Goal: Task Accomplishment & Management: Manage account settings

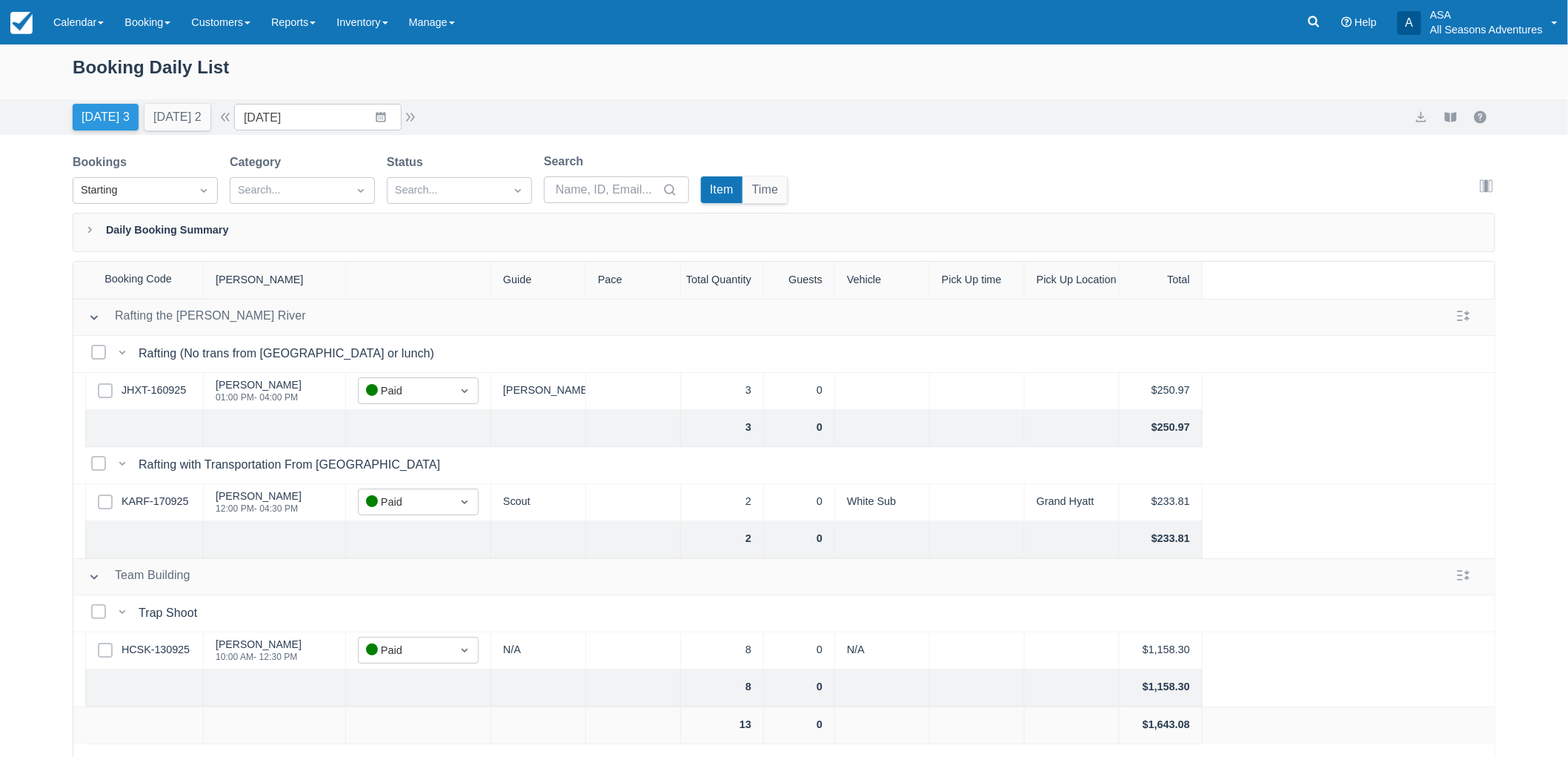
click at [130, 109] on button "[DATE] 3" at bounding box center [105, 117] width 66 height 27
type input "09/19/25"
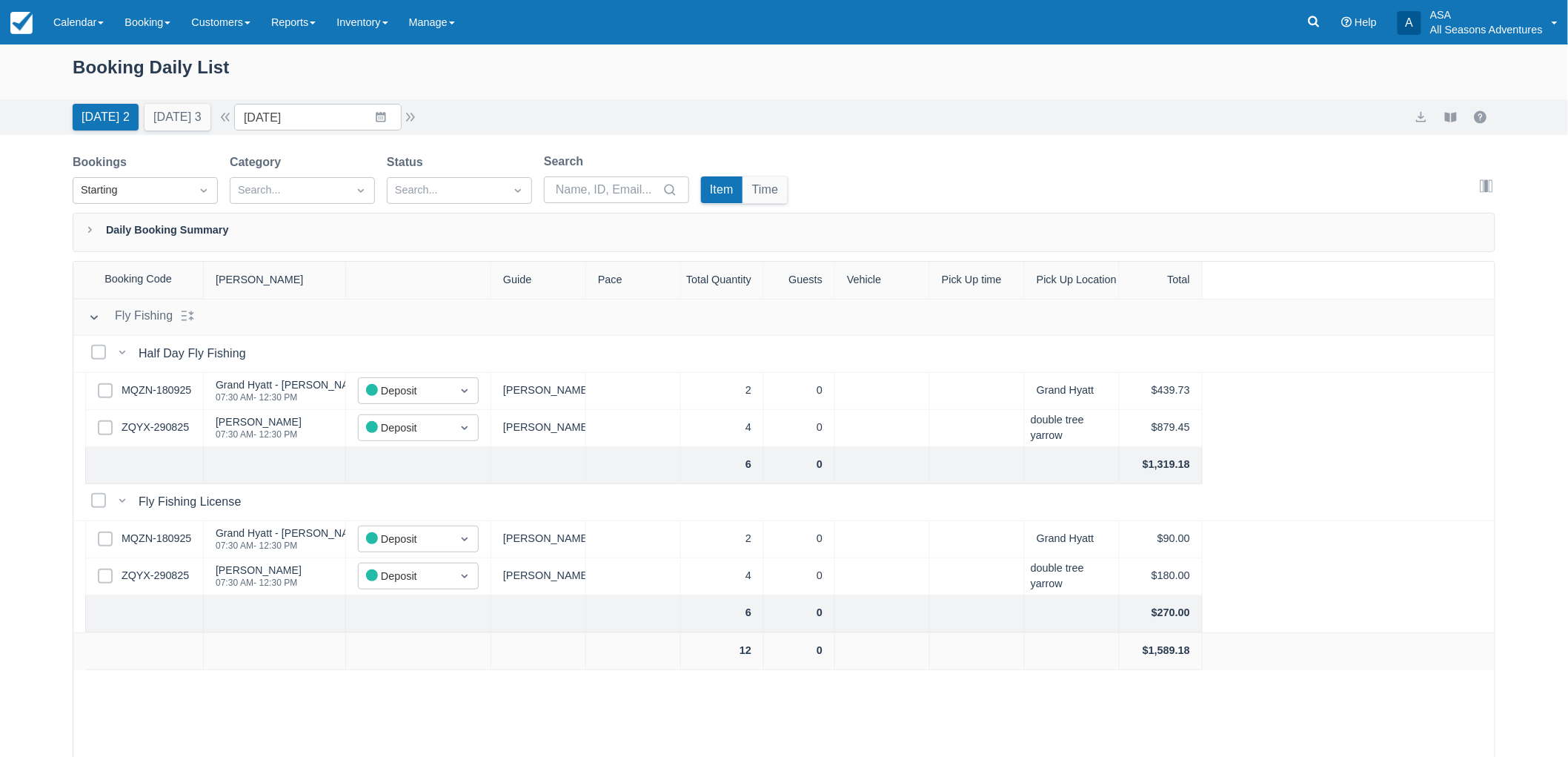
click at [167, 91] on div "Booking Daily List" at bounding box center [784, 74] width 1423 height 43
click at [169, 111] on button "[DATE] 3" at bounding box center [177, 117] width 66 height 27
type input "[DATE]"
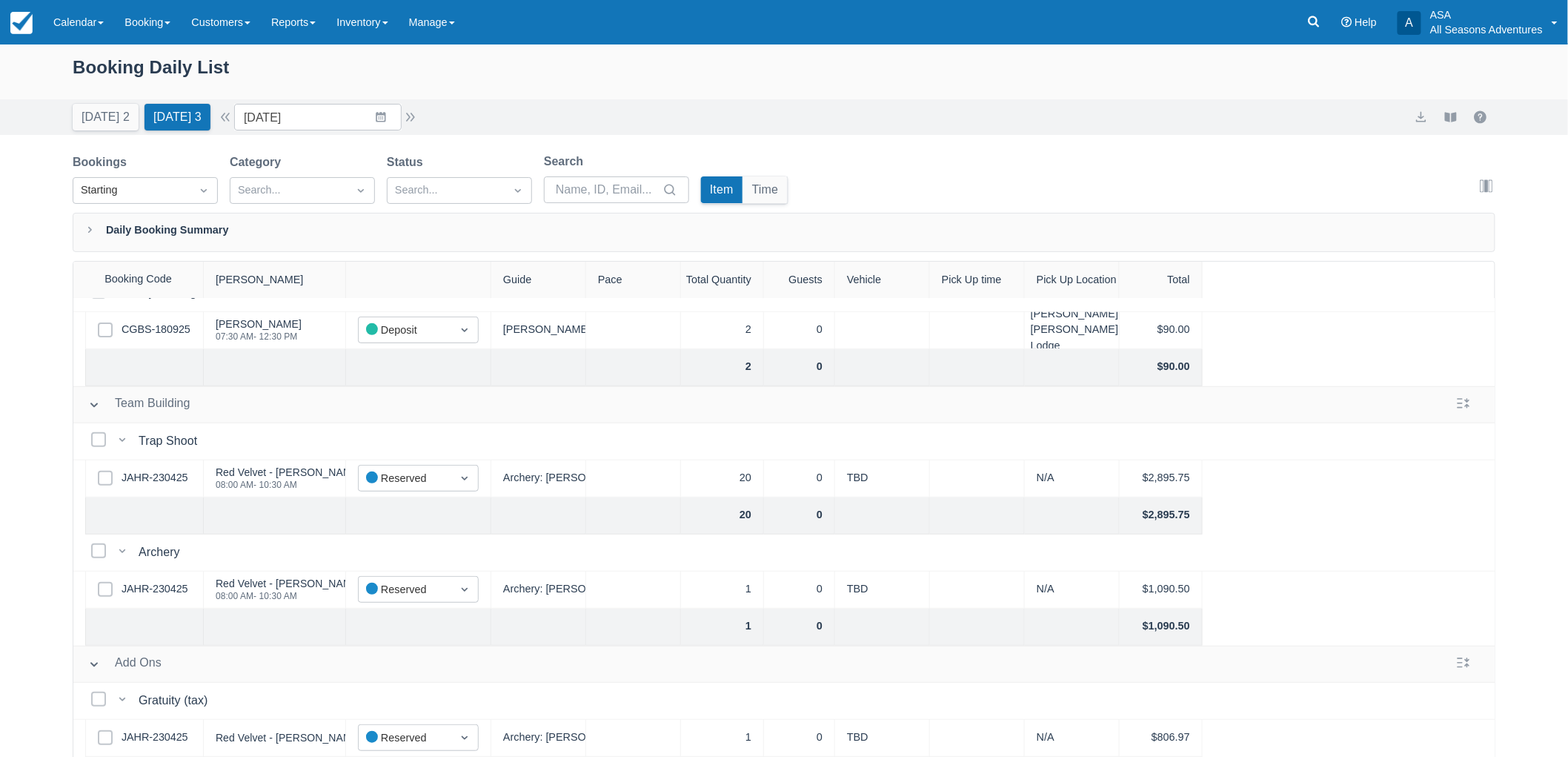
scroll to position [332, 0]
click at [1120, 172] on div "Bookings Starting Category Search... Status Search... Search Item Time Edit col…" at bounding box center [784, 183] width 1423 height 60
click at [1306, 23] on link at bounding box center [1313, 22] width 34 height 44
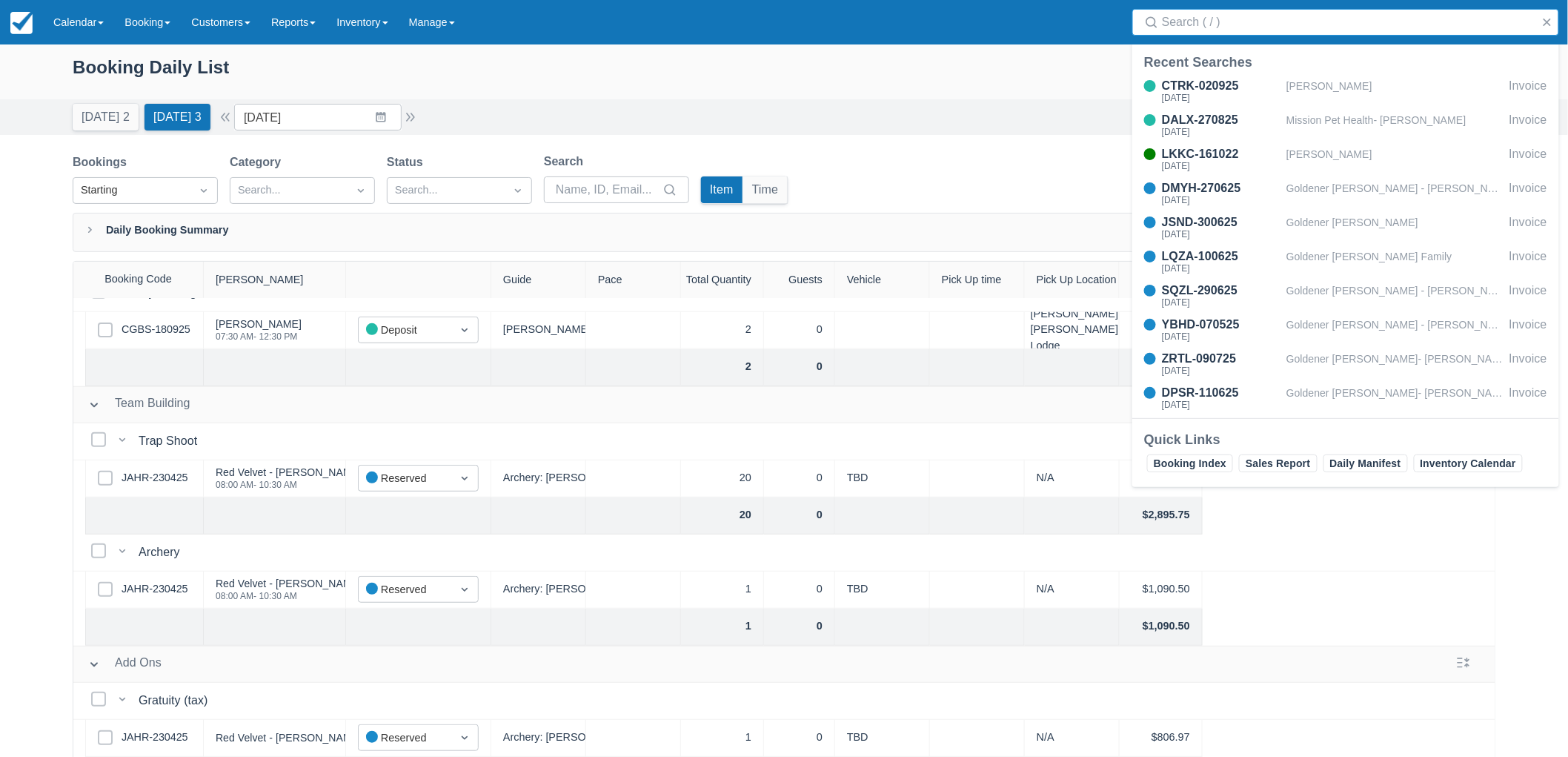
click at [1306, 24] on input "Search" at bounding box center [1348, 23] width 373 height 27
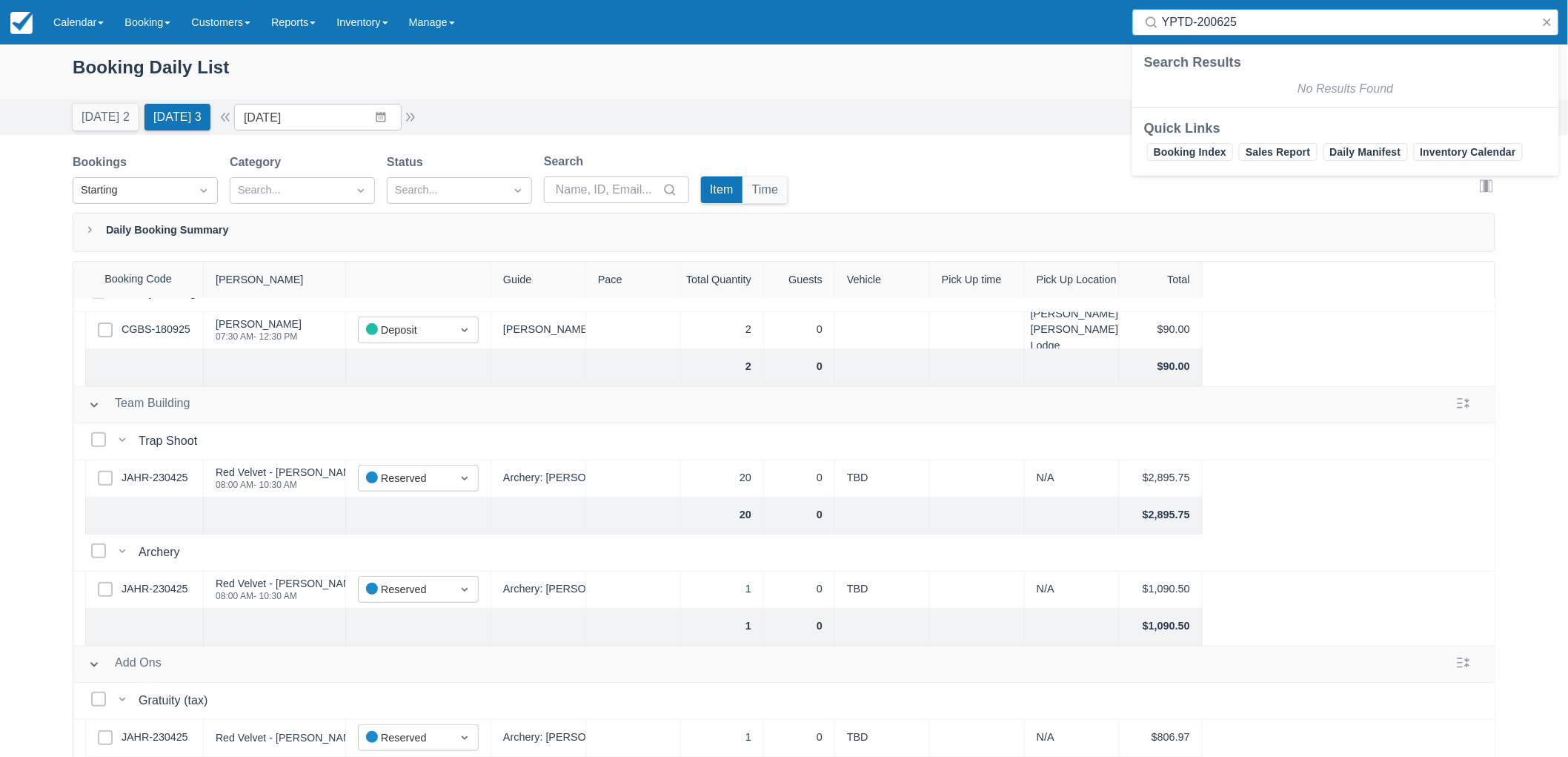
drag, startPoint x: 1306, startPoint y: 24, endPoint x: 1083, endPoint y: 23, distance: 223.0
click at [1083, 23] on div "Menu Calendar Customer Inventory Month Week Day Booking Daily Manifest Daily Li…" at bounding box center [784, 22] width 1568 height 44
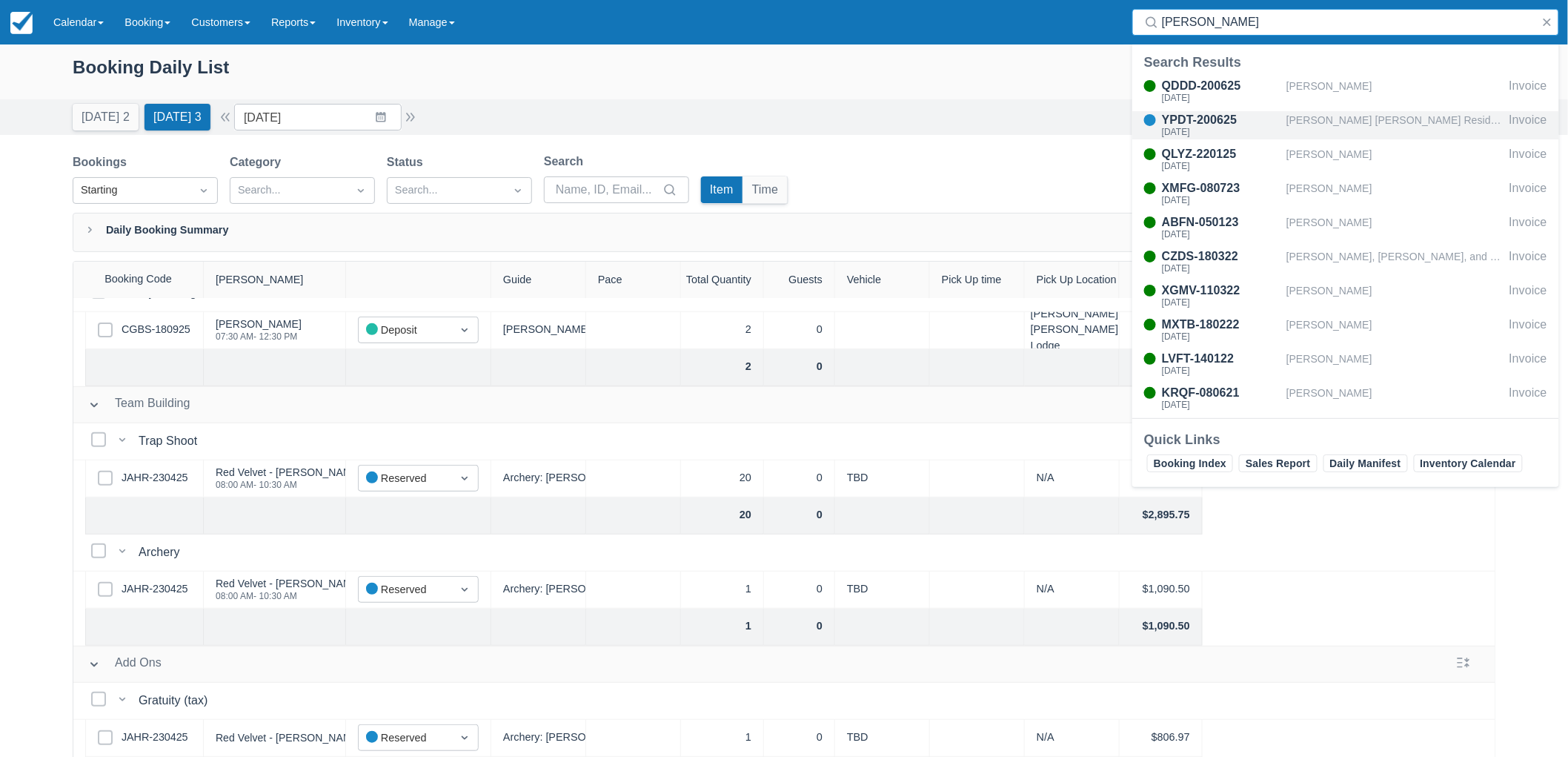
type input "burke"
click at [1307, 119] on div "Stein Eriksen Residences - Burke Family" at bounding box center [1395, 125] width 217 height 28
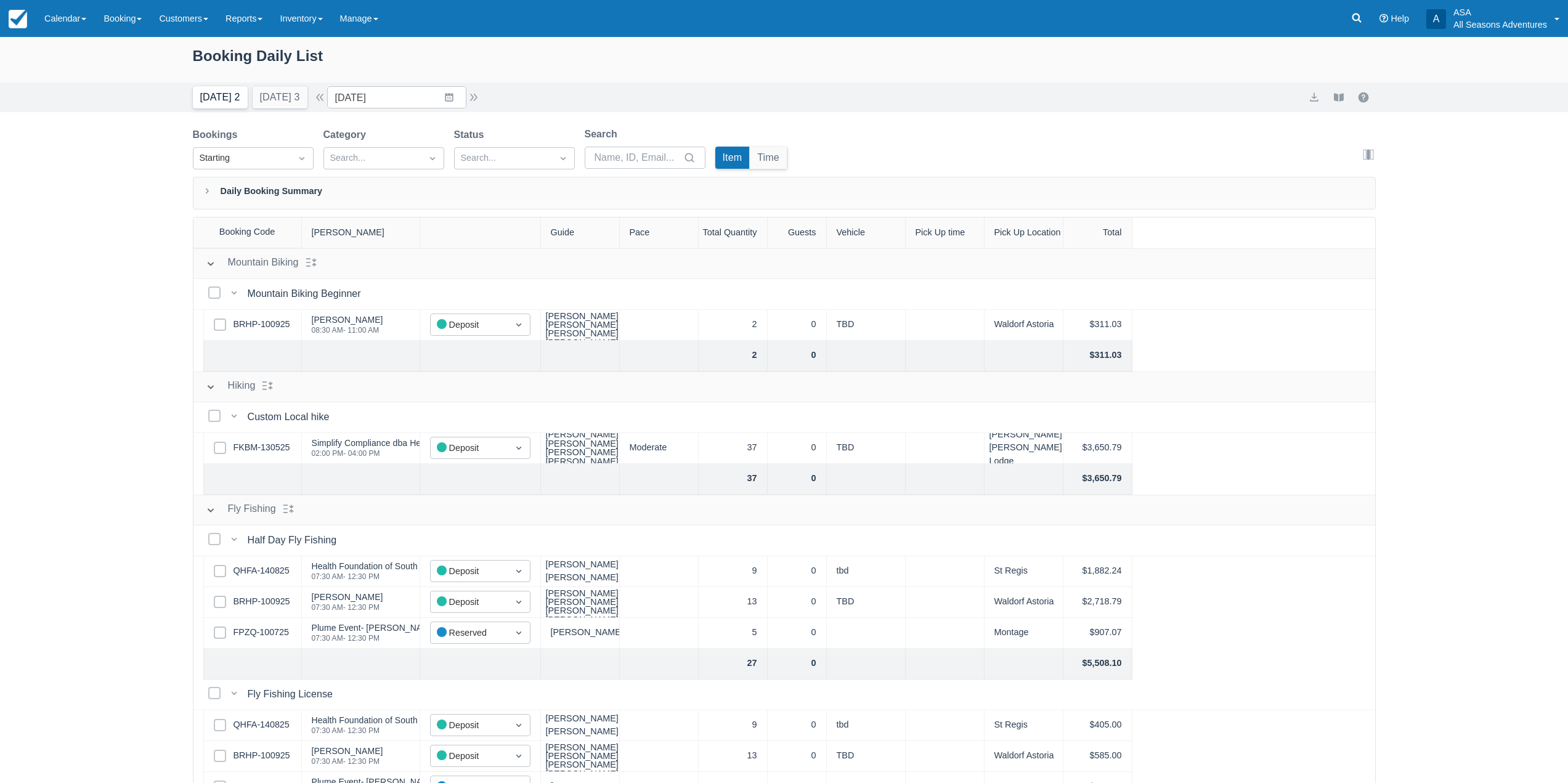
click at [231, 99] on button "[DATE] 2" at bounding box center [220, 97] width 55 height 22
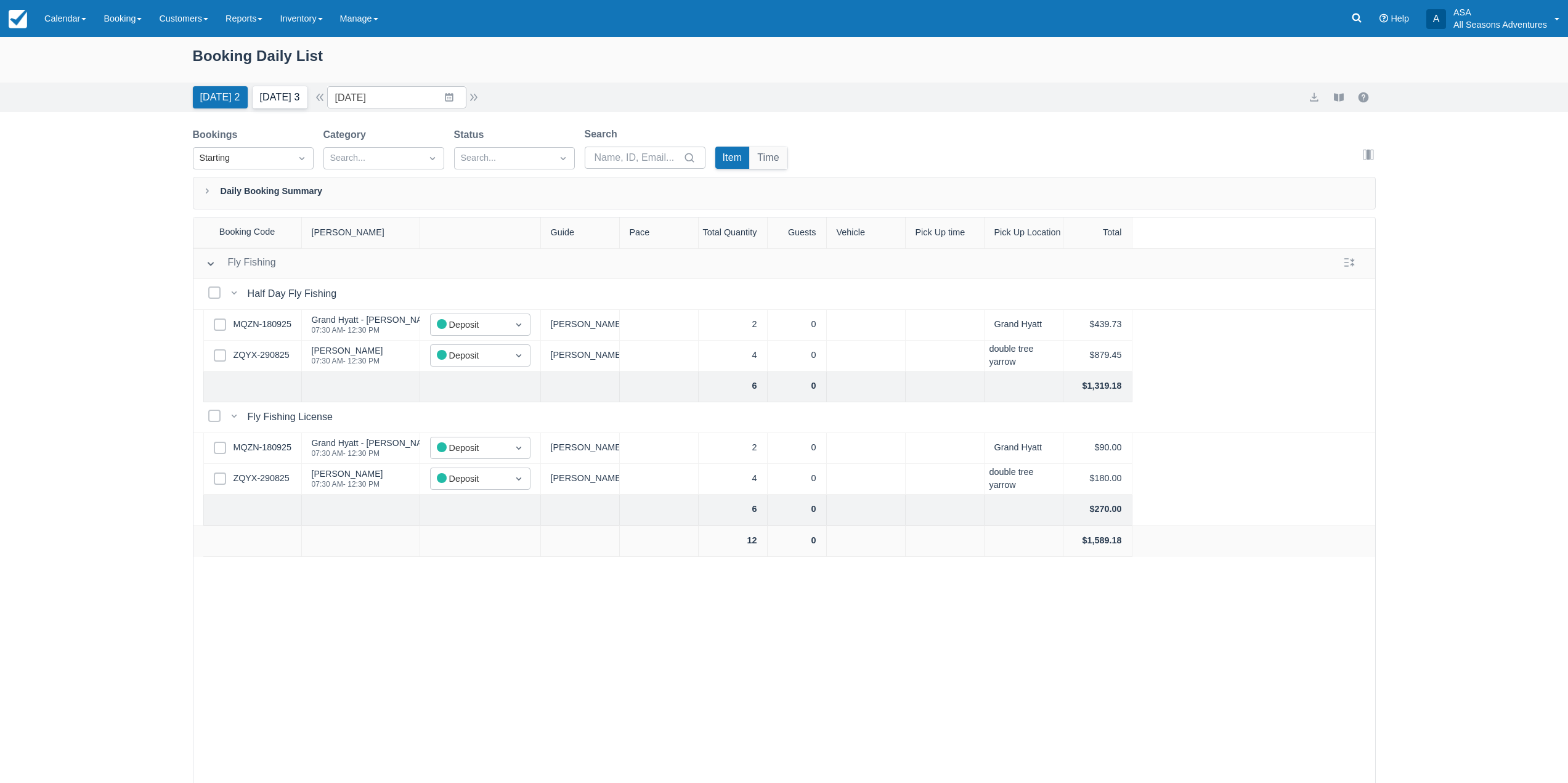
click at [281, 86] on button "[DATE] 3" at bounding box center [280, 97] width 55 height 22
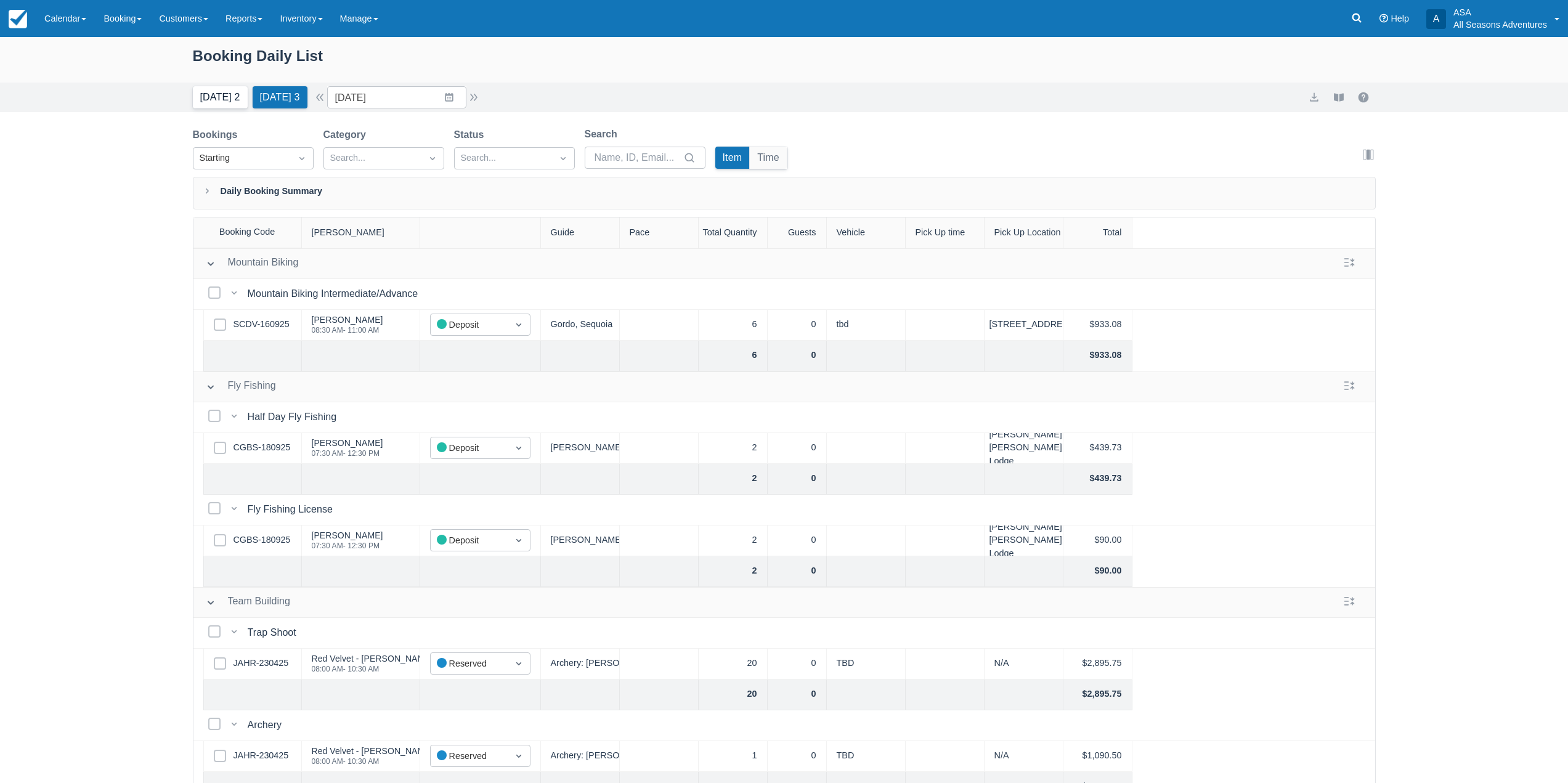
click at [215, 92] on button "Today 2" at bounding box center [220, 97] width 55 height 22
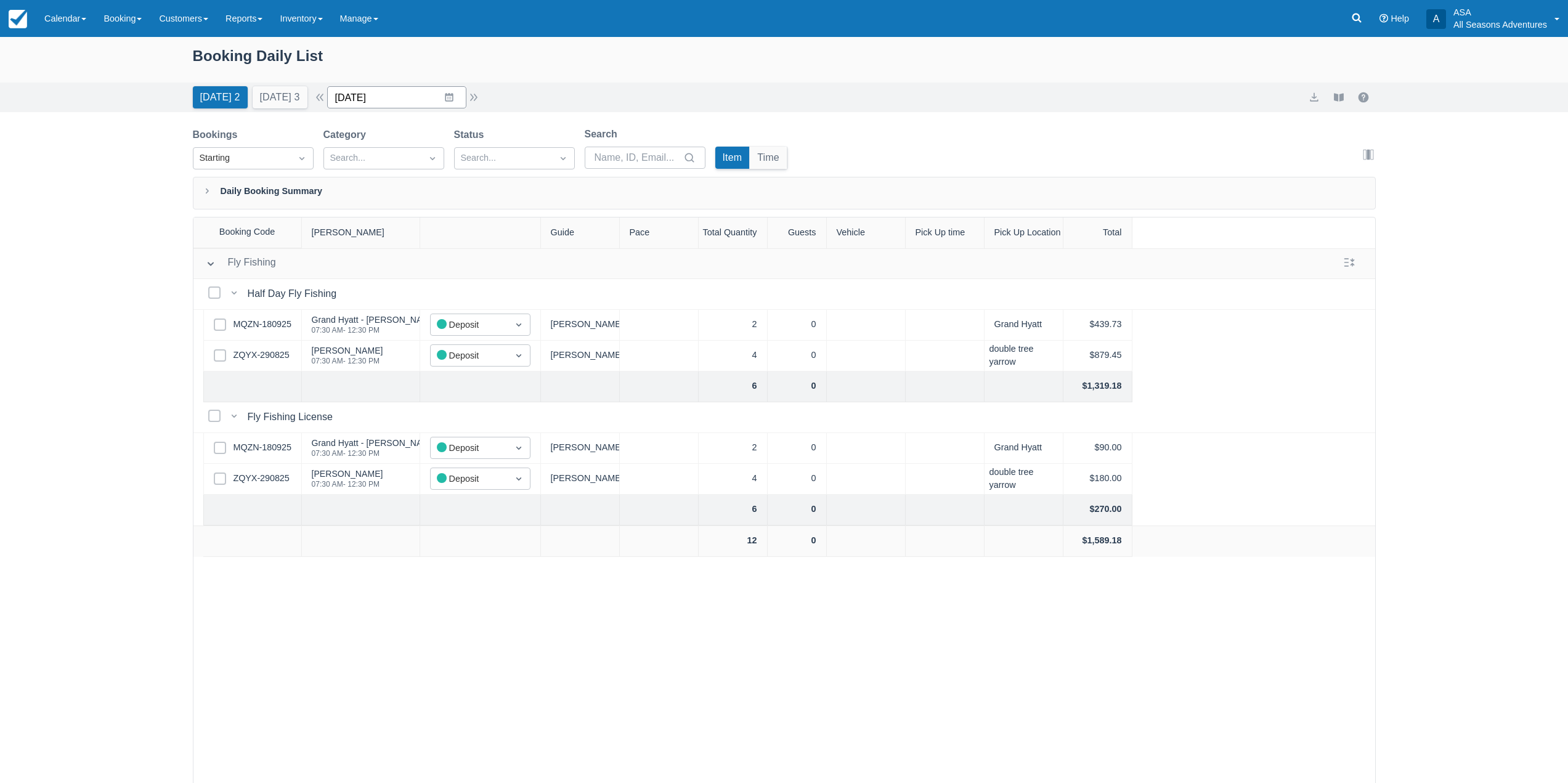
click at [459, 101] on input "09/19/25" at bounding box center [397, 97] width 139 height 22
click at [363, 262] on td "21" at bounding box center [353, 263] width 24 height 24
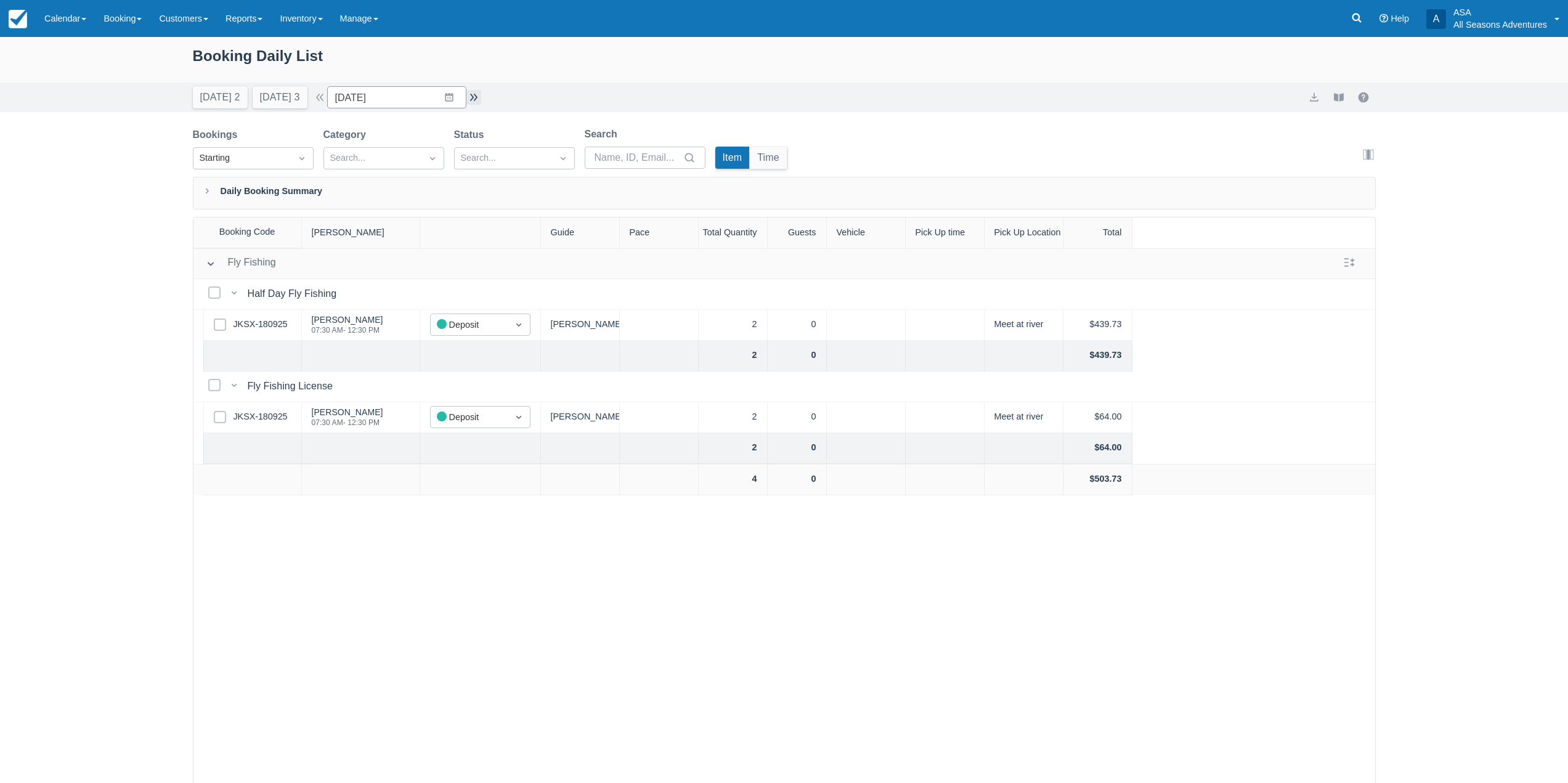
click at [481, 95] on button "button" at bounding box center [473, 97] width 15 height 15
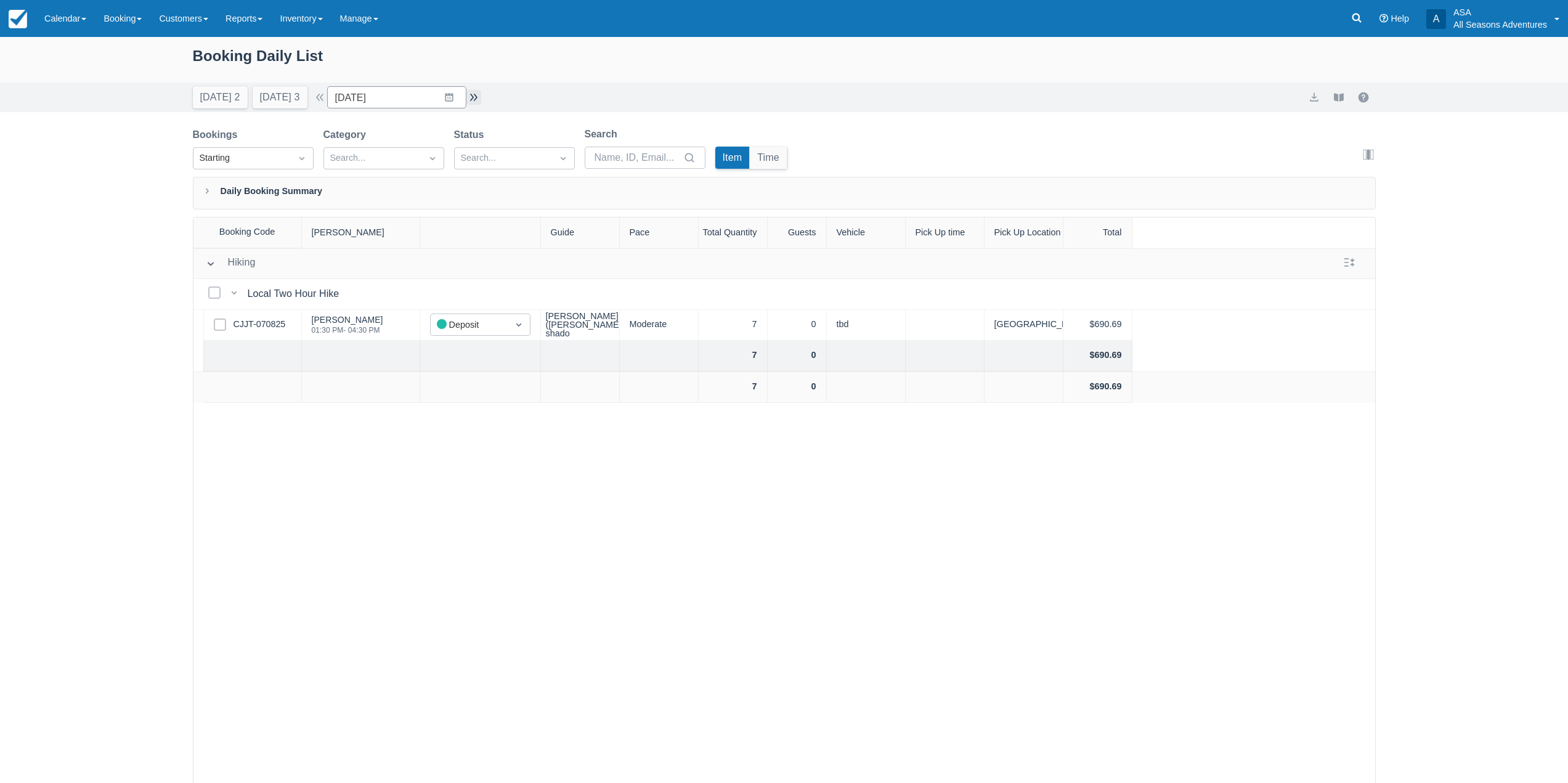
click at [481, 95] on button "button" at bounding box center [473, 97] width 15 height 15
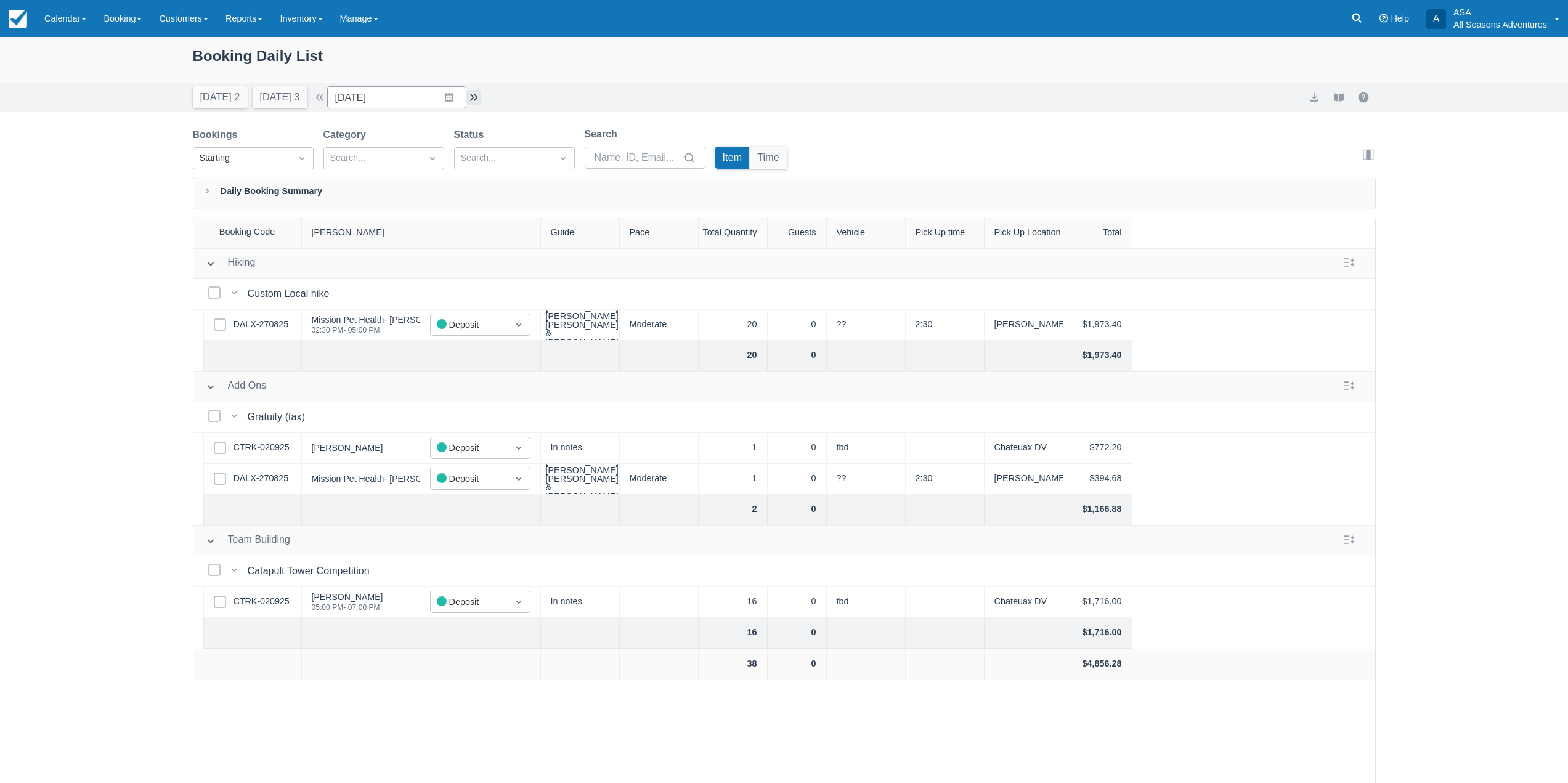
click at [481, 95] on button "button" at bounding box center [473, 97] width 15 height 15
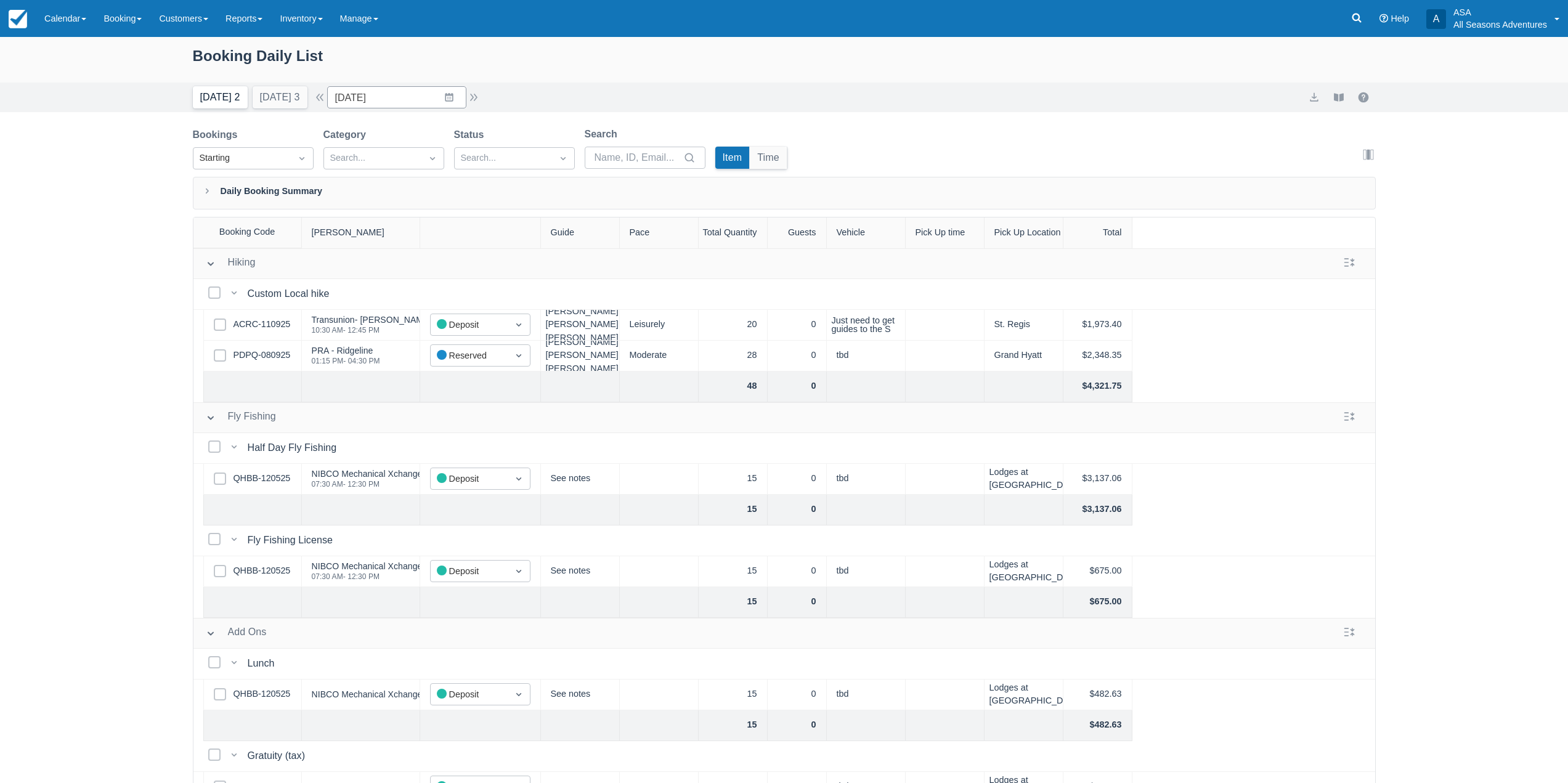
click at [217, 100] on button "Today 2" at bounding box center [220, 97] width 55 height 22
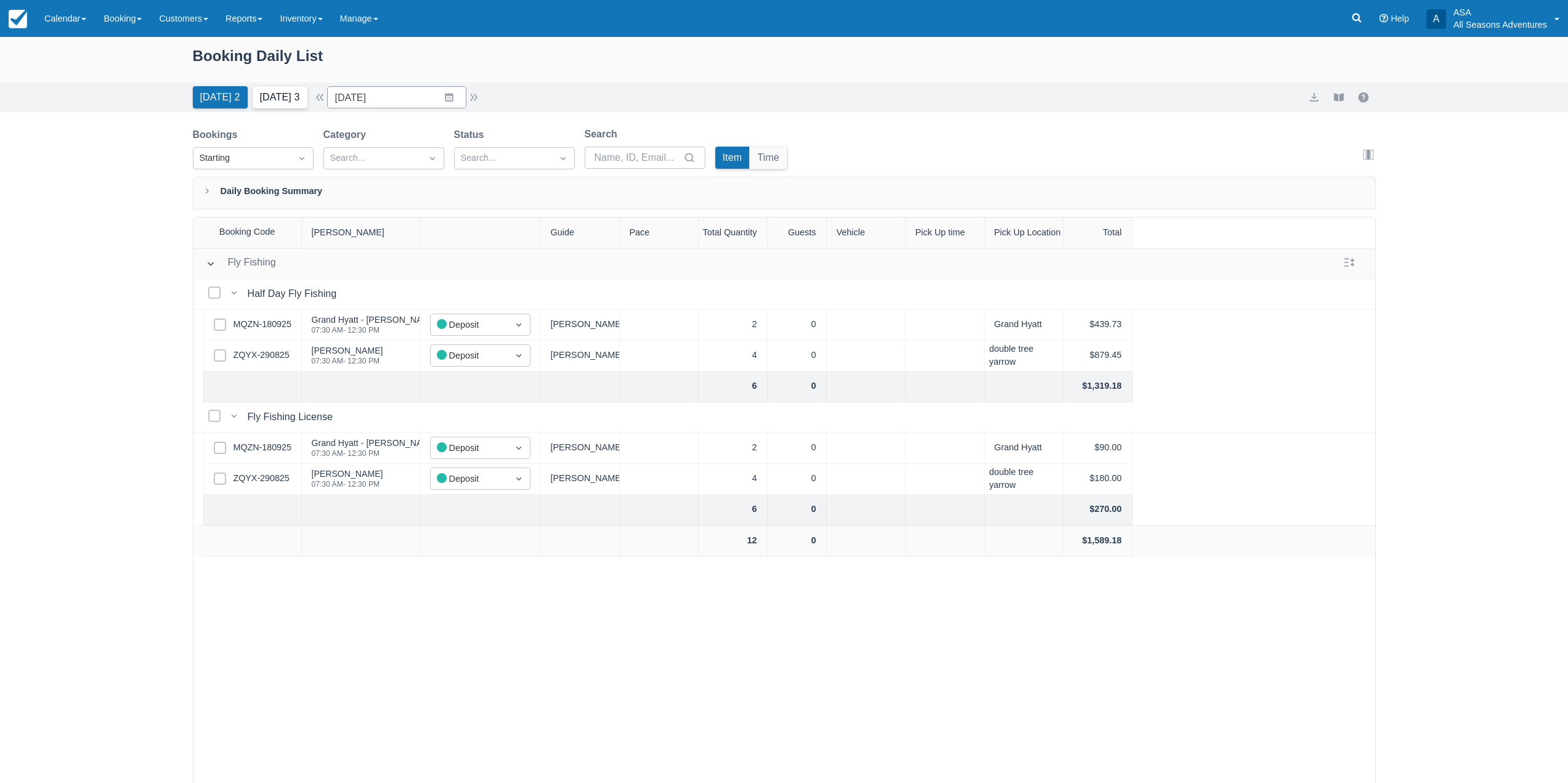
click at [285, 101] on button "Tomorrow 3" at bounding box center [280, 97] width 55 height 22
type input "09/20/25"
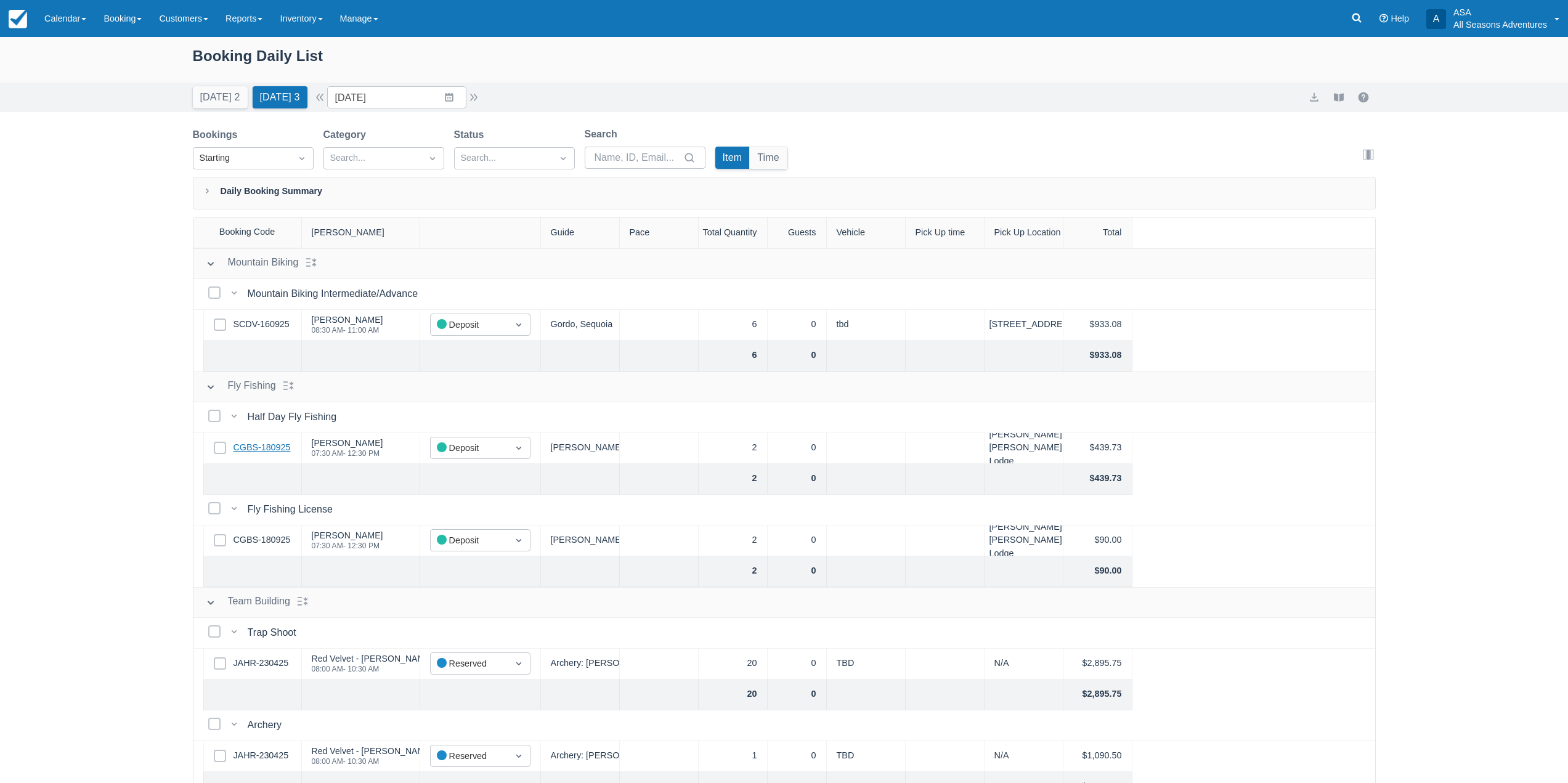
click at [259, 452] on link "CGBS-180925" at bounding box center [262, 448] width 57 height 14
click at [220, 101] on button "Today 2" at bounding box center [220, 97] width 55 height 22
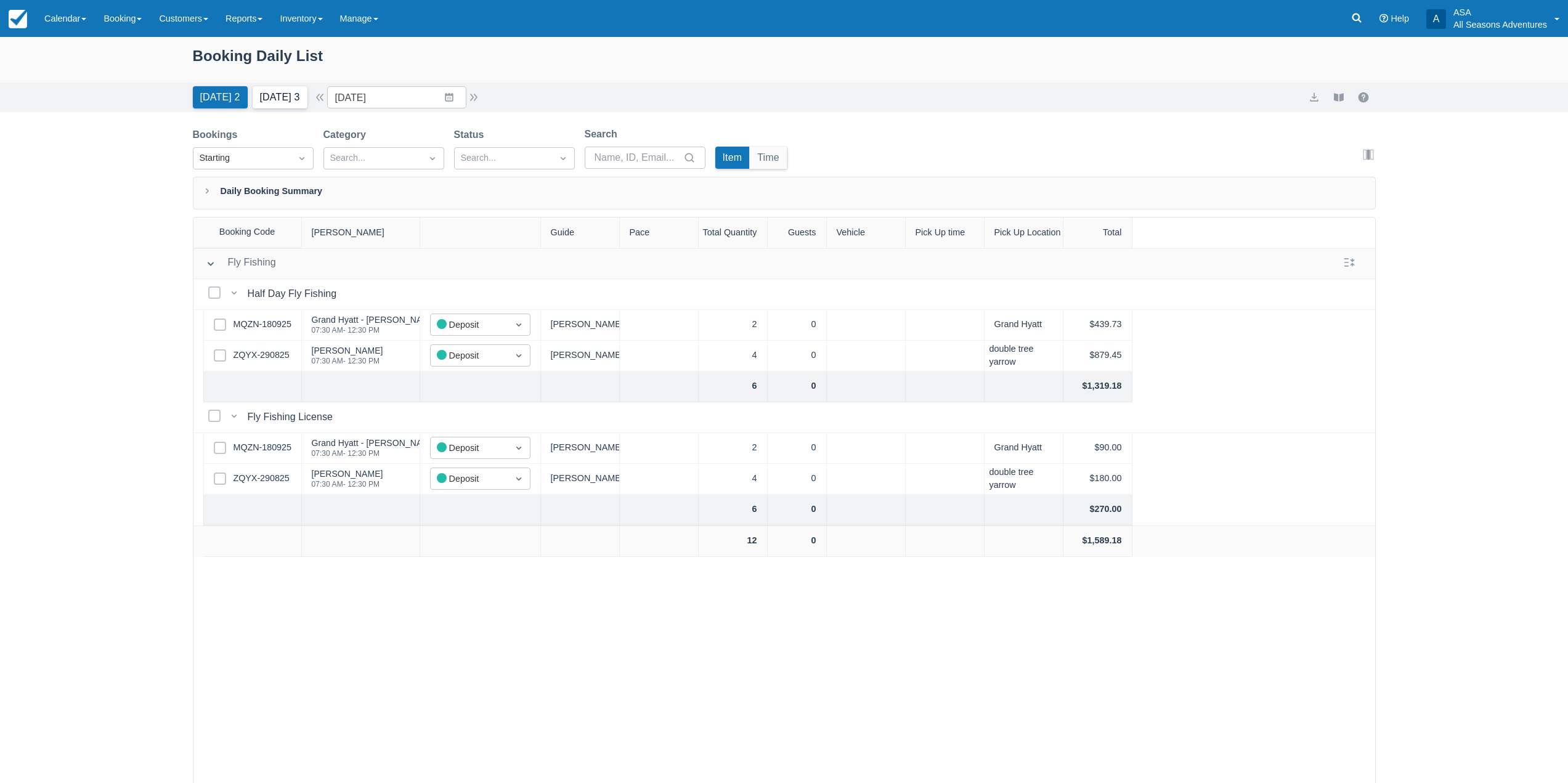
click at [277, 92] on button "Tomorrow 3" at bounding box center [280, 97] width 55 height 22
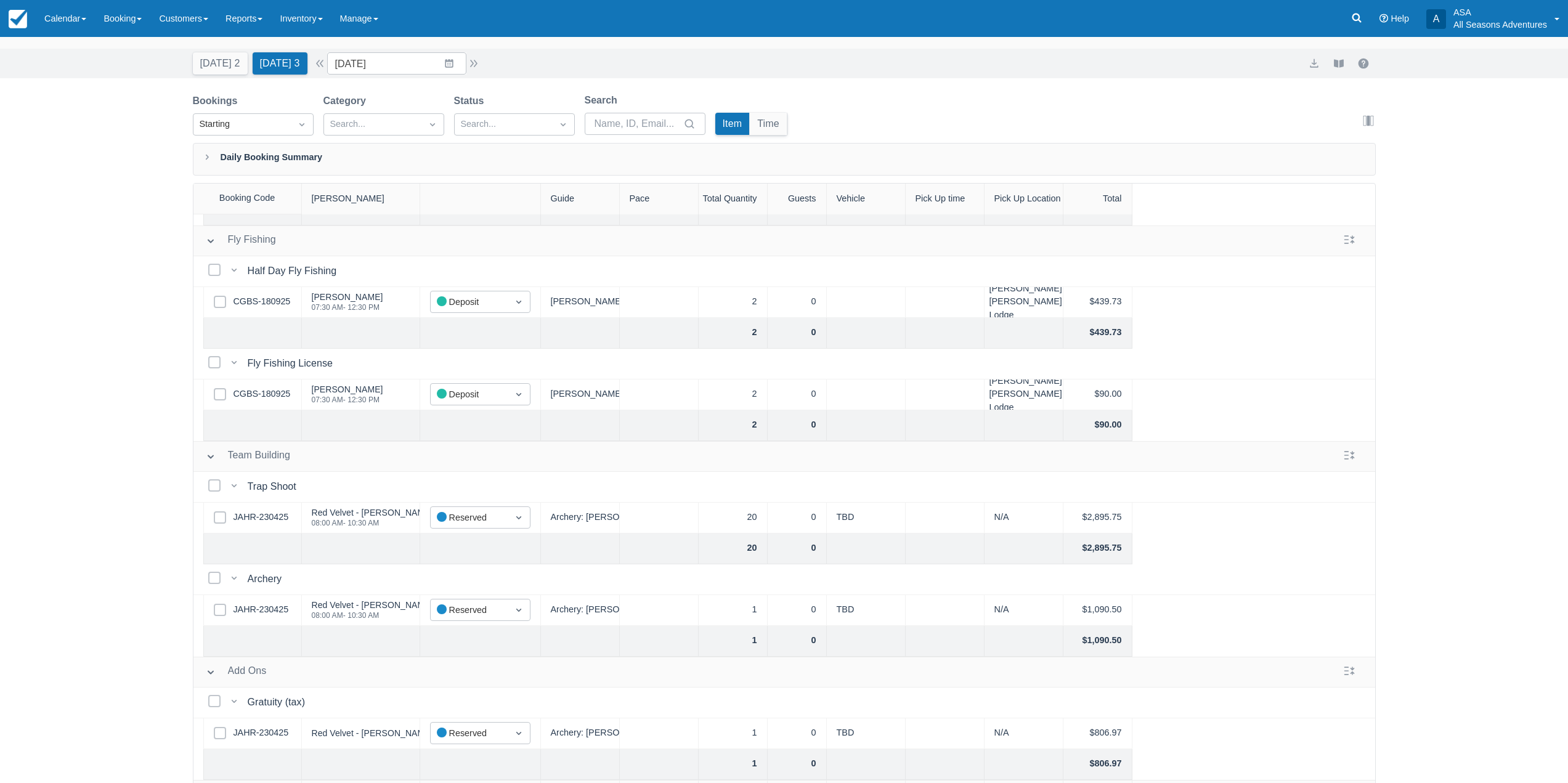
scroll to position [63, 0]
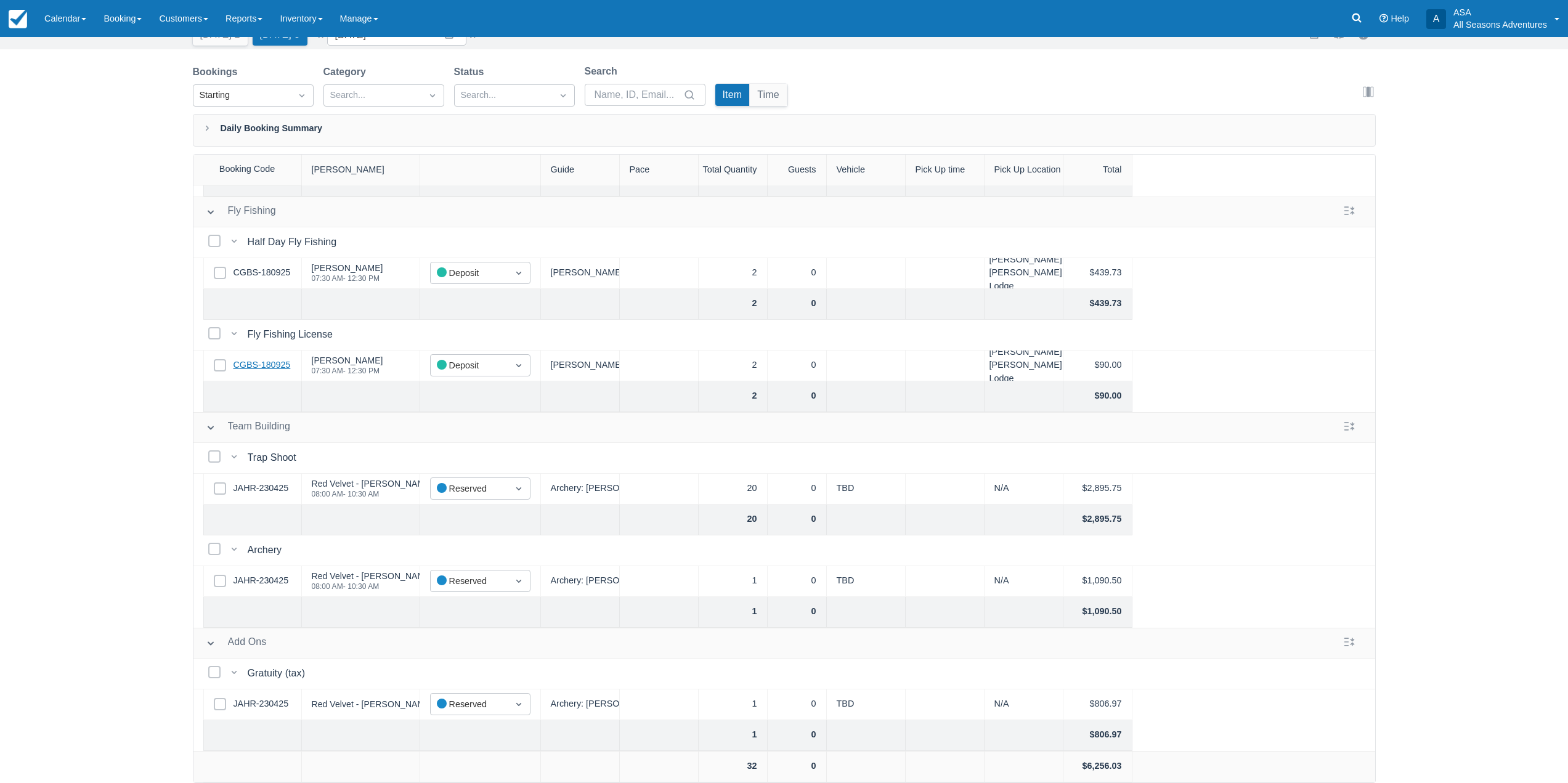
click at [265, 358] on link "CGBS-180925" at bounding box center [262, 365] width 57 height 14
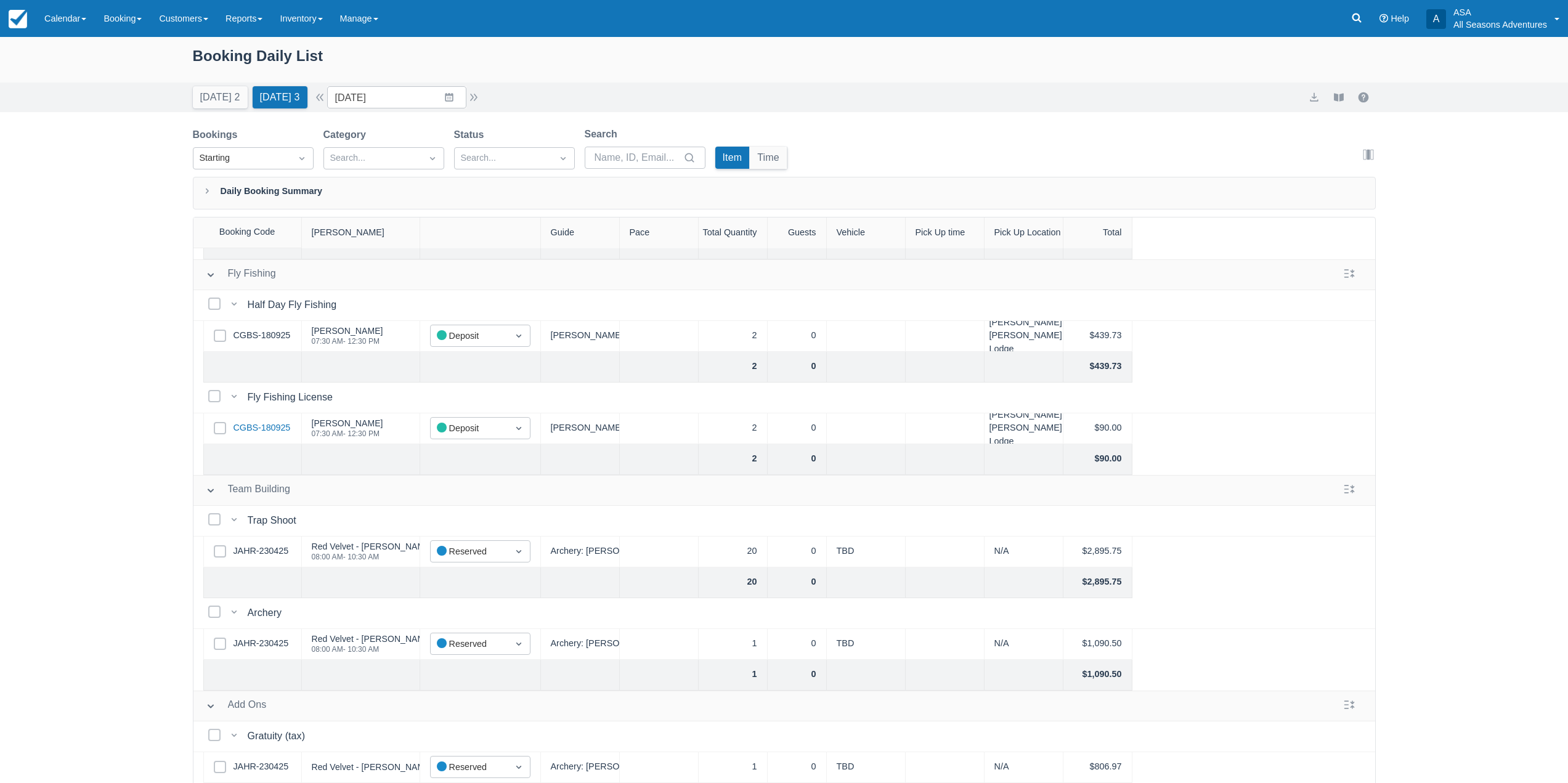
scroll to position [0, 0]
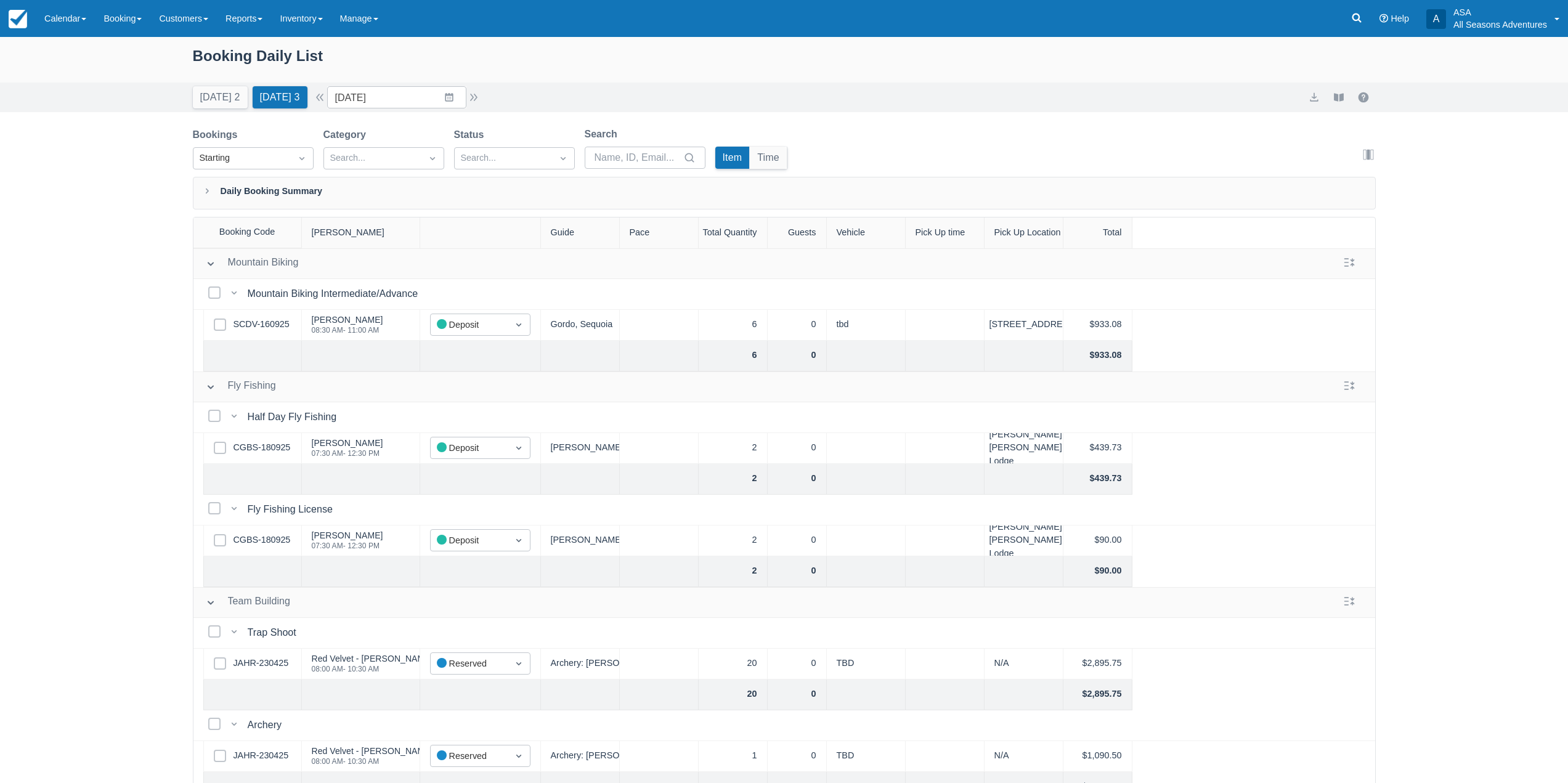
click at [263, 313] on div "Select Row SCDV-160925" at bounding box center [253, 325] width 99 height 31
click at [264, 326] on link "SCDV-160925" at bounding box center [261, 325] width 56 height 14
click at [436, 88] on input "09/20/25" at bounding box center [397, 97] width 139 height 22
click at [554, 95] on div "Today 2 Tomorrow 3 Date 09/20/25 Navigate forward to interact with the calendar…" at bounding box center [784, 97] width 1183 height 22
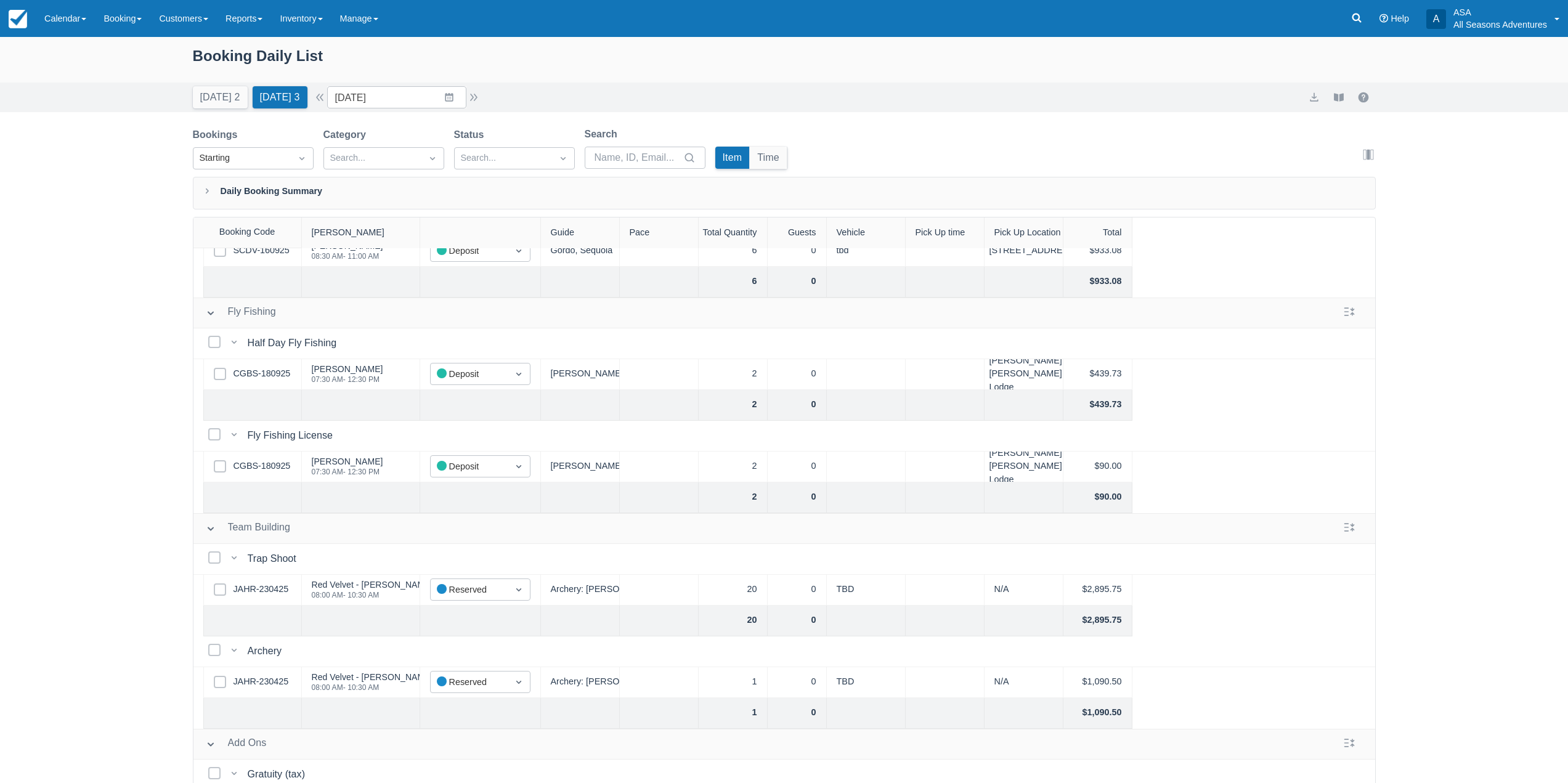
scroll to position [122, 0]
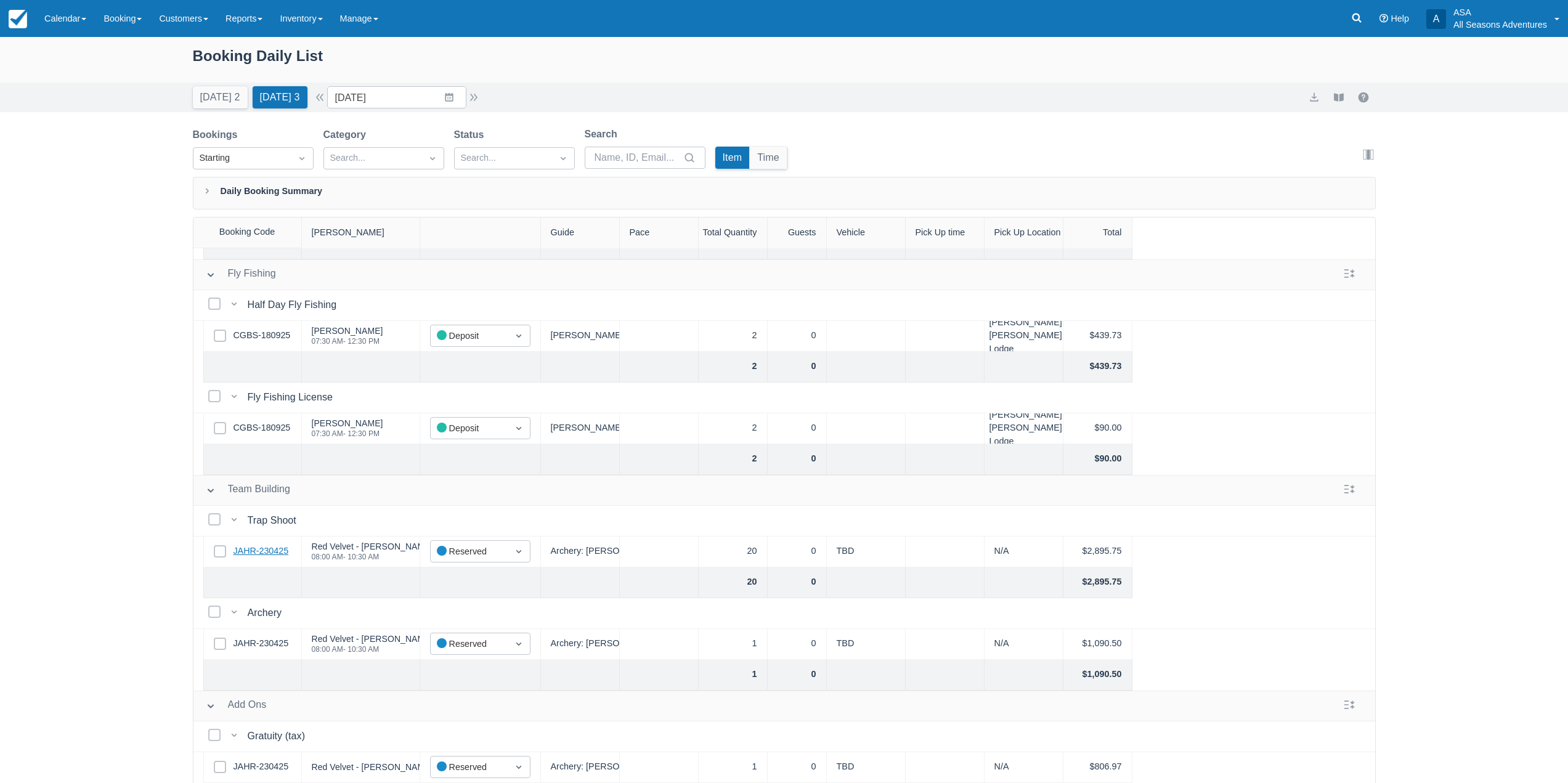
click at [264, 545] on link "JAHR-230425" at bounding box center [261, 552] width 56 height 14
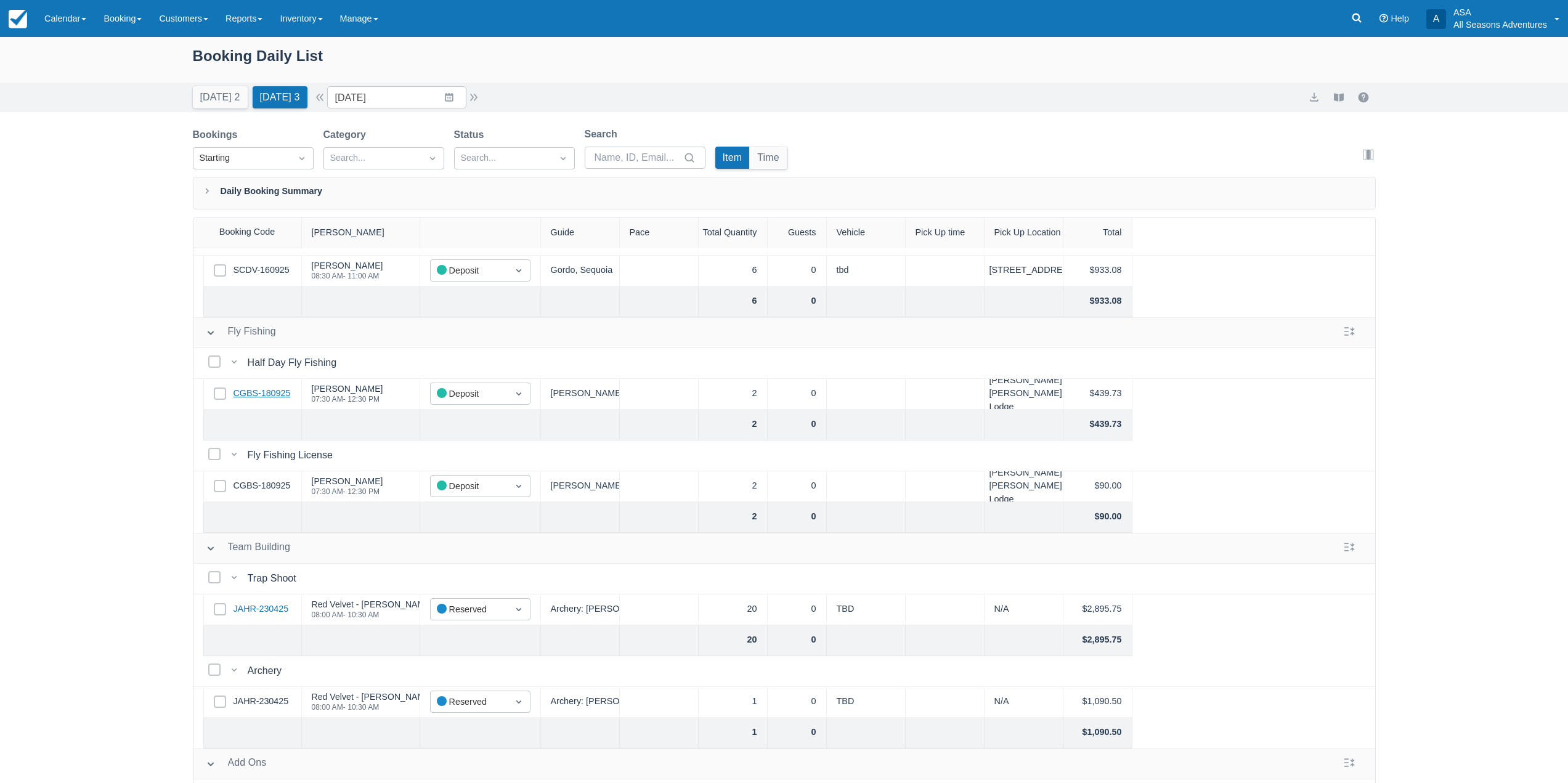
scroll to position [0, 0]
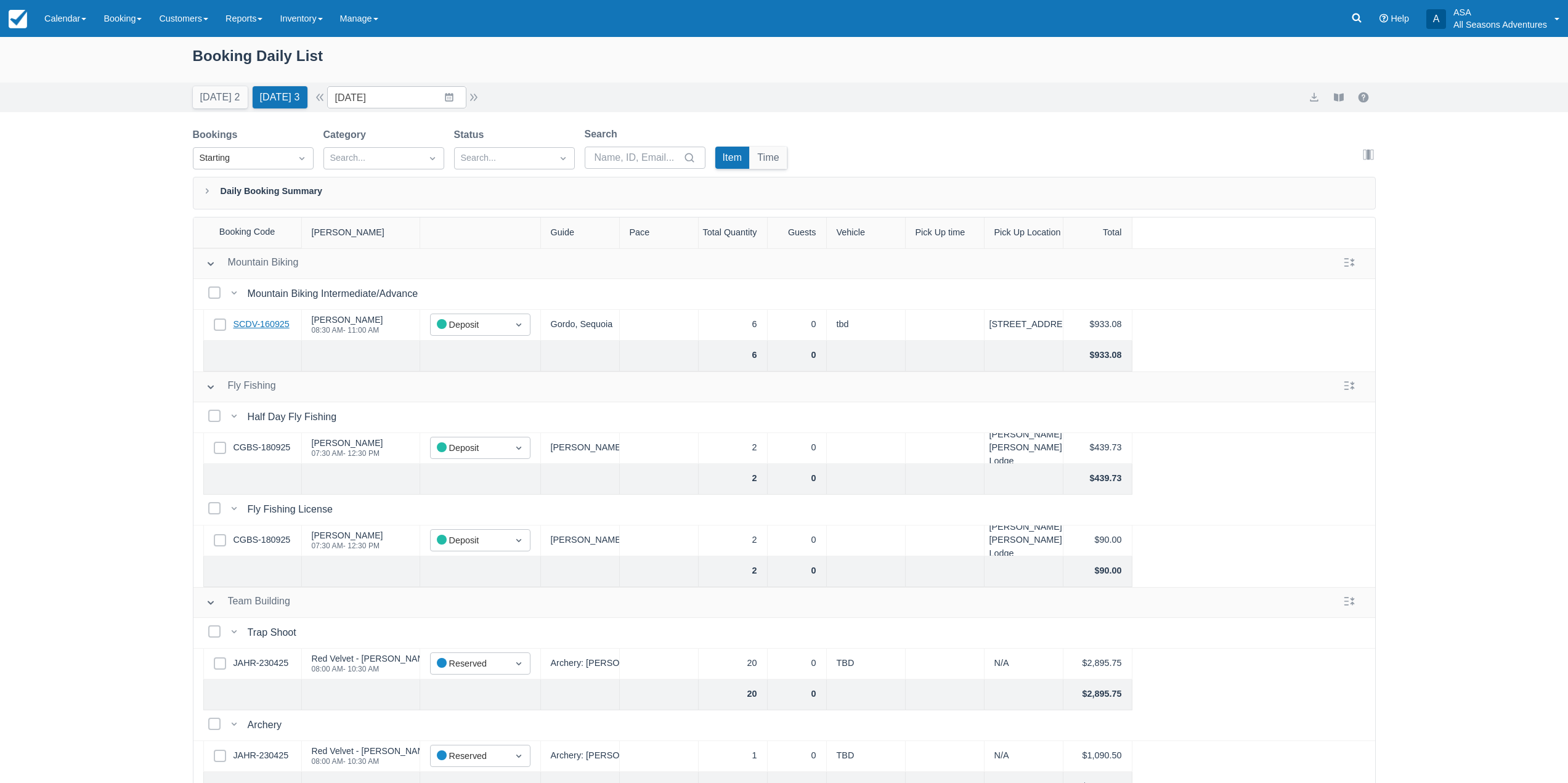
click at [272, 324] on link "SCDV-160925" at bounding box center [261, 325] width 56 height 14
click at [226, 99] on button "Today 2" at bounding box center [220, 97] width 55 height 22
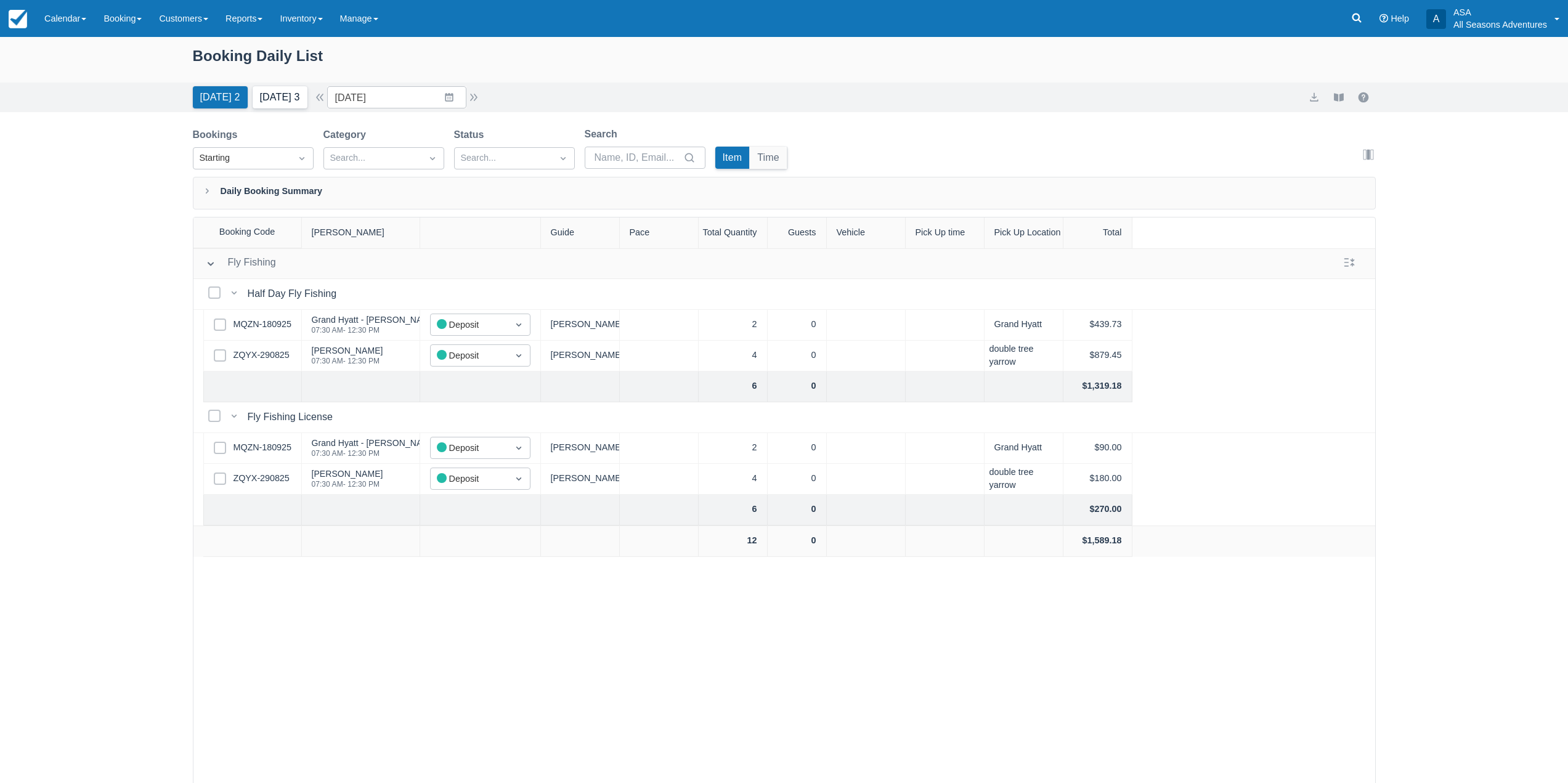
click at [271, 107] on button "Tomorrow 3" at bounding box center [280, 97] width 55 height 22
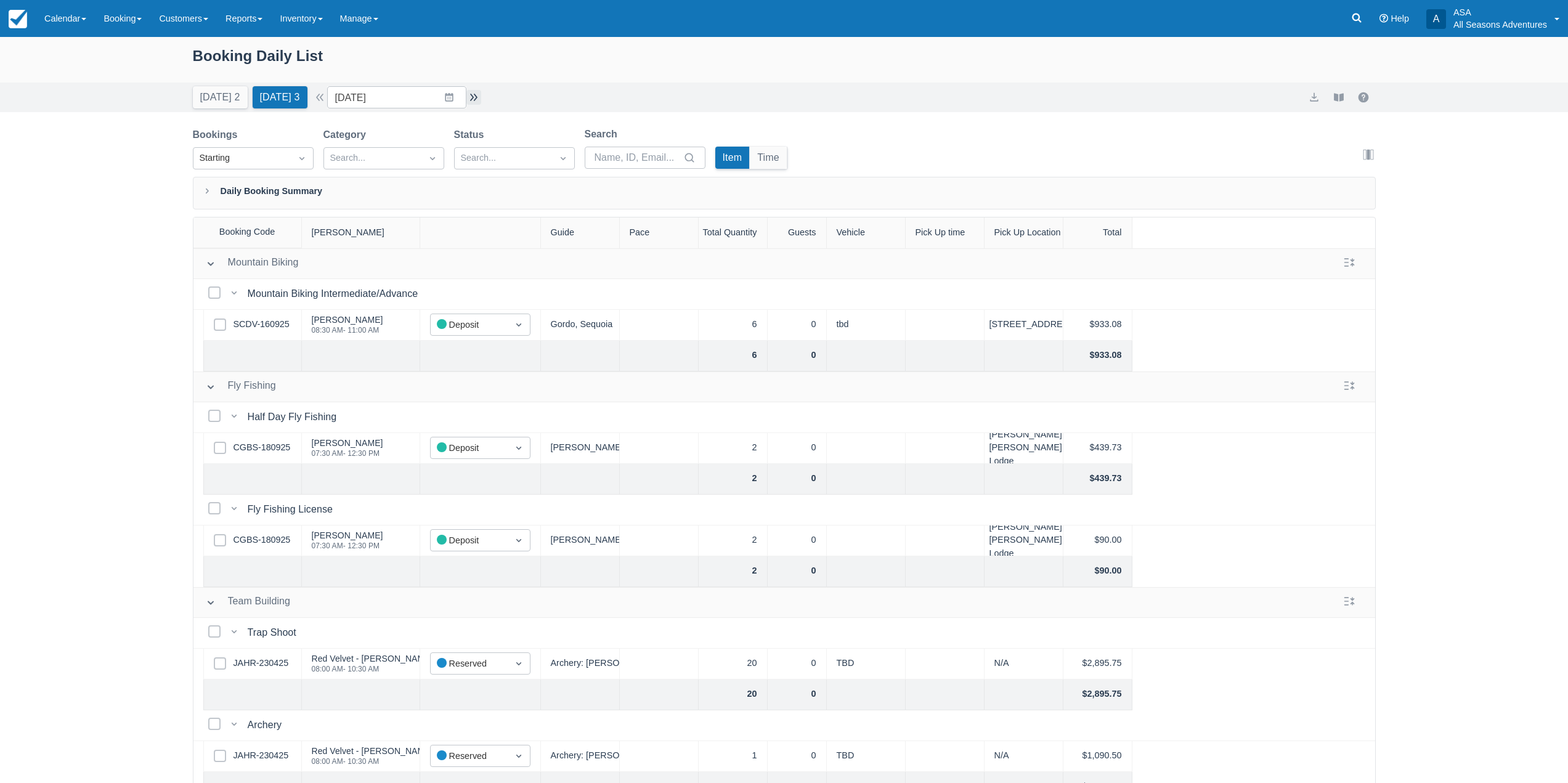
click at [474, 99] on button "button" at bounding box center [473, 97] width 15 height 15
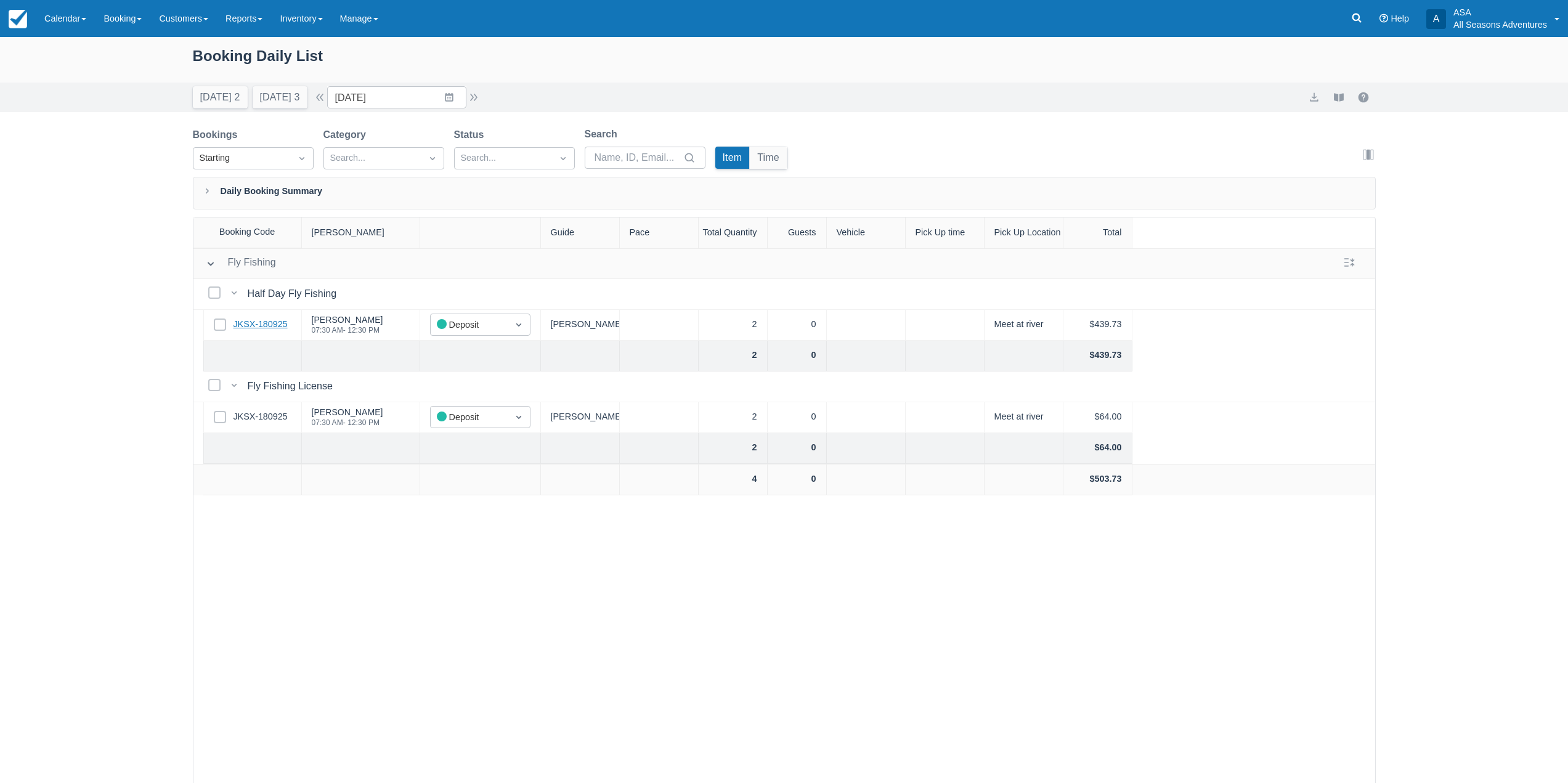
click at [251, 322] on link "JKSX-180925" at bounding box center [261, 325] width 54 height 14
click at [477, 94] on button "button" at bounding box center [473, 97] width 15 height 15
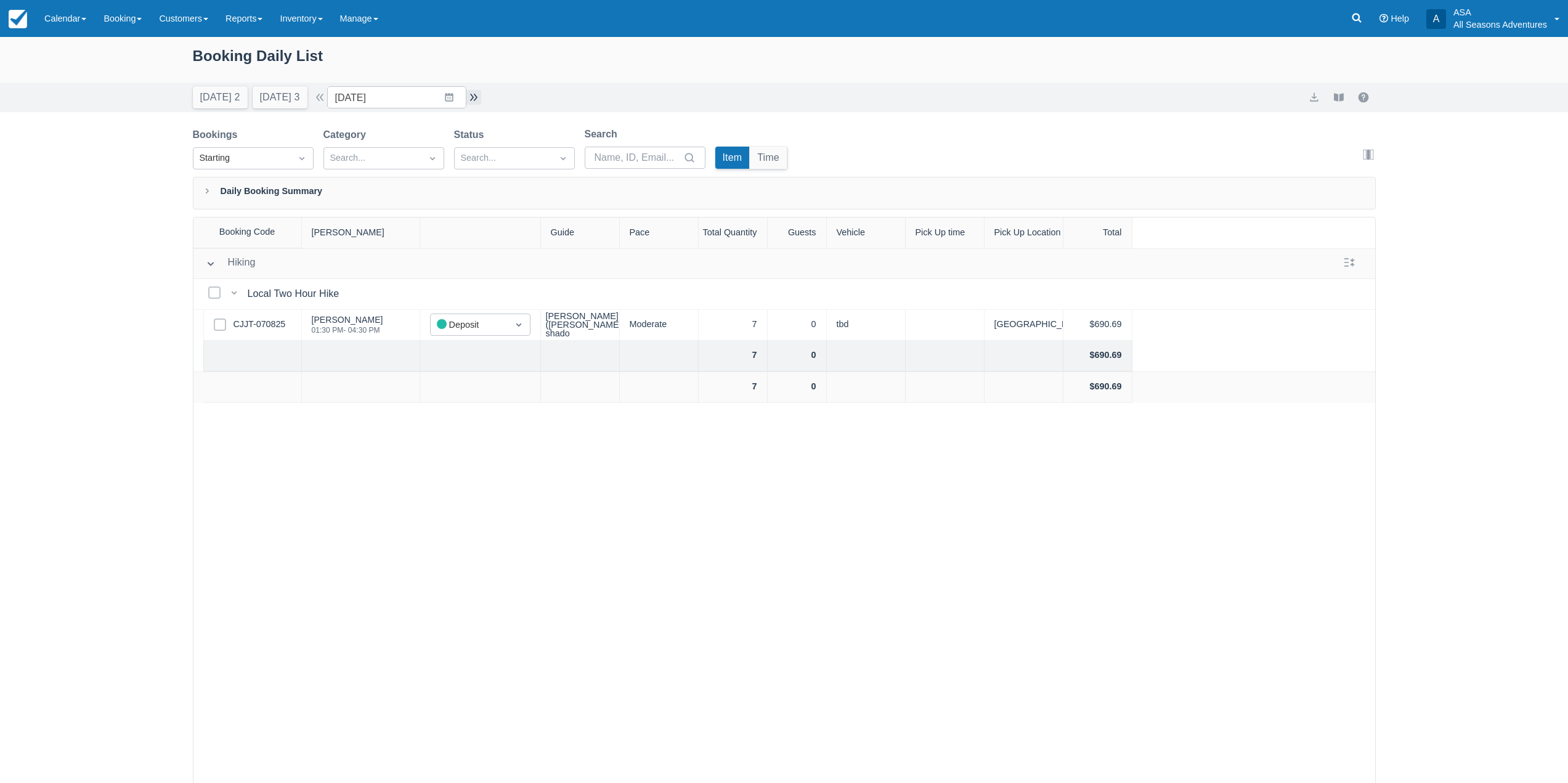
click at [477, 100] on button "button" at bounding box center [473, 97] width 15 height 15
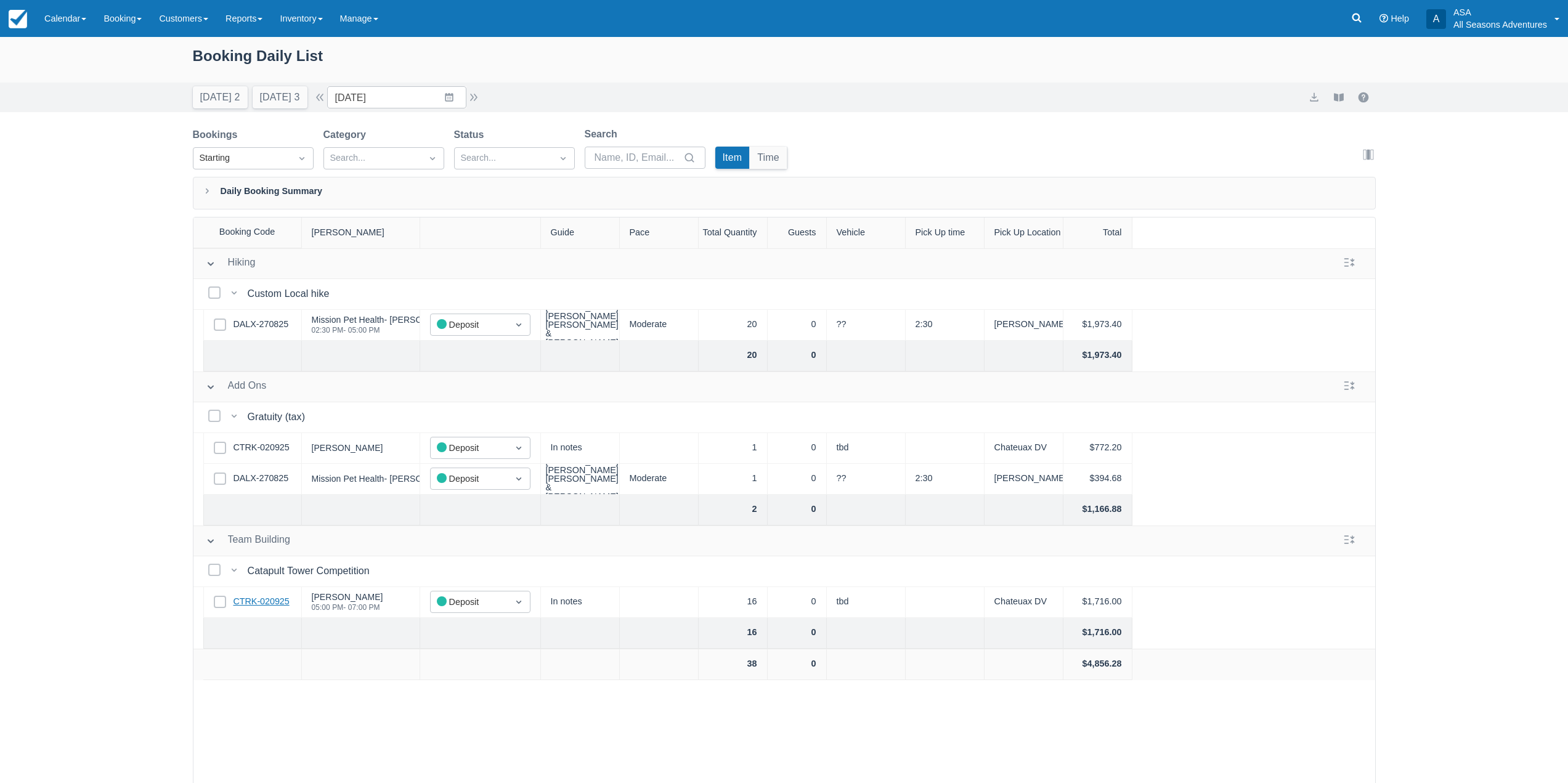
click at [267, 600] on link "CTRK-020925" at bounding box center [261, 602] width 56 height 14
click at [476, 93] on button "button" at bounding box center [473, 97] width 15 height 15
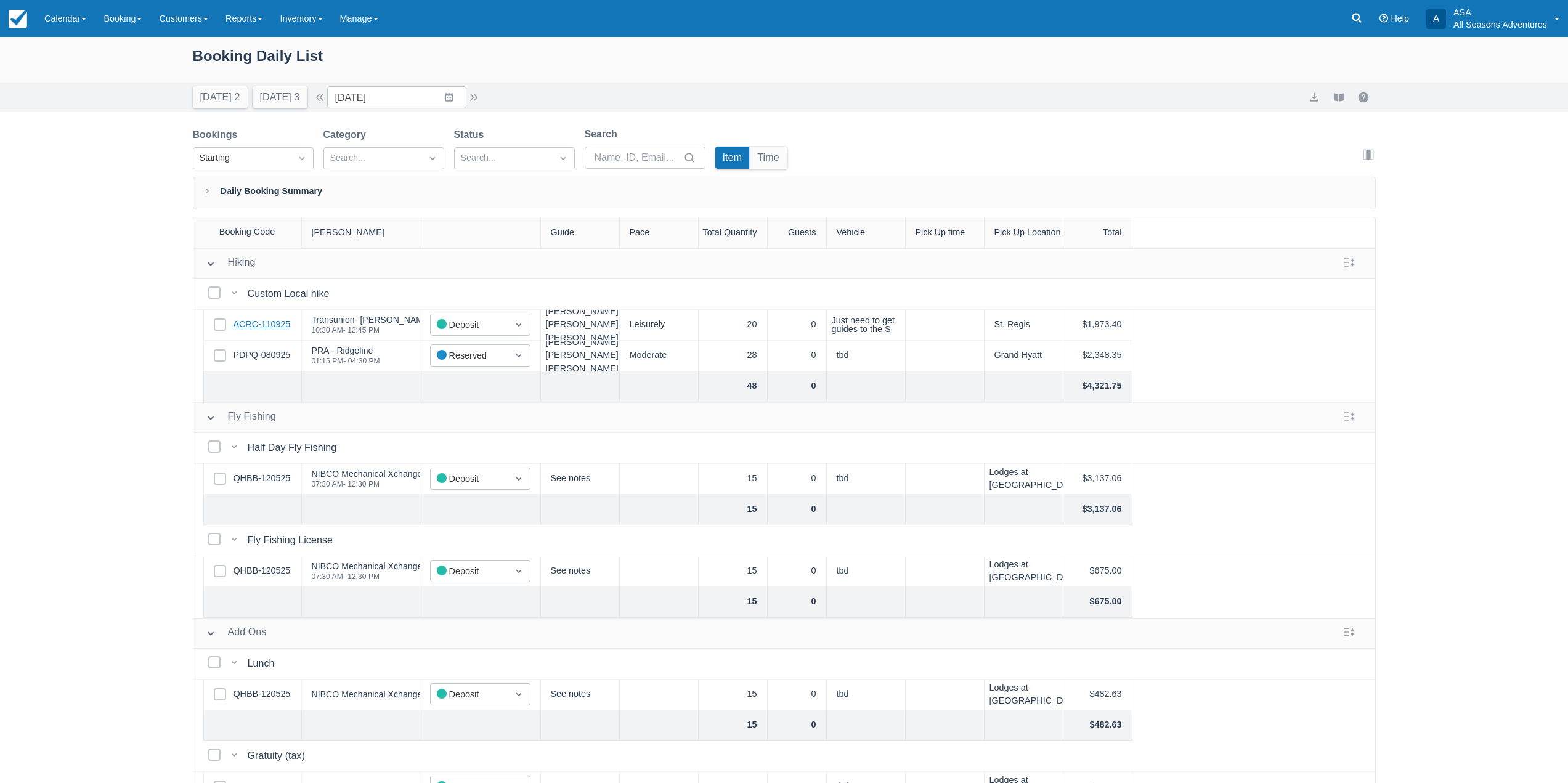
click at [258, 331] on link "ACRC-110925" at bounding box center [262, 325] width 57 height 14
click at [281, 354] on link "PDPQ-080925" at bounding box center [262, 356] width 57 height 14
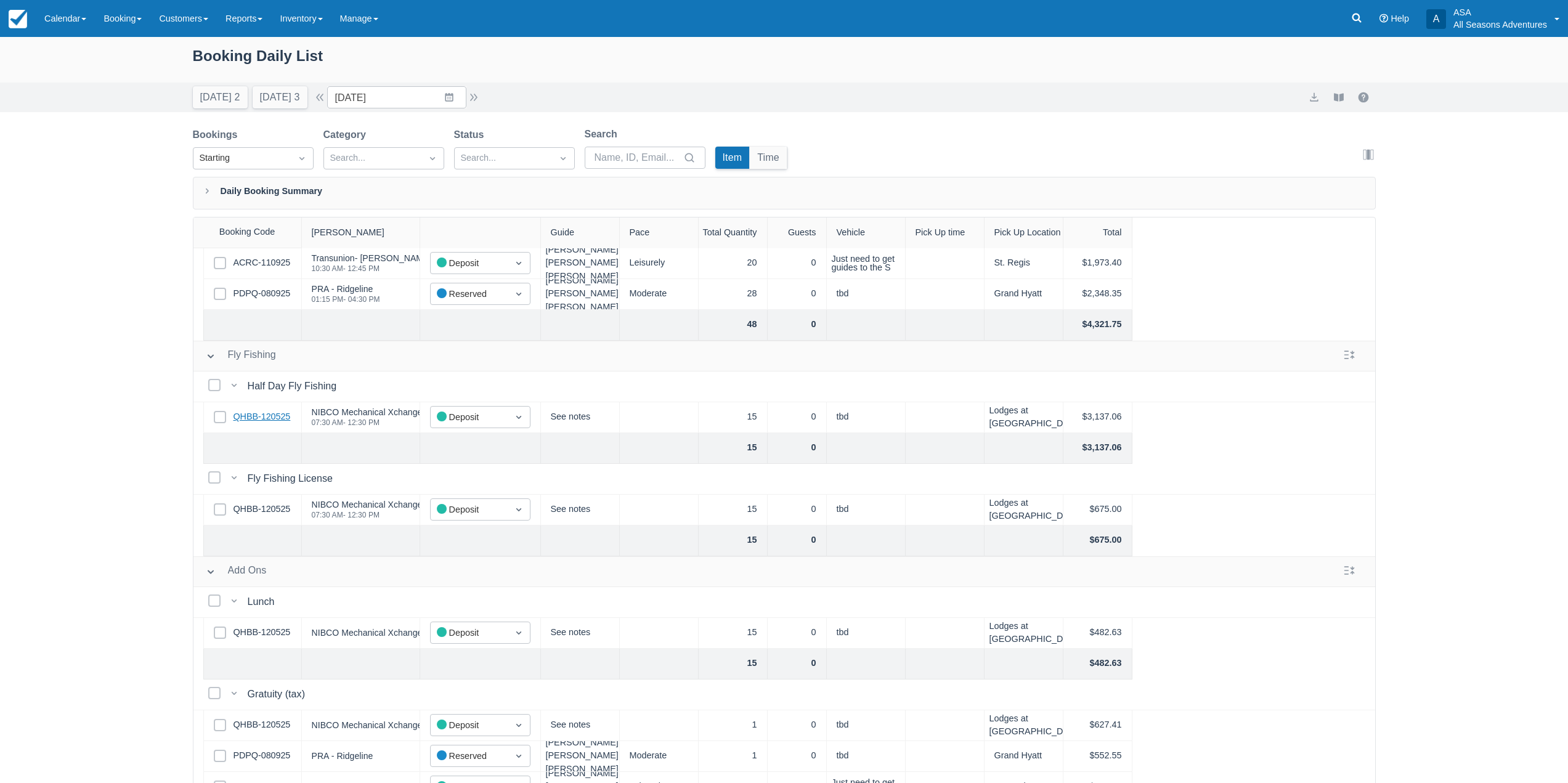
click at [250, 422] on link "QHBB-120525" at bounding box center [262, 418] width 57 height 14
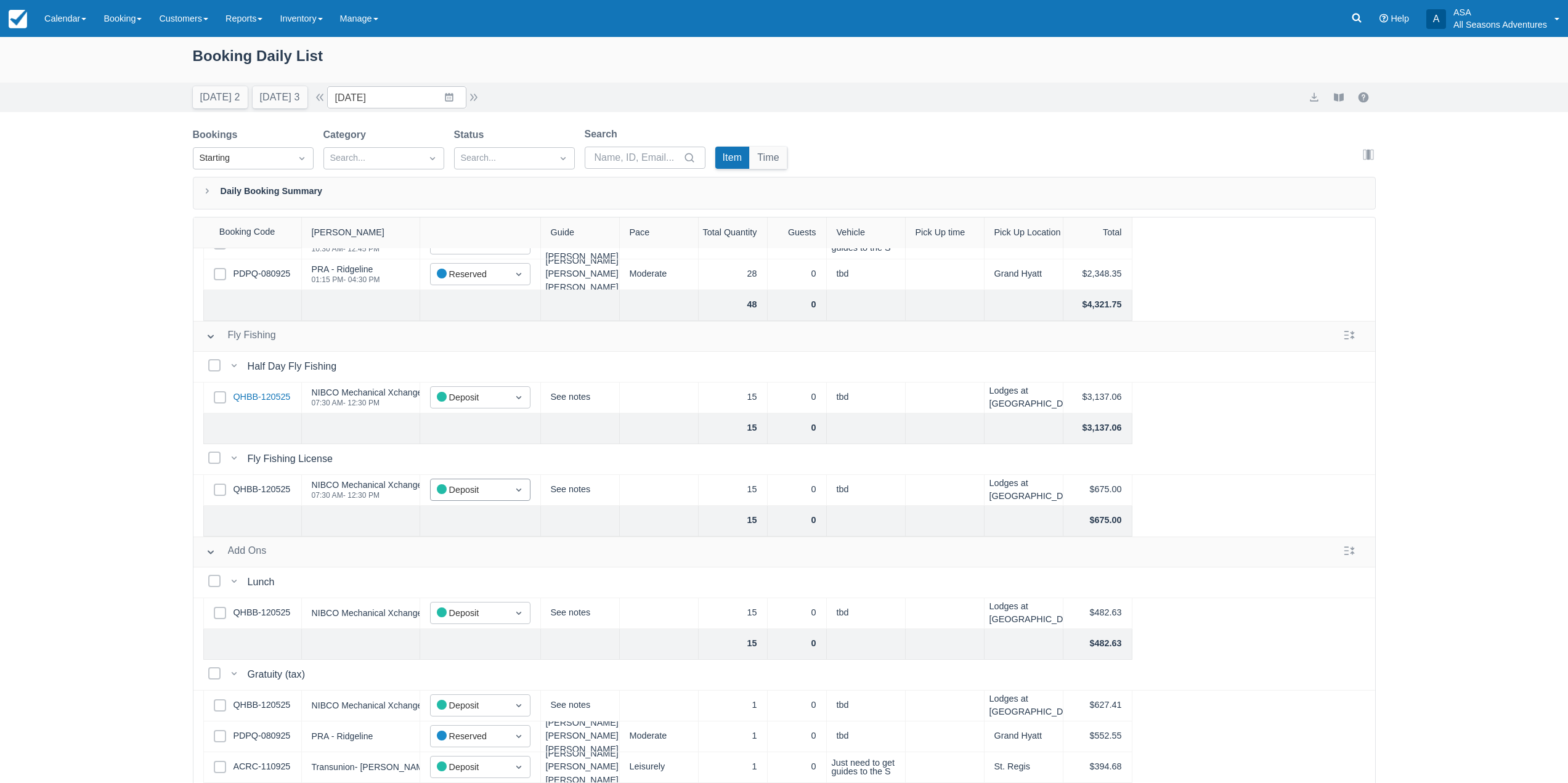
scroll to position [0, 0]
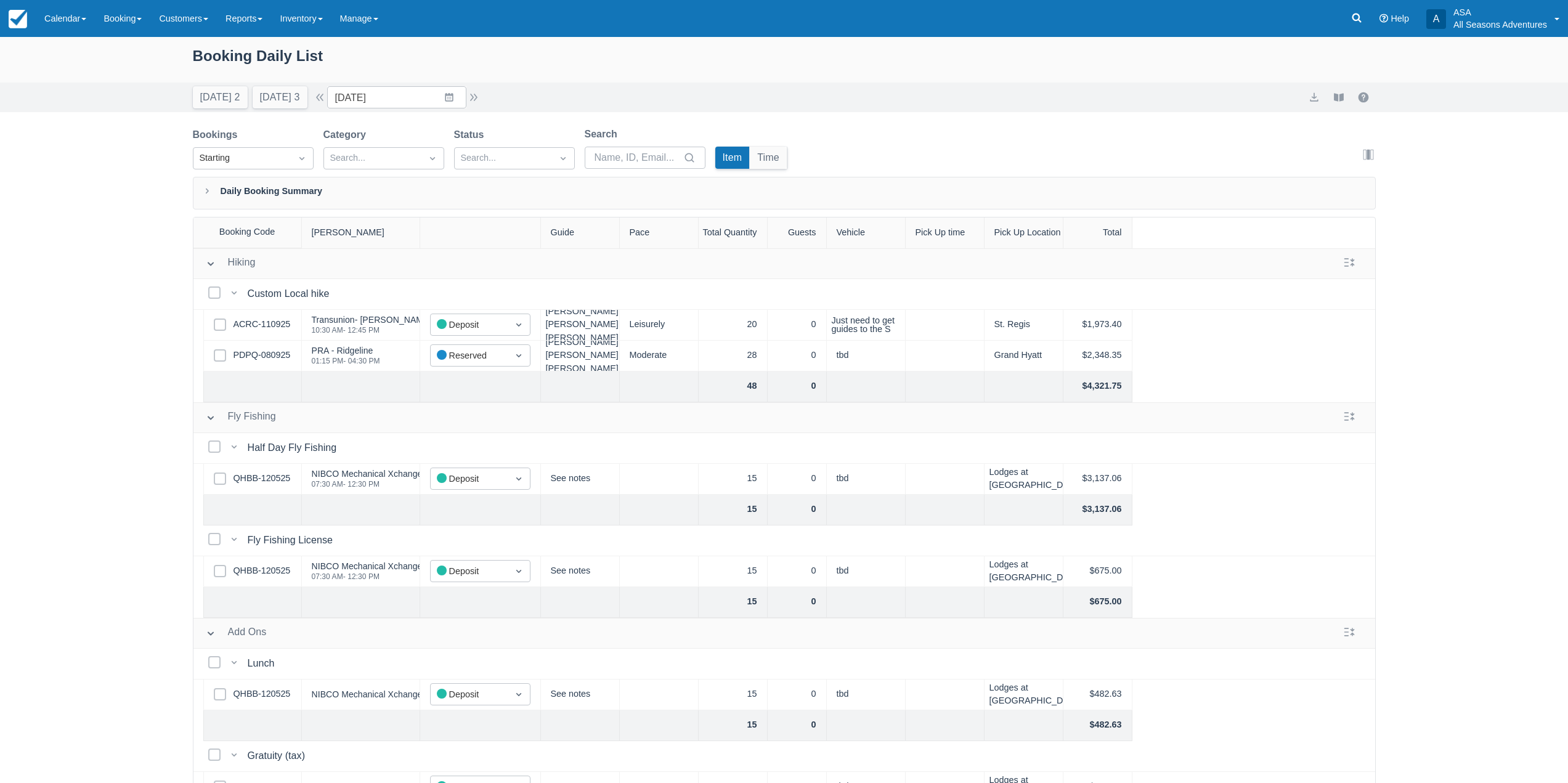
click at [250, 702] on div "Select Row QHBB-120525" at bounding box center [253, 695] width 99 height 31
click at [254, 695] on link "QHBB-120525" at bounding box center [262, 695] width 57 height 14
click at [481, 100] on button "button" at bounding box center [473, 97] width 15 height 15
type input "09/25/25"
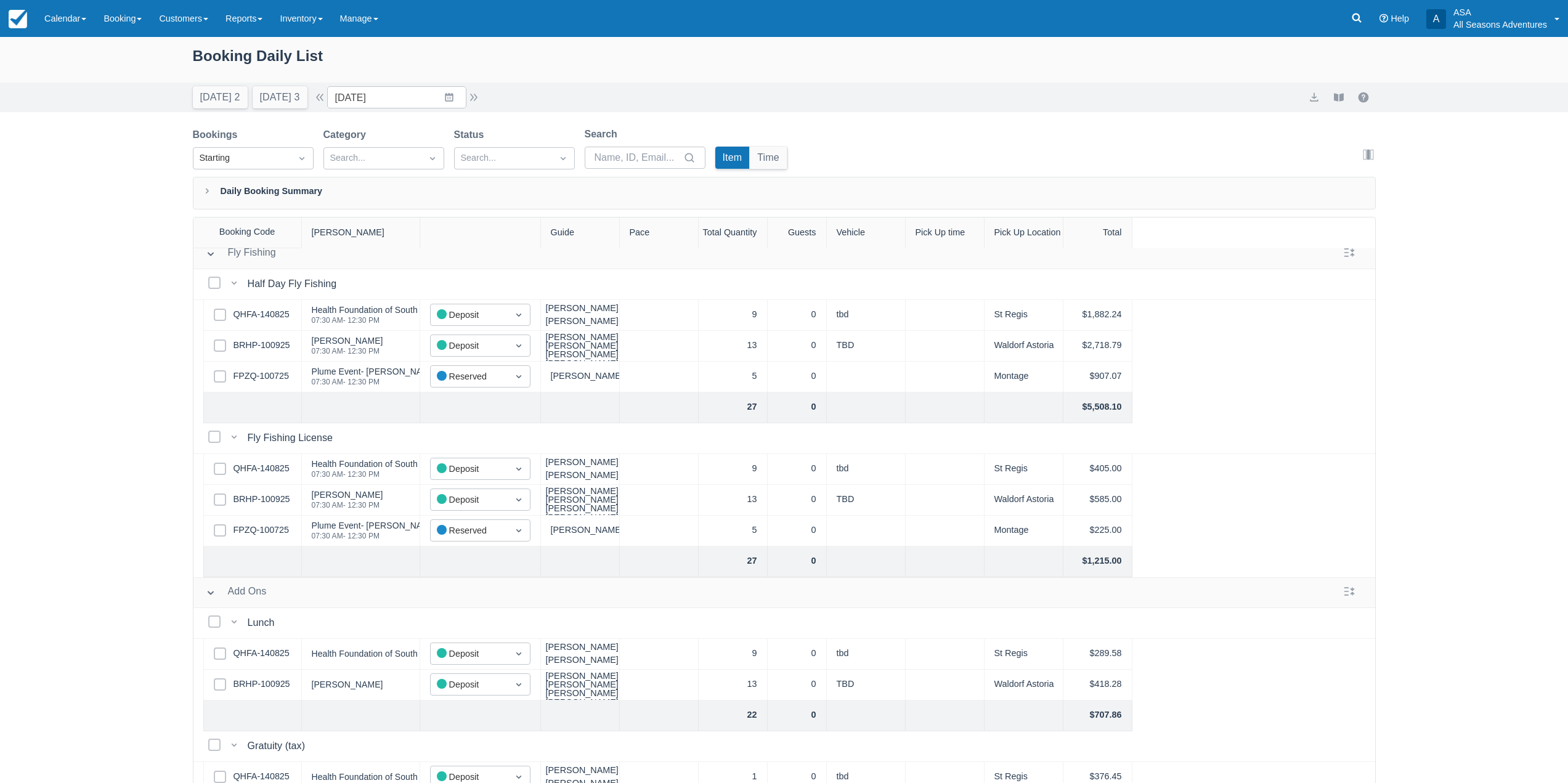
scroll to position [370, 0]
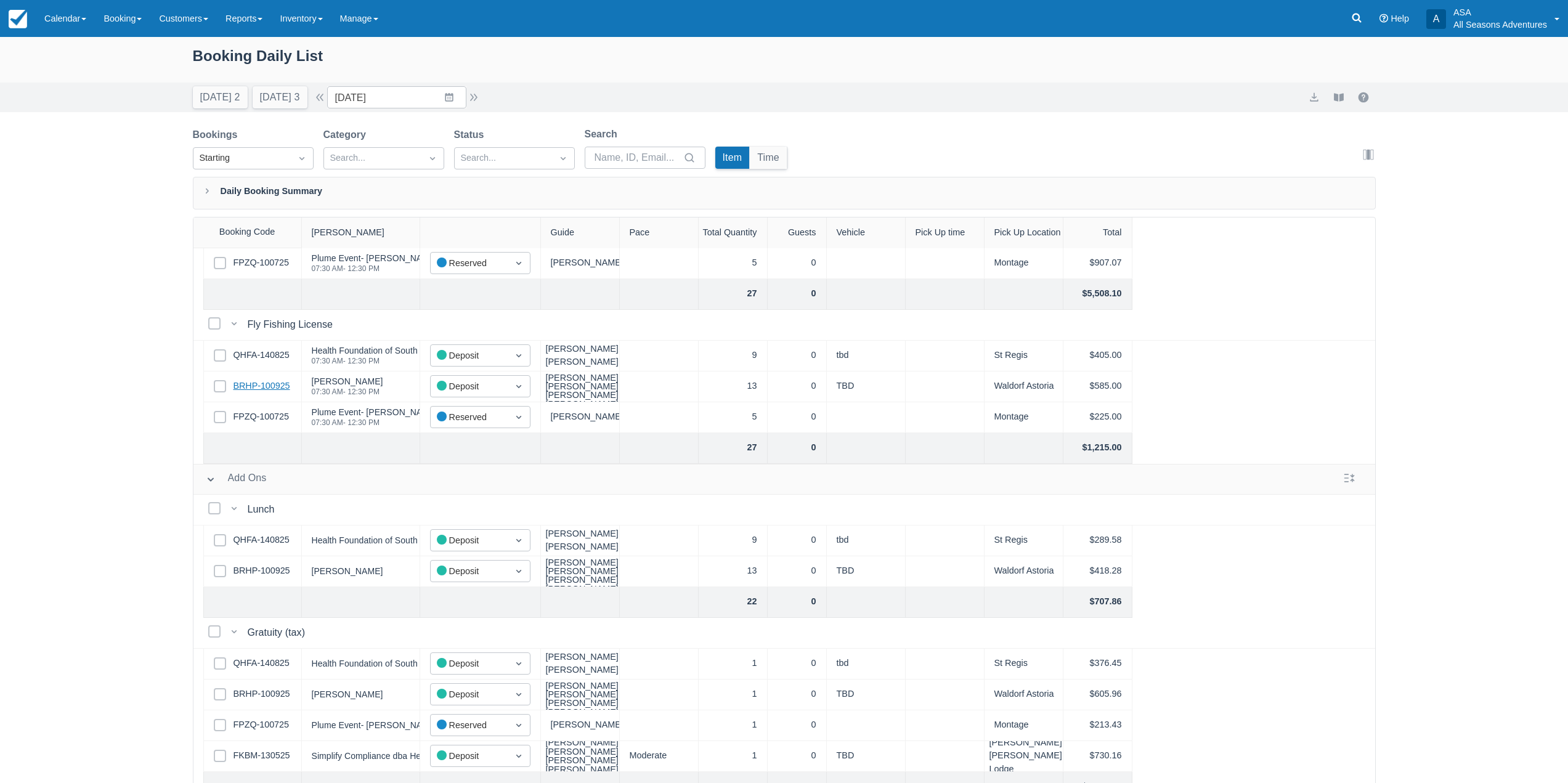
click at [270, 388] on link "BRHP-100925" at bounding box center [262, 386] width 57 height 14
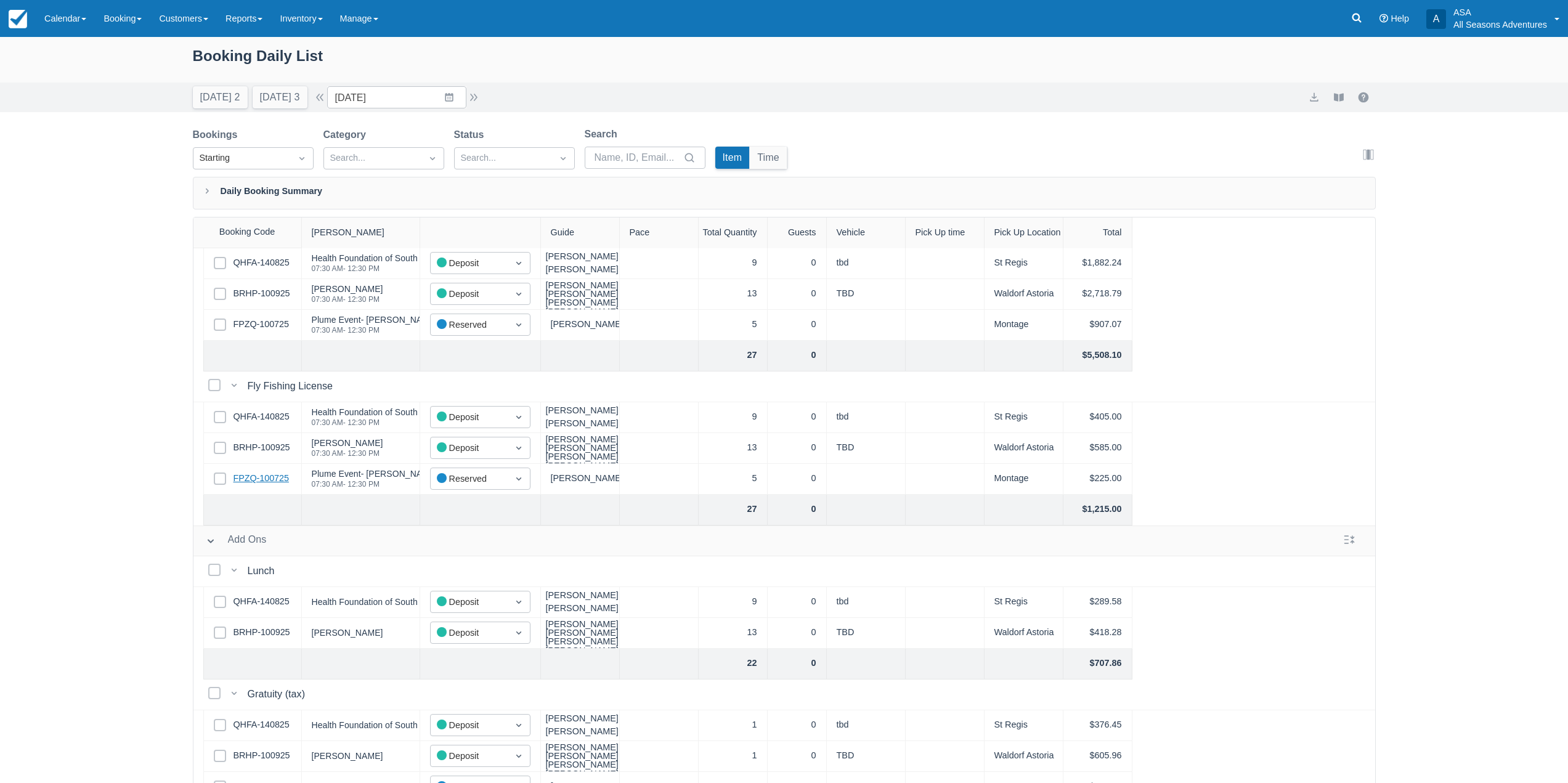
click at [262, 477] on link "FPZQ-100725" at bounding box center [261, 479] width 56 height 14
drag, startPoint x: 113, startPoint y: 22, endPoint x: 110, endPoint y: 36, distance: 14.3
click at [113, 22] on link "Booking" at bounding box center [123, 18] width 56 height 37
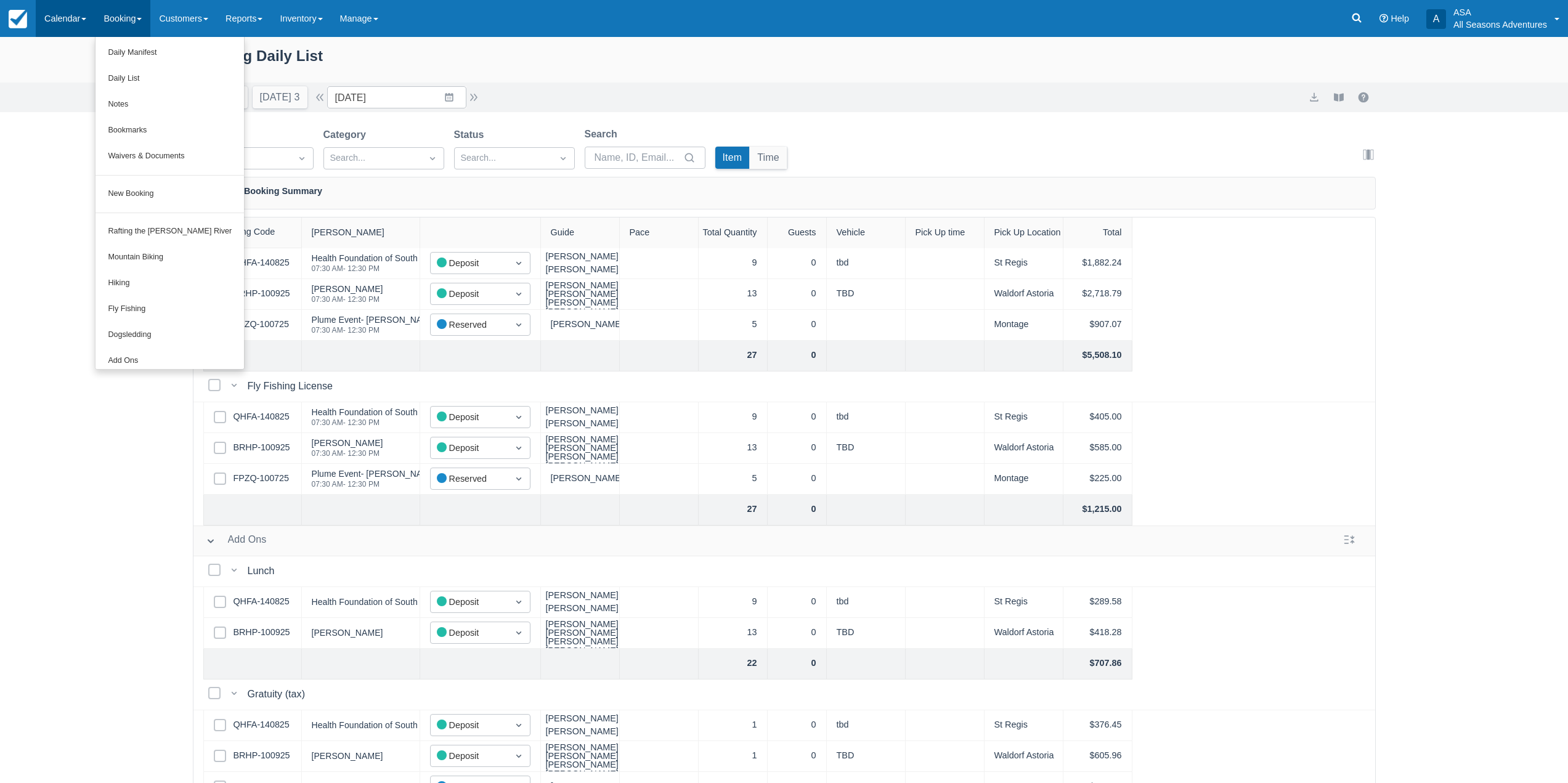
click at [83, 27] on link "Calendar" at bounding box center [65, 18] width 59 height 37
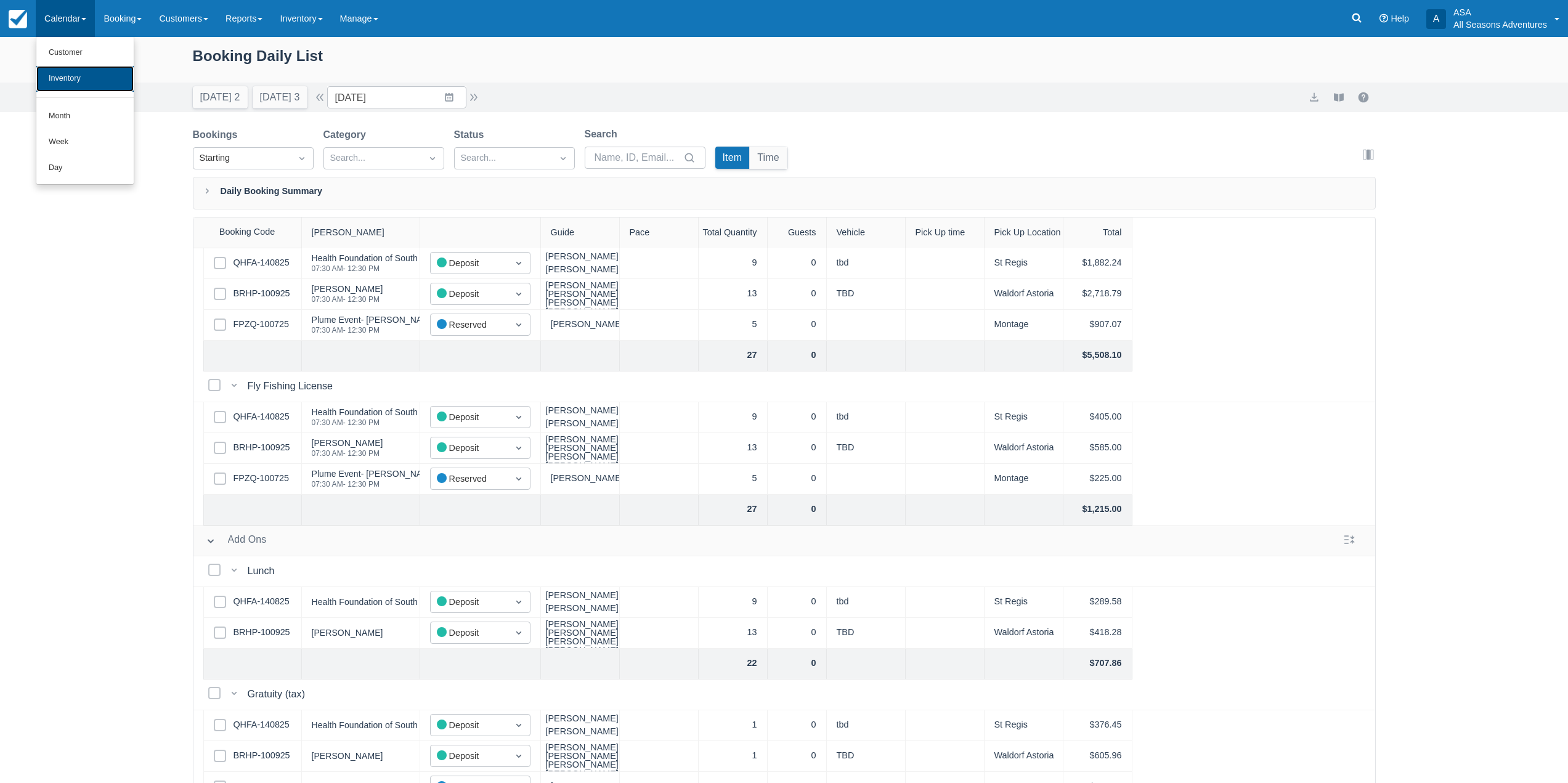
click at [83, 76] on link "Inventory" at bounding box center [85, 79] width 97 height 26
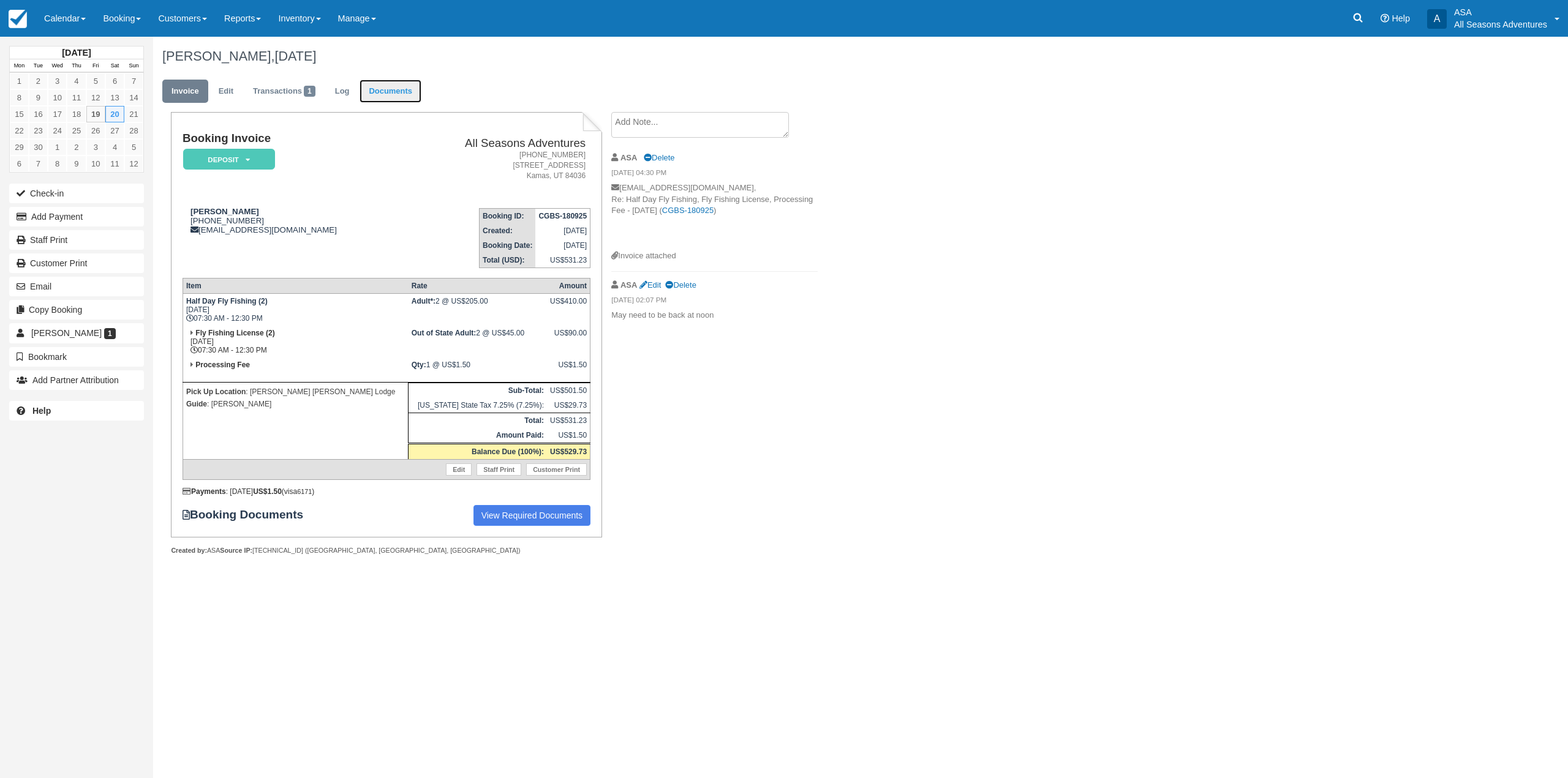
click at [404, 97] on link "Documents" at bounding box center [391, 91] width 62 height 24
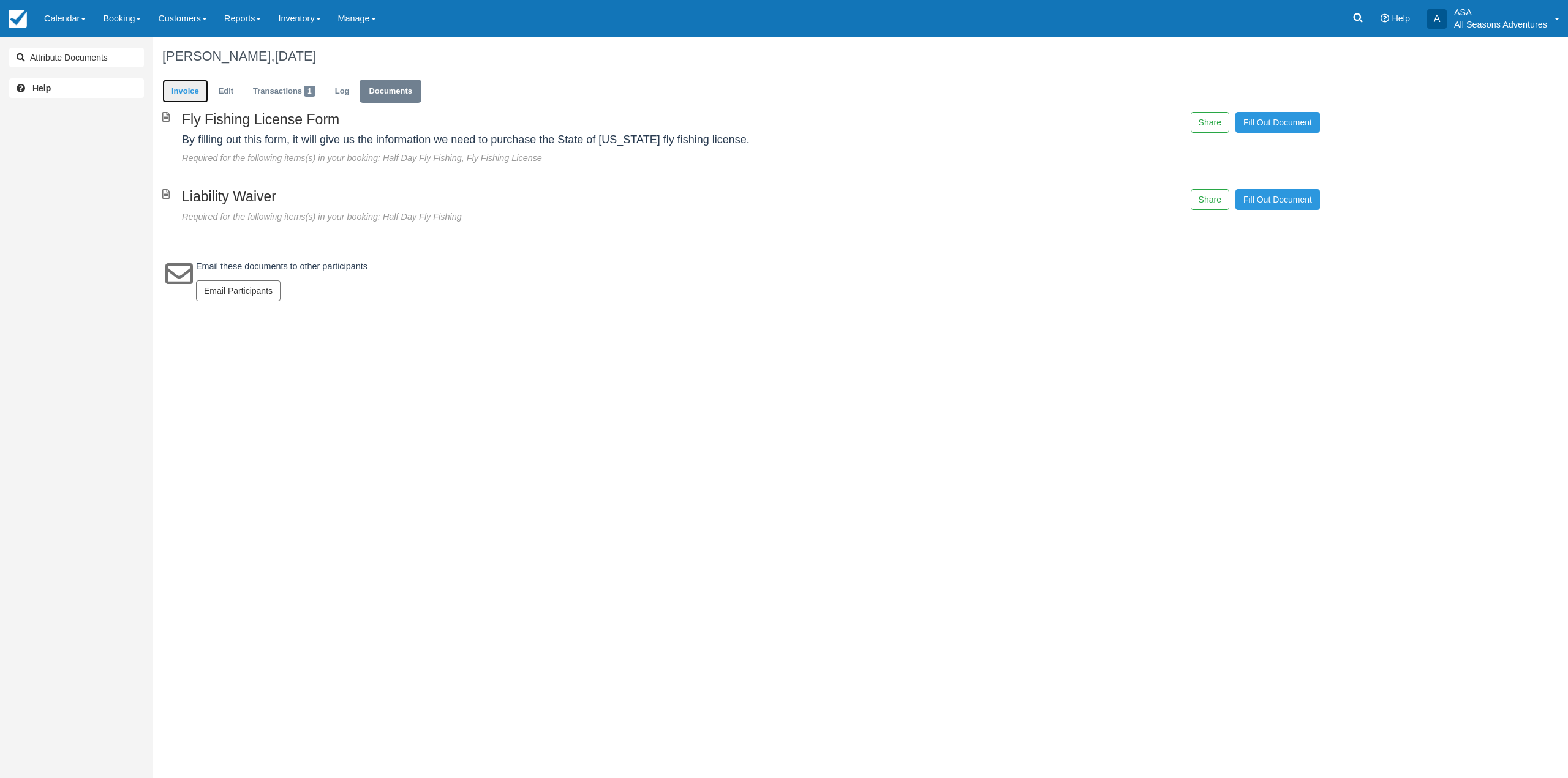
click at [173, 91] on link "Invoice" at bounding box center [185, 91] width 46 height 24
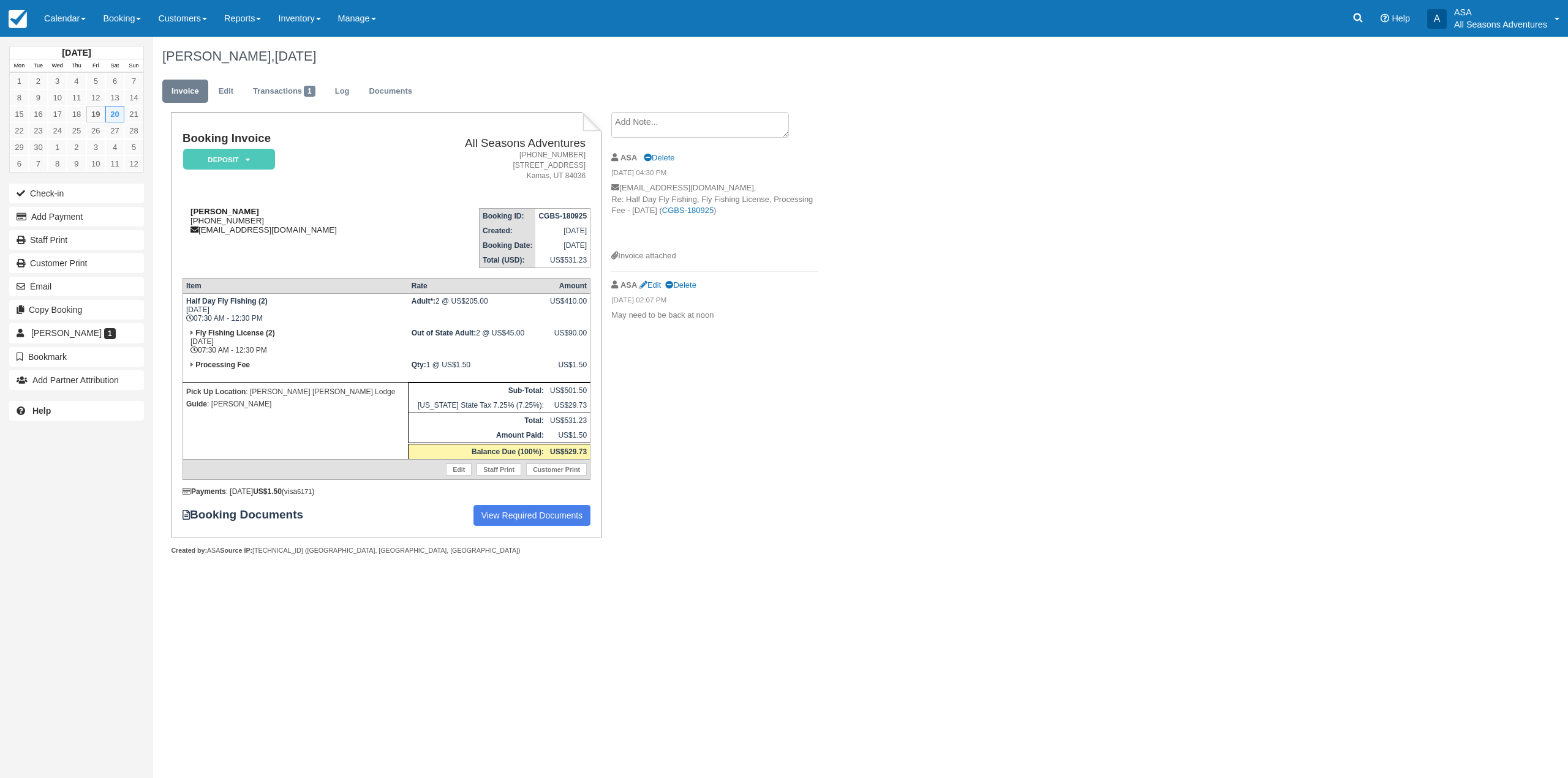
drag, startPoint x: 264, startPoint y: 220, endPoint x: 197, endPoint y: 224, distance: 67.1
click at [197, 224] on div "[PERSON_NAME] [PHONE_NUMBER] [EMAIL_ADDRESS][DOMAIN_NAME]" at bounding box center [293, 221] width 221 height 28
copy div "[PHONE_NUMBER]"
click at [232, 254] on td "[PERSON_NAME] [PHONE_NUMBER] [EMAIL_ADDRESS][DOMAIN_NAME]" at bounding box center [293, 233] width 221 height 70
click at [404, 90] on link "Documents" at bounding box center [391, 91] width 62 height 24
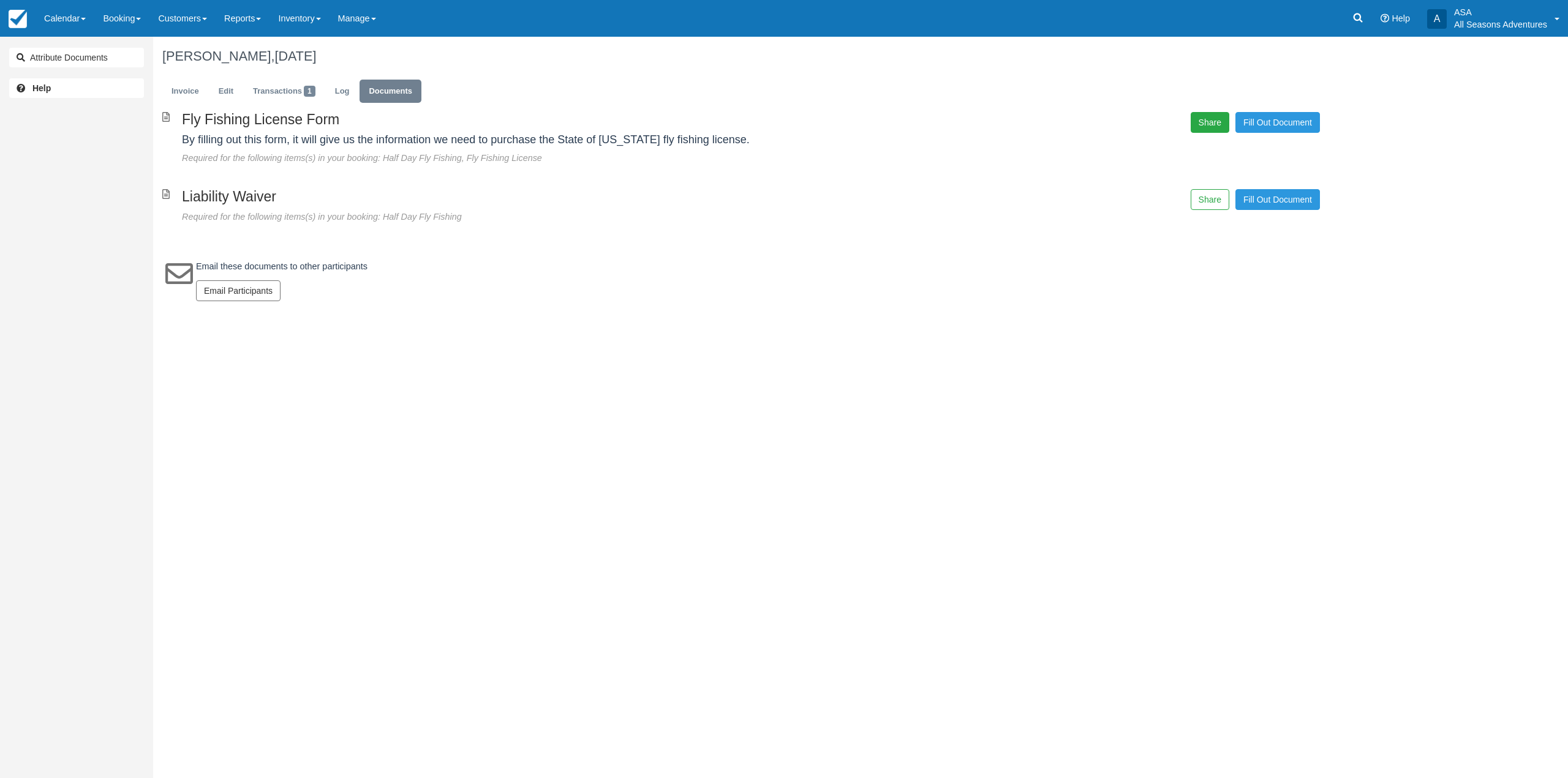
click at [1203, 122] on button "Share" at bounding box center [1210, 122] width 39 height 21
click at [1277, 89] on span "Copy" at bounding box center [1266, 89] width 35 height 21
click at [1272, 88] on span "Copy" at bounding box center [1266, 89] width 35 height 21
click at [182, 106] on ul "Invoice Edit Transactions 1 Log Documents" at bounding box center [741, 94] width 1157 height 37
click at [182, 105] on ul "Invoice Edit Transactions 1 Log Documents" at bounding box center [741, 94] width 1157 height 37
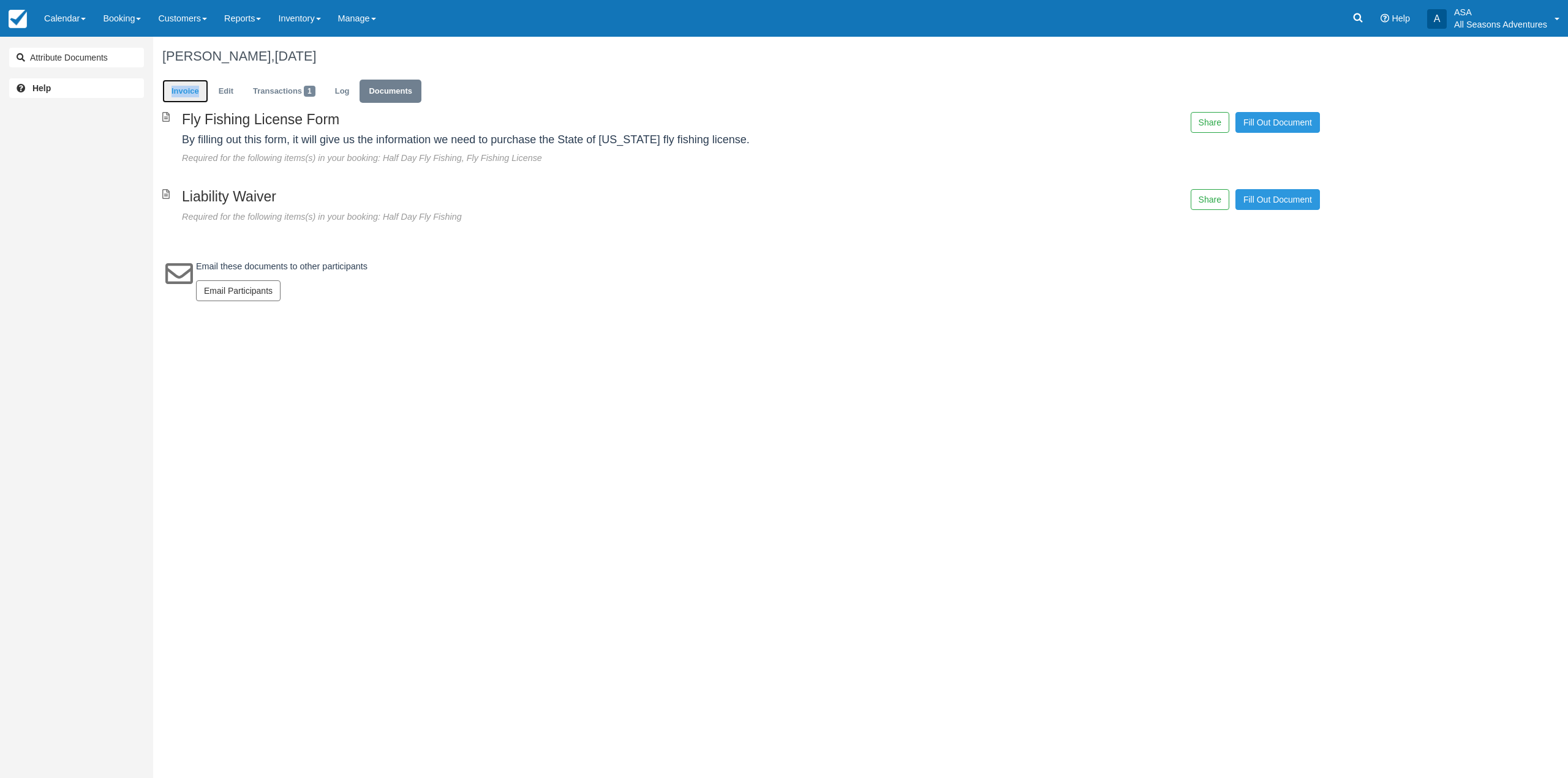
click at [182, 103] on link "Invoice" at bounding box center [185, 91] width 46 height 24
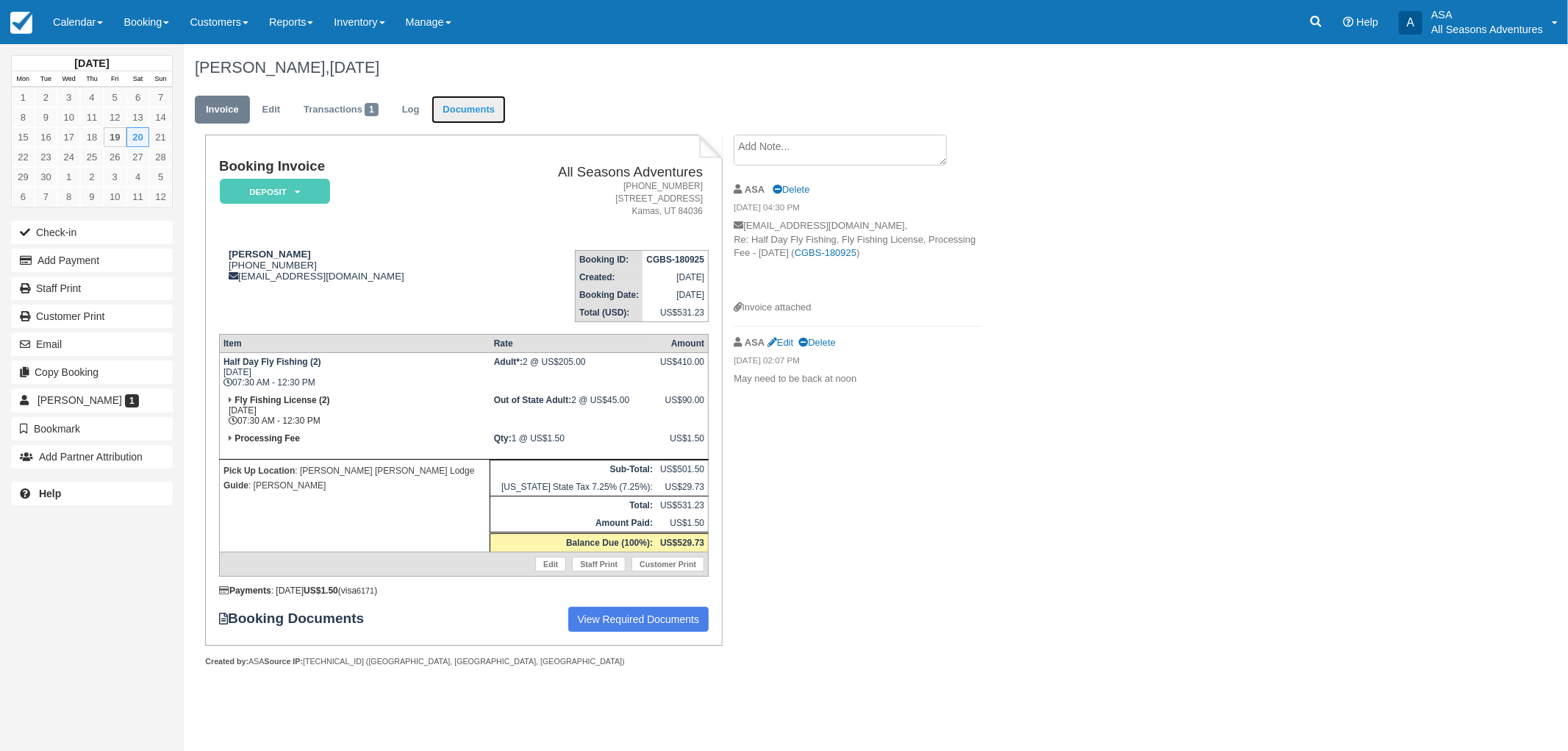
click at [474, 99] on link "Documents" at bounding box center [469, 109] width 75 height 29
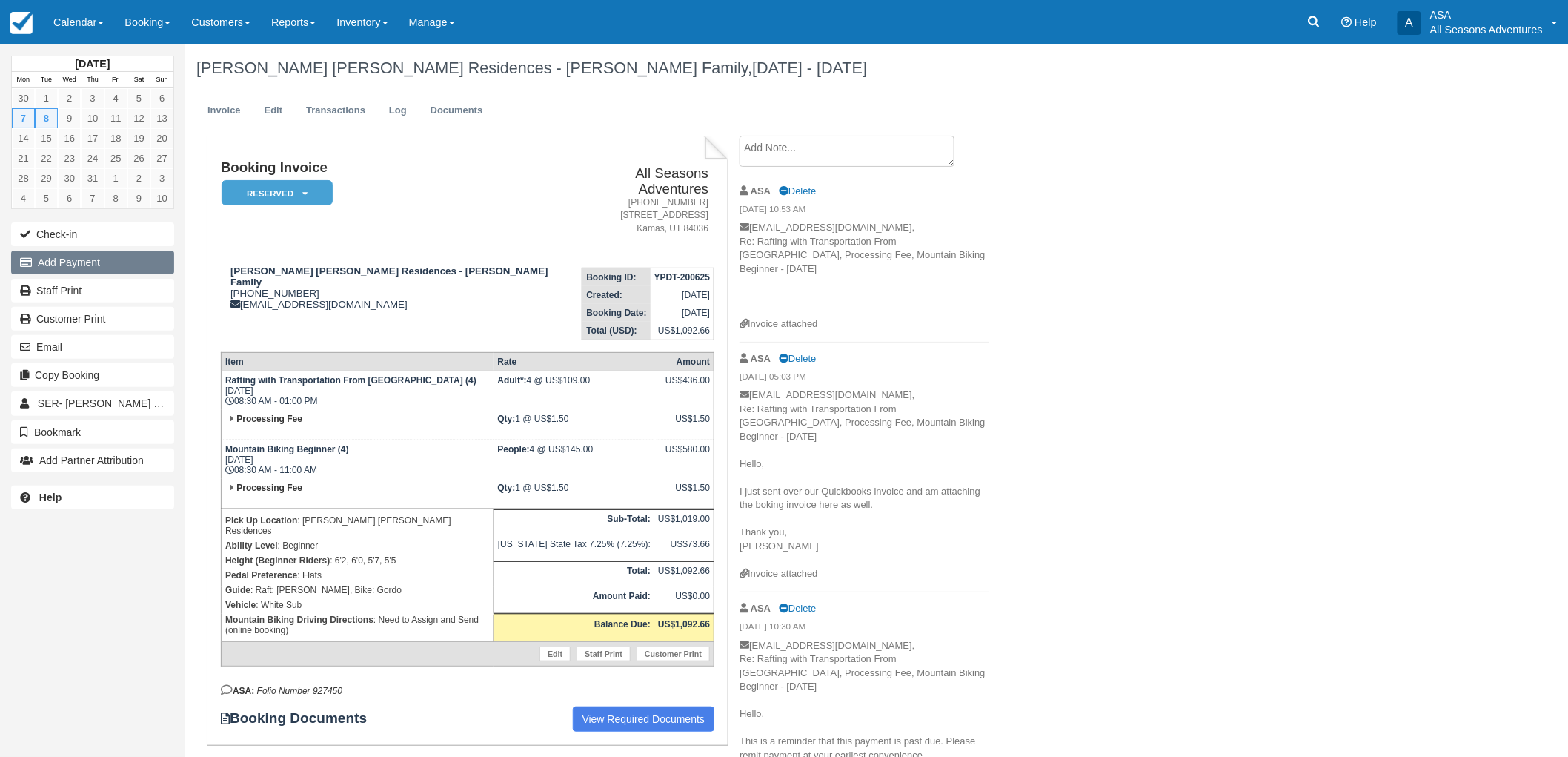
click at [106, 263] on button "Add Payment" at bounding box center [92, 262] width 163 height 23
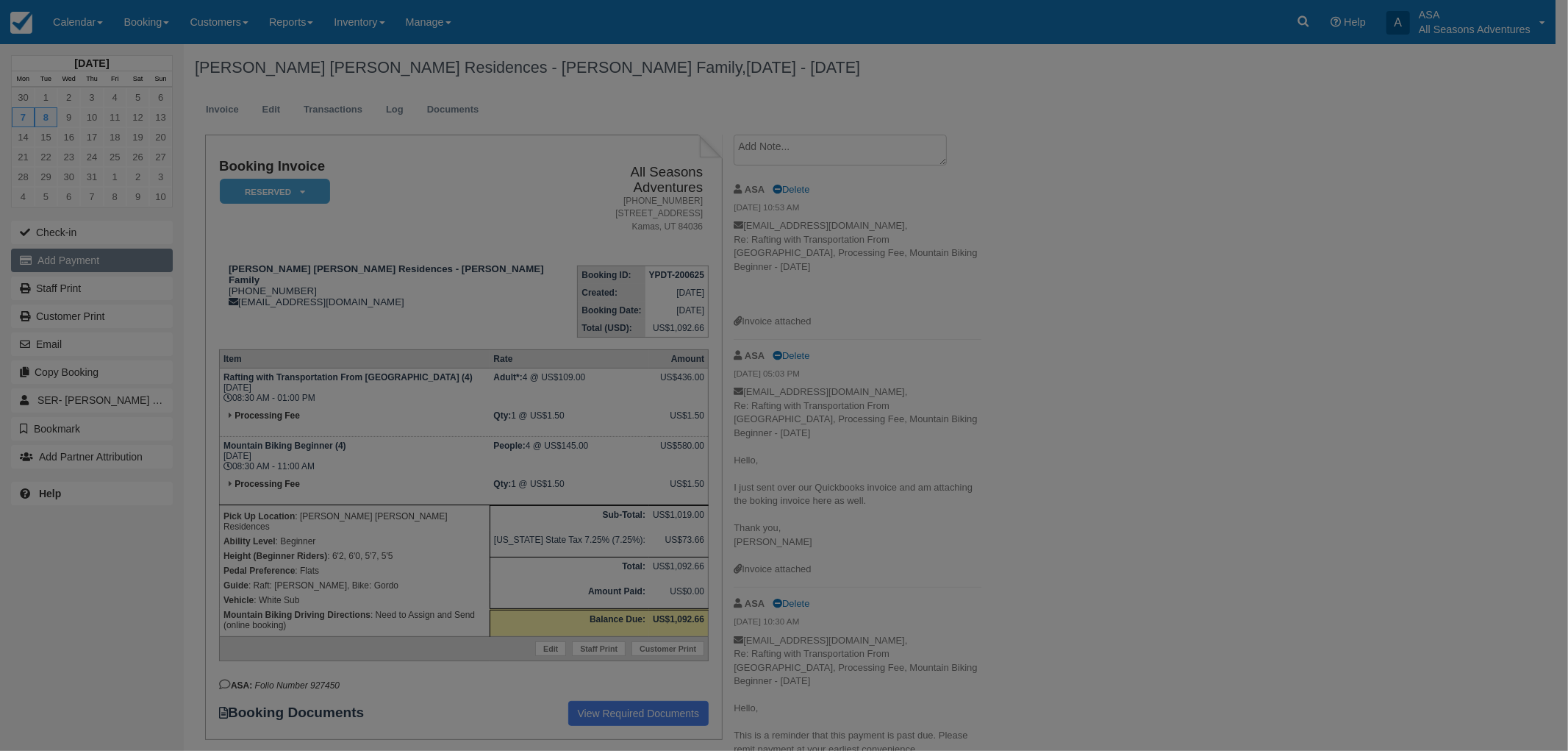
type input "09/19/25"
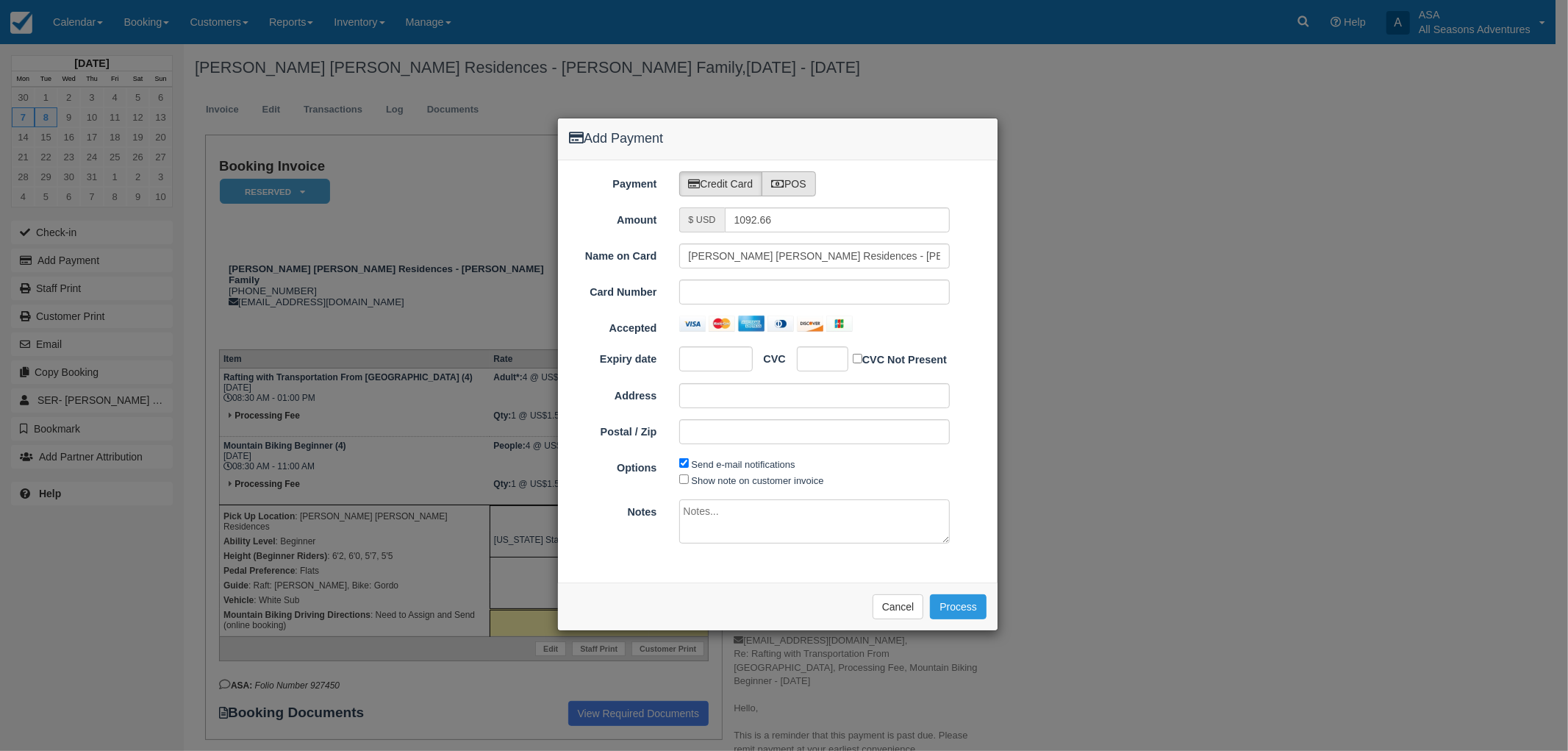
click at [798, 179] on label "POS" at bounding box center [789, 184] width 55 height 25
radio input "true"
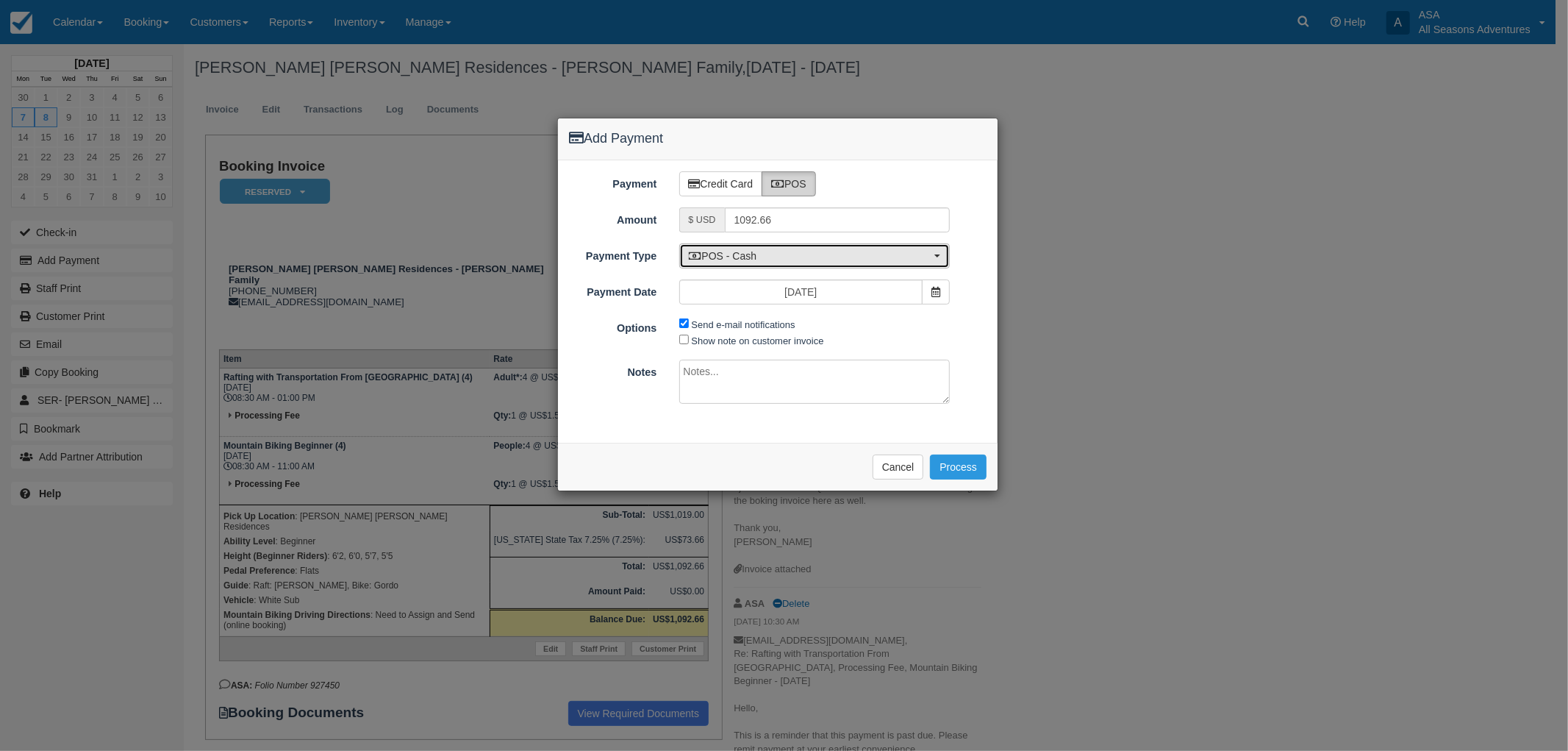
click at [801, 259] on span "POS - Cash" at bounding box center [810, 256] width 243 height 15
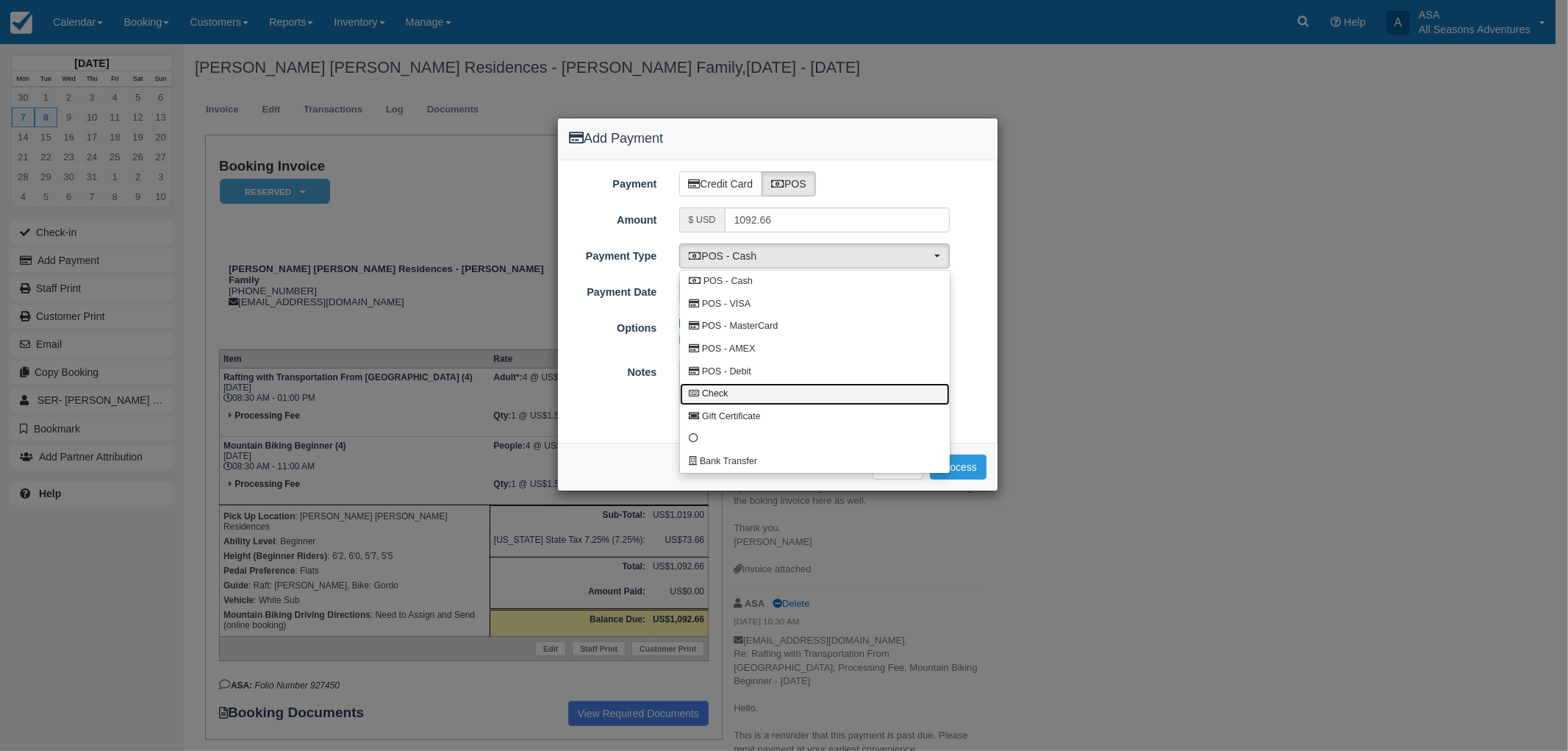
click at [769, 391] on link "Check" at bounding box center [815, 394] width 270 height 22
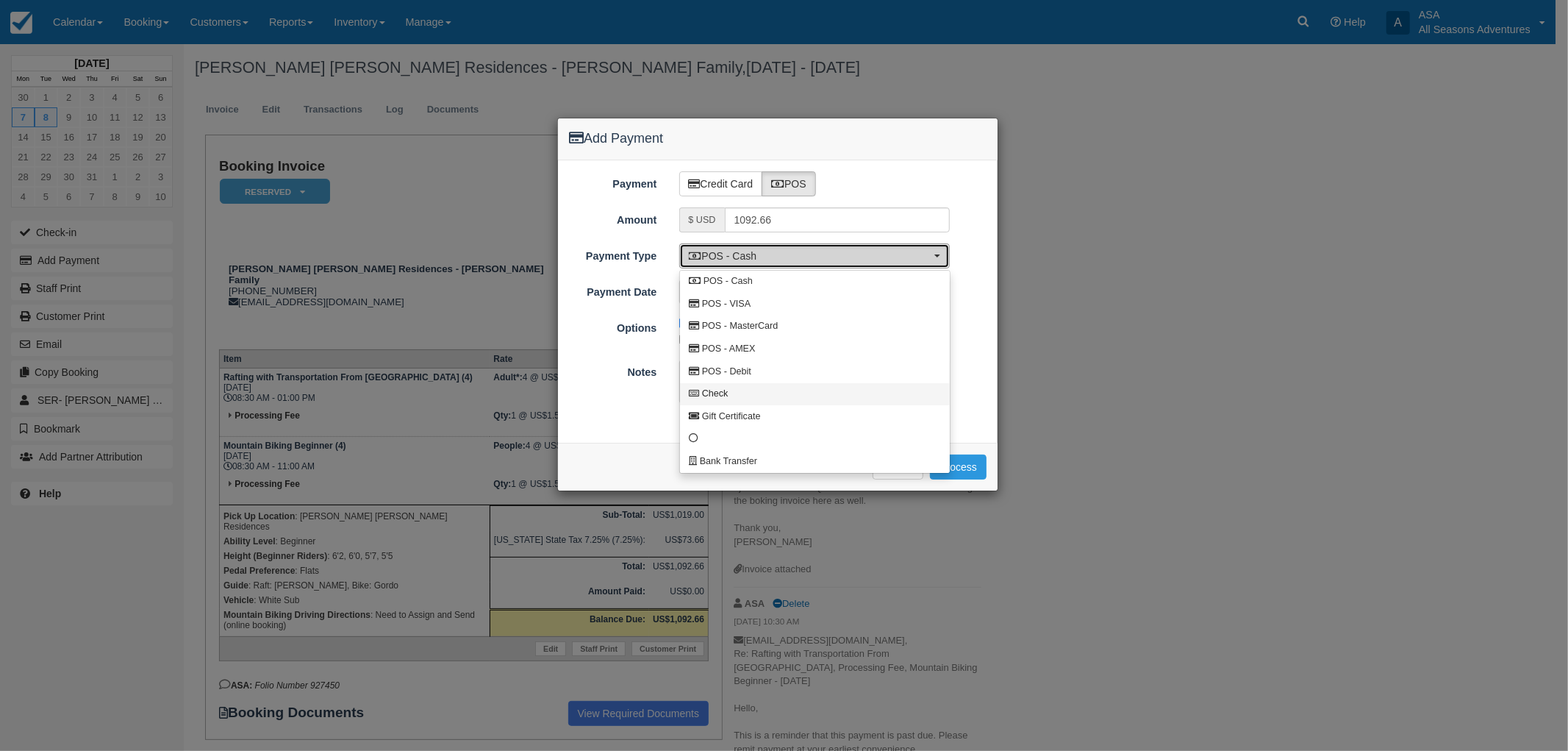
select select "CHEQUE"
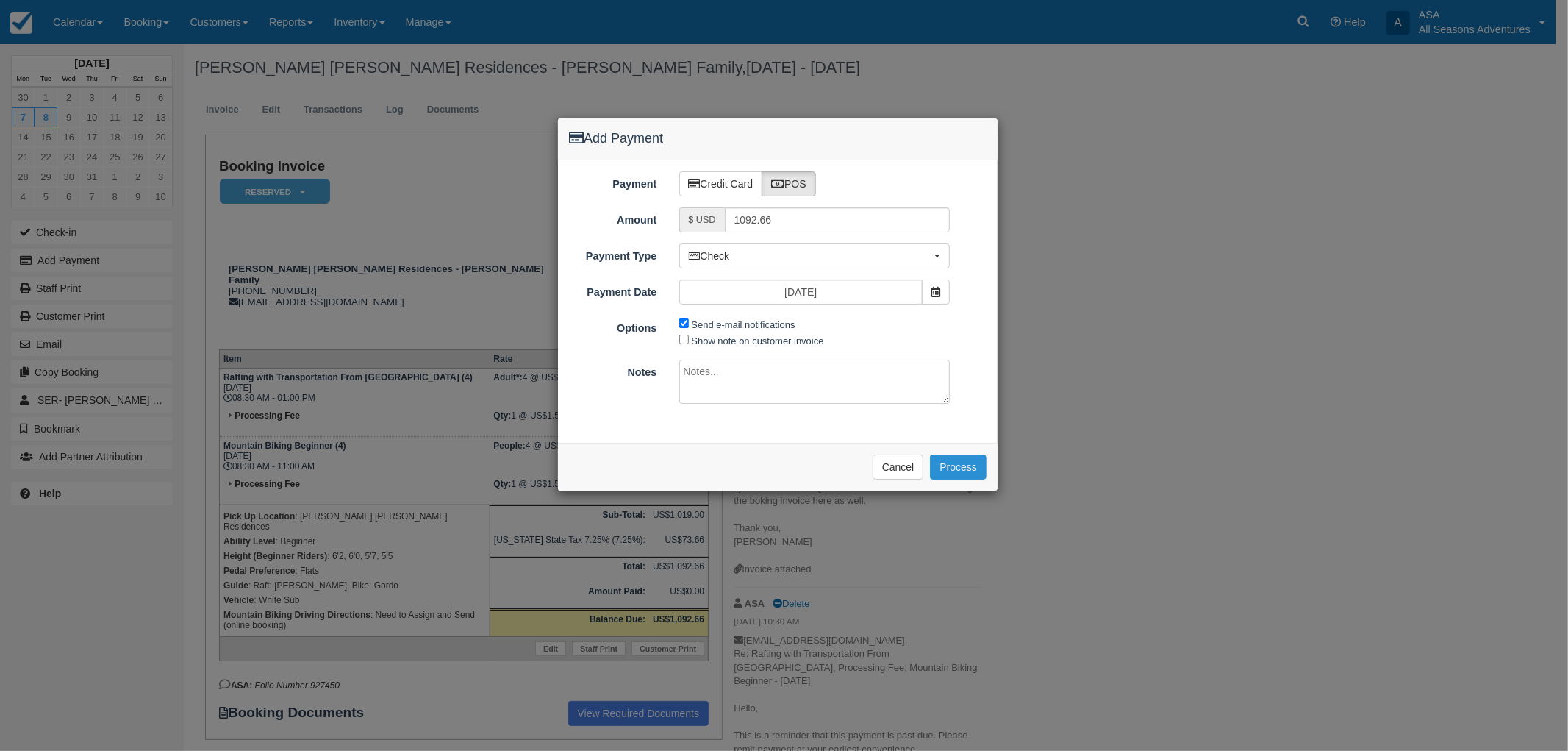
click at [971, 472] on button "Process" at bounding box center [958, 467] width 56 height 25
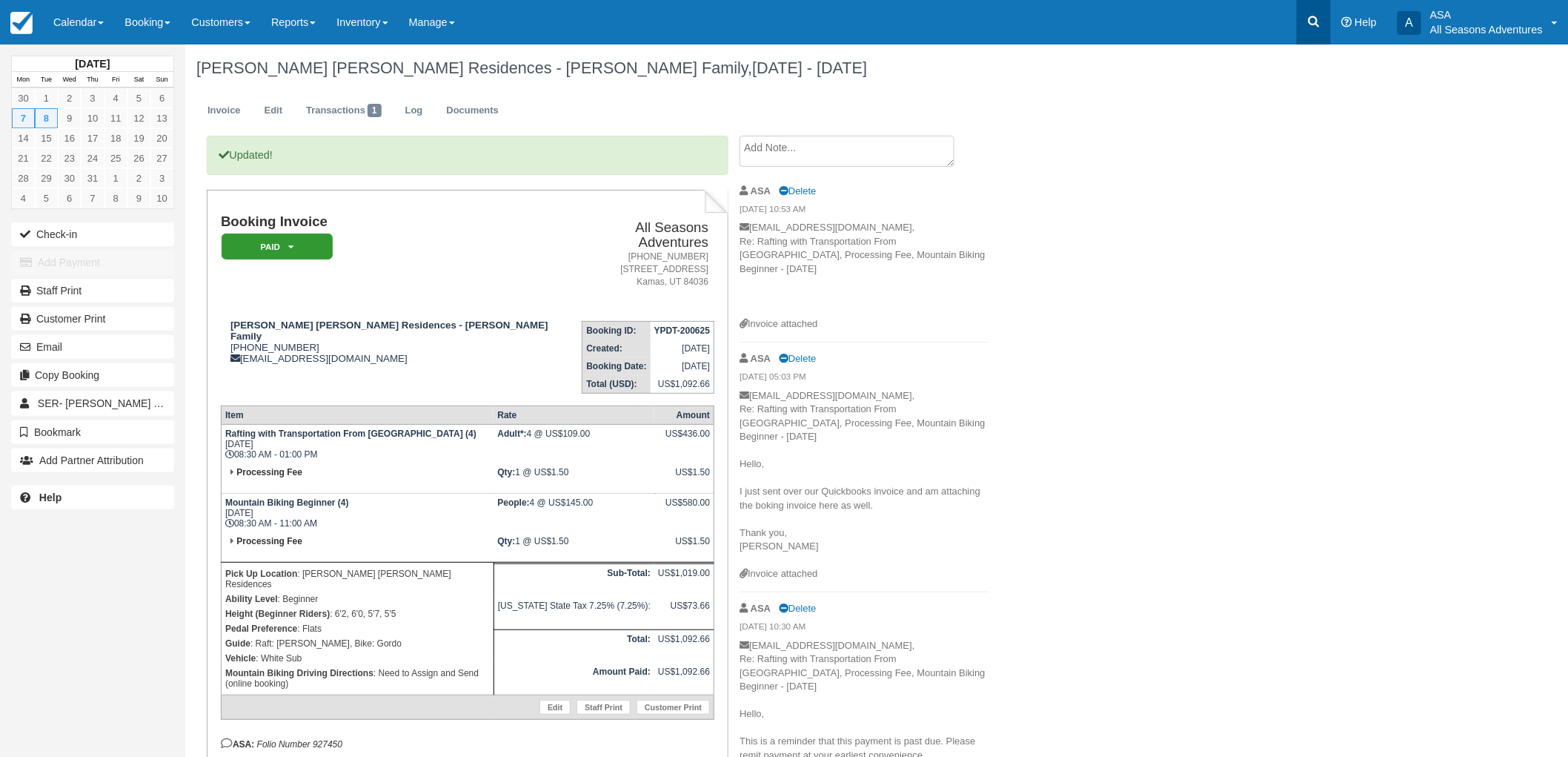
click at [1315, 27] on icon at bounding box center [1314, 22] width 15 height 15
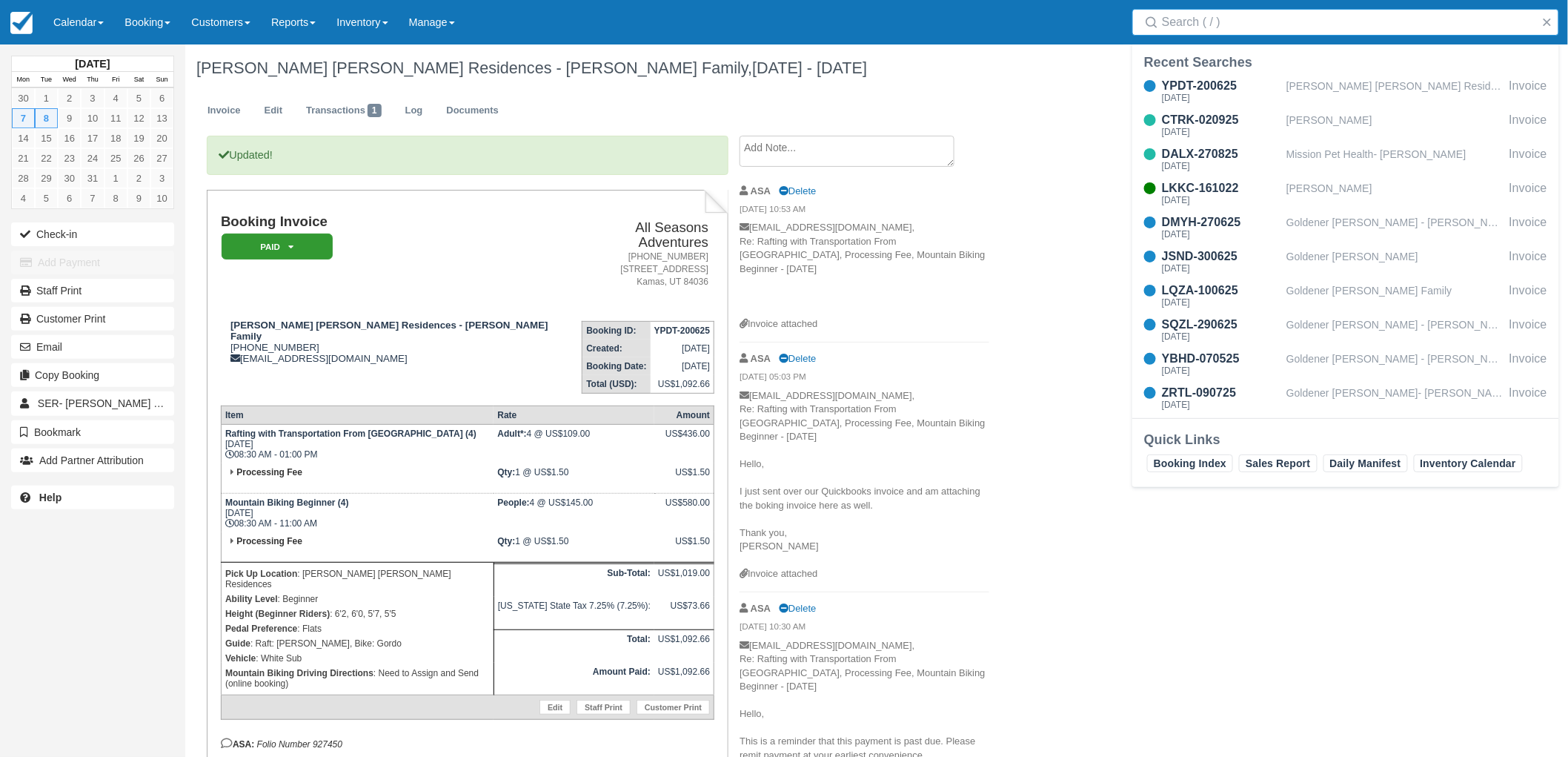
click at [1315, 27] on input "Search" at bounding box center [1348, 23] width 373 height 27
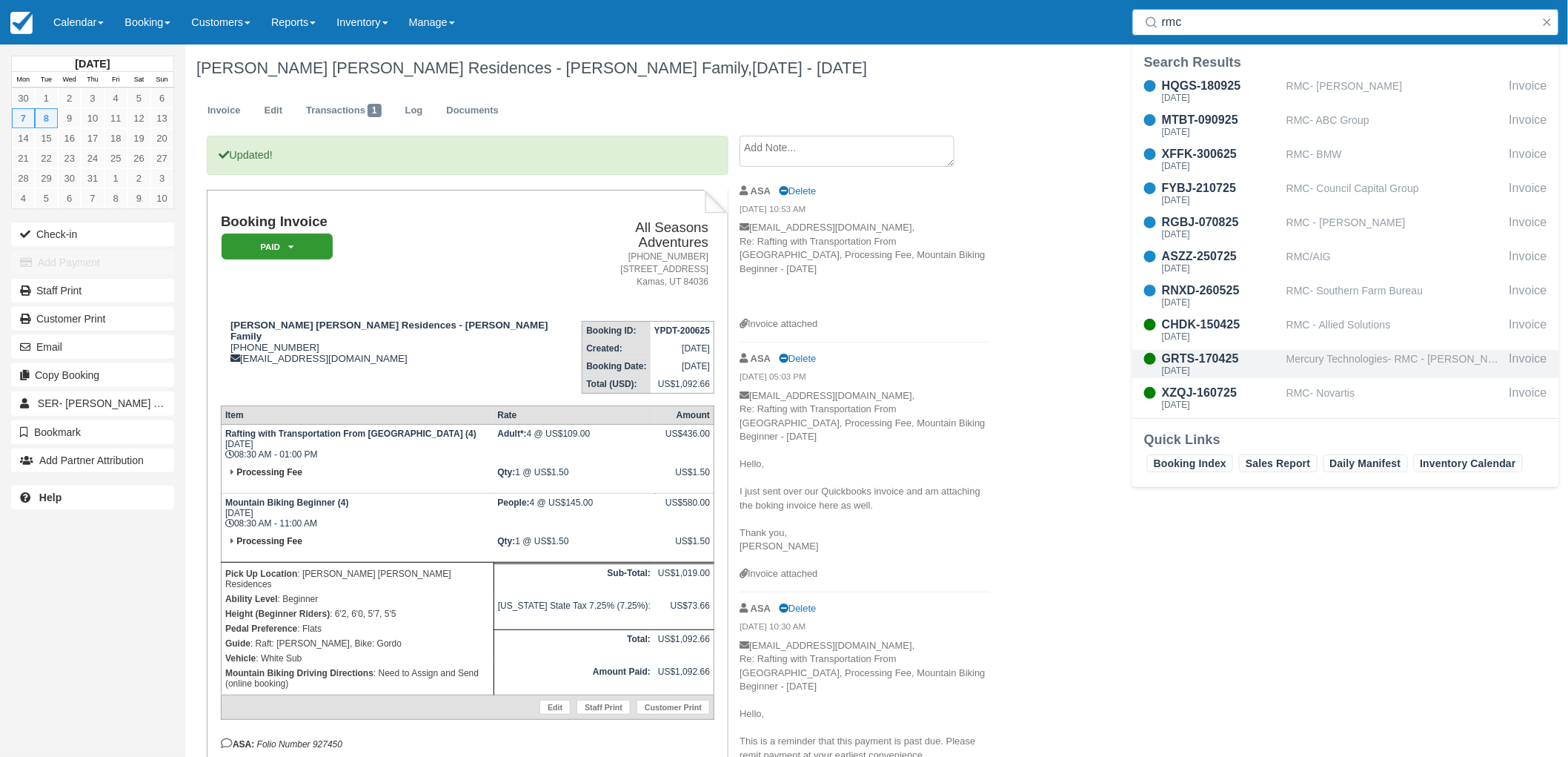
type input "rmc"
click at [1262, 361] on div "GRTS-170425" at bounding box center [1221, 358] width 119 height 18
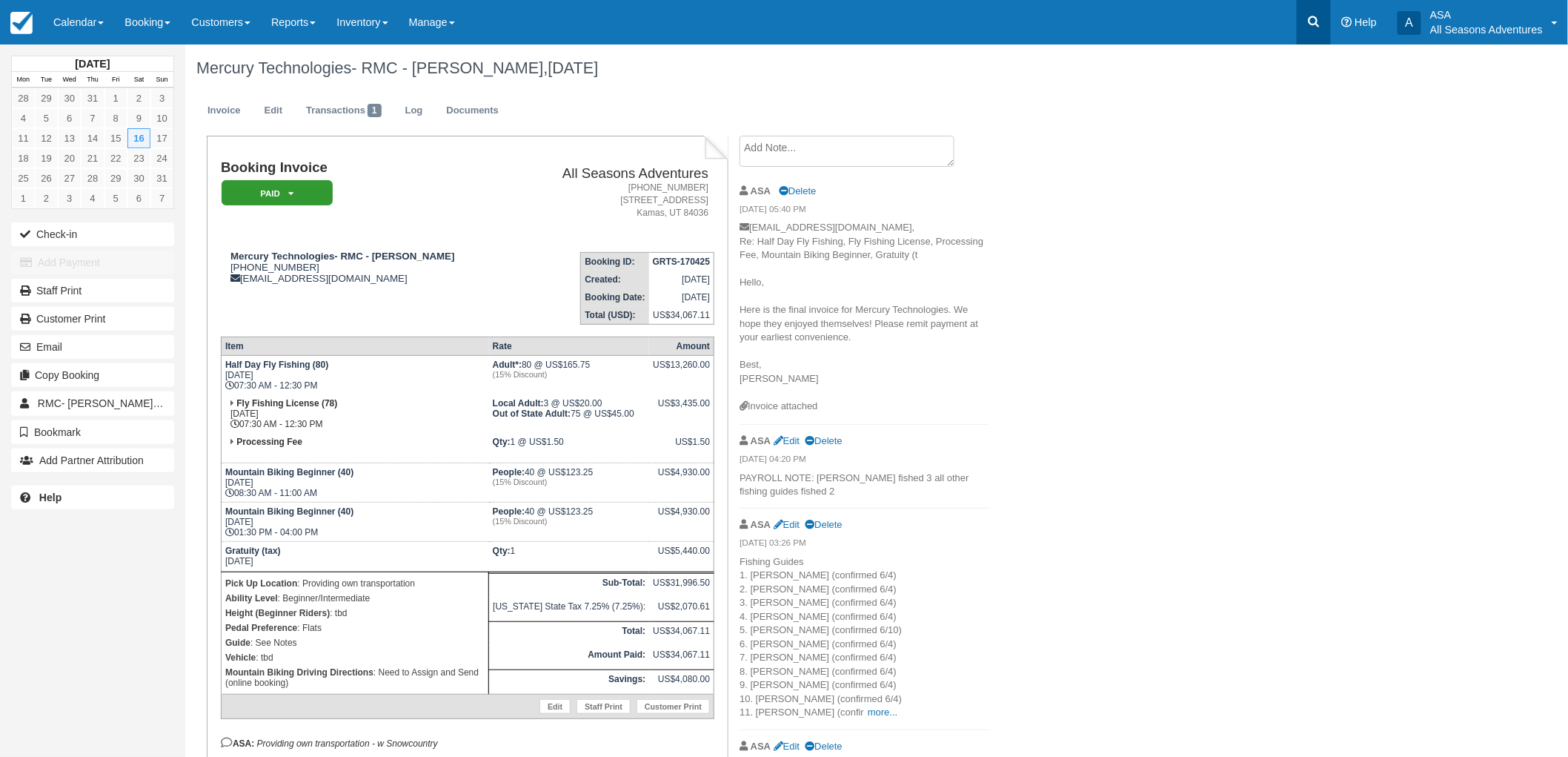
click at [1322, 27] on link at bounding box center [1313, 22] width 34 height 44
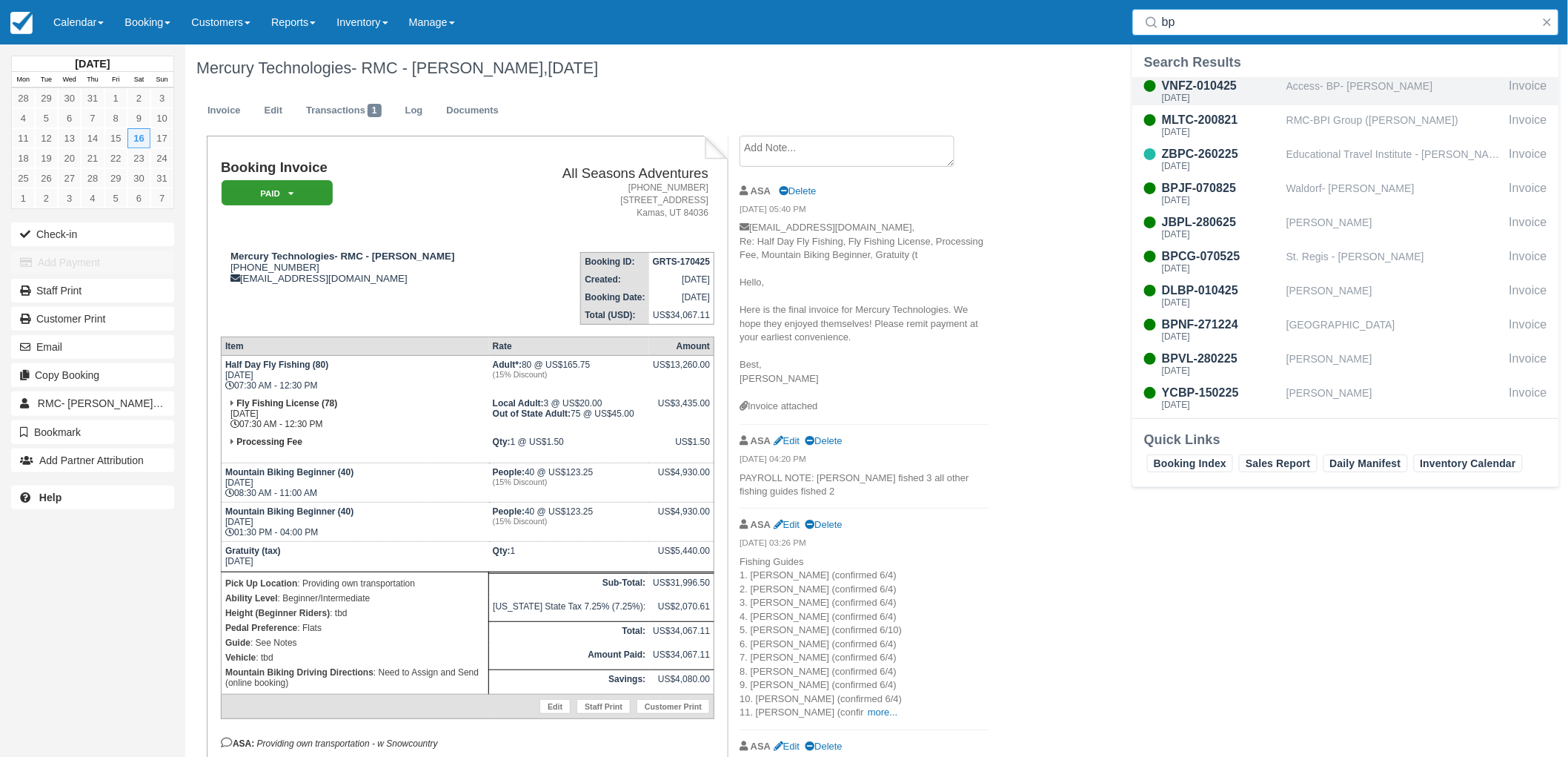
type input "bp"
click at [1327, 93] on div "Access- BP- [PERSON_NAME]" at bounding box center [1395, 91] width 217 height 28
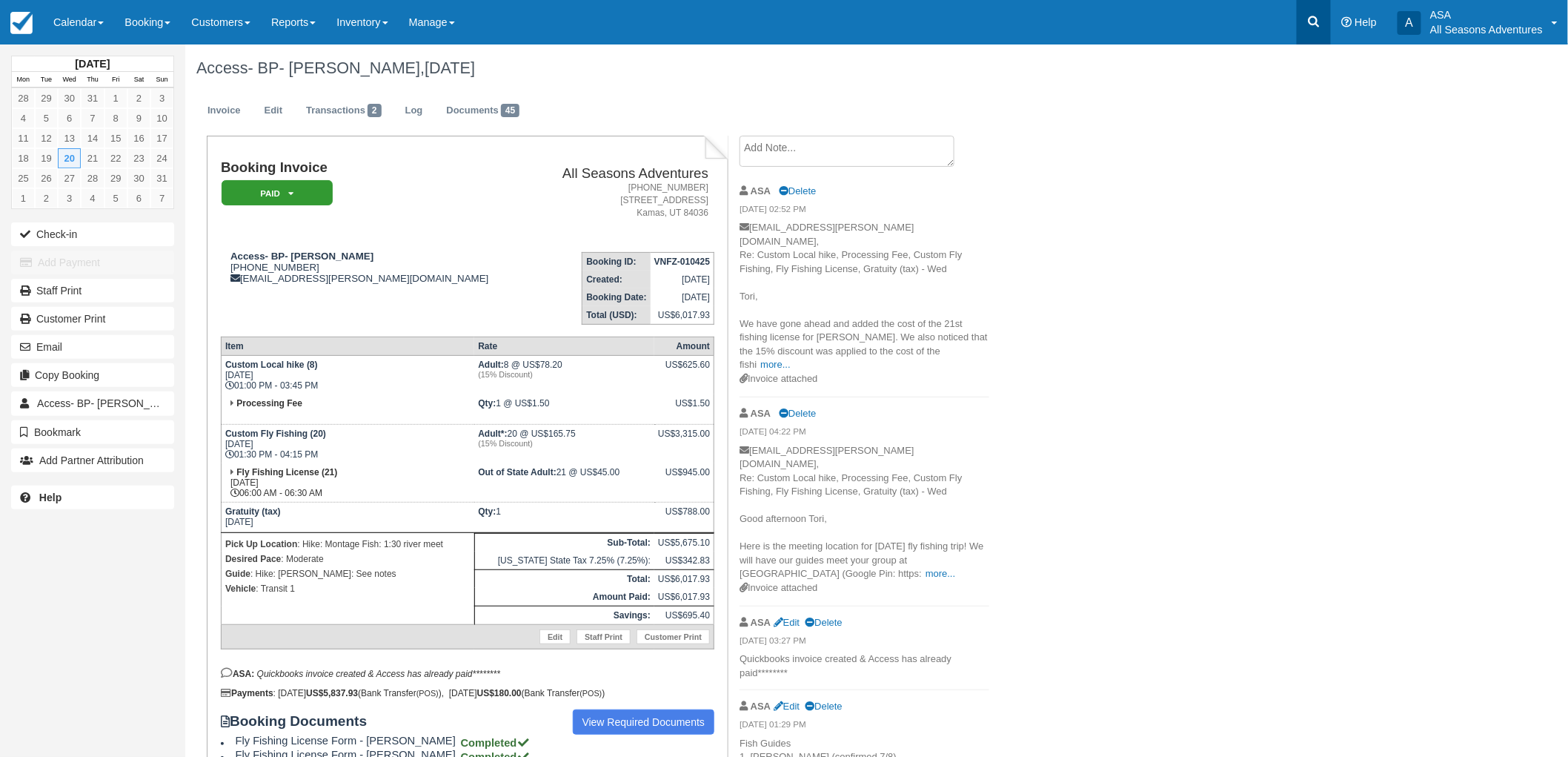
click at [1327, 23] on link at bounding box center [1313, 22] width 34 height 44
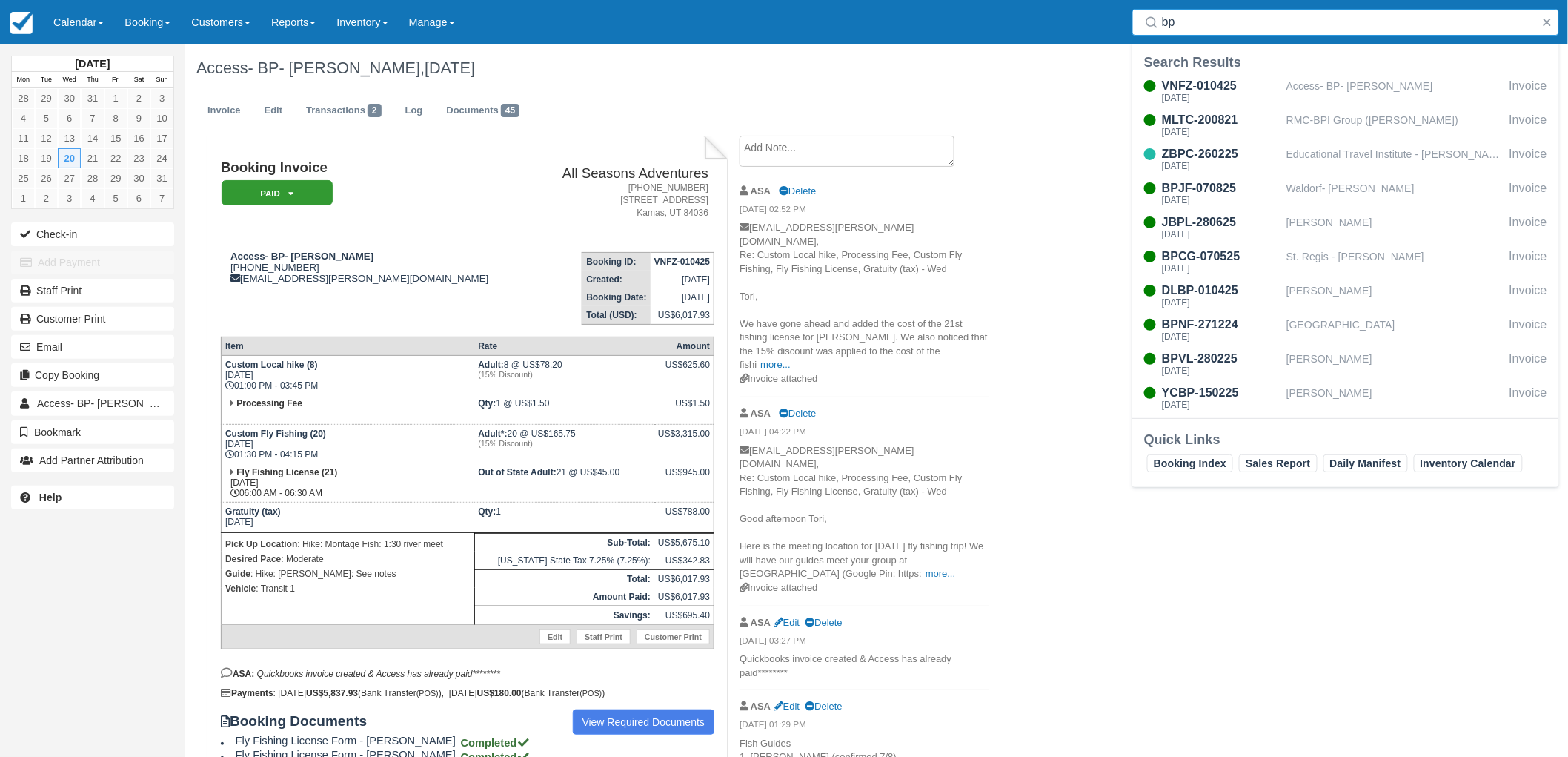
drag, startPoint x: 1204, startPoint y: 23, endPoint x: 1039, endPoint y: 8, distance: 165.7
click at [1039, 8] on div "Menu Calendar Customer Inventory Month Week Day Booking Daily Manifest Daily Li…" at bounding box center [784, 22] width 1568 height 44
click at [1139, 639] on div "Access- BP- Tori Lundeen, August 20 2025 Invoice Edit Transactions 2 Log Docume…" at bounding box center [774, 740] width 1176 height 1392
drag, startPoint x: 1188, startPoint y: 17, endPoint x: 1042, endPoint y: -38, distance: 156.0
click at [1042, 0] on html "Menu Calendar Customer Inventory Month Week Day Booking Daily Manifest Daily Li…" at bounding box center [784, 378] width 1568 height 757
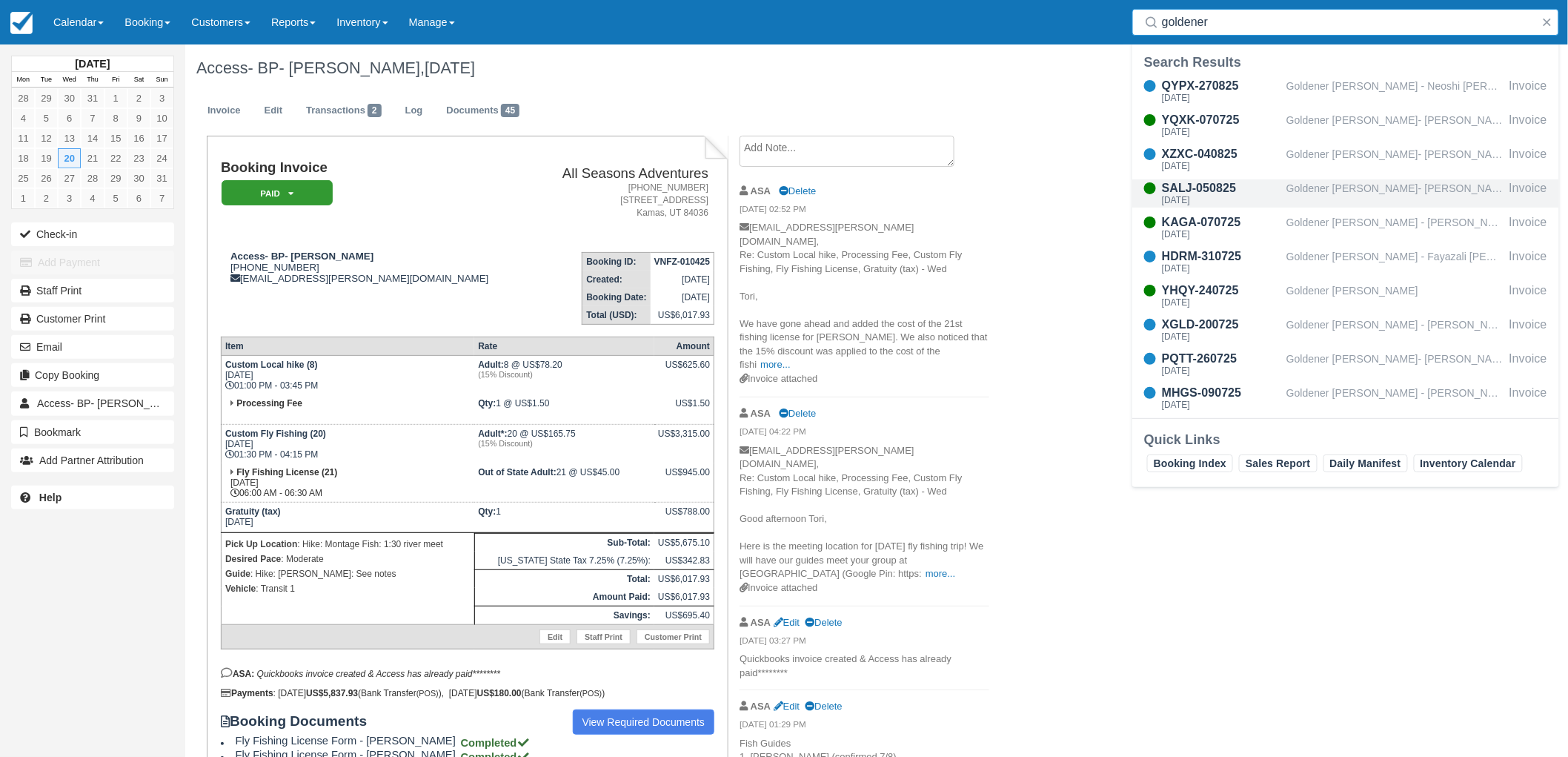
type input "goldener"
click at [1250, 181] on div "SALJ-050825" at bounding box center [1221, 188] width 119 height 18
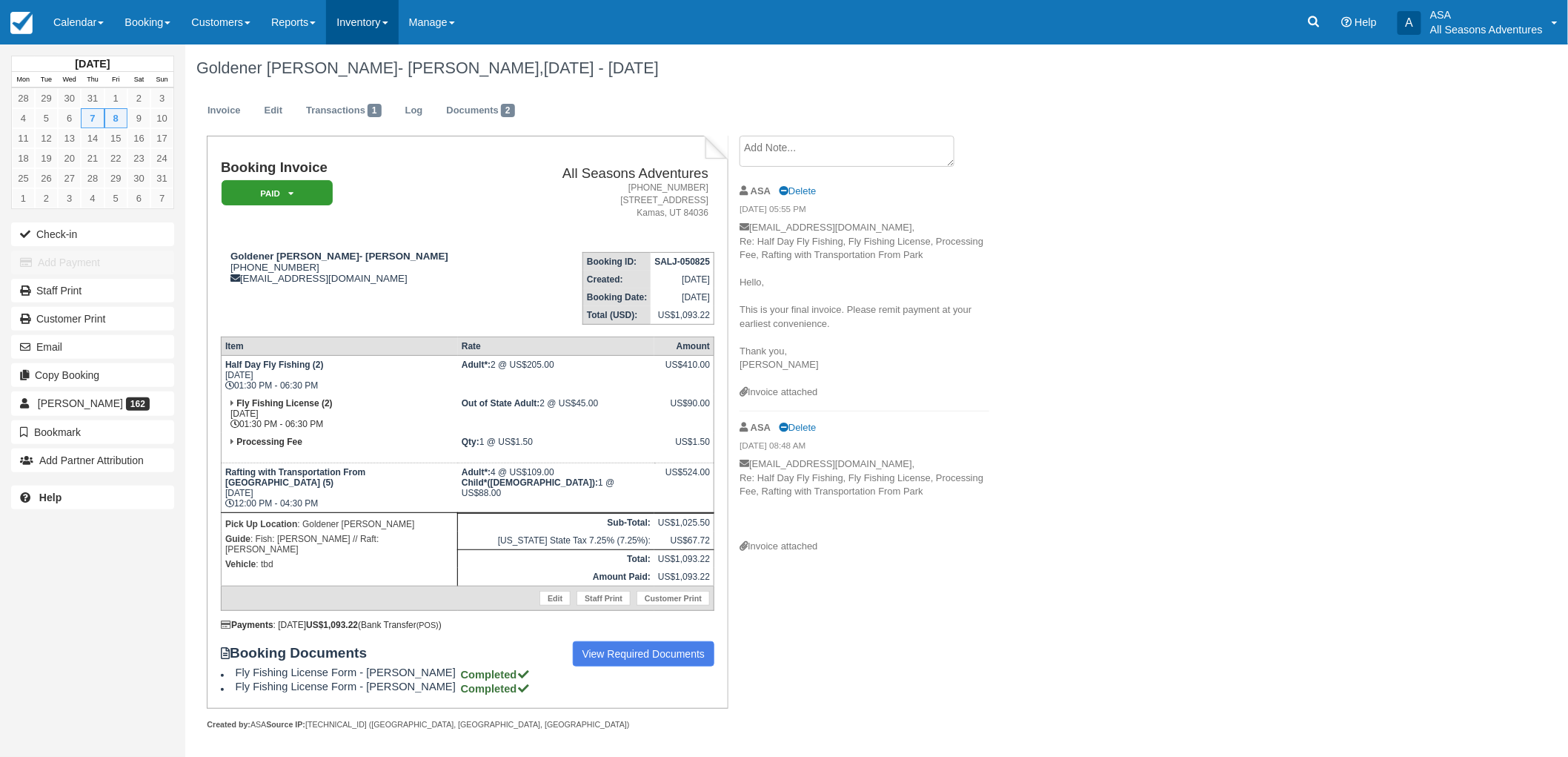
click at [353, 24] on link "Inventory" at bounding box center [362, 22] width 72 height 44
click at [307, 23] on link "Reports" at bounding box center [293, 22] width 65 height 44
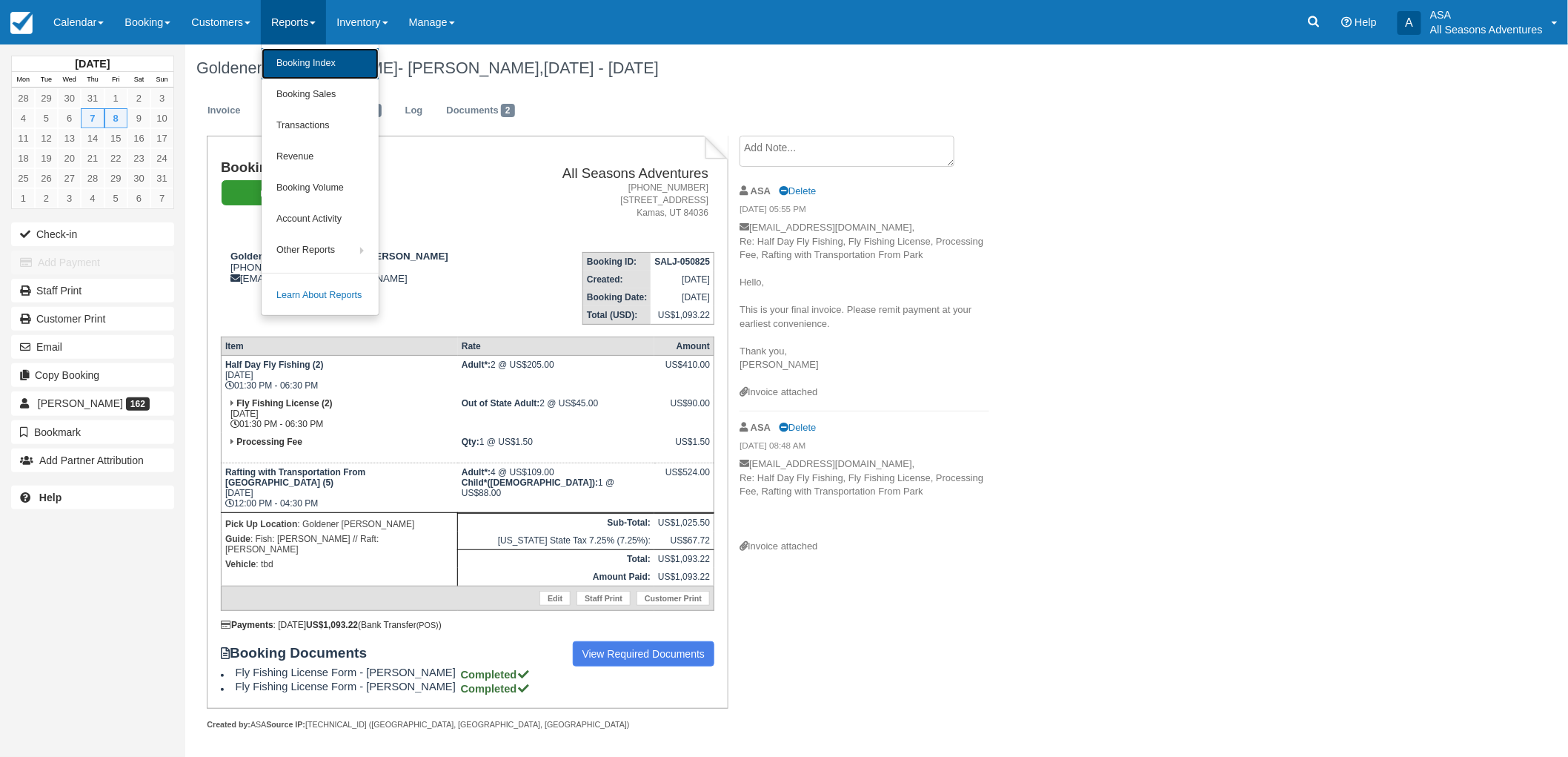
click at [312, 68] on link "Booking Index" at bounding box center [320, 64] width 117 height 31
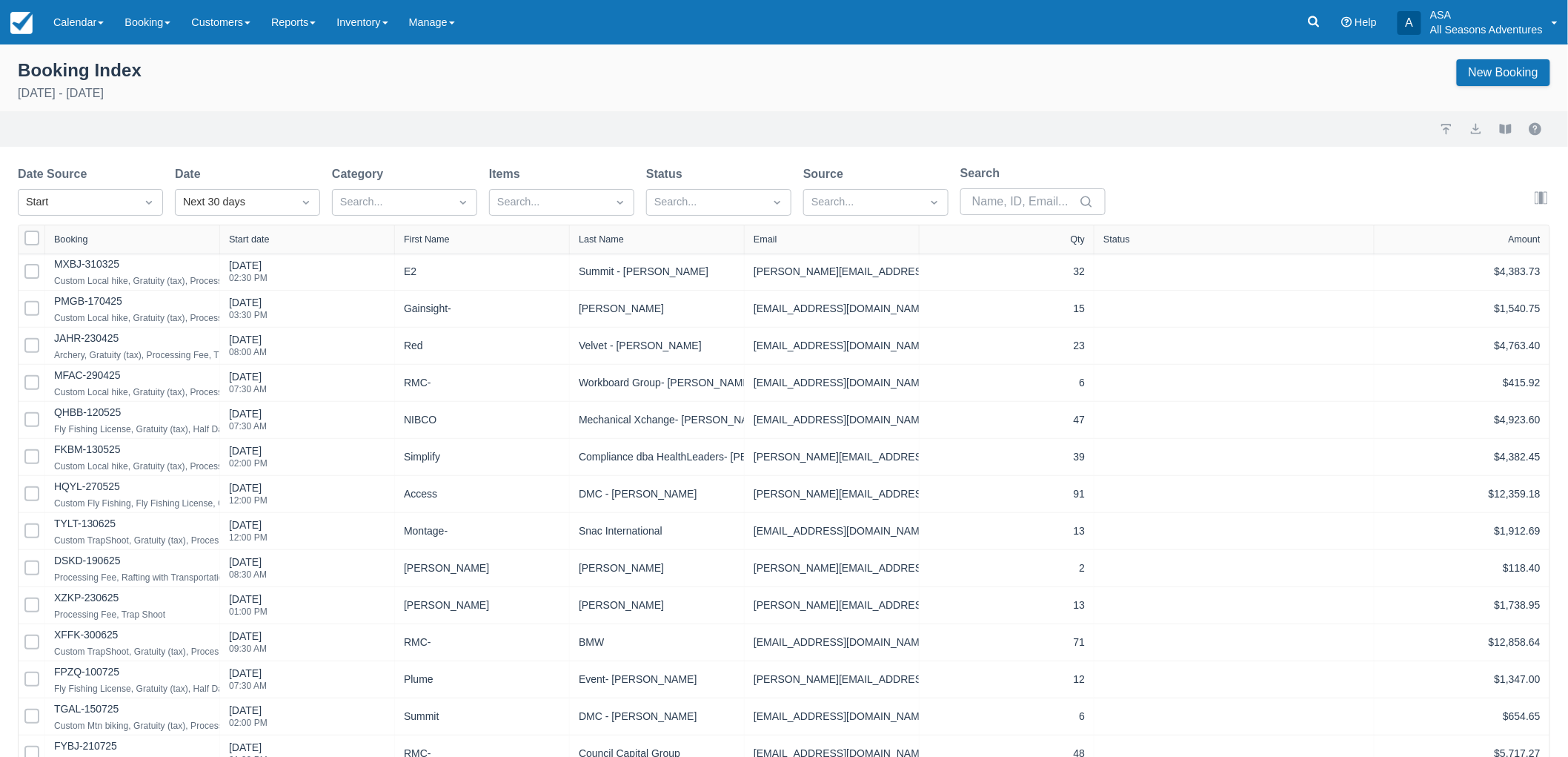
select select "25"
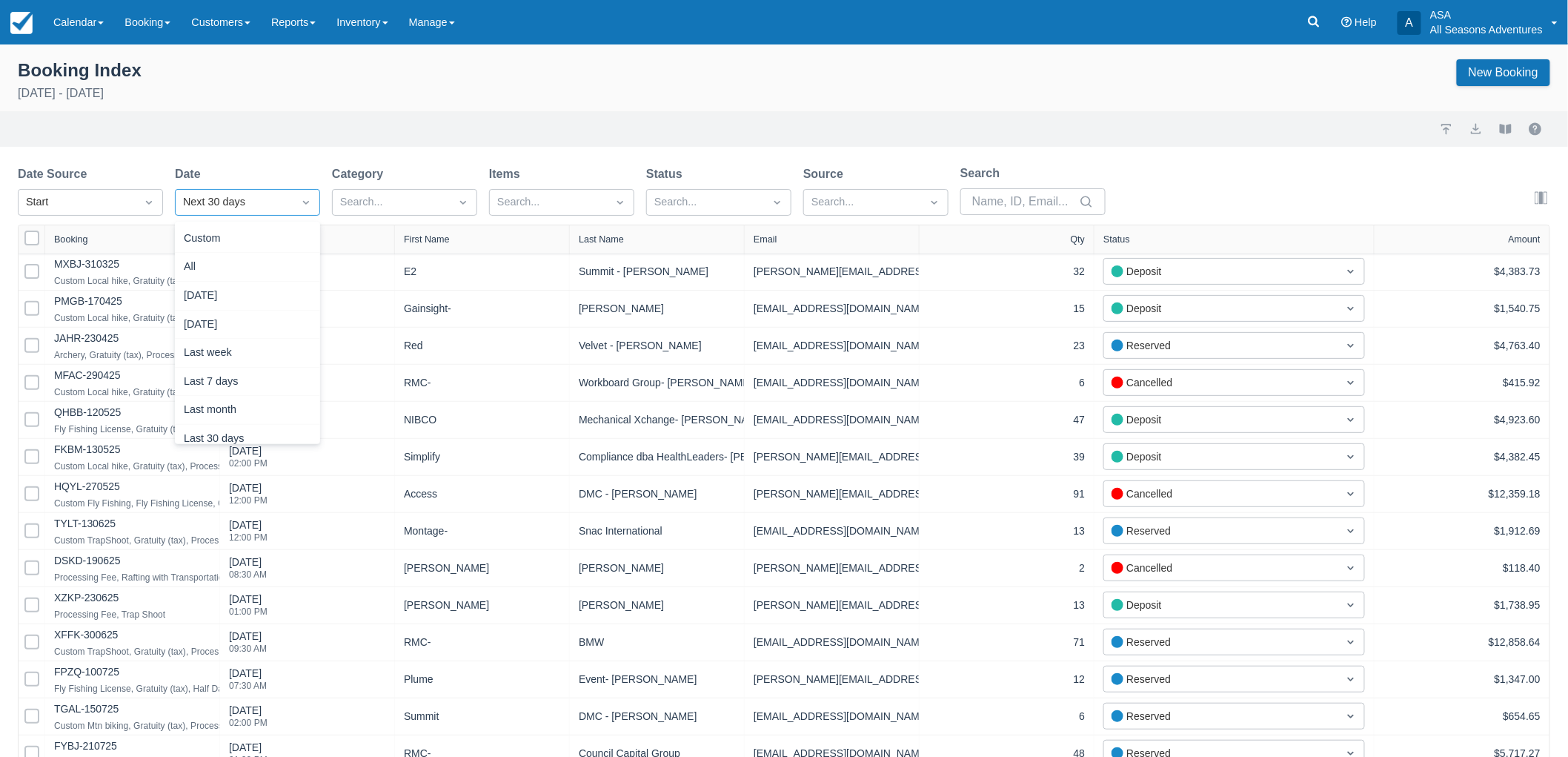
click at [250, 196] on div "Next 30 days" at bounding box center [234, 202] width 102 height 17
click at [307, 114] on div "Import Export View booklet" at bounding box center [784, 129] width 1568 height 36
click at [1019, 208] on input "Search" at bounding box center [1024, 201] width 104 height 27
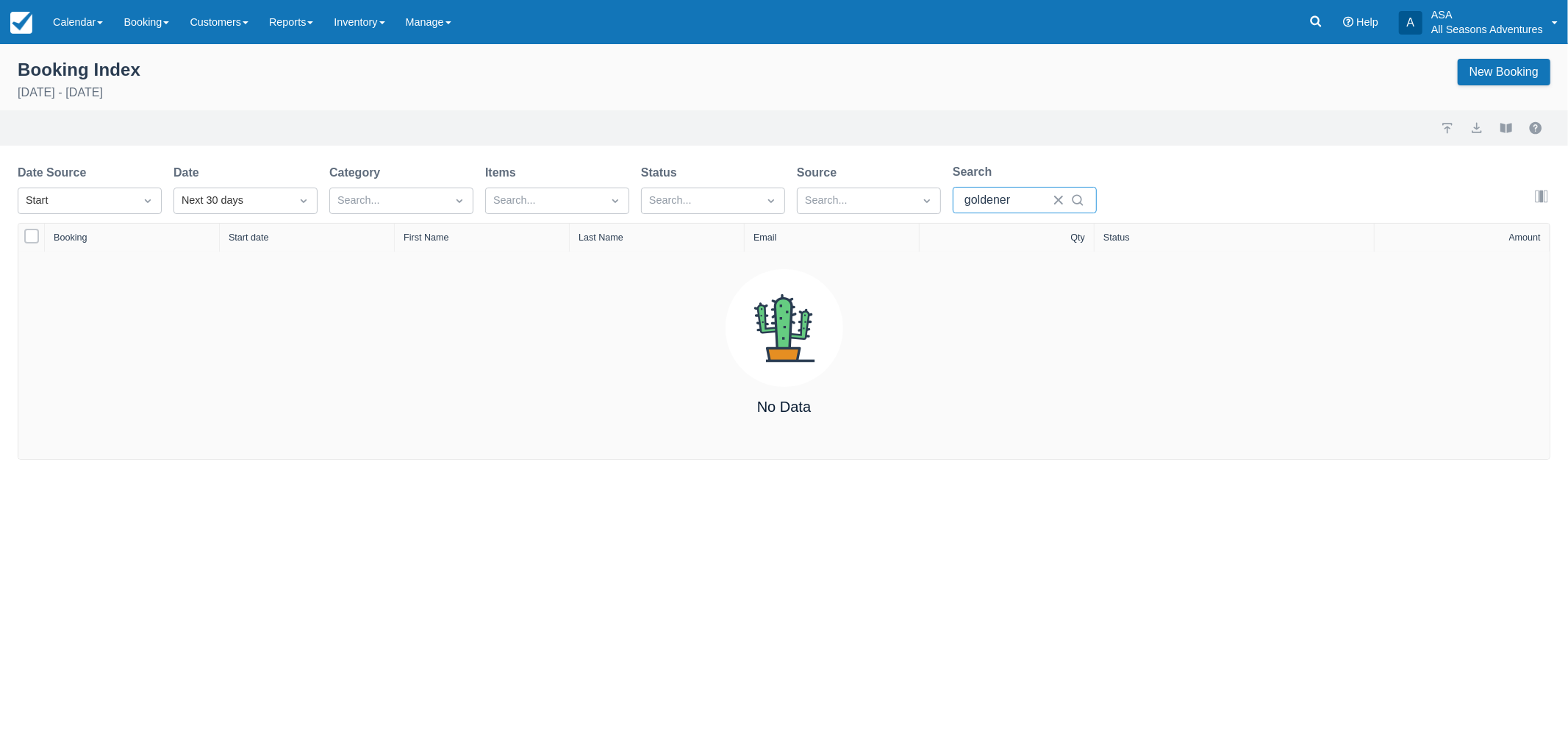
type input "goldener"
click at [263, 193] on div "Next 30 days" at bounding box center [232, 201] width 101 height 17
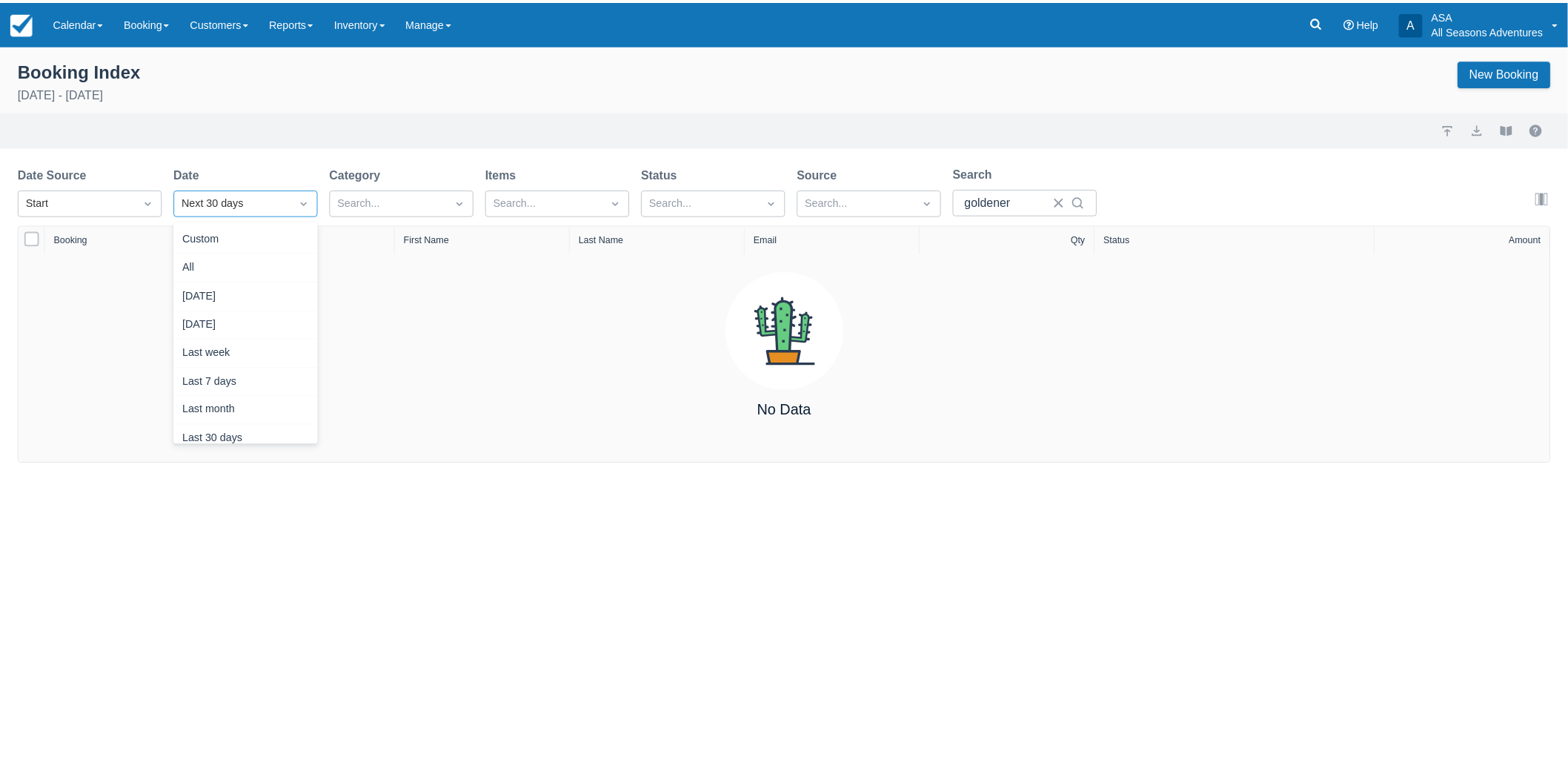
scroll to position [191, 0]
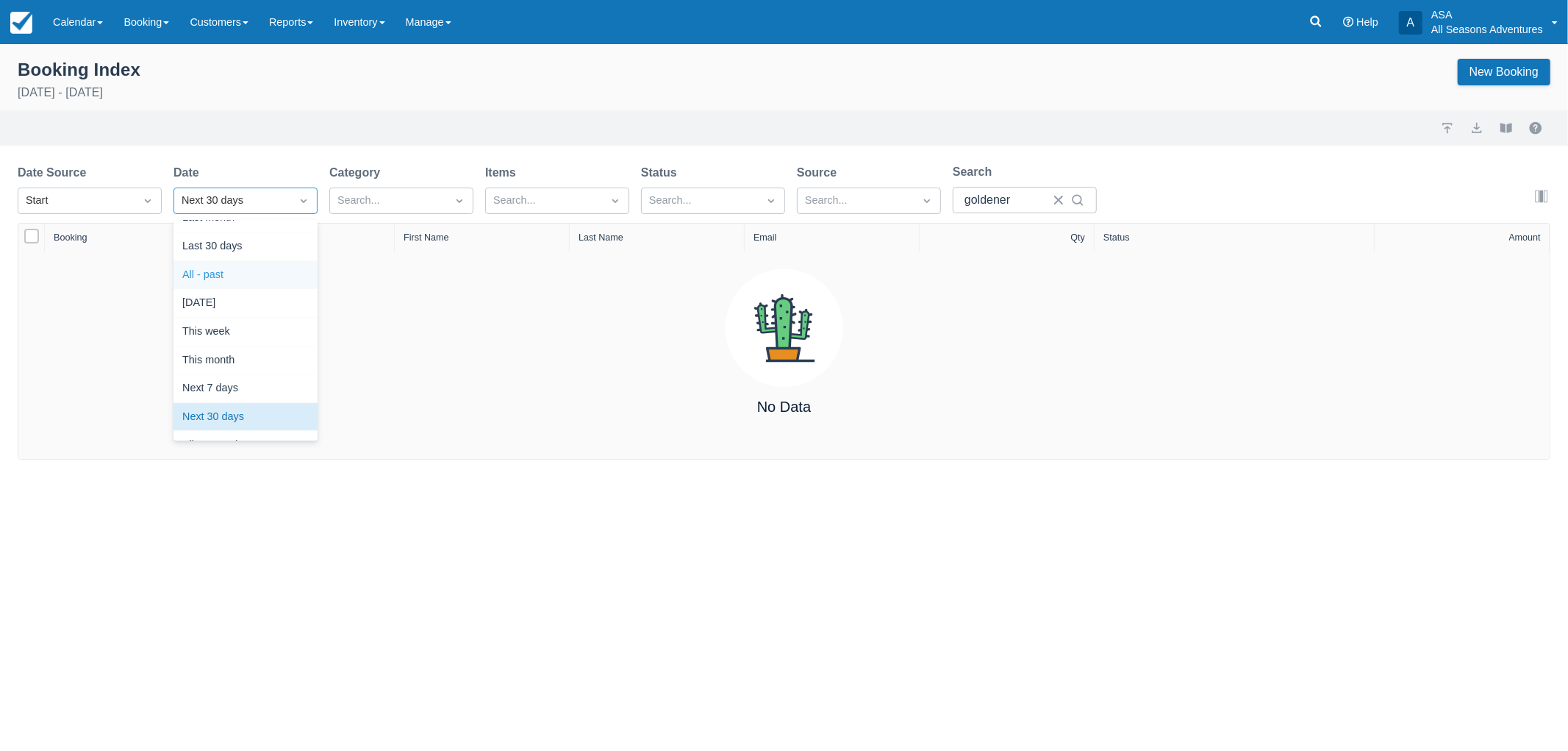
click at [241, 283] on div "All - past" at bounding box center [245, 275] width 144 height 29
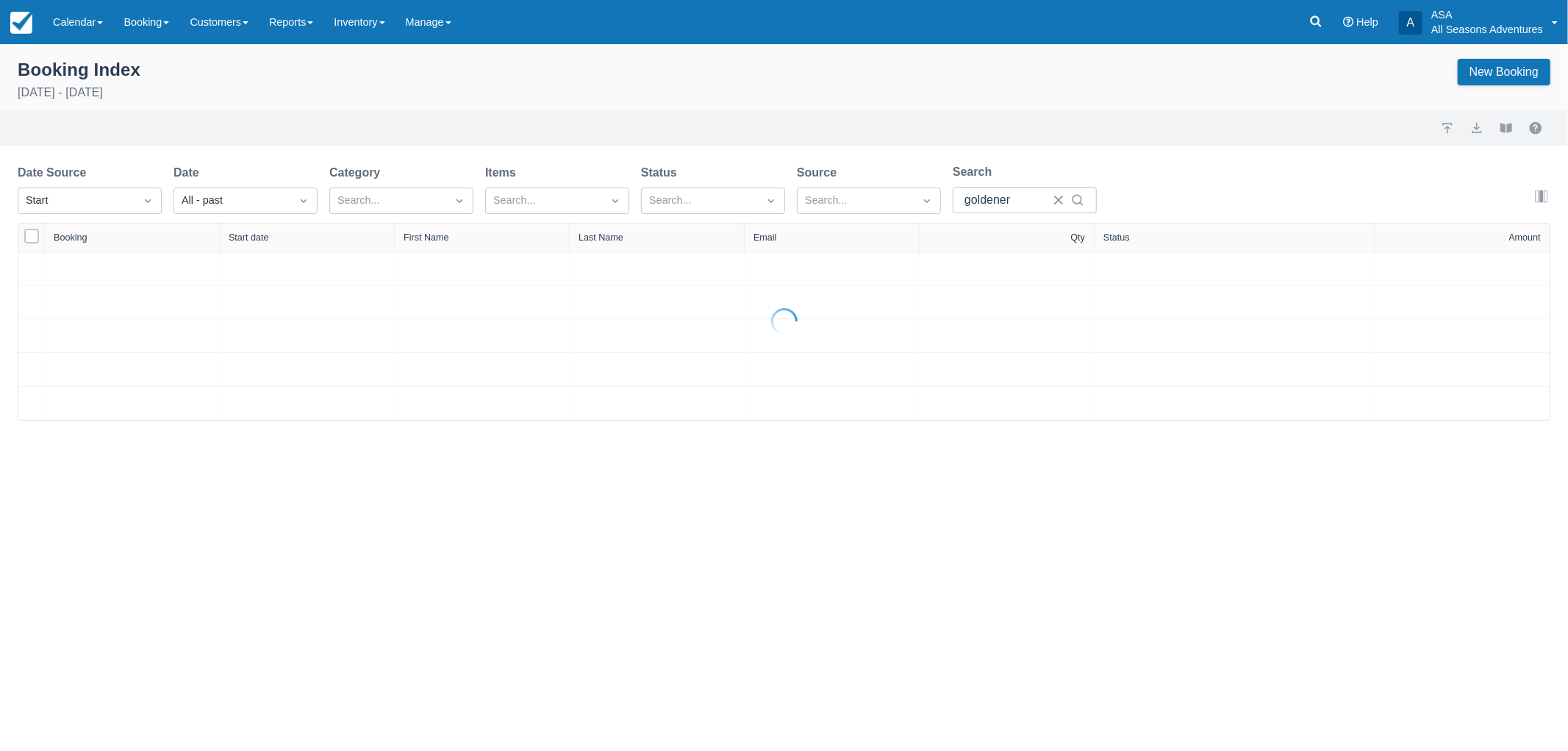
select select "25"
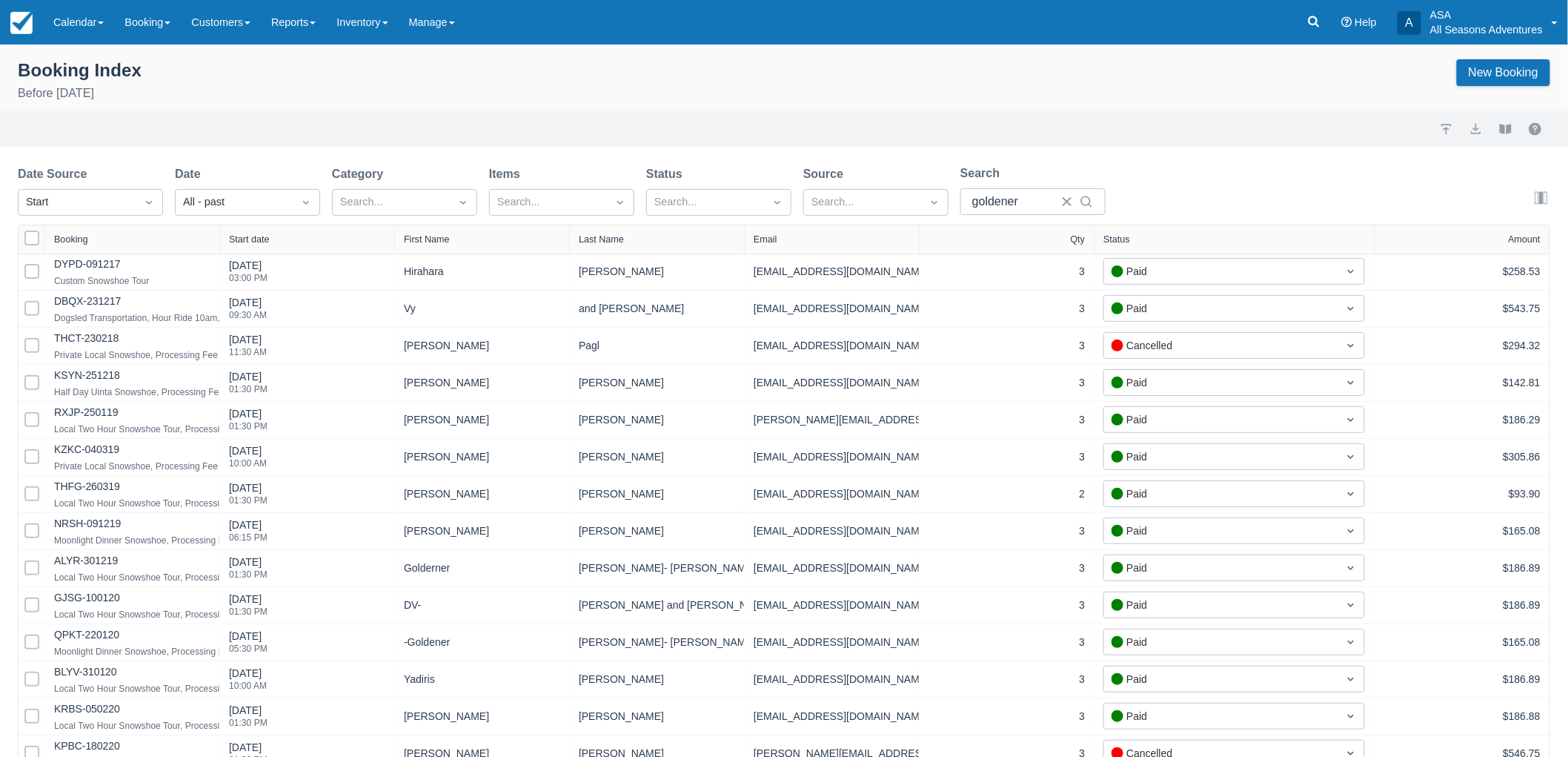
click at [272, 246] on div "Start date" at bounding box center [307, 240] width 175 height 28
select select "25"
click at [276, 240] on div "Start date" at bounding box center [263, 240] width 43 height 10
select select "25"
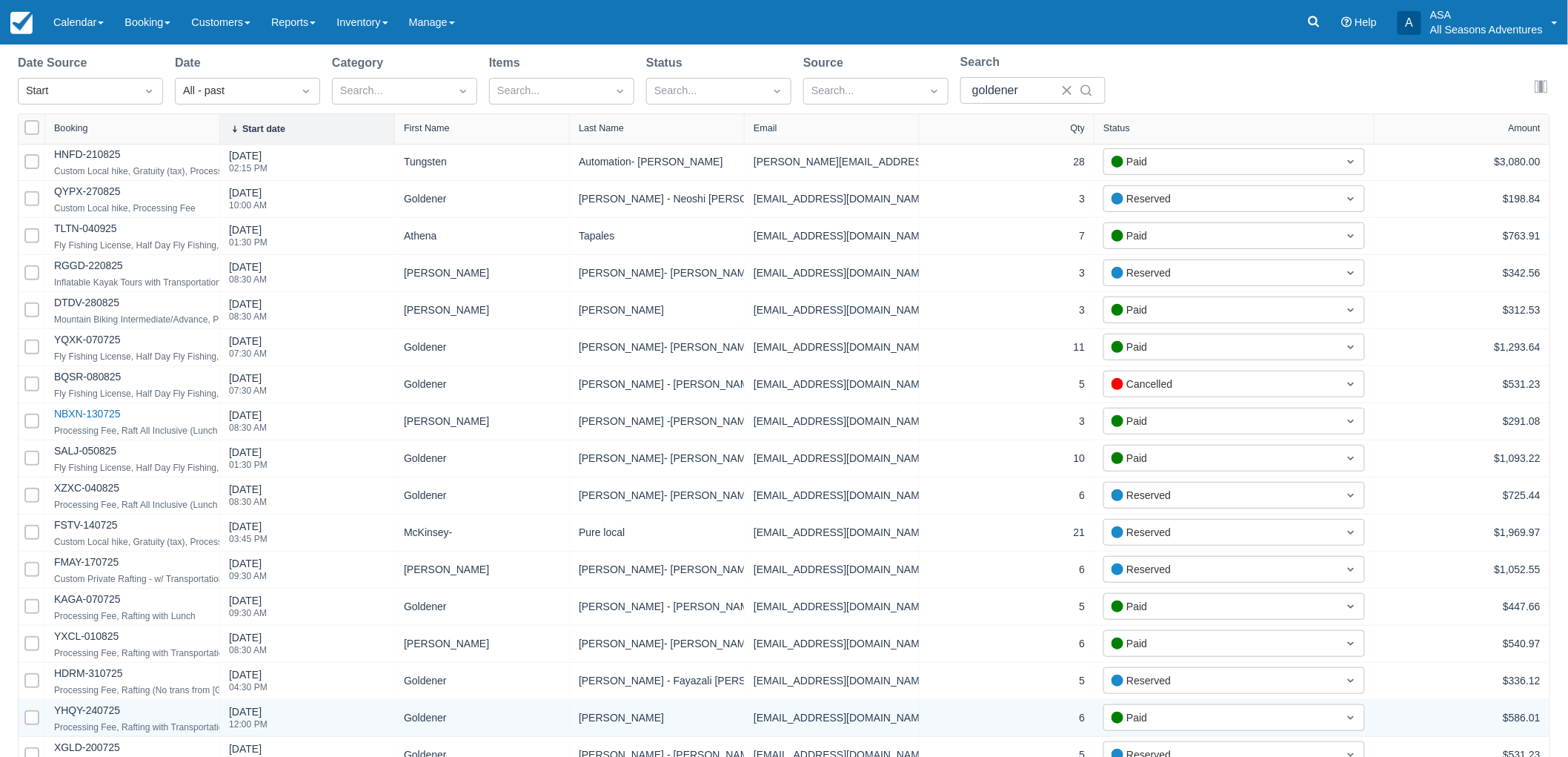
scroll to position [82, 0]
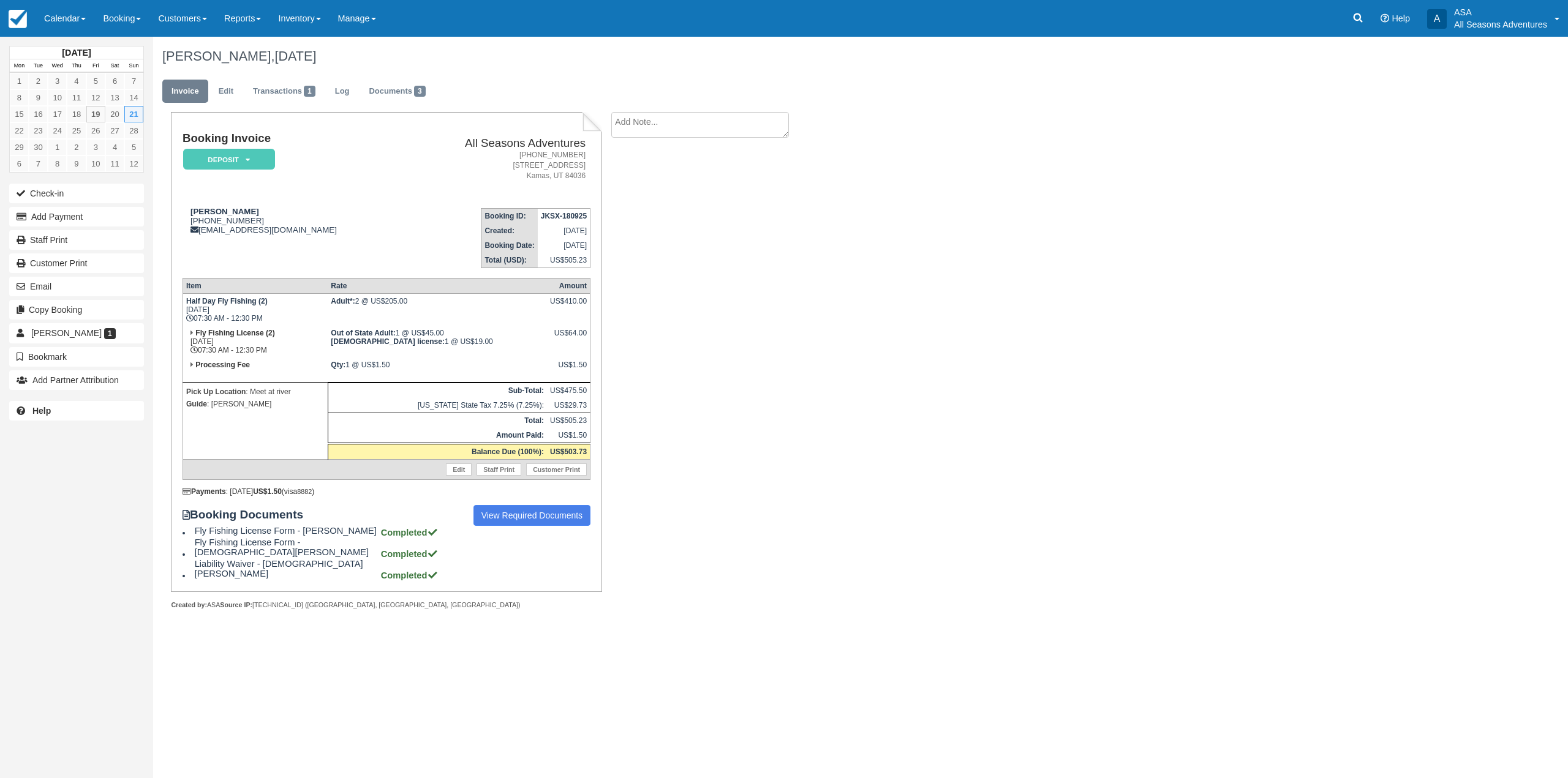
click at [412, 104] on ul "Invoice Edit Transactions 1 Log Documents 3" at bounding box center [741, 94] width 1157 height 37
click at [412, 86] on link "Documents 3" at bounding box center [397, 91] width 75 height 24
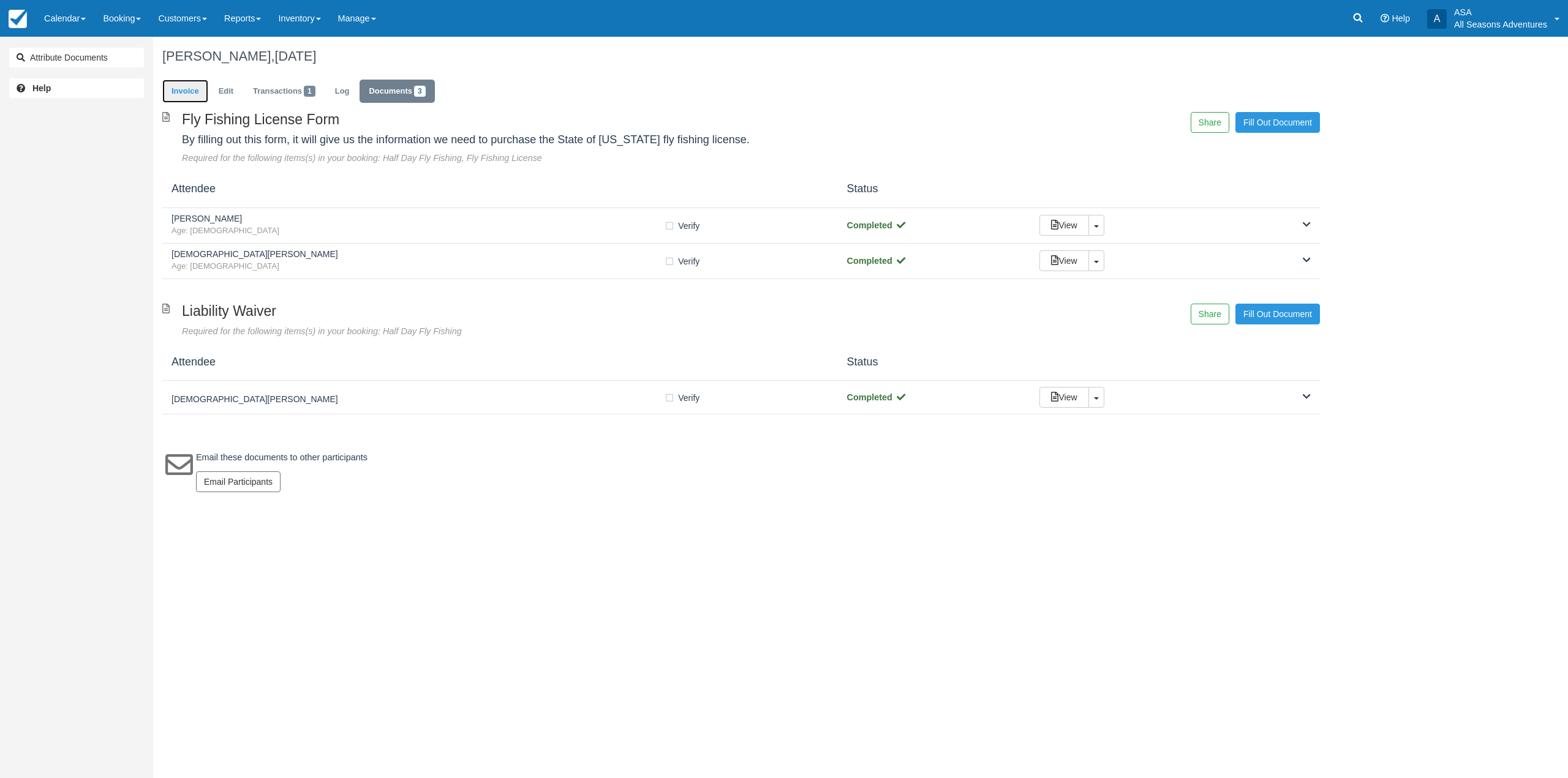
click at [200, 99] on link "Invoice" at bounding box center [185, 91] width 46 height 24
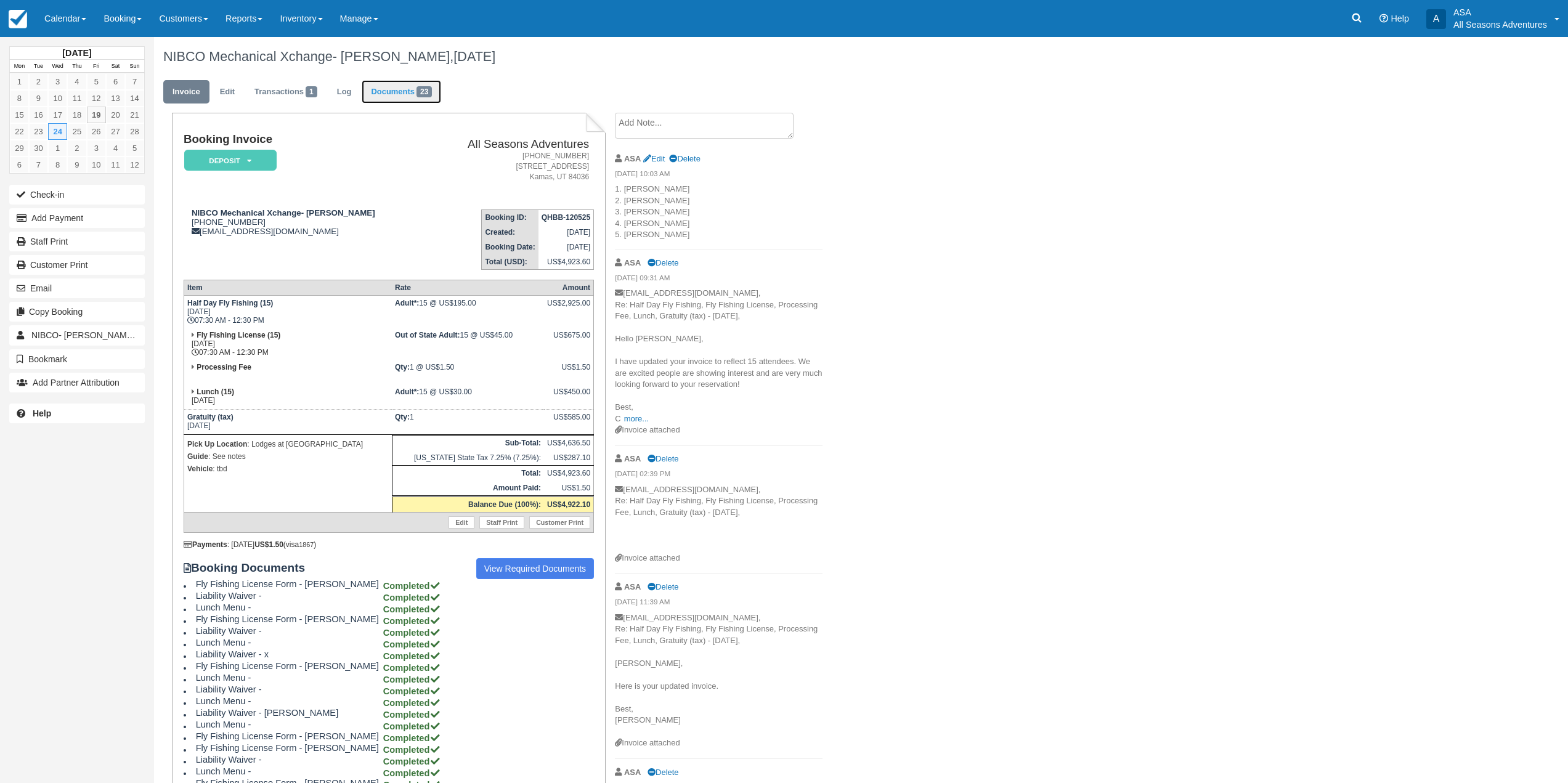
click at [397, 97] on link "Documents 23" at bounding box center [402, 92] width 79 height 24
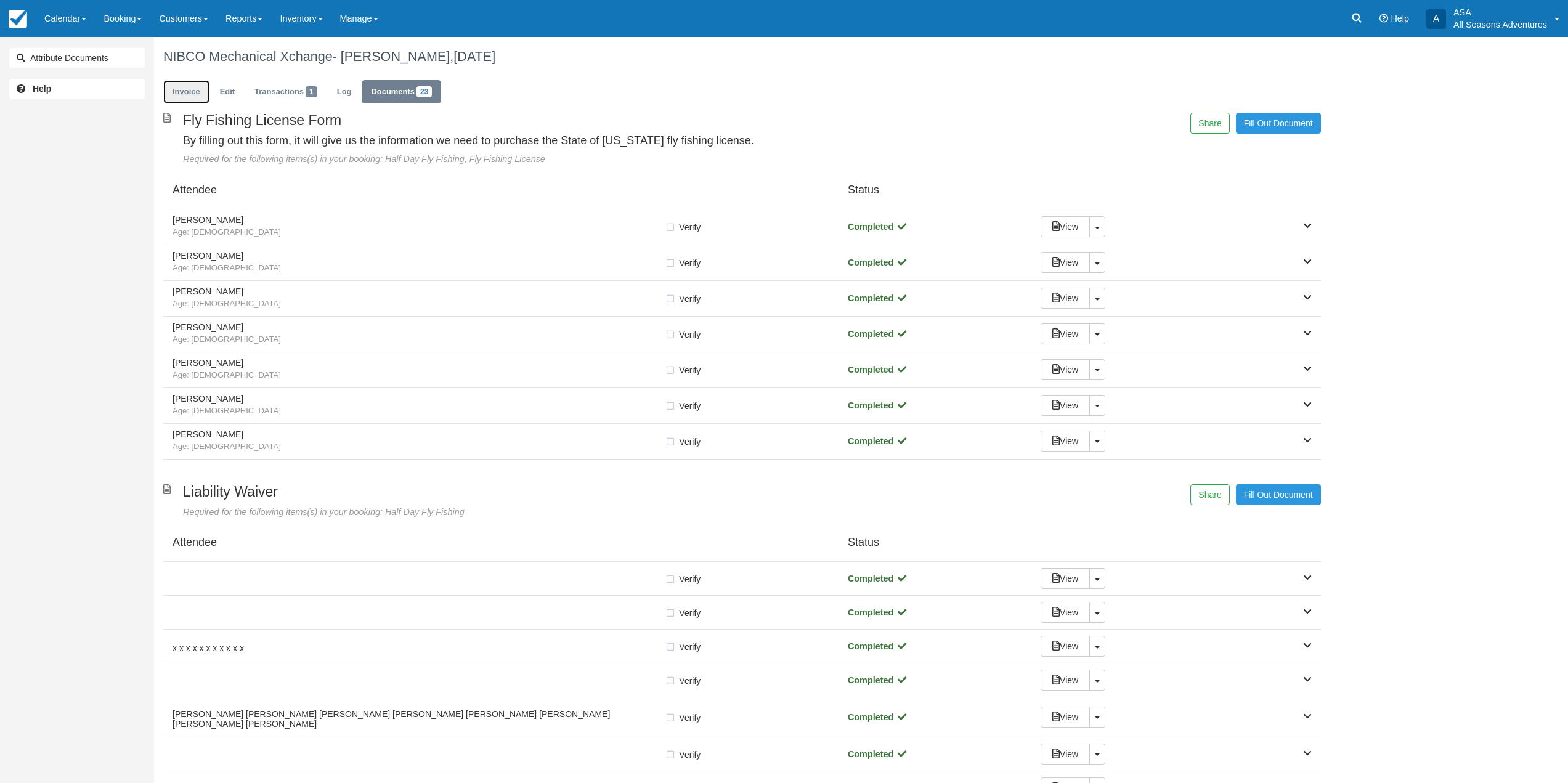
click at [196, 101] on link "Invoice" at bounding box center [186, 92] width 47 height 24
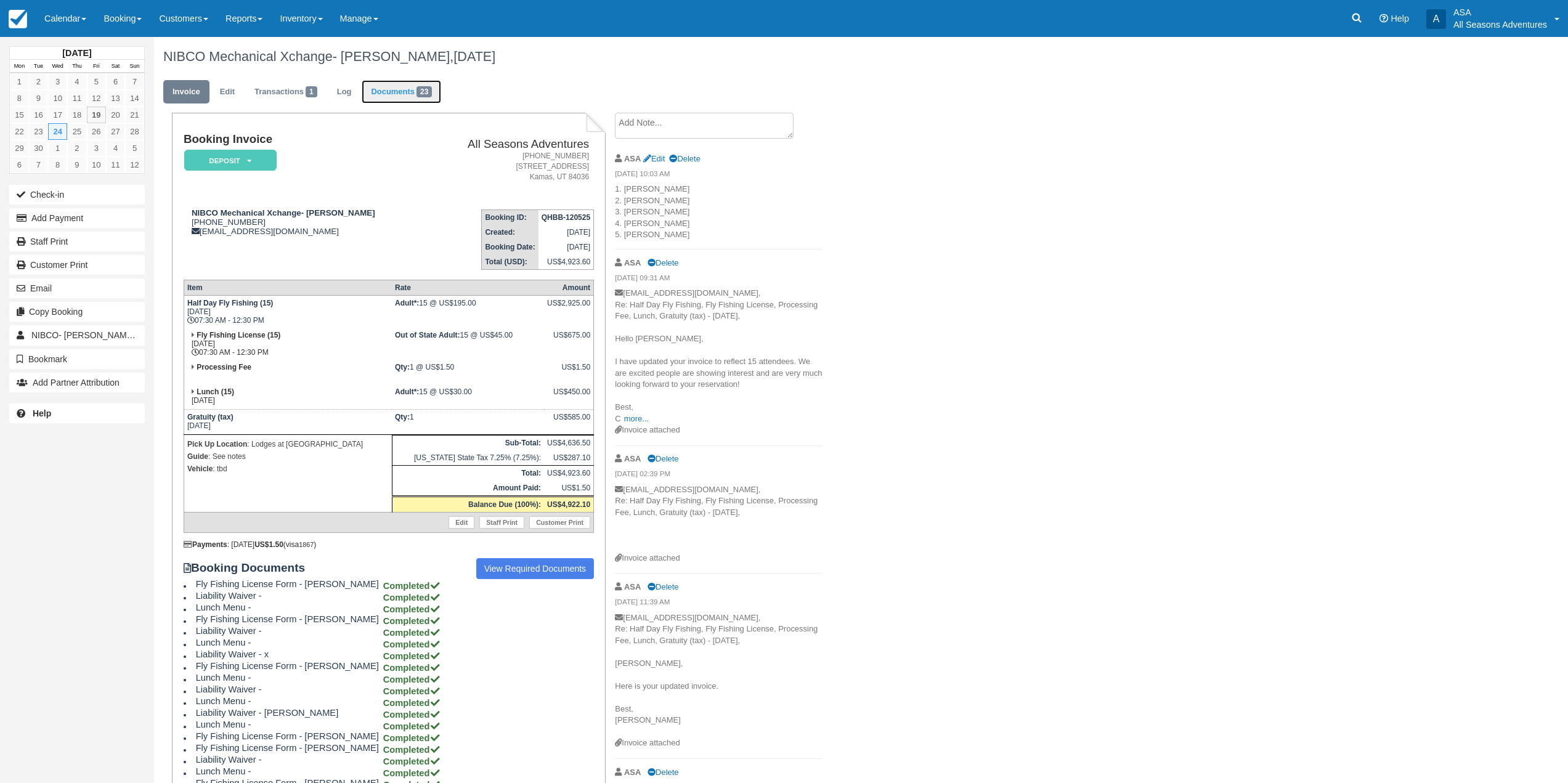
click at [396, 95] on link "Documents 23" at bounding box center [402, 92] width 79 height 24
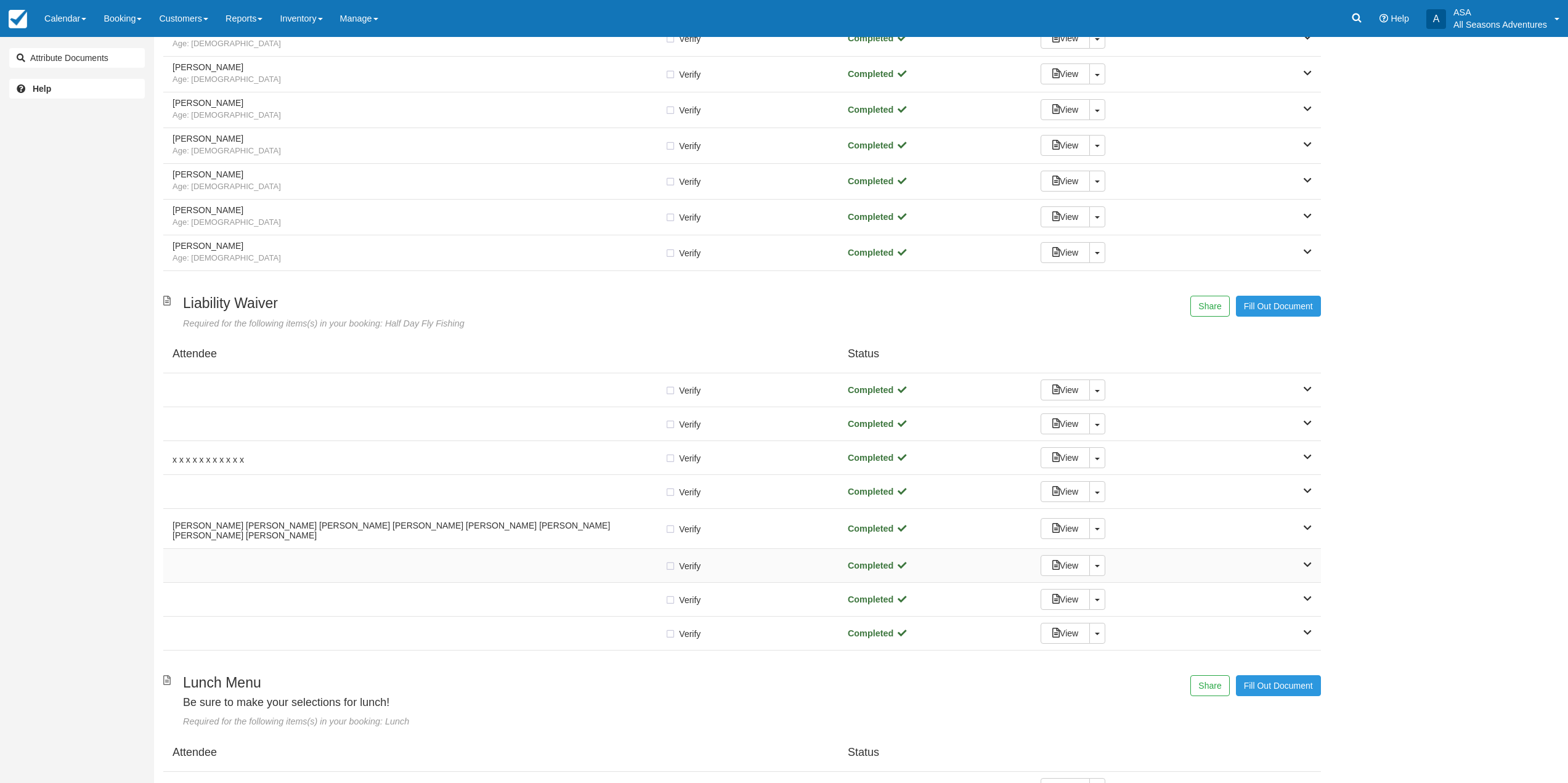
scroll to position [308, 0]
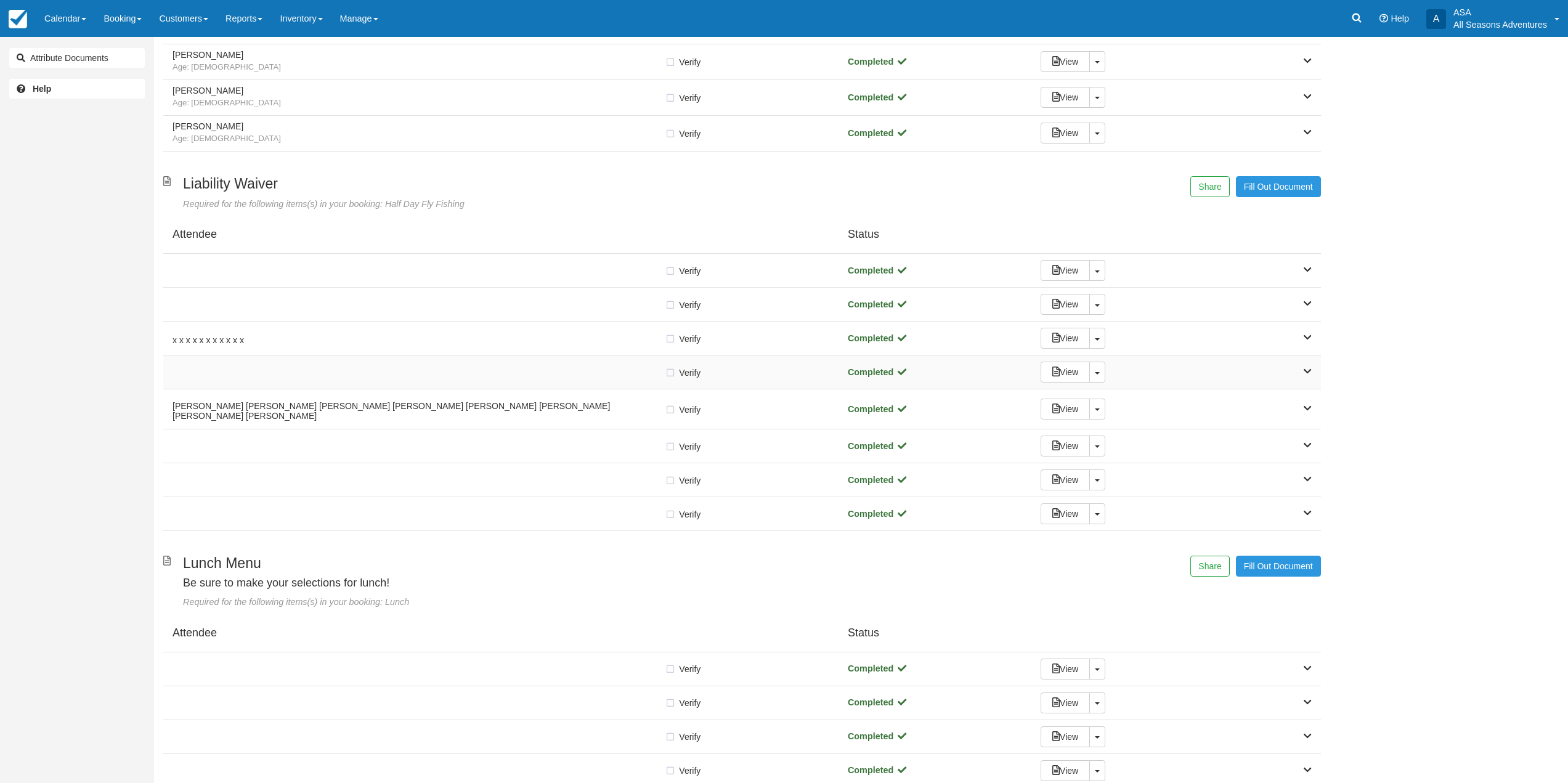
click at [311, 358] on div "Verify Verified Completed View Toggle Dropdown Detach" at bounding box center [742, 372] width 1158 height 34
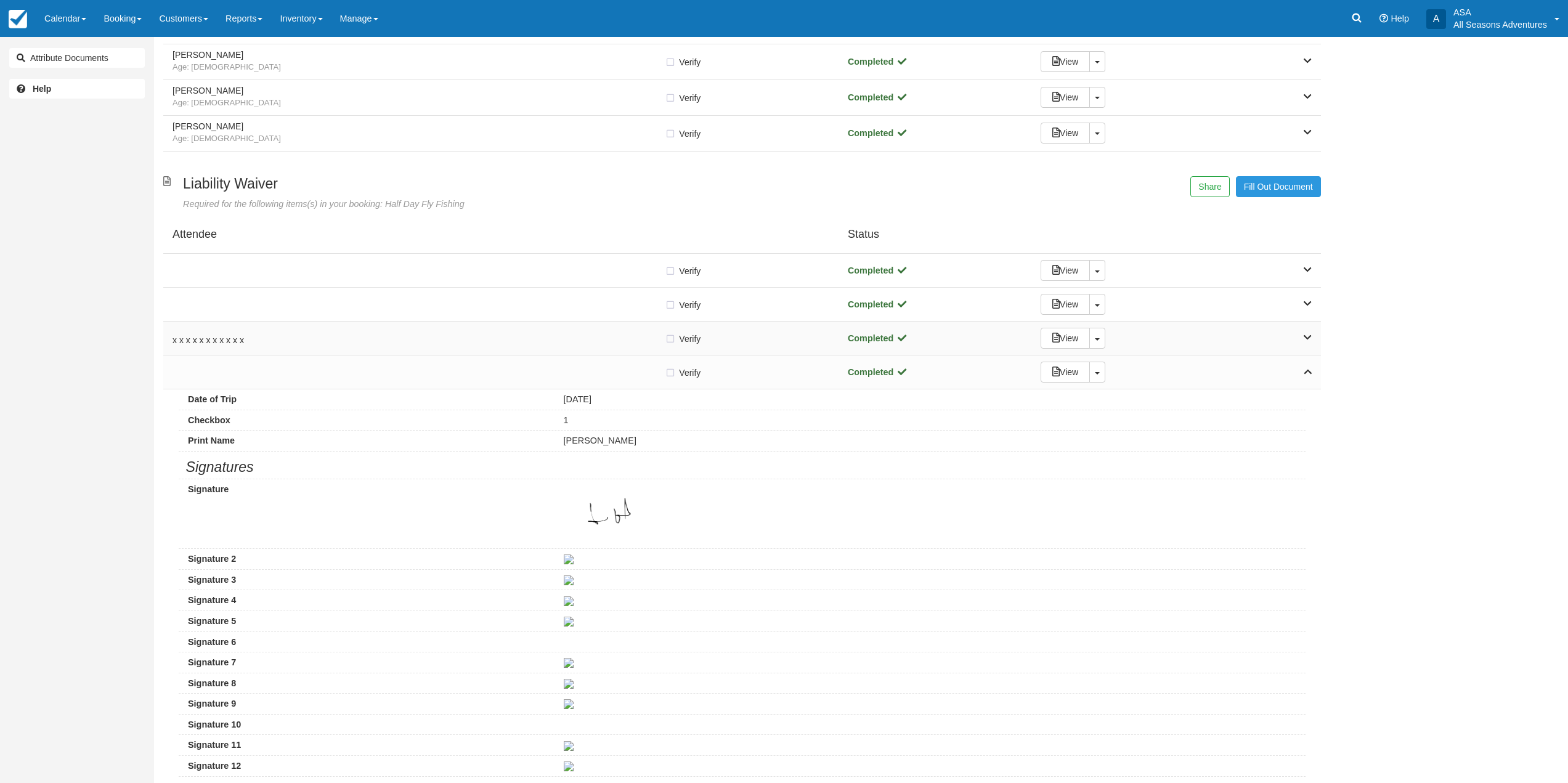
click at [313, 348] on div "x x x x x x x x x x x Verify Verified Completed View Toggle Dropdown Detach" at bounding box center [742, 338] width 1158 height 34
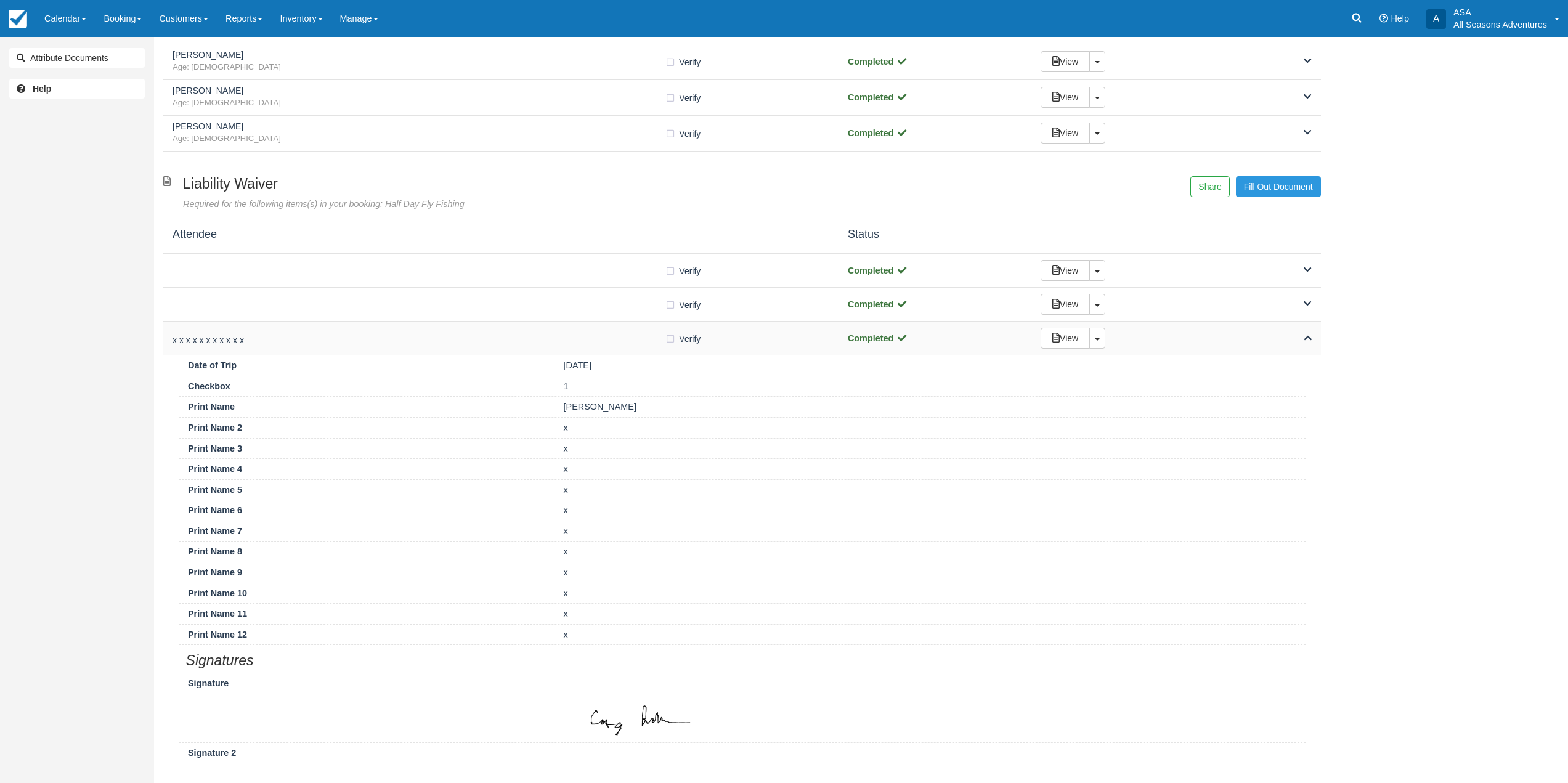
click at [313, 348] on div "x x x x x x x x x x x Verify Verified Completed View Toggle Dropdown Detach" at bounding box center [742, 338] width 1158 height 34
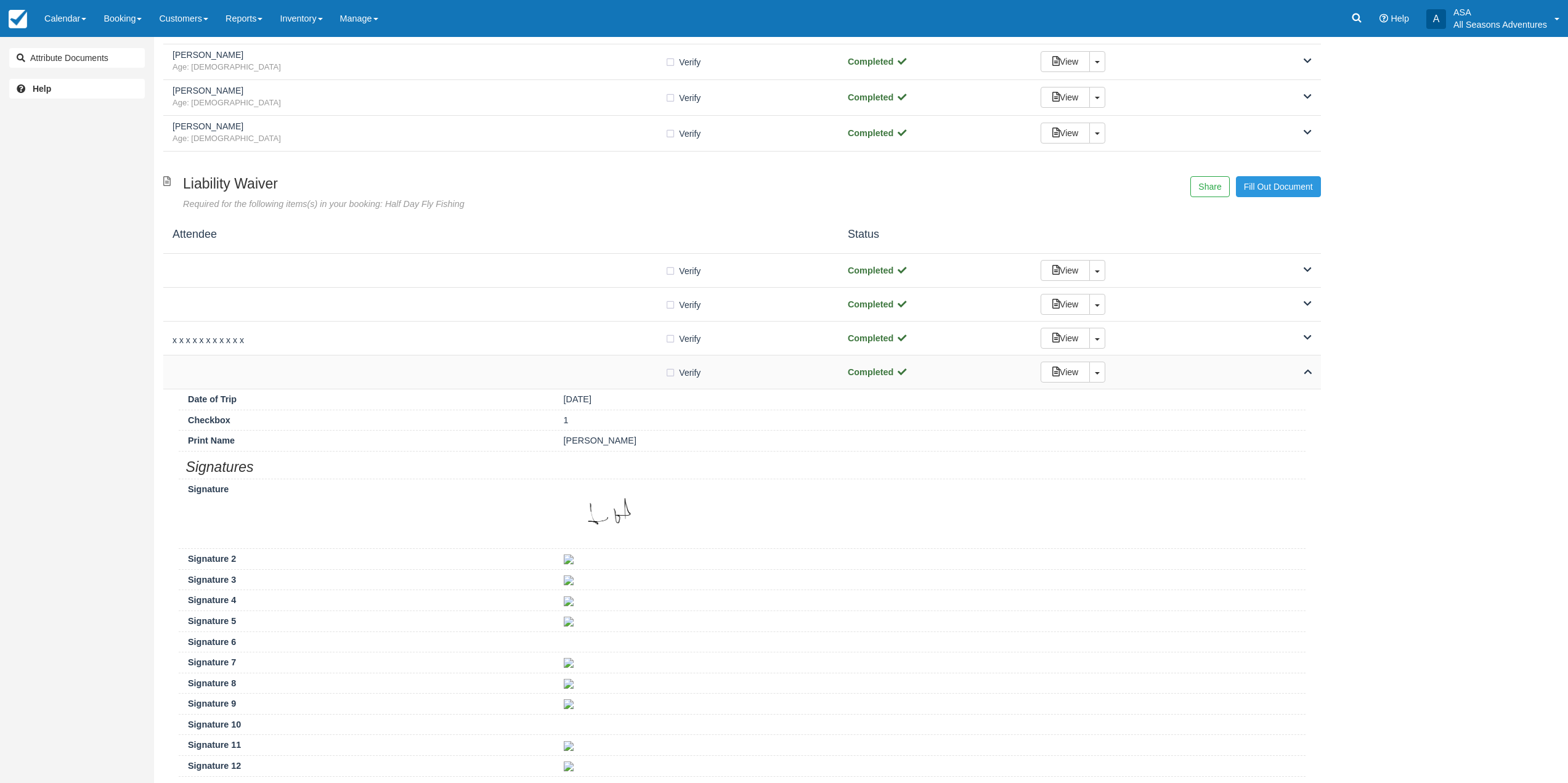
click at [322, 383] on div "Verify Verified Completed View Toggle Dropdown Detach" at bounding box center [742, 372] width 1158 height 34
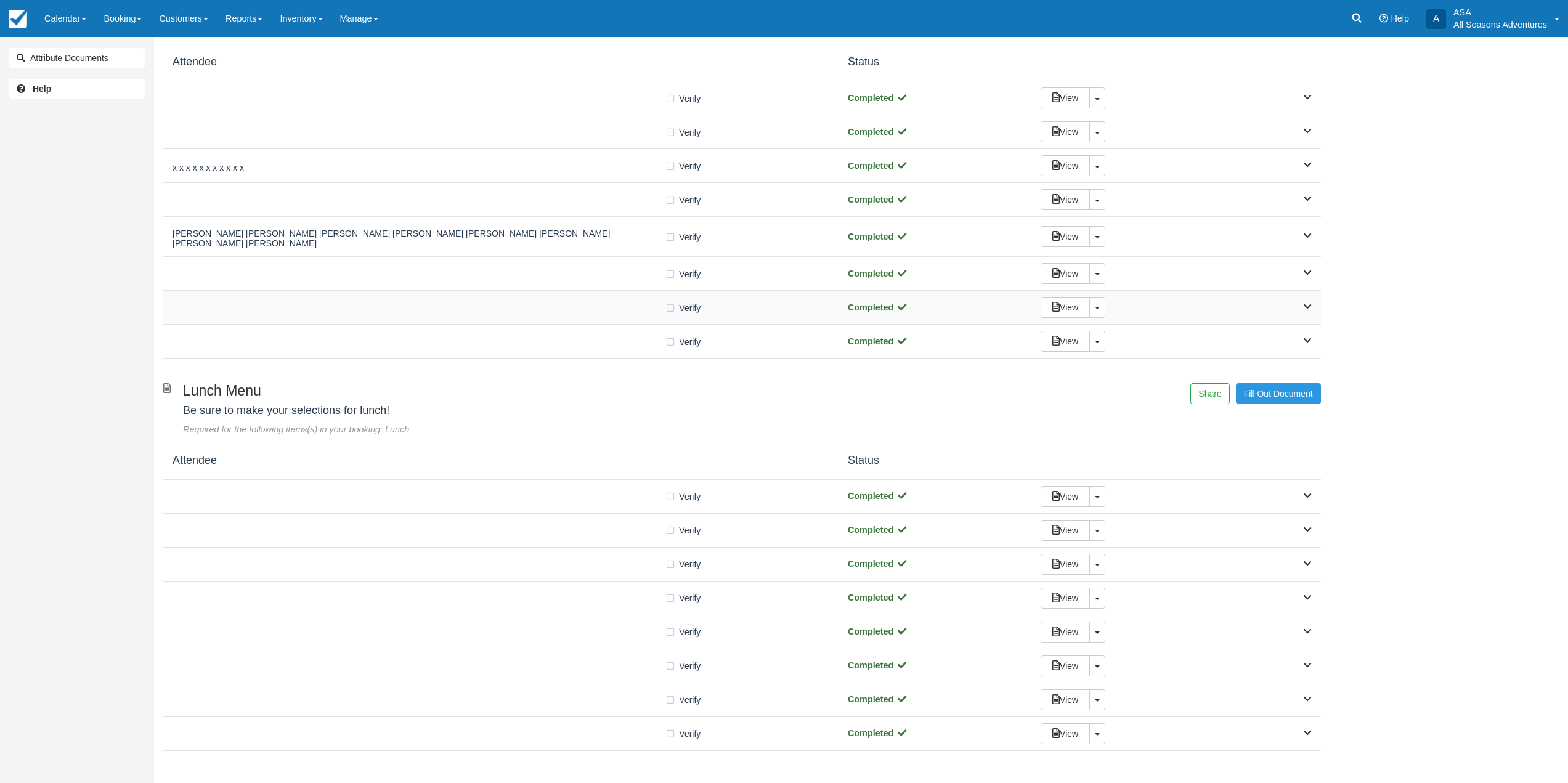
scroll to position [532, 0]
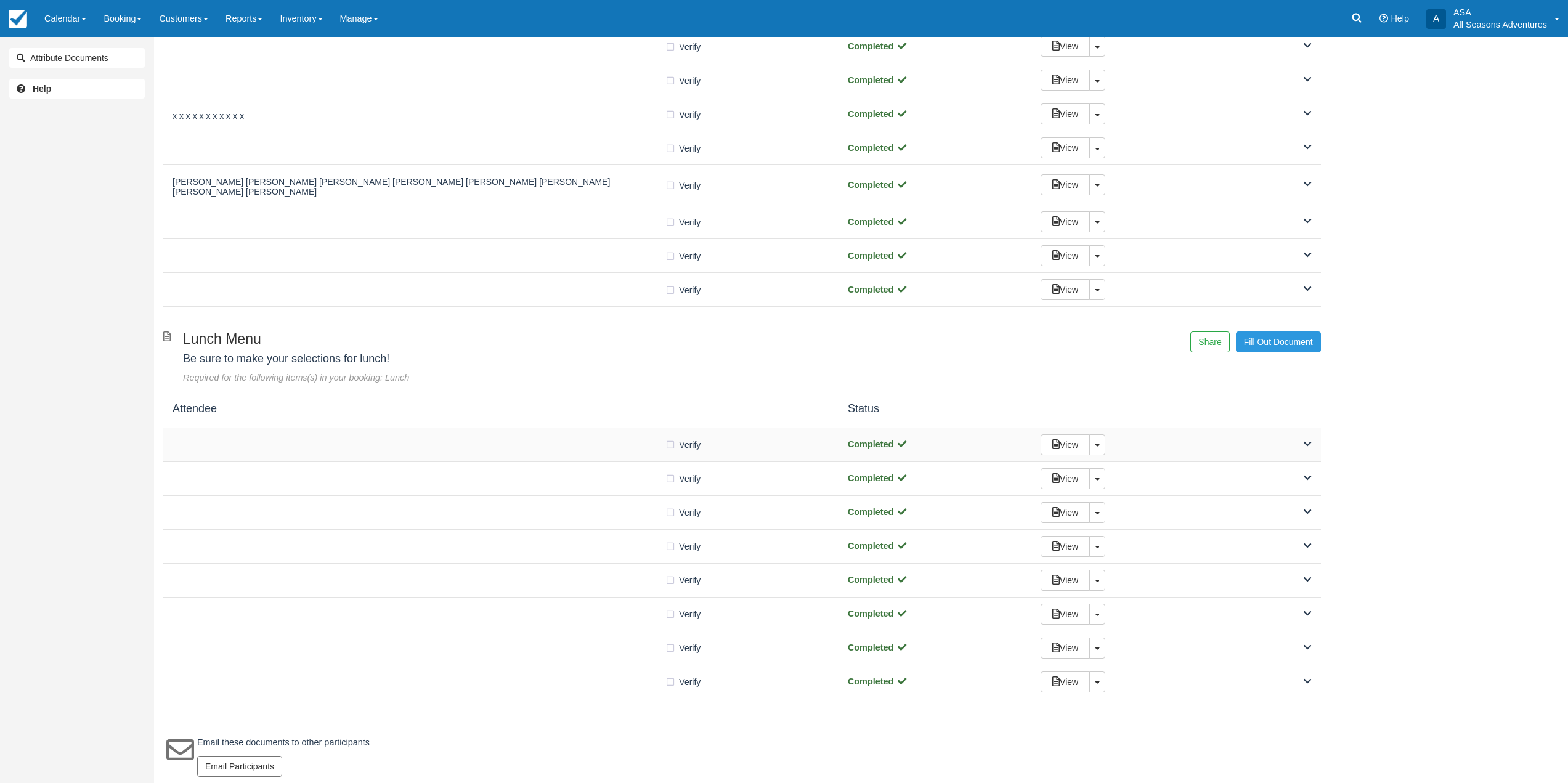
click at [348, 443] on div "Verify Verified" at bounding box center [501, 445] width 657 height 13
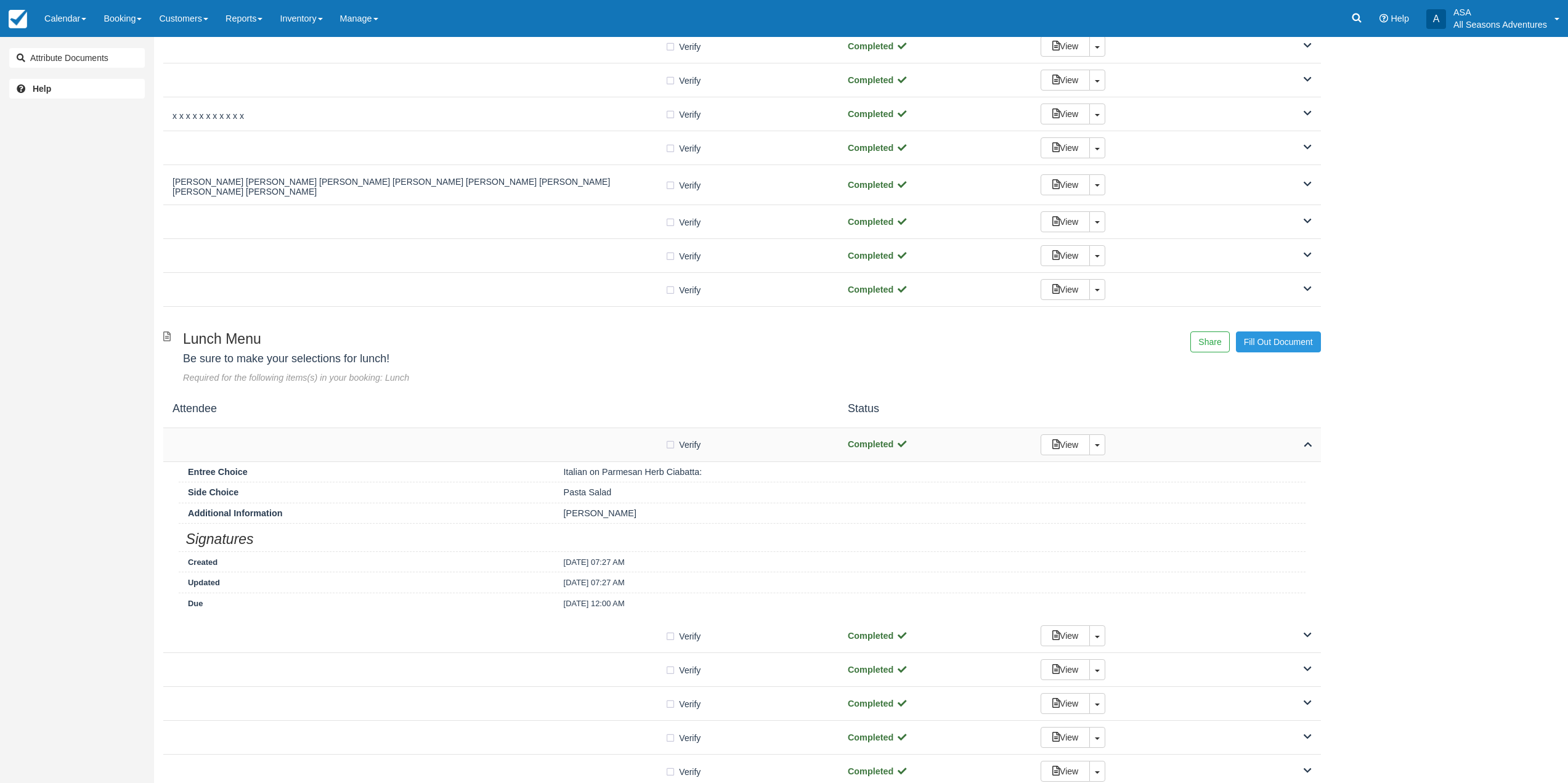
click at [348, 443] on div "Verify Verified" at bounding box center [501, 445] width 657 height 13
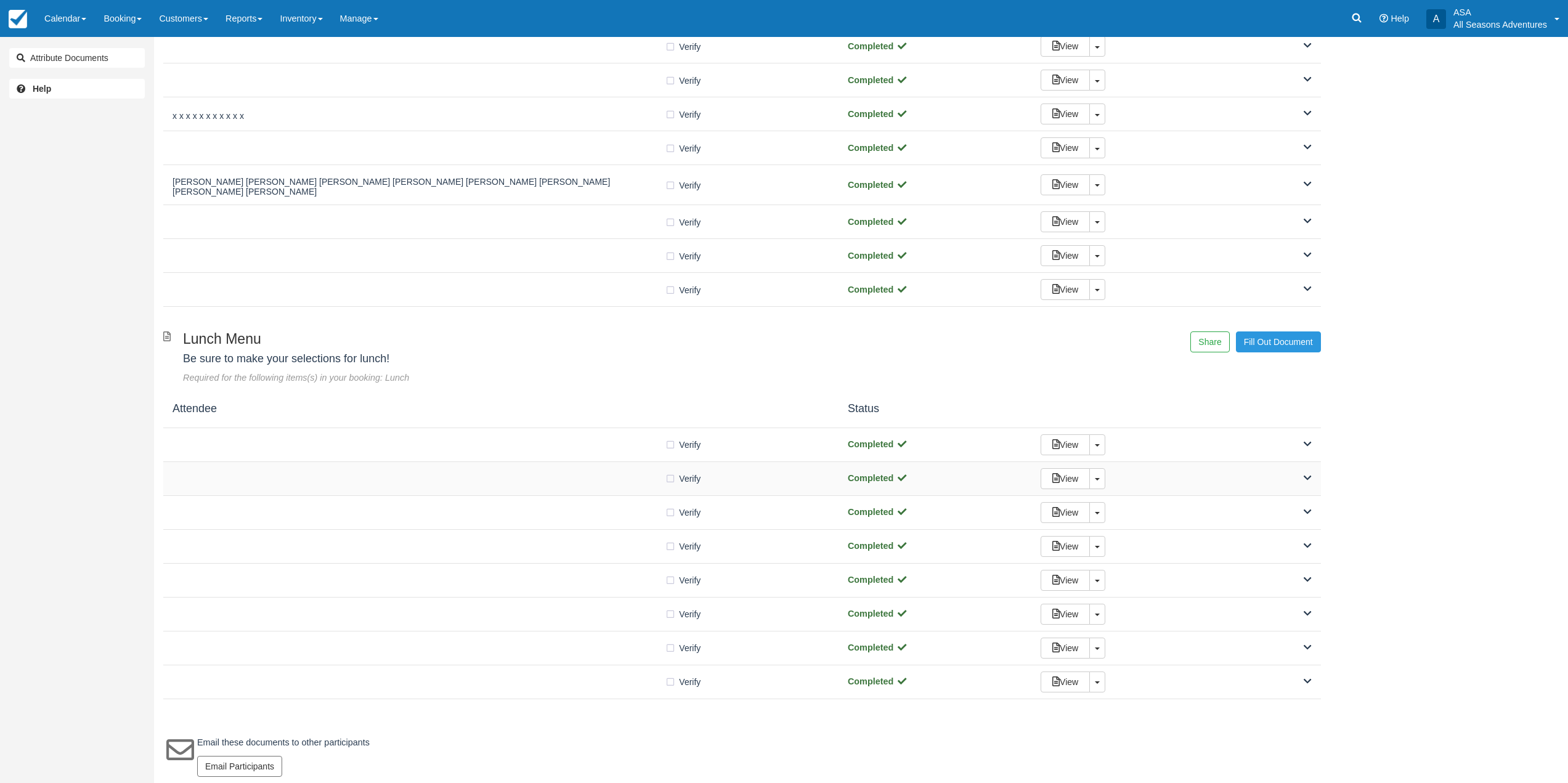
click at [366, 476] on div "Verify Verified" at bounding box center [501, 478] width 657 height 13
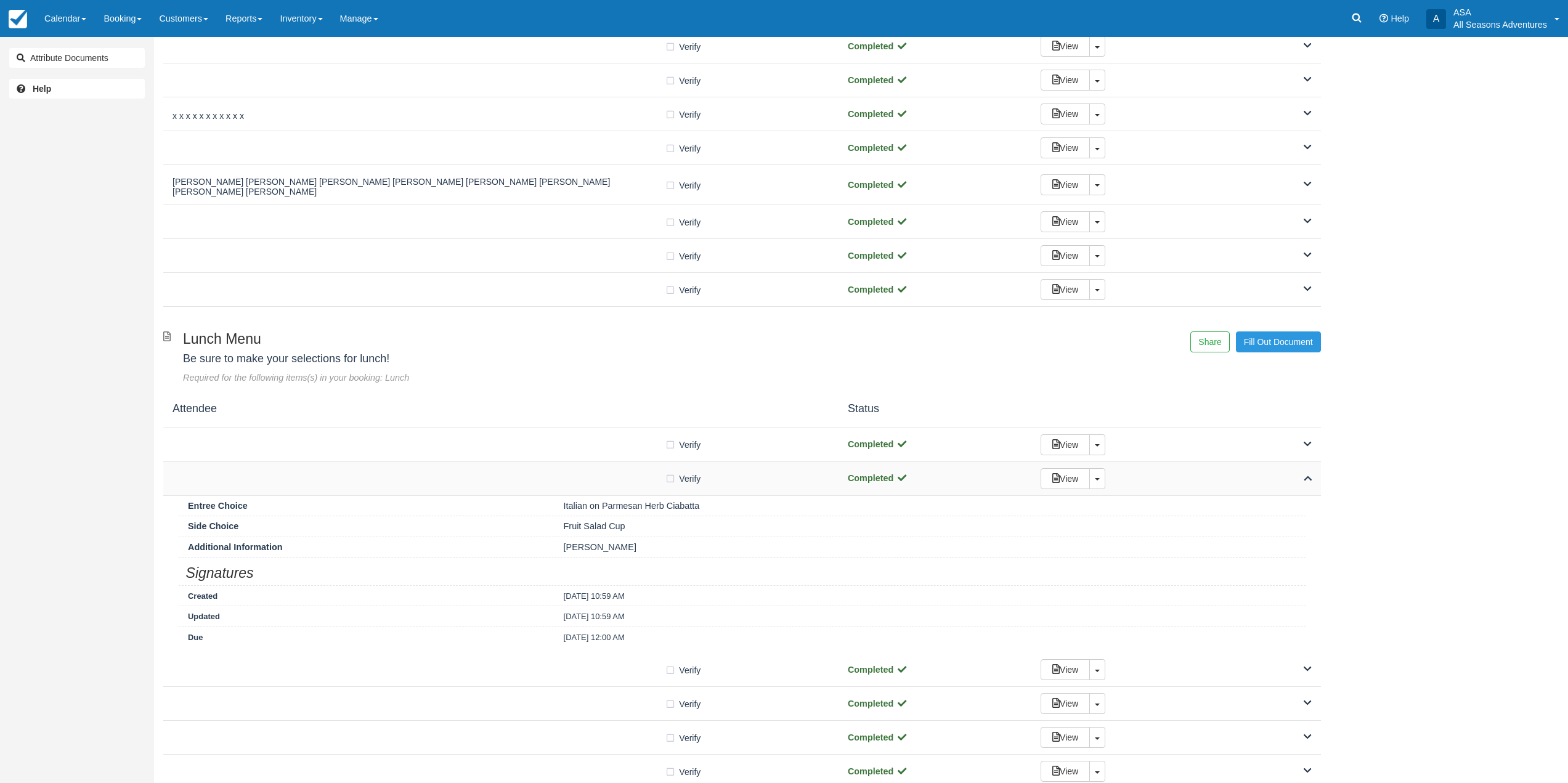
click at [366, 476] on div "Verify Verified" at bounding box center [501, 478] width 657 height 13
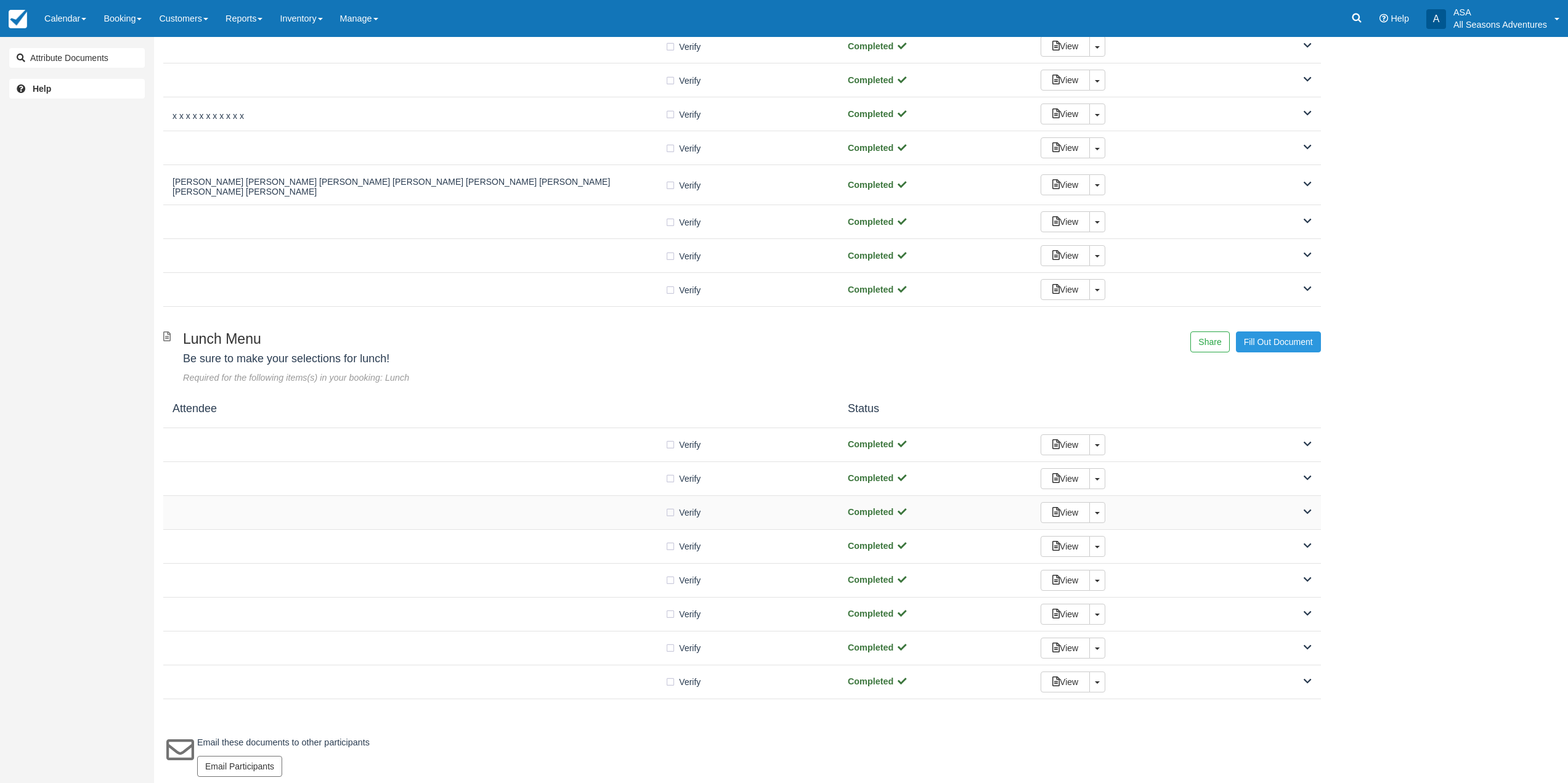
click at [356, 518] on div "Verify Verified Completed View Toggle Dropdown Detach" at bounding box center [742, 513] width 1158 height 34
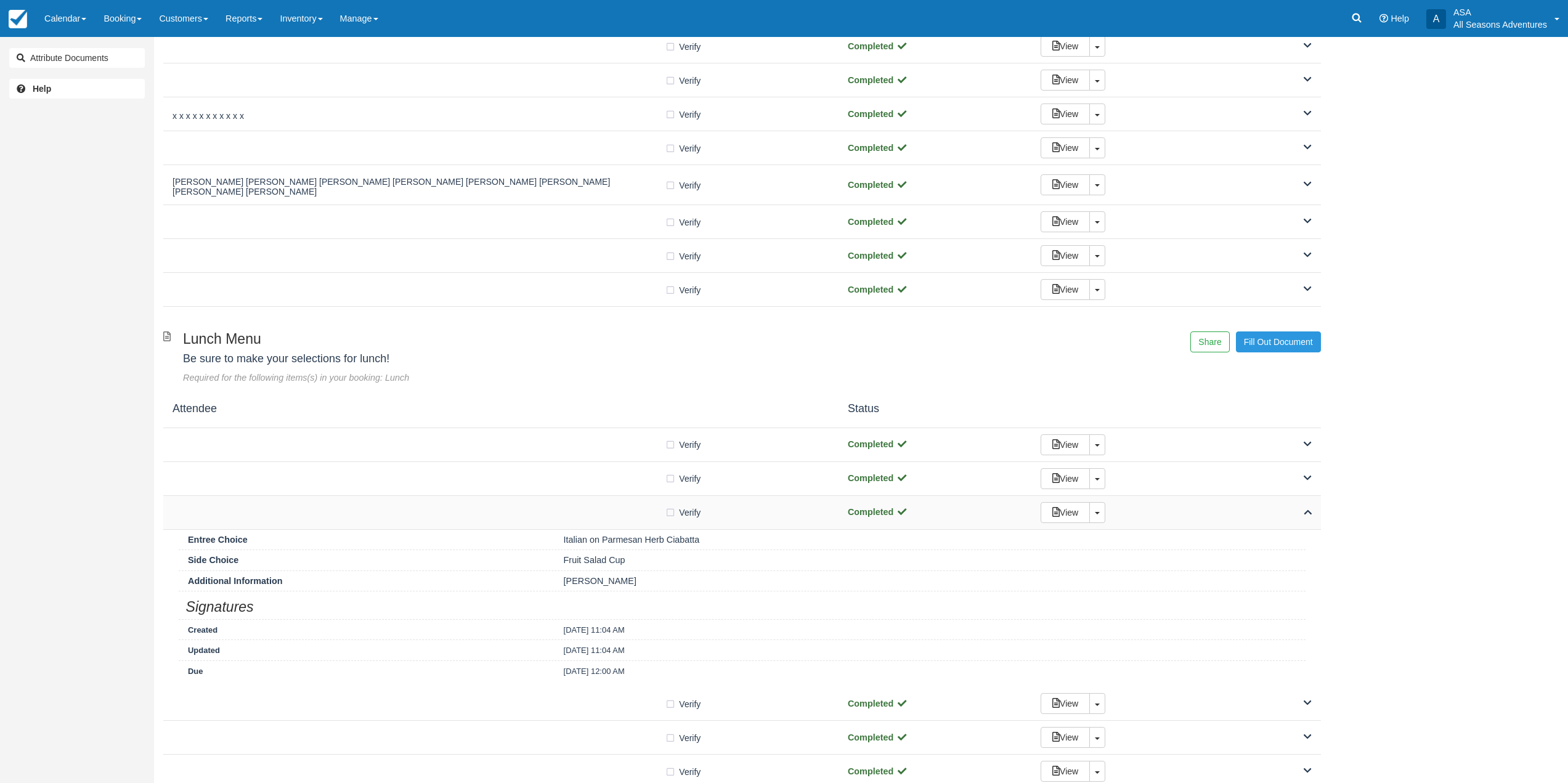
click at [354, 518] on div "Verify Verified Completed View Toggle Dropdown Detach" at bounding box center [742, 513] width 1158 height 34
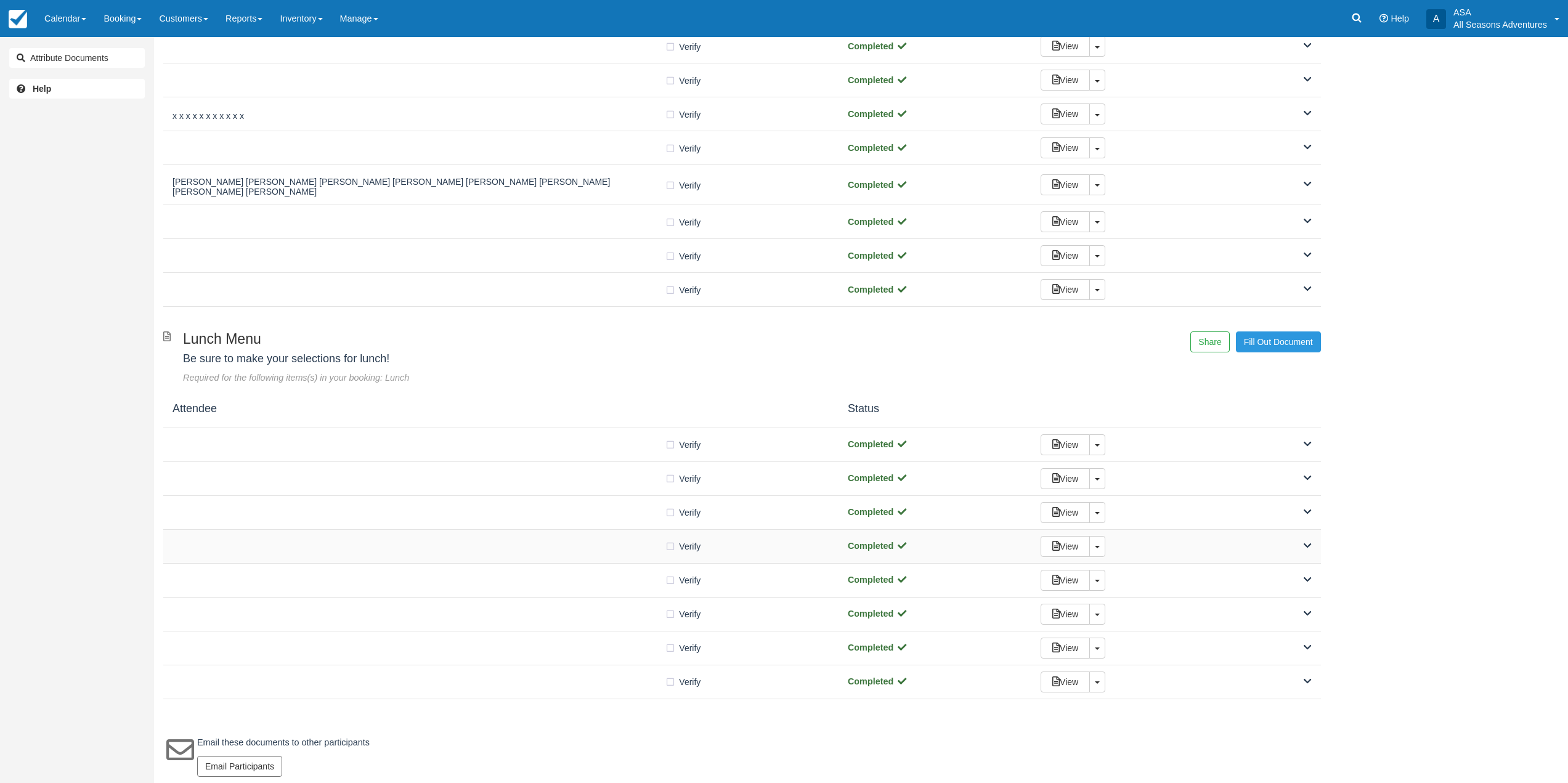
click at [365, 543] on div "Verify Verified" at bounding box center [501, 546] width 657 height 13
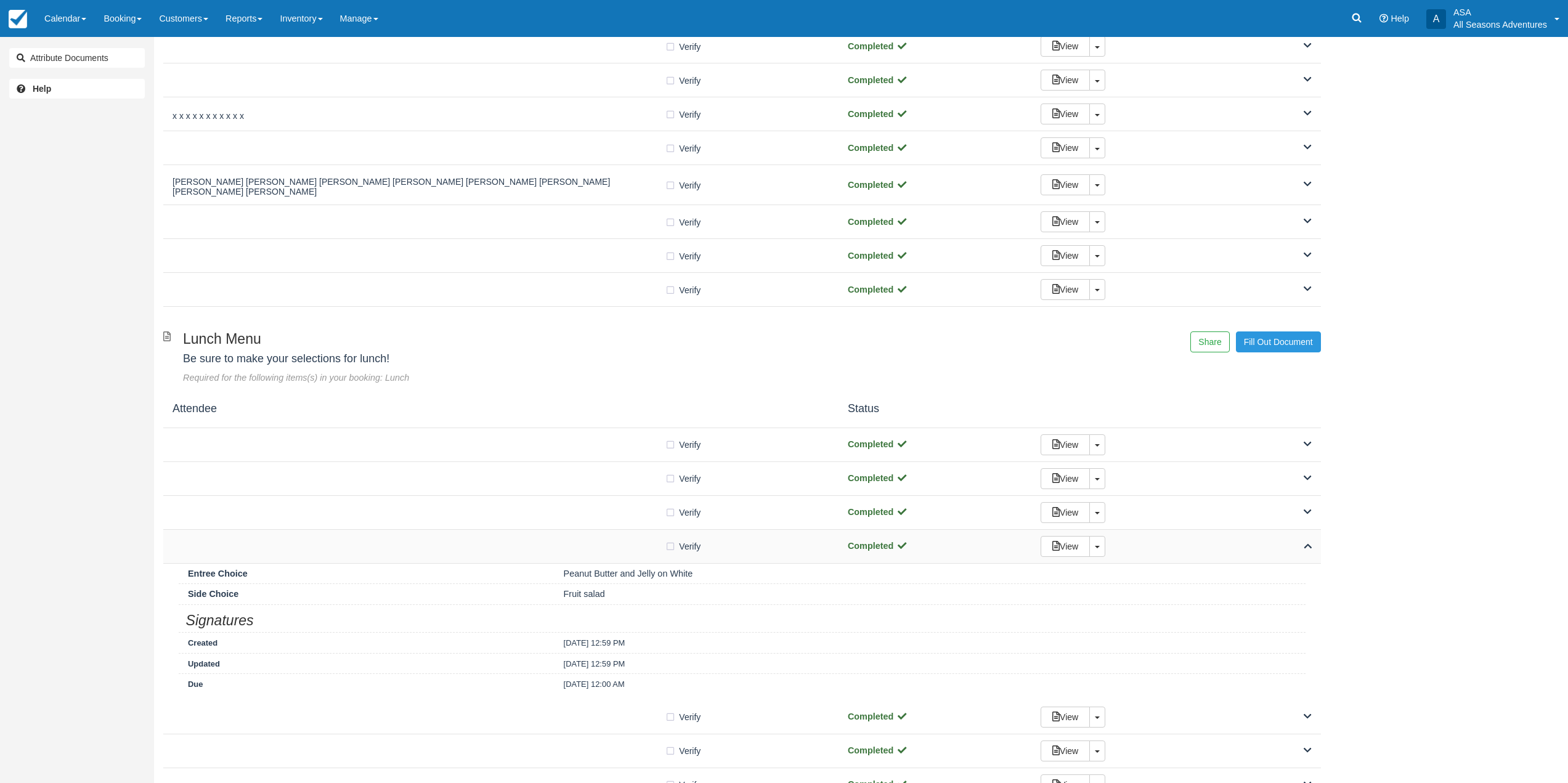
click at [365, 543] on div "Verify Verified" at bounding box center [501, 546] width 657 height 13
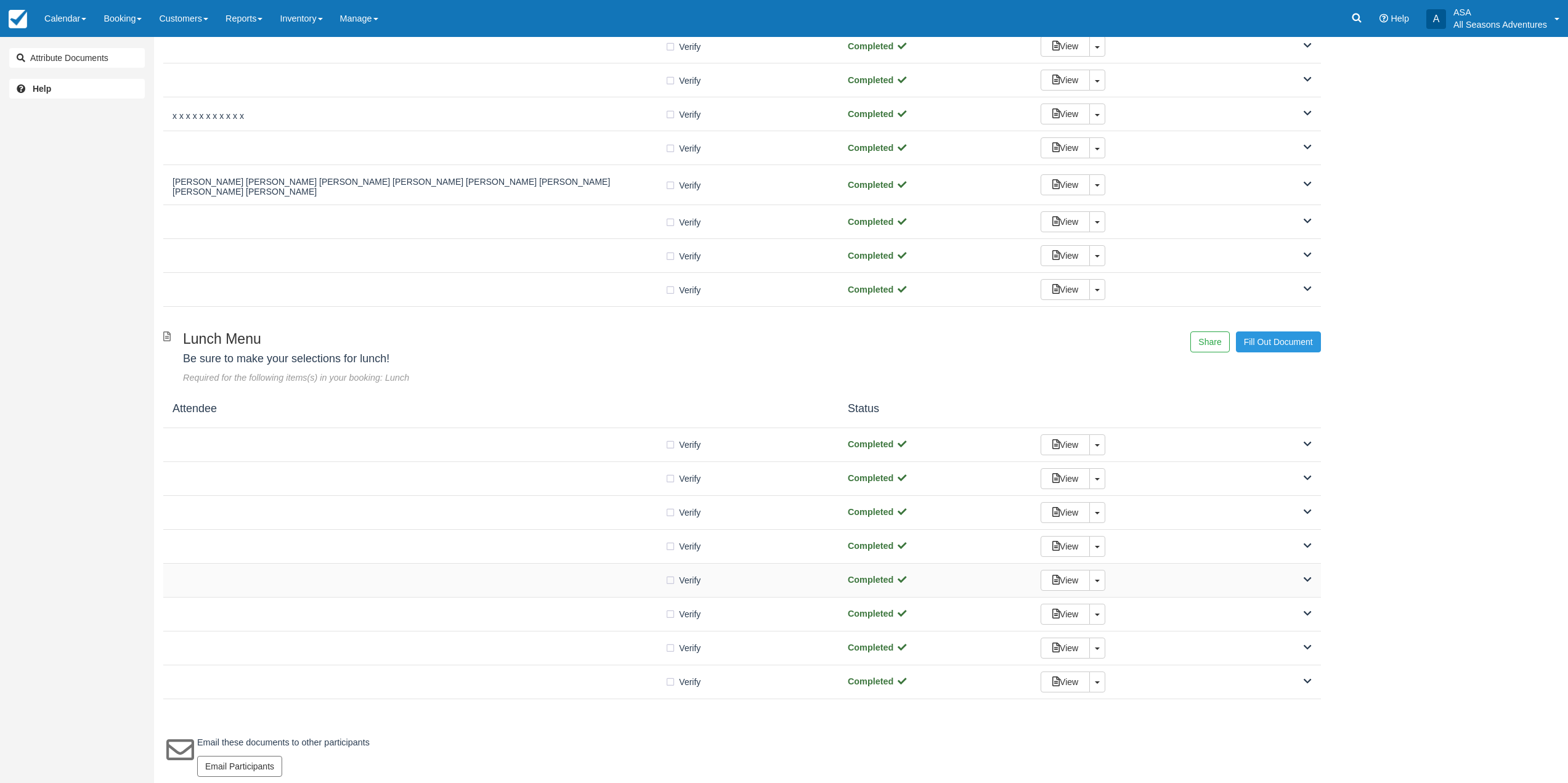
click at [377, 577] on div at bounding box center [418, 580] width 493 height 6
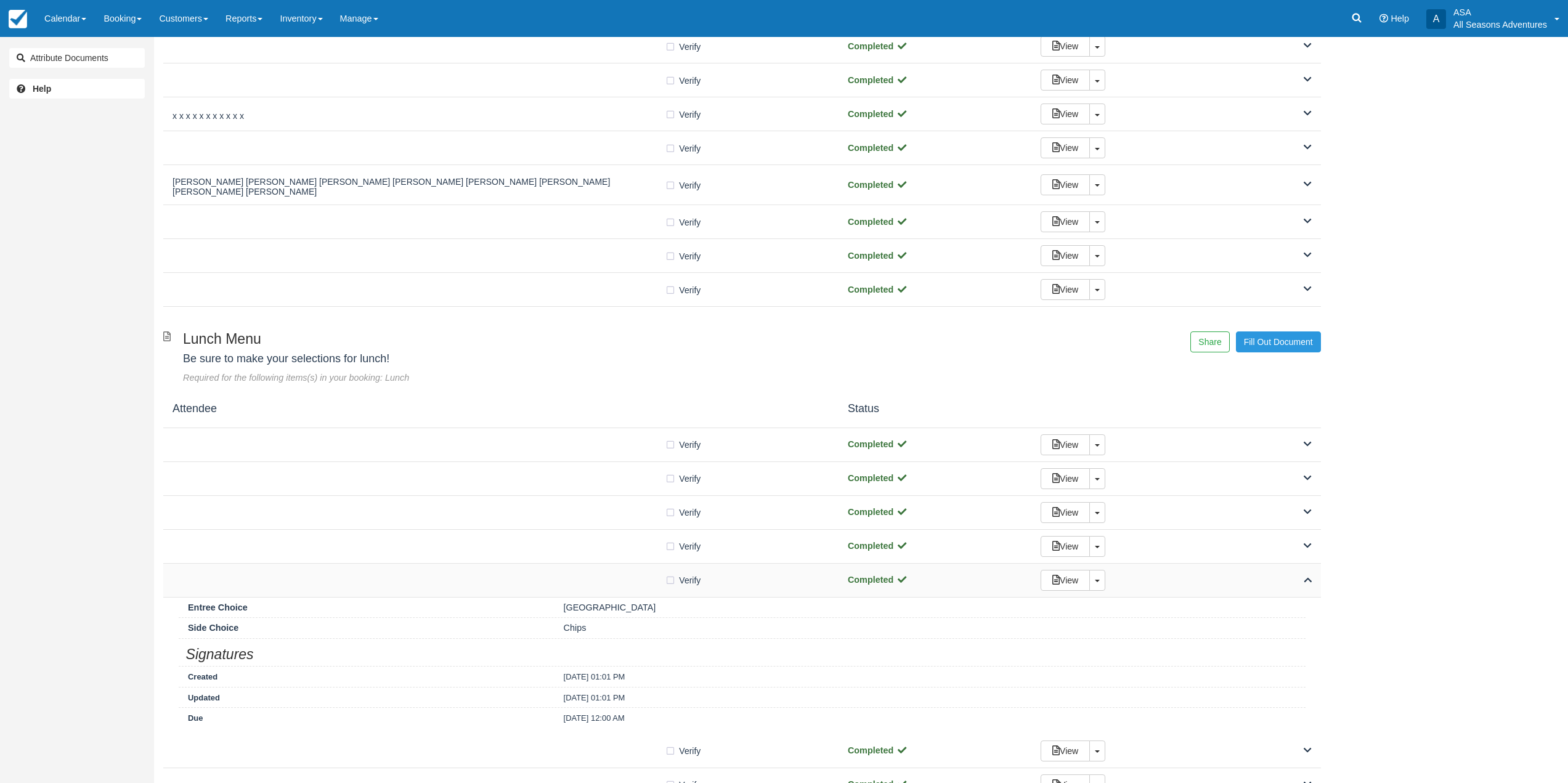
click at [376, 577] on div at bounding box center [418, 580] width 493 height 6
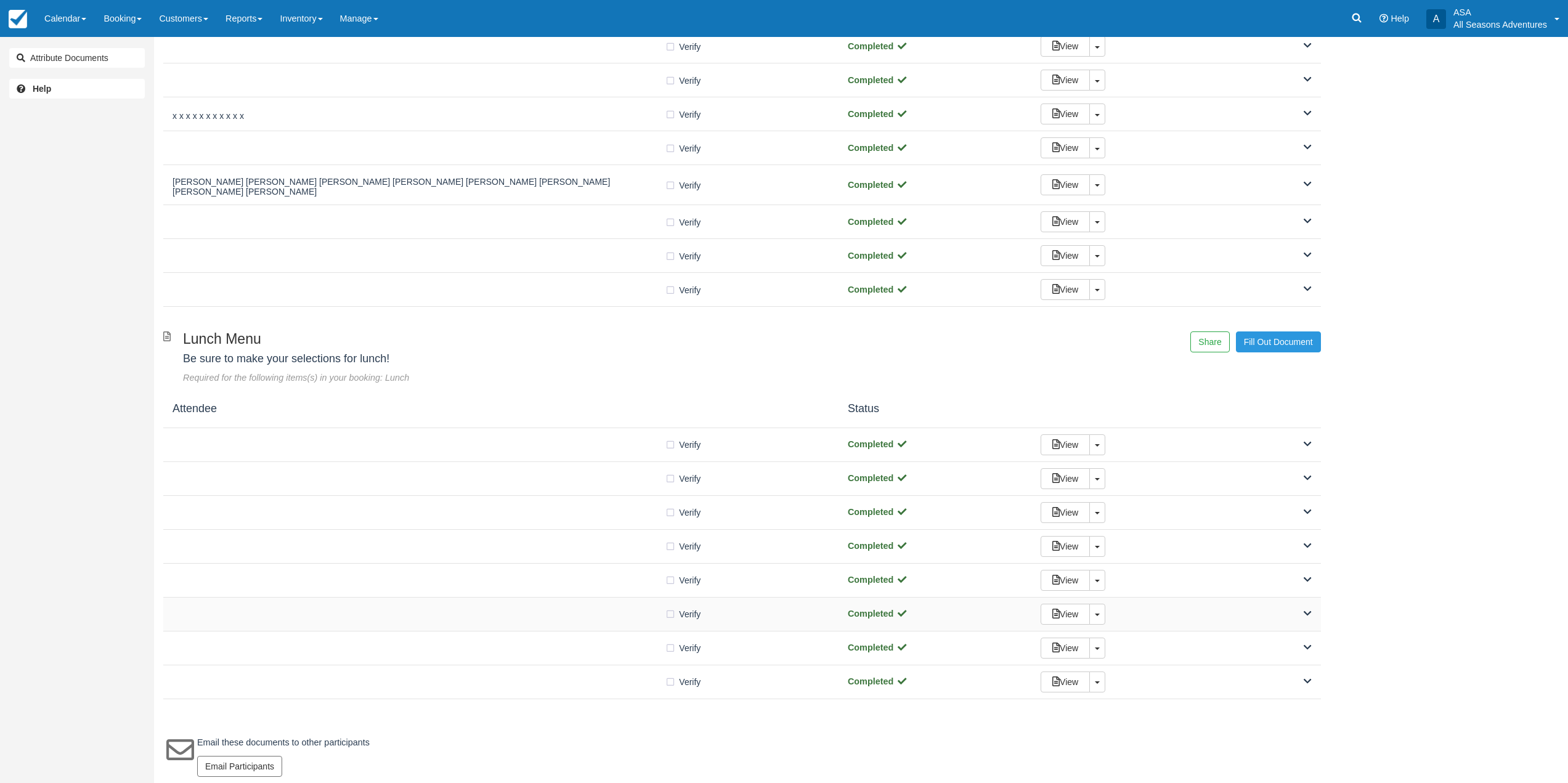
click at [379, 611] on div at bounding box center [418, 614] width 493 height 6
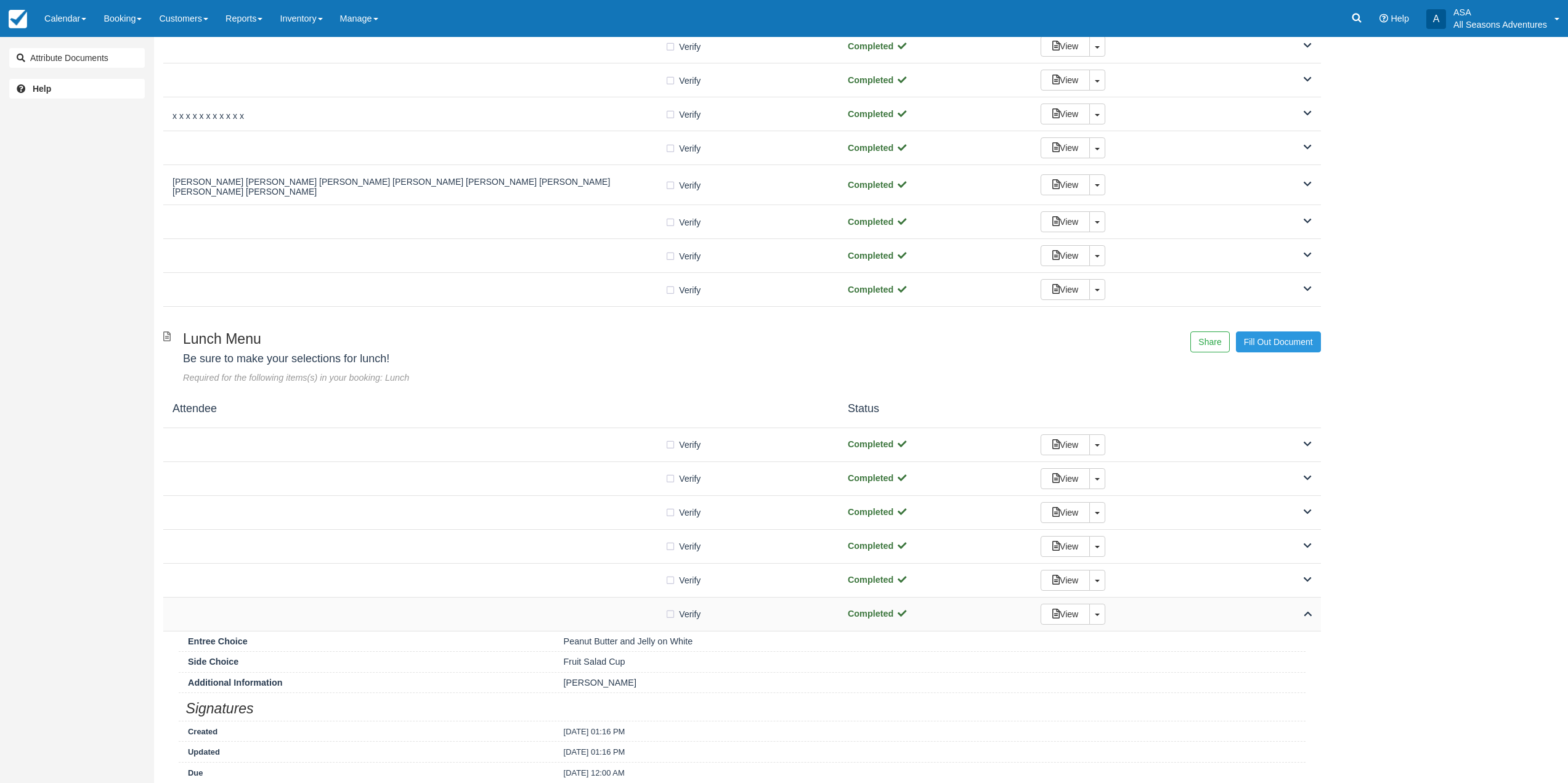
click at [377, 611] on div at bounding box center [418, 614] width 493 height 6
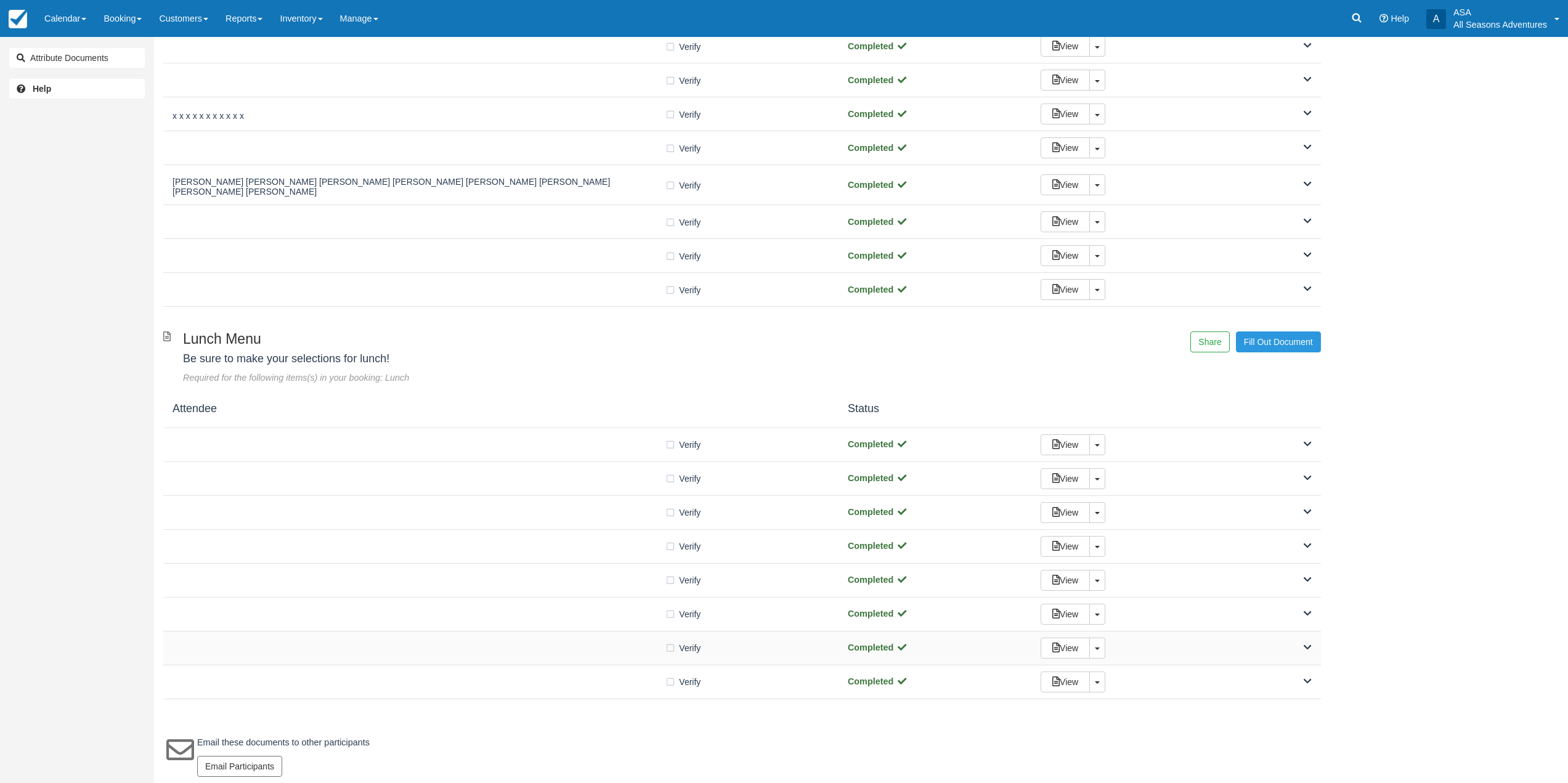
click at [384, 650] on div "Verify Verified Completed View Toggle Dropdown Detach" at bounding box center [742, 648] width 1158 height 34
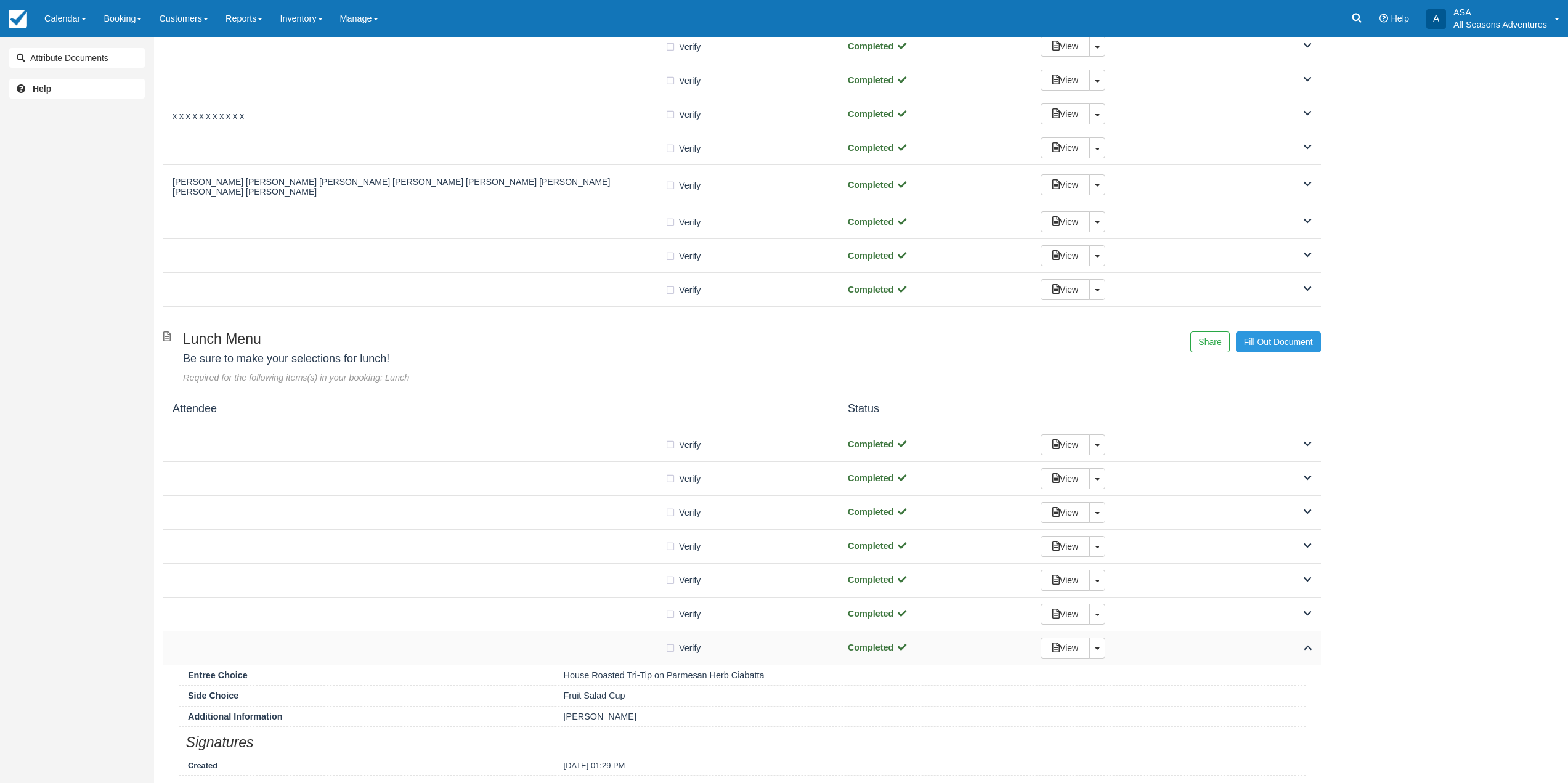
click at [384, 649] on div "Verify Verified Completed View Toggle Dropdown Detach" at bounding box center [742, 648] width 1158 height 34
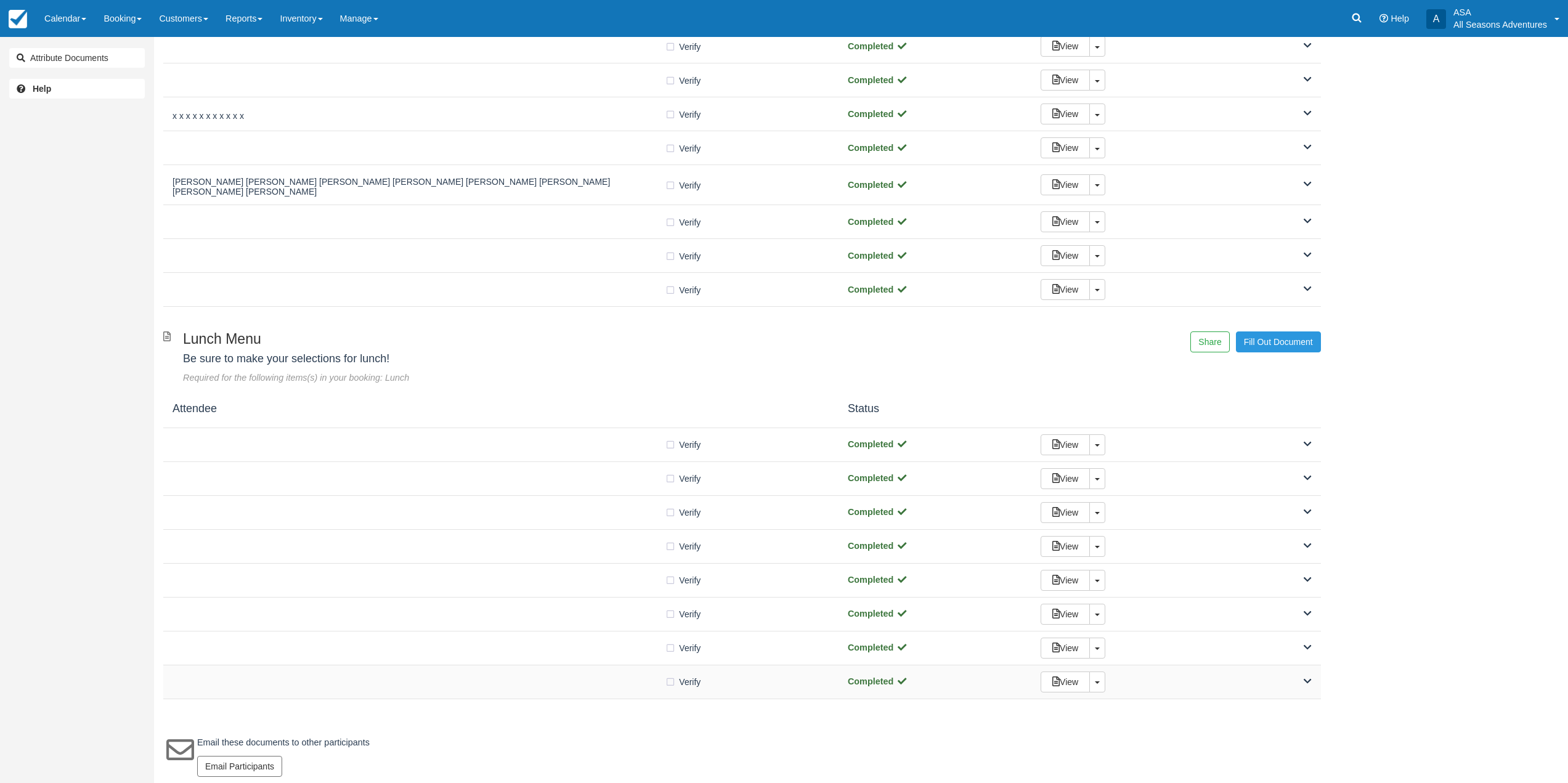
click at [384, 679] on div at bounding box center [418, 682] width 493 height 6
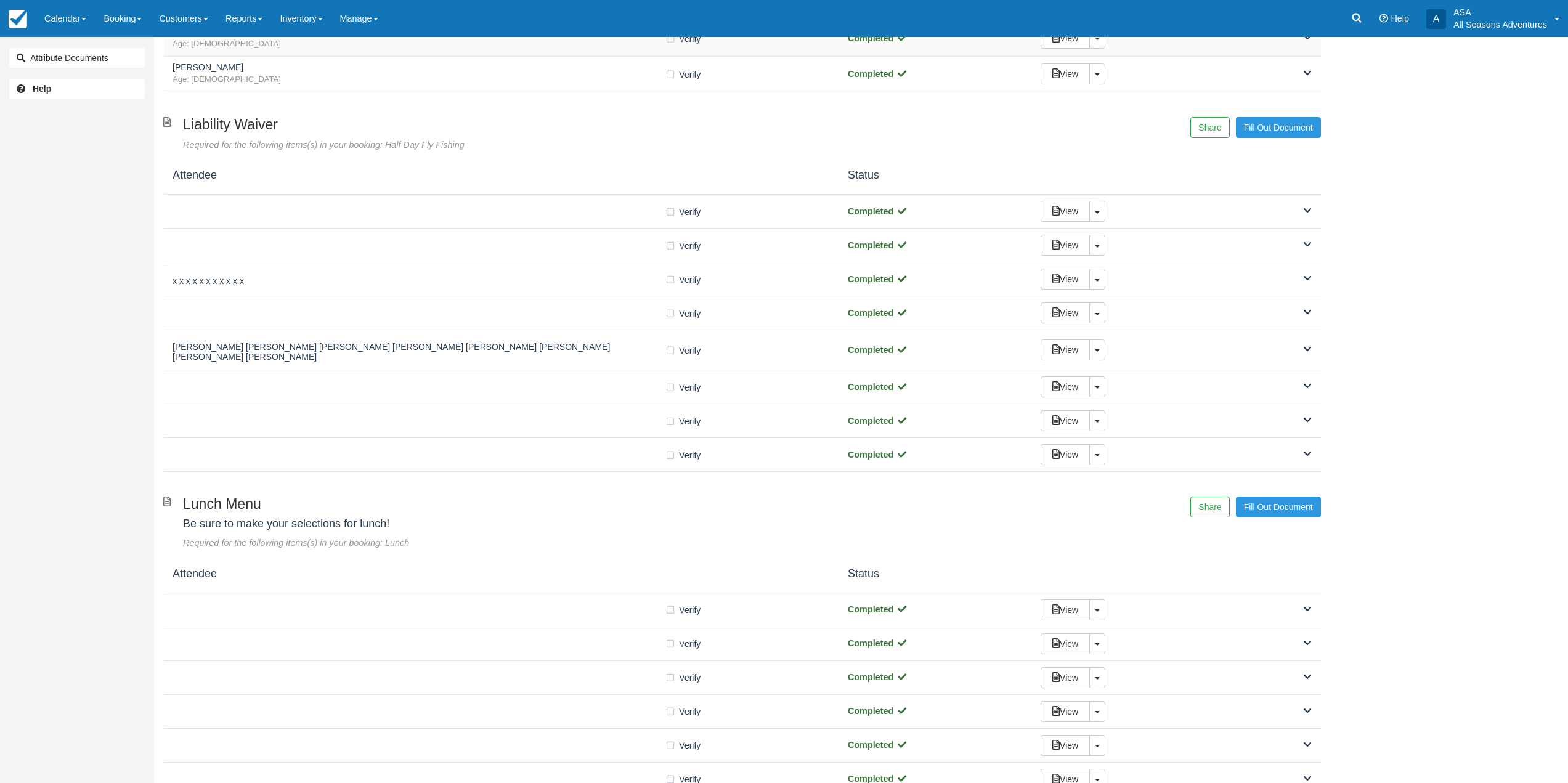
scroll to position [0, 0]
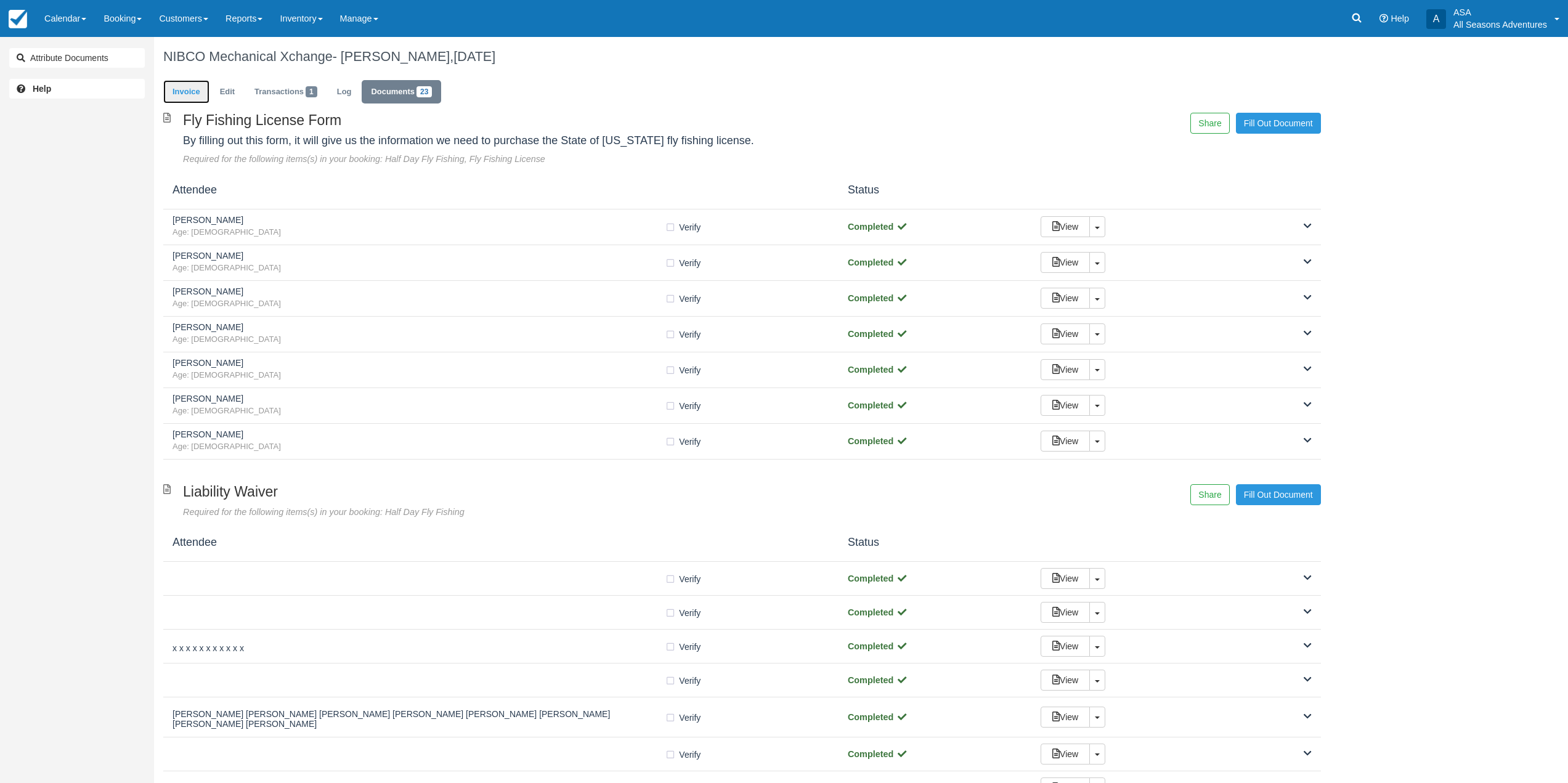
click at [192, 85] on link "Invoice" at bounding box center [186, 92] width 47 height 24
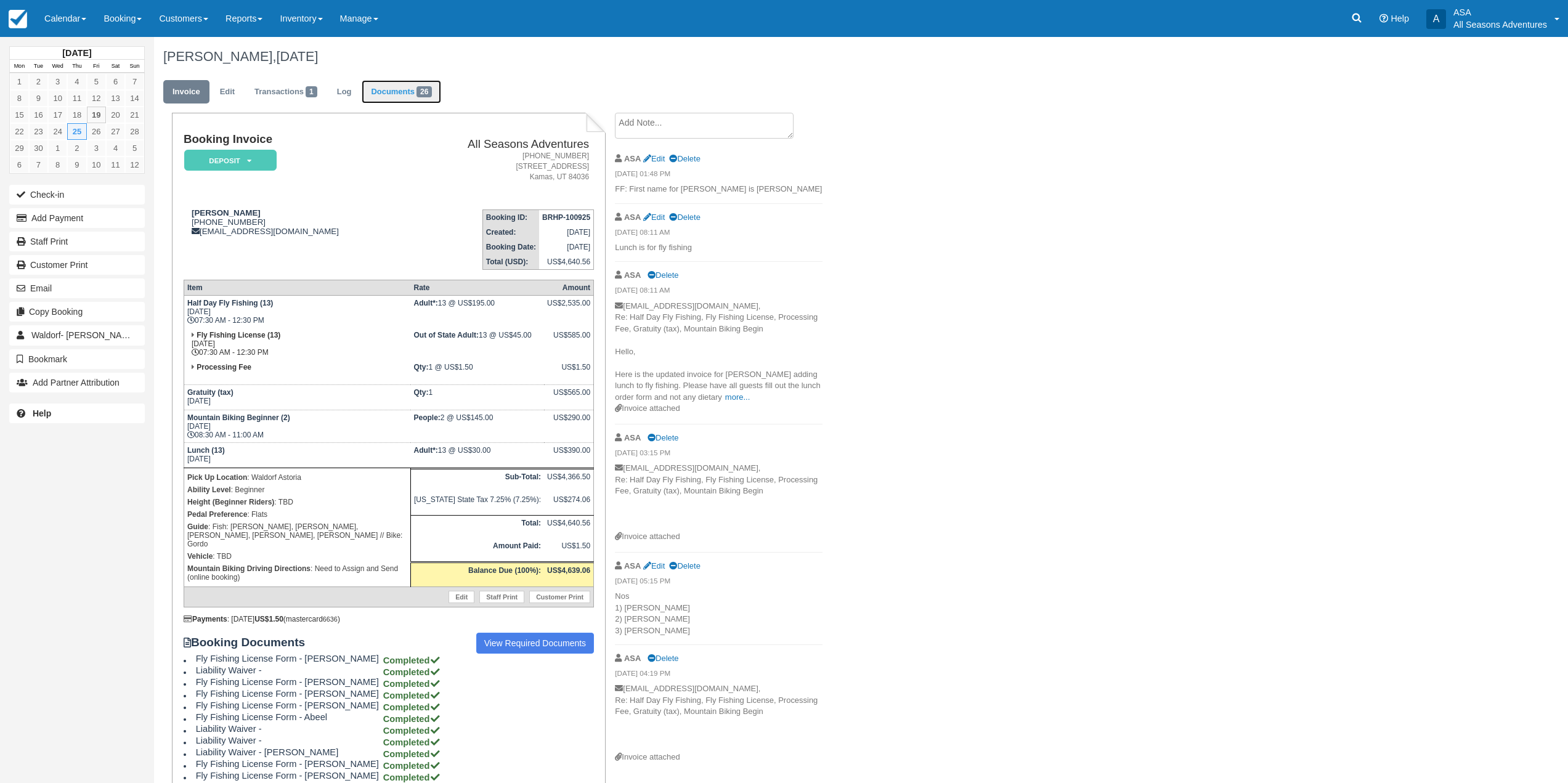
click at [406, 90] on link "Documents 26" at bounding box center [402, 92] width 79 height 24
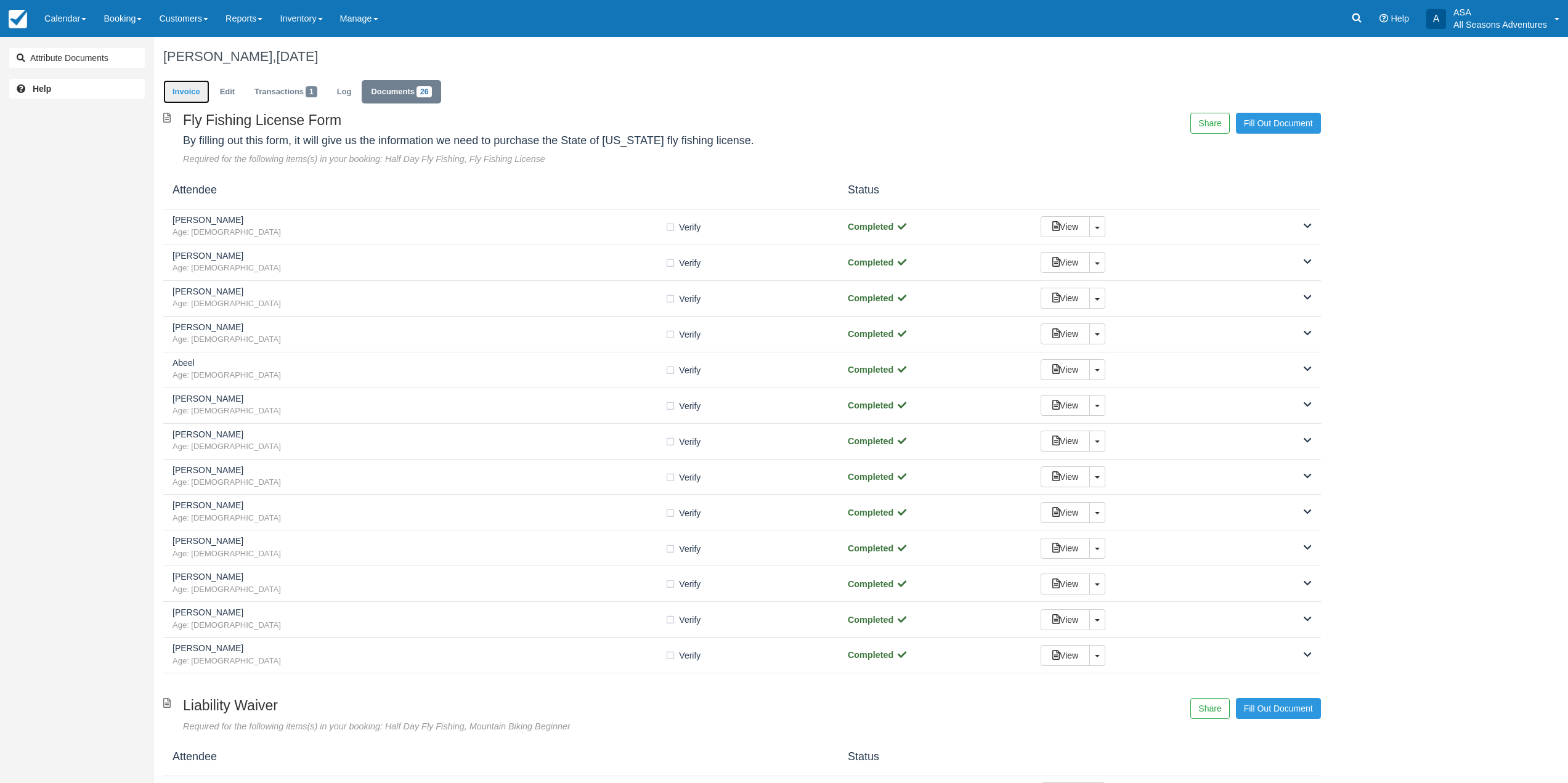
click at [201, 97] on link "Invoice" at bounding box center [186, 92] width 47 height 24
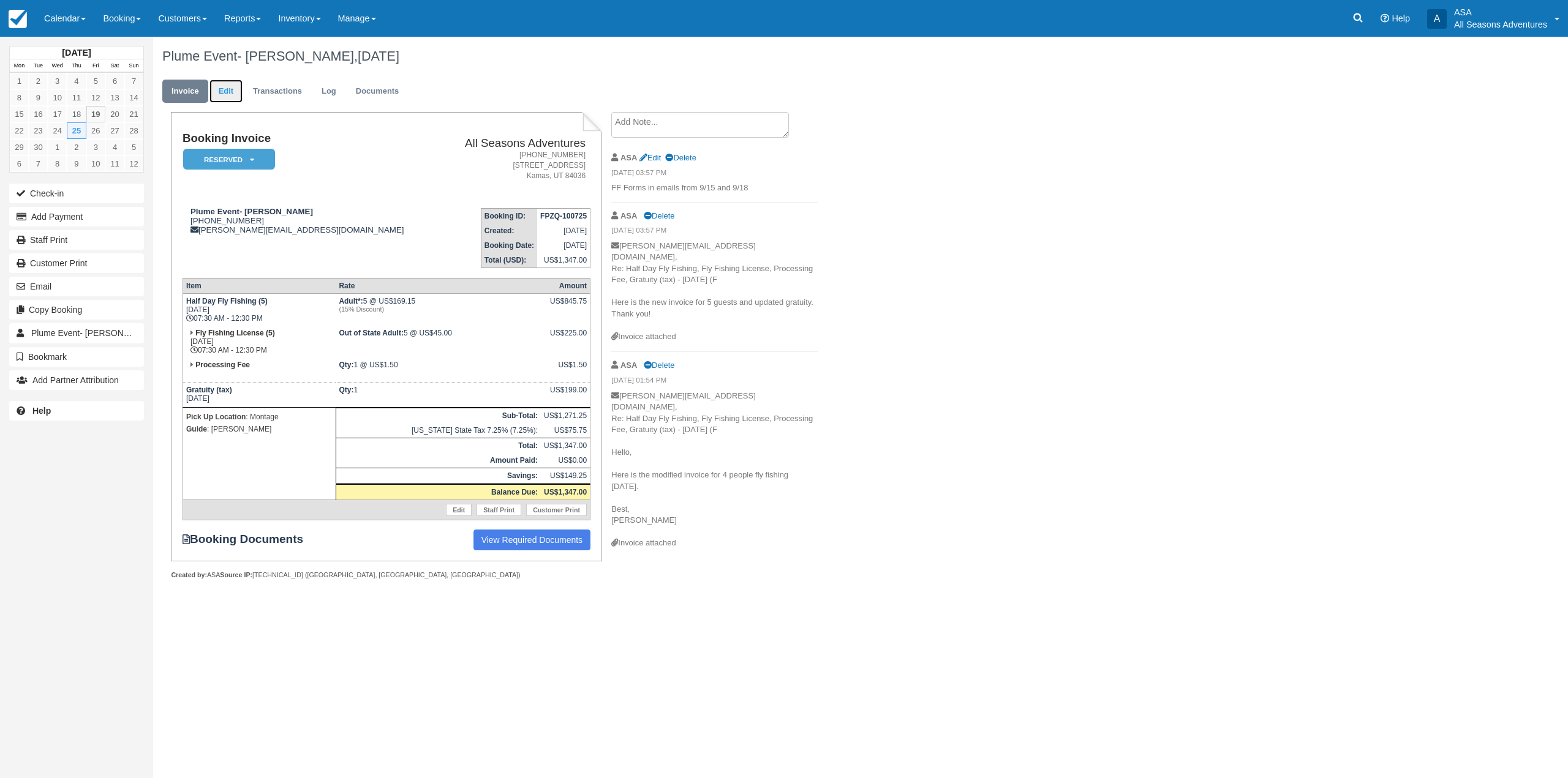
click at [221, 99] on link "Edit" at bounding box center [226, 91] width 33 height 24
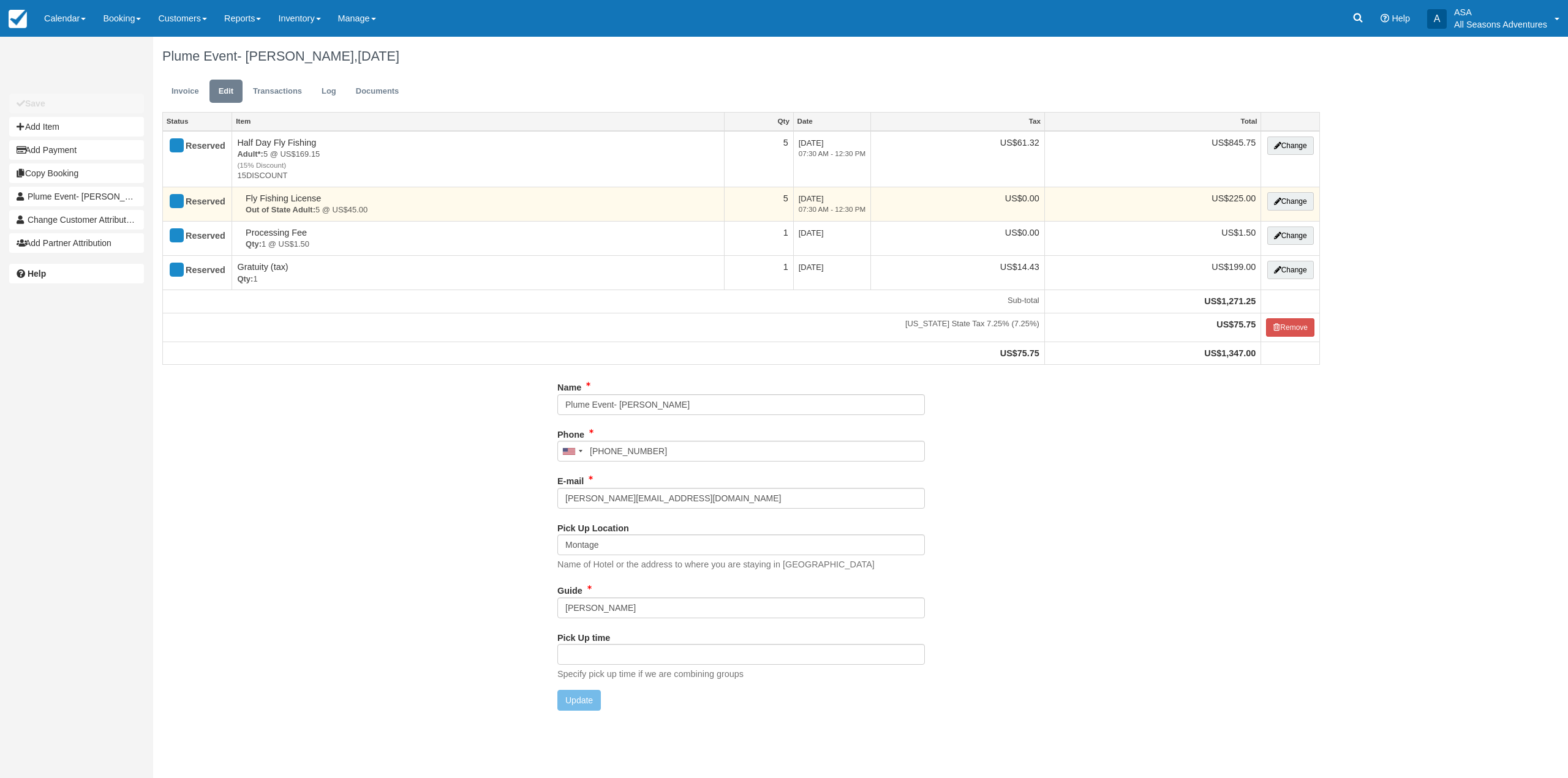
type input "(860) 689-3992"
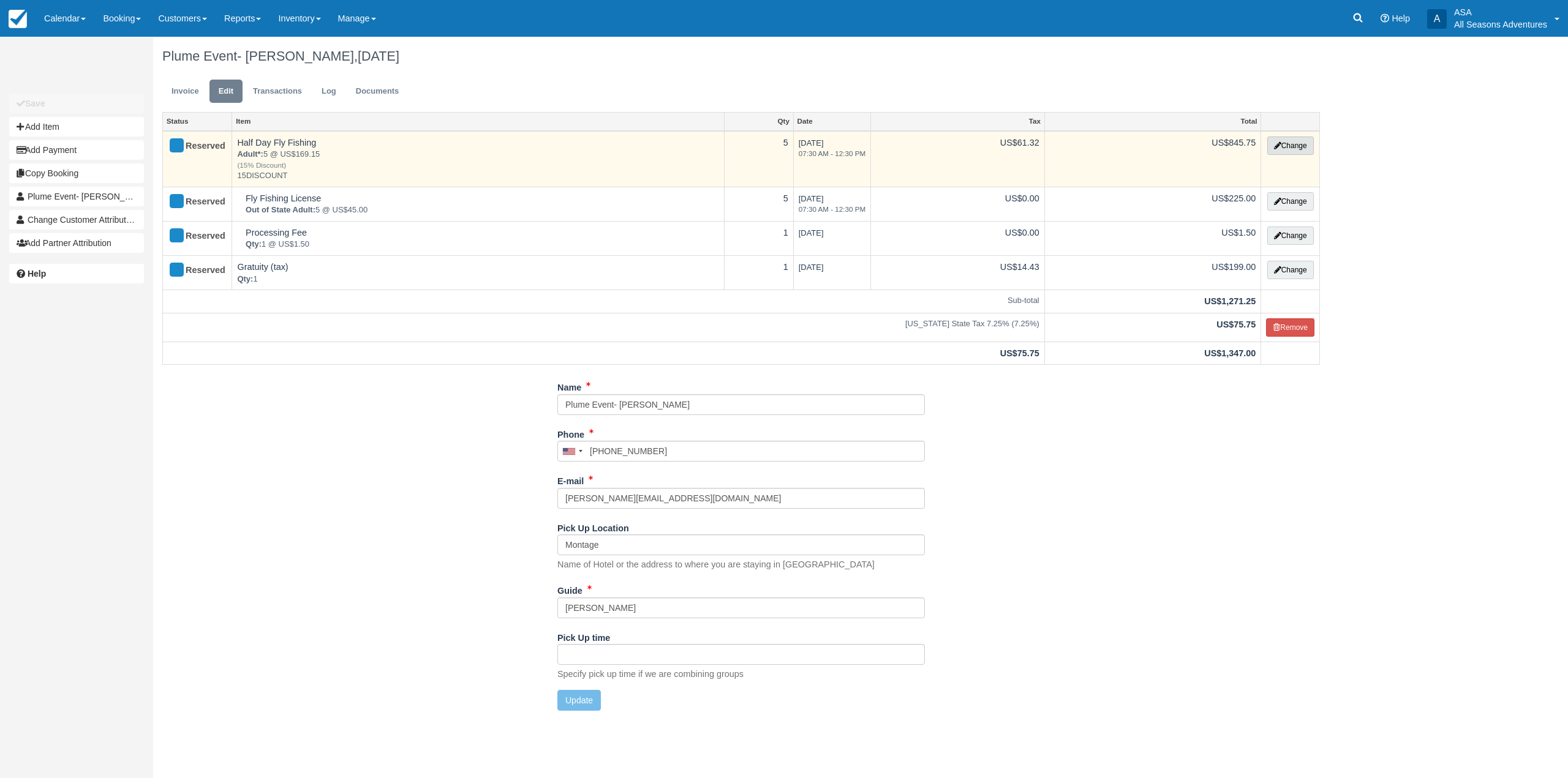
click at [1297, 149] on button "Change" at bounding box center [1290, 146] width 46 height 19
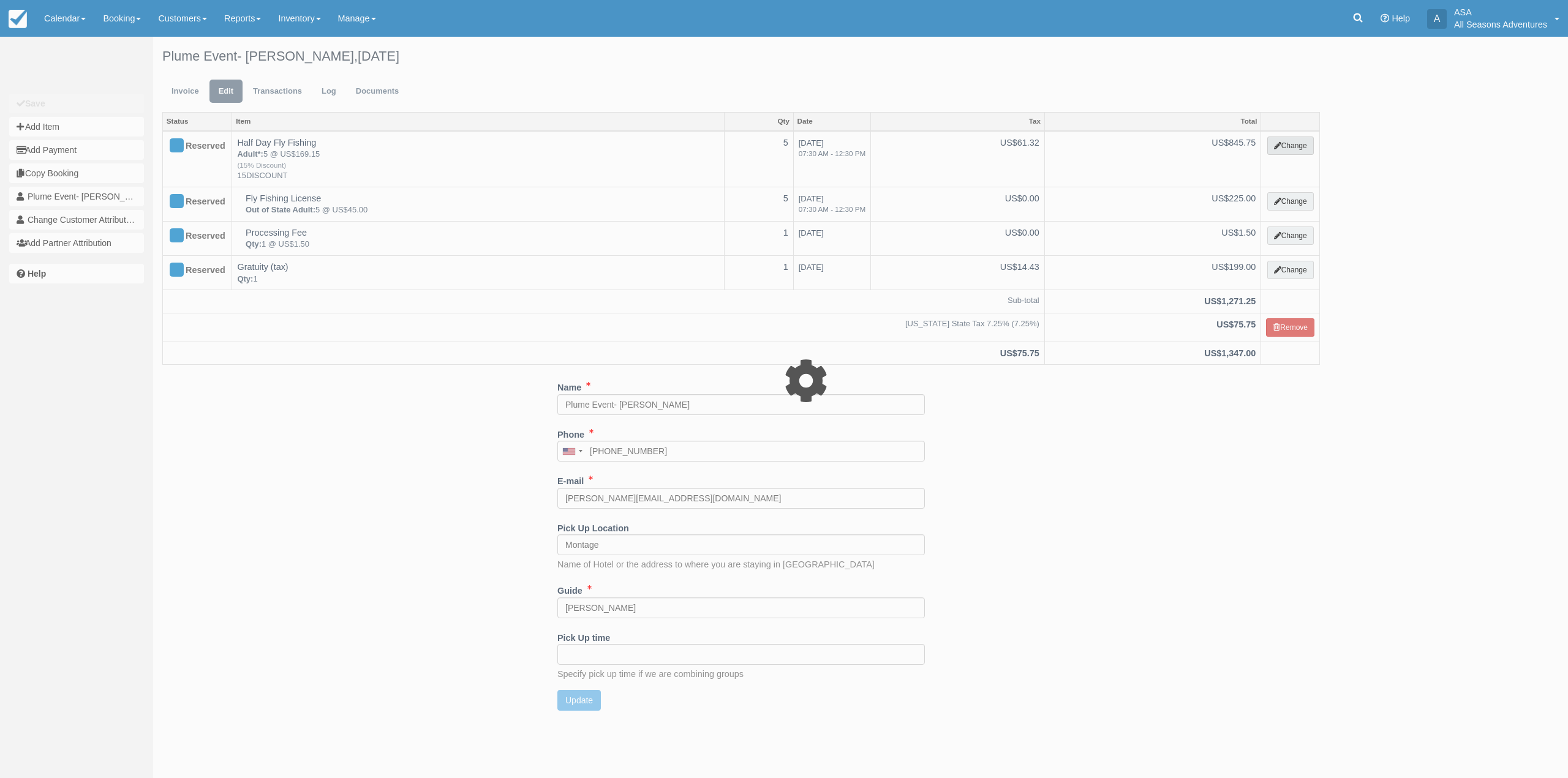
select select "8"
type input "845.75"
type input "15DISCOUNT"
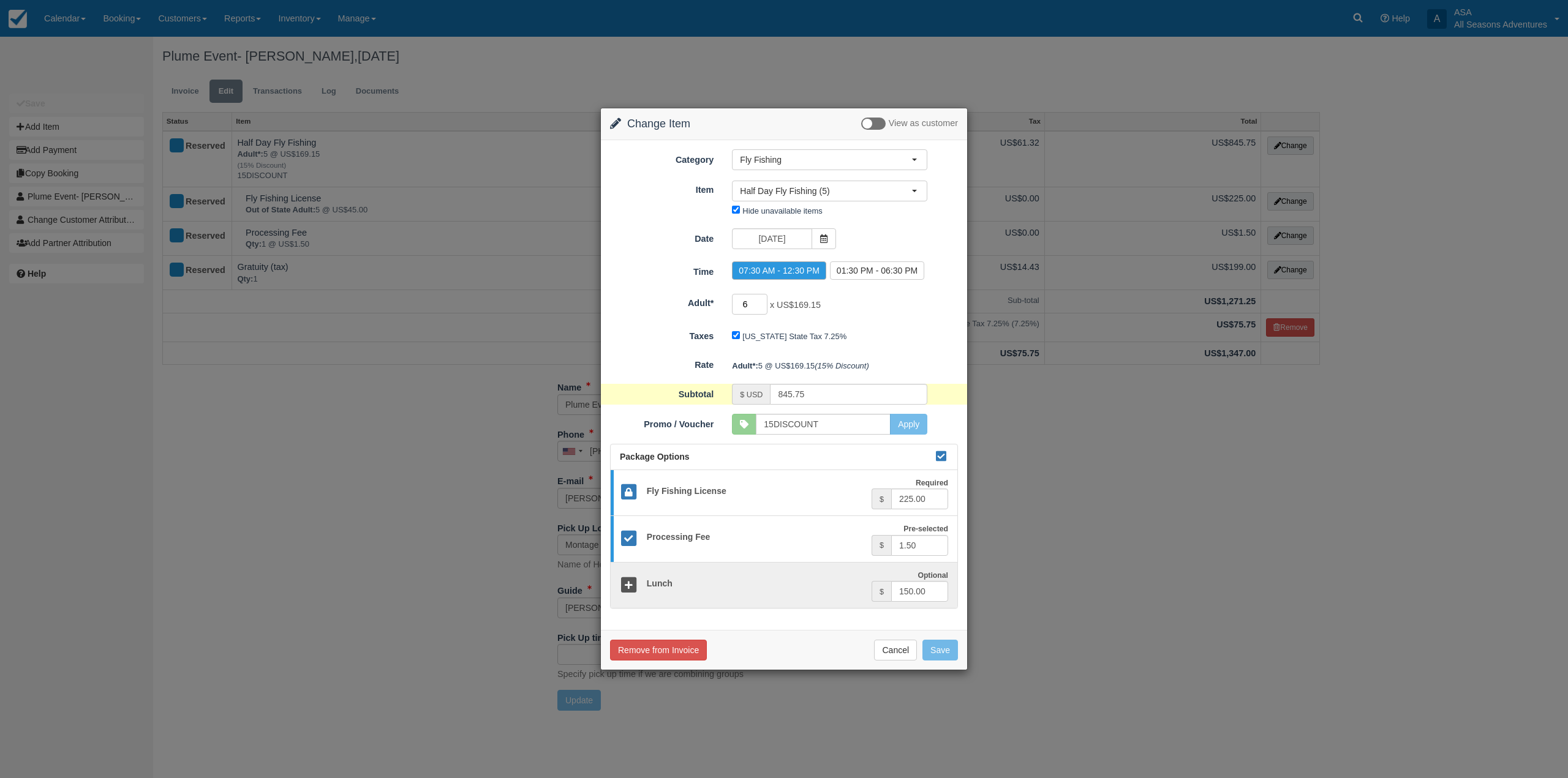
type input "6"
click at [762, 301] on input "6" at bounding box center [749, 304] width 35 height 21
type input "994.50"
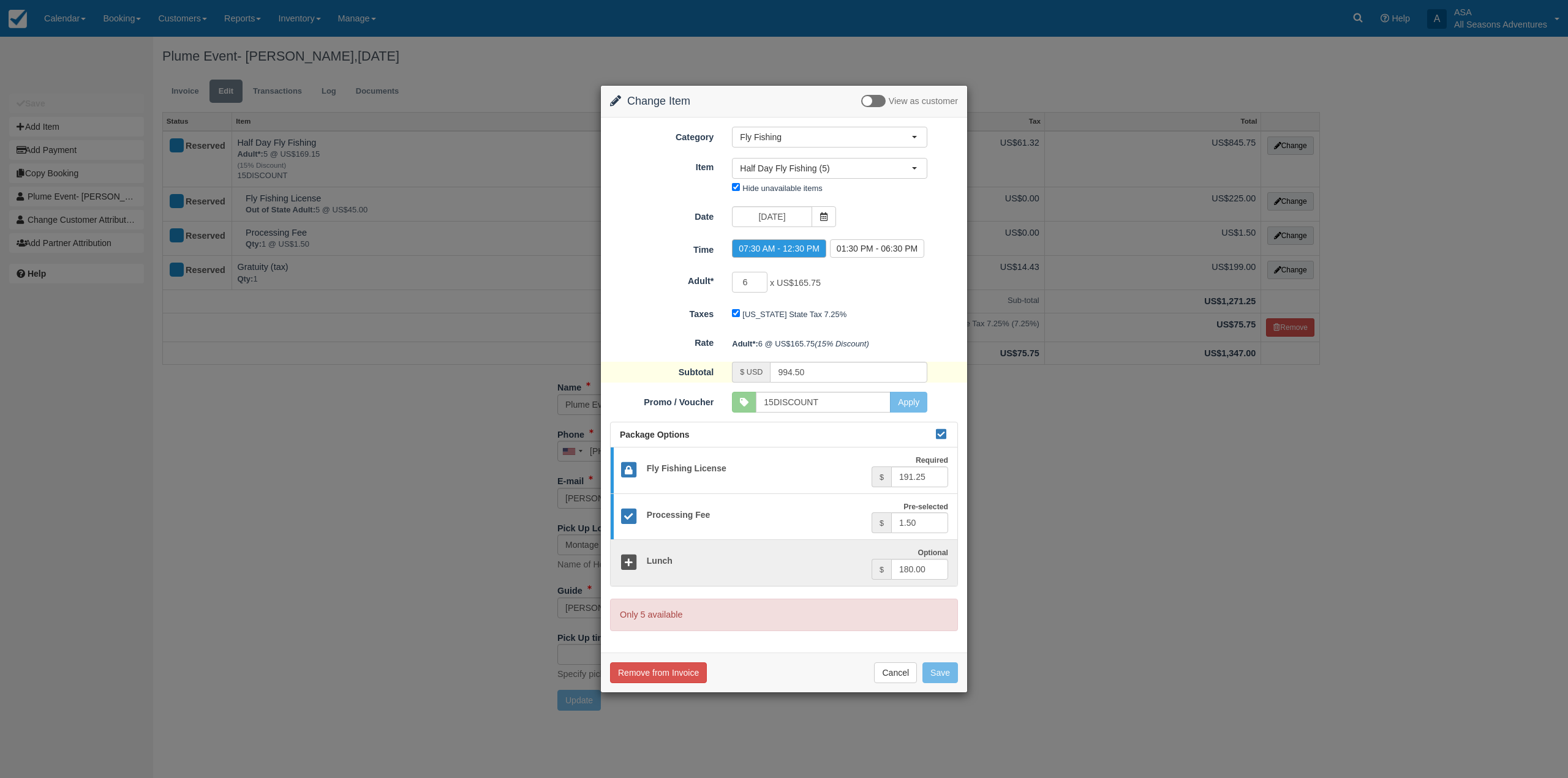
click at [1058, 603] on div "Change Item Add Item View as customer Category Fly Fishing Rafting the Weber Ri…" at bounding box center [784, 389] width 1568 height 778
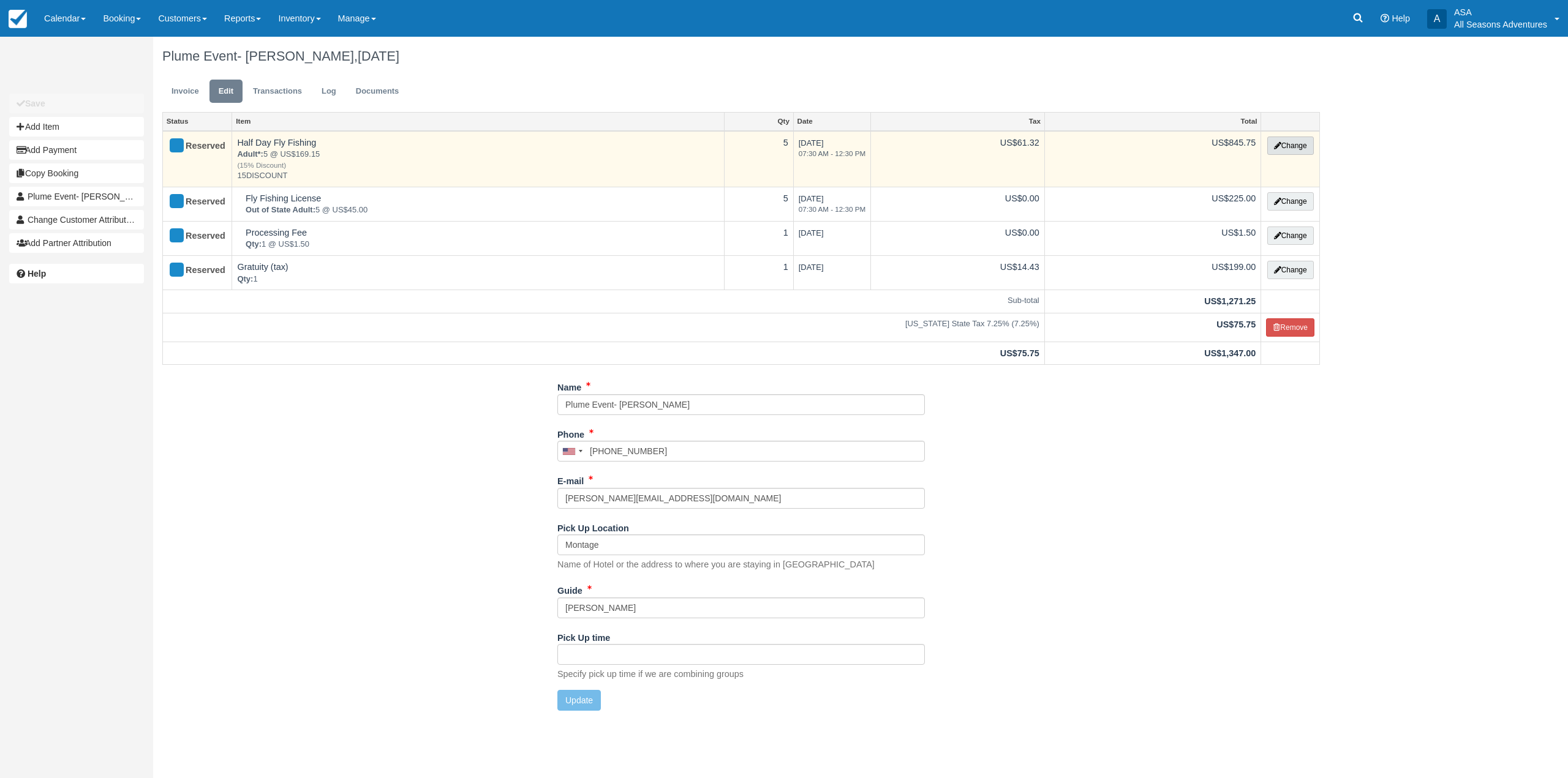
click at [1308, 148] on button "Change" at bounding box center [1290, 146] width 46 height 19
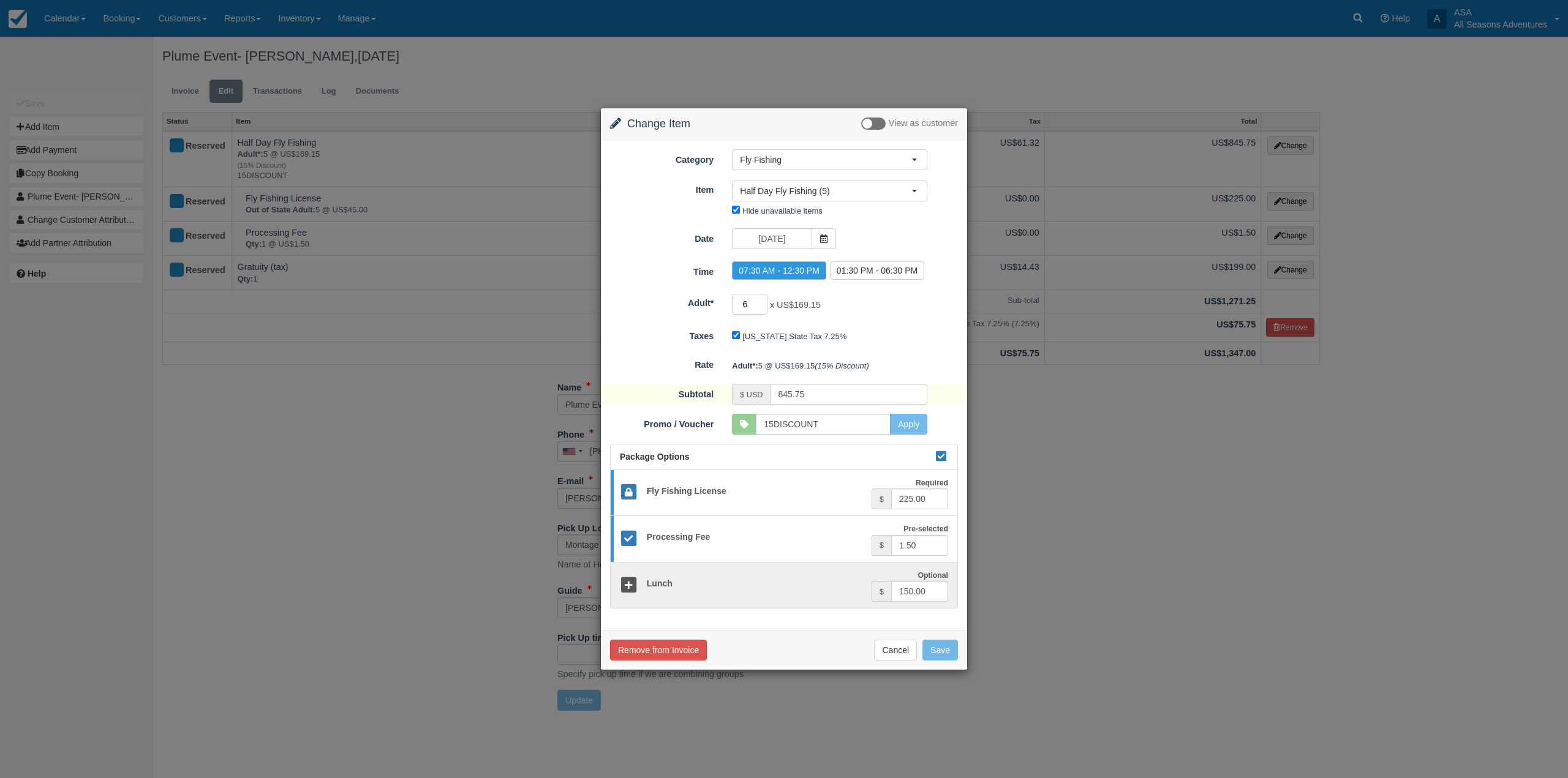
type input "6"
click at [761, 300] on input "6" at bounding box center [749, 304] width 35 height 21
type input "994.50"
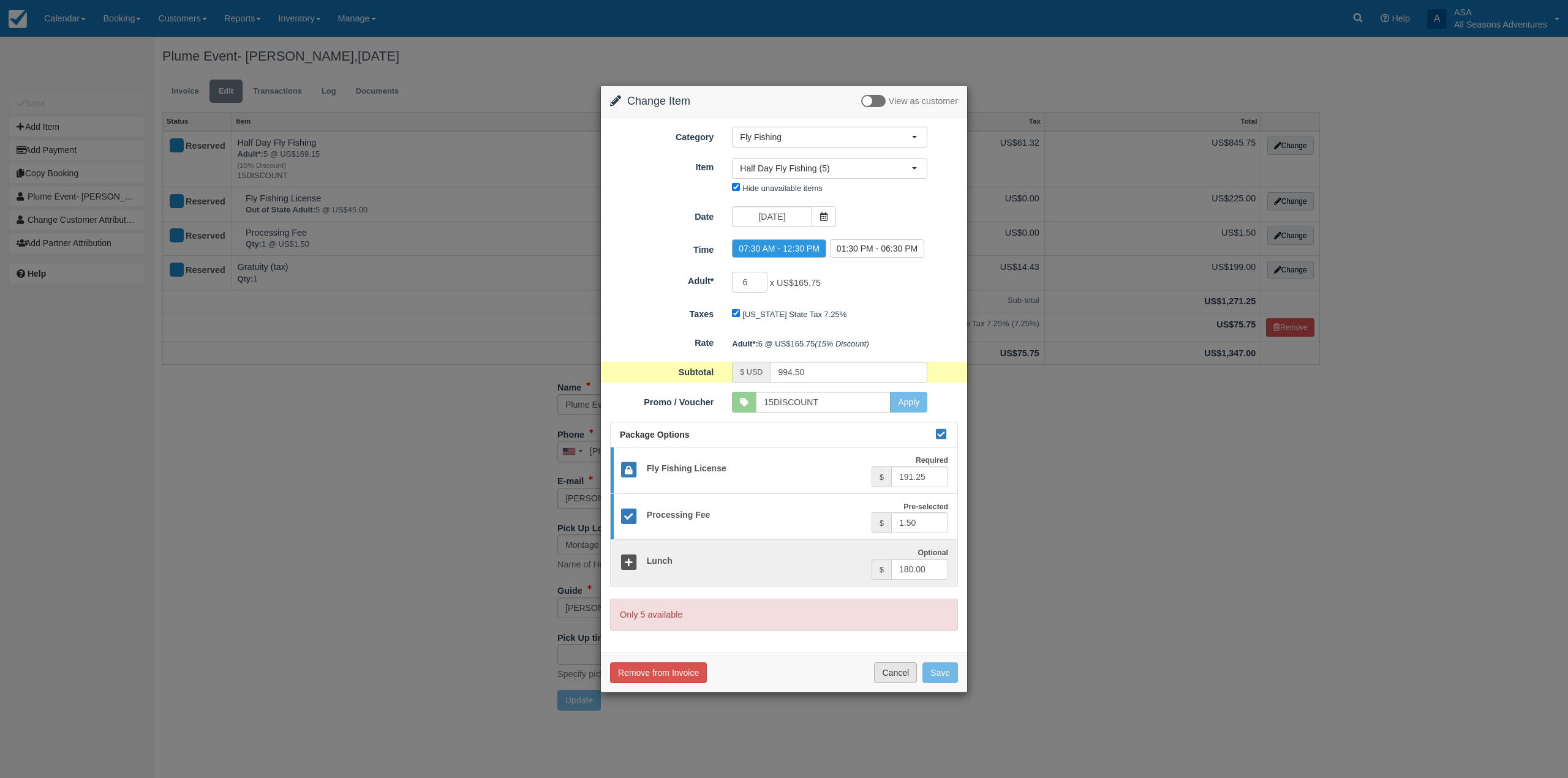
click at [907, 671] on button "Cancel" at bounding box center [896, 673] width 43 height 21
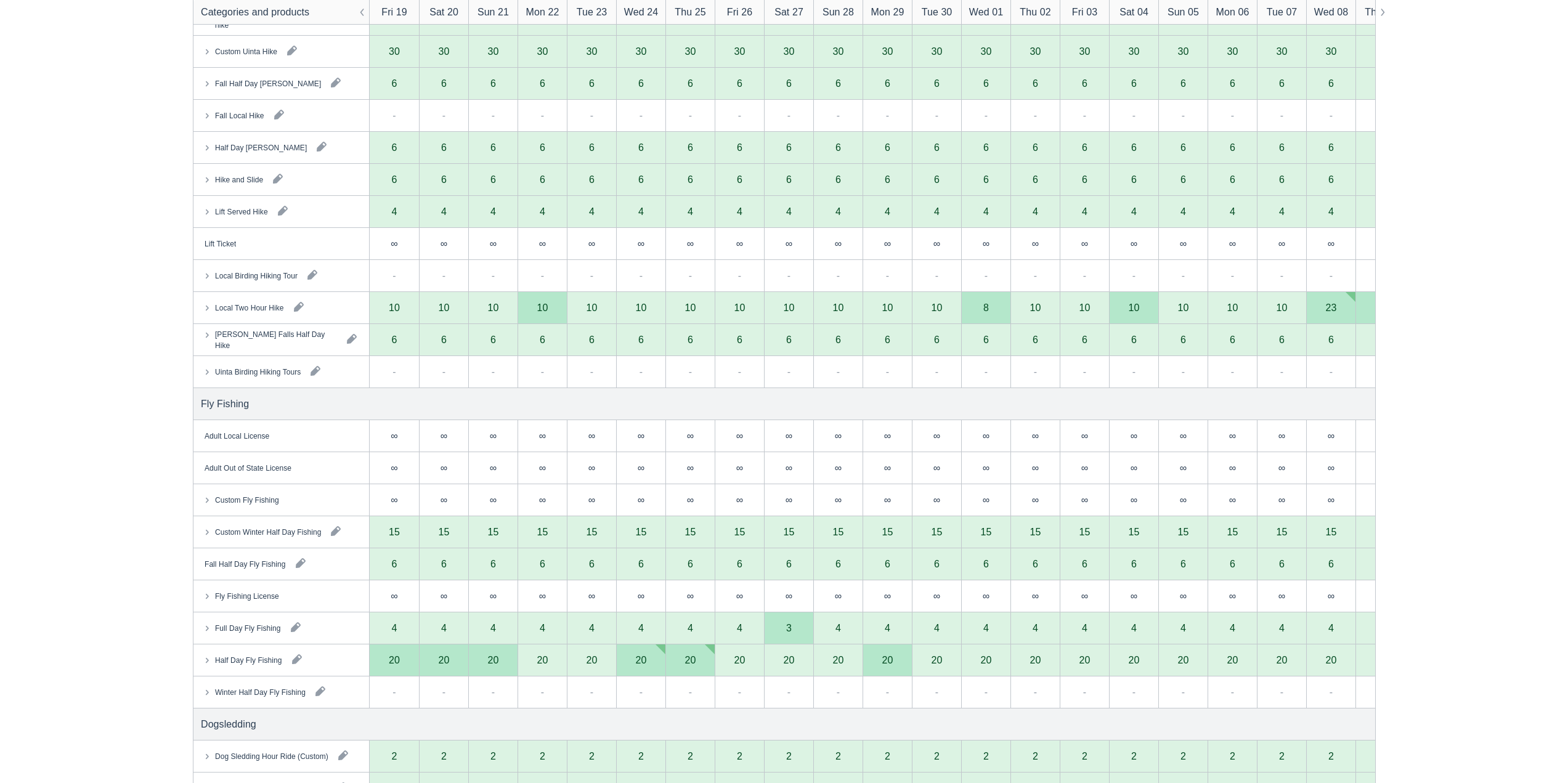
scroll to position [1171, 0]
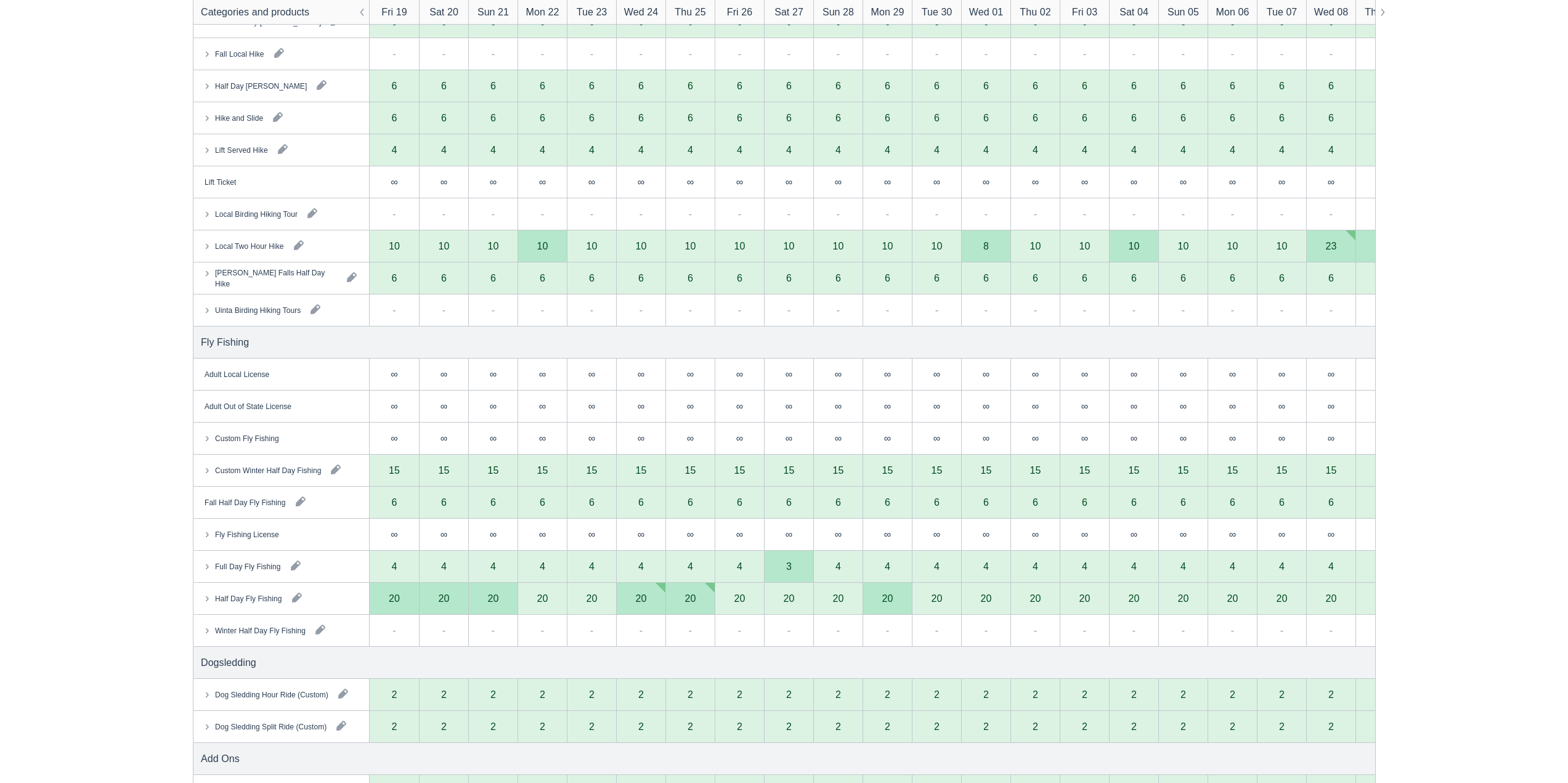
click at [210, 600] on icon at bounding box center [207, 598] width 13 height 13
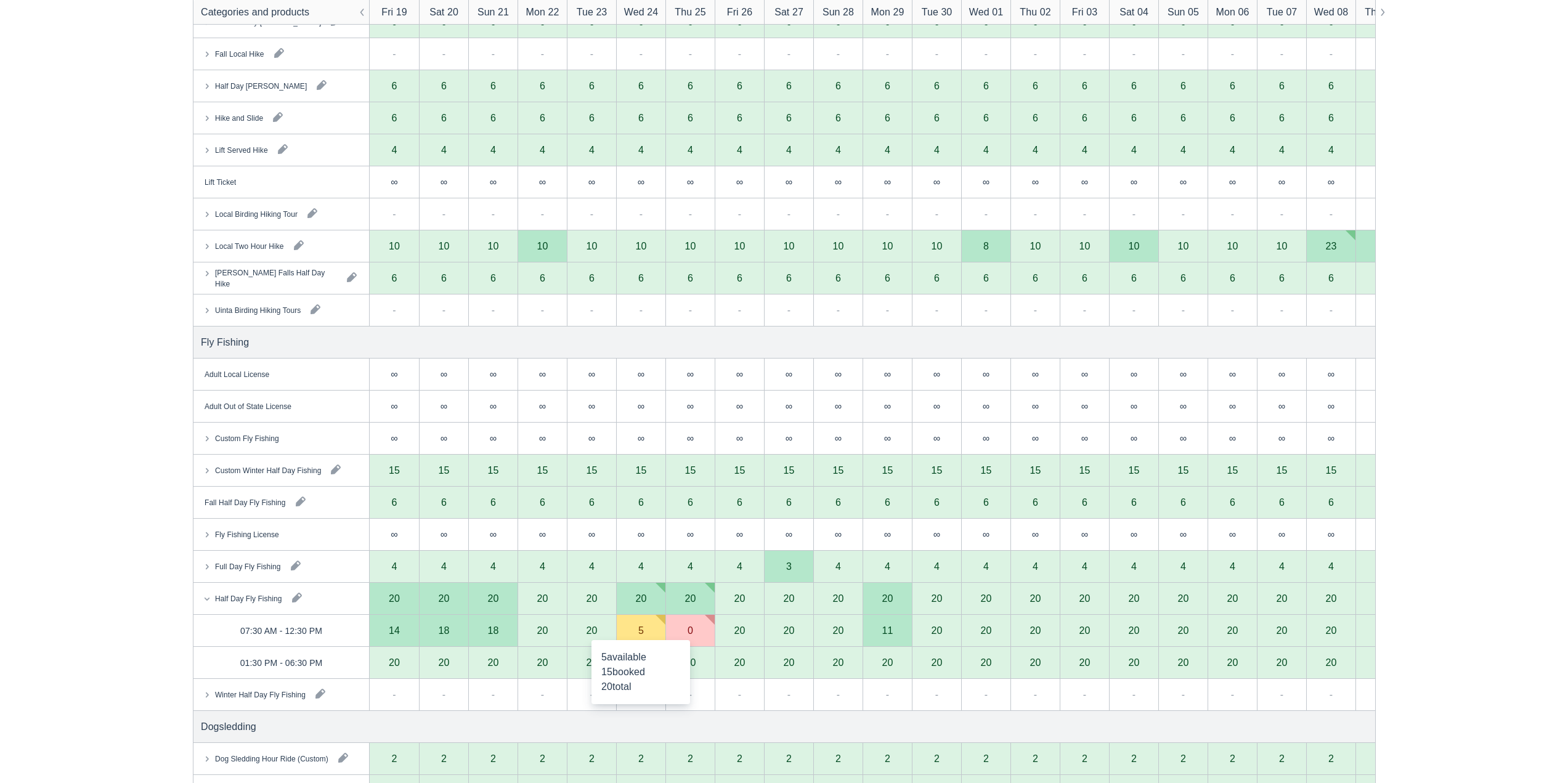
click at [641, 636] on div "5" at bounding box center [641, 630] width 6 height 10
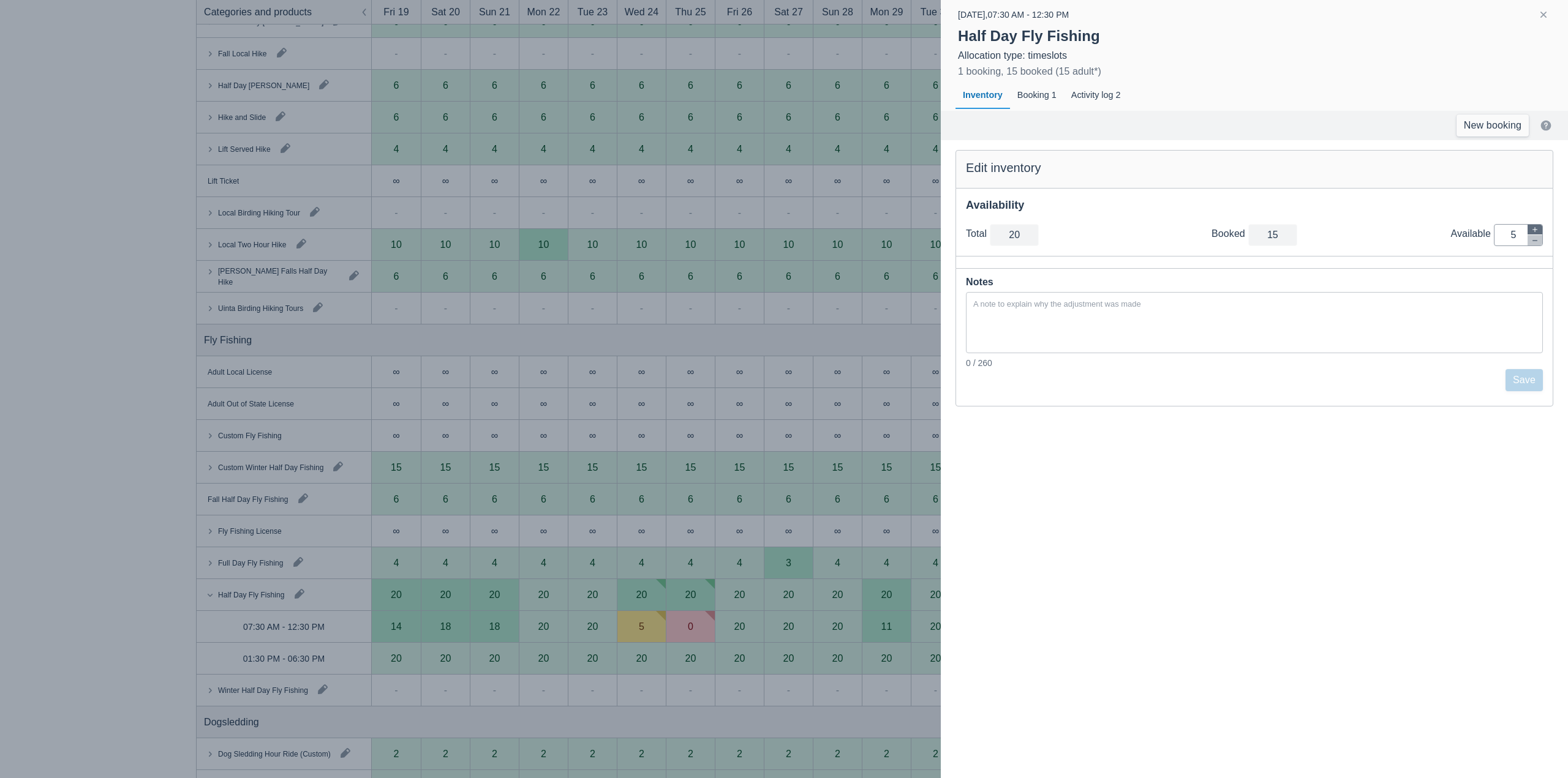
click at [1536, 229] on icon "button" at bounding box center [1535, 229] width 8 height 8
type input "21"
type input "6"
click at [1528, 382] on button "Save" at bounding box center [1524, 380] width 37 height 22
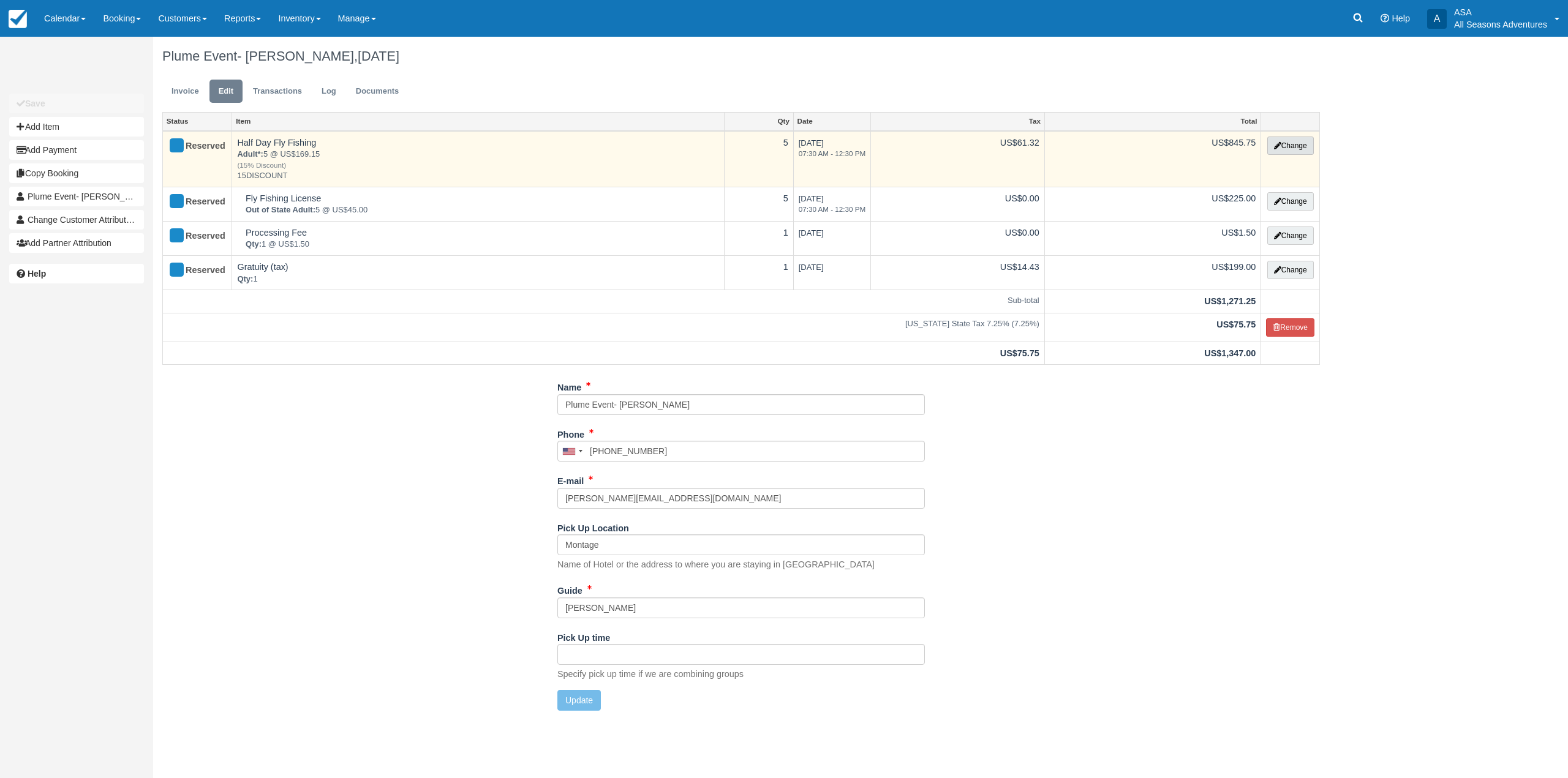
click at [1295, 149] on button "Change" at bounding box center [1290, 146] width 46 height 19
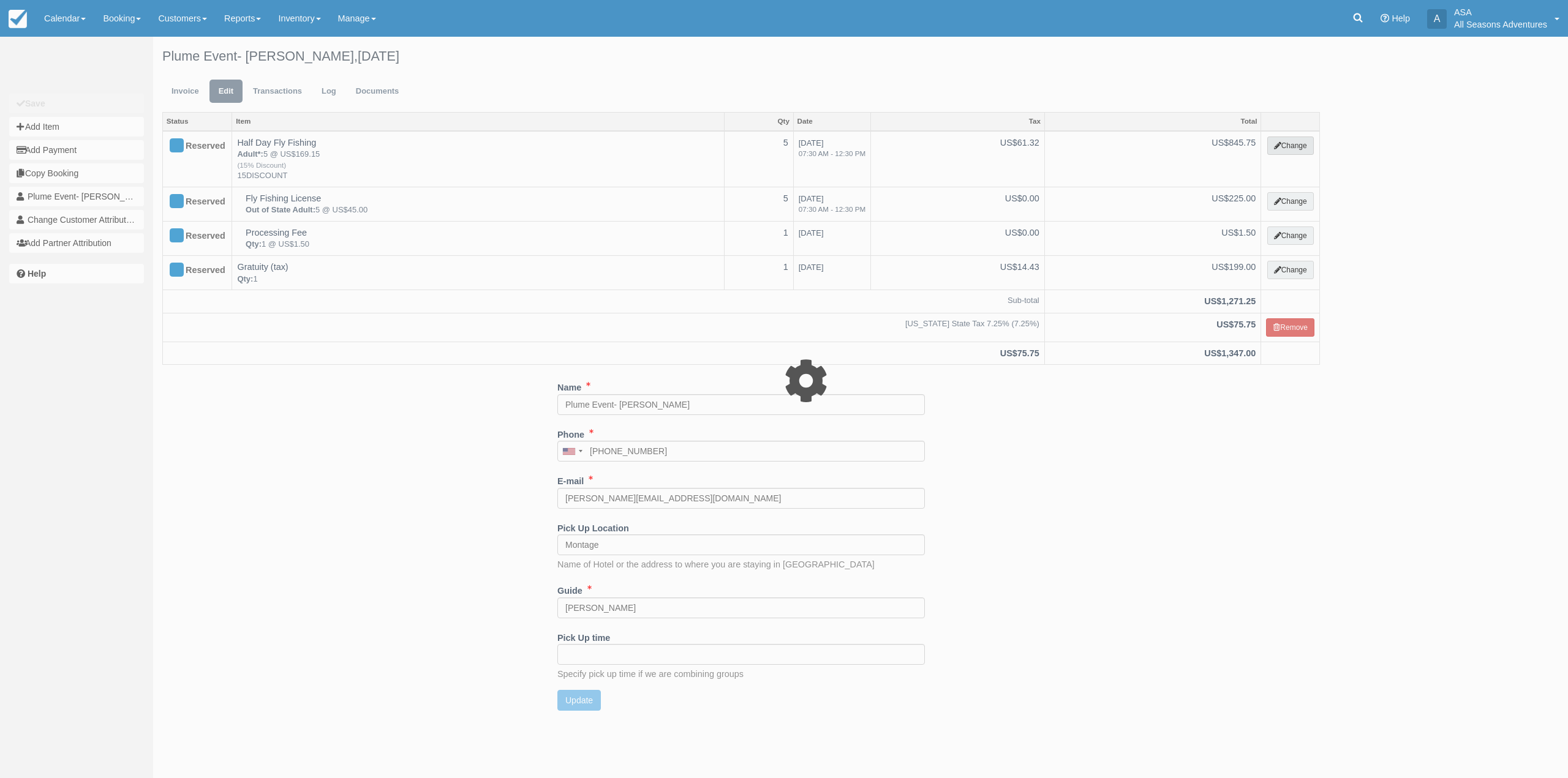
select select "8"
type input "845.75"
type input "15DISCOUNT"
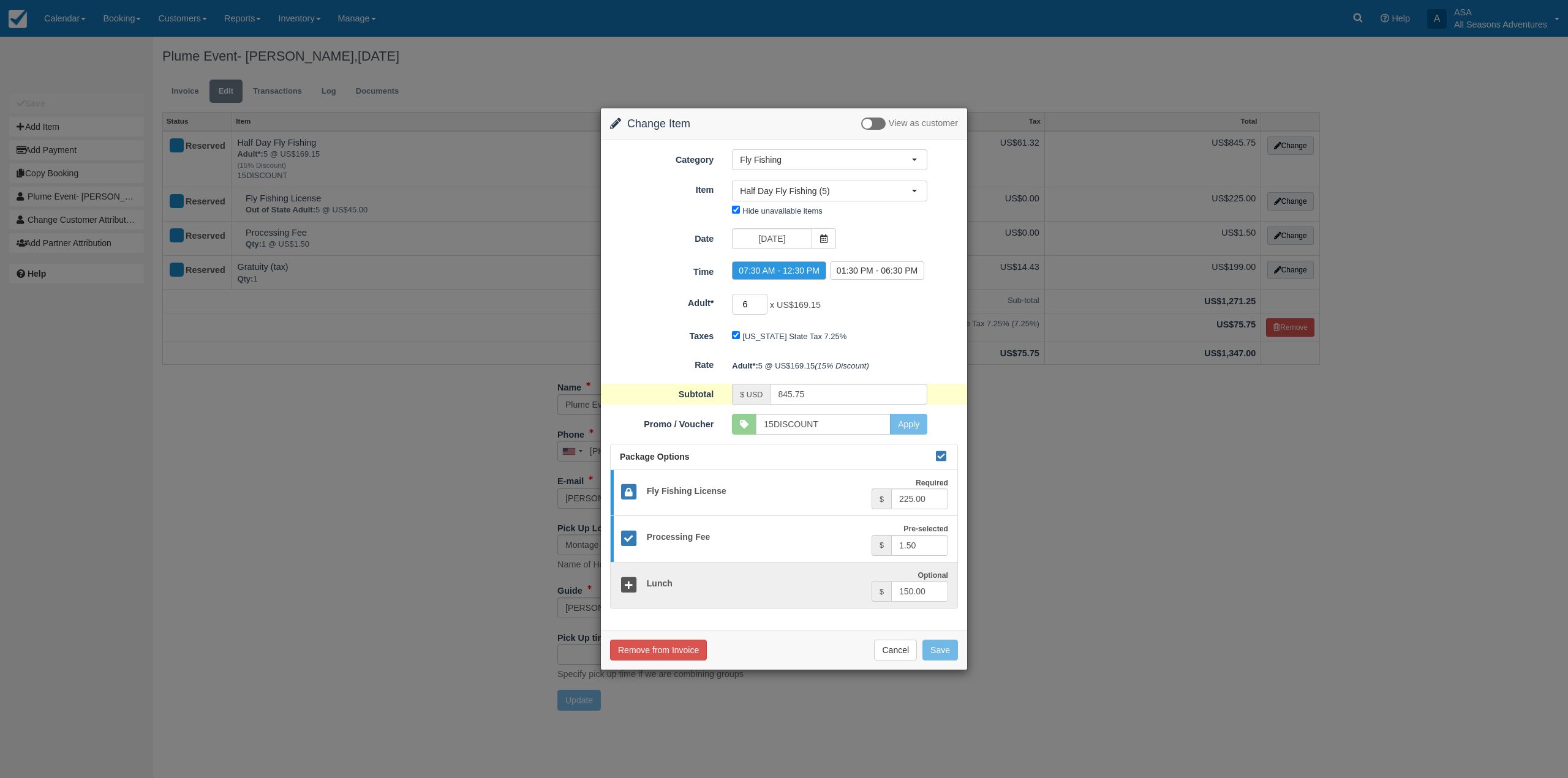
type input "6"
click at [763, 300] on input "6" at bounding box center [749, 304] width 35 height 21
type input "994.50"
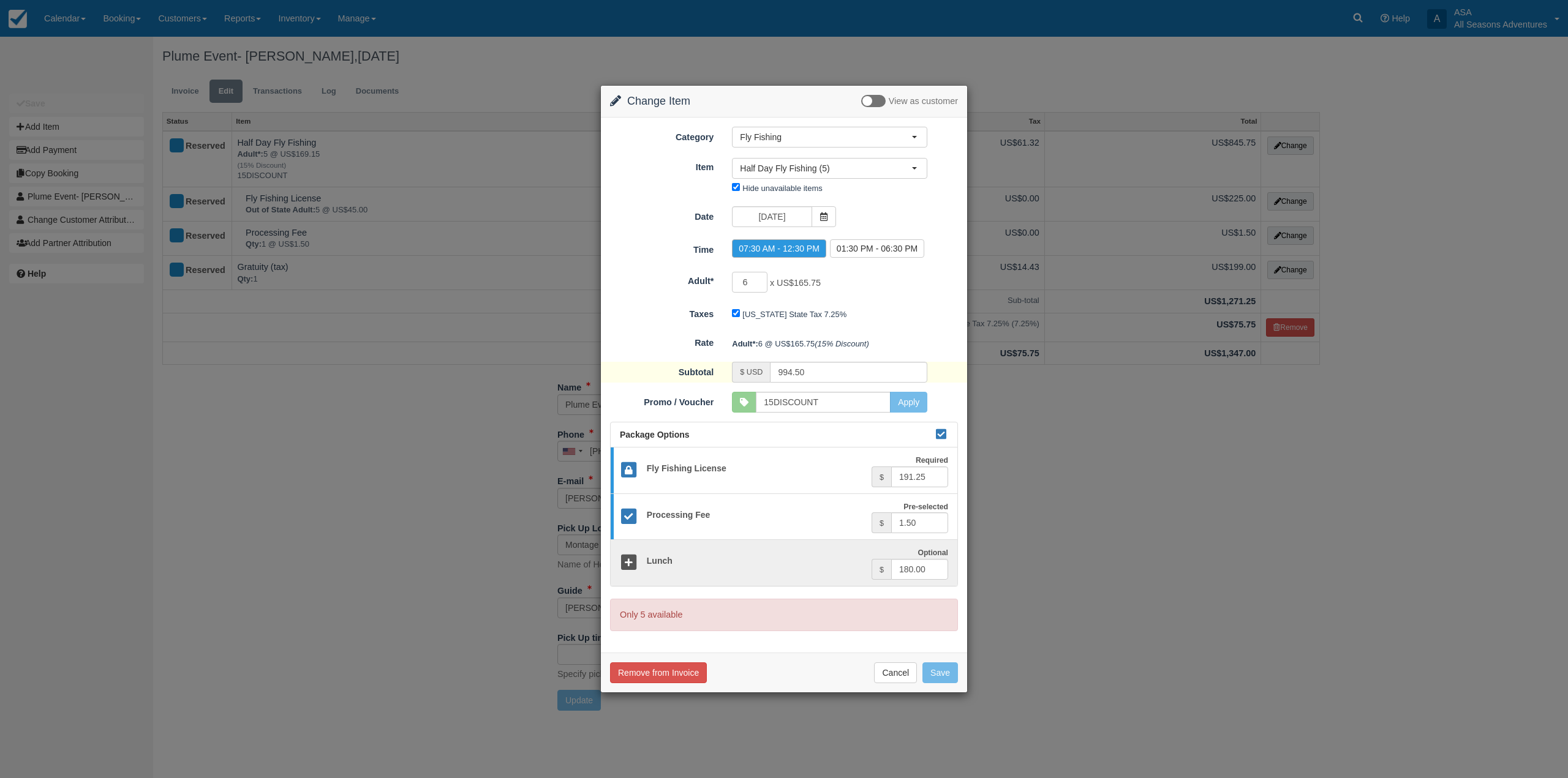
click at [1044, 605] on div "Change Item Add Item View as customer Category Fly Fishing Rafting the Weber Ri…" at bounding box center [784, 389] width 1568 height 778
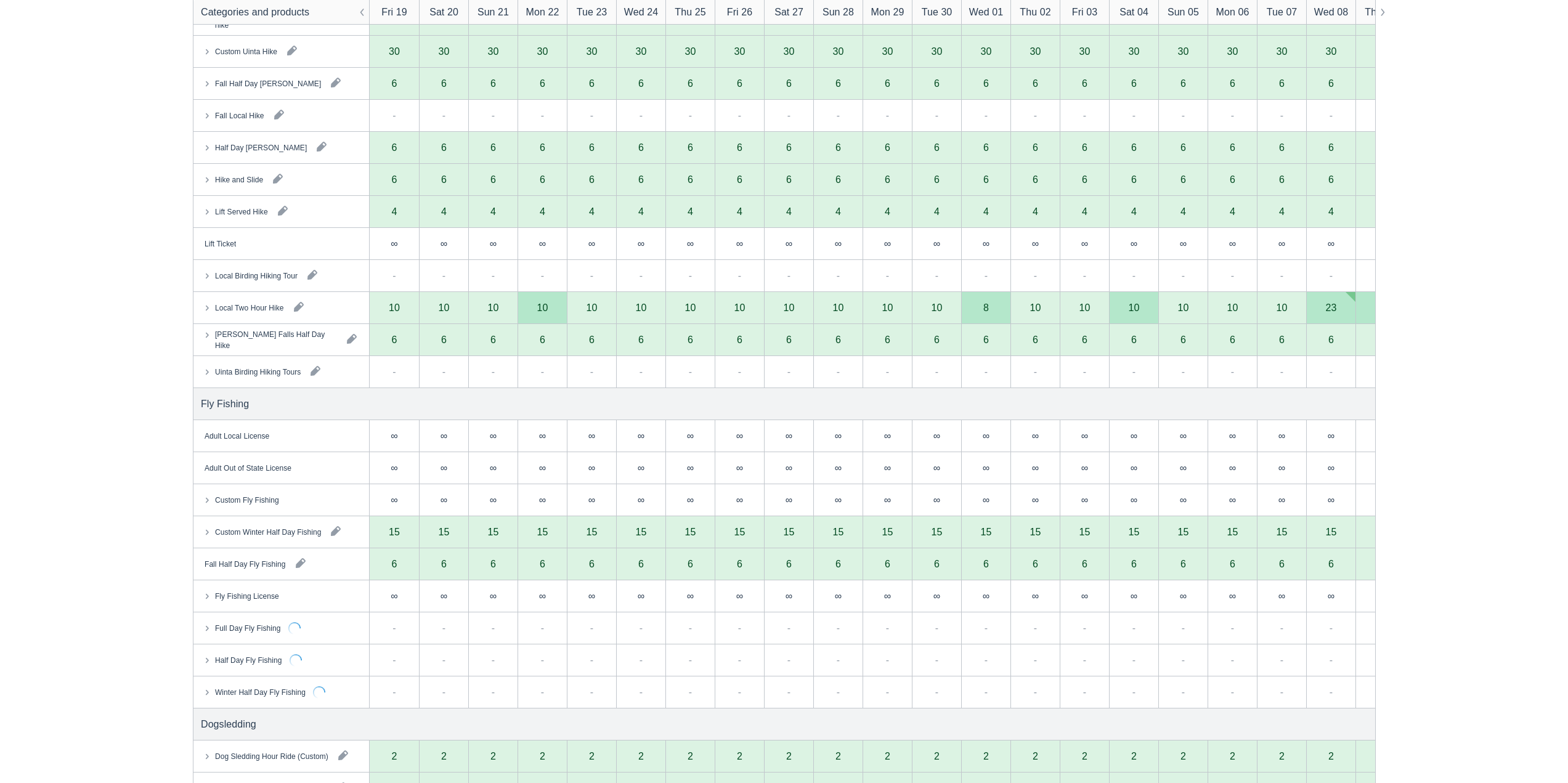
scroll to position [1294, 0]
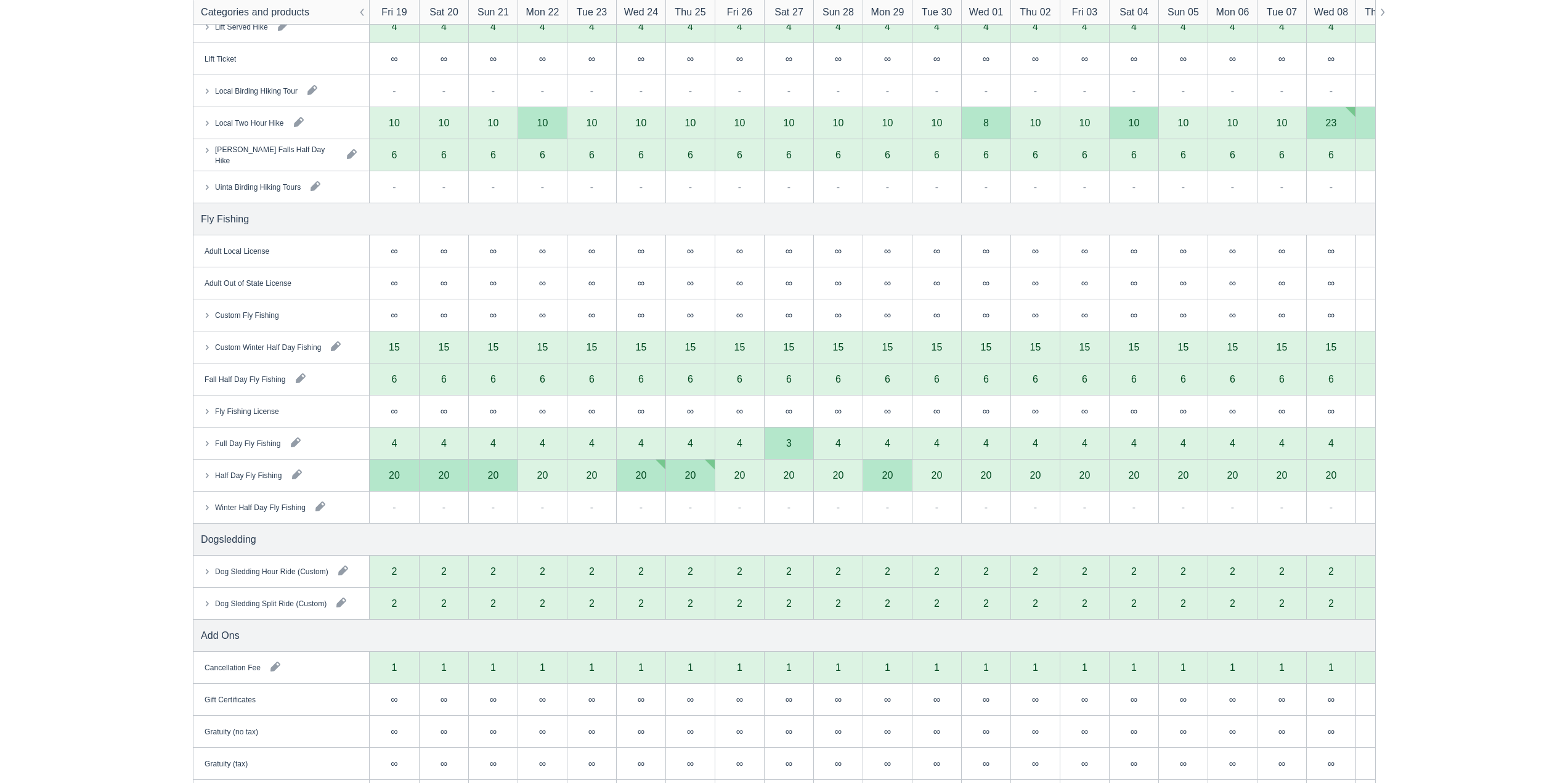
click at [200, 470] on div "Half Day Fly Fishing" at bounding box center [281, 475] width 176 height 31
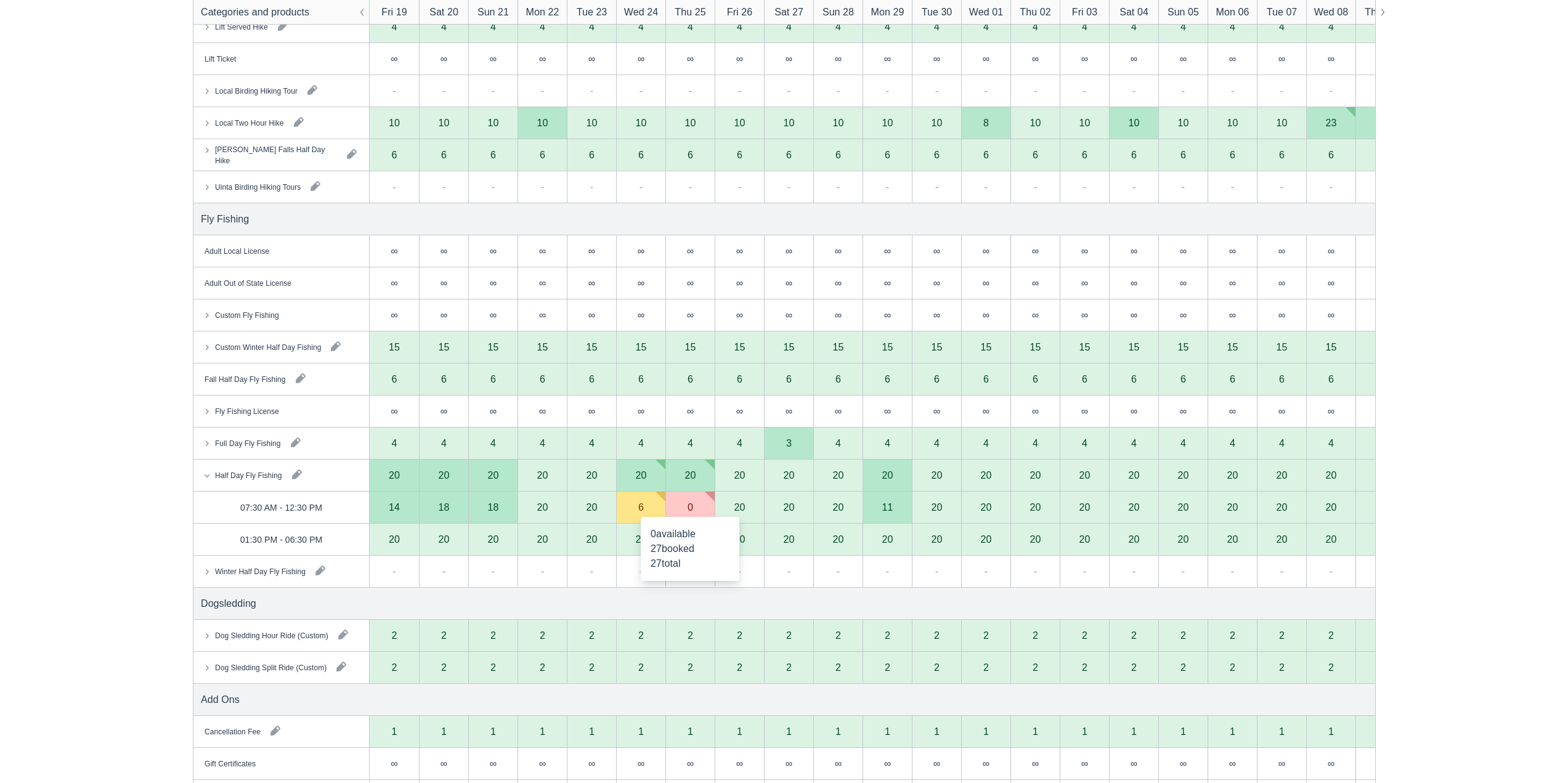
click at [695, 507] on div "0" at bounding box center [690, 508] width 49 height 32
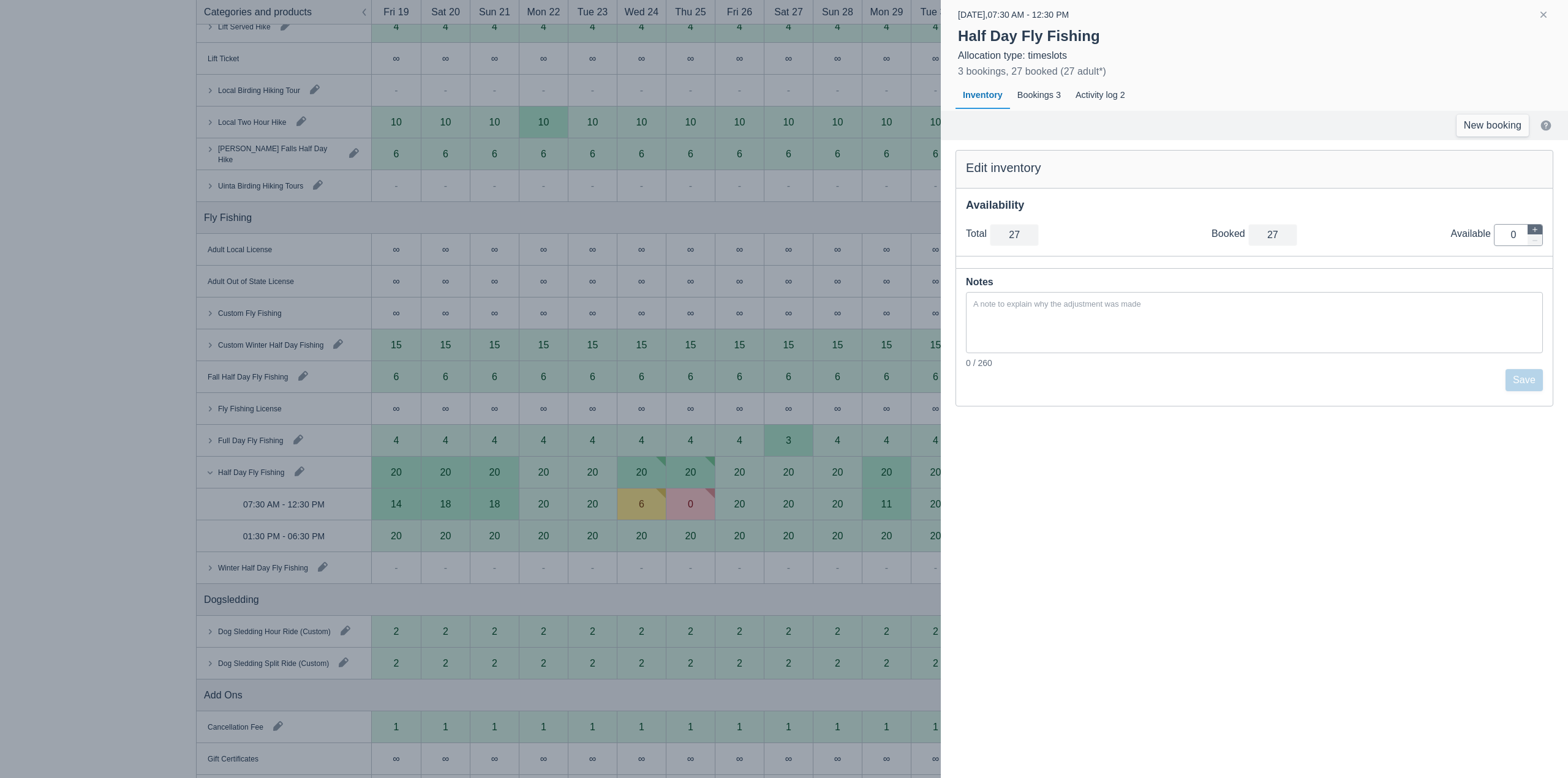
click at [1538, 230] on icon "button" at bounding box center [1535, 229] width 8 height 8
type input "28"
type input "1"
click at [1526, 376] on button "Save" at bounding box center [1524, 380] width 37 height 22
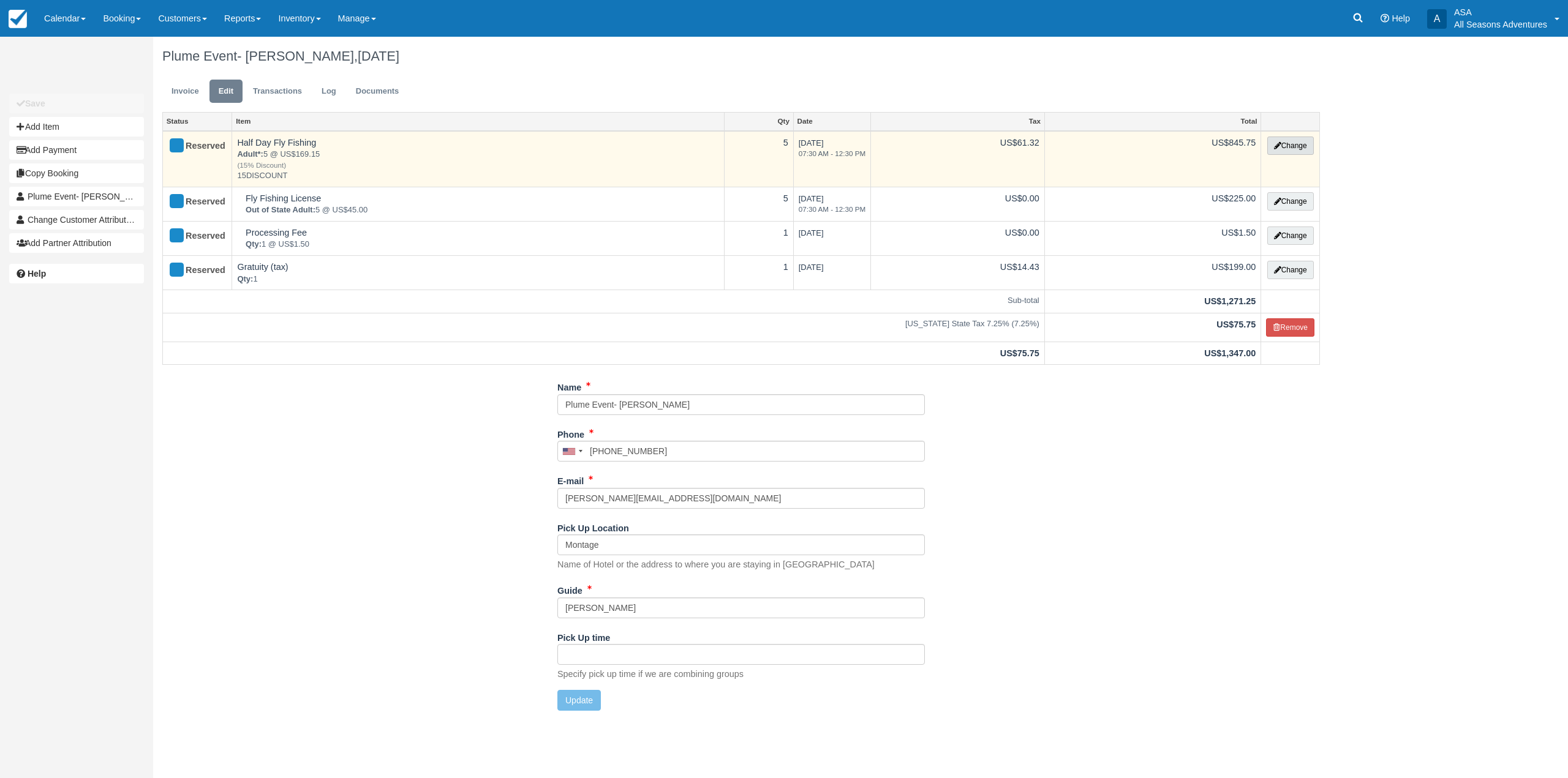
click at [1296, 151] on button "Change" at bounding box center [1290, 146] width 46 height 19
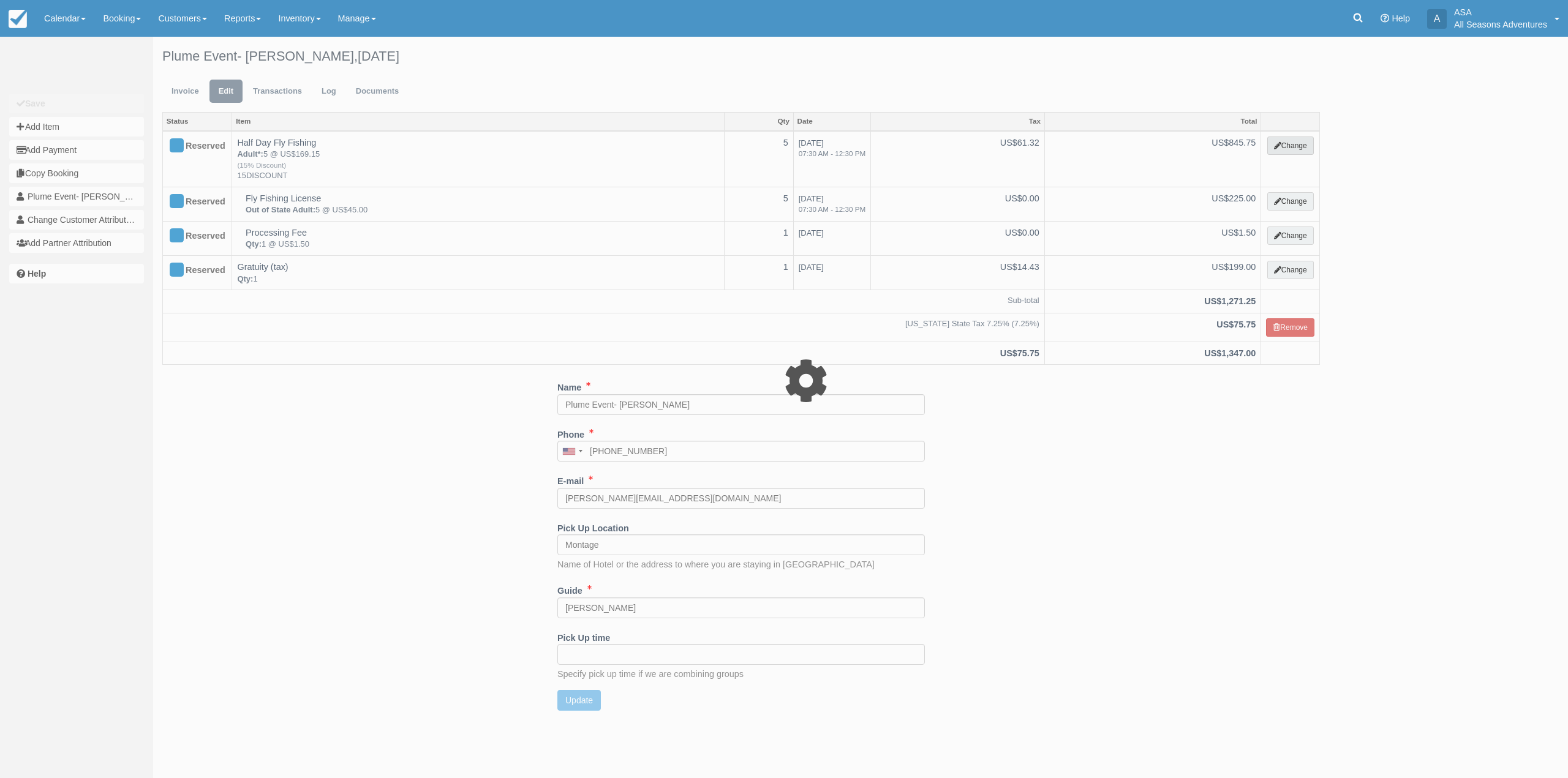
select select "8"
type input "845.75"
type input "15DISCOUNT"
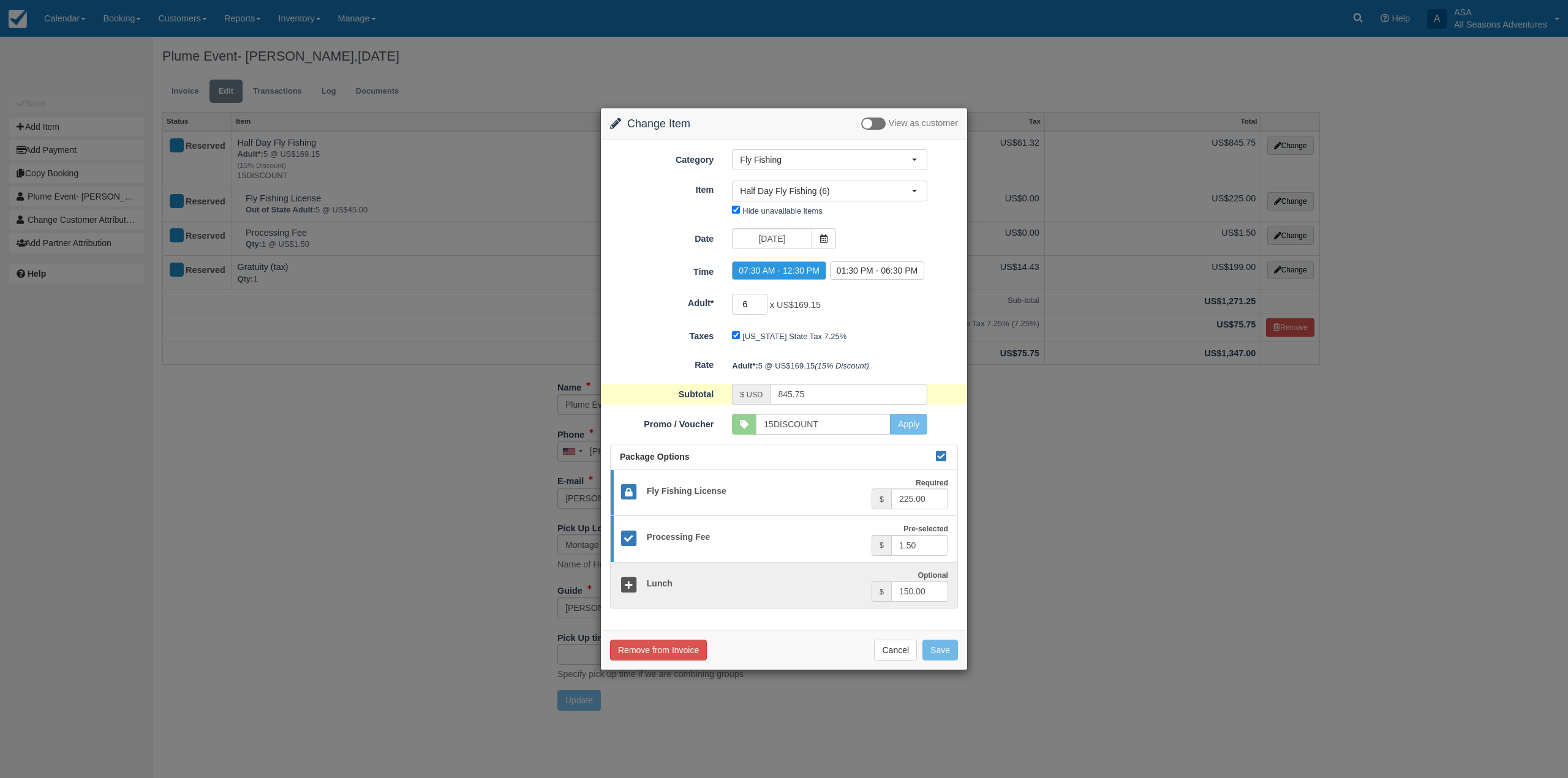
type input "6"
click at [761, 301] on input "6" at bounding box center [749, 304] width 35 height 21
type input "994.50"
click at [943, 645] on button "Save" at bounding box center [940, 650] width 35 height 21
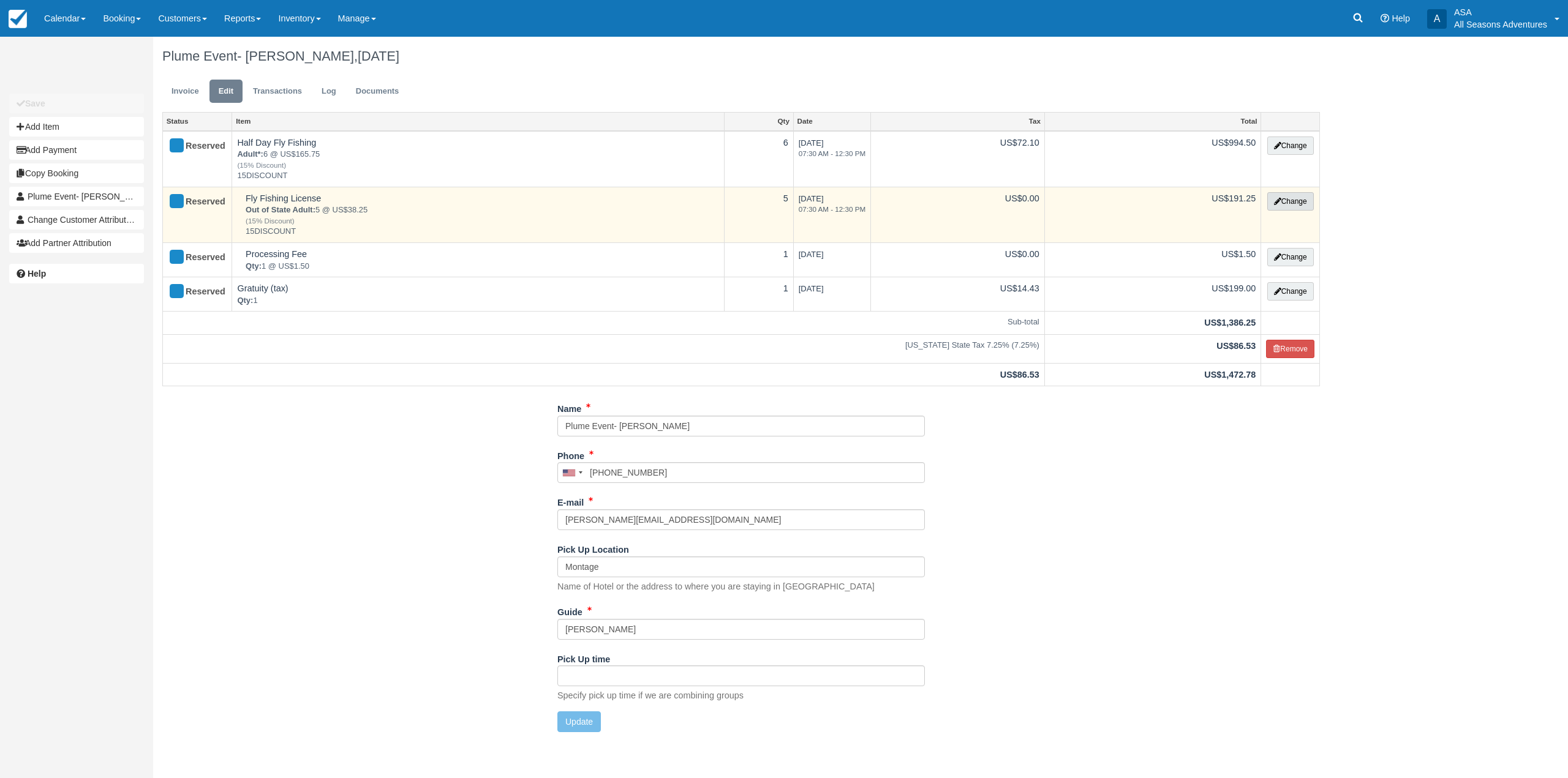
click at [1287, 203] on button "Change" at bounding box center [1290, 202] width 46 height 19
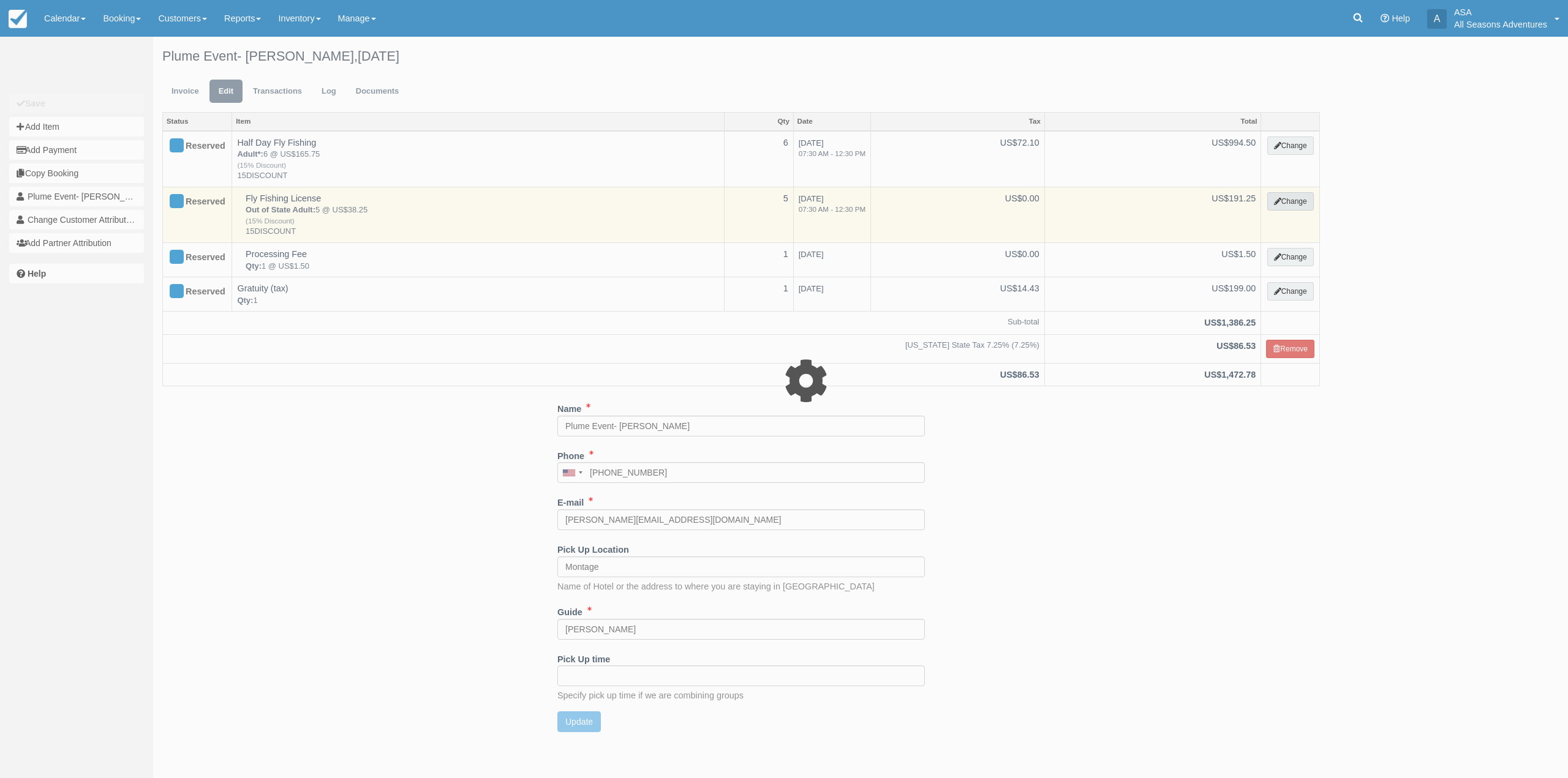
select select "8"
type input "191.25"
type input "15DISCOUNT"
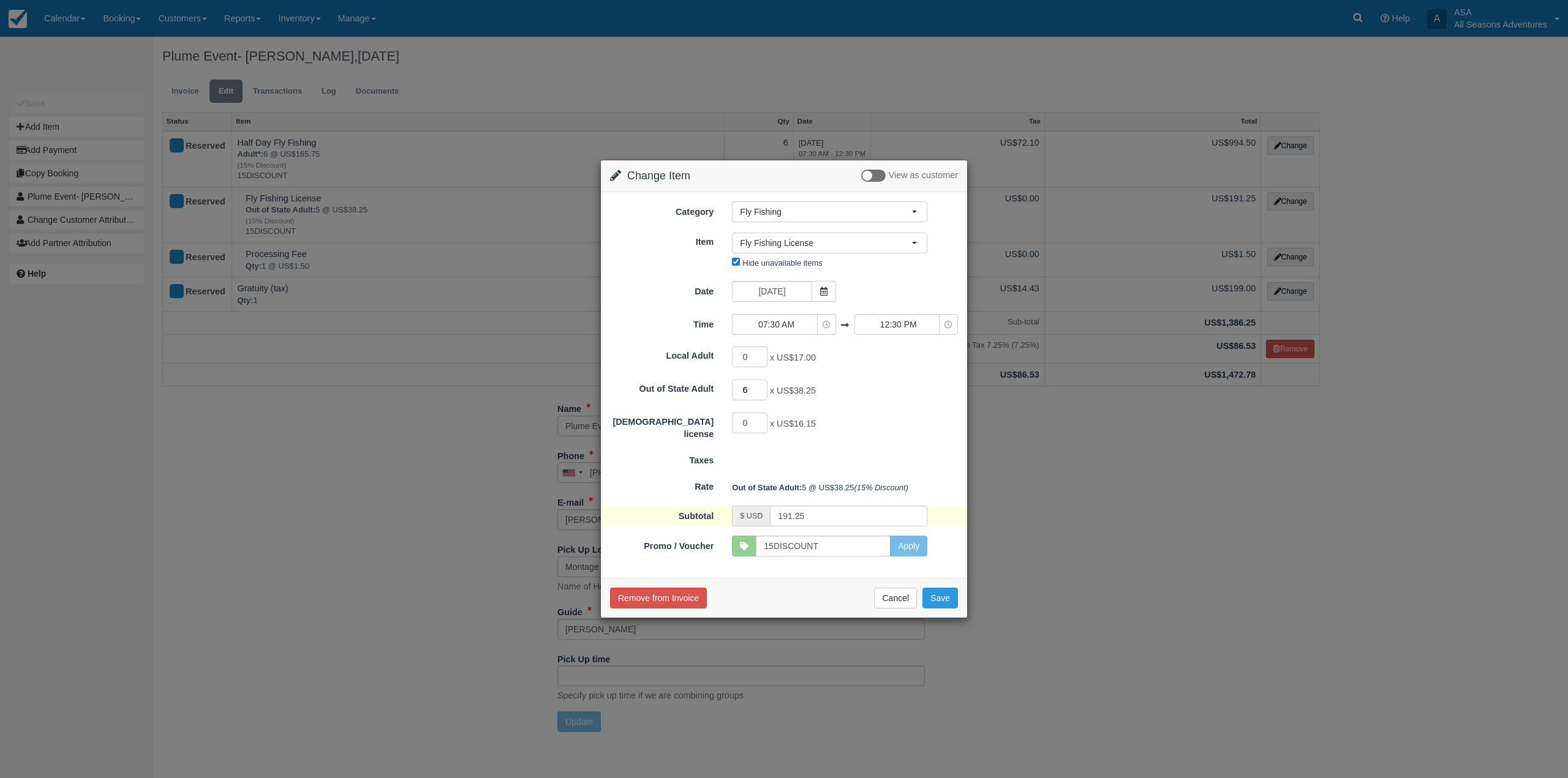
type input "6"
click at [761, 387] on input "6" at bounding box center [749, 390] width 35 height 21
type input "229.50"
click at [935, 595] on button "Save" at bounding box center [940, 599] width 35 height 21
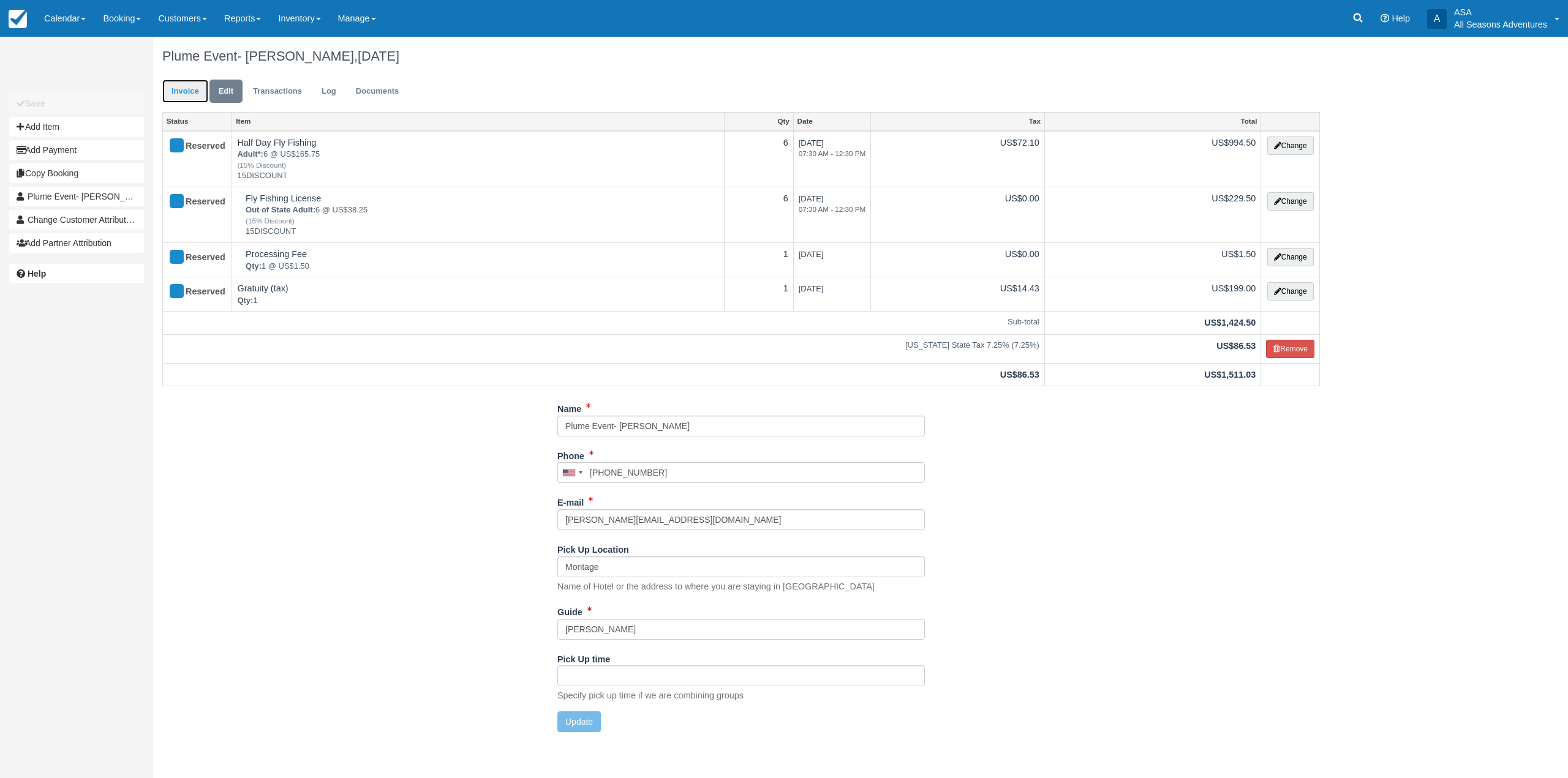
click at [194, 98] on link "Invoice" at bounding box center [185, 91] width 46 height 24
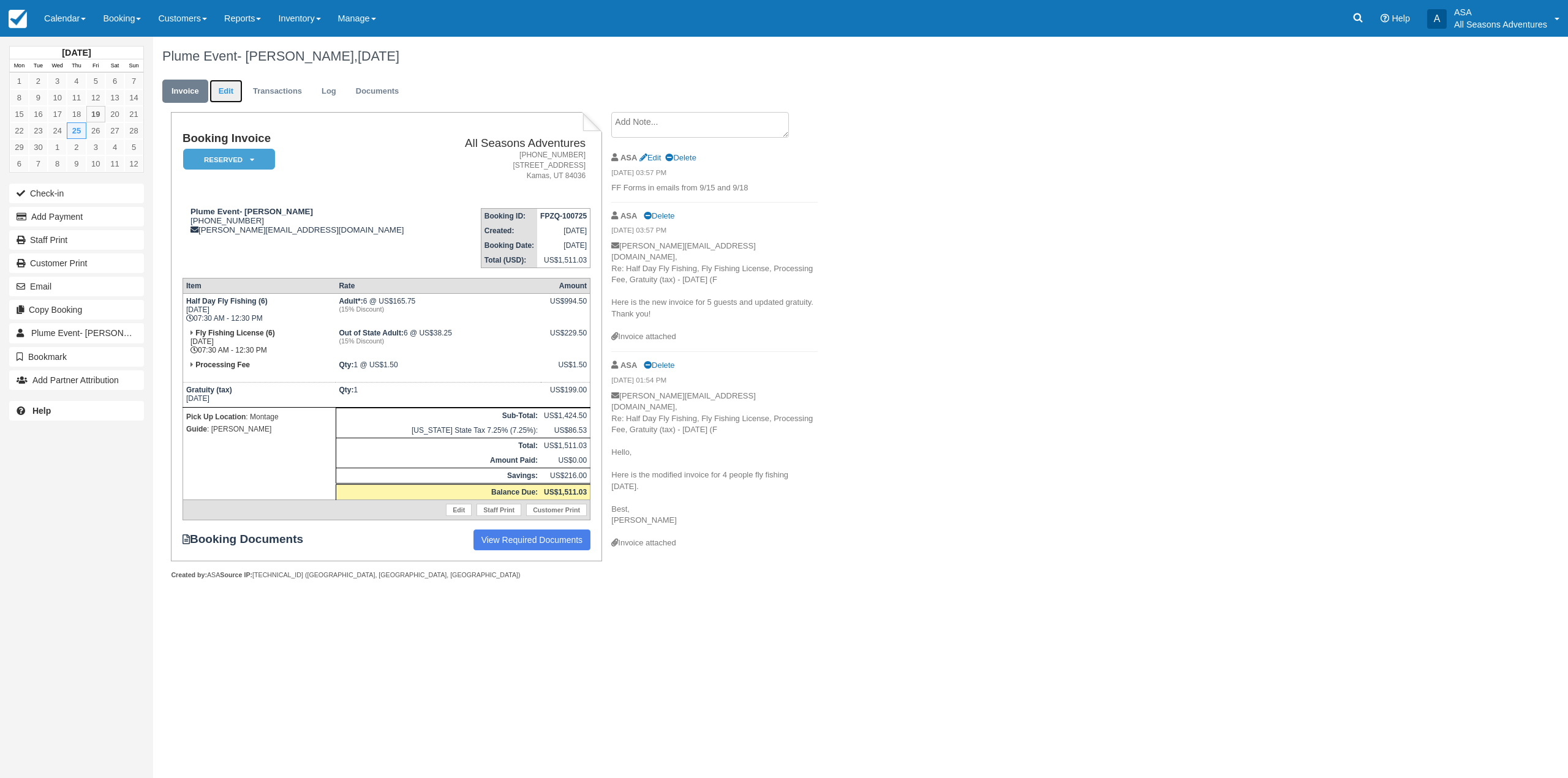
click at [231, 88] on link "Edit" at bounding box center [226, 91] width 33 height 24
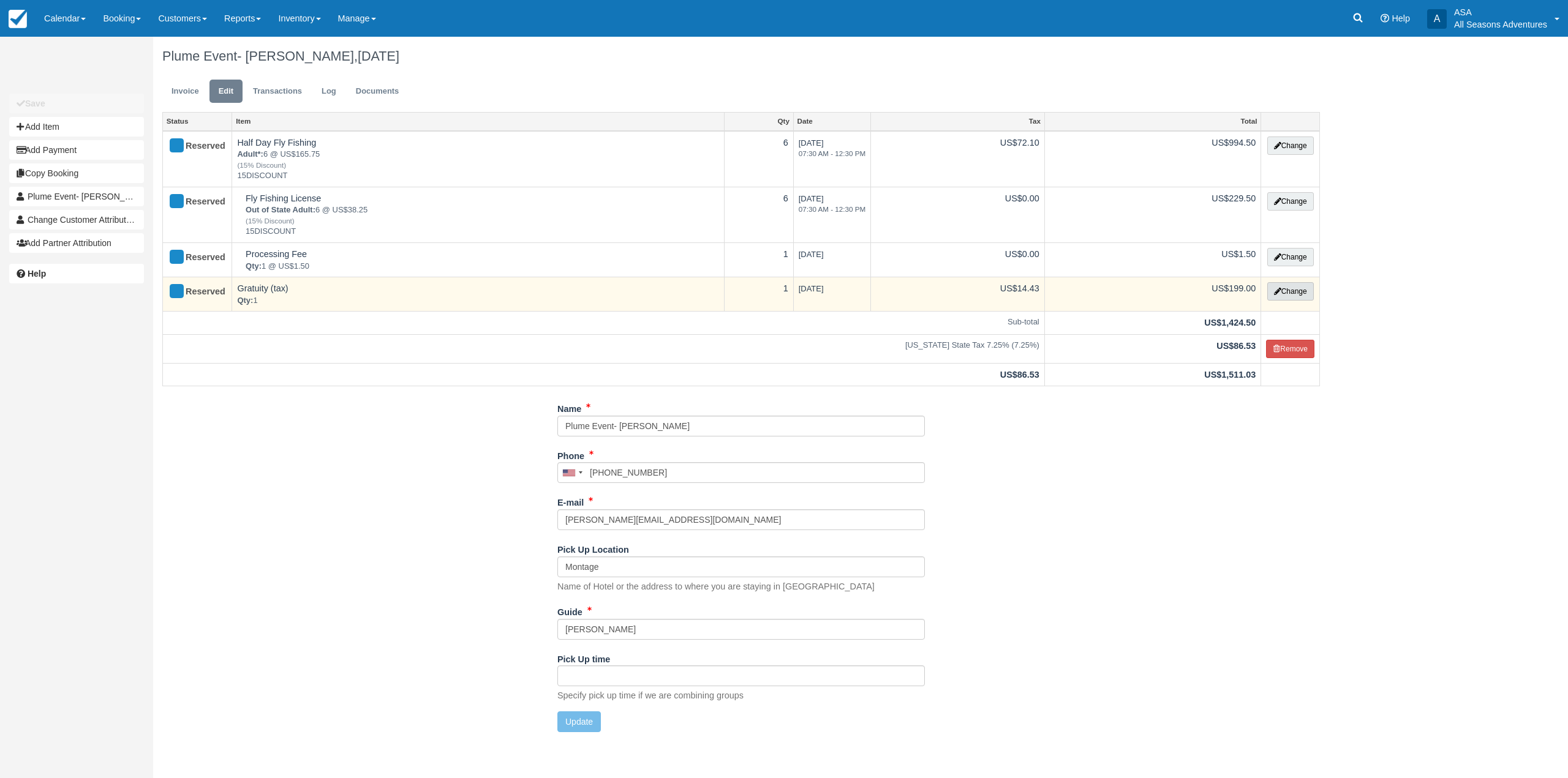
click at [1300, 291] on button "Change" at bounding box center [1290, 291] width 46 height 19
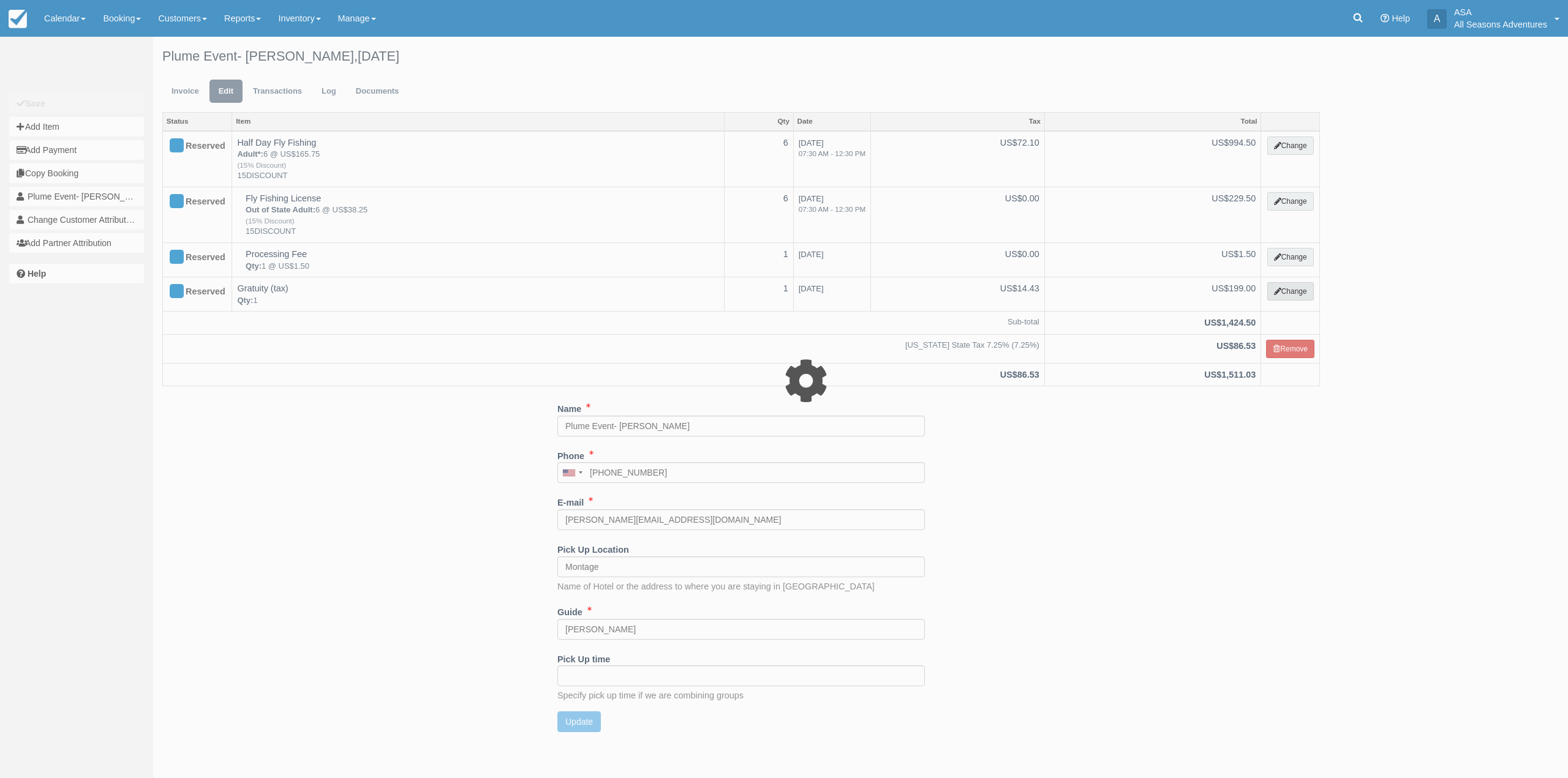
select select "13"
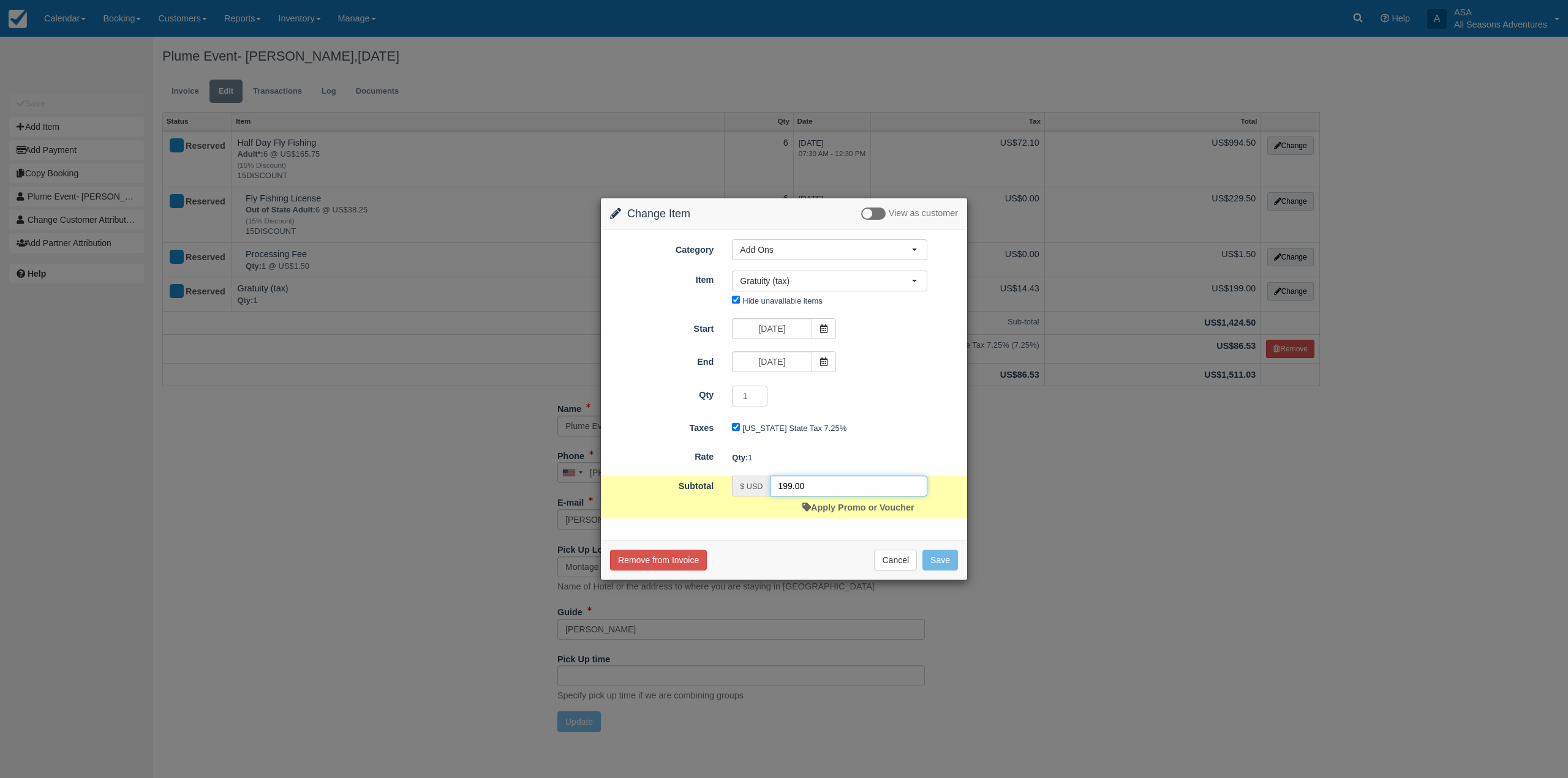
click at [782, 483] on input "199.00" at bounding box center [849, 486] width 157 height 21
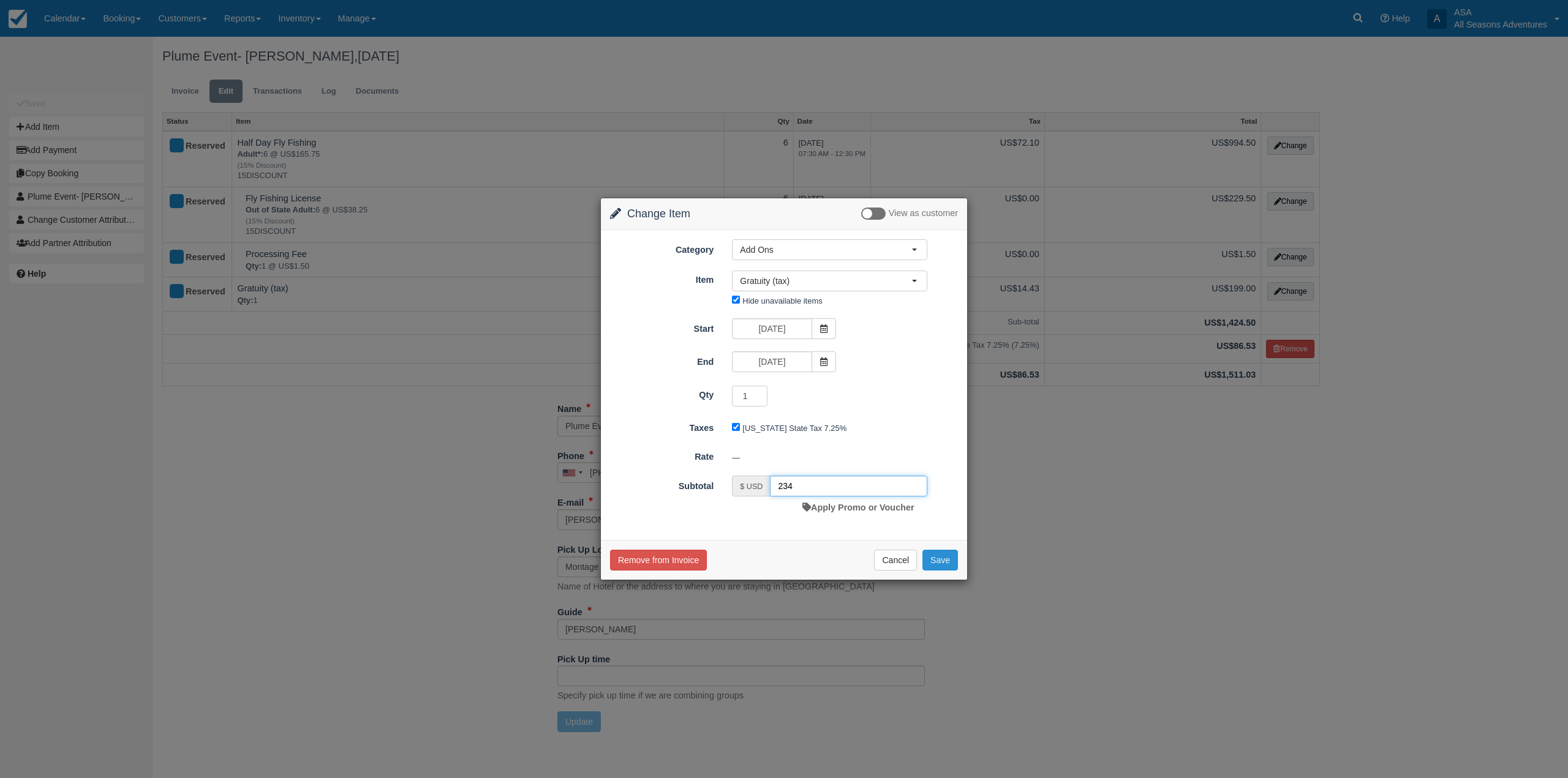
type input "234"
click at [935, 566] on button "Save" at bounding box center [940, 561] width 35 height 21
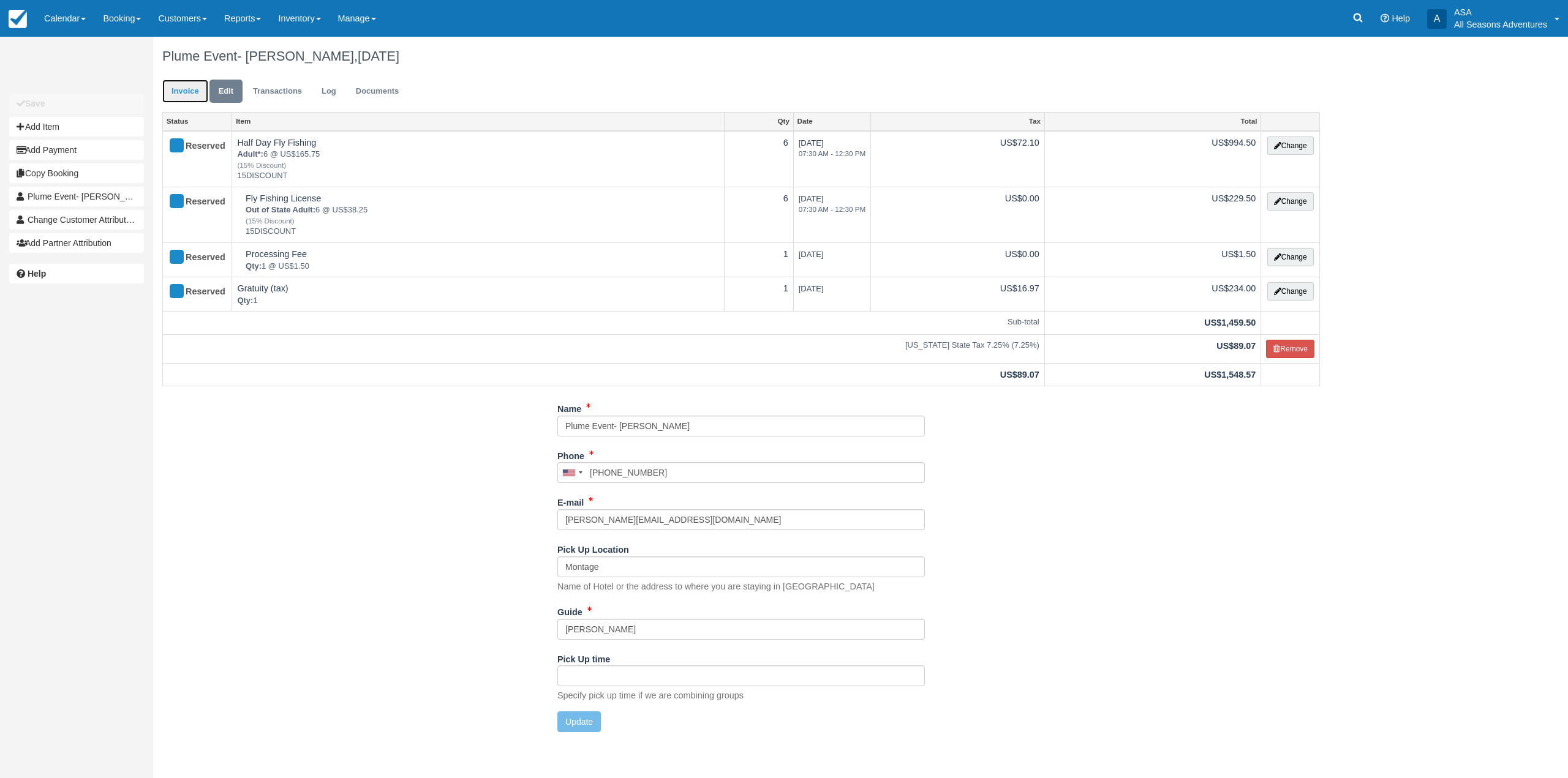
click at [185, 86] on link "Invoice" at bounding box center [185, 91] width 46 height 24
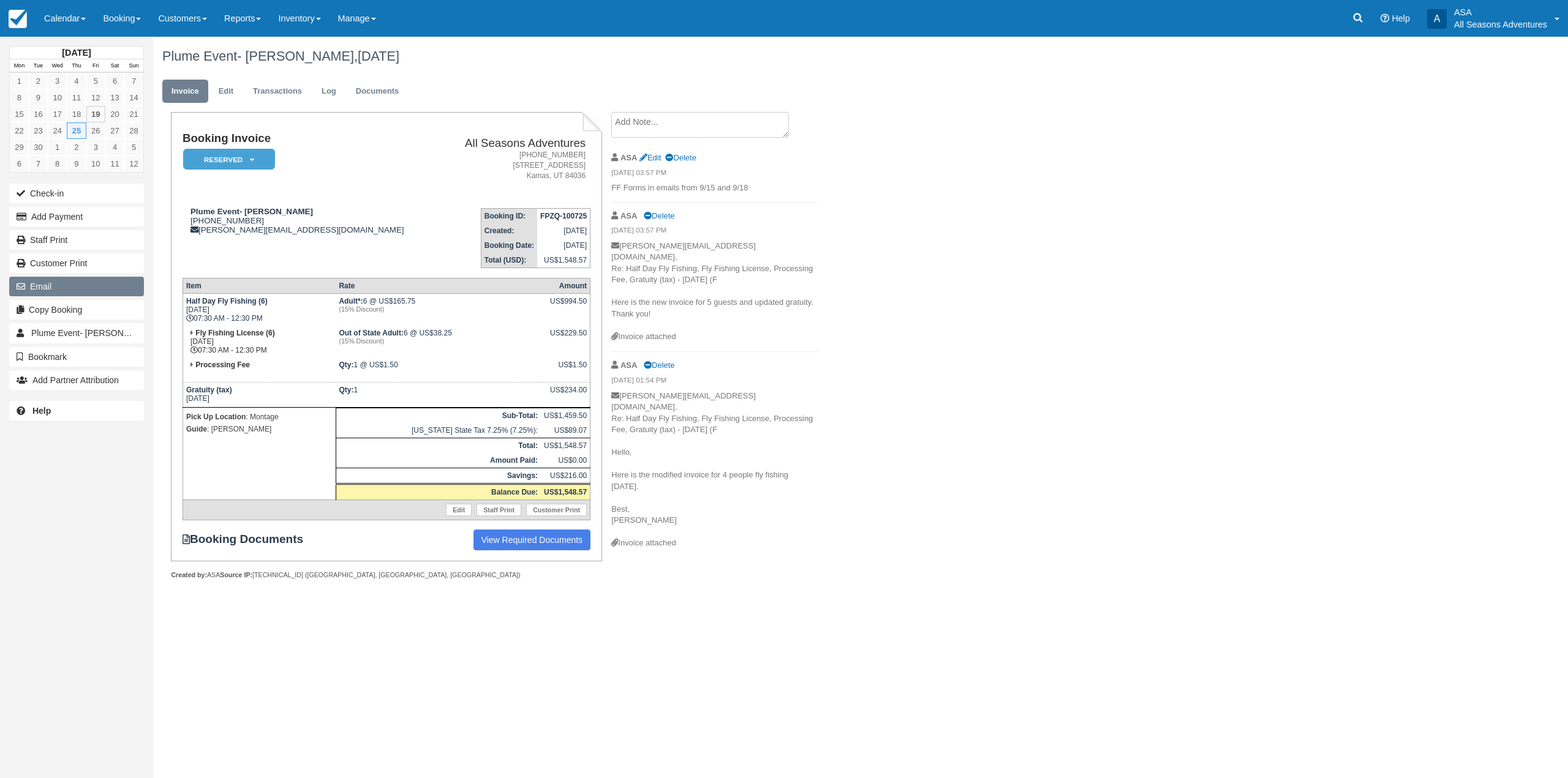
click at [71, 284] on button "Email" at bounding box center [76, 286] width 135 height 19
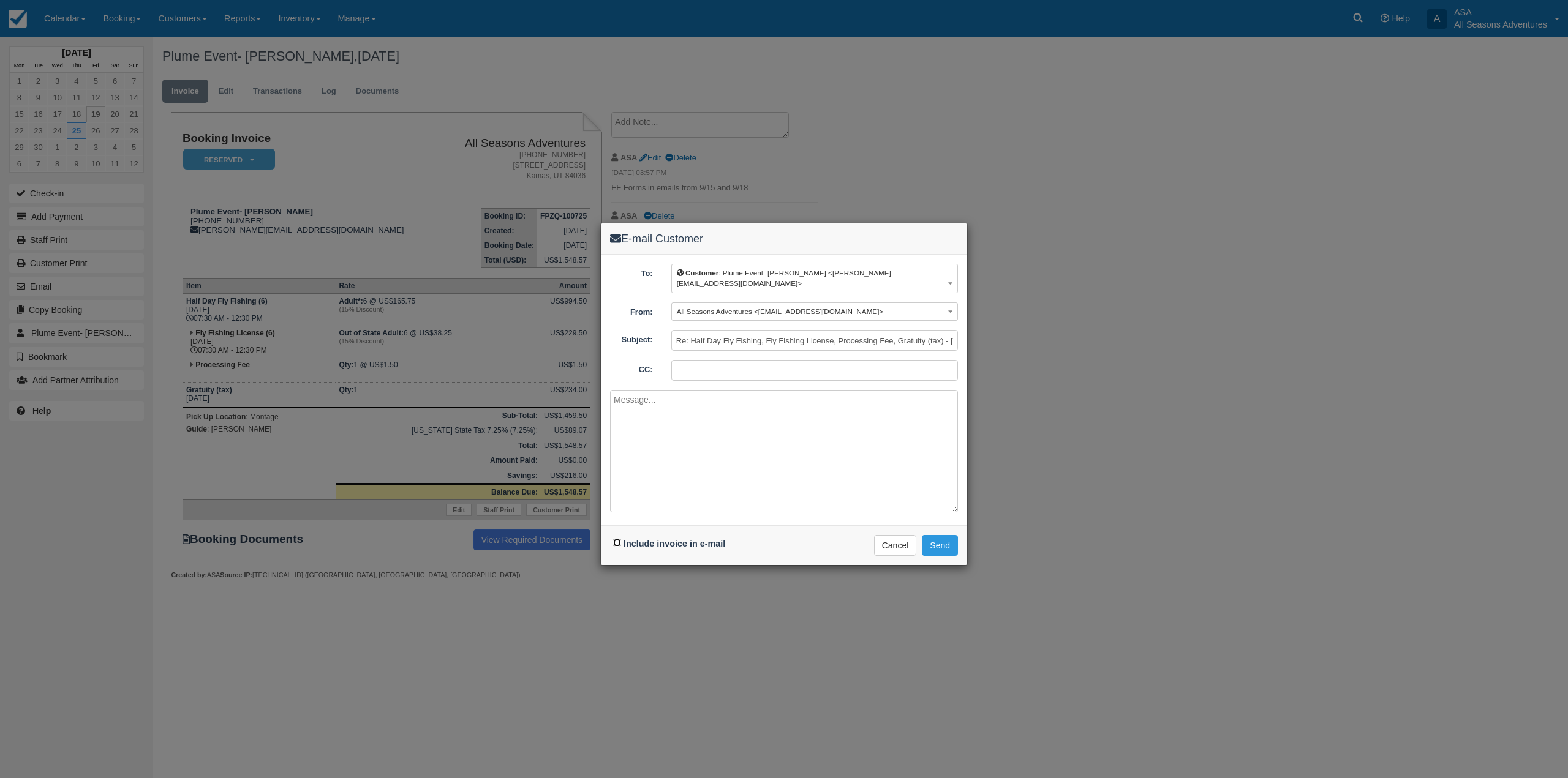
click at [617, 539] on input "Include invoice in e-mail" at bounding box center [617, 543] width 8 height 8
checkbox input "true"
click at [947, 540] on button "Send" at bounding box center [940, 545] width 36 height 21
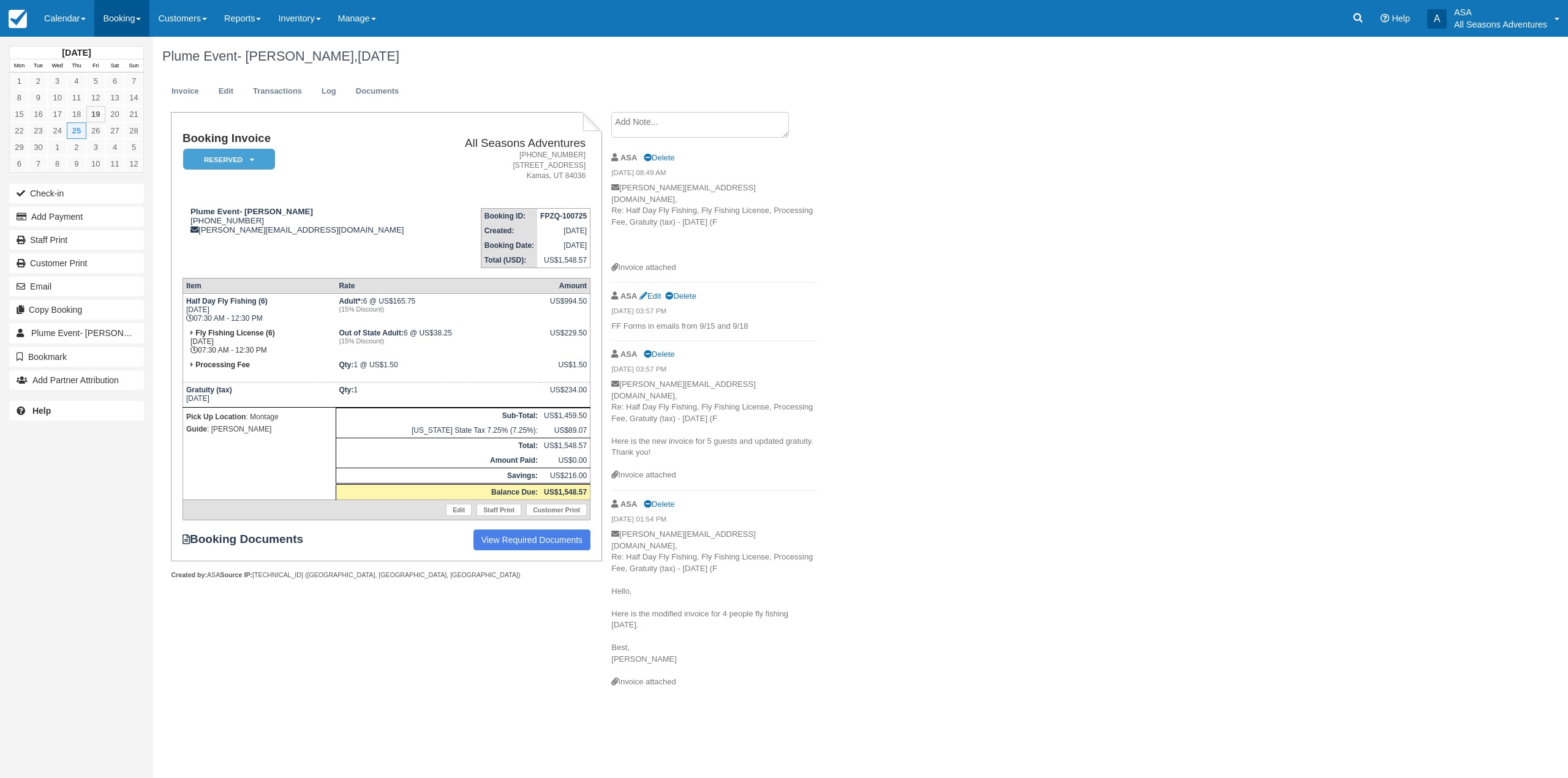
click at [142, 14] on link "Booking" at bounding box center [122, 18] width 55 height 37
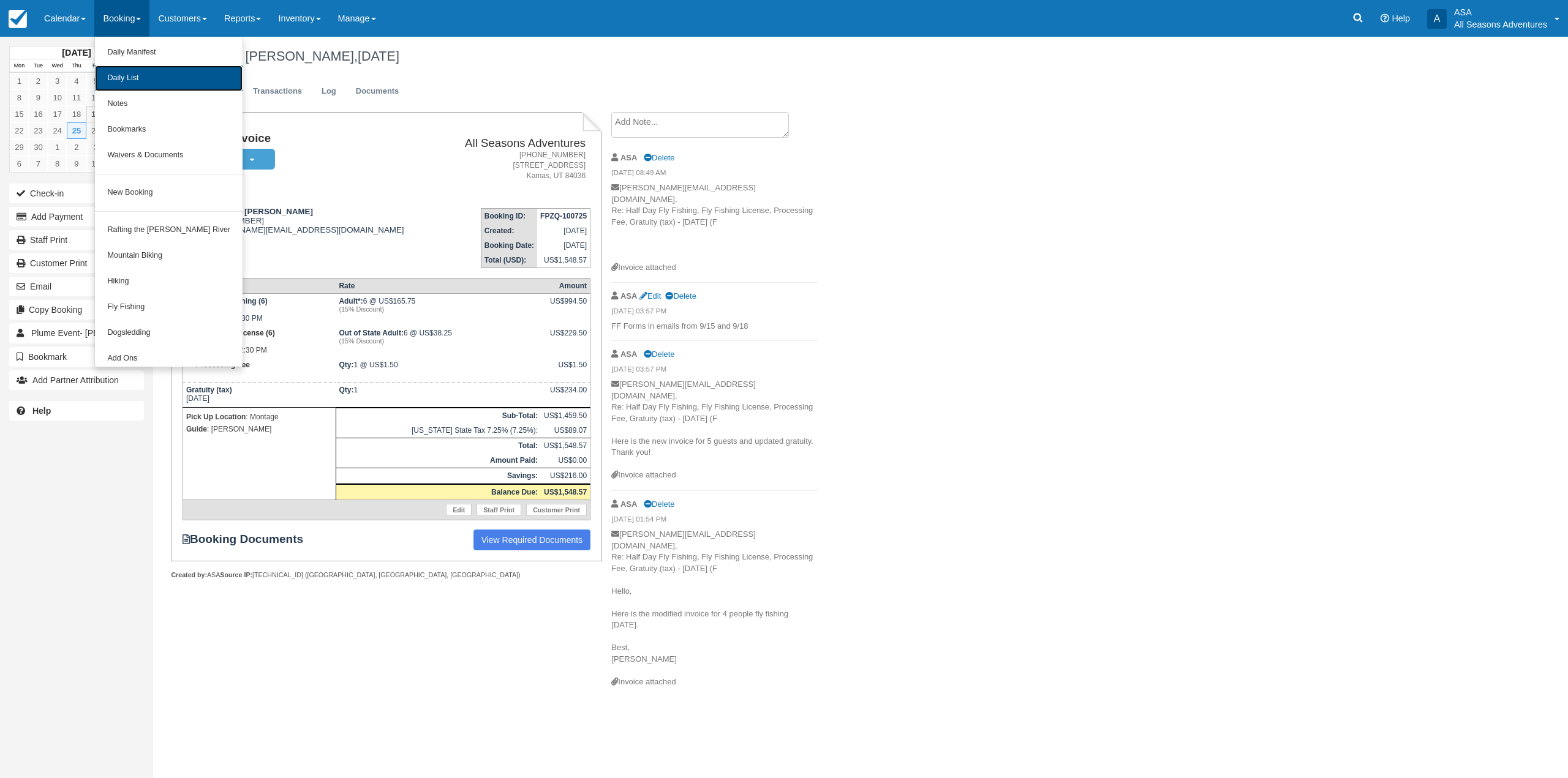
click at [154, 79] on link "Daily List" at bounding box center [168, 78] width 148 height 26
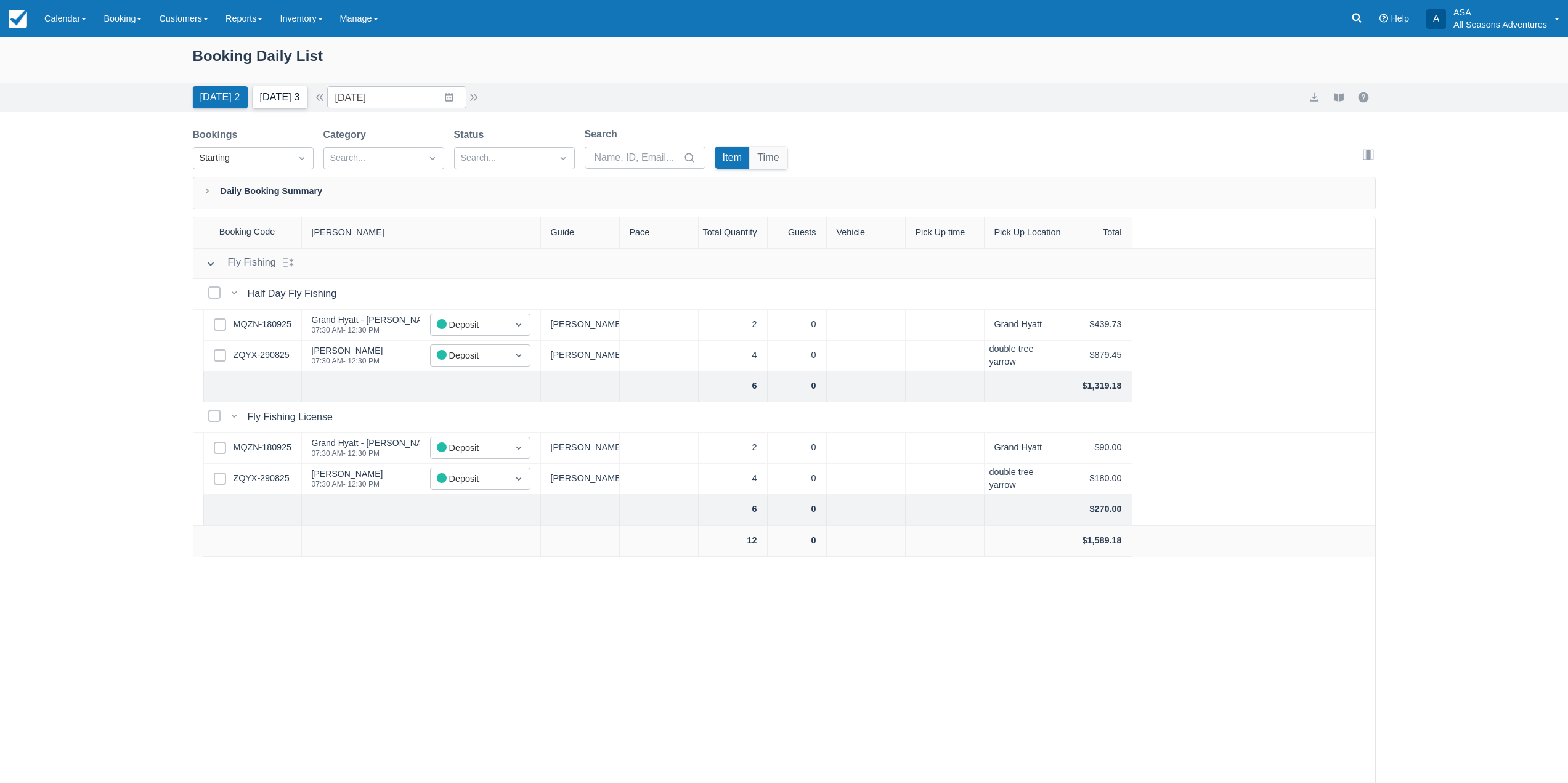
click at [266, 101] on button "Tomorrow 3" at bounding box center [280, 97] width 55 height 22
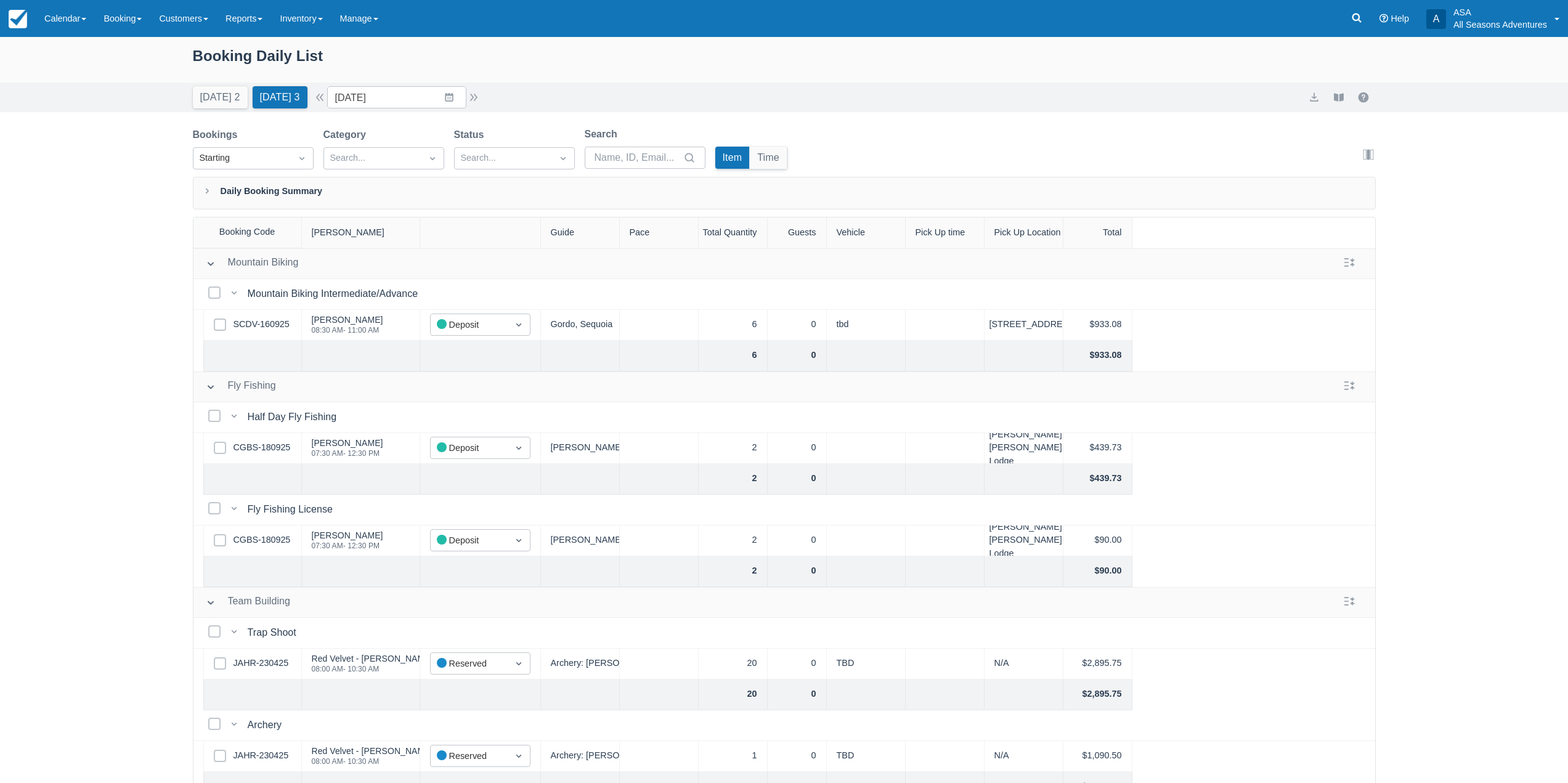
click at [268, 458] on div "Select Row CGBS-180925" at bounding box center [253, 449] width 99 height 31
click at [274, 448] on link "CGBS-180925" at bounding box center [262, 448] width 57 height 14
click at [228, 99] on button "Today 2" at bounding box center [220, 97] width 55 height 22
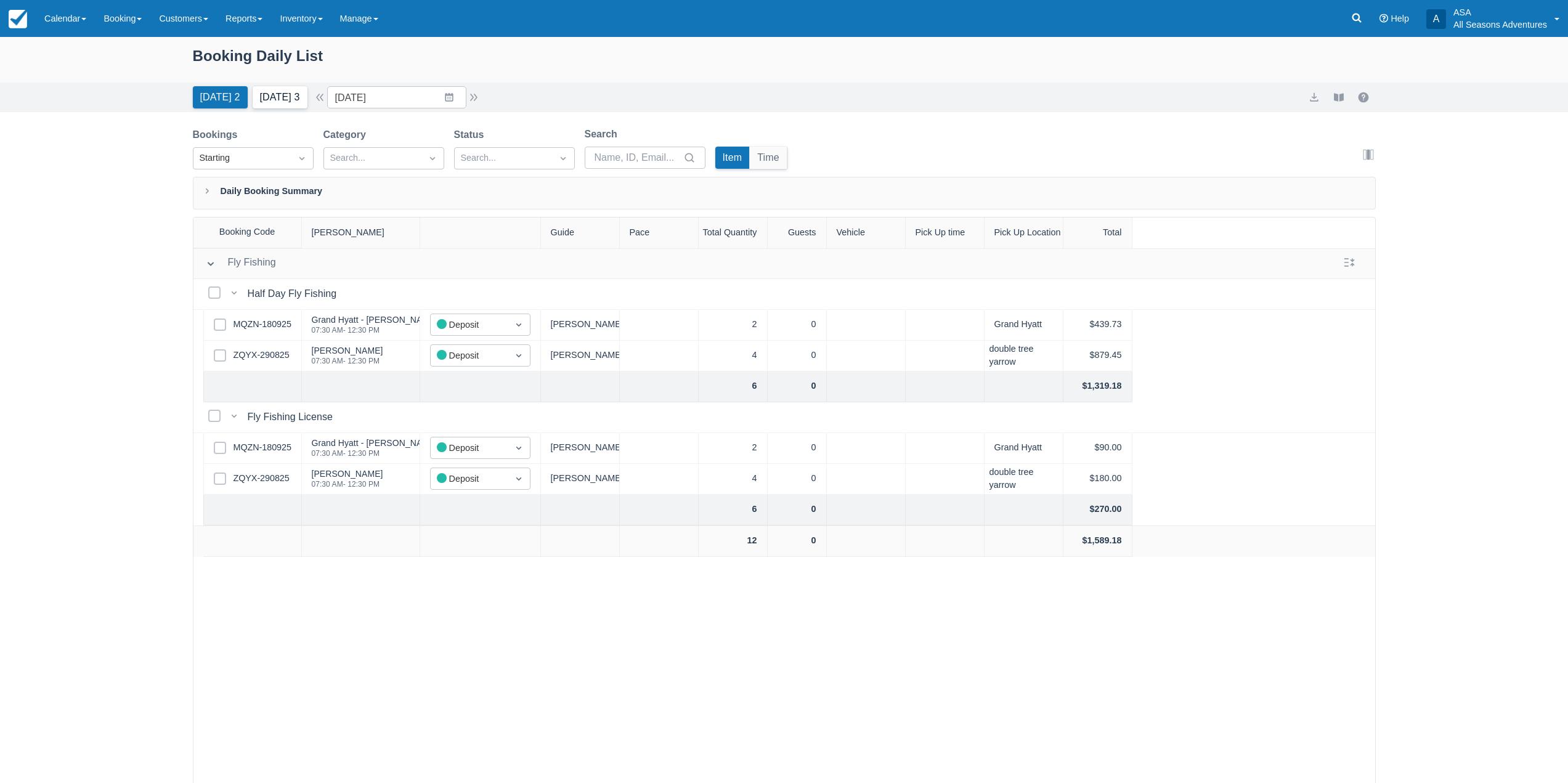
click at [279, 98] on button "Tomorrow 3" at bounding box center [280, 97] width 55 height 22
type input "09/20/25"
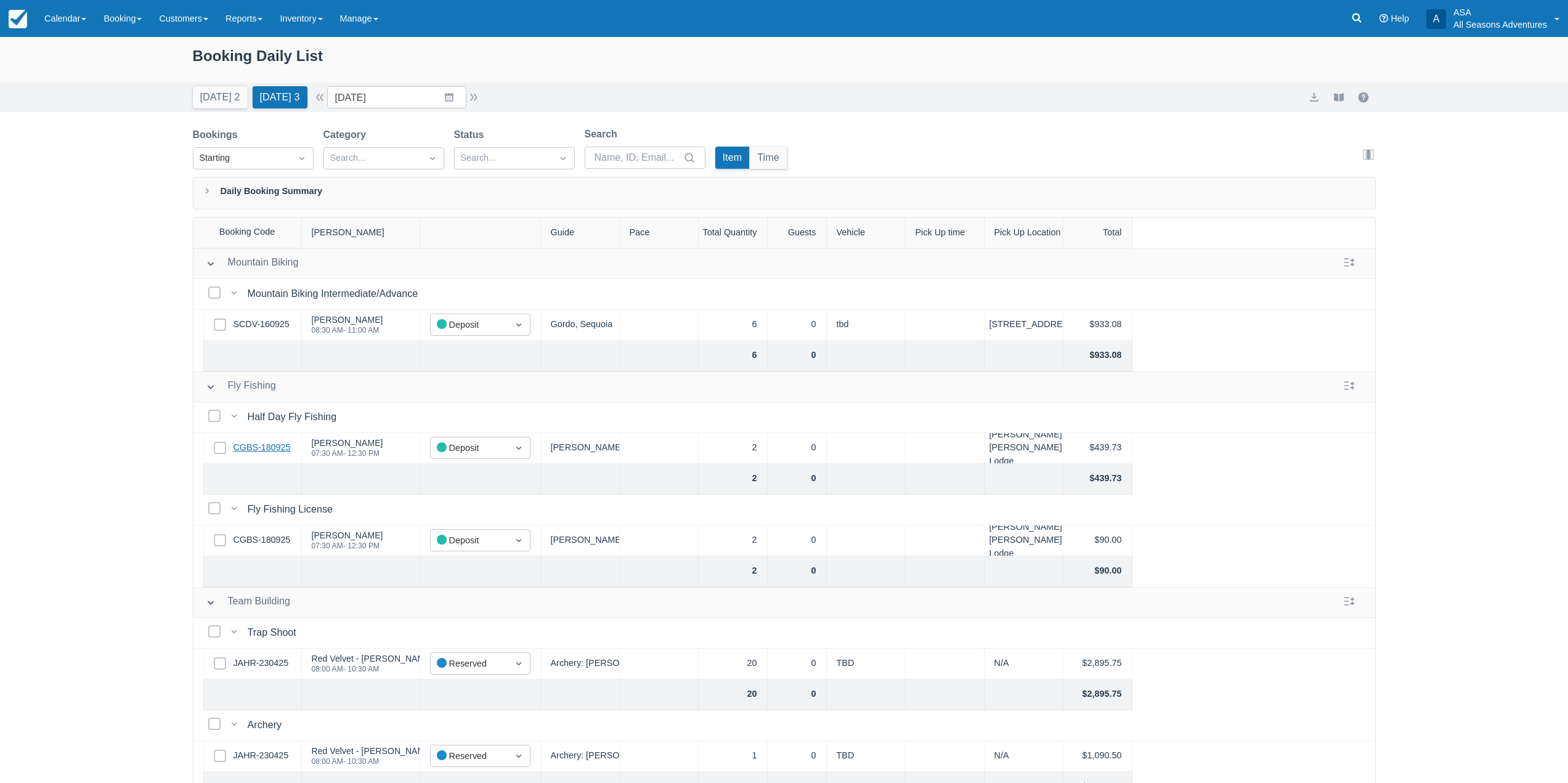
click at [259, 443] on link "CGBS-180925" at bounding box center [262, 448] width 57 height 14
click at [336, 283] on div "Bookings Starting Category Search... Status Search... Search Item Time Edit col…" at bounding box center [784, 486] width 1183 height 719
click at [274, 443] on link "CGBS-180925" at bounding box center [262, 448] width 57 height 14
click at [681, 68] on div "Booking Daily List" at bounding box center [784, 62] width 1183 height 35
click at [261, 448] on link "CGBS-180925" at bounding box center [262, 448] width 57 height 14
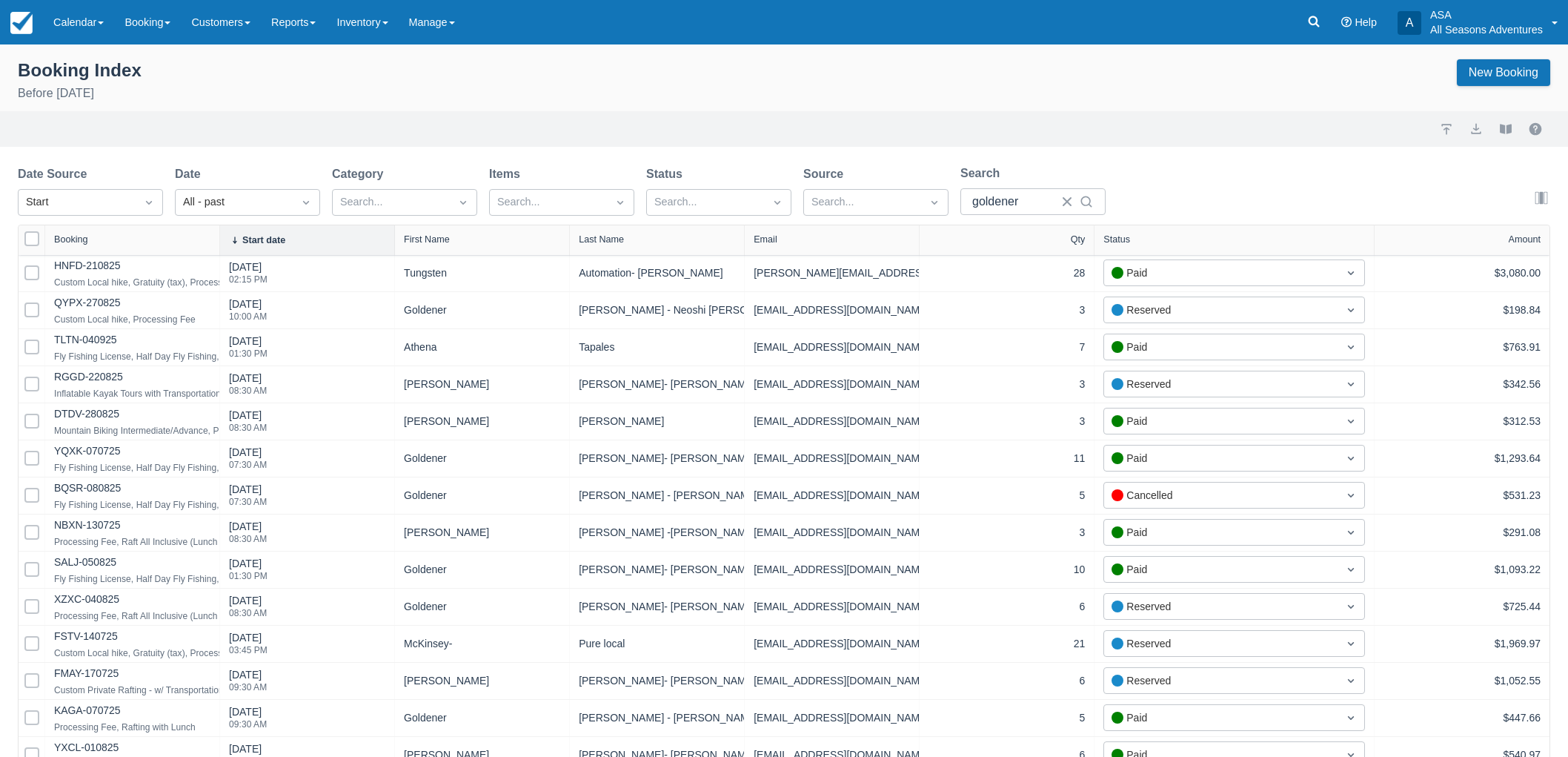
select select "25"
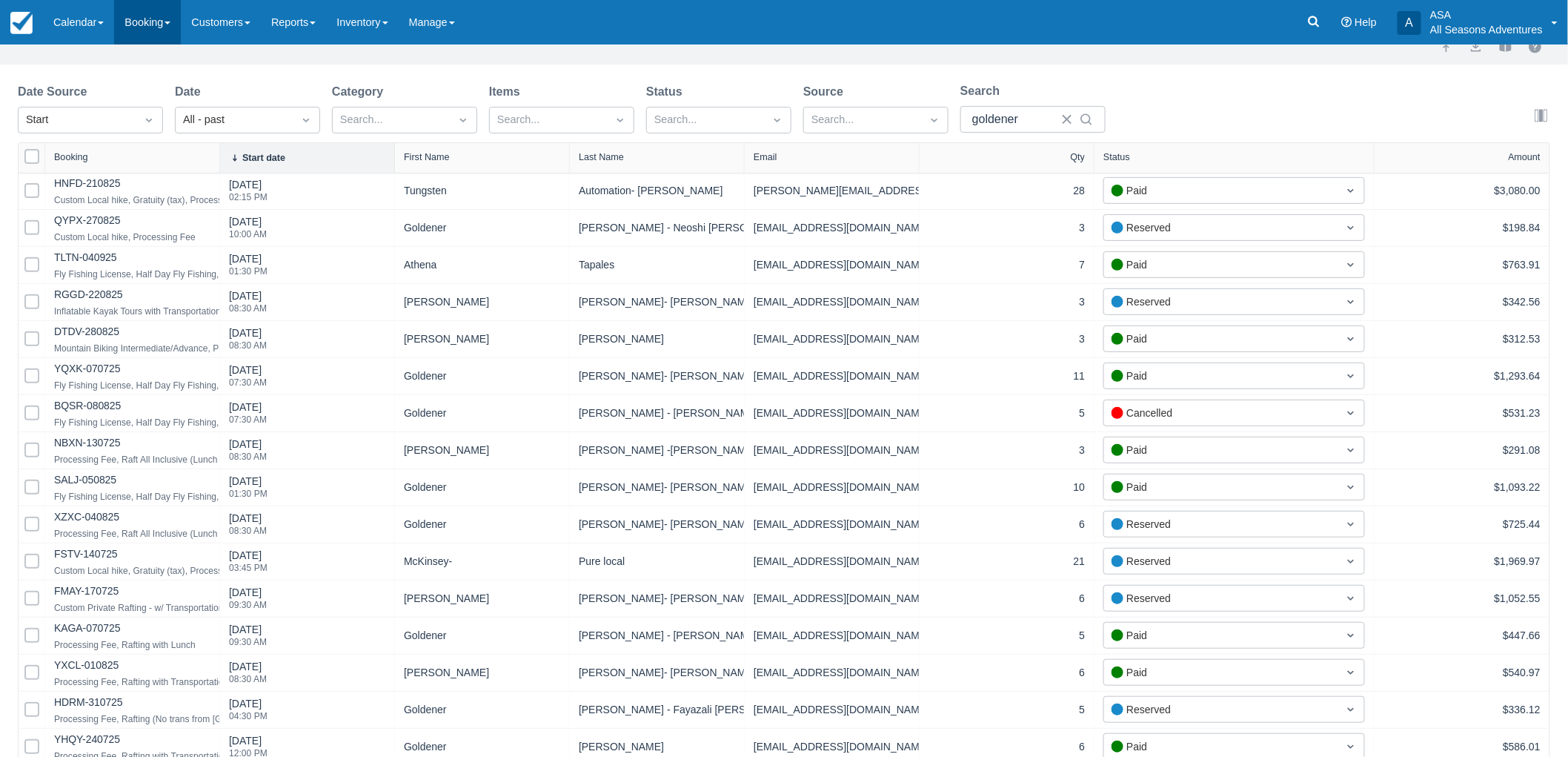
click at [167, 18] on link "Booking" at bounding box center [148, 22] width 67 height 44
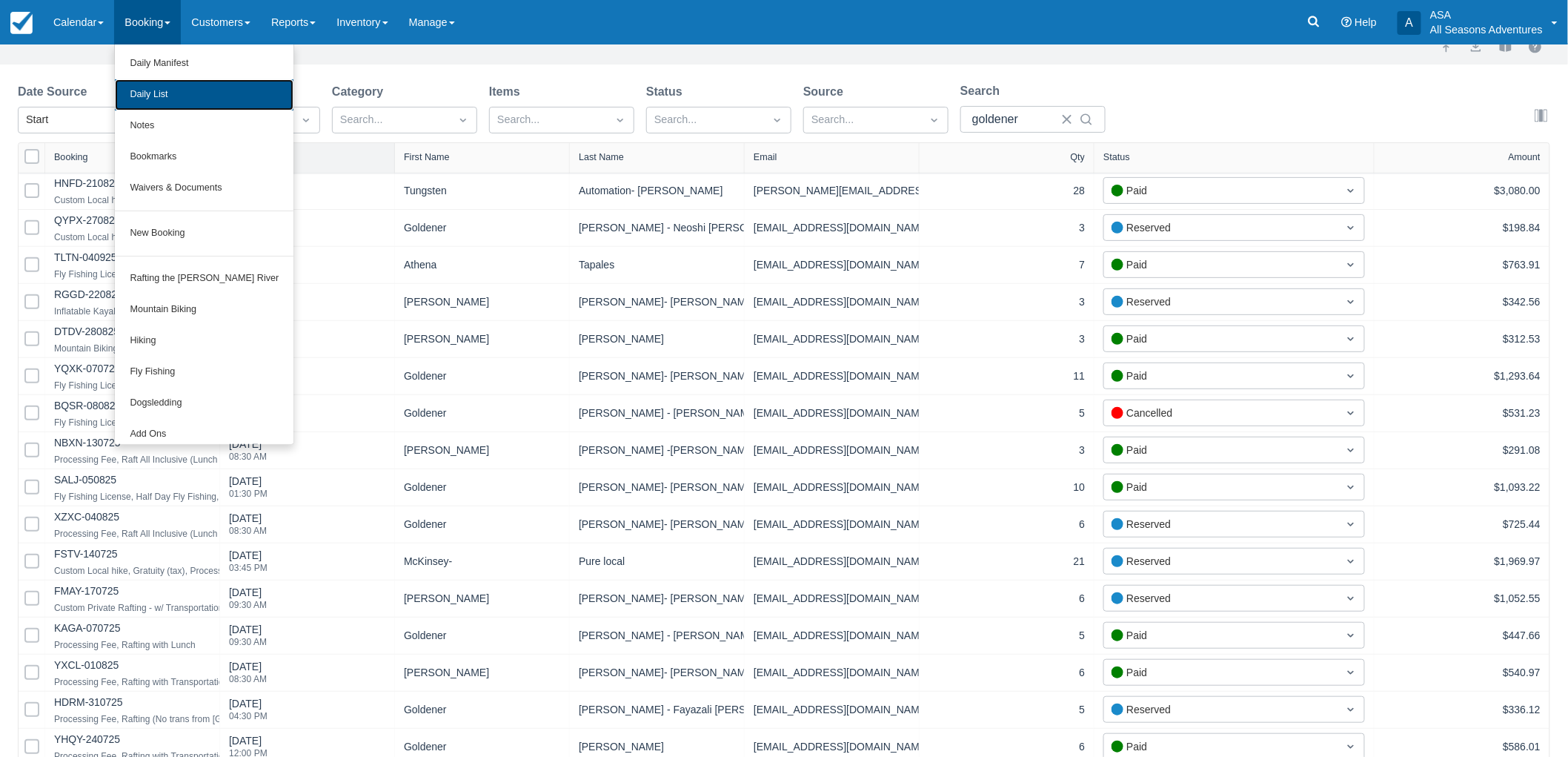
click at [173, 97] on link "Daily List" at bounding box center [204, 94] width 179 height 31
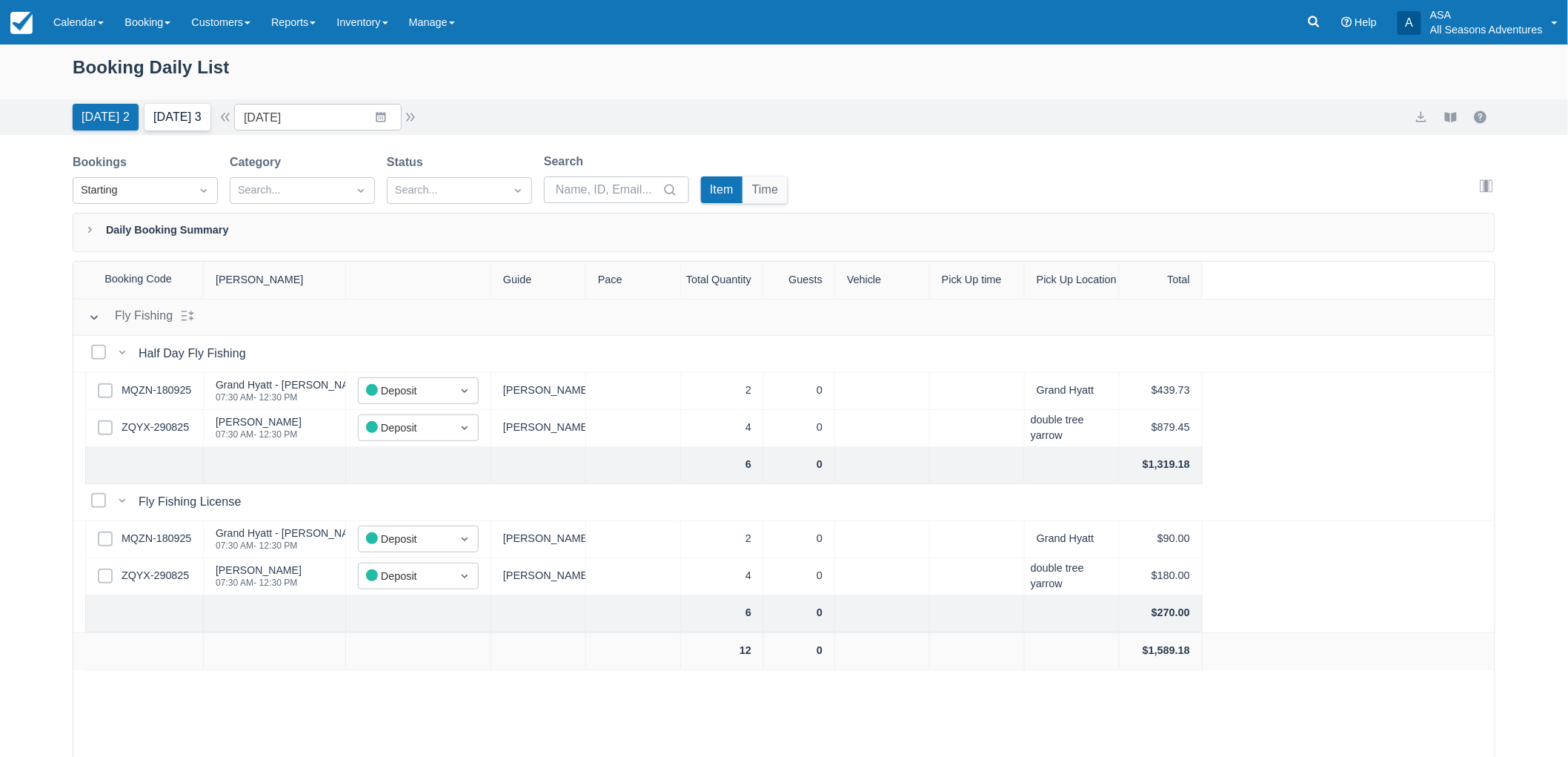
click at [200, 112] on button "Tomorrow 3" at bounding box center [177, 117] width 66 height 27
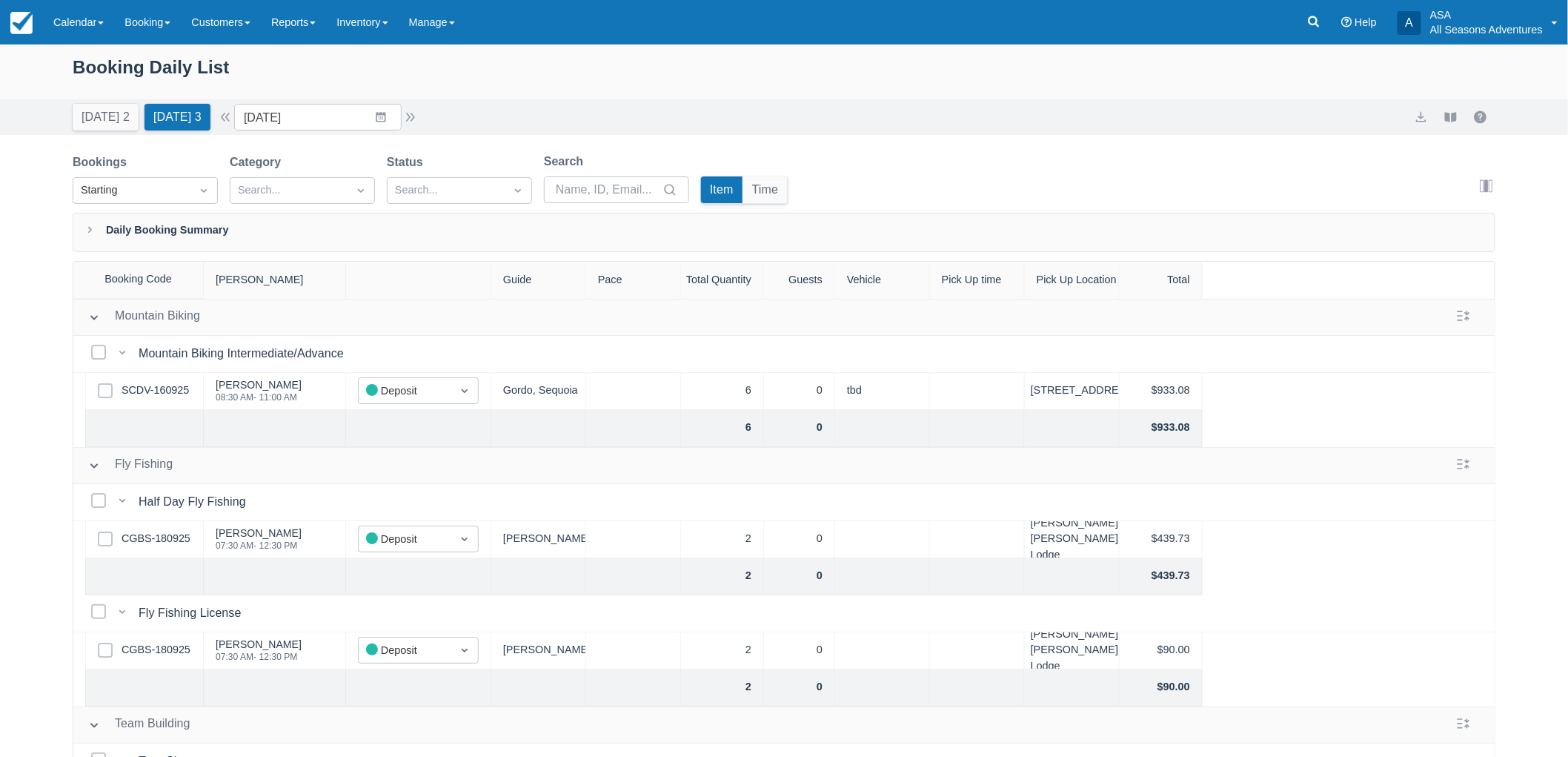
scroll to position [75, 0]
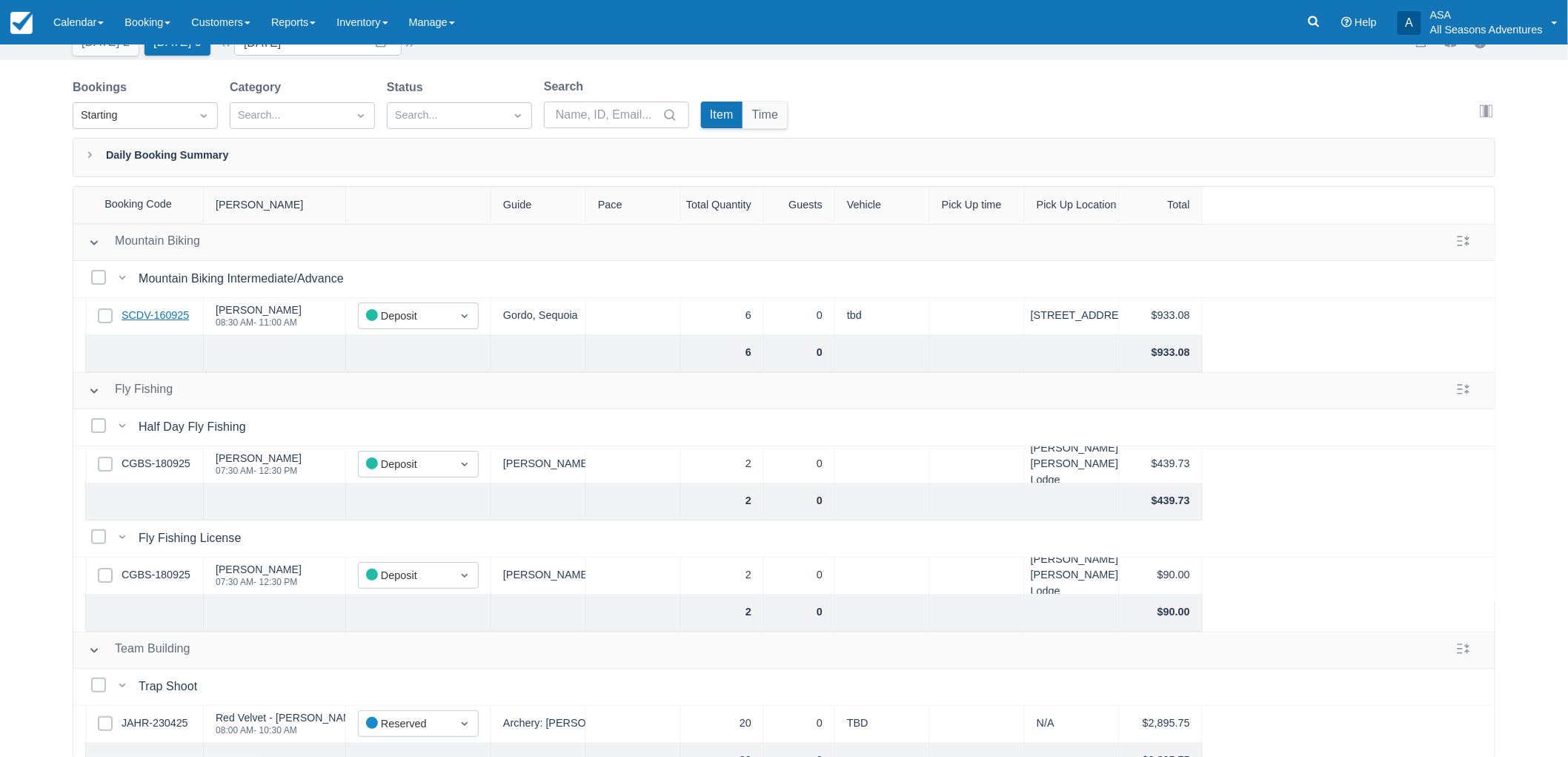
click at [172, 321] on link "SCDV-160925" at bounding box center [155, 316] width 68 height 17
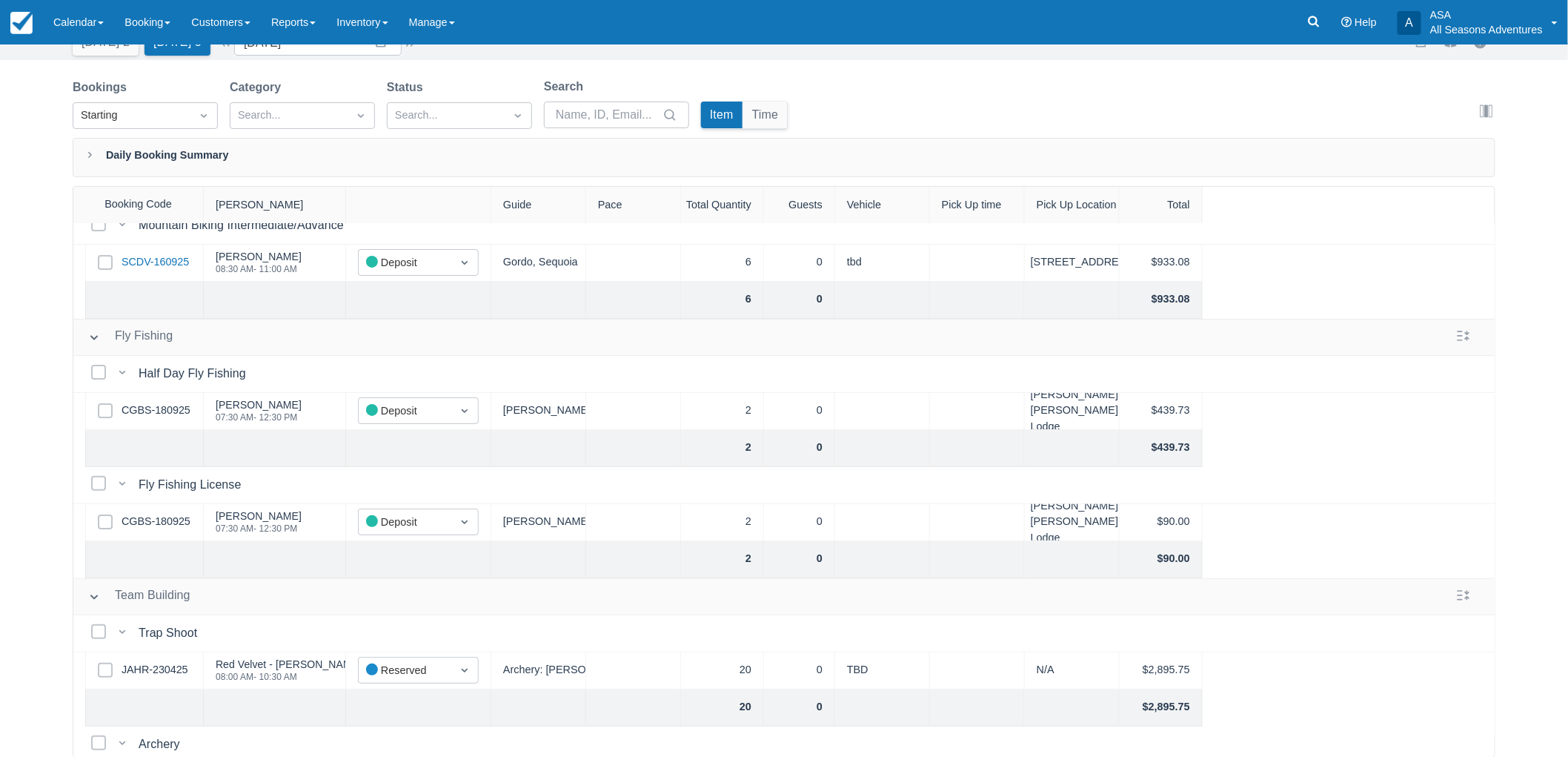
scroll to position [82, 0]
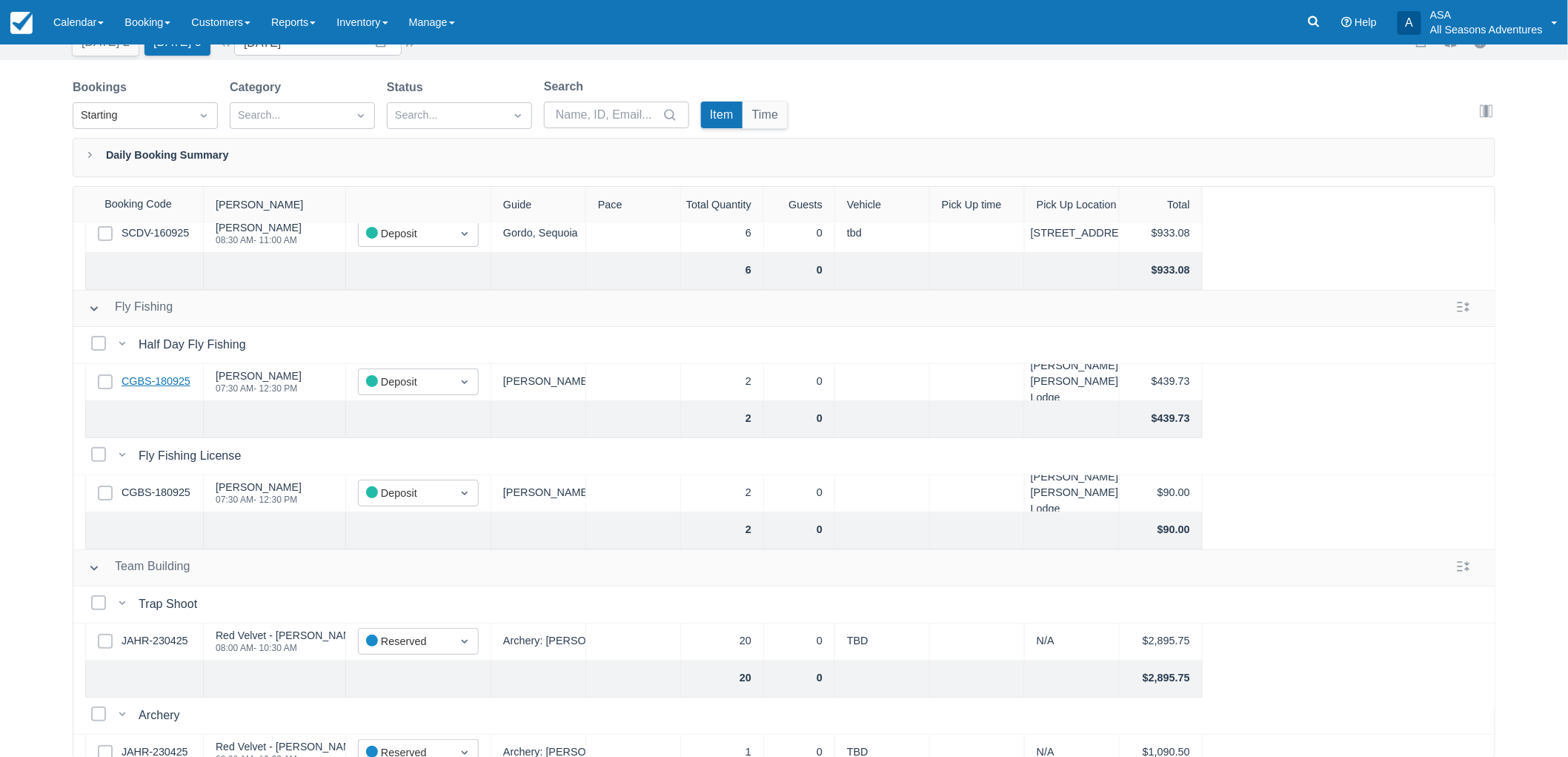
click at [167, 384] on link "CGBS-180925" at bounding box center [155, 382] width 69 height 17
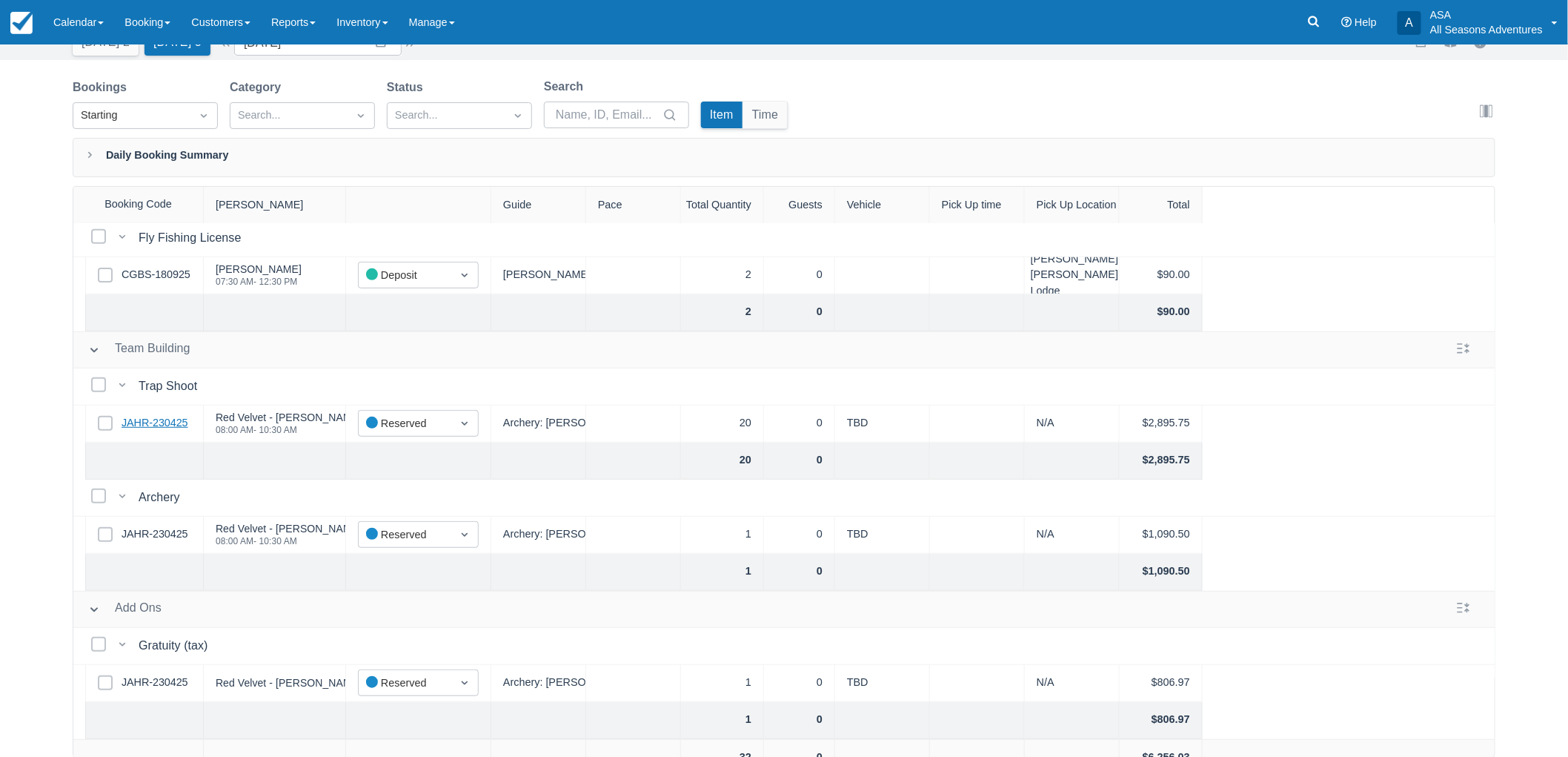
scroll to position [332, 0]
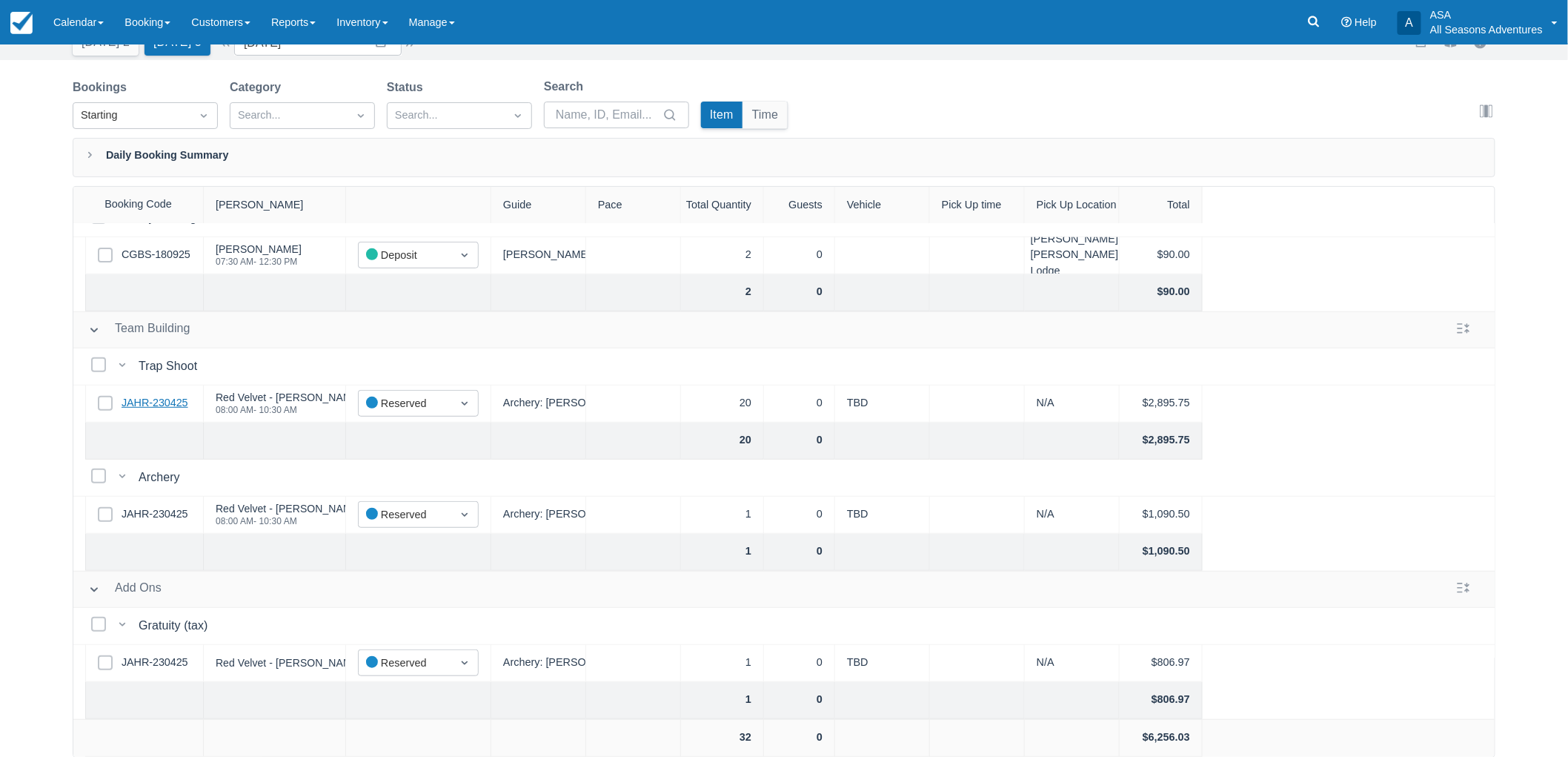
click at [163, 395] on link "JAHR-230425" at bounding box center [155, 404] width 67 height 17
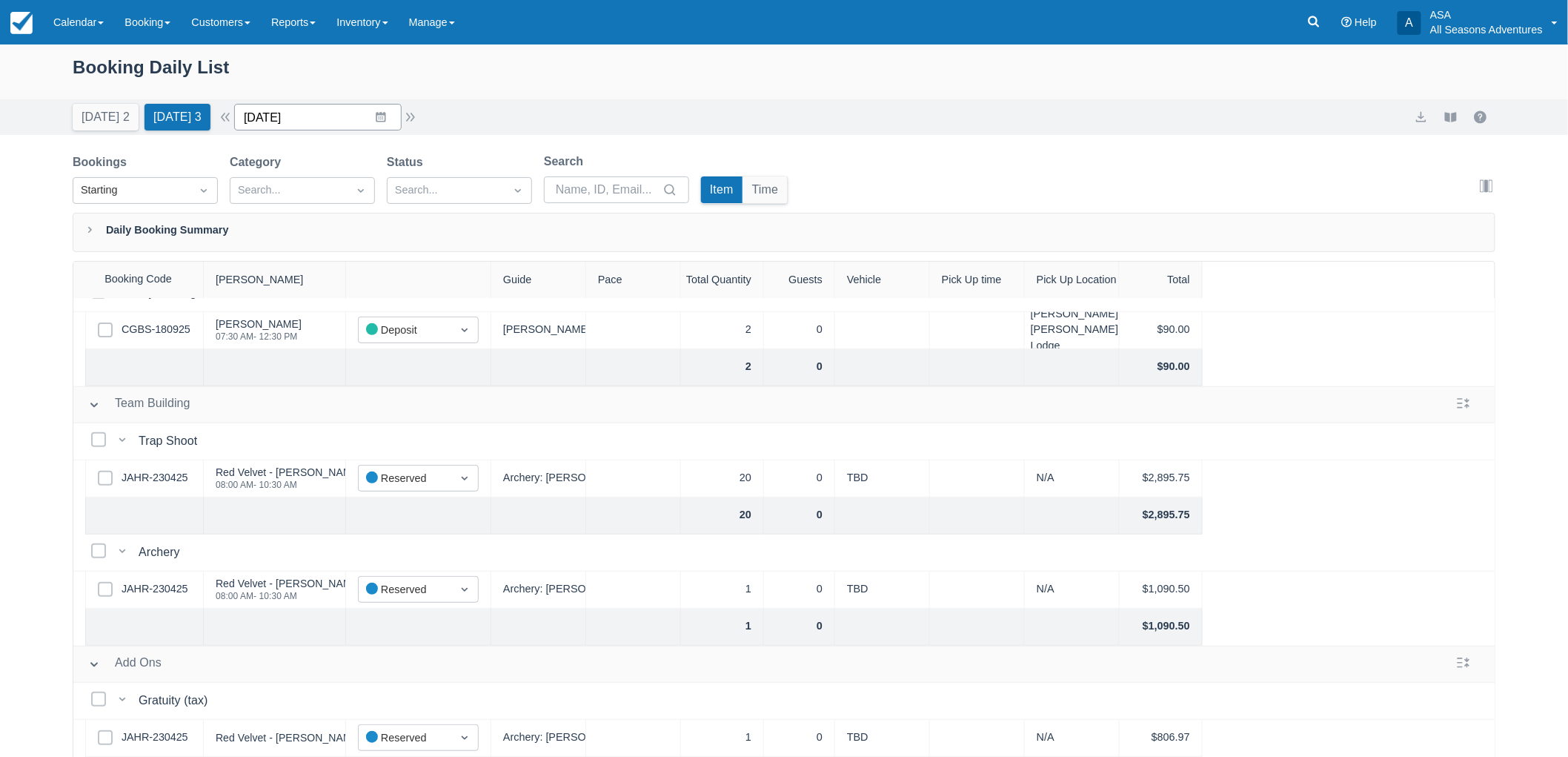
click at [335, 114] on input "[DATE]" at bounding box center [317, 117] width 167 height 27
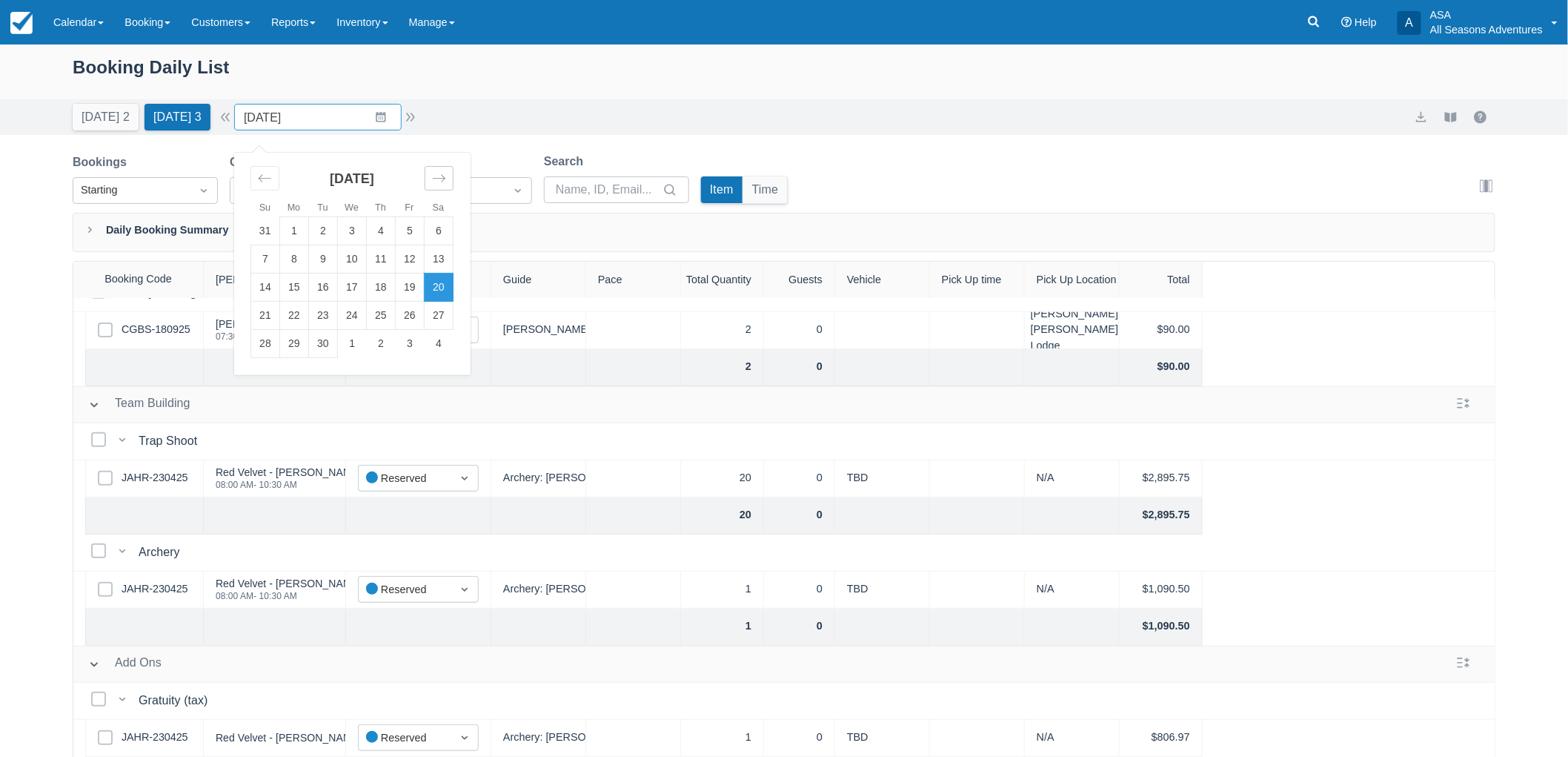
click at [443, 178] on icon "Move forward to switch to the next month." at bounding box center [439, 178] width 14 height 14
click at [454, 236] on td "4" at bounding box center [439, 231] width 29 height 28
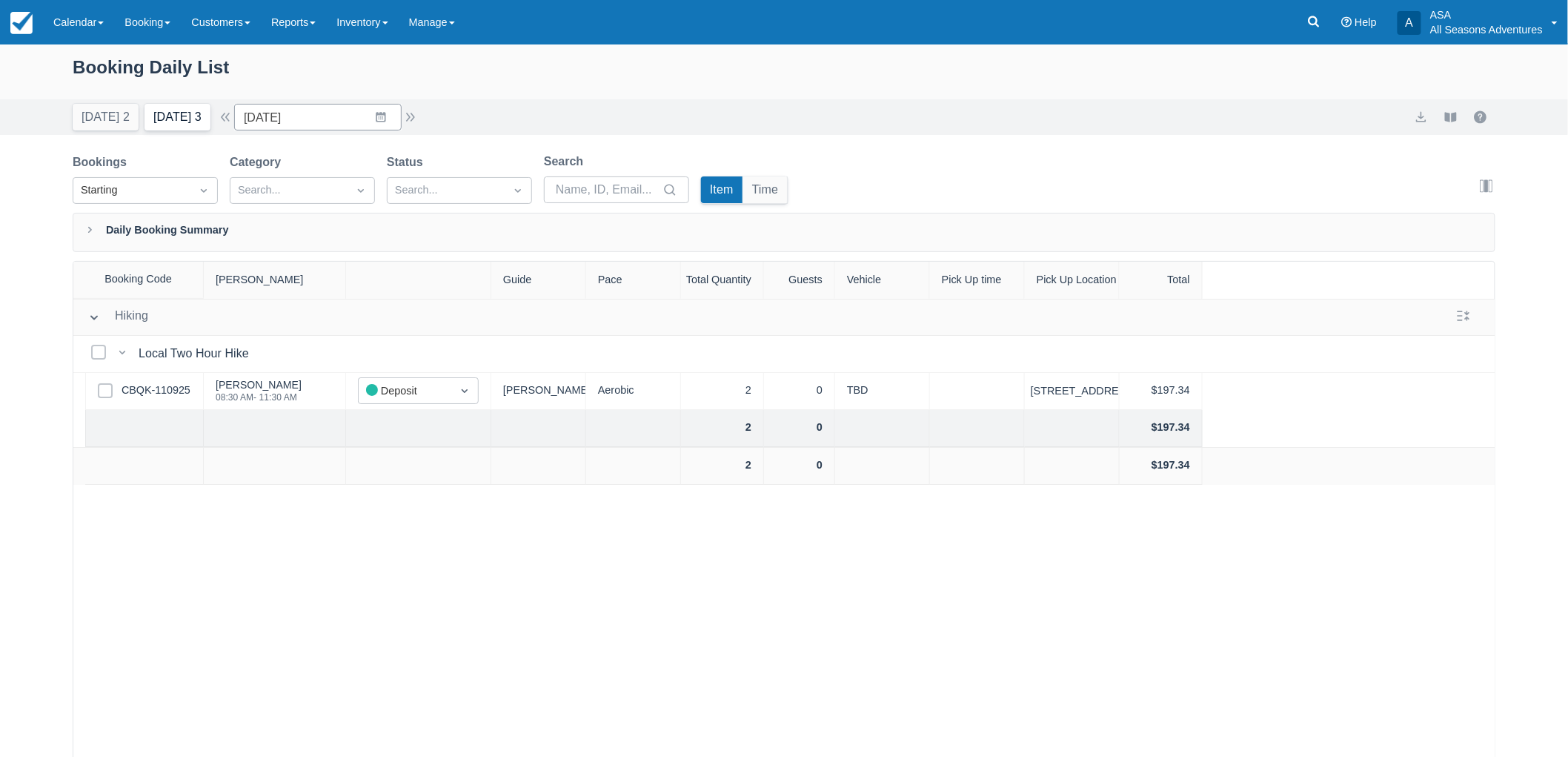
click at [154, 120] on button "Tomorrow 3" at bounding box center [177, 117] width 66 height 27
type input "09/20/25"
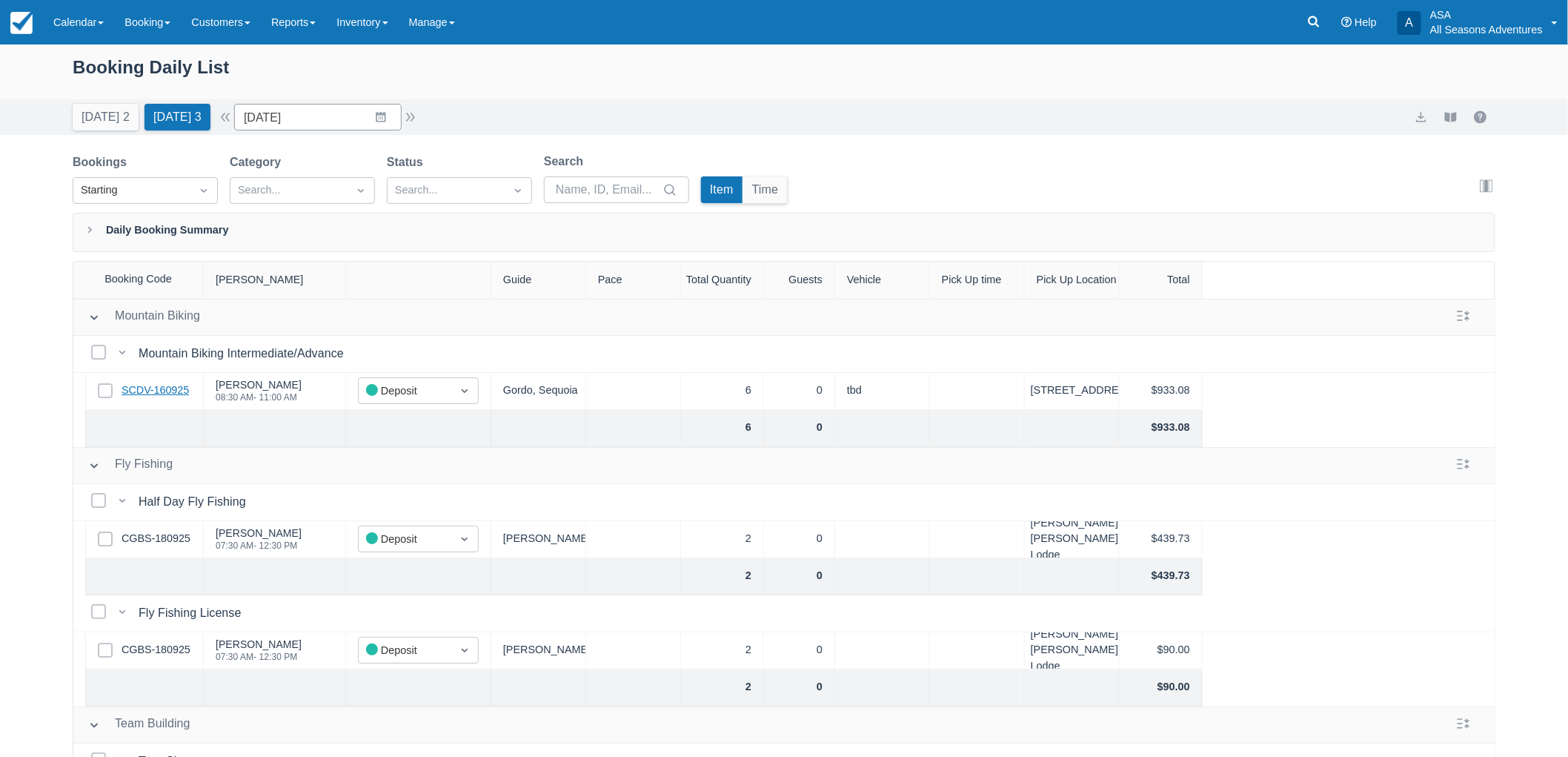
click at [132, 395] on link "SCDV-160925" at bounding box center [155, 391] width 68 height 17
click at [163, 531] on link "CGBS-180925" at bounding box center [155, 539] width 69 height 17
click at [150, 537] on link "CGBS-180925" at bounding box center [155, 539] width 69 height 17
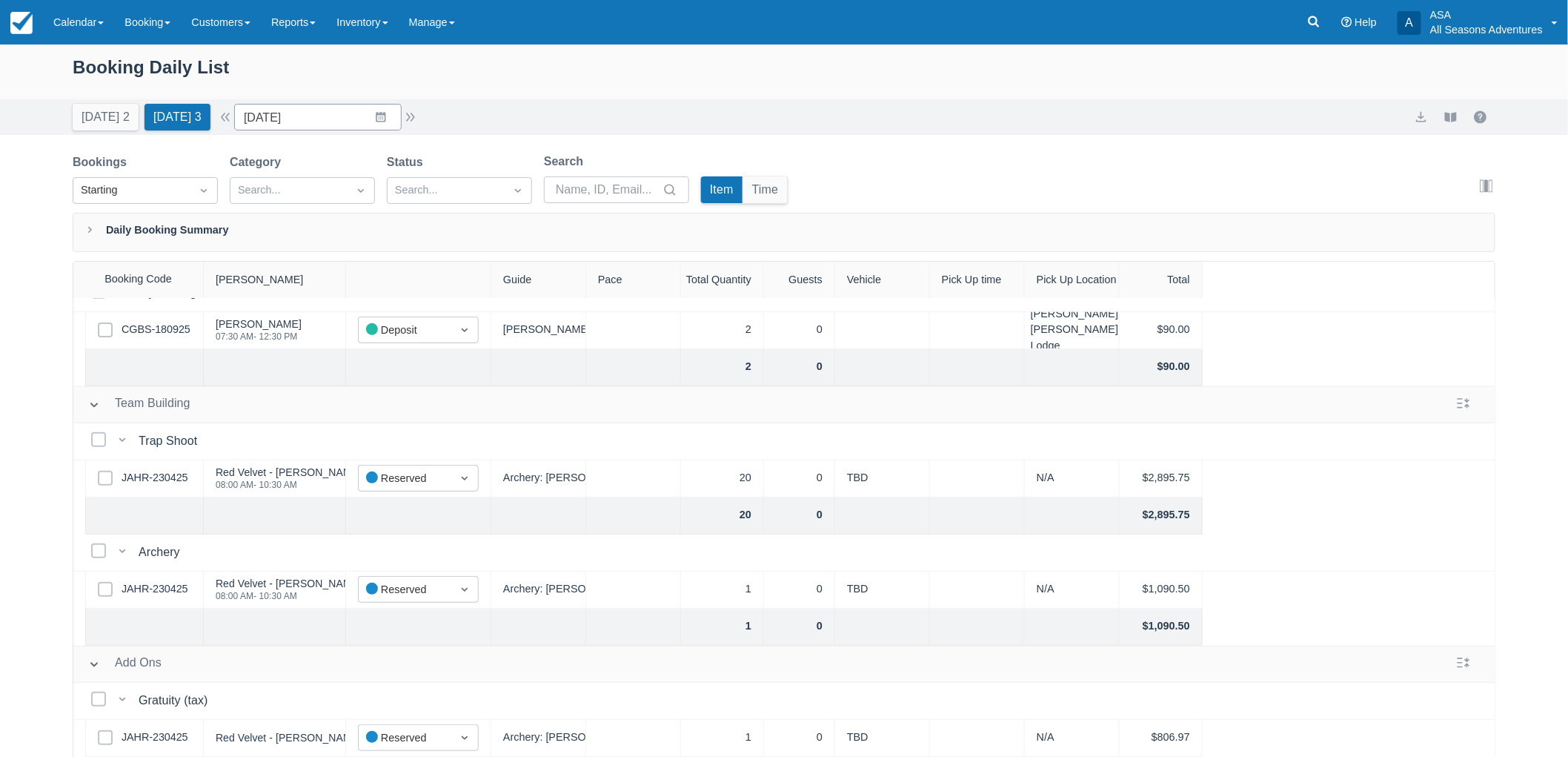
scroll to position [75, 0]
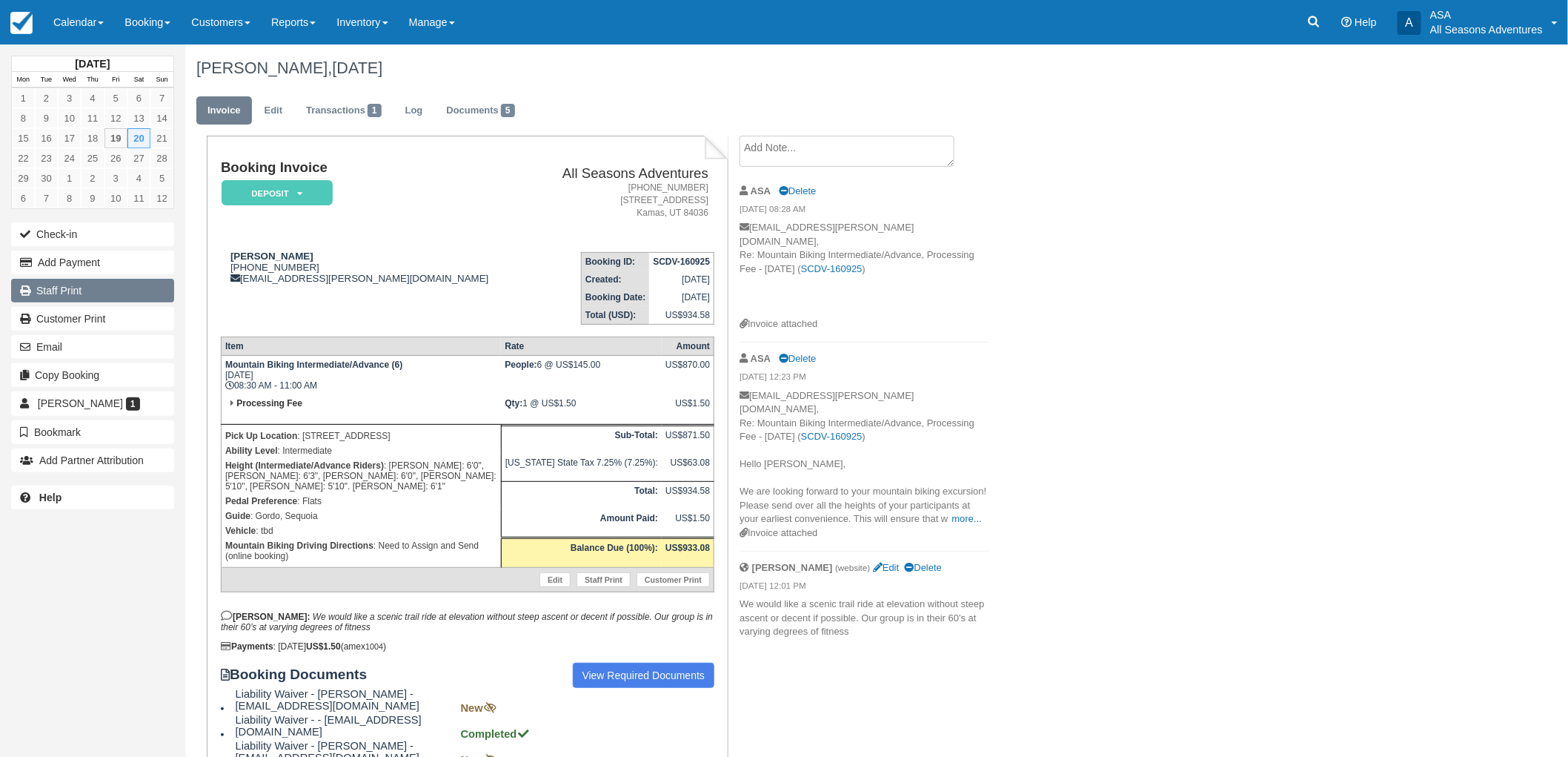
click at [109, 284] on link "Staff Print" at bounding box center [92, 291] width 163 height 23
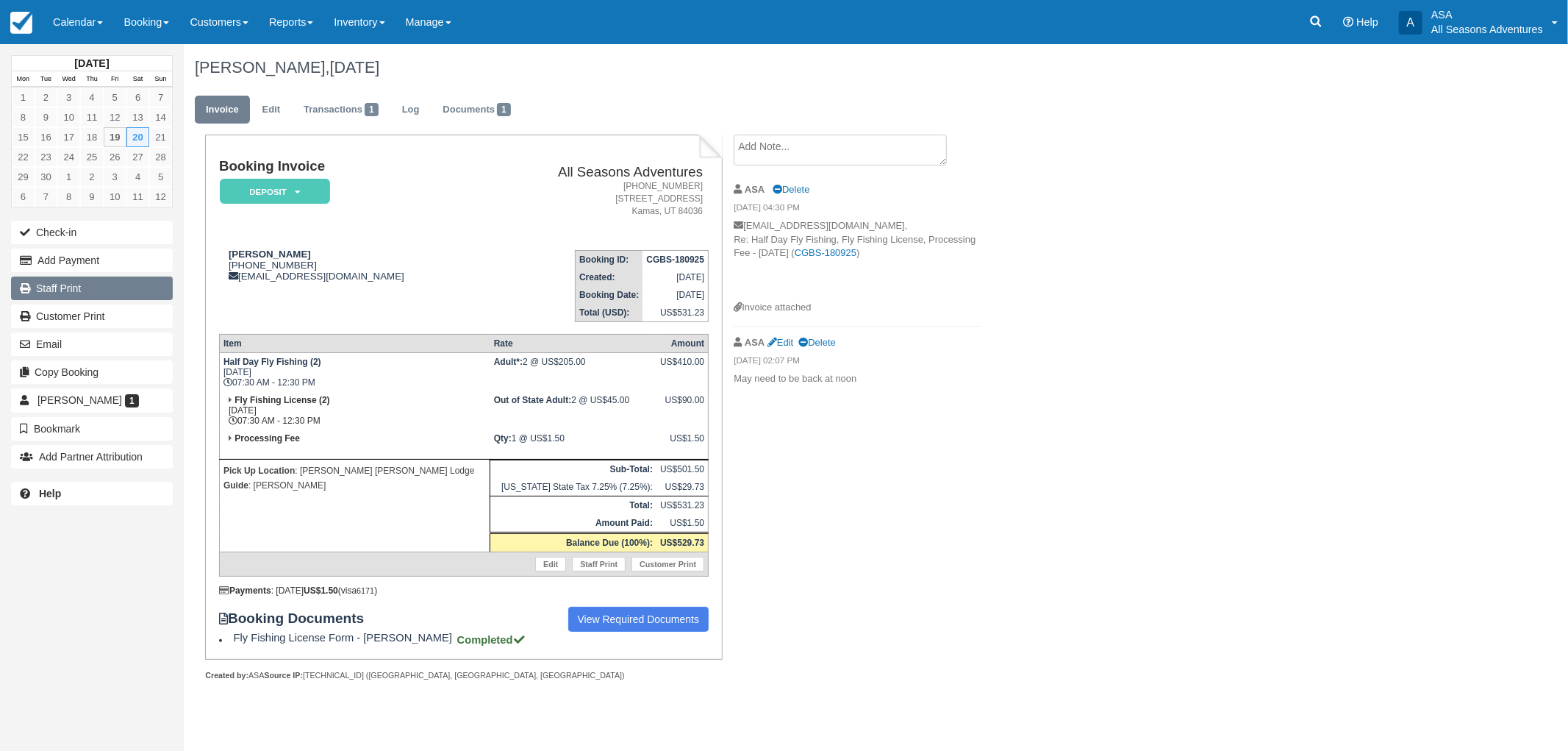
click at [60, 294] on link "Staff Print" at bounding box center [91, 288] width 162 height 23
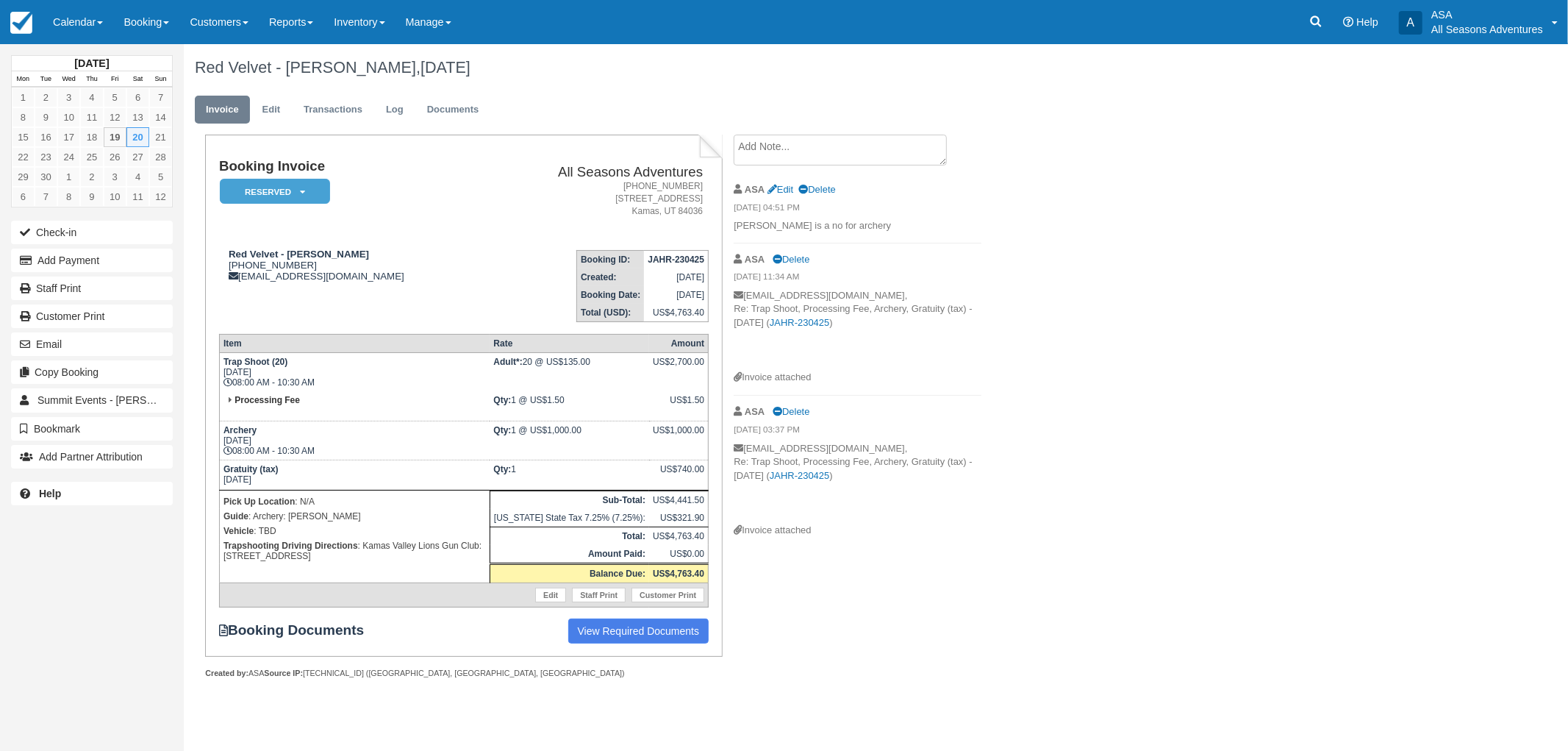
drag, startPoint x: 331, startPoint y: 446, endPoint x: 237, endPoint y: 447, distance: 94.0
click at [237, 447] on td "Archery [DATE] 08:00 AM - 10:30 AM" at bounding box center [354, 440] width 270 height 39
copy td "08:00 AM - 10:30 AM"
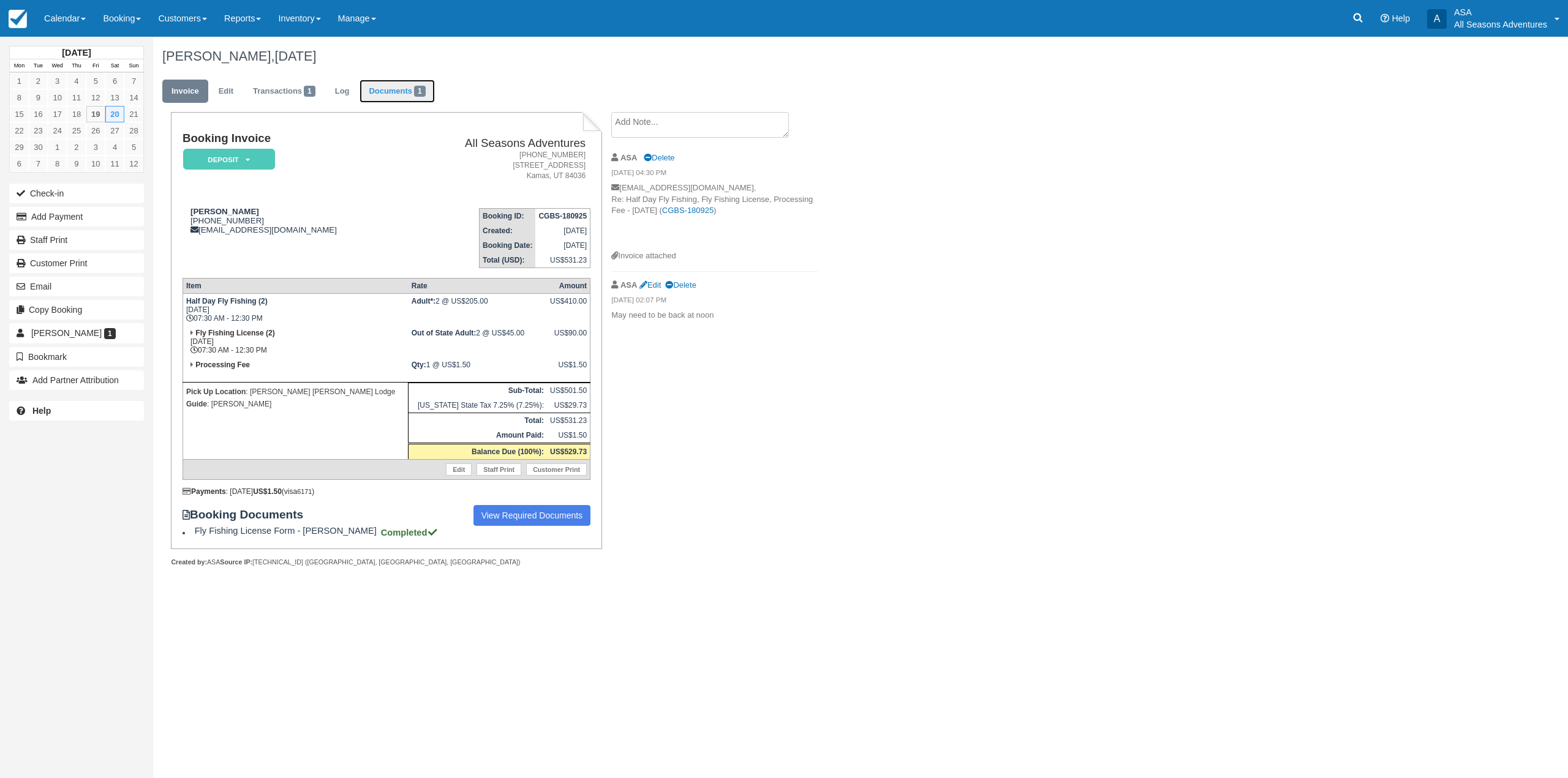
click at [399, 84] on link "Documents 1" at bounding box center [397, 91] width 75 height 24
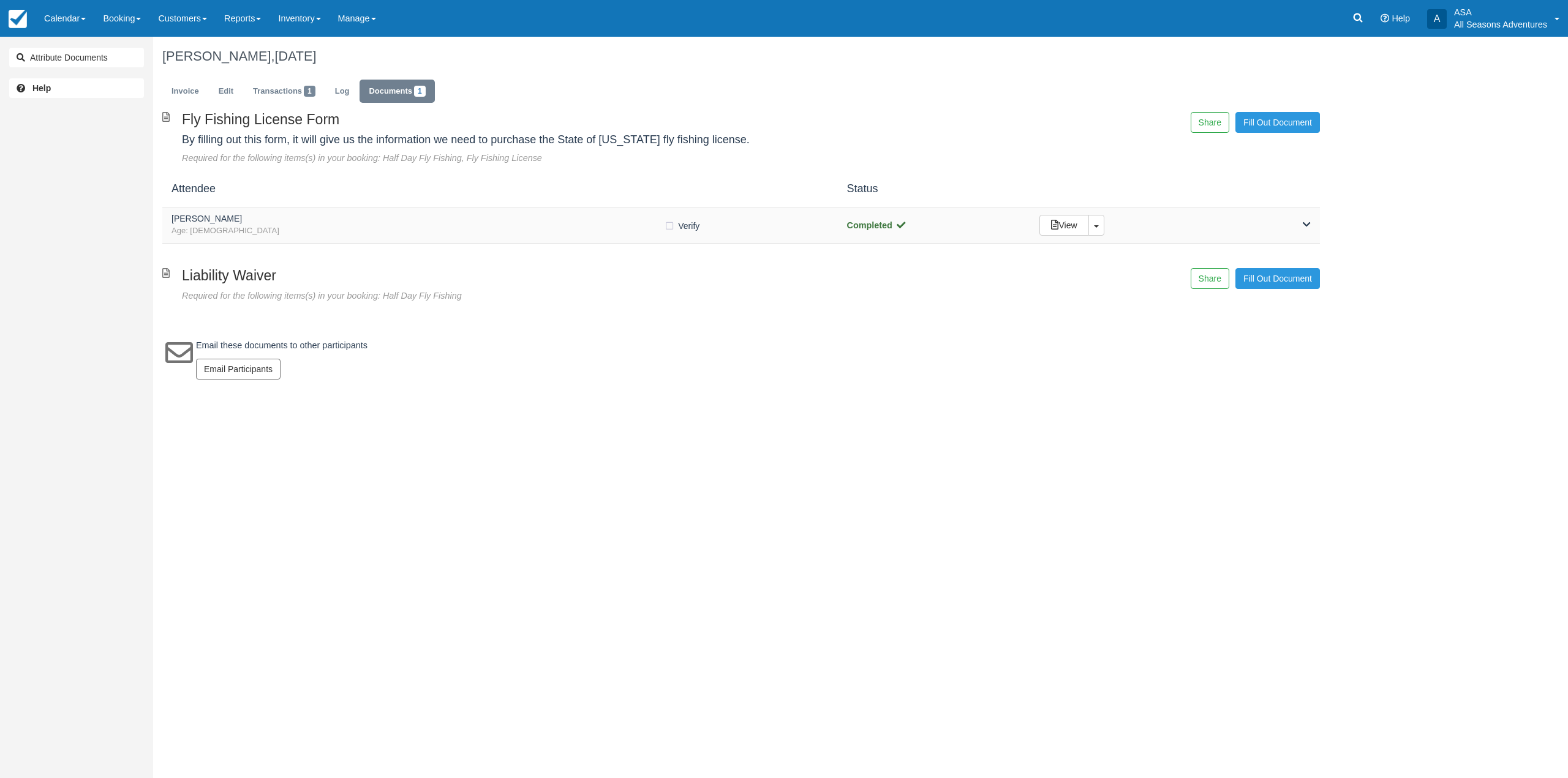
click at [317, 228] on span "Age: [DEMOGRAPHIC_DATA]" at bounding box center [417, 231] width 492 height 12
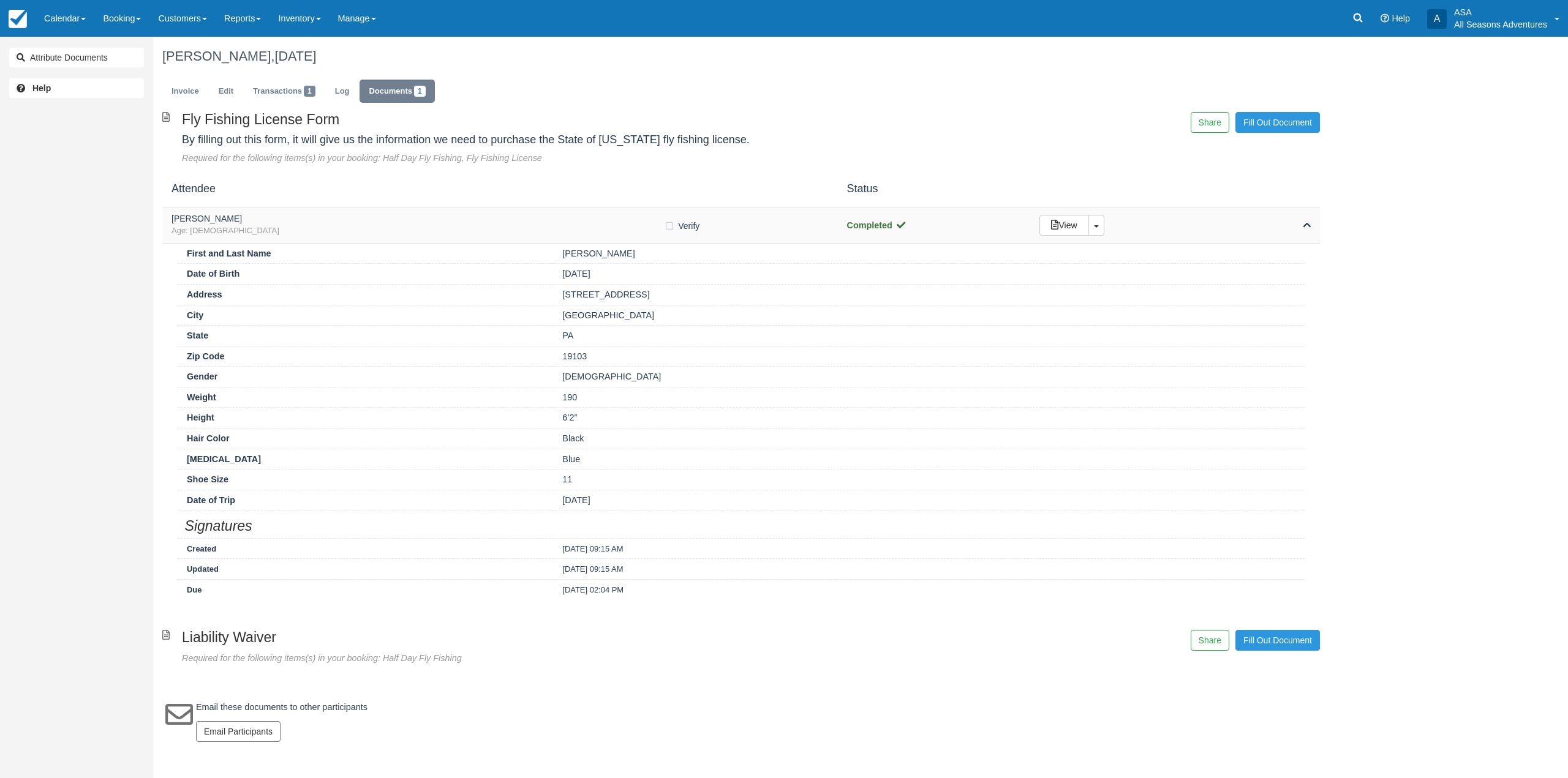
click at [317, 228] on span "Age: 31" at bounding box center [417, 231] width 492 height 12
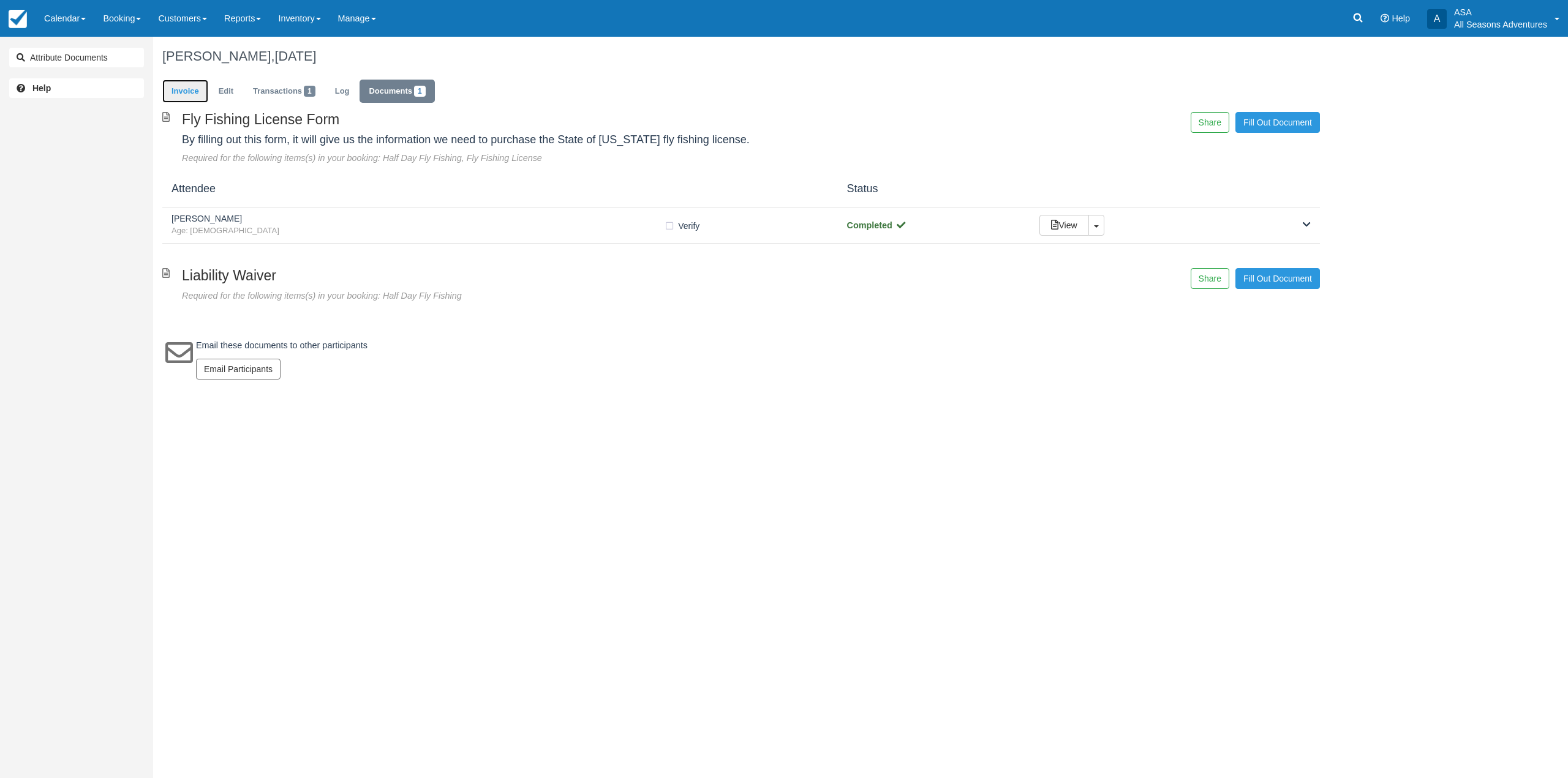
click at [197, 95] on link "Invoice" at bounding box center [185, 91] width 46 height 24
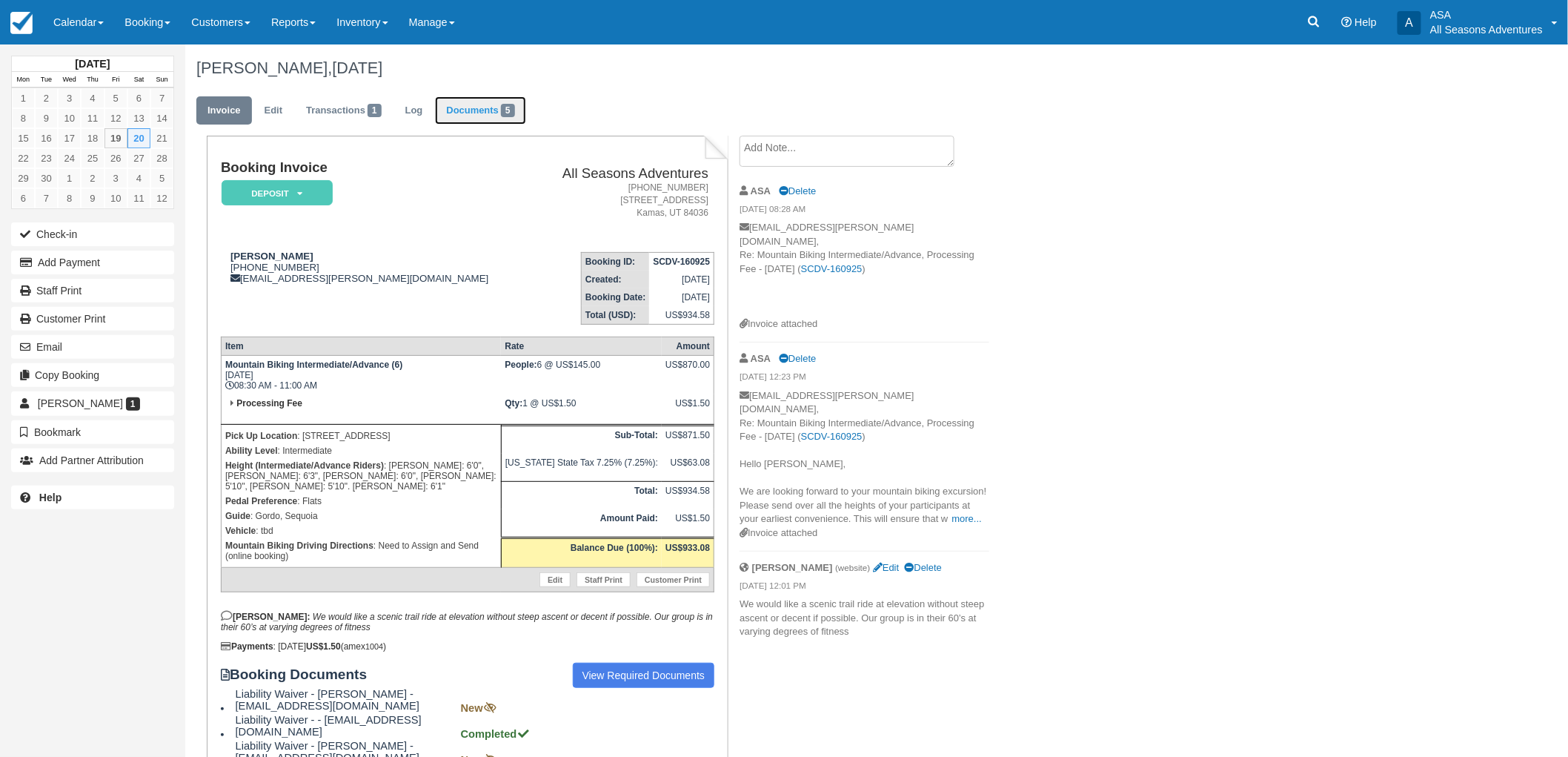
click at [496, 117] on link "Documents 5" at bounding box center [480, 110] width 90 height 29
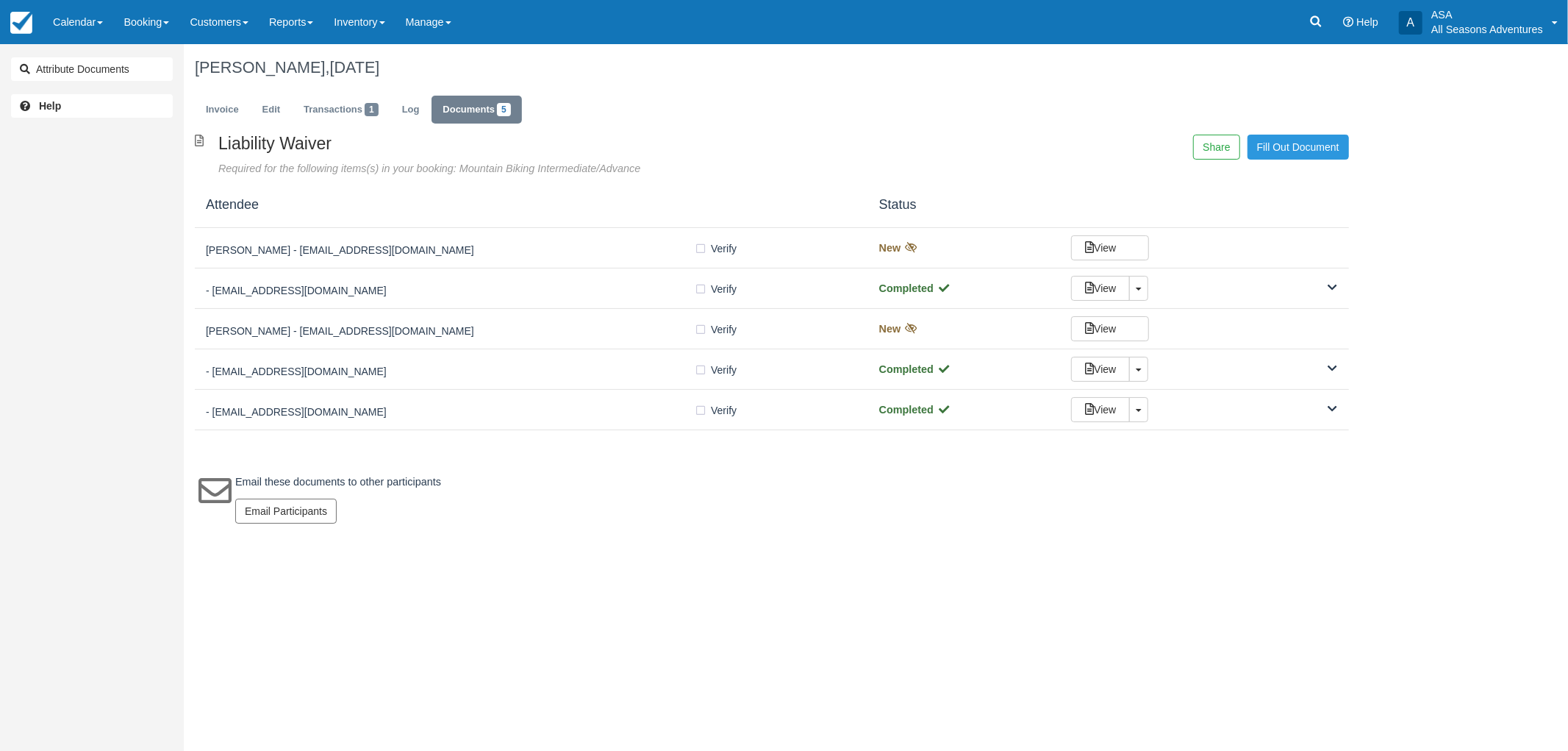
click at [732, 108] on ul "Invoice Edit Transactions 1 Log Documents 5" at bounding box center [772, 113] width 1154 height 44
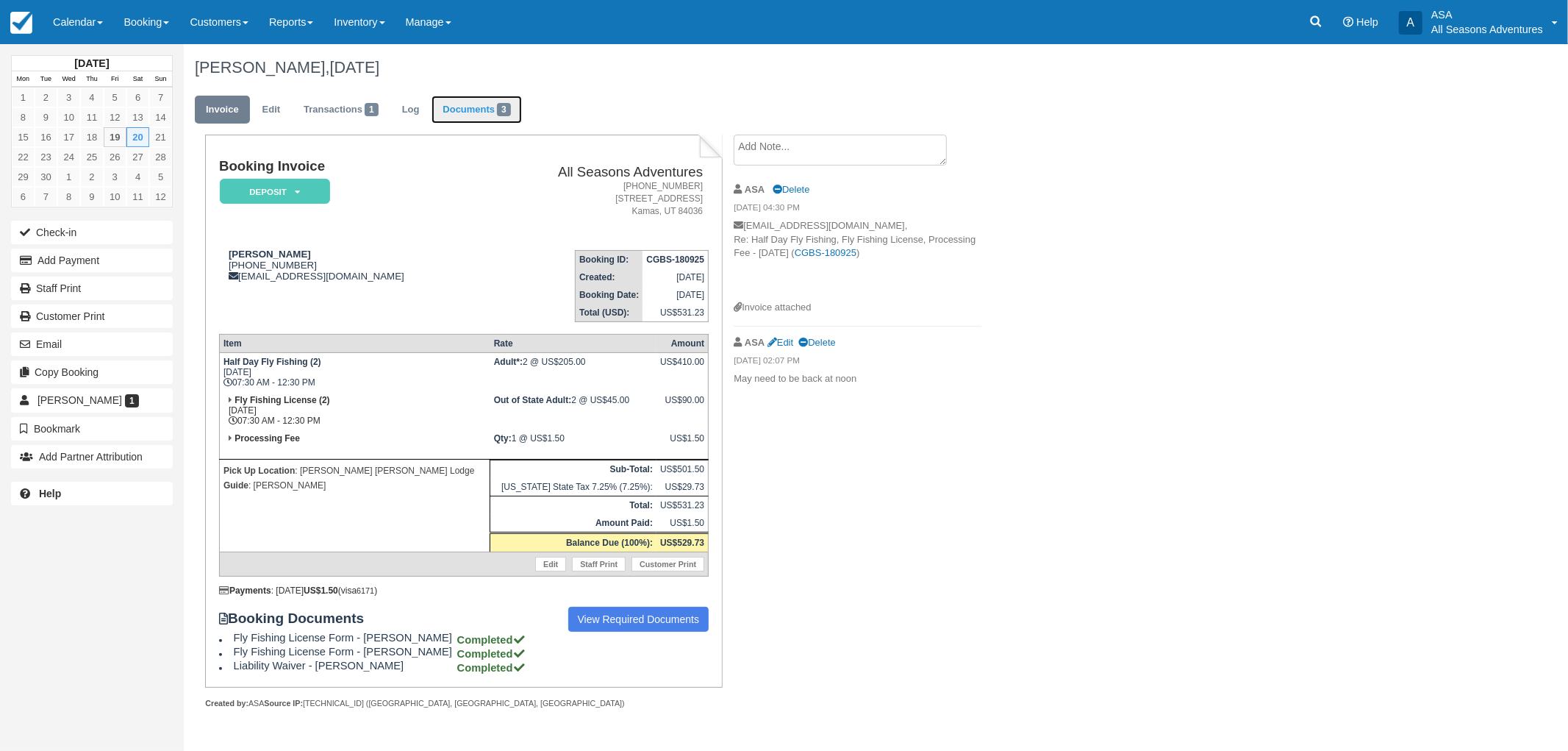
click at [496, 98] on link "Documents 3" at bounding box center [477, 109] width 90 height 29
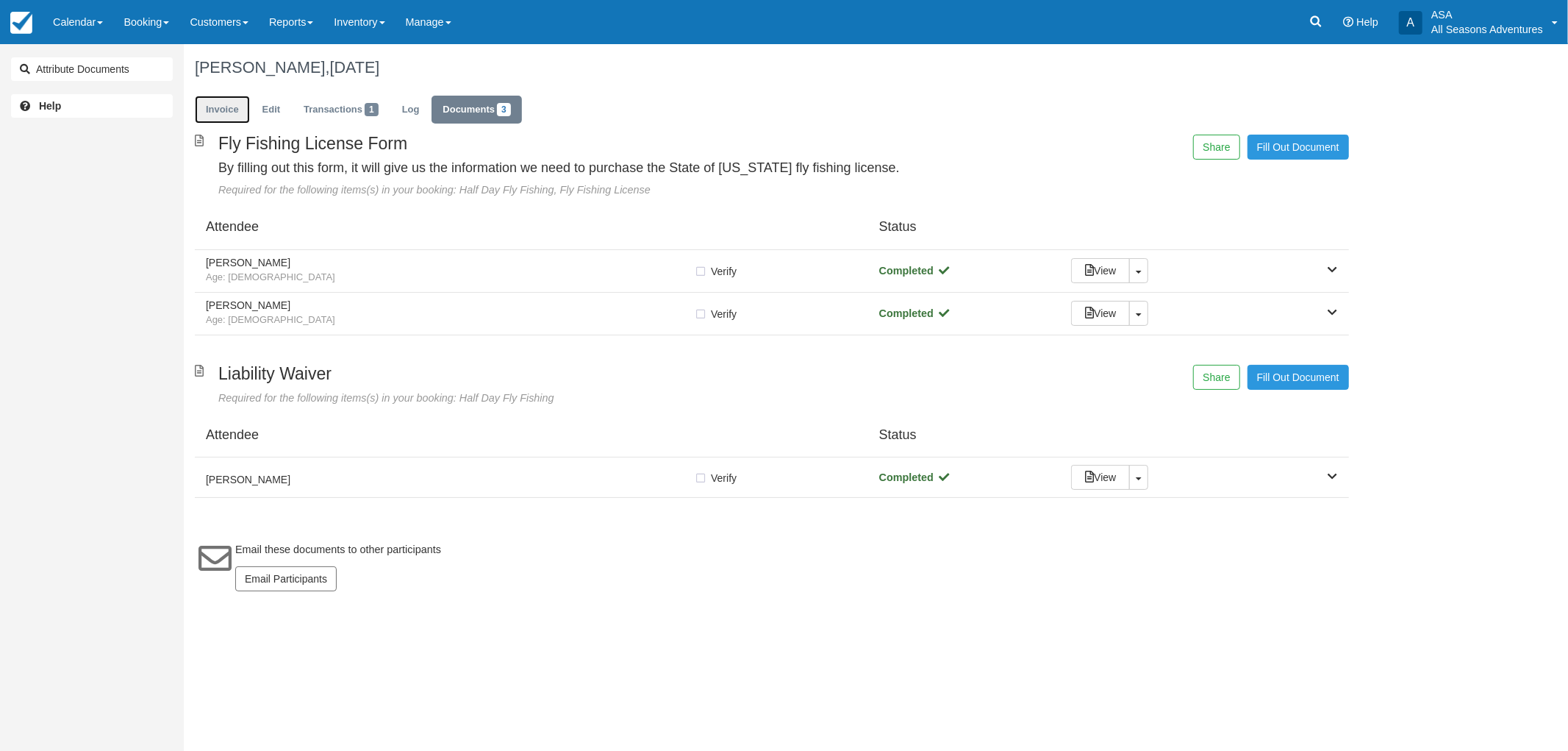
click at [234, 106] on link "Invoice" at bounding box center [222, 109] width 56 height 29
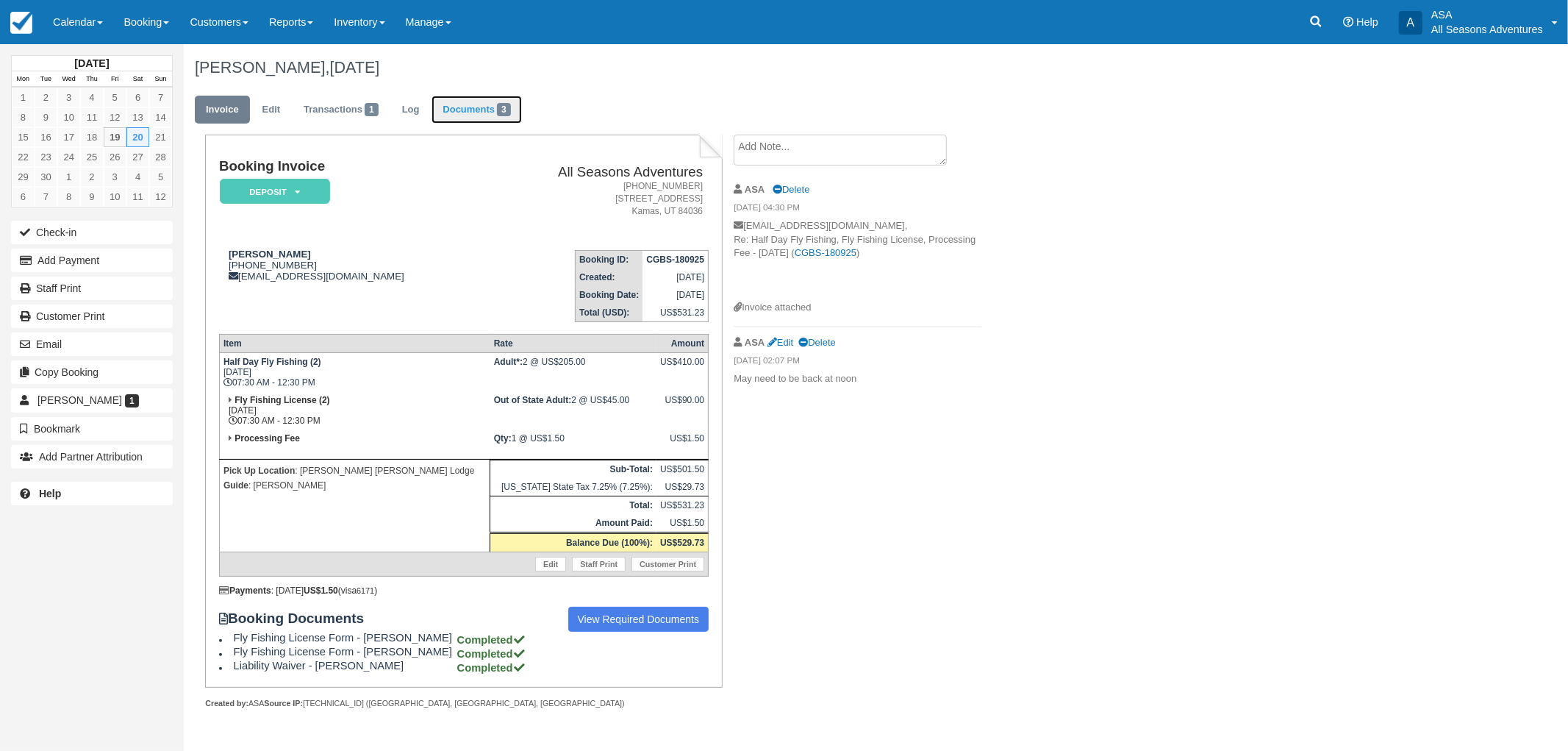
click at [478, 108] on link "Documents 3" at bounding box center [477, 109] width 90 height 29
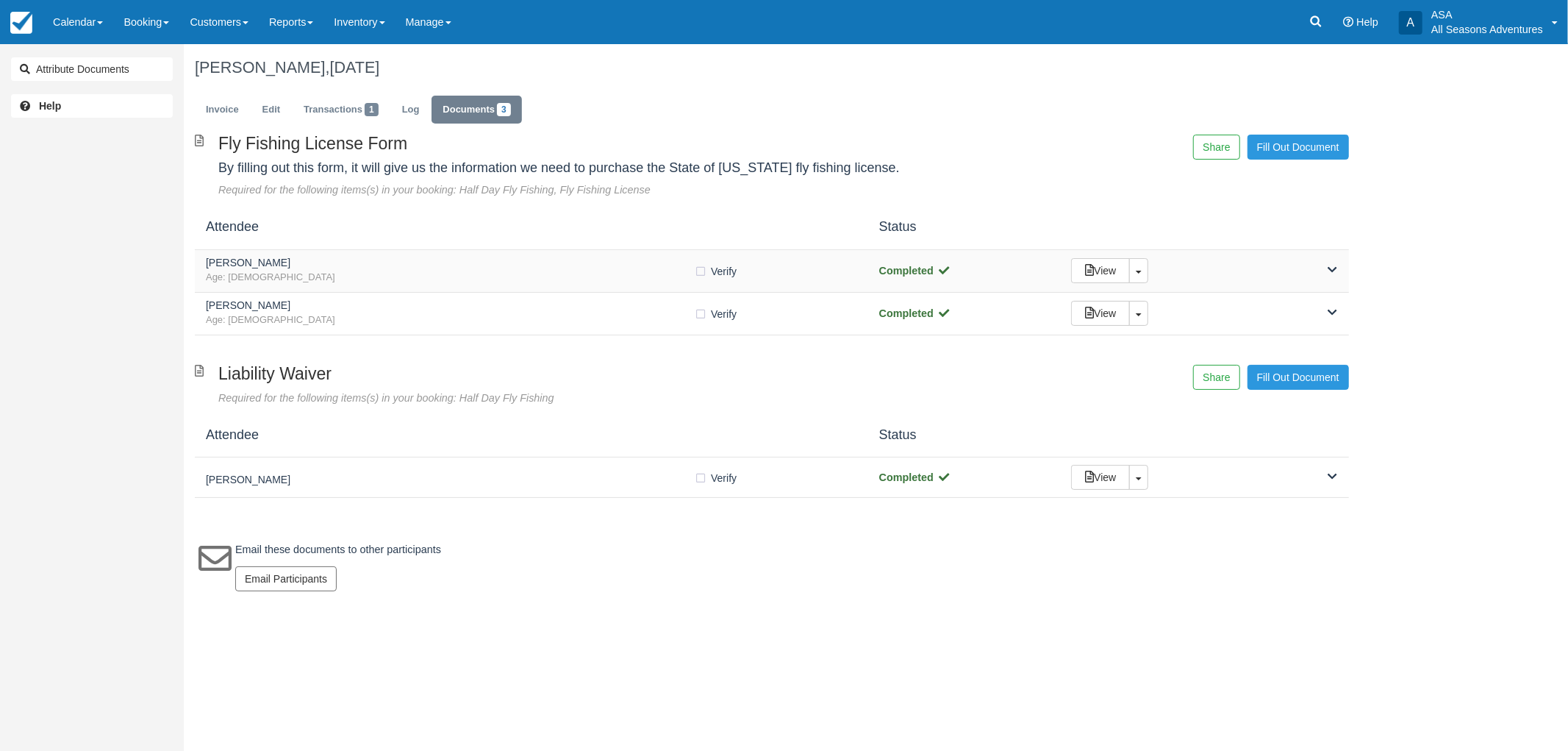
click at [457, 260] on h5 "[PERSON_NAME]" at bounding box center [449, 262] width 488 height 11
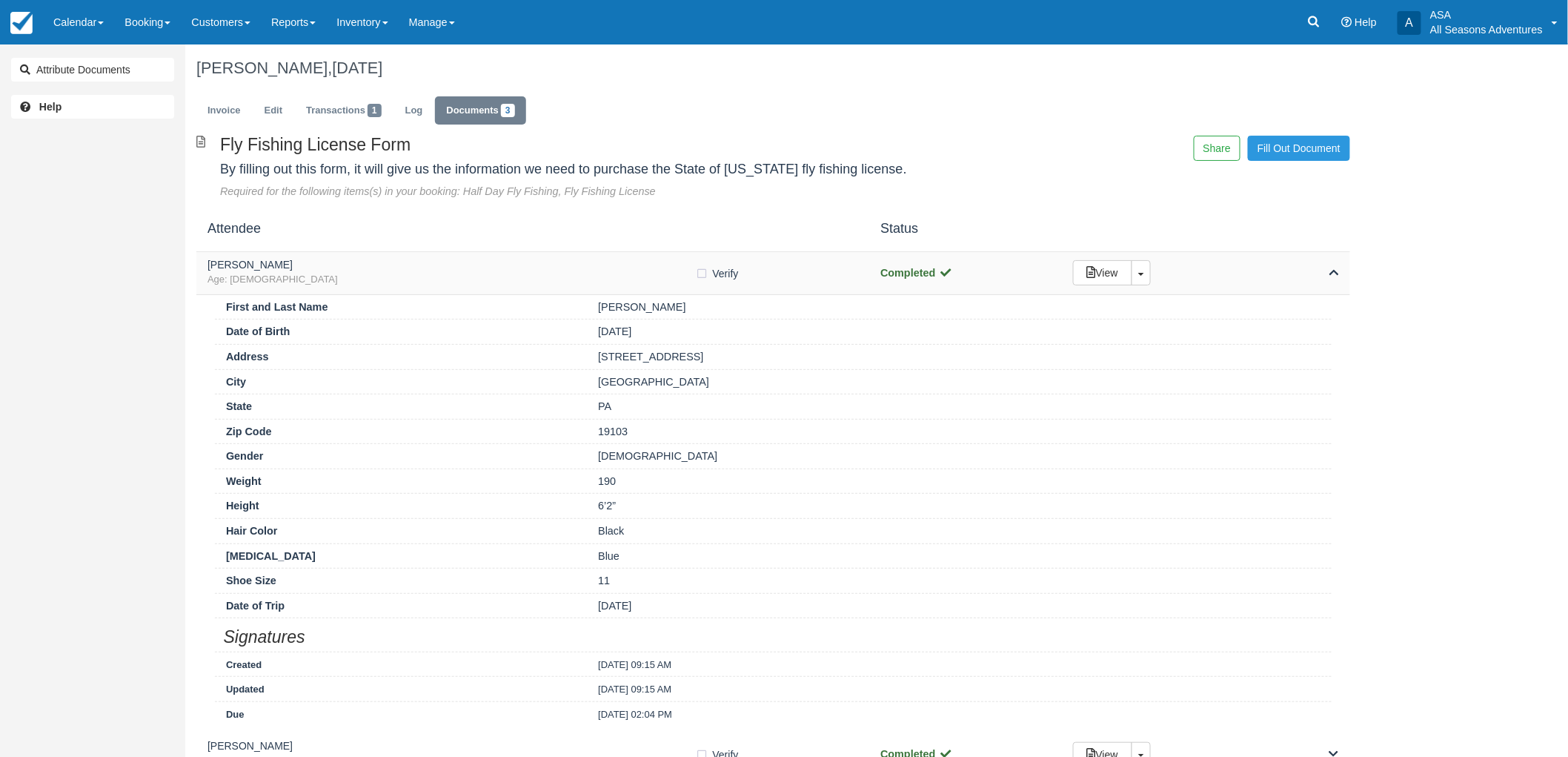
click at [426, 276] on span "Age: [DEMOGRAPHIC_DATA]" at bounding box center [451, 279] width 489 height 14
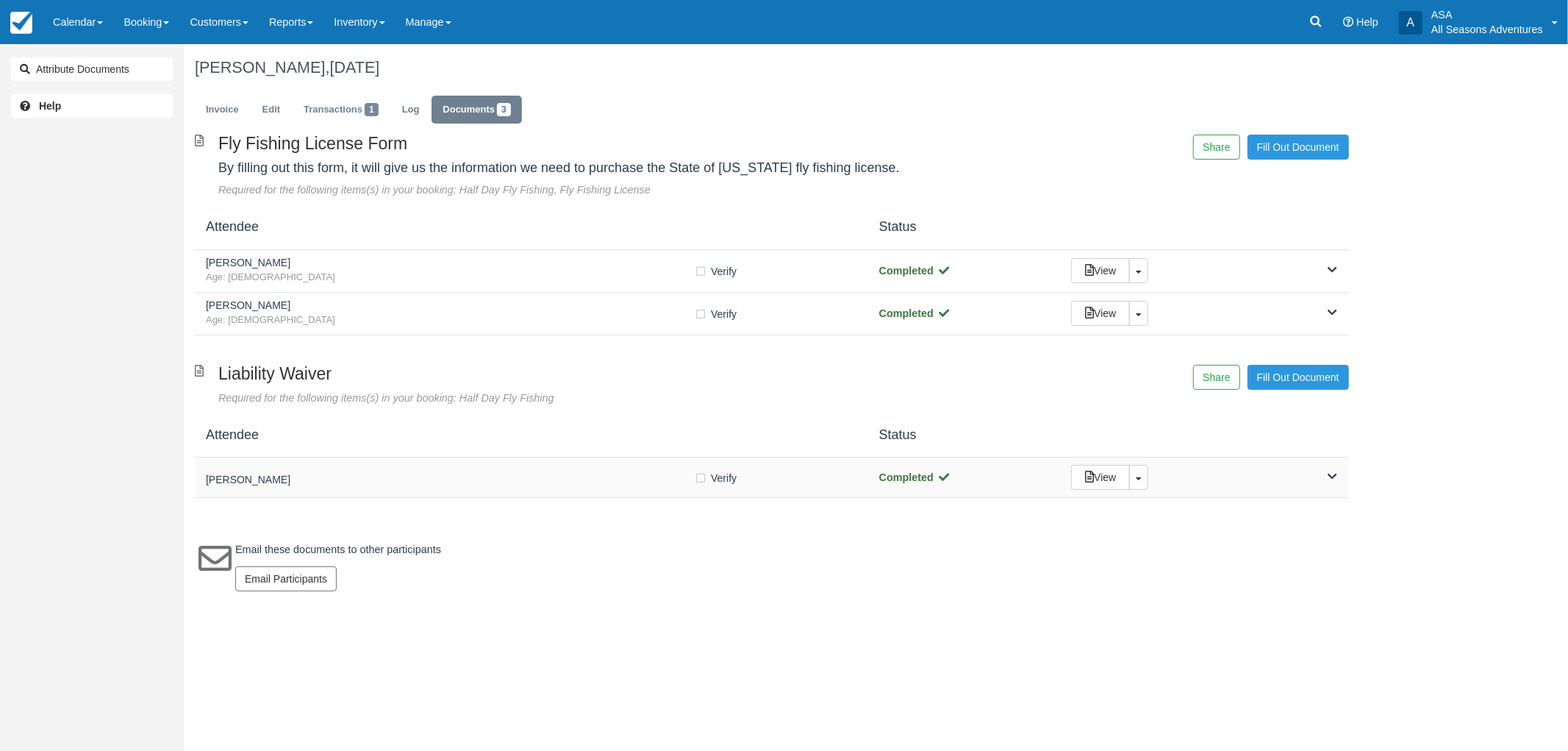
click at [447, 463] on div "Caroline Myers Verify Verified Completed View Toggle Dropdown Detach" at bounding box center [772, 477] width 1154 height 41
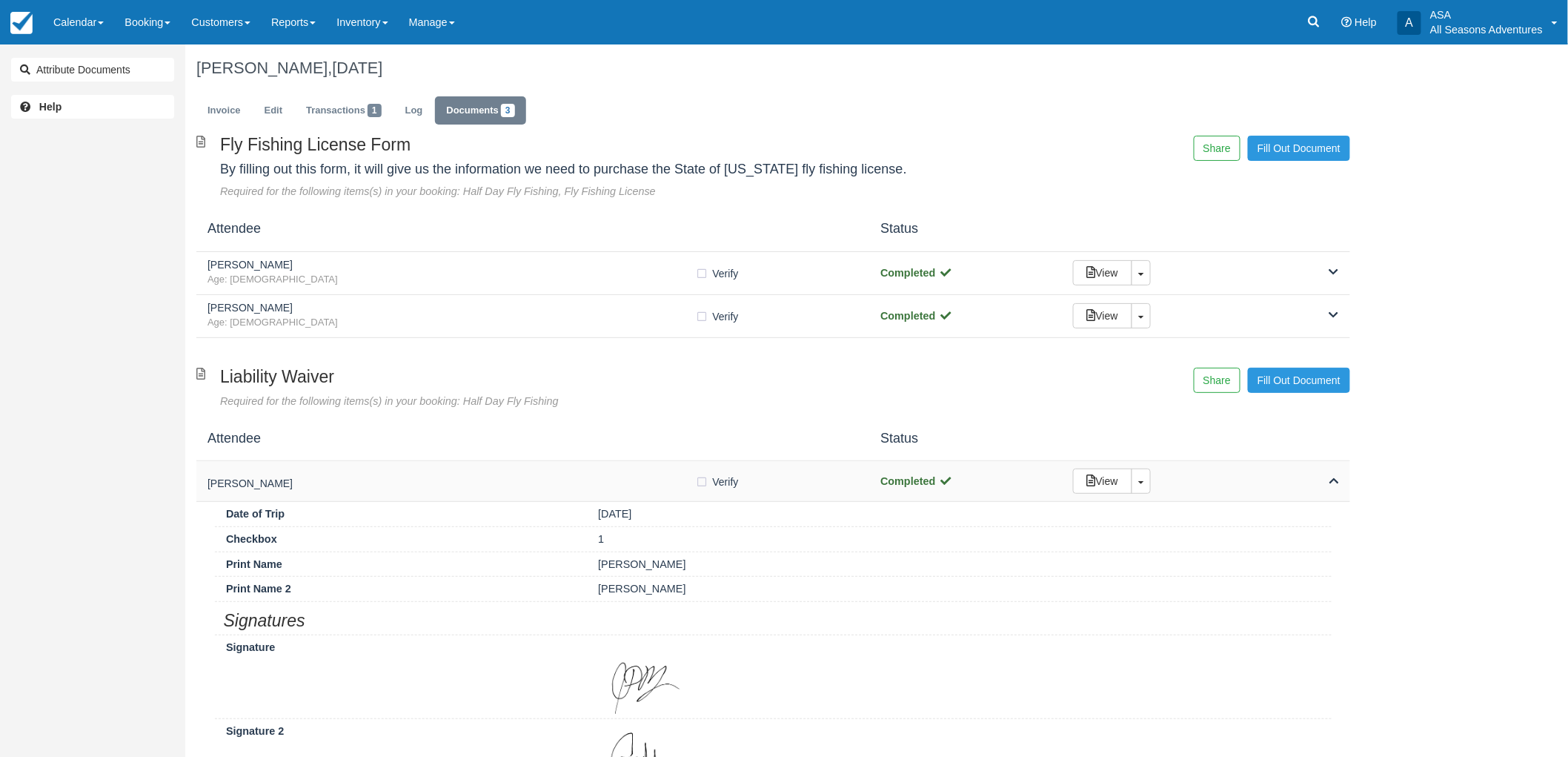
click at [449, 465] on div "Caroline Myers Verify Verified Completed View Toggle Dropdown Detach" at bounding box center [773, 481] width 1154 height 41
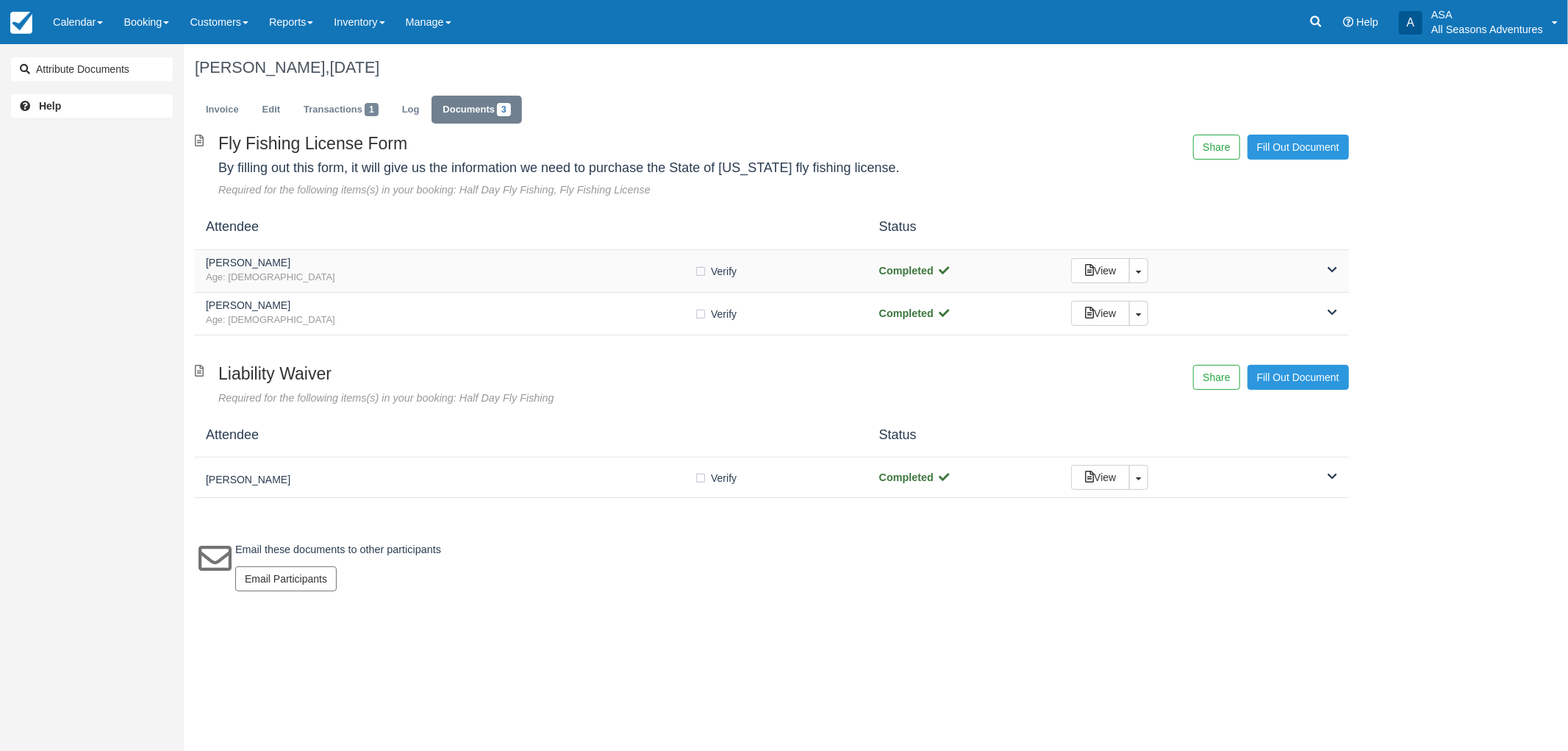
click at [456, 281] on span "Age: 31" at bounding box center [449, 277] width 488 height 14
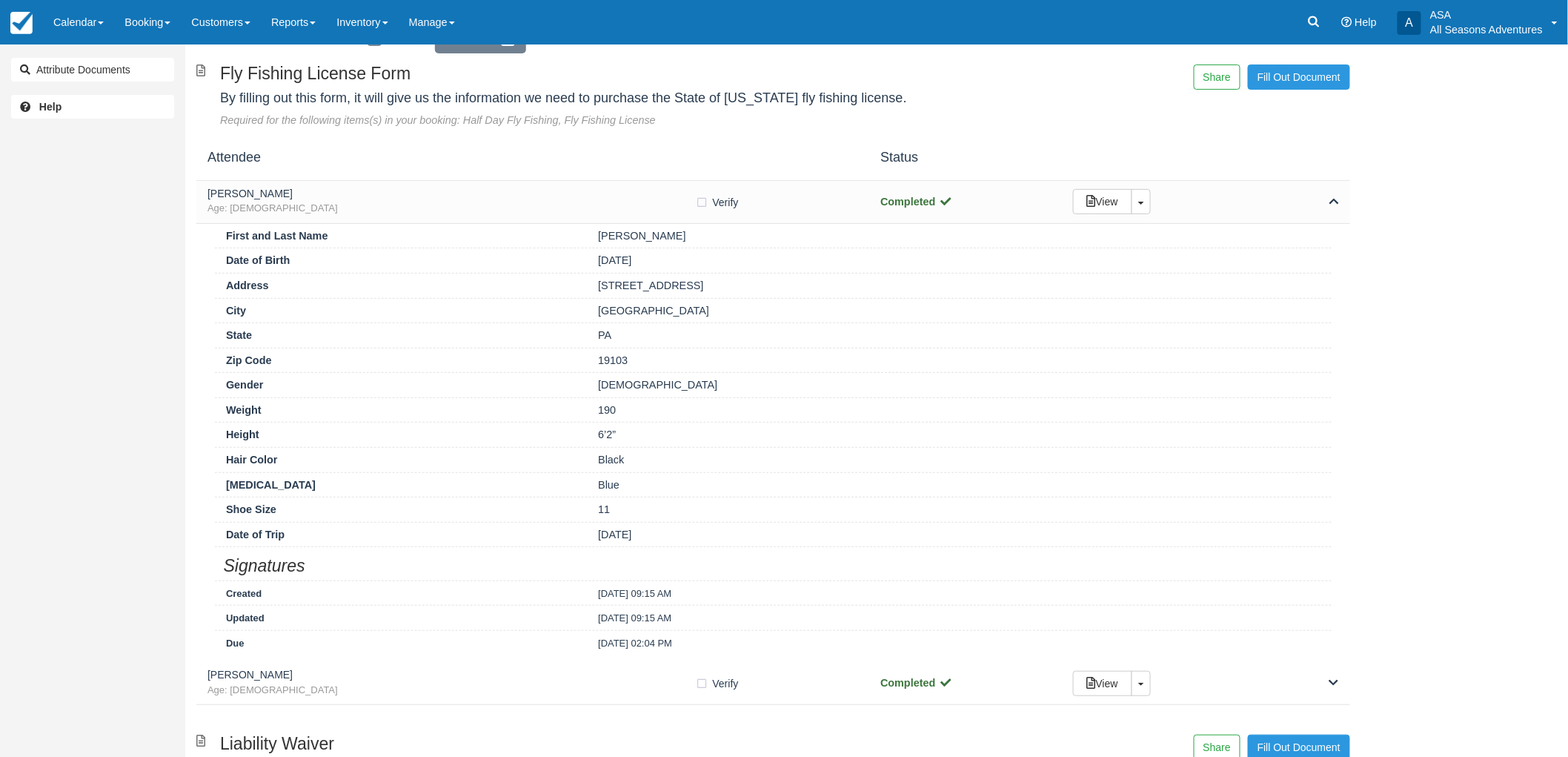
scroll to position [165, 0]
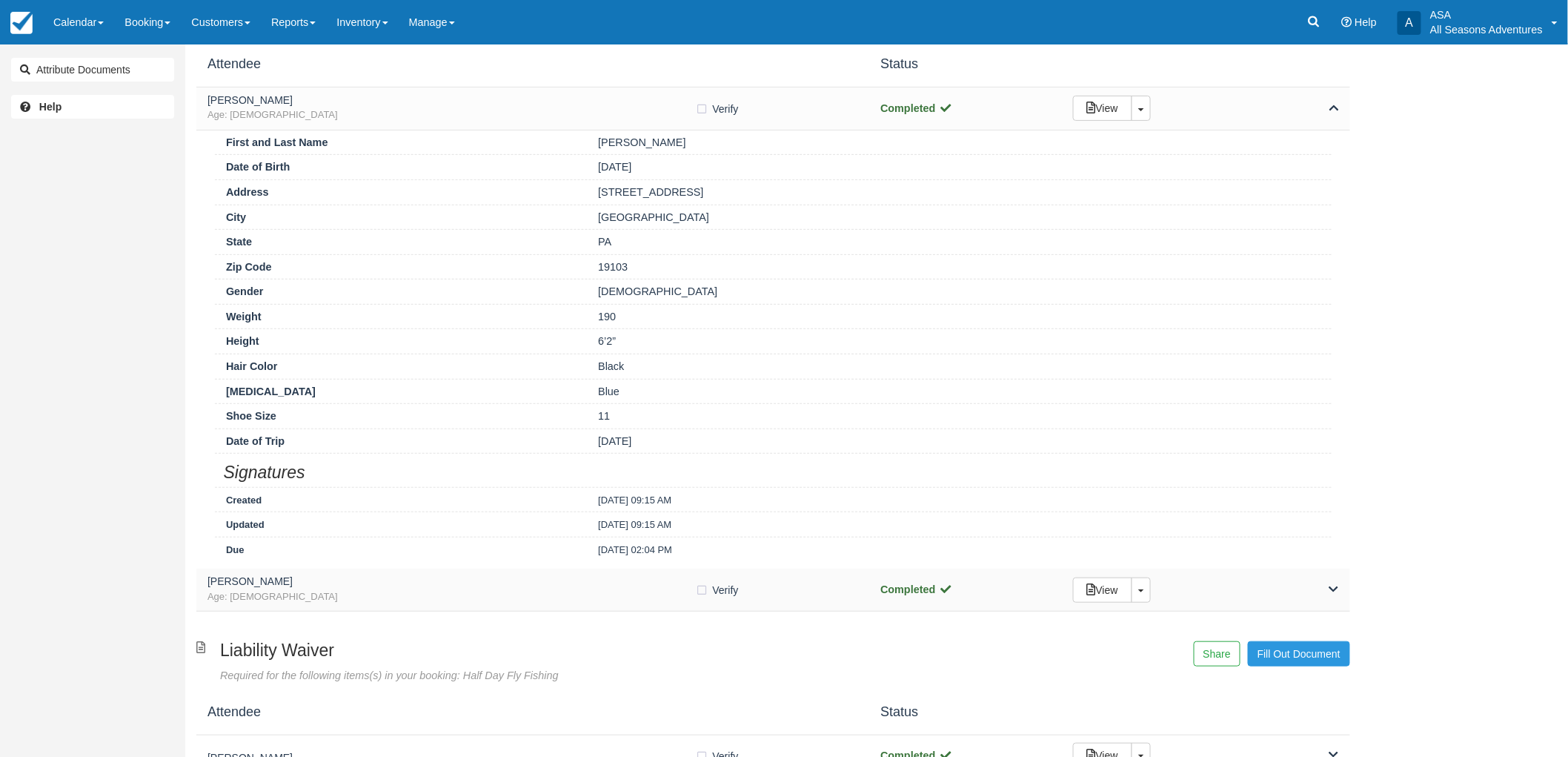
click at [490, 602] on span "Age: 30" at bounding box center [451, 597] width 489 height 14
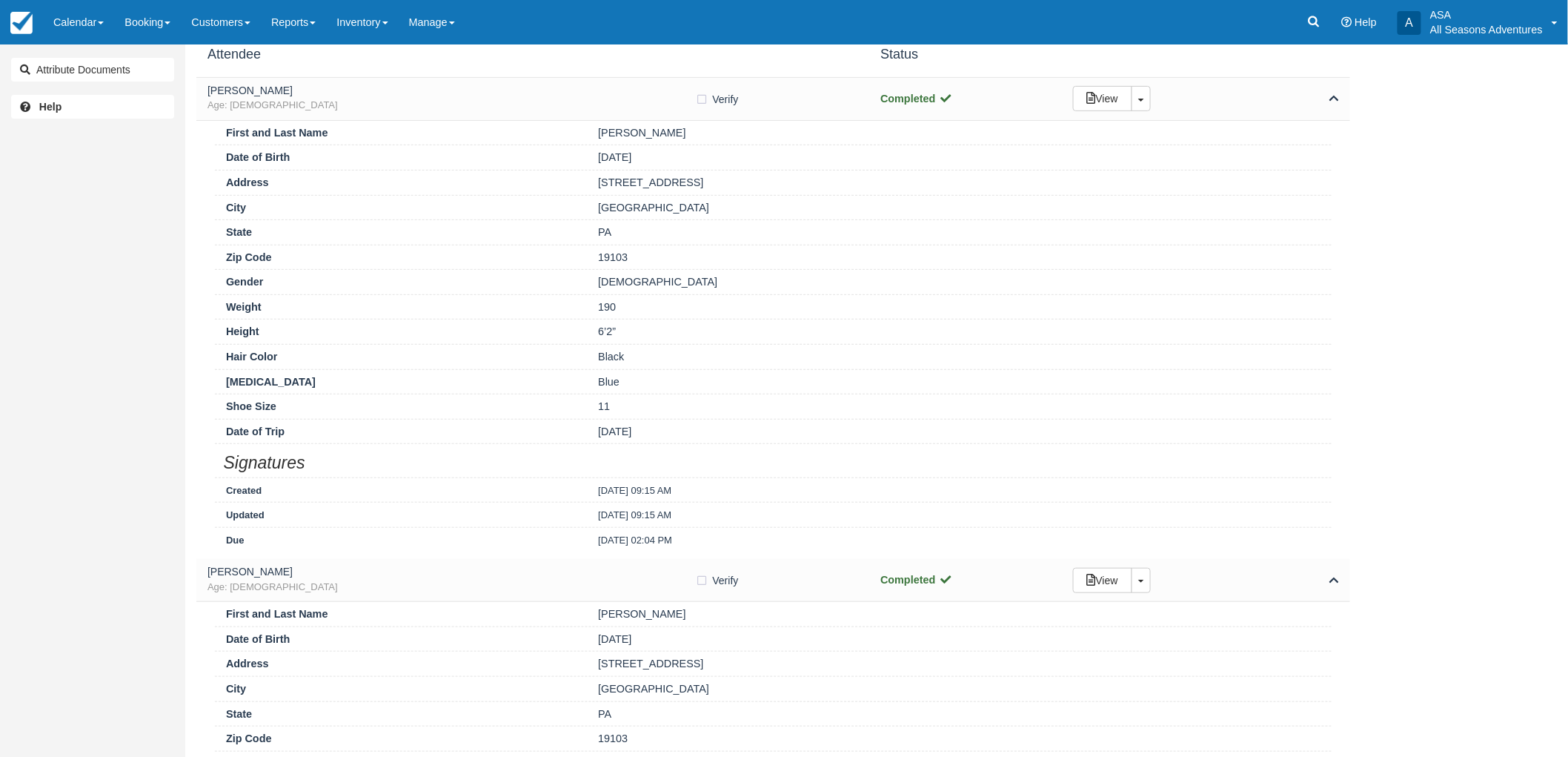
scroll to position [0, 0]
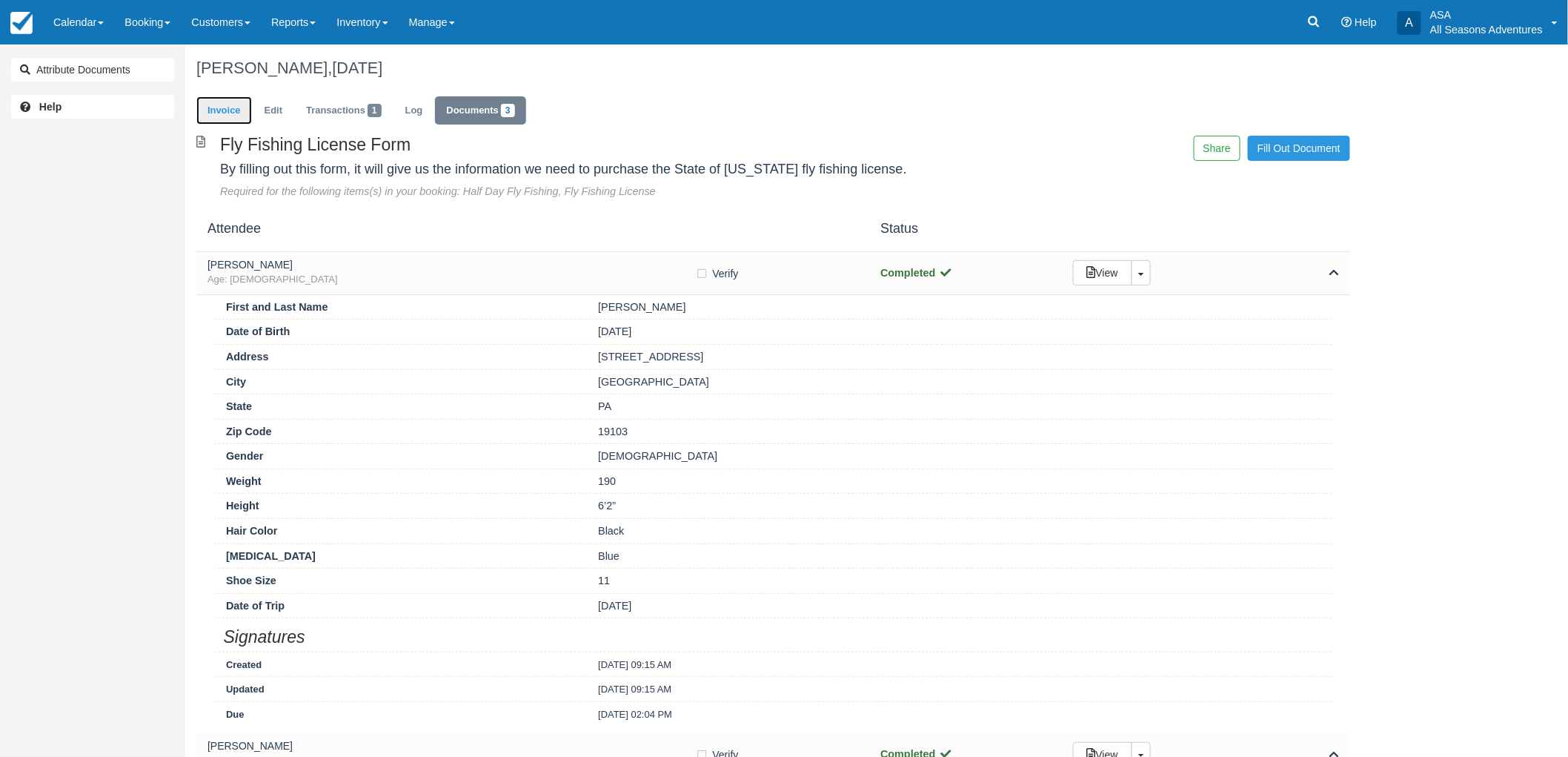
click at [203, 115] on link "Invoice" at bounding box center [224, 110] width 56 height 29
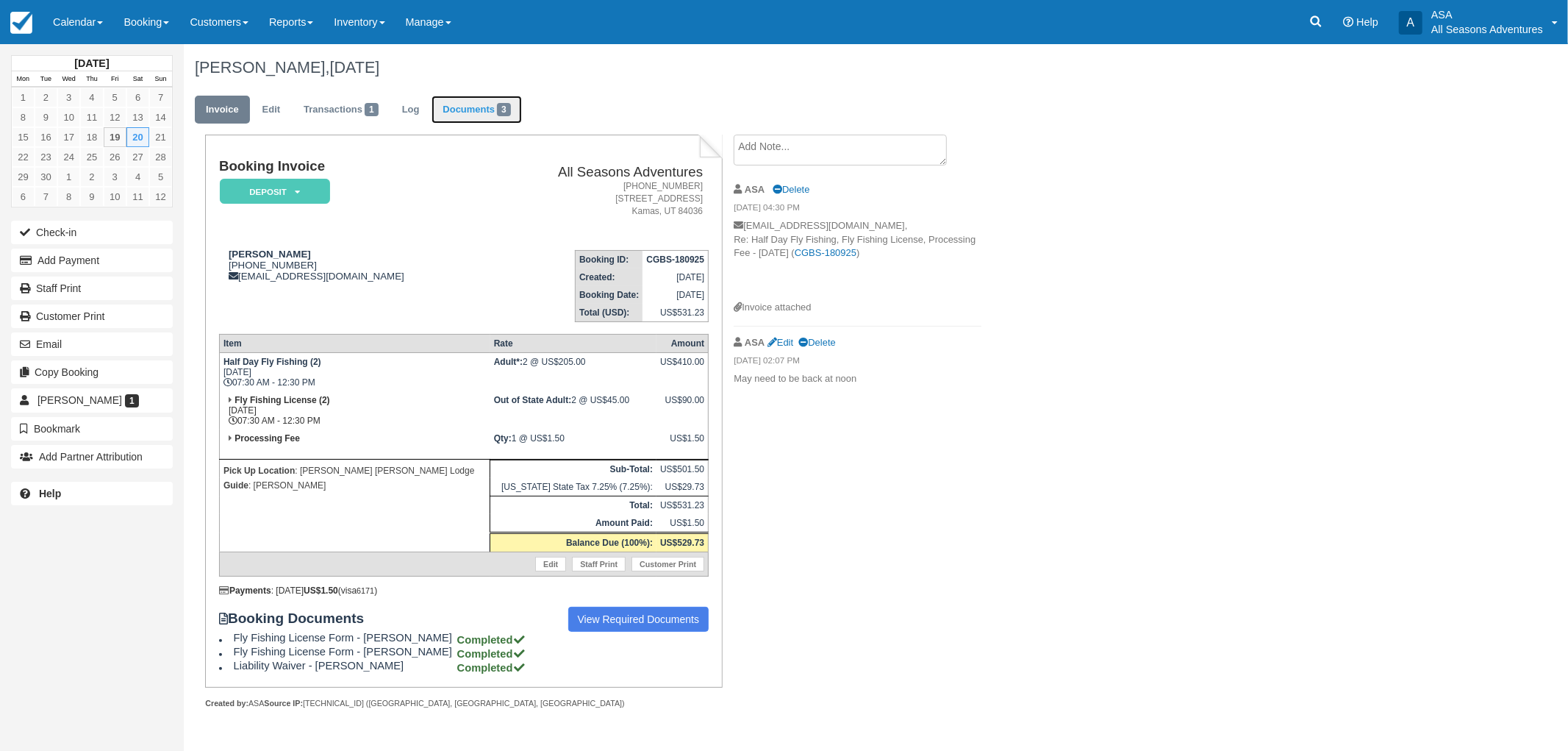
click at [476, 104] on link "Documents 3" at bounding box center [477, 109] width 90 height 29
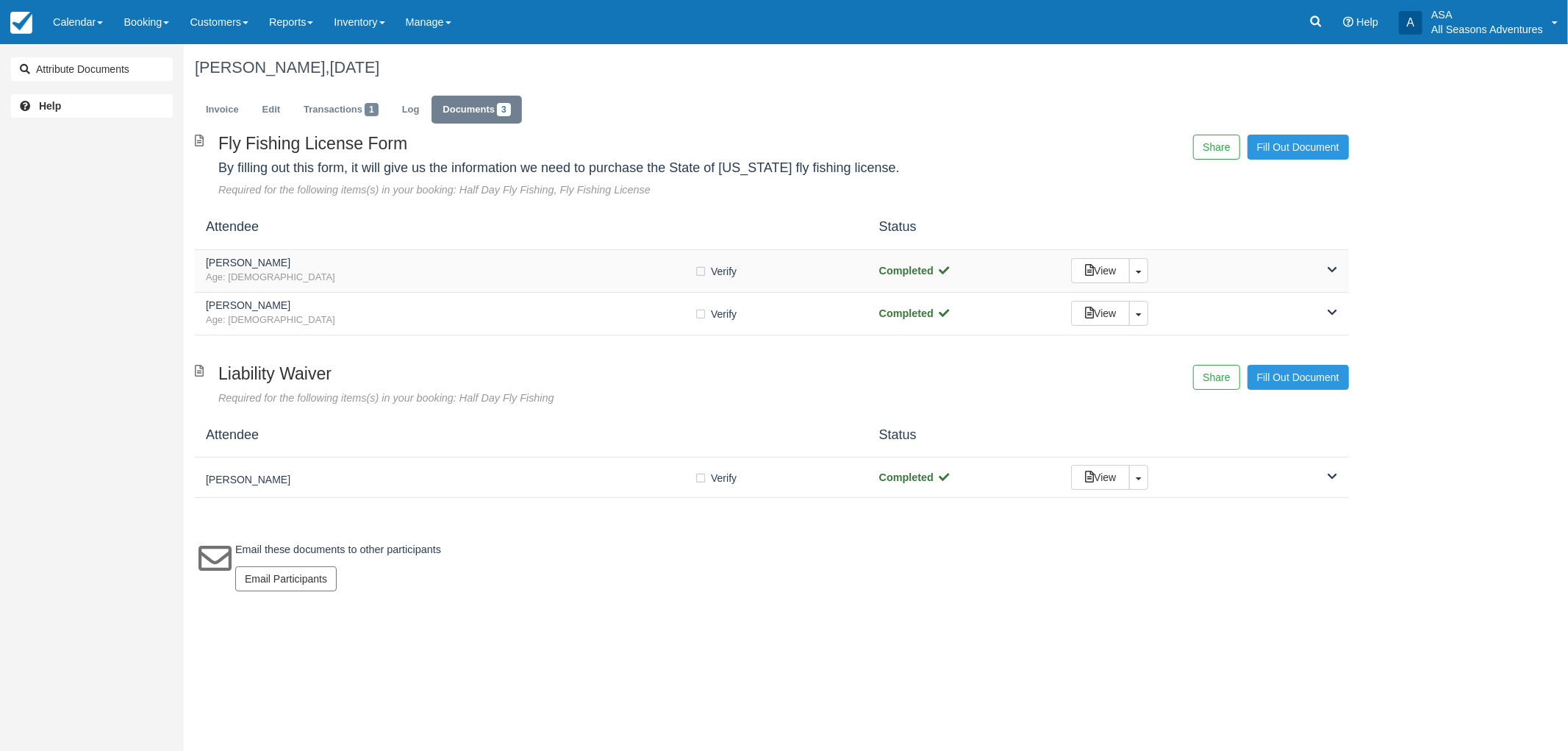
click at [392, 272] on span "Age: 31" at bounding box center [449, 277] width 488 height 14
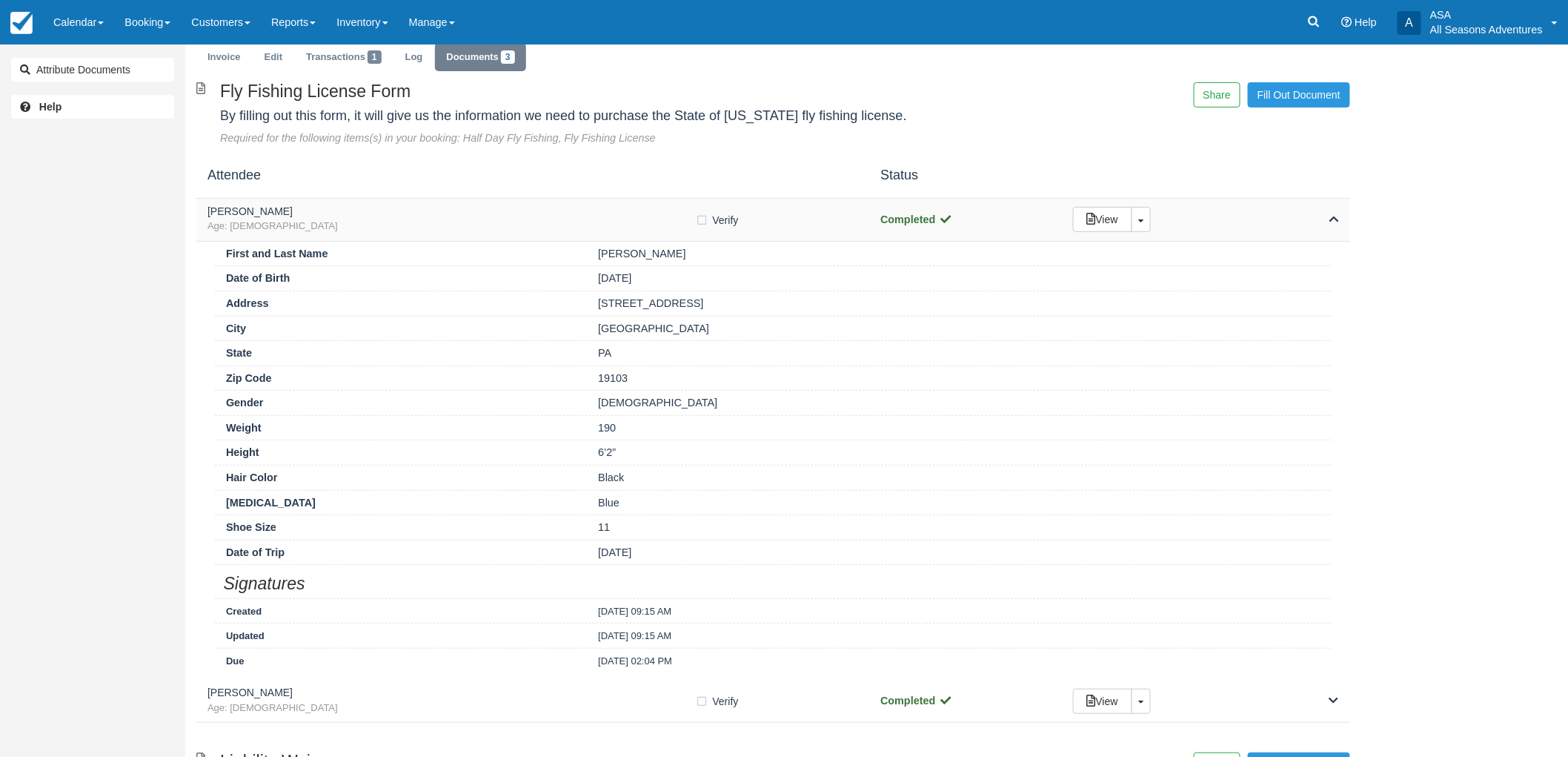
scroll to position [82, 0]
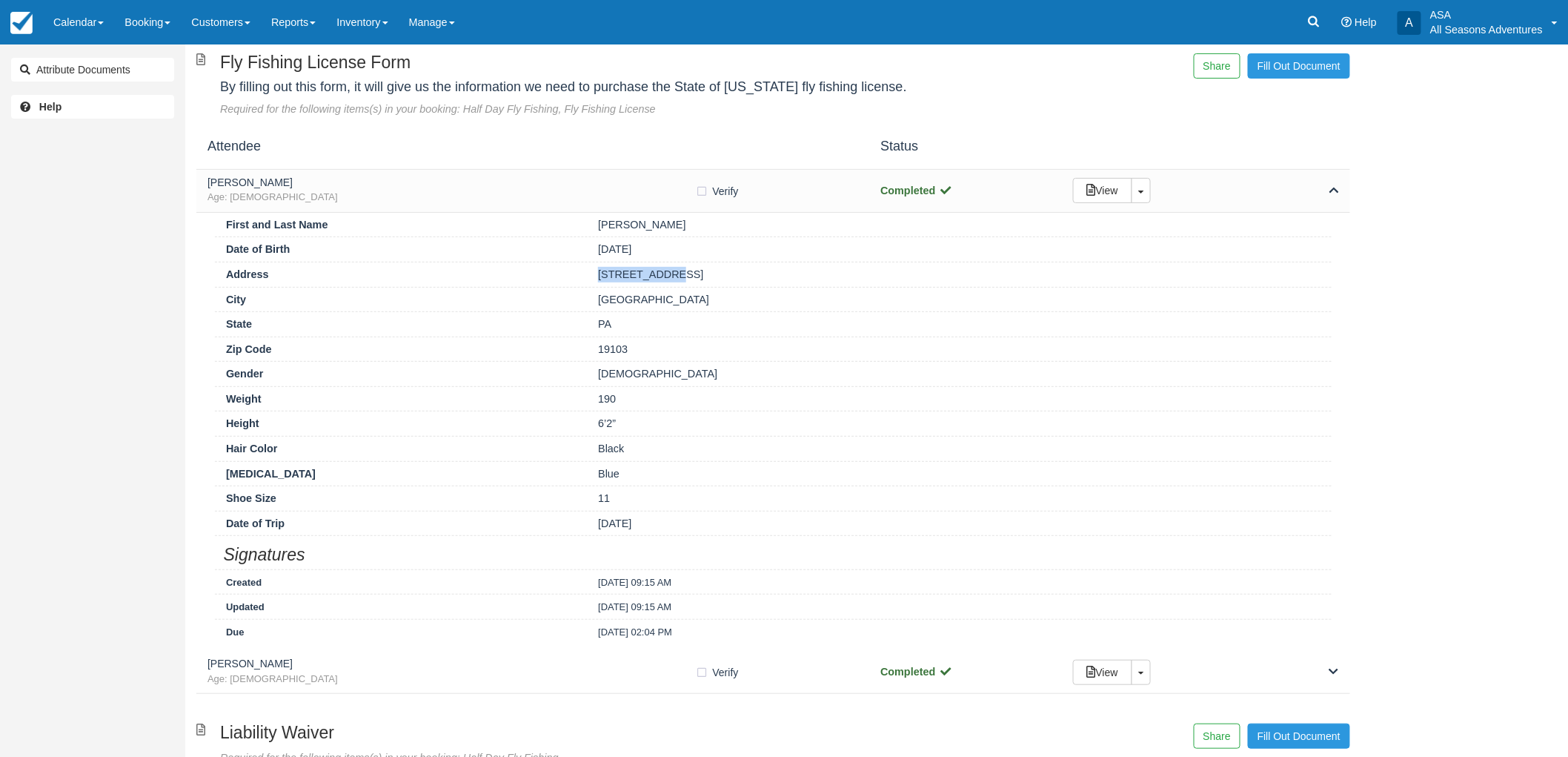
drag, startPoint x: 674, startPoint y: 275, endPoint x: 588, endPoint y: 272, distance: 86.1
click at [588, 272] on div "336 S 21st St" at bounding box center [959, 274] width 744 height 16
copy div "336 S 21st St"
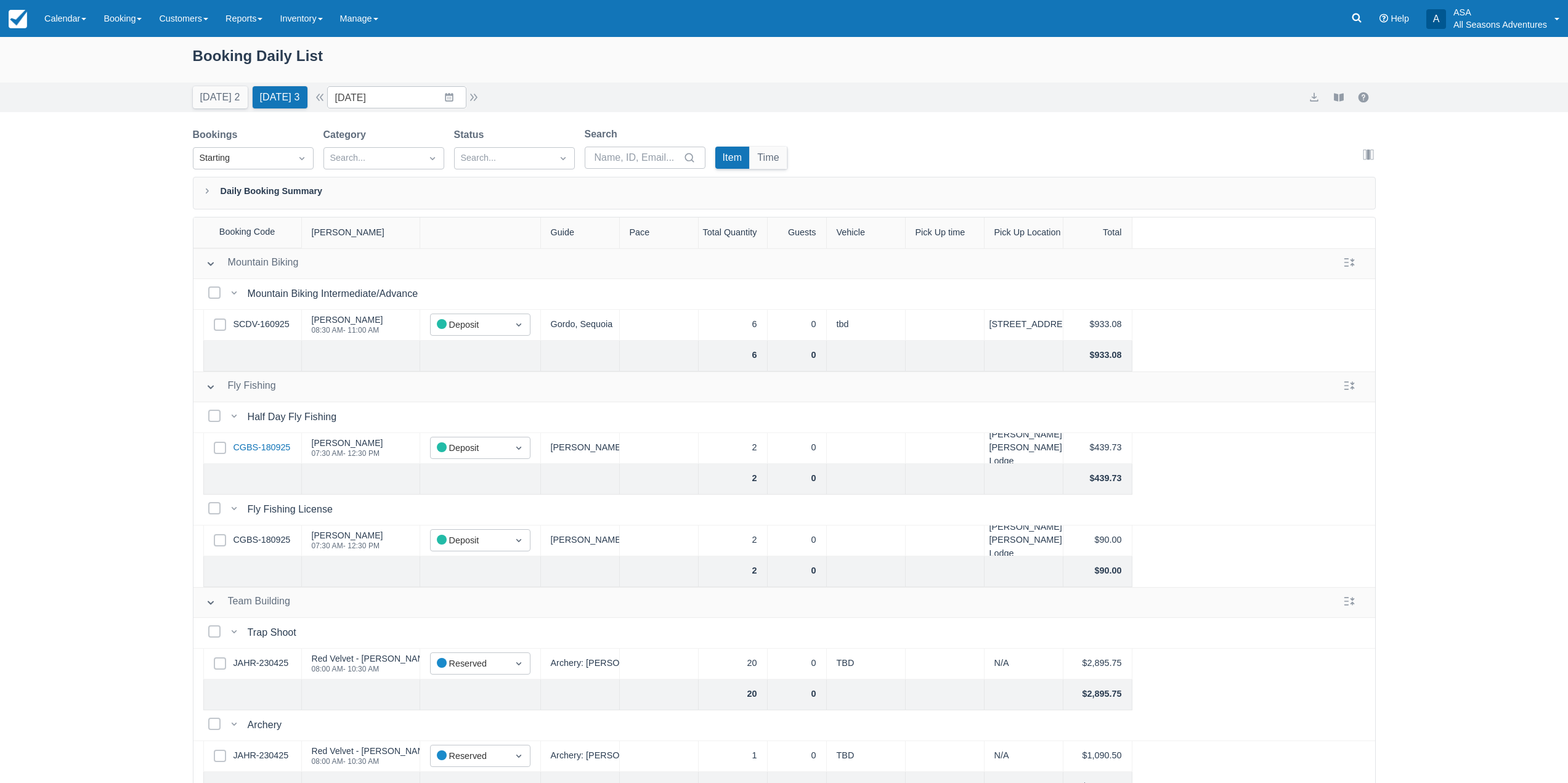
scroll to position [122, 0]
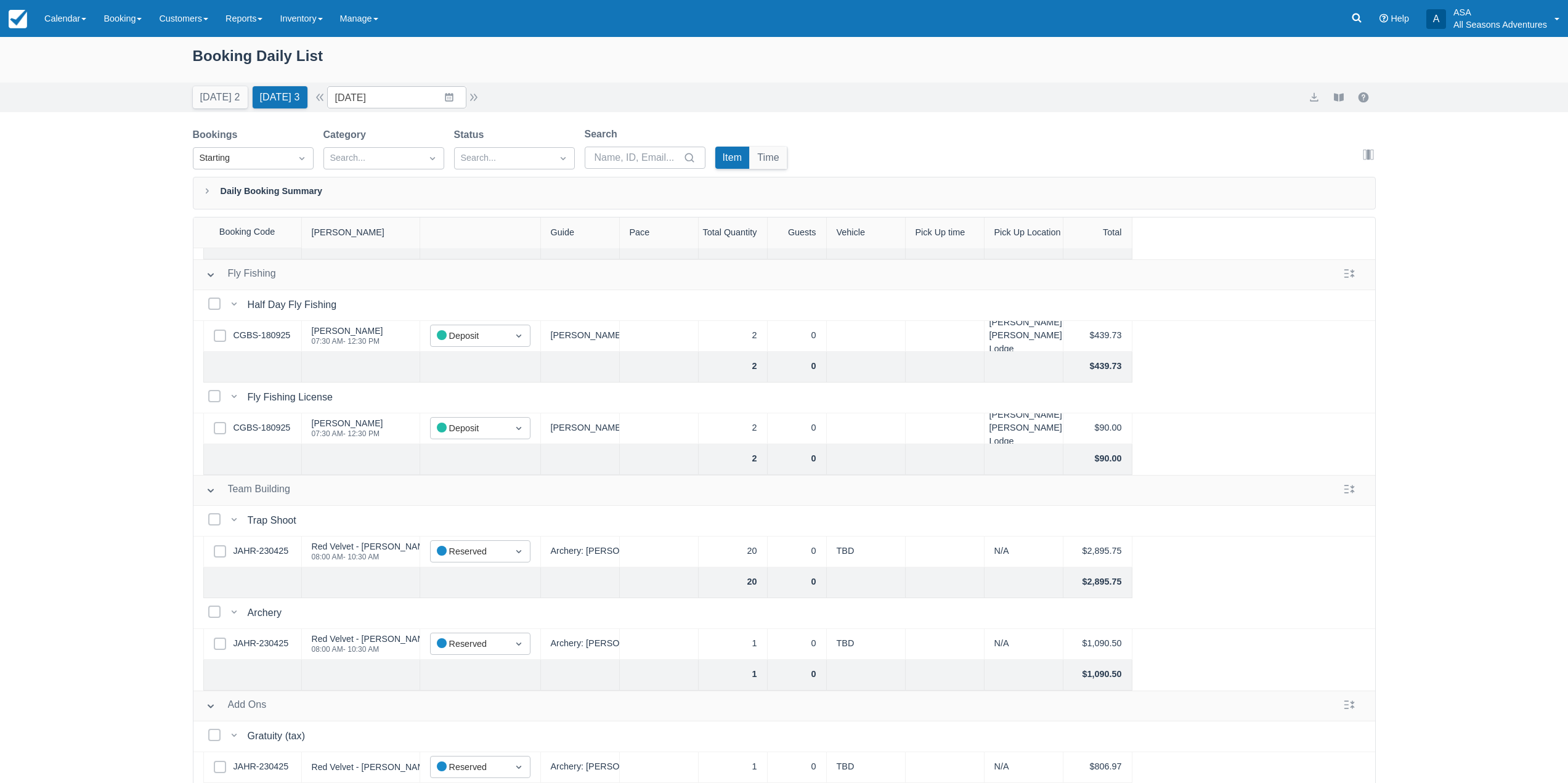
click at [268, 537] on div "Select Row JAHR-230425" at bounding box center [253, 552] width 99 height 31
click at [265, 545] on link "JAHR-230425" at bounding box center [261, 552] width 56 height 14
click at [450, 79] on div "Booking Daily List" at bounding box center [784, 62] width 1183 height 35
click at [454, 92] on input "09/20/25" at bounding box center [397, 97] width 139 height 22
click at [543, 97] on div "Today 2 Tomorrow 3 Date 09/20/25 Navigate forward to interact with the calendar…" at bounding box center [784, 97] width 1183 height 22
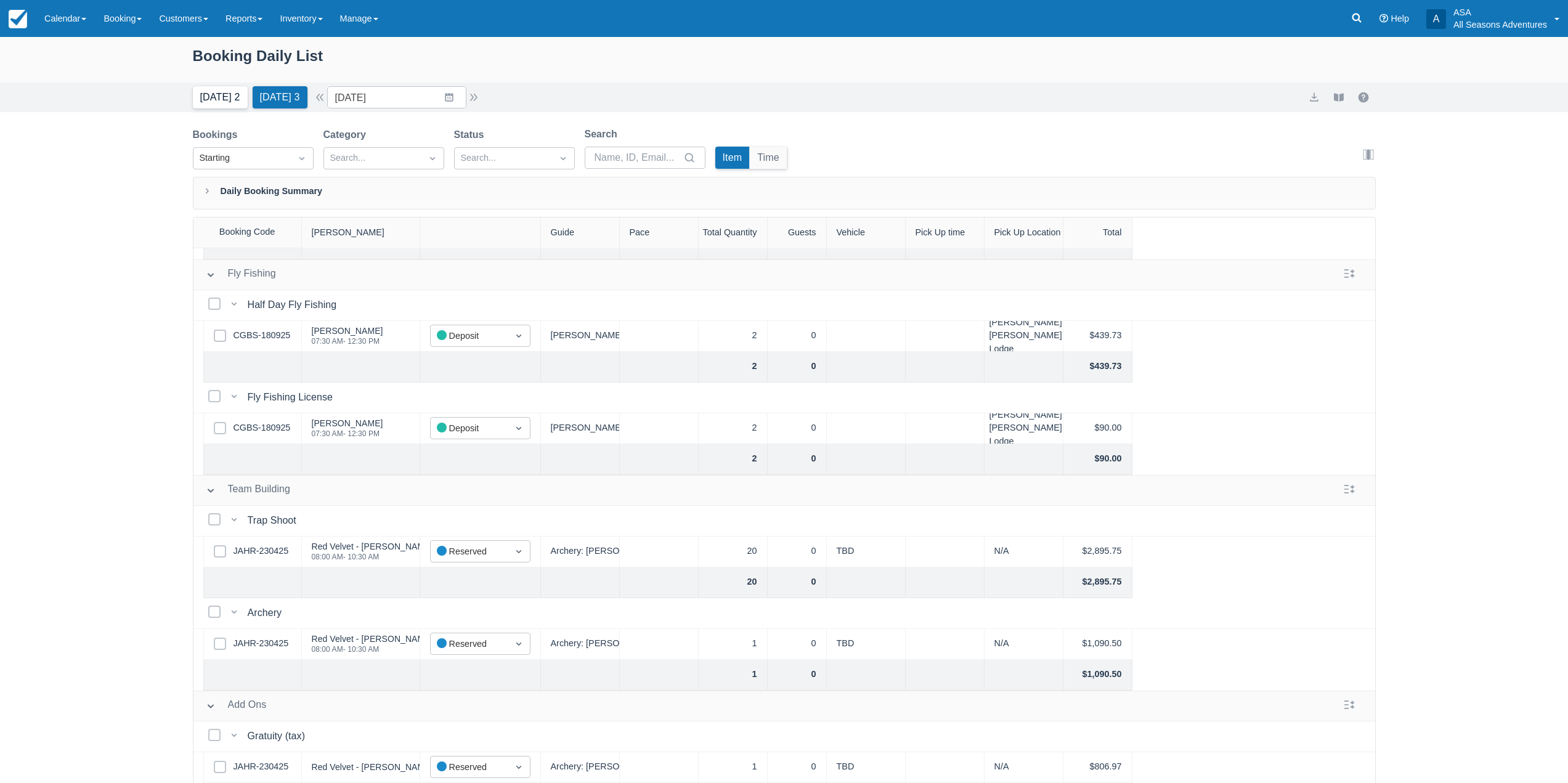
click at [218, 89] on button "Today 2" at bounding box center [220, 97] width 55 height 22
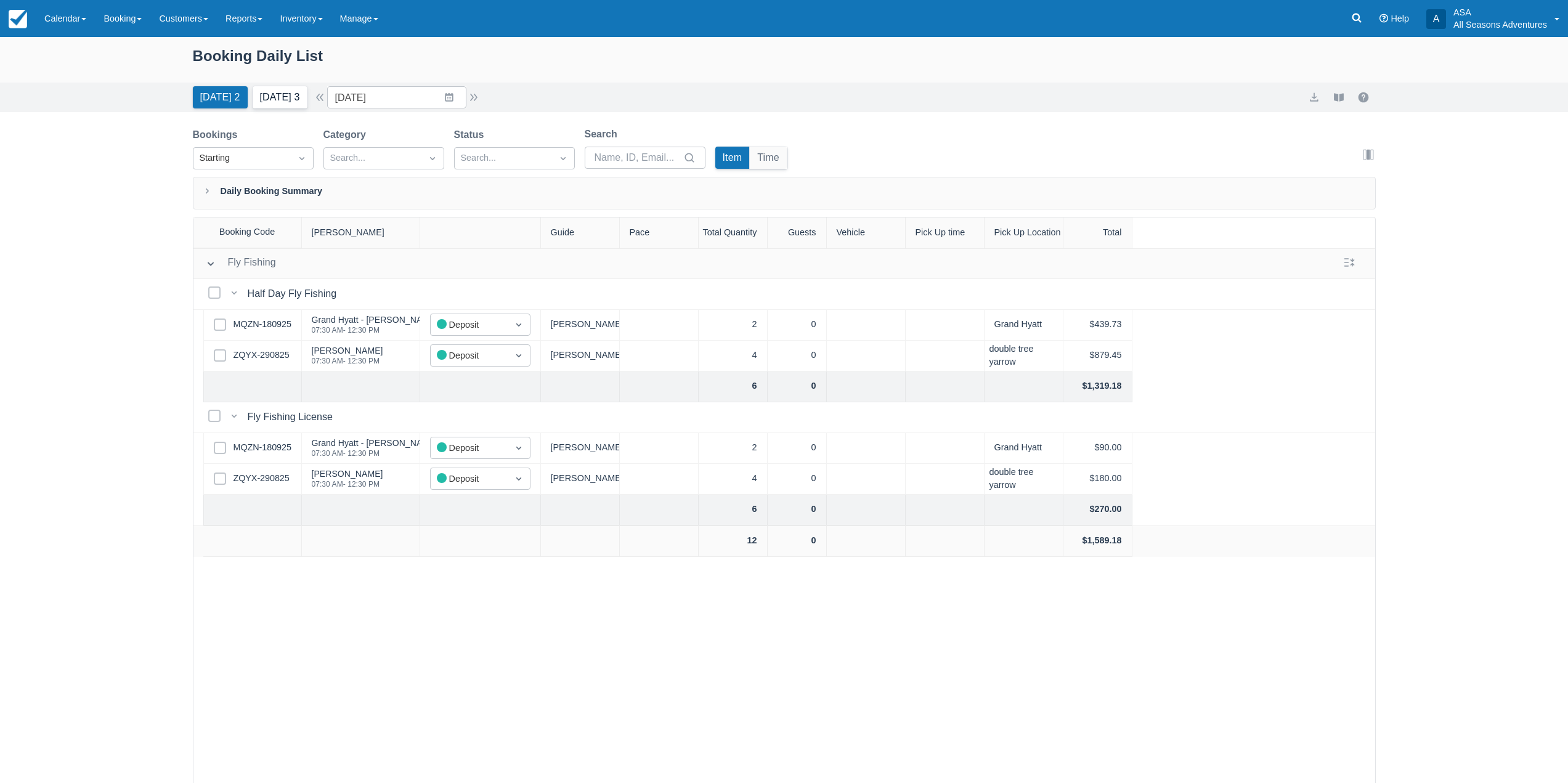
click at [299, 99] on button "Tomorrow 3" at bounding box center [280, 97] width 55 height 22
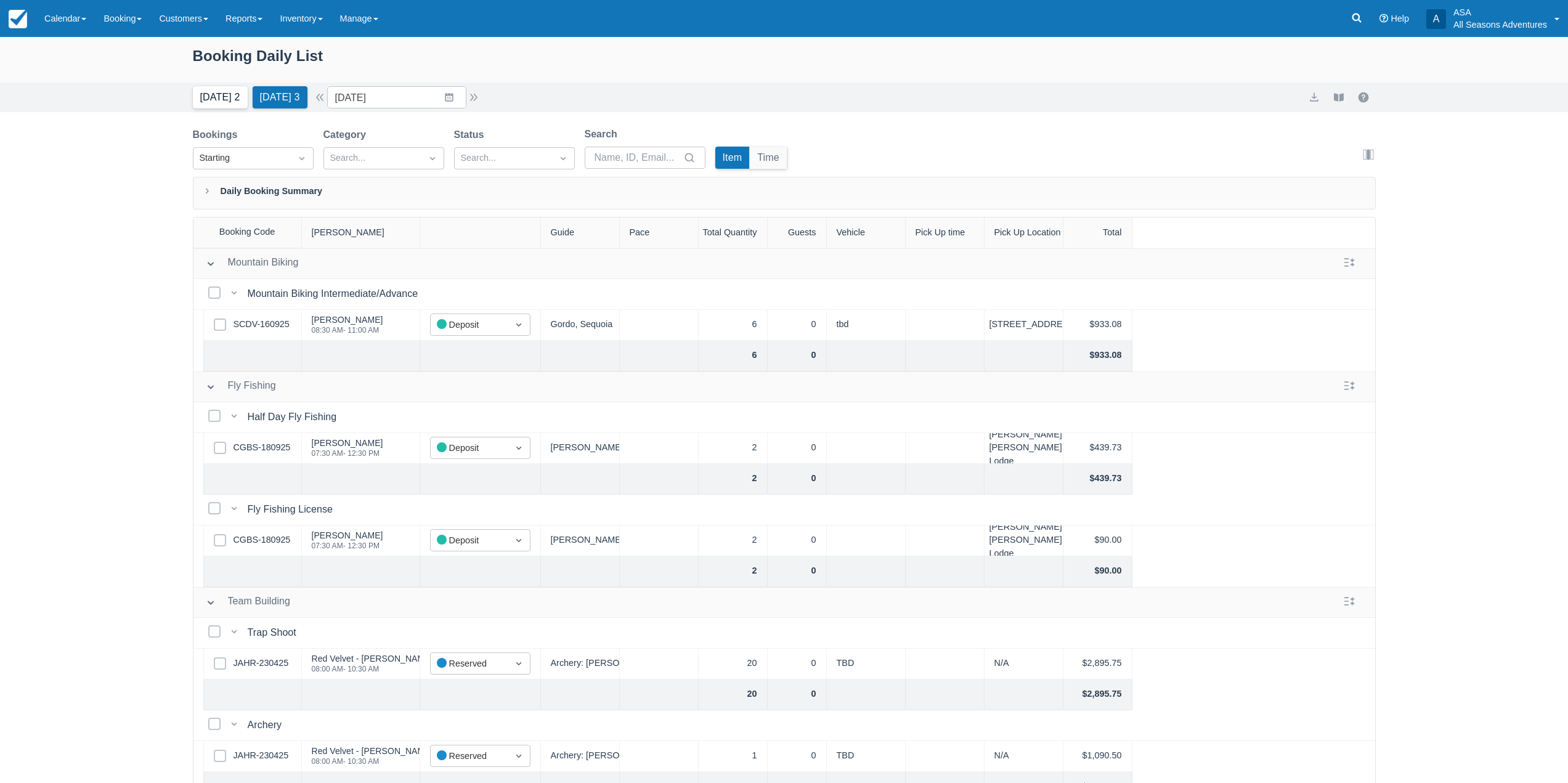
click at [237, 99] on button "[DATE] 2" at bounding box center [220, 97] width 55 height 22
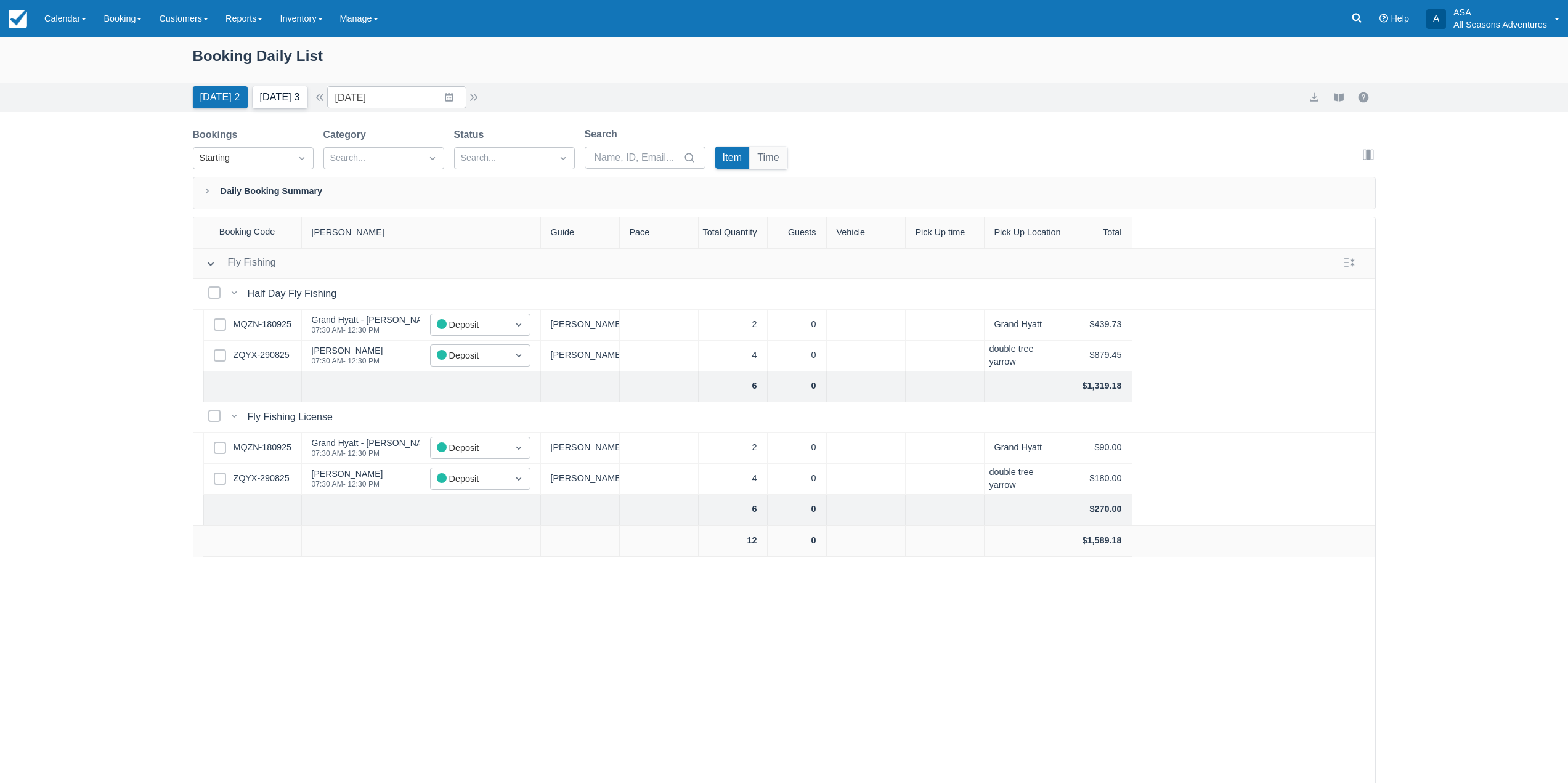
click at [308, 90] on button "[DATE] 3" at bounding box center [280, 97] width 55 height 22
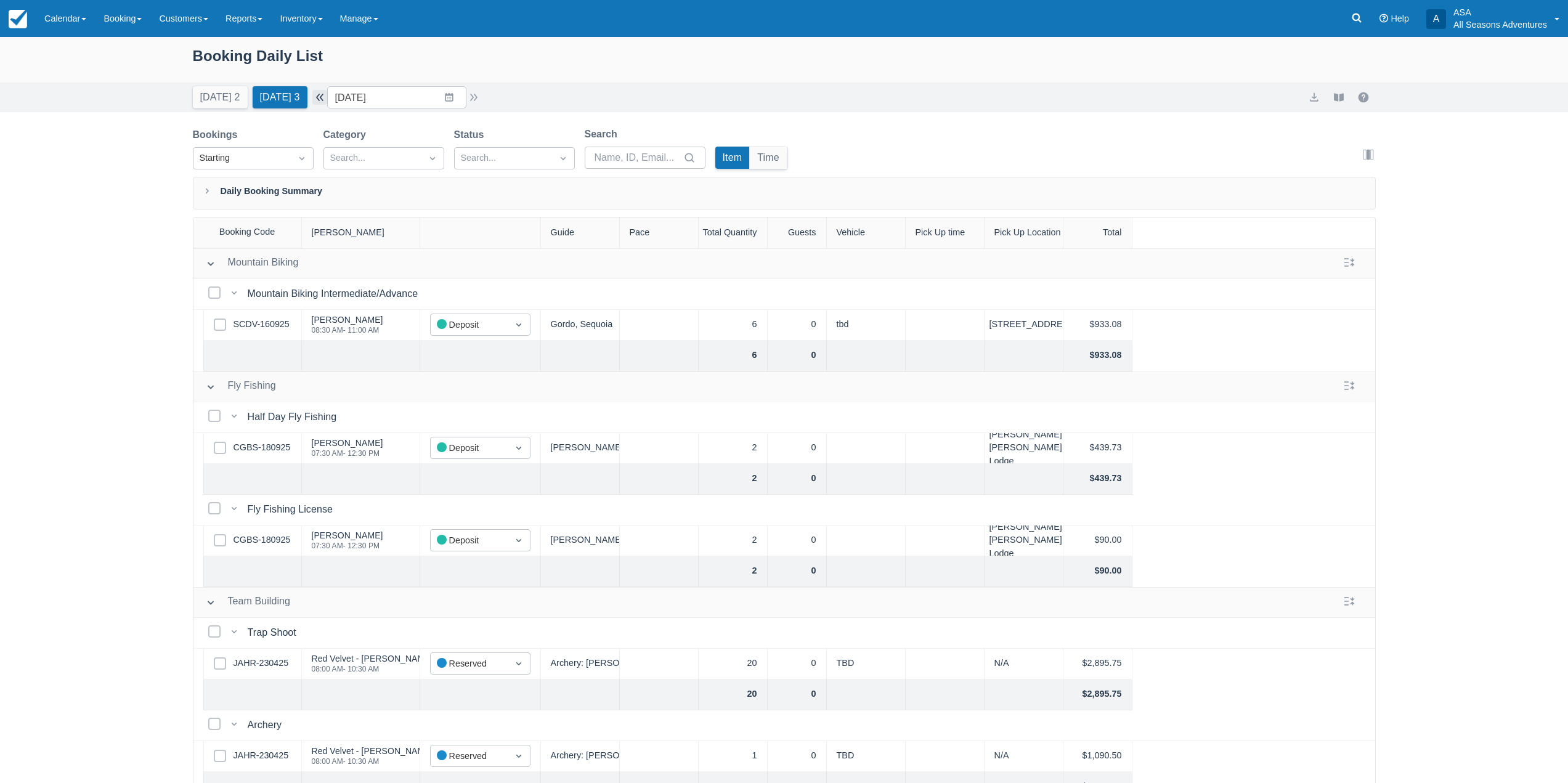
click at [324, 94] on button "button" at bounding box center [320, 97] width 15 height 15
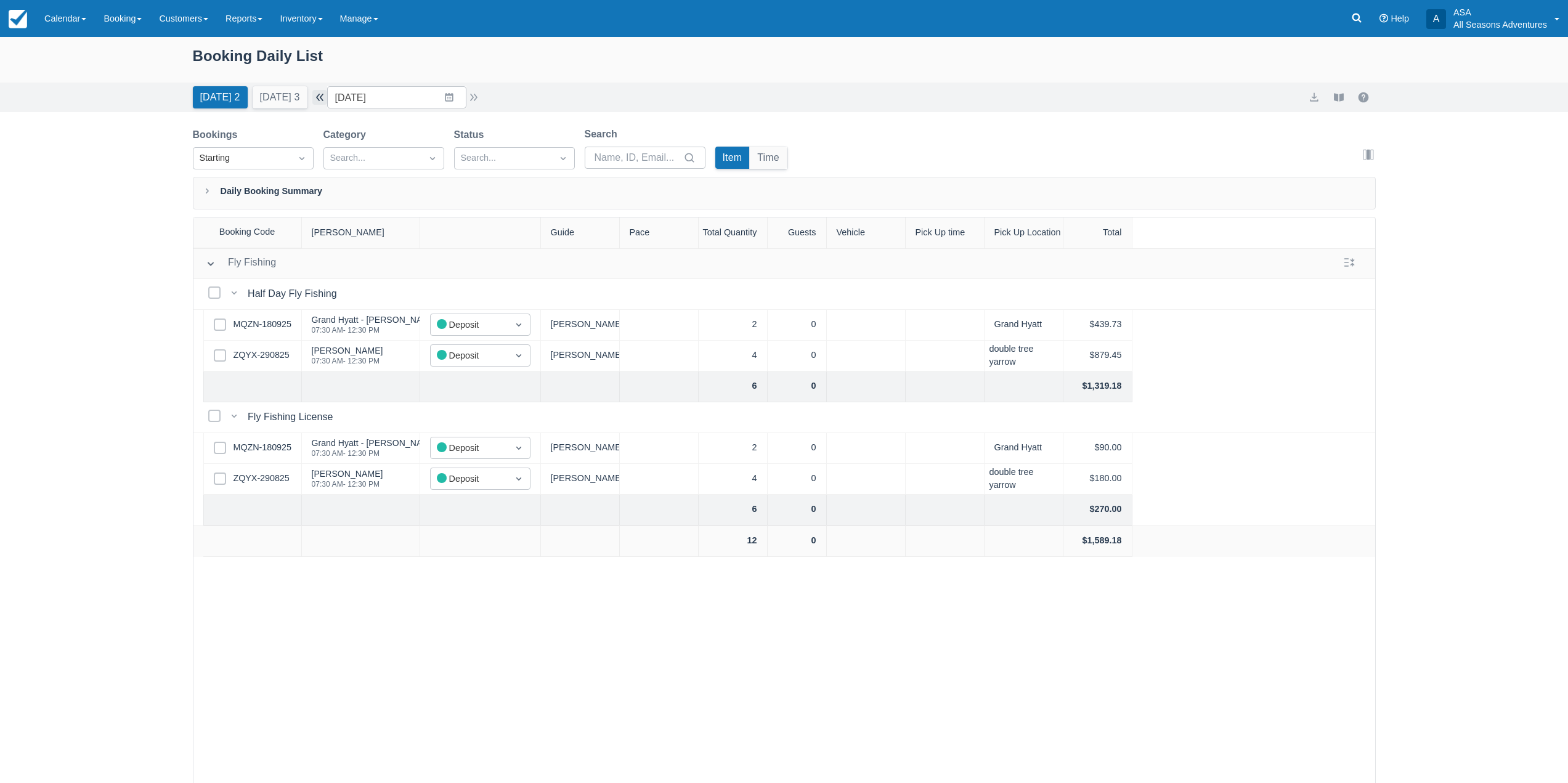
click at [324, 94] on button "button" at bounding box center [320, 97] width 15 height 15
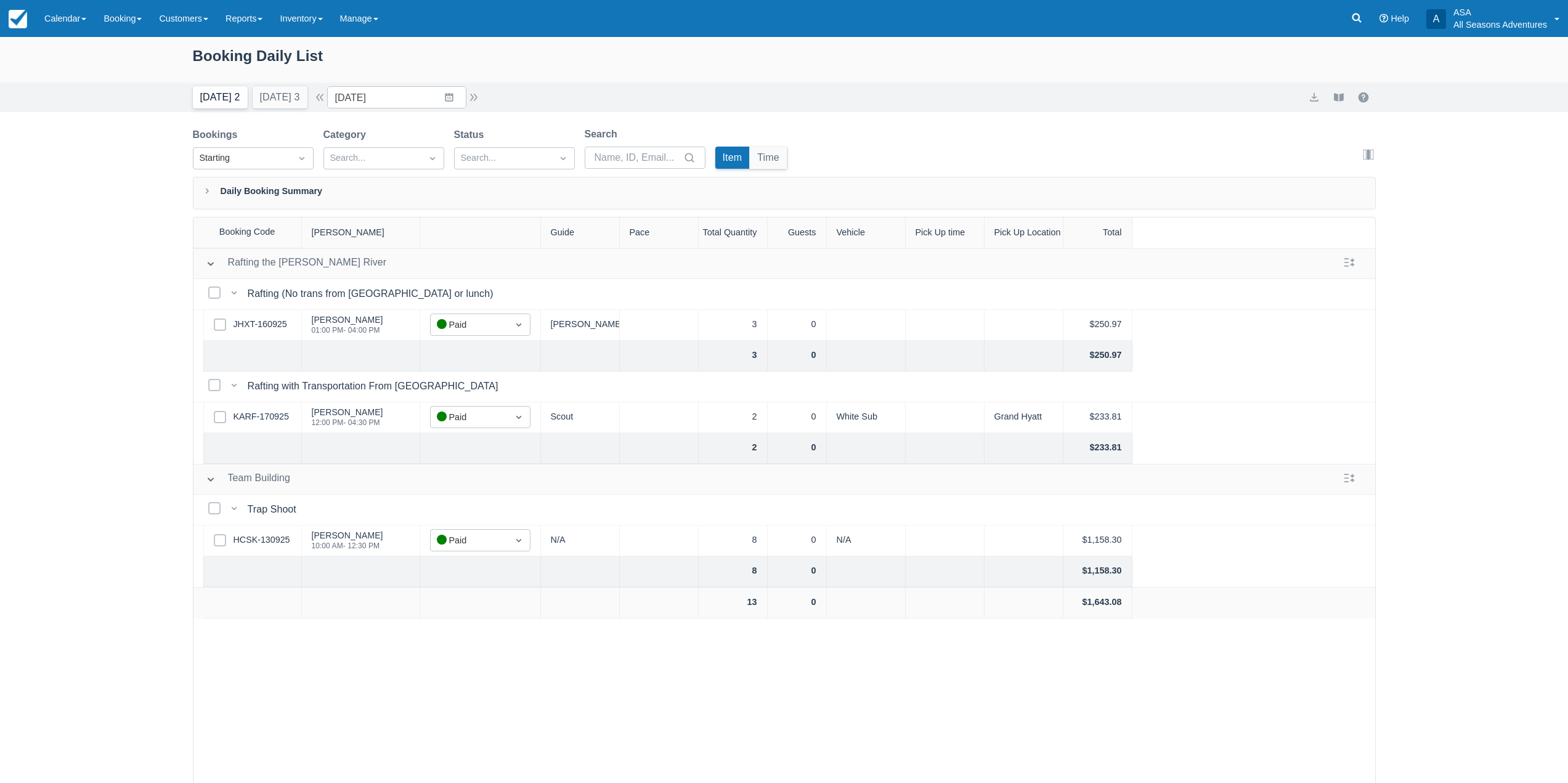
click at [224, 97] on button "[DATE] 2" at bounding box center [220, 97] width 55 height 22
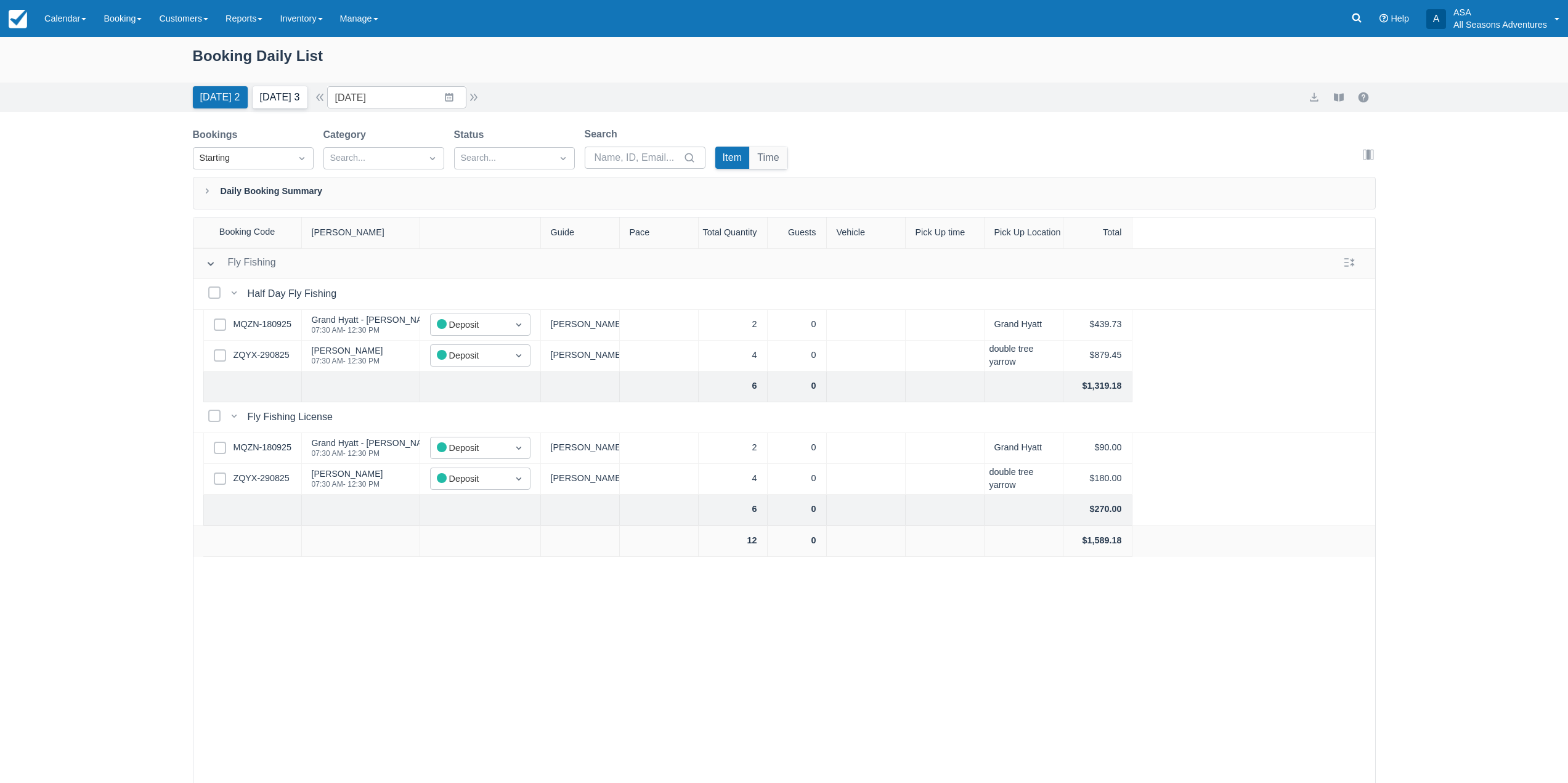
click at [286, 92] on button "Tomorrow 3" at bounding box center [280, 97] width 55 height 22
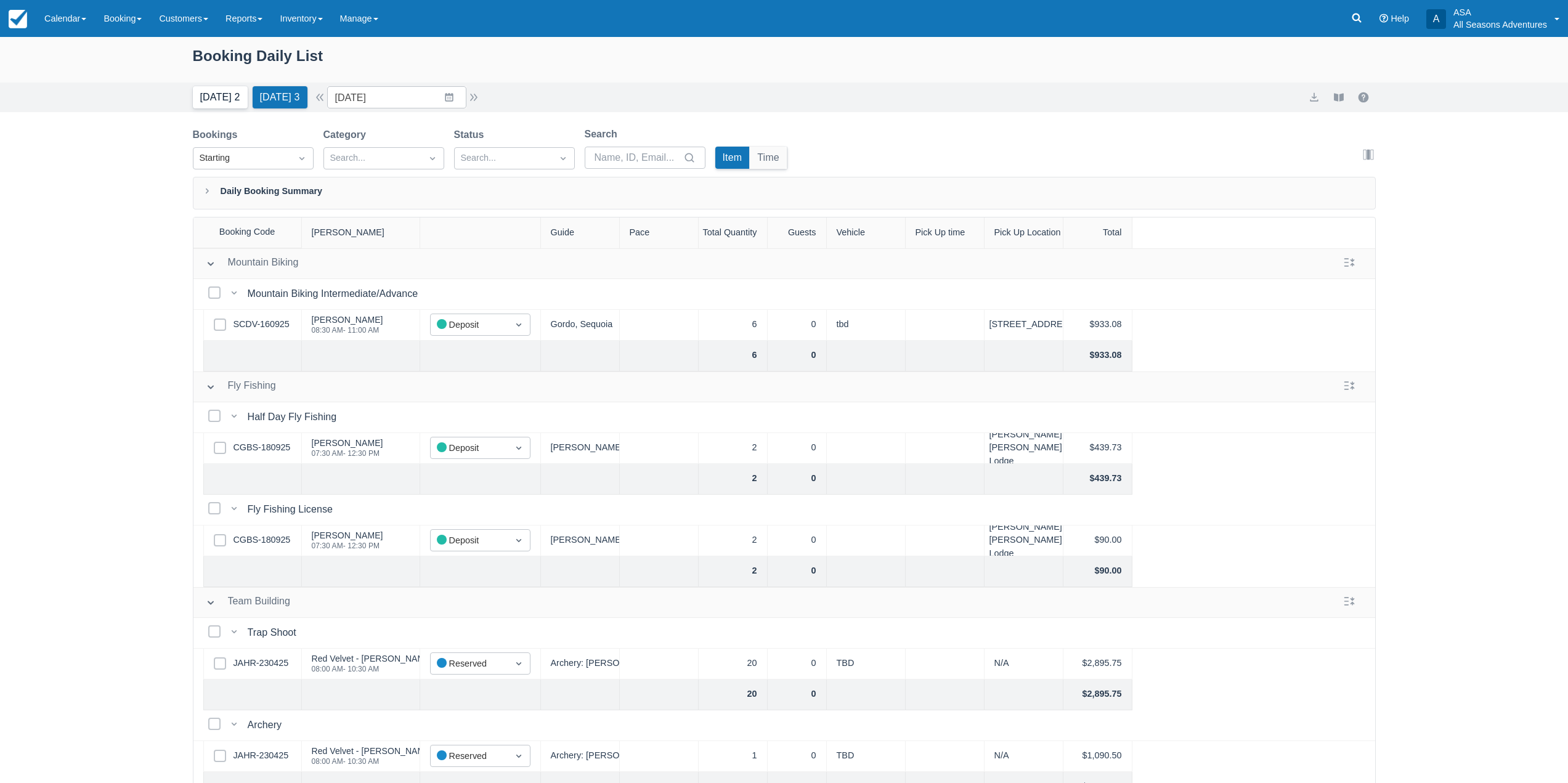
click at [217, 92] on button "Today 2" at bounding box center [220, 97] width 55 height 22
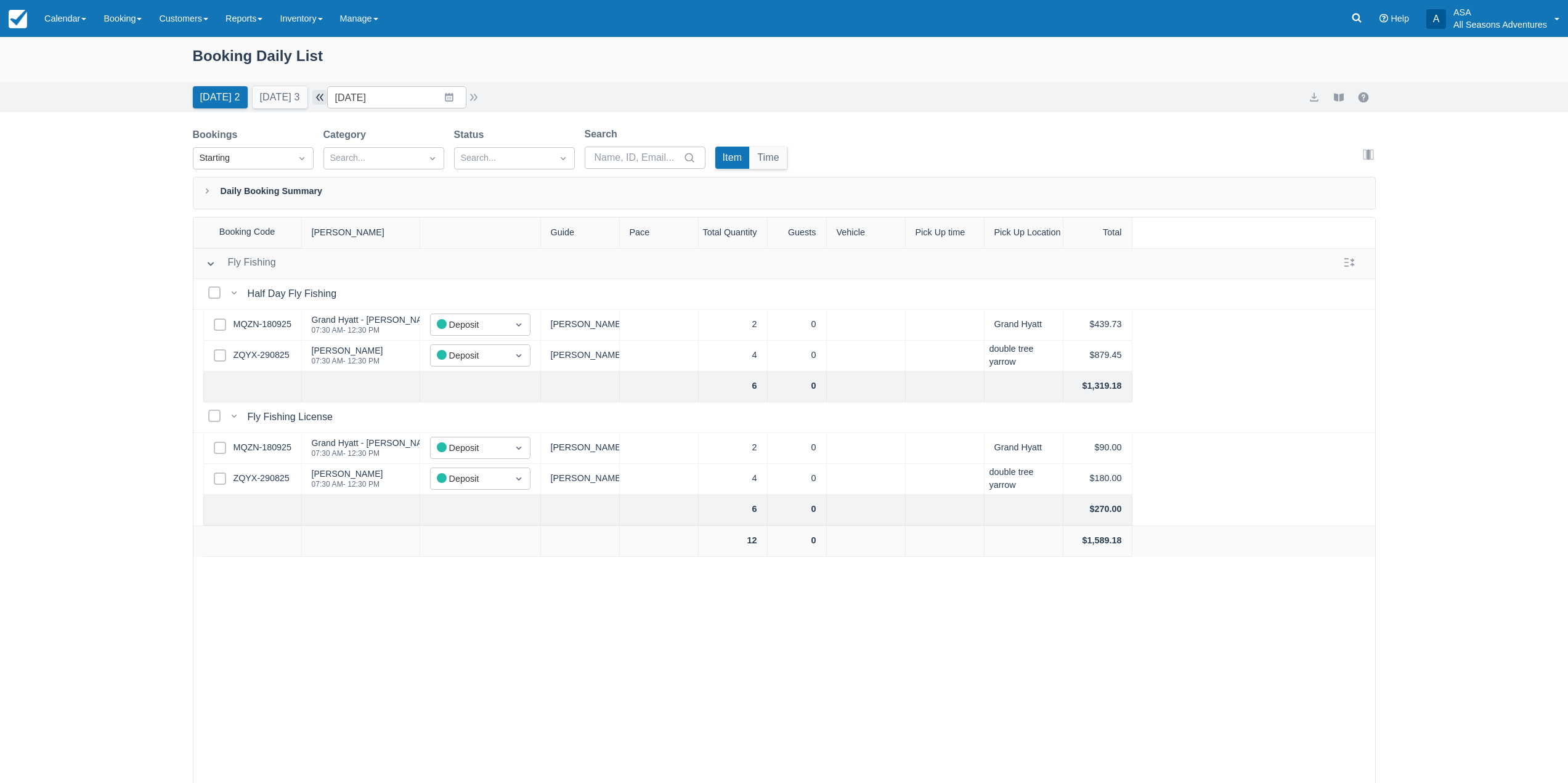
click at [321, 95] on button "button" at bounding box center [320, 97] width 15 height 15
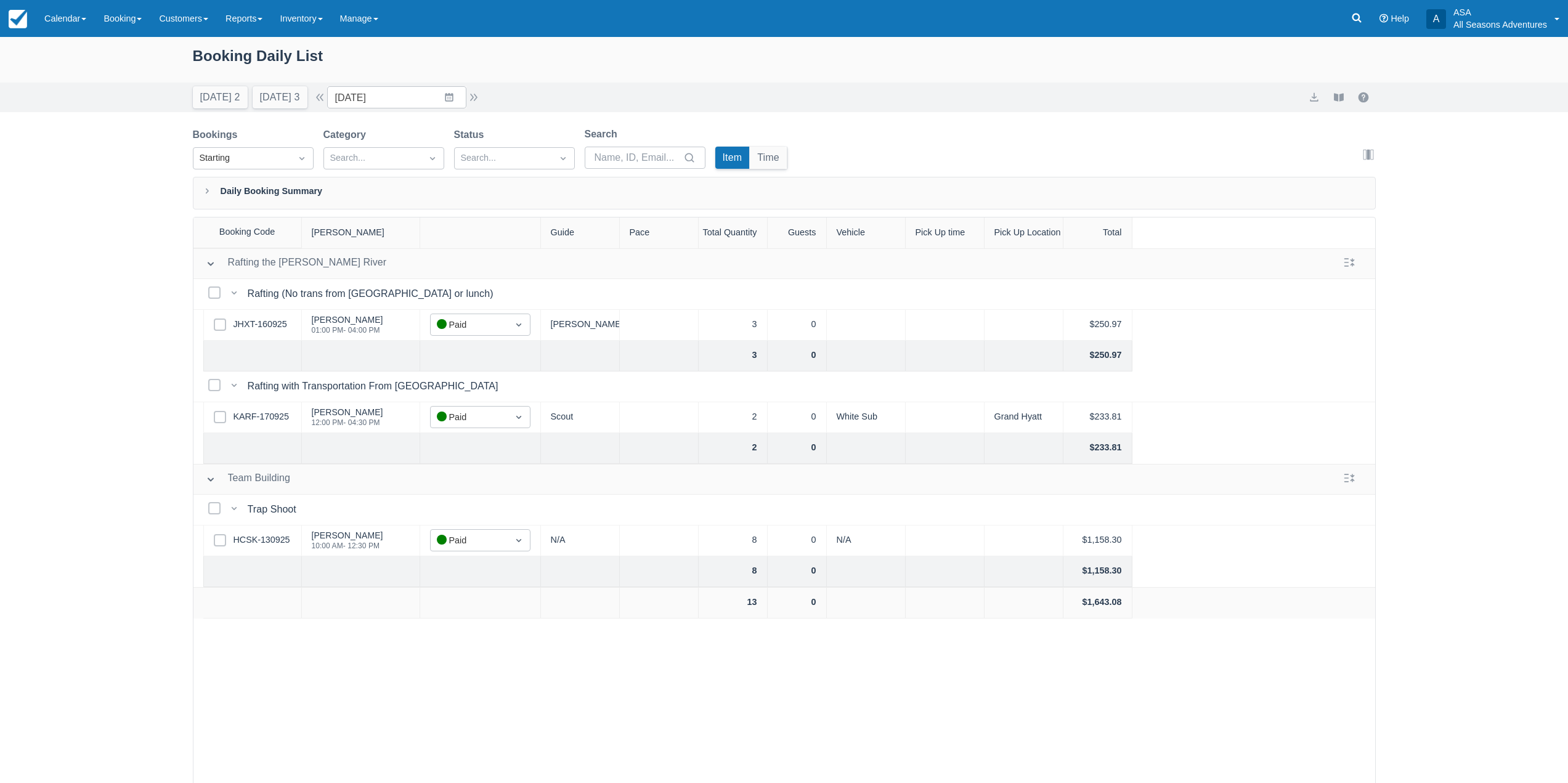
click at [263, 533] on div "Select Row HCSK-130925" at bounding box center [253, 541] width 99 height 31
click at [261, 538] on link "HCSK-130925" at bounding box center [262, 541] width 57 height 14
click at [261, 97] on button "[DATE] 3" at bounding box center [280, 97] width 55 height 22
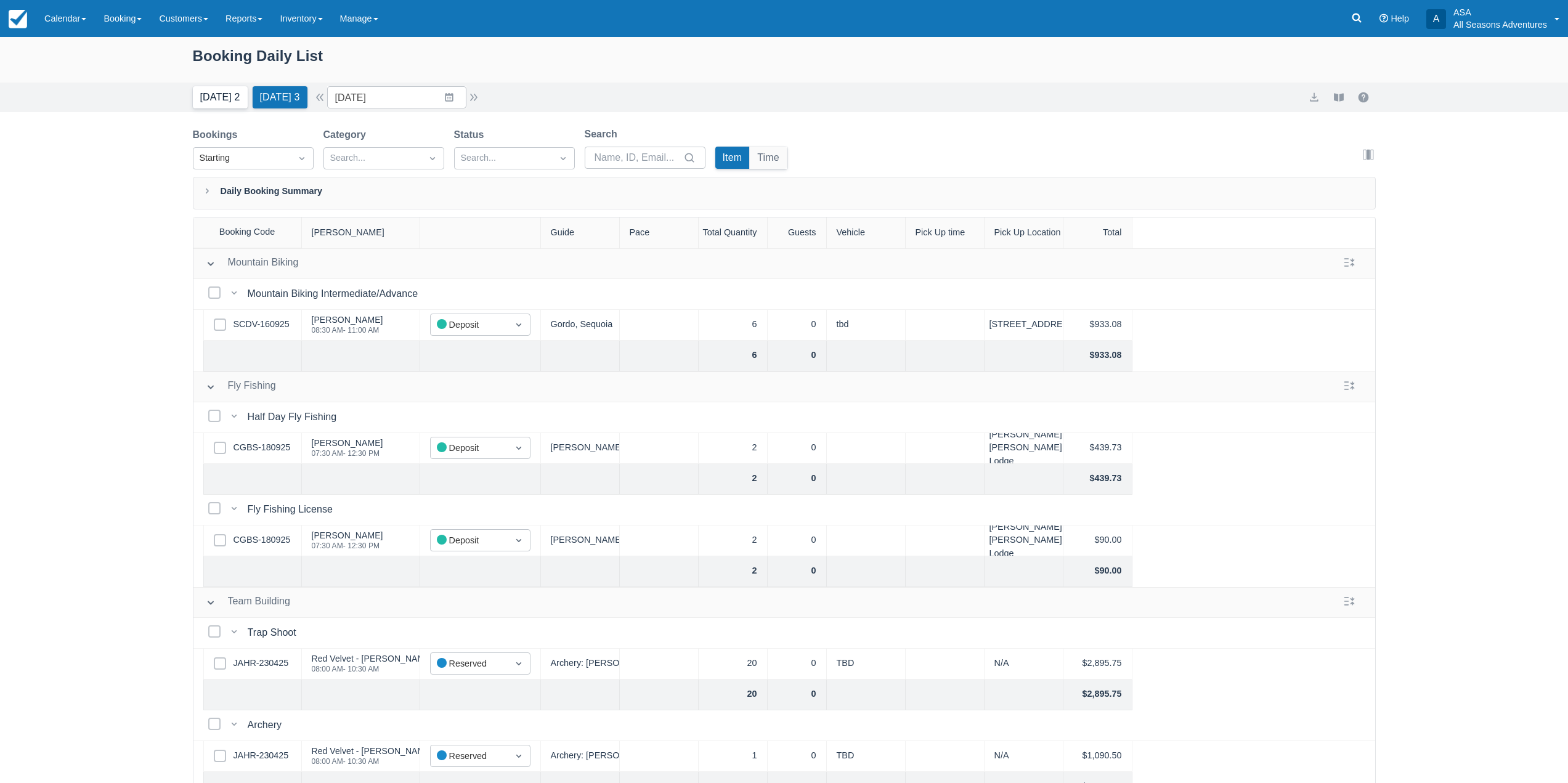
click at [222, 99] on button "[DATE] 2" at bounding box center [220, 97] width 55 height 22
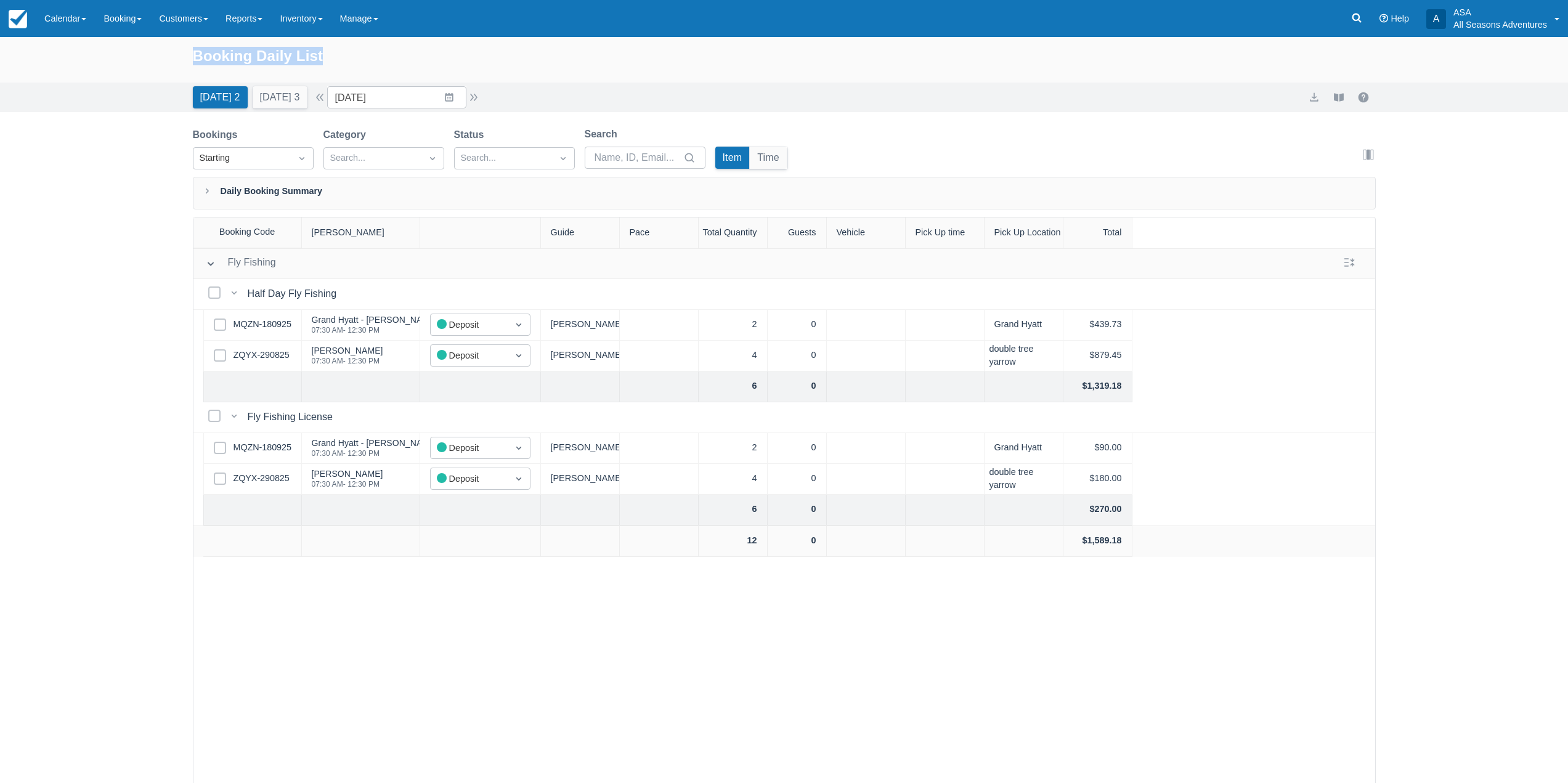
drag, startPoint x: 195, startPoint y: 56, endPoint x: 360, endPoint y: 58, distance: 165.0
click at [360, 58] on div "Booking Daily List" at bounding box center [784, 62] width 1183 height 35
click at [281, 95] on button "[DATE] 3" at bounding box center [280, 97] width 55 height 22
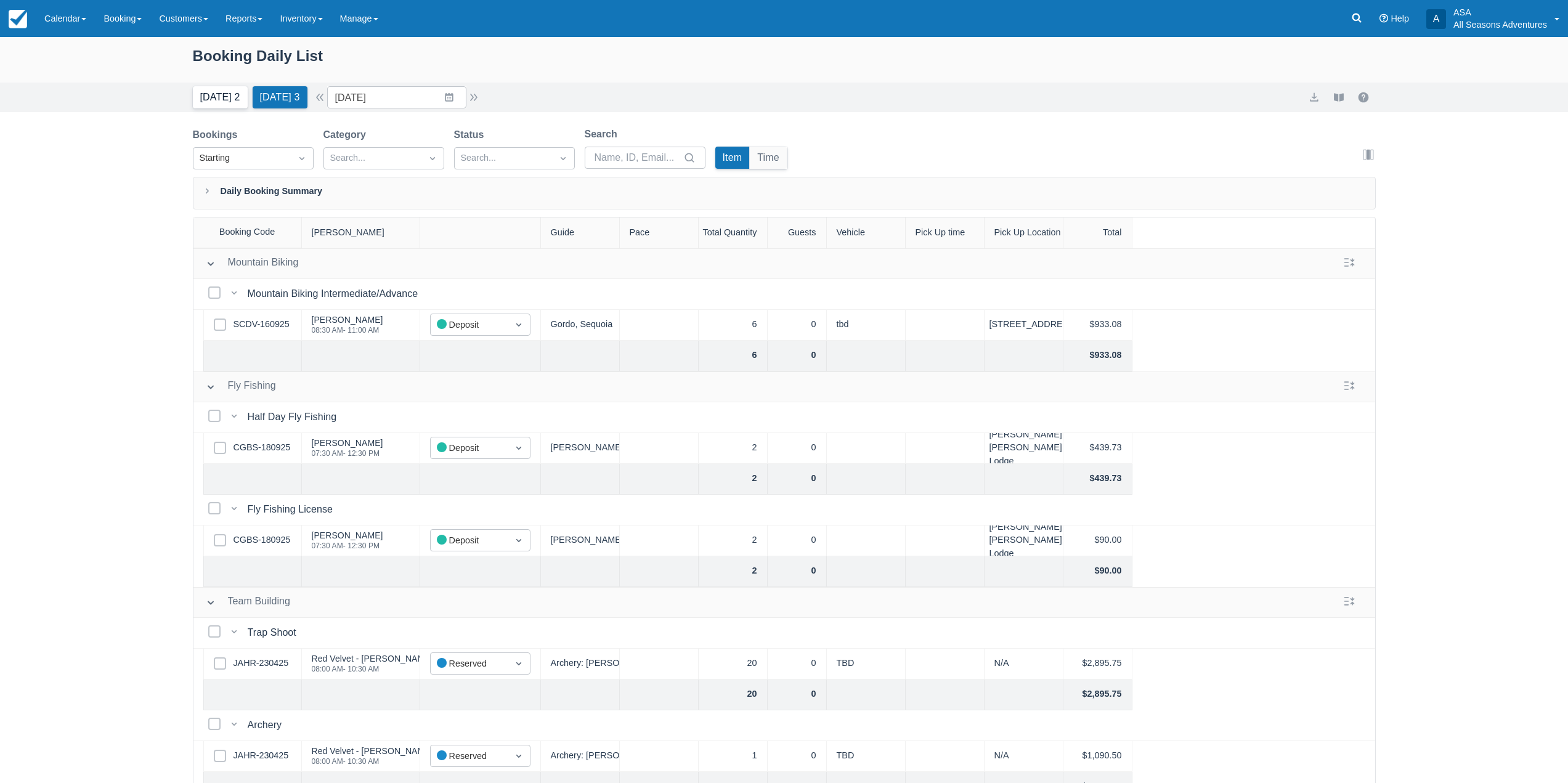
click at [226, 89] on button "[DATE] 2" at bounding box center [220, 97] width 55 height 22
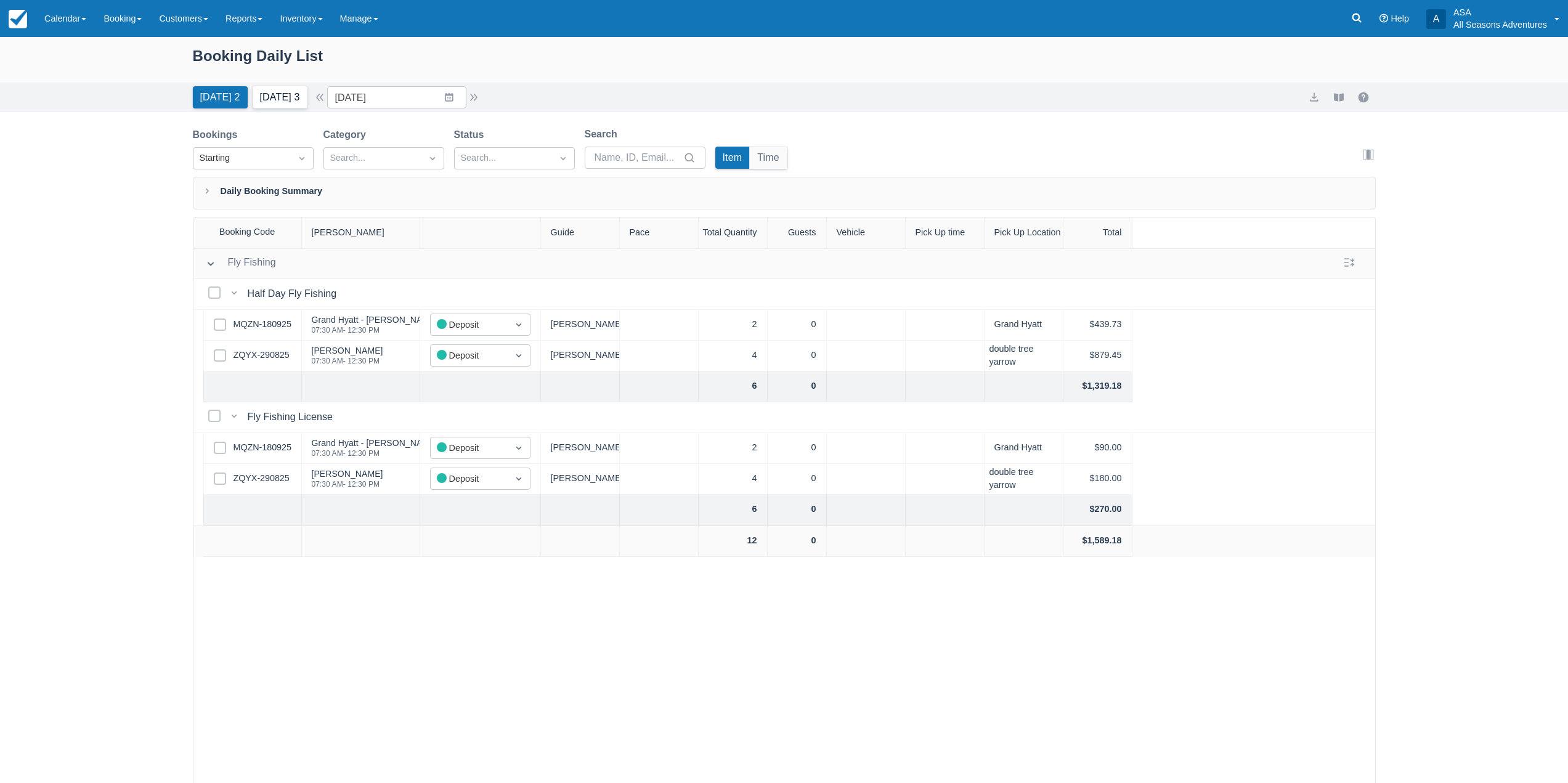
click at [283, 101] on button "[DATE] 3" at bounding box center [280, 97] width 55 height 22
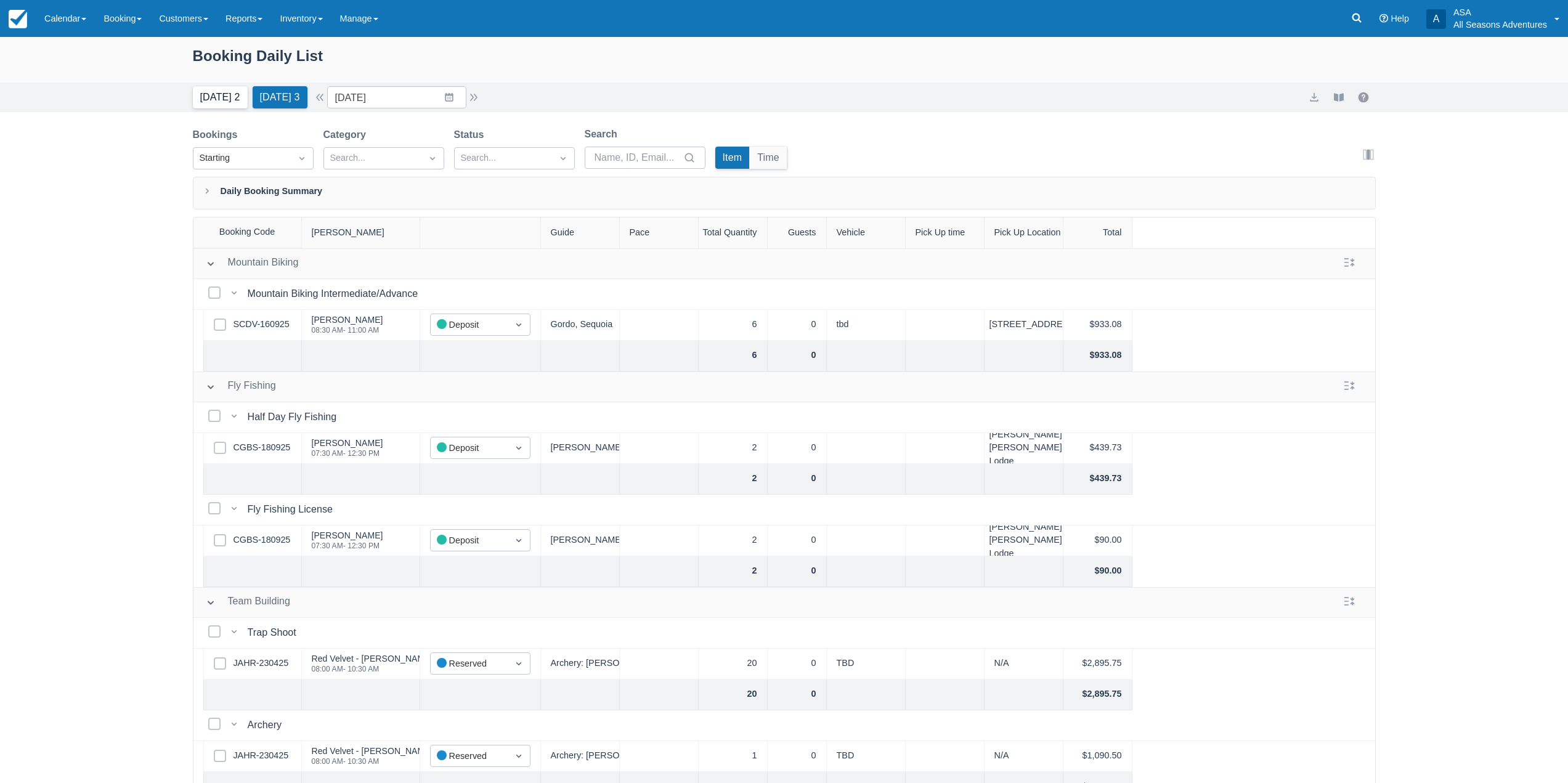
click at [234, 102] on button "[DATE] 2" at bounding box center [220, 97] width 55 height 22
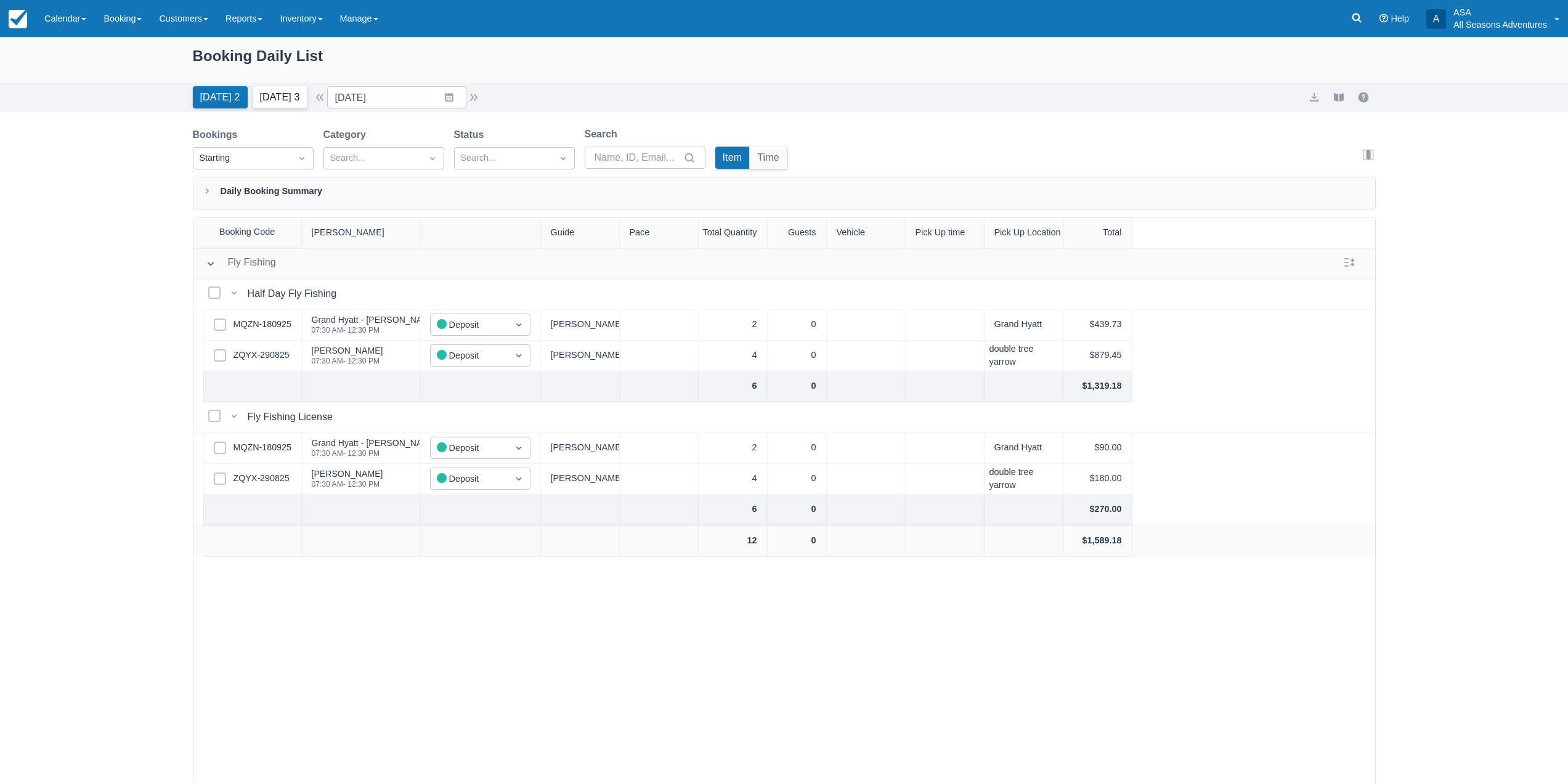
click at [260, 97] on button "[DATE] 3" at bounding box center [280, 97] width 55 height 22
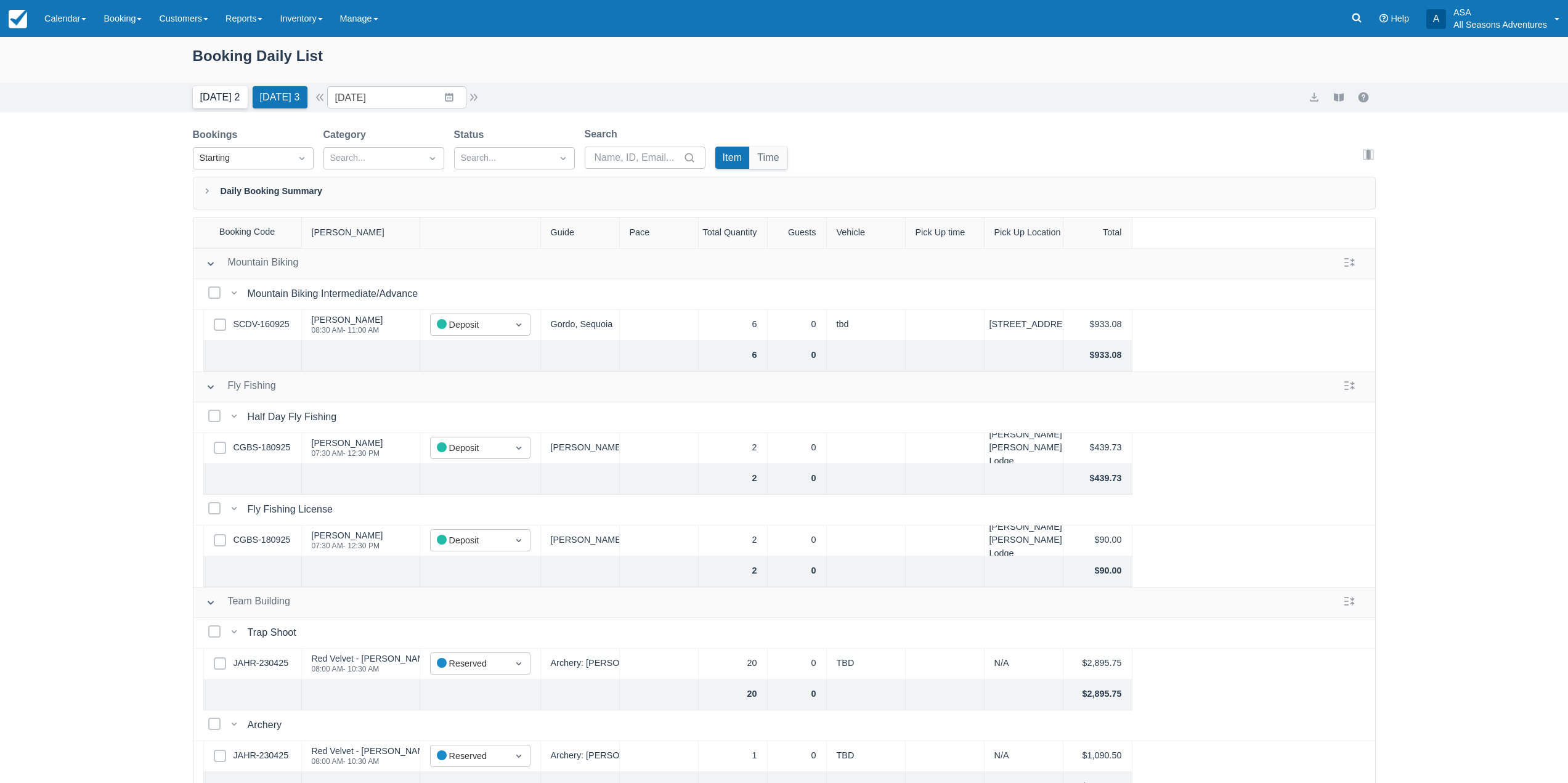
click at [226, 96] on button "[DATE] 2" at bounding box center [220, 97] width 55 height 22
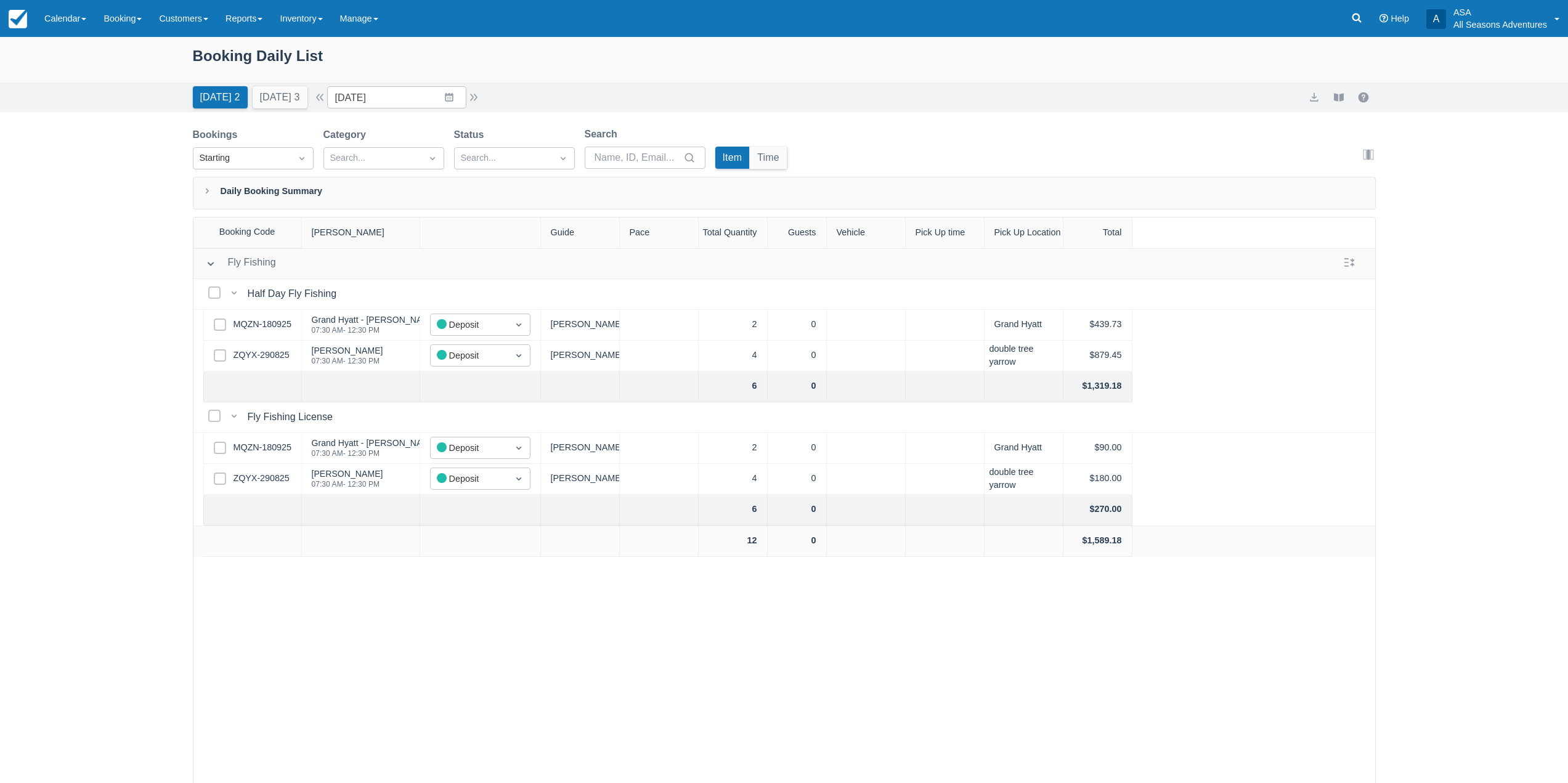
click at [74, 278] on div "Booking Daily List Today 2 Tomorrow 3 Date 09/19/25 Navigate forward to interac…" at bounding box center [784, 441] width 1568 height 809
click at [243, 92] on div "Today 2 Tomorrow 3" at bounding box center [250, 94] width 124 height 27
click at [256, 92] on button "[DATE] 3" at bounding box center [280, 97] width 55 height 22
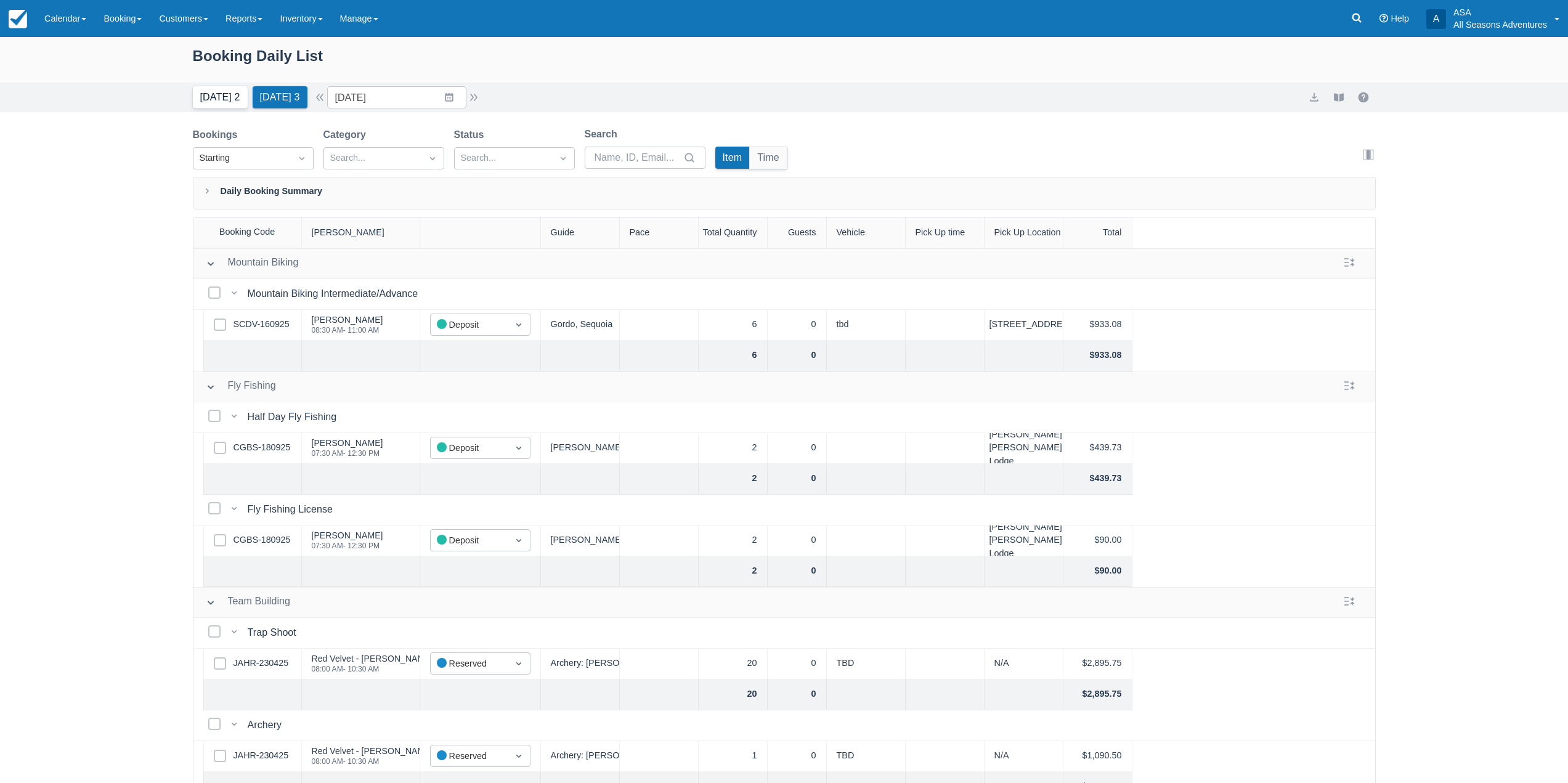
click at [222, 102] on button "[DATE] 2" at bounding box center [220, 97] width 55 height 22
type input "[DATE]"
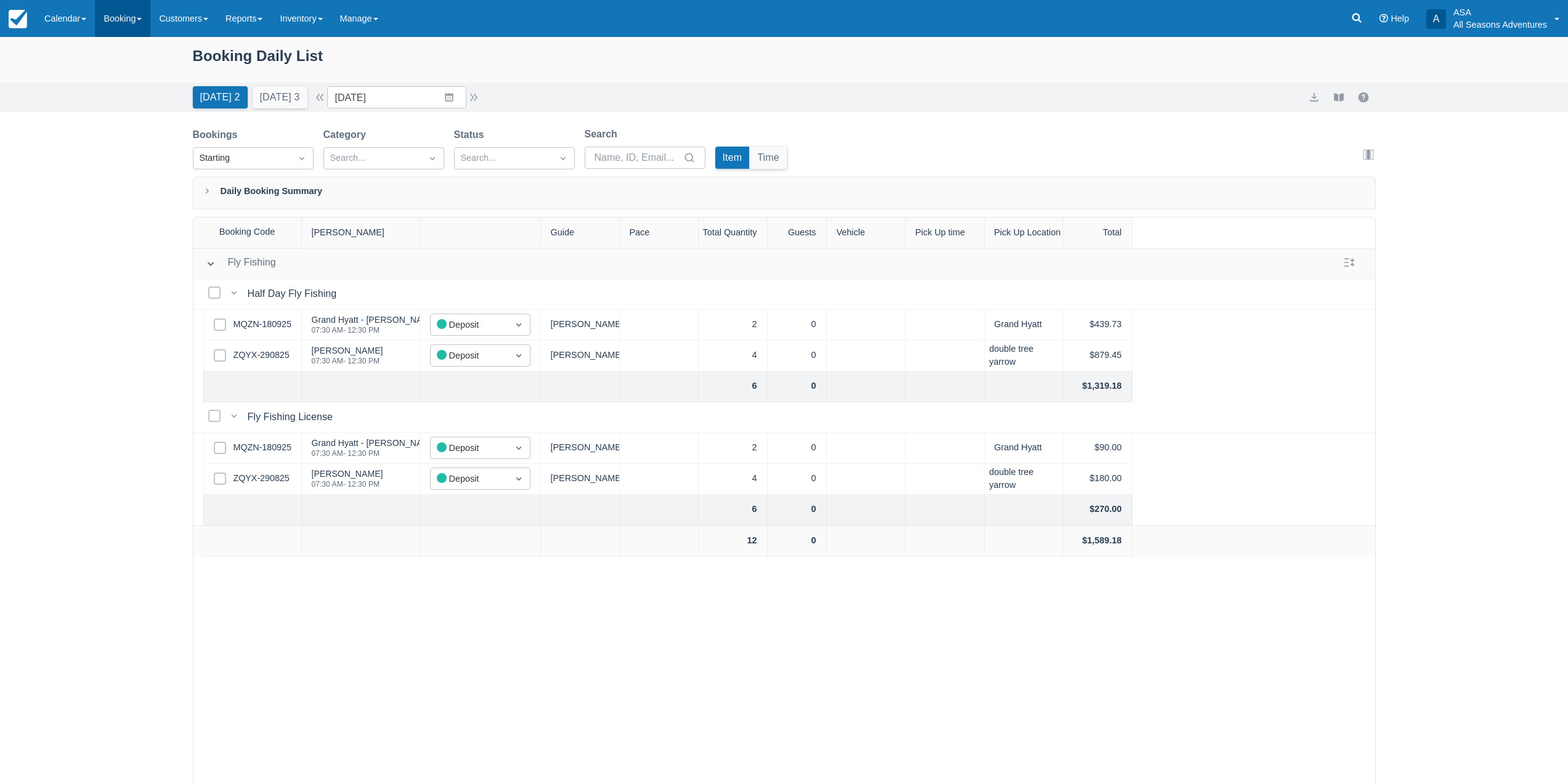
click at [145, 16] on link "Booking" at bounding box center [123, 18] width 56 height 37
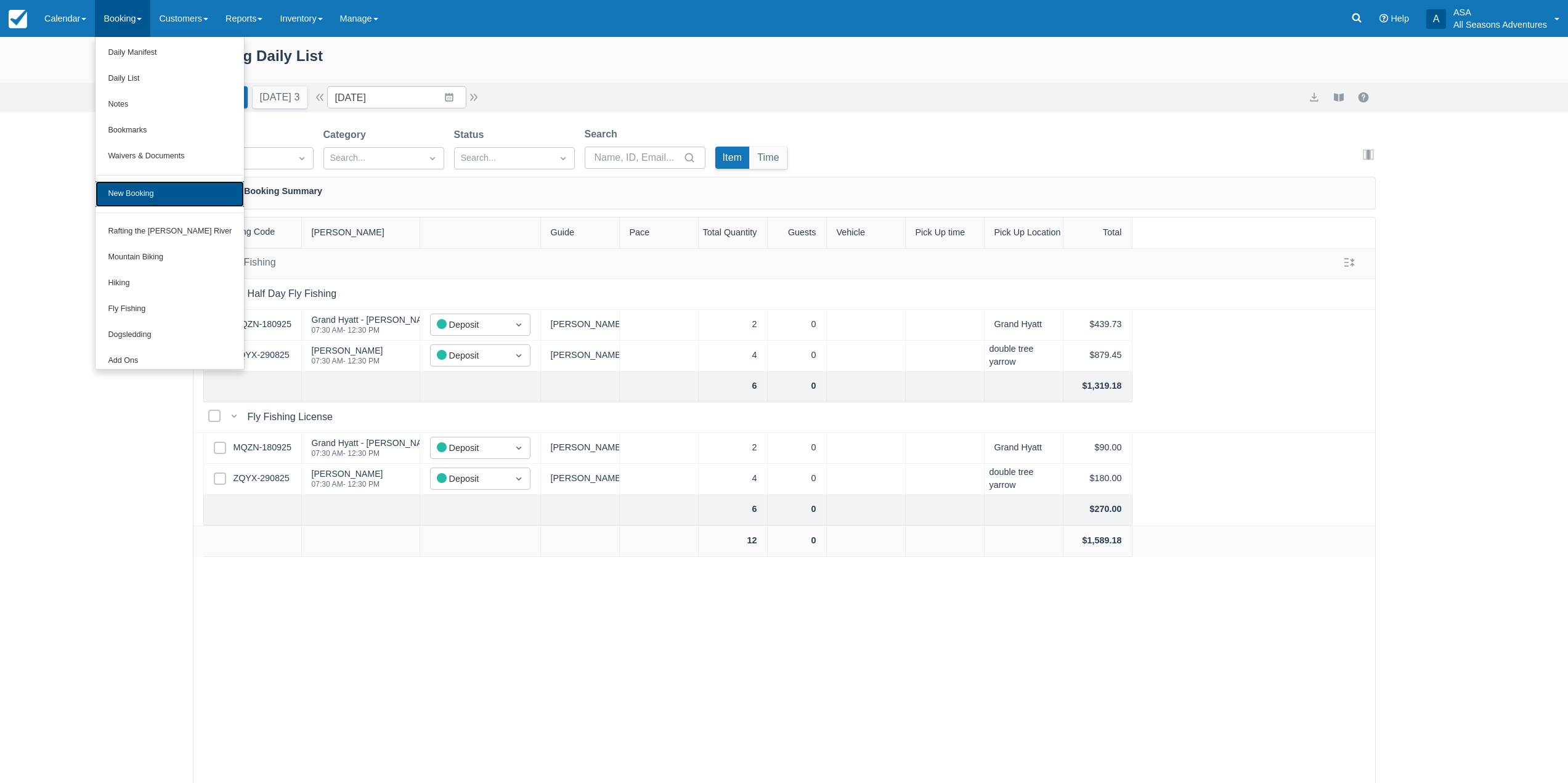
click at [171, 183] on link "New Booking" at bounding box center [170, 194] width 149 height 26
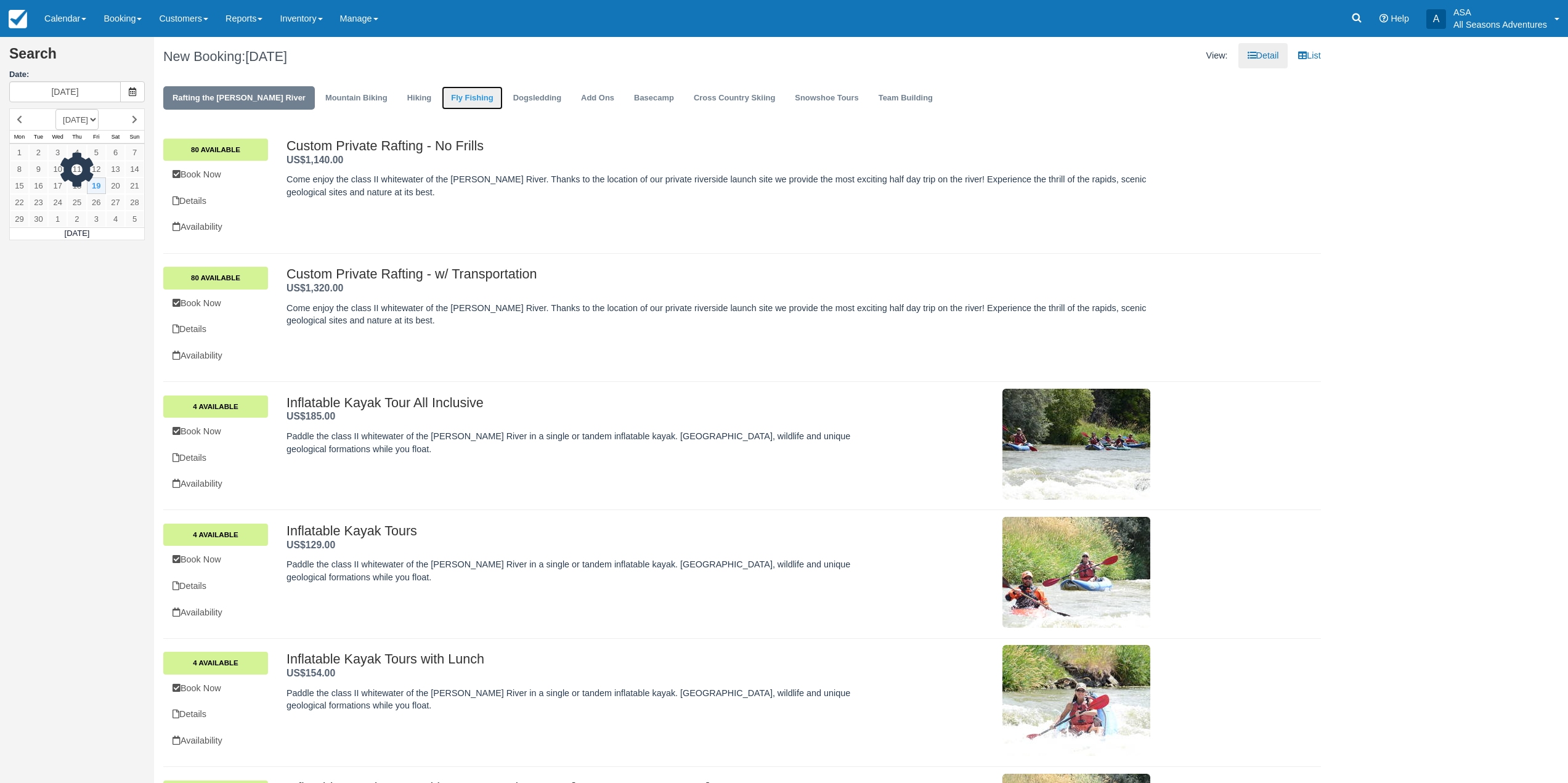
click at [442, 94] on link "Fly Fishing" at bounding box center [472, 98] width 60 height 24
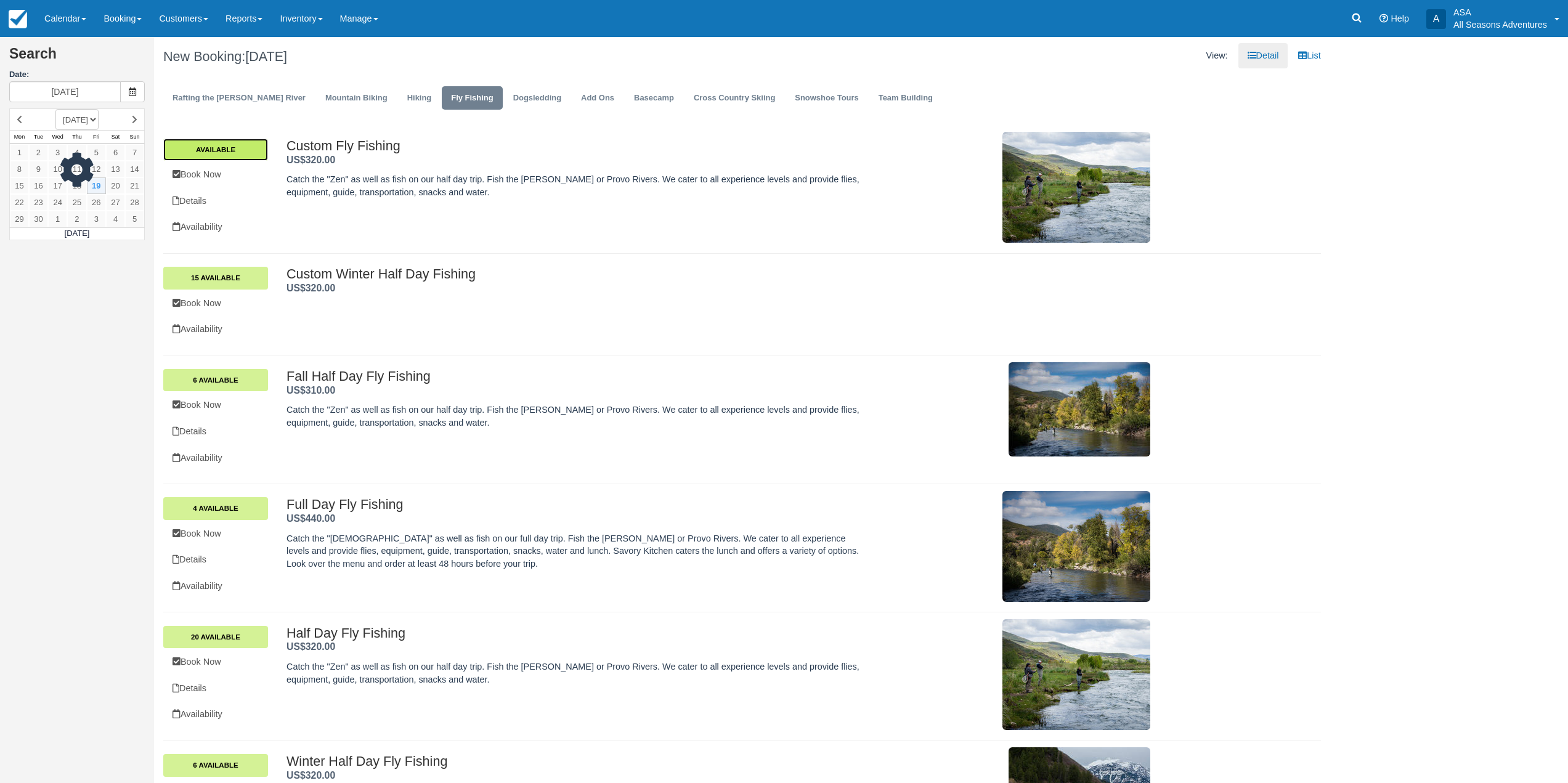
click at [232, 147] on link "Available" at bounding box center [215, 150] width 105 height 22
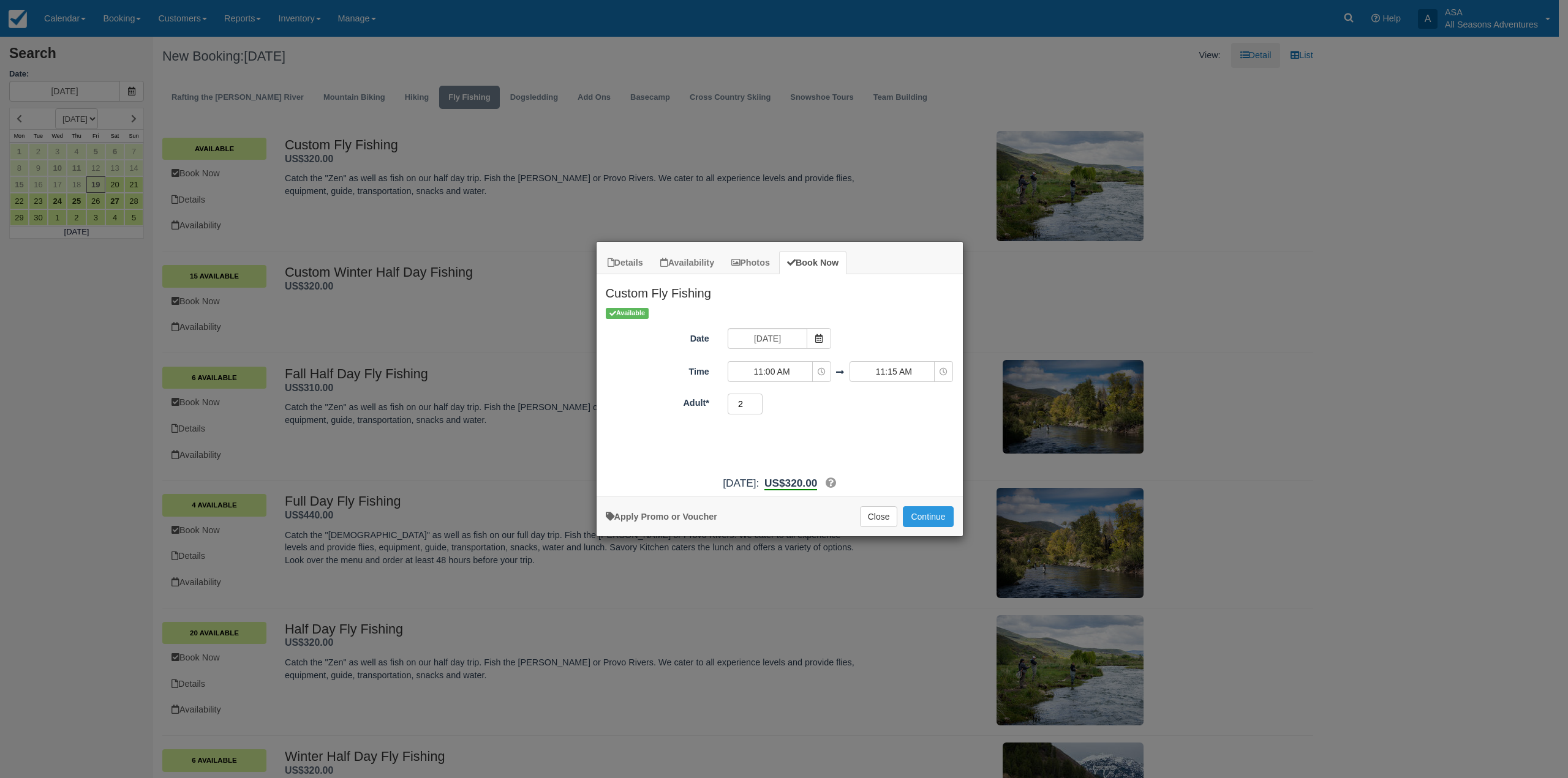
click at [754, 400] on input "2" at bounding box center [745, 404] width 35 height 21
type input "3"
click at [754, 400] on input "3" at bounding box center [745, 404] width 35 height 21
click at [820, 371] on icon "Item Modal" at bounding box center [822, 372] width 8 height 8
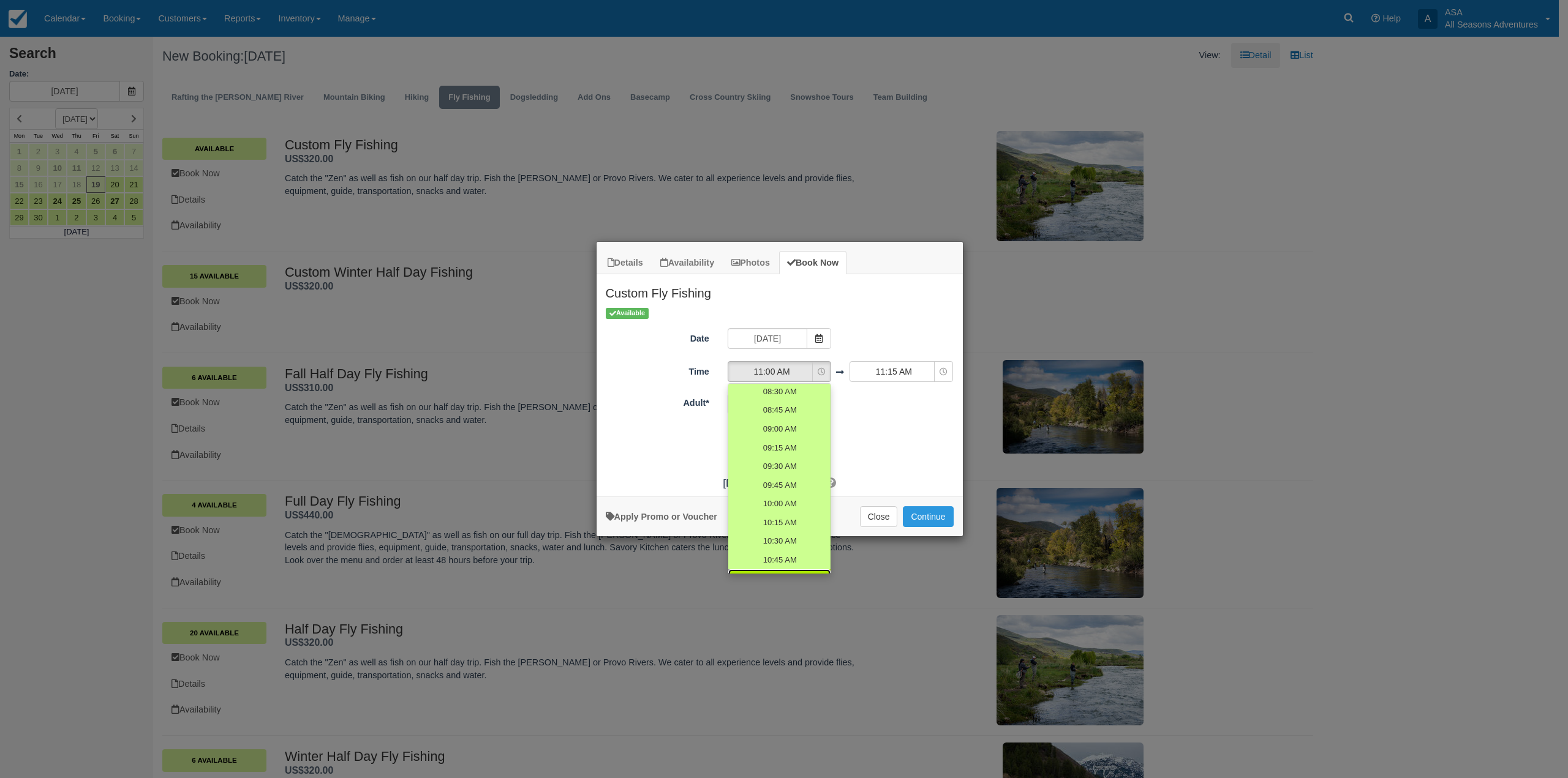
scroll to position [307, 0]
click at [782, 539] on span "12:00 PM" at bounding box center [779, 538] width 35 height 12
select select "12:00"
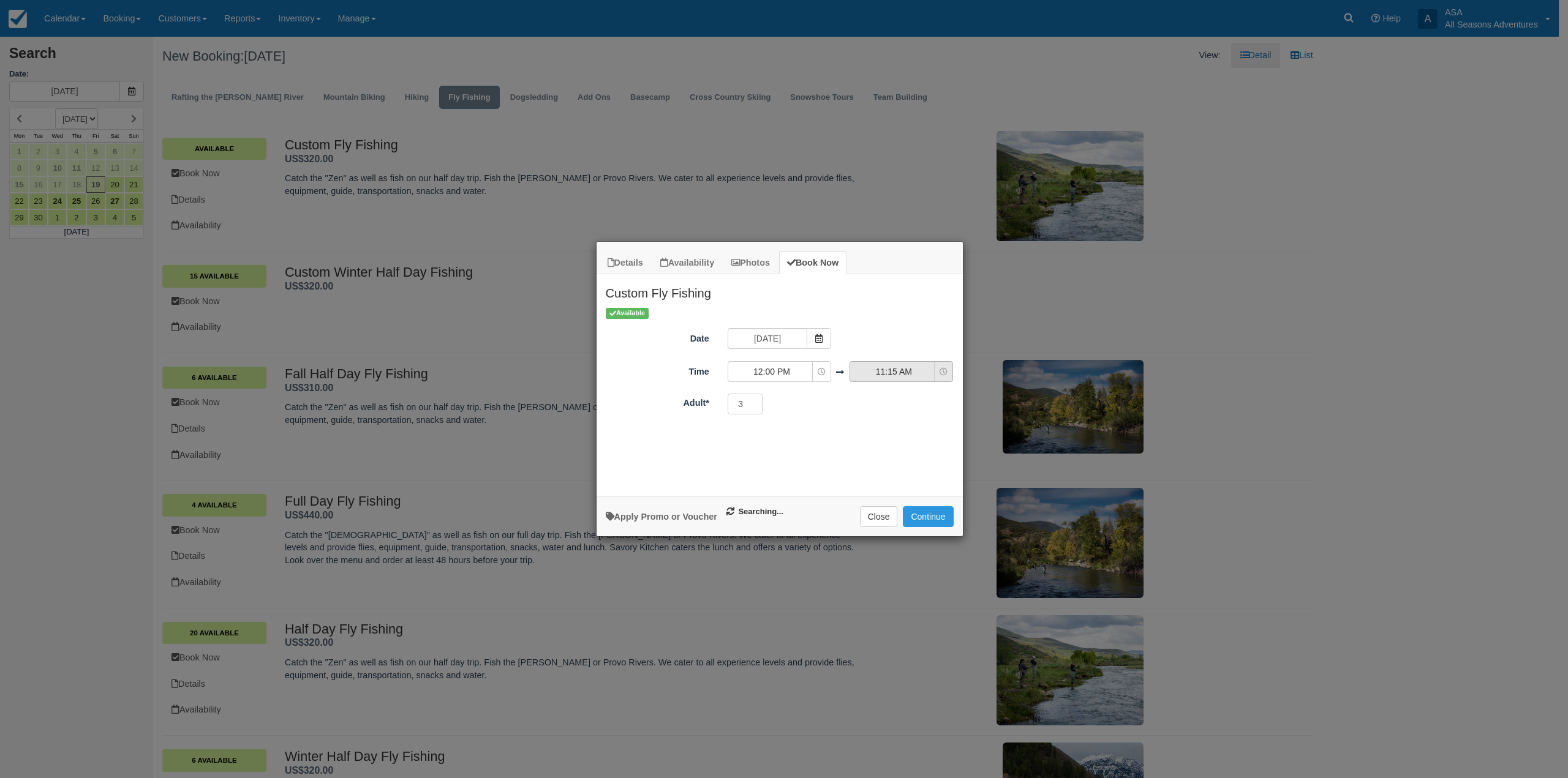
click at [897, 376] on span "11:15 AM" at bounding box center [893, 372] width 87 height 12
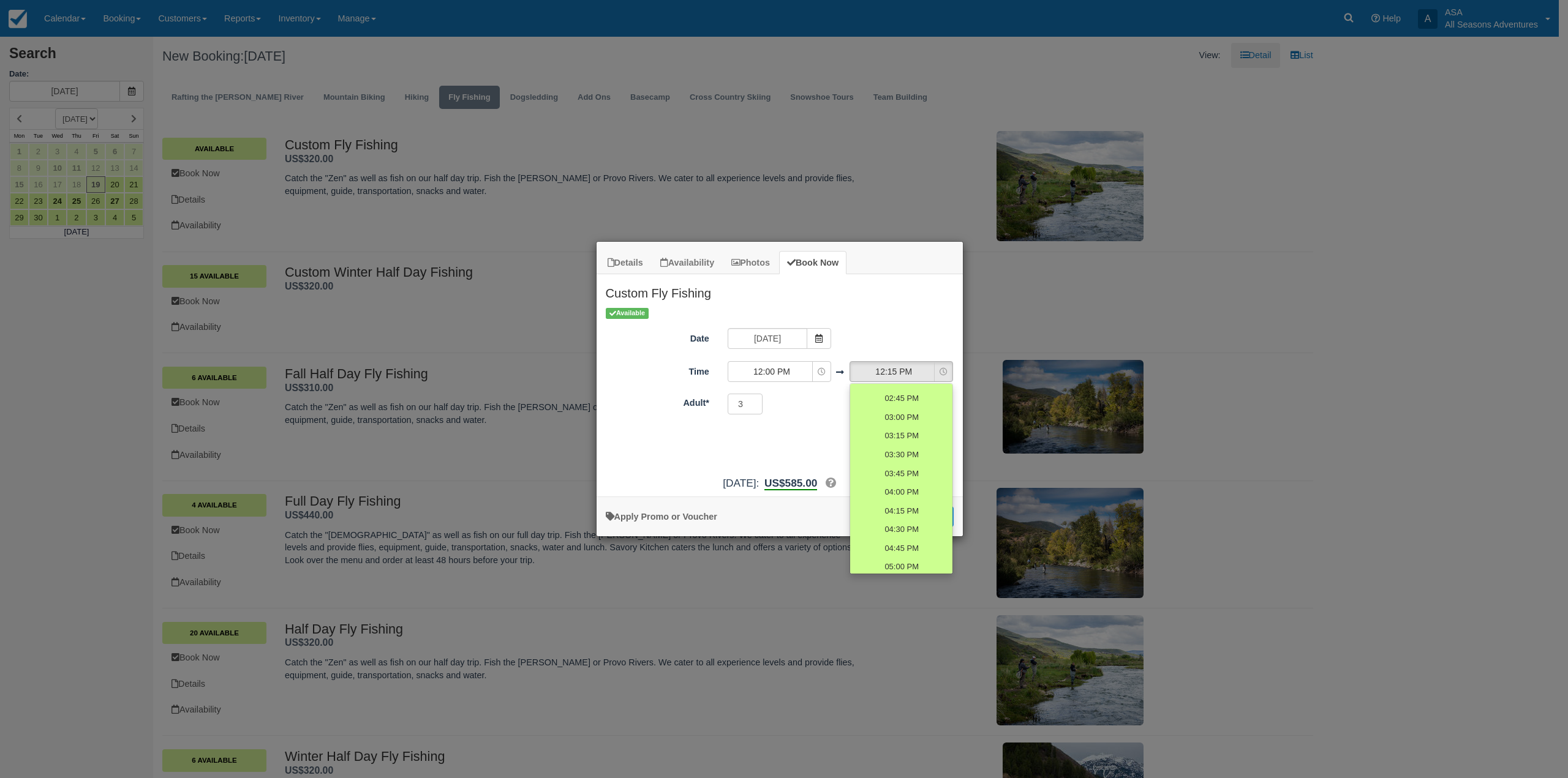
scroll to position [735, 0]
click at [905, 463] on span "05:00 PM" at bounding box center [902, 464] width 35 height 12
select select "17:00"
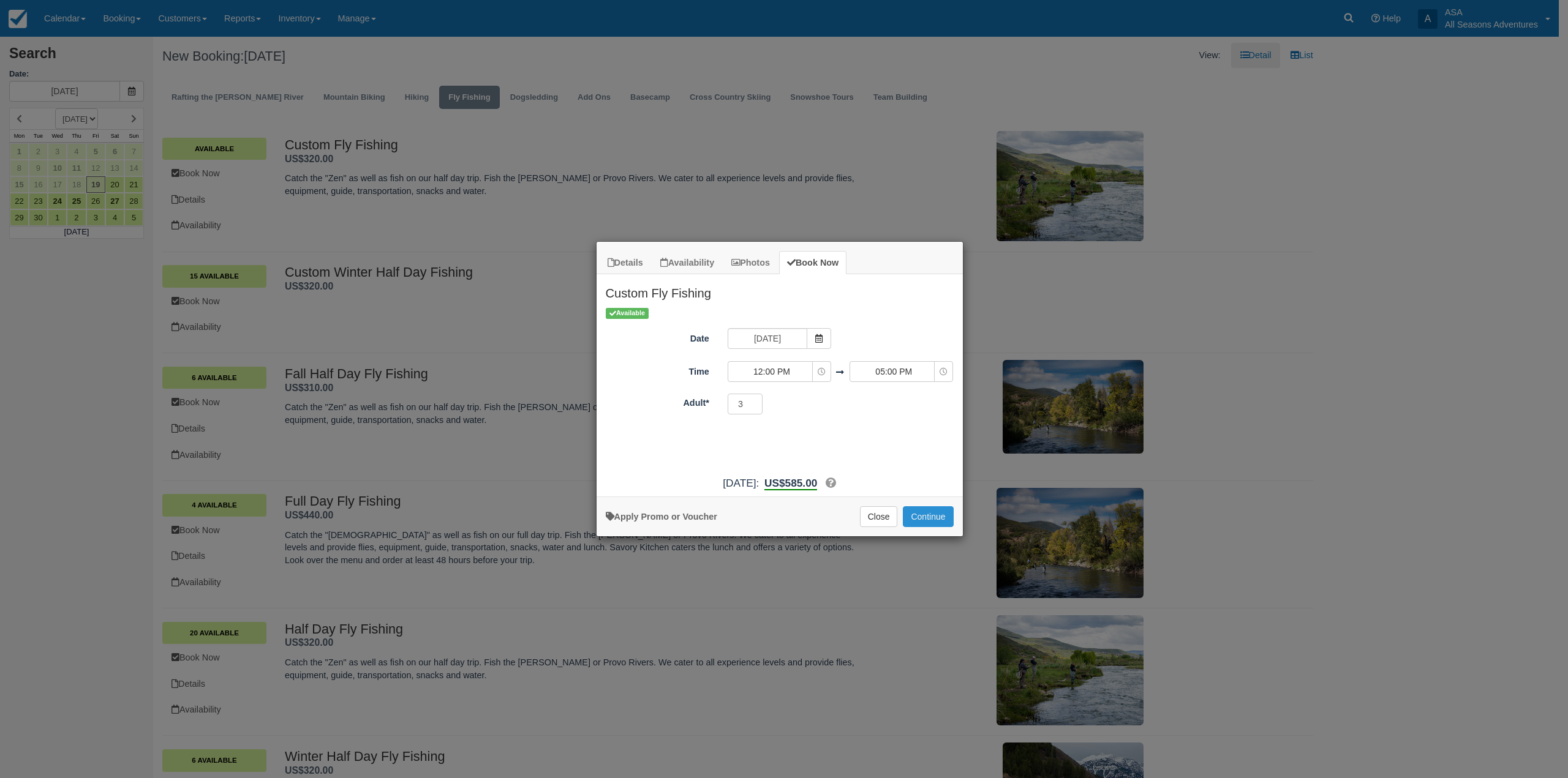
click at [925, 514] on button "Continue" at bounding box center [927, 517] width 50 height 21
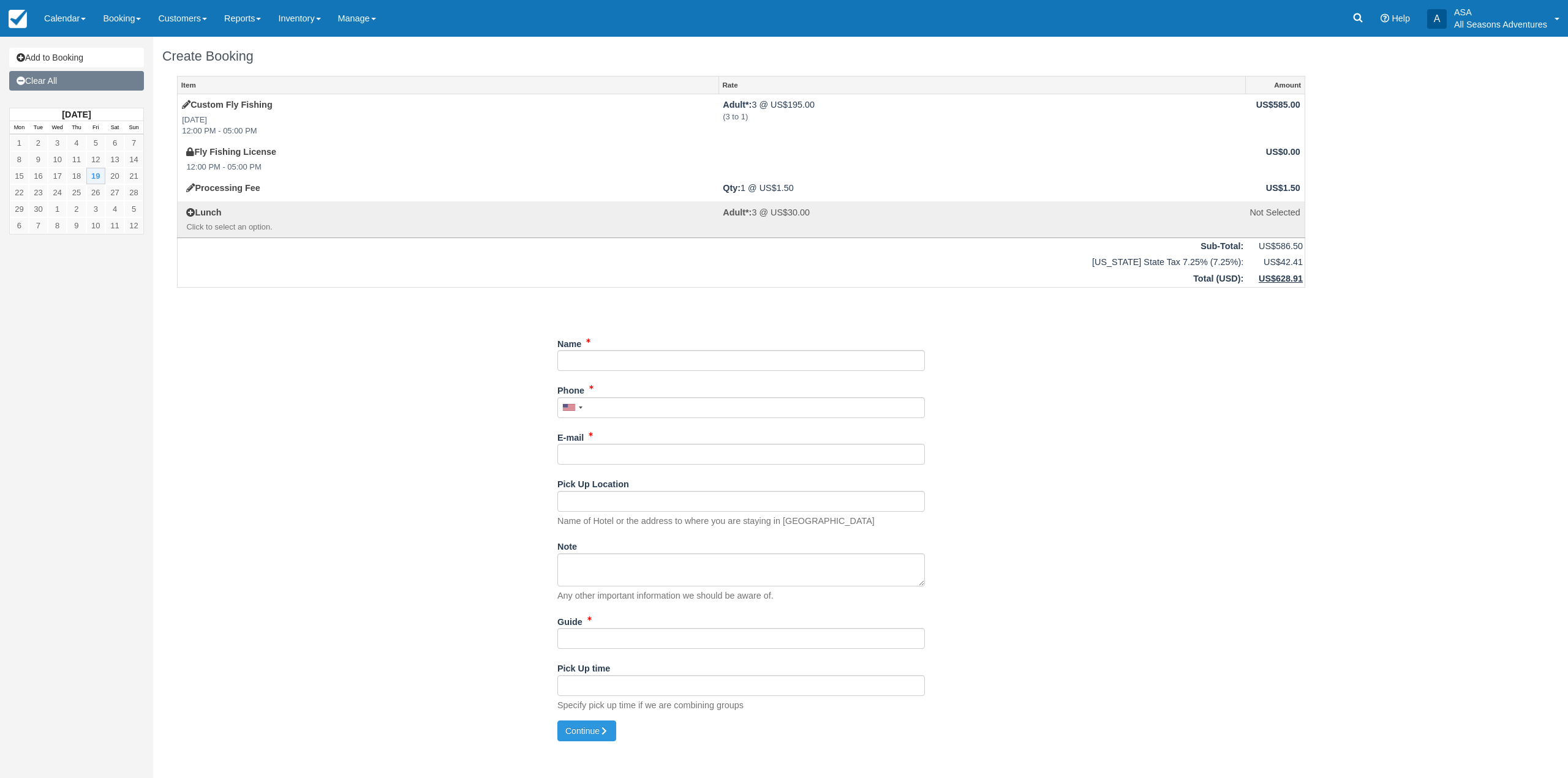
click at [66, 84] on link "Clear All" at bounding box center [76, 81] width 135 height 19
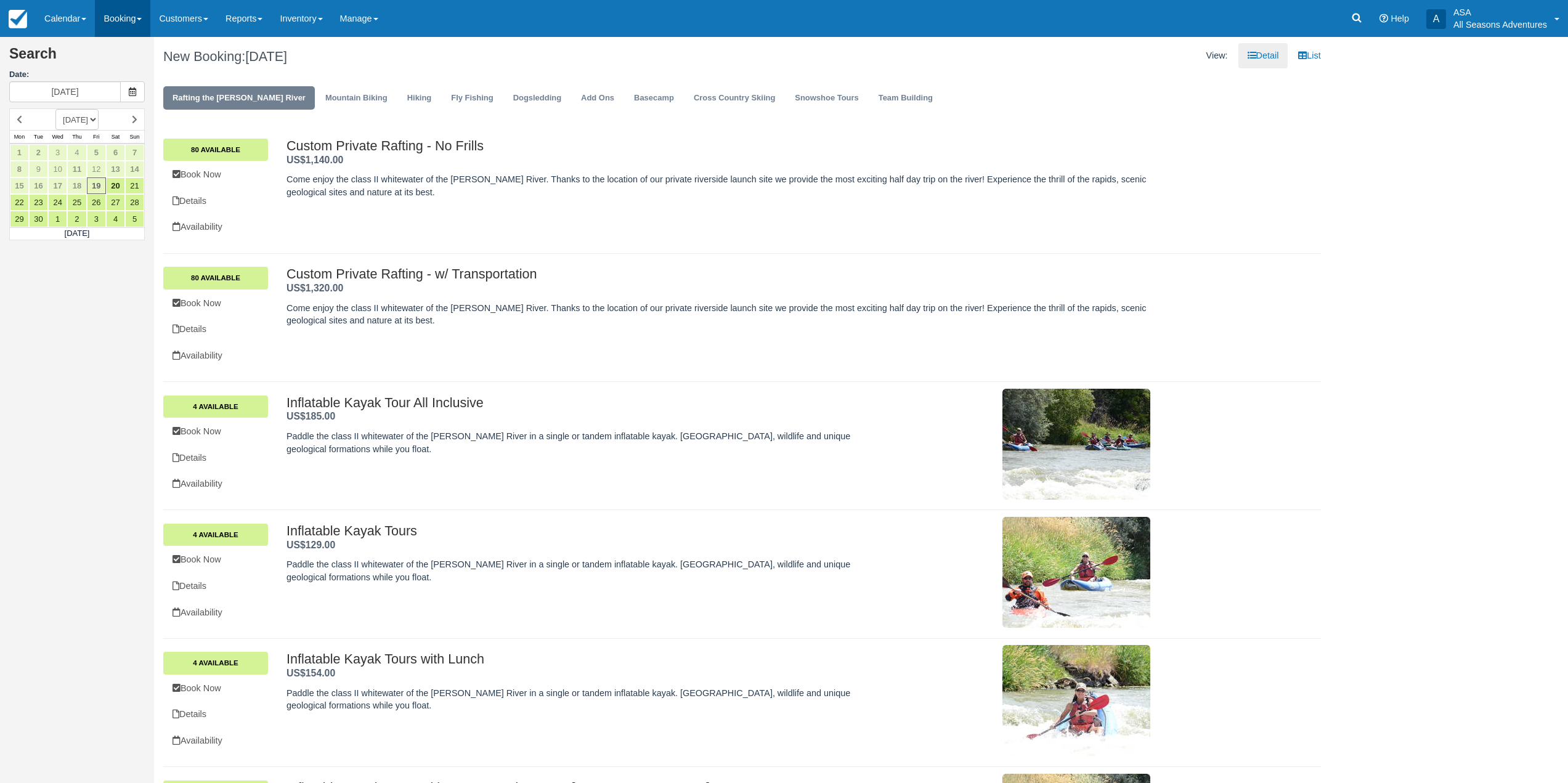
click at [112, 15] on link "Booking" at bounding box center [123, 18] width 56 height 37
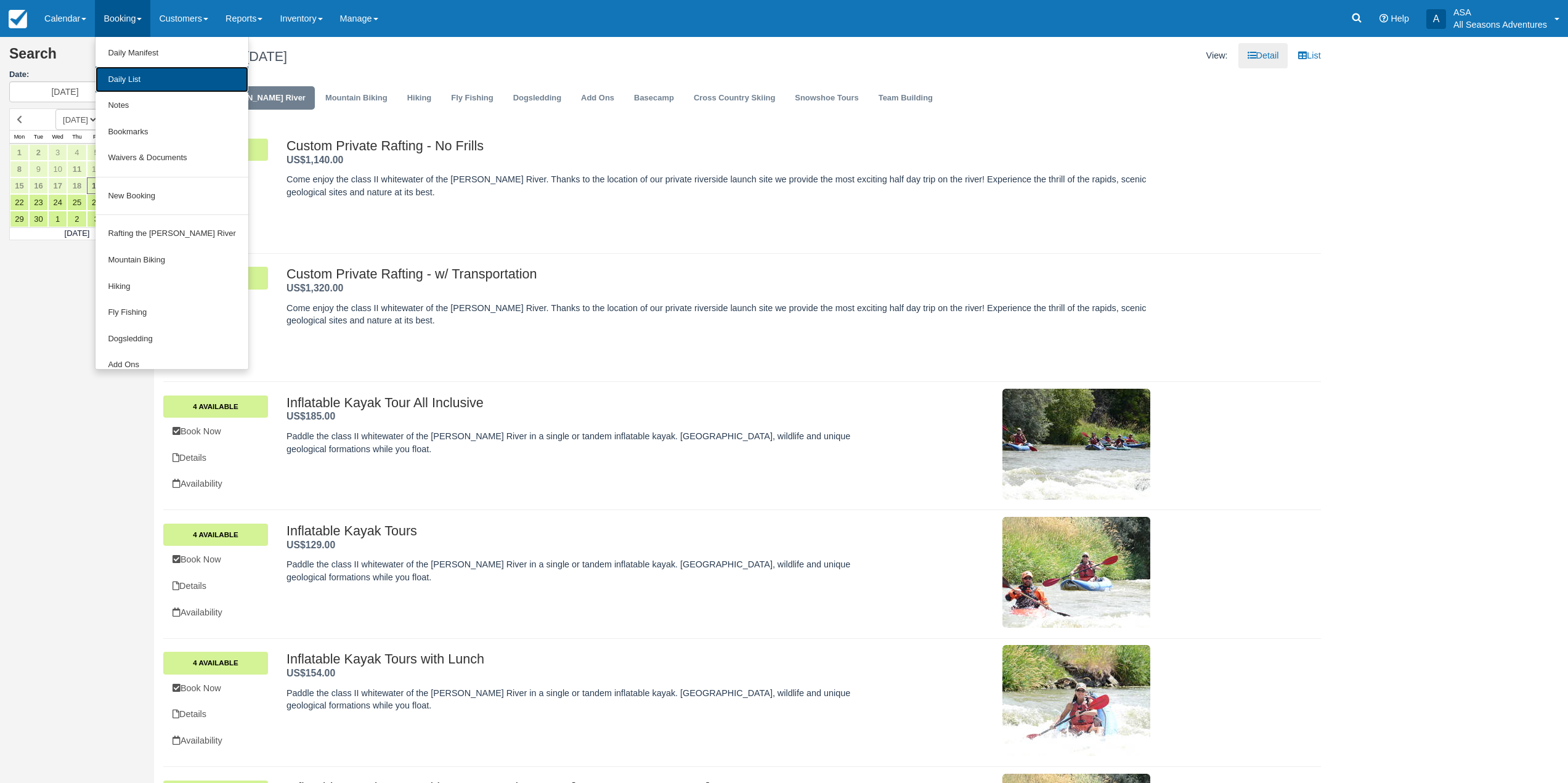
click at [142, 73] on link "Daily List" at bounding box center [171, 80] width 152 height 26
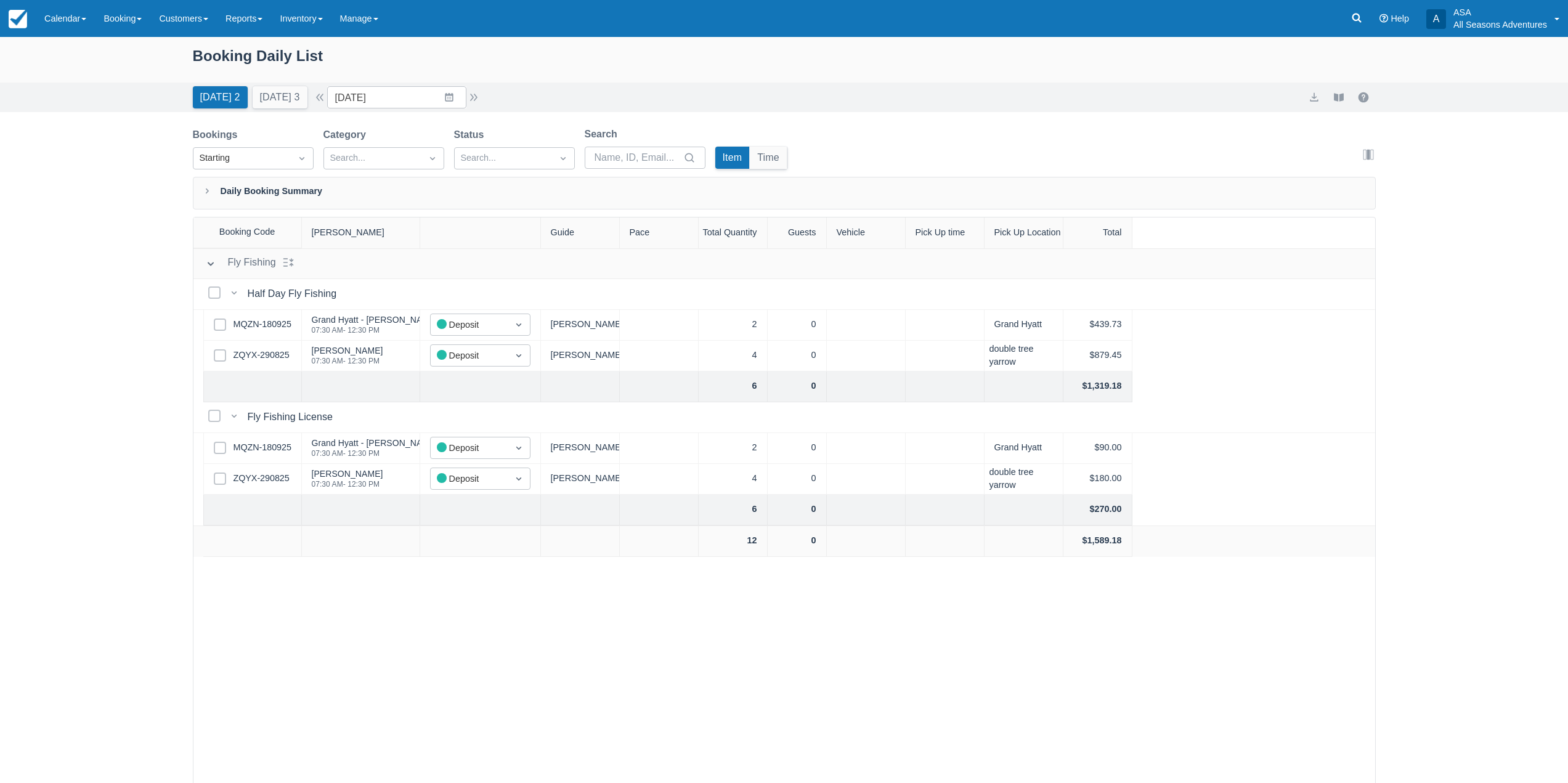
click at [221, 57] on div "Booking Daily List" at bounding box center [784, 62] width 1183 height 35
click at [208, 57] on div "Booking Daily List" at bounding box center [784, 62] width 1183 height 35
drag, startPoint x: 195, startPoint y: 56, endPoint x: 341, endPoint y: 55, distance: 146.0
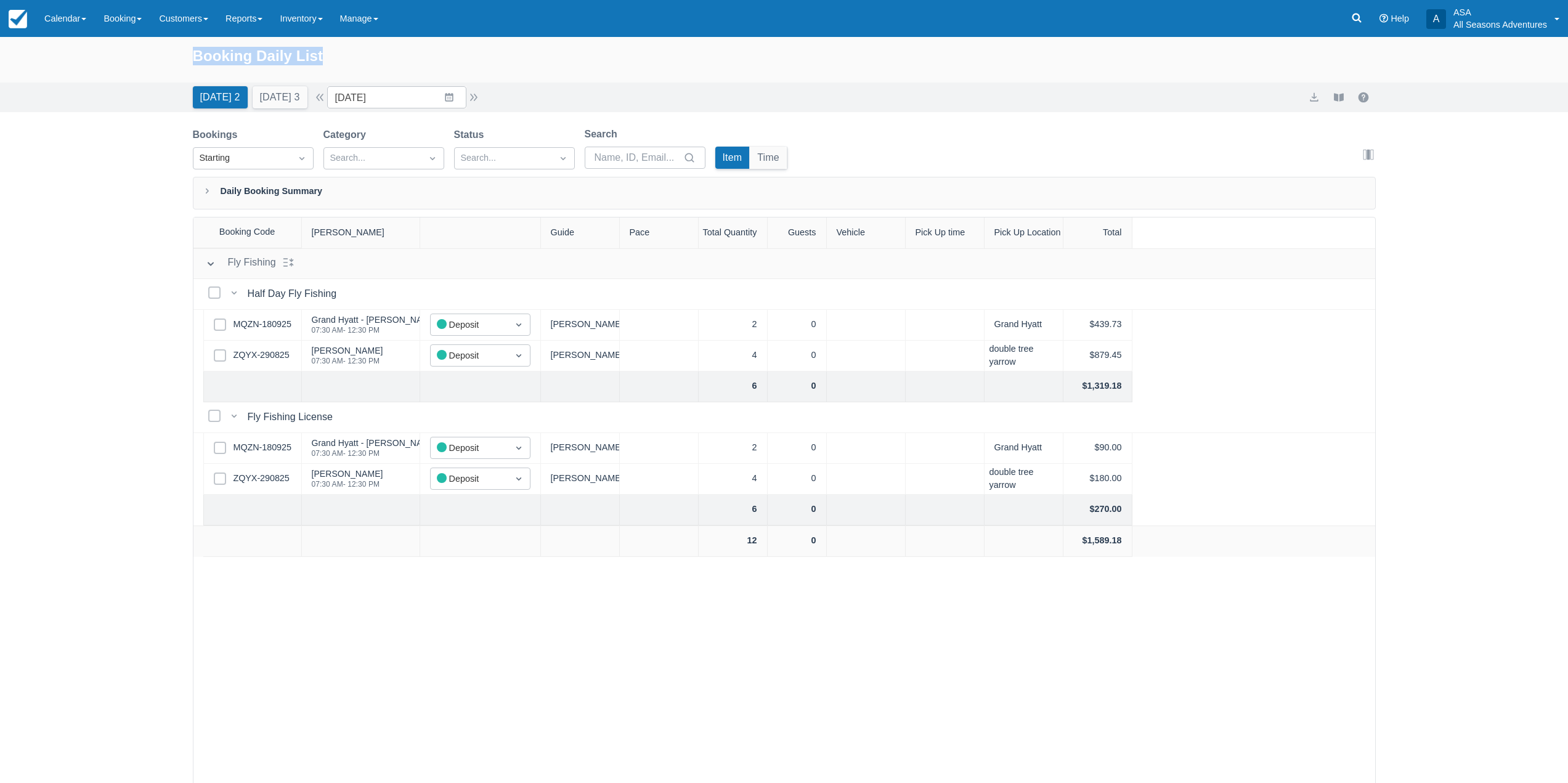
click at [341, 55] on div "Booking Daily List" at bounding box center [784, 62] width 1183 height 35
click at [344, 53] on div "Booking Daily List" at bounding box center [784, 62] width 1183 height 35
drag, startPoint x: 193, startPoint y: 57, endPoint x: 331, endPoint y: 59, distance: 138.0
click at [331, 59] on div "Booking Daily List" at bounding box center [784, 62] width 1183 height 35
click at [339, 59] on div "Booking Daily List" at bounding box center [784, 62] width 1183 height 35
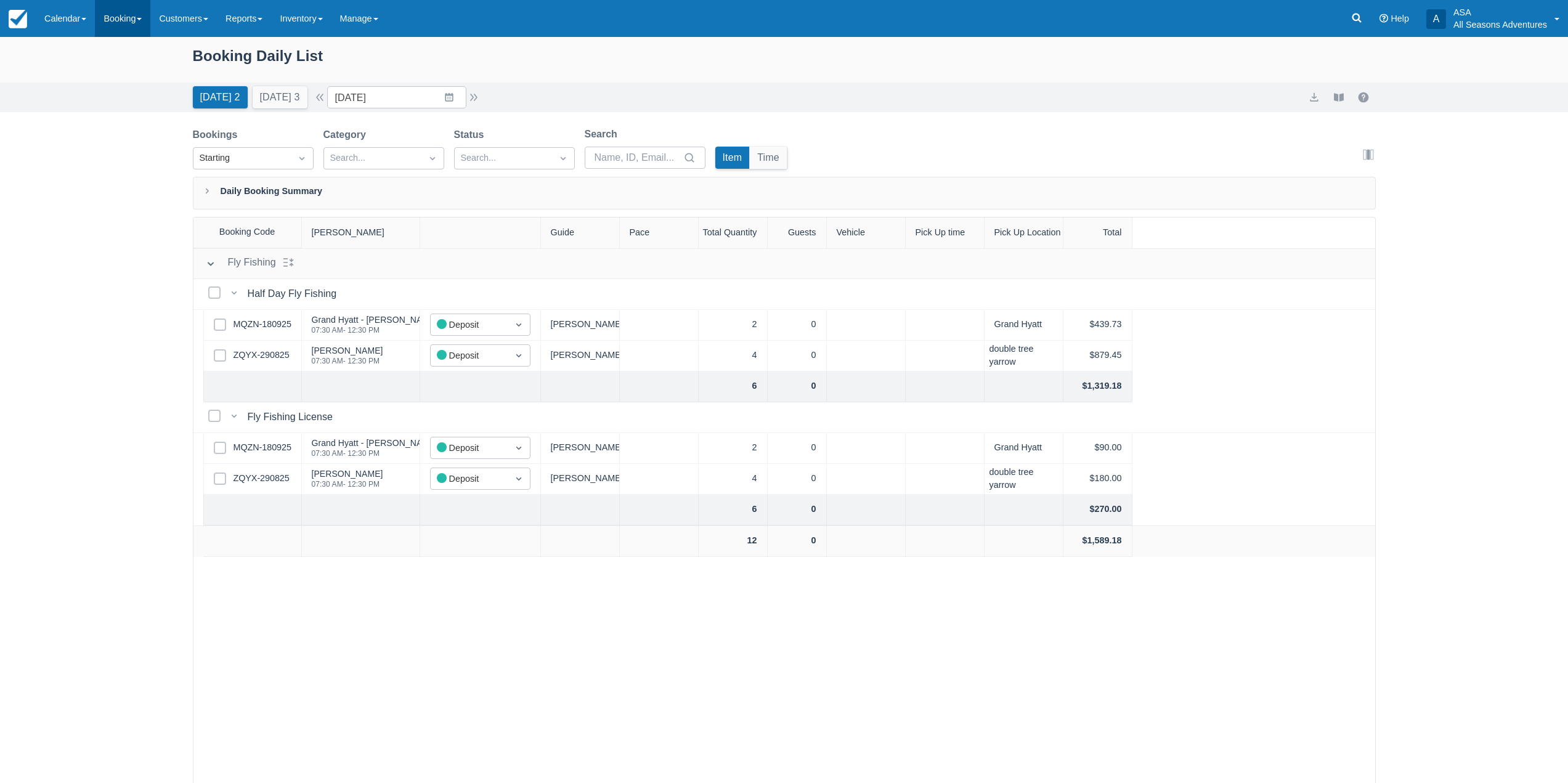
click at [135, 5] on link "Booking" at bounding box center [123, 18] width 56 height 37
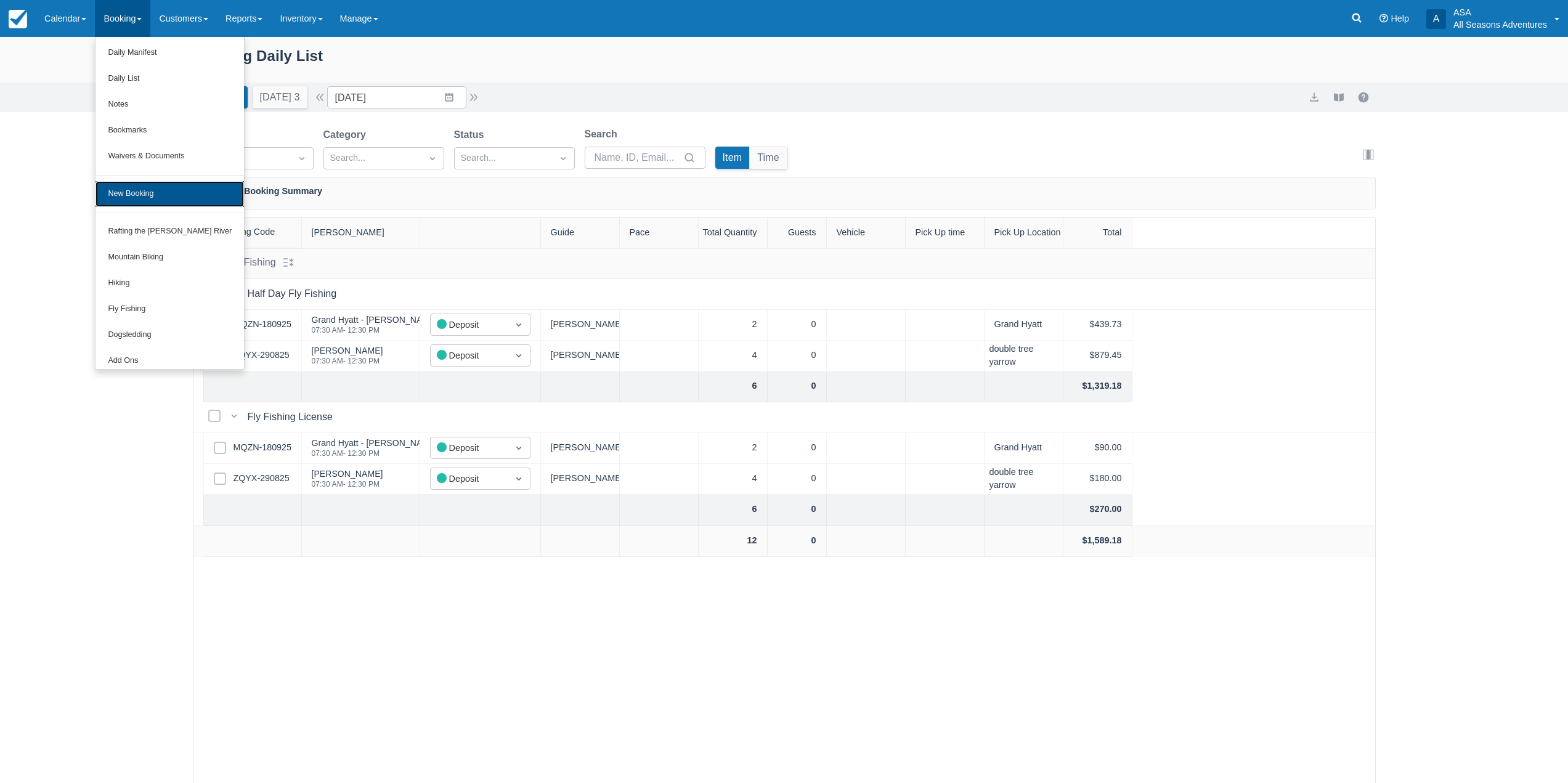
click at [156, 185] on link "New Booking" at bounding box center [170, 194] width 149 height 26
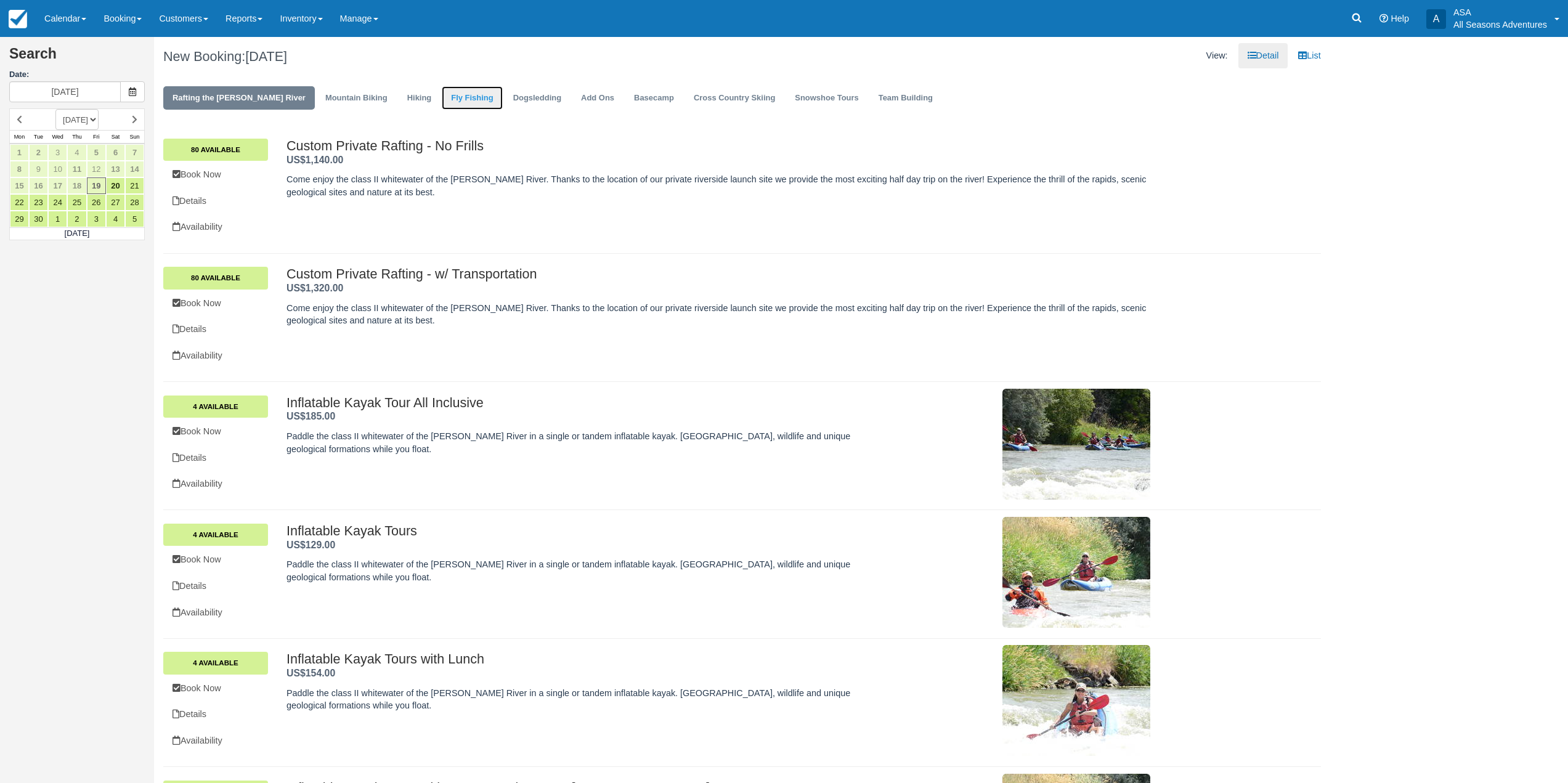
click at [442, 101] on link "Fly Fishing" at bounding box center [472, 98] width 60 height 24
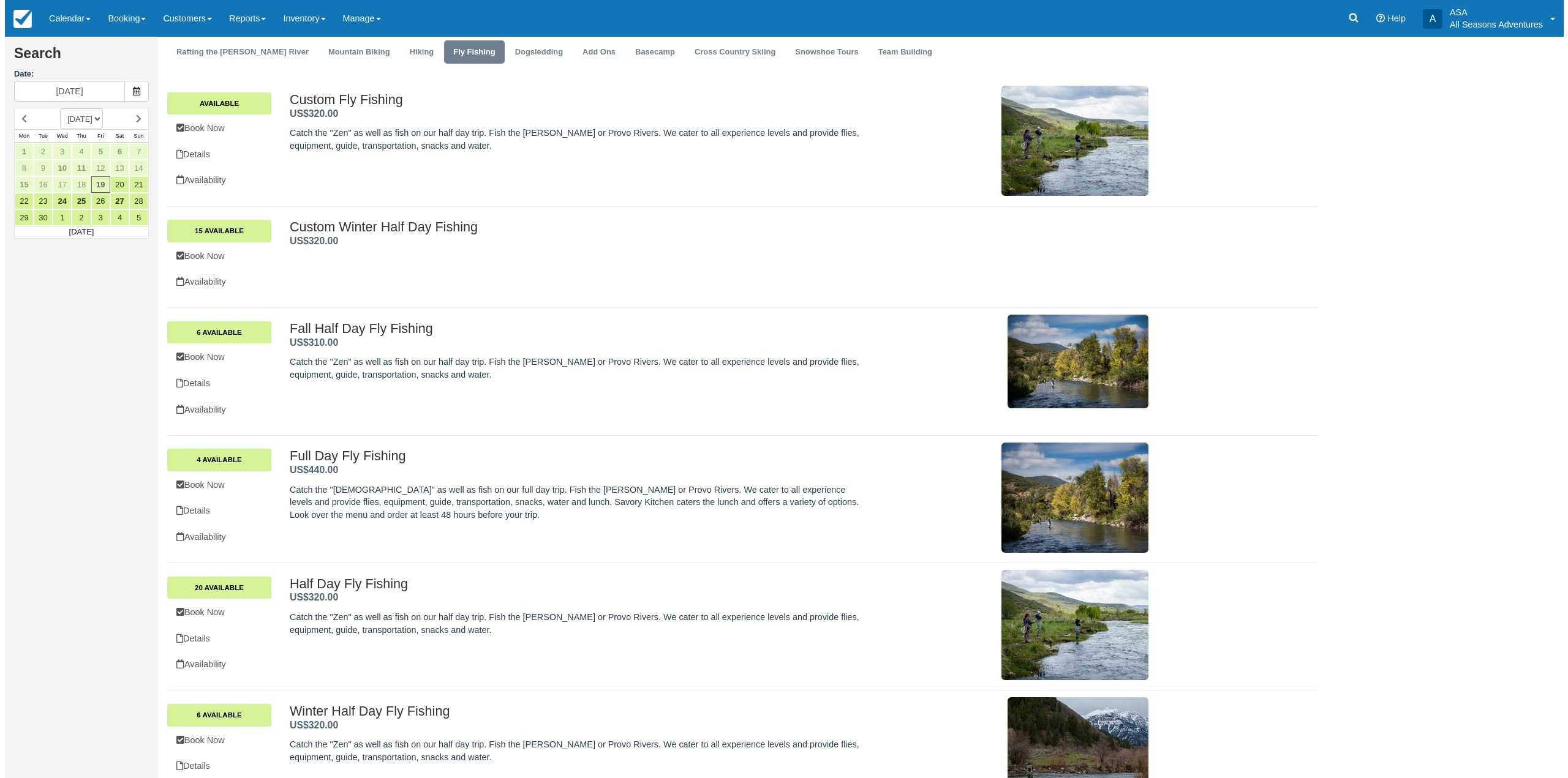
scroll to position [86, 0]
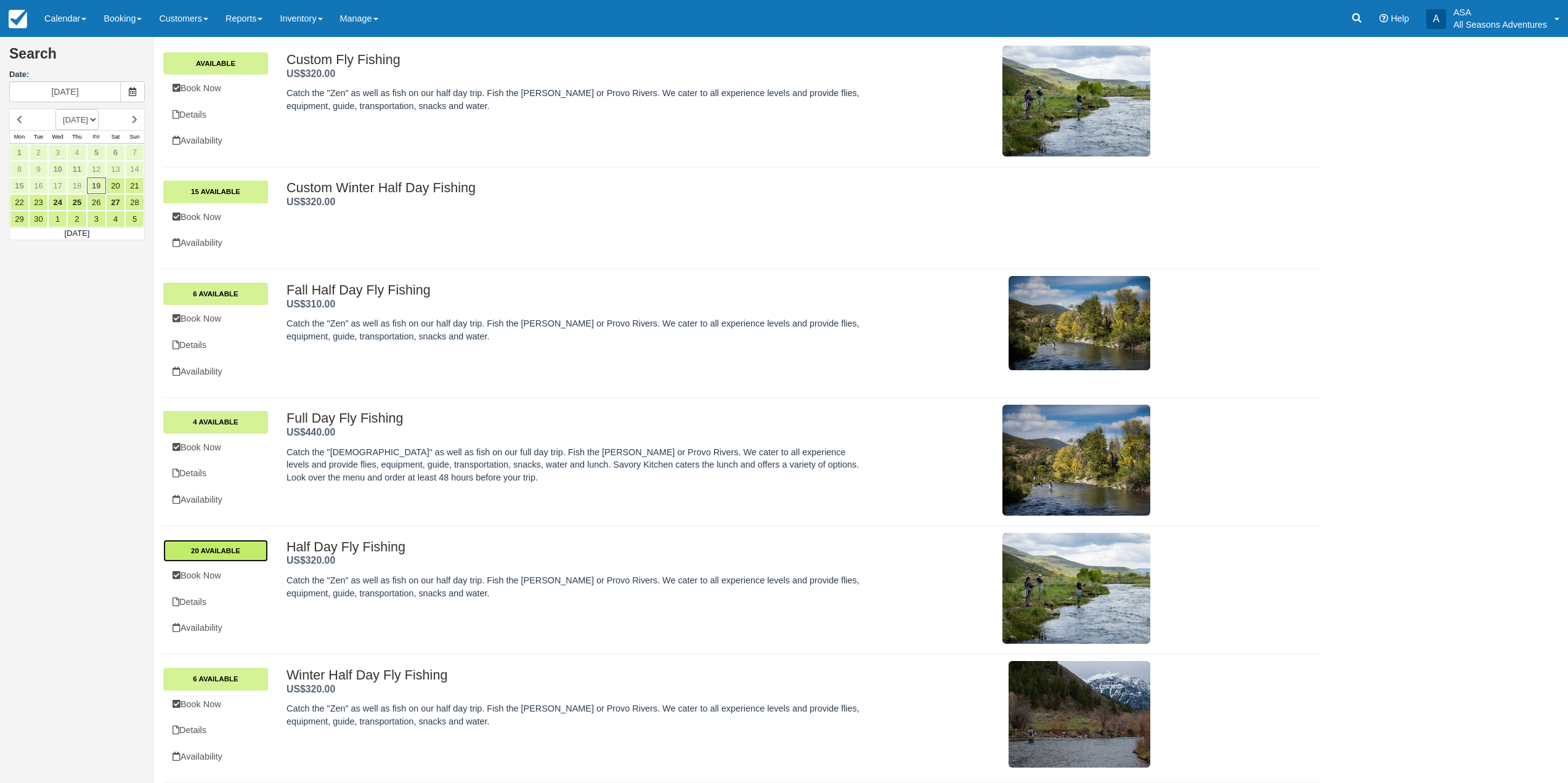
click at [230, 554] on link "20 Available" at bounding box center [215, 551] width 105 height 22
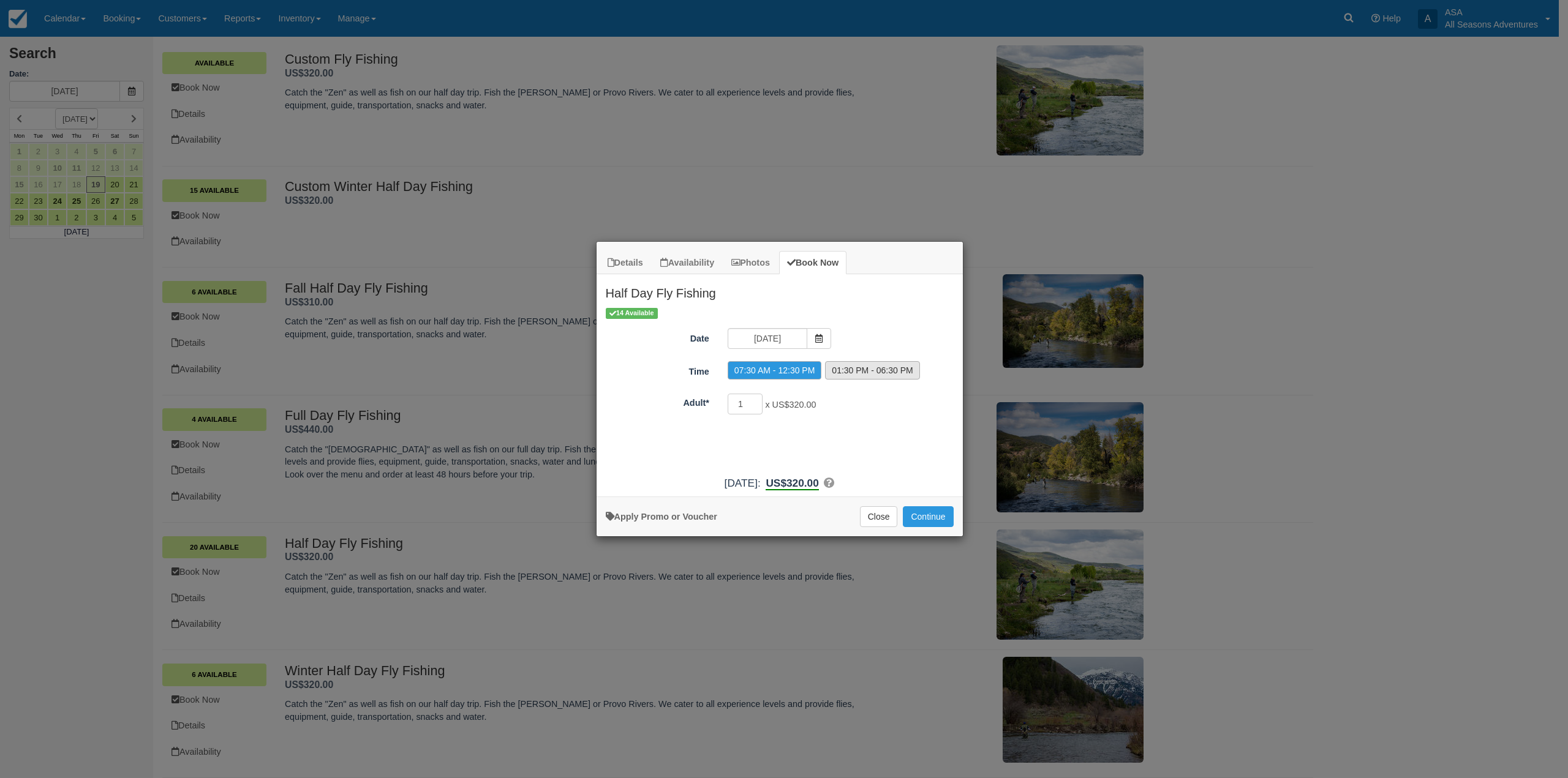
click at [860, 371] on label "01:30 PM - 06:30 PM" at bounding box center [872, 370] width 95 height 19
radio input "true"
click at [755, 400] on input "2" at bounding box center [745, 404] width 35 height 21
type input "3"
click at [755, 400] on input "3" at bounding box center [745, 404] width 35 height 21
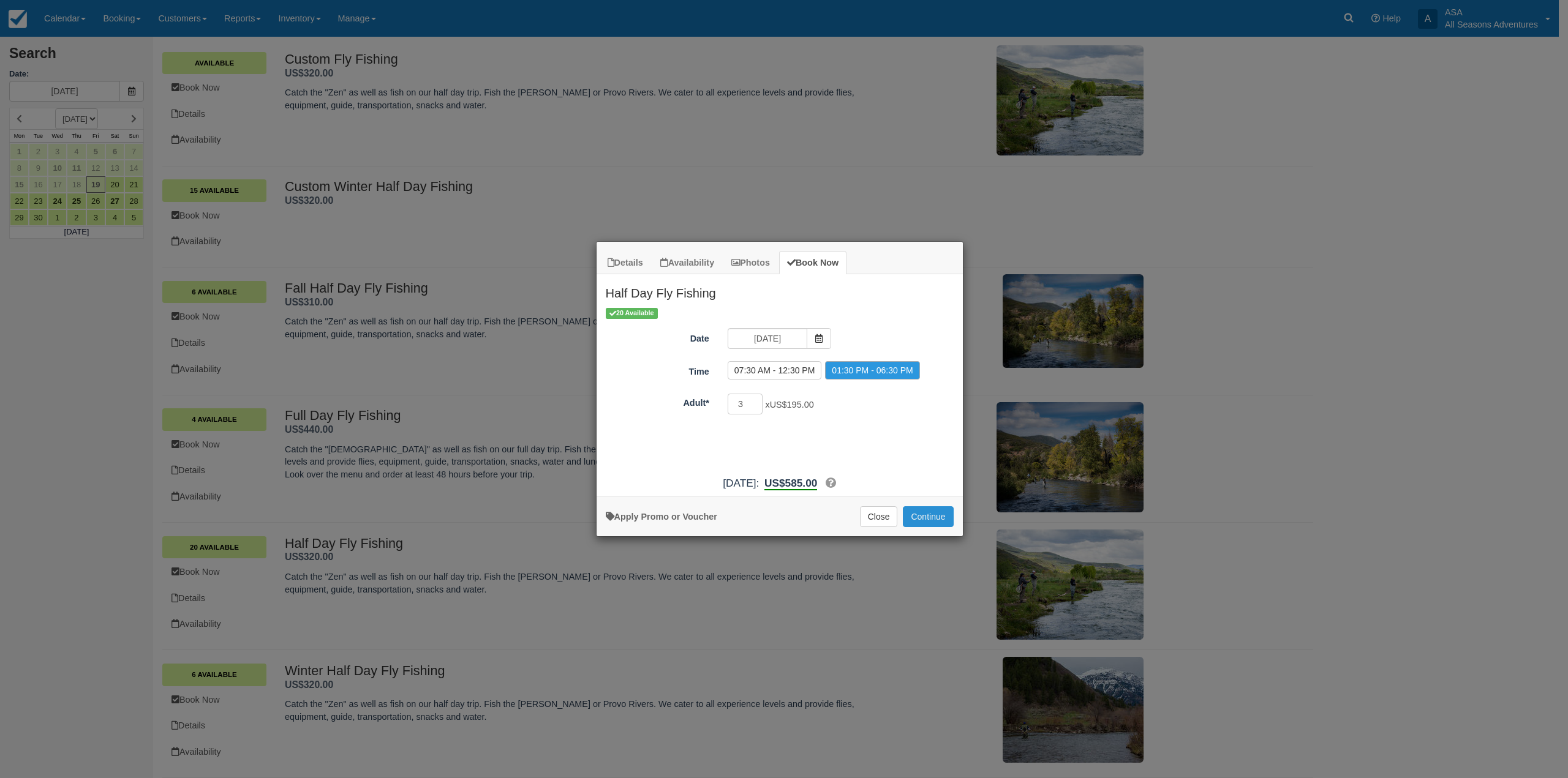
click at [930, 525] on button "Continue" at bounding box center [927, 517] width 50 height 21
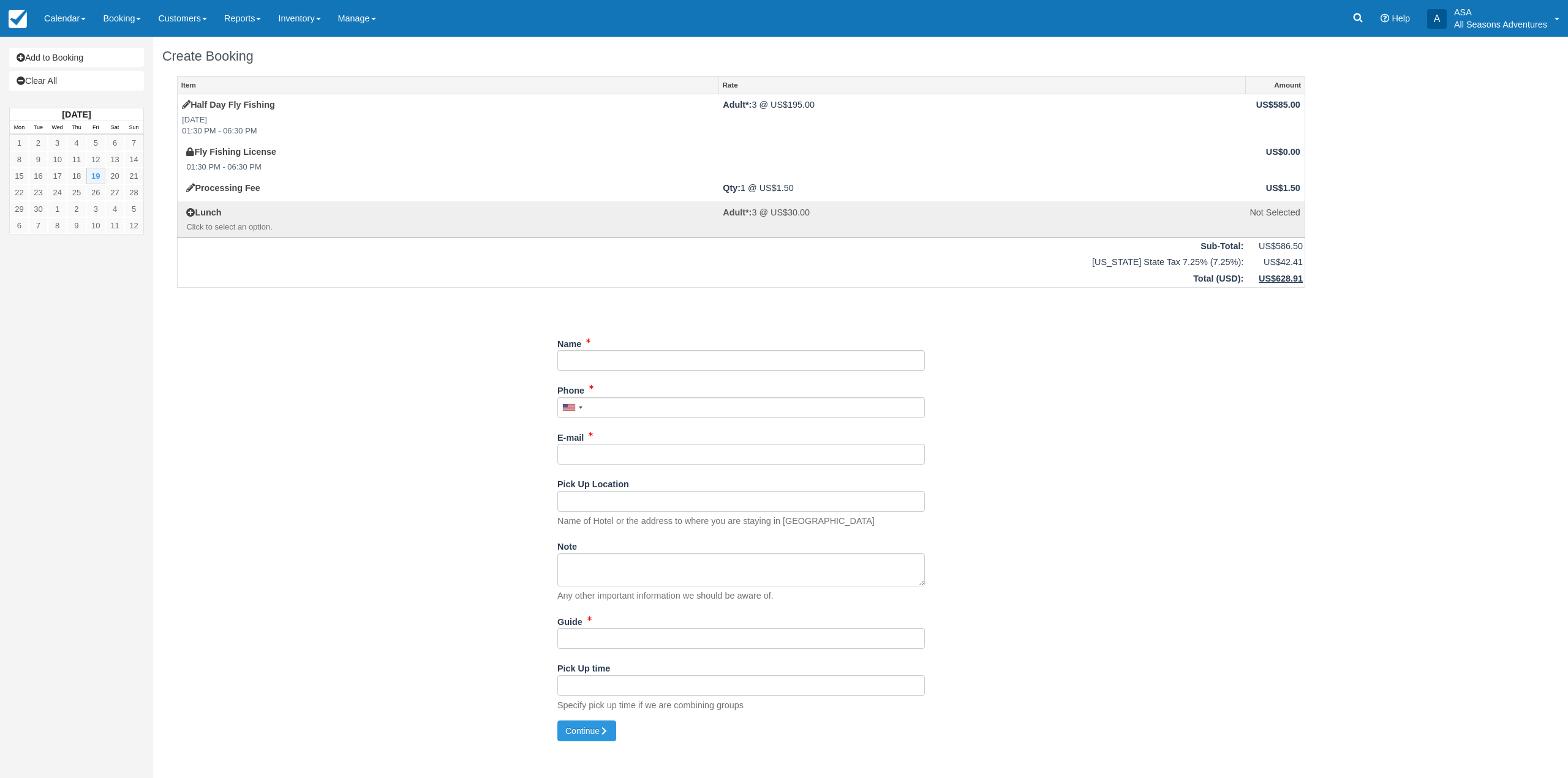
click at [612, 371] on div "Name" at bounding box center [741, 357] width 367 height 47
click at [611, 367] on input "Name" at bounding box center [741, 360] width 367 height 21
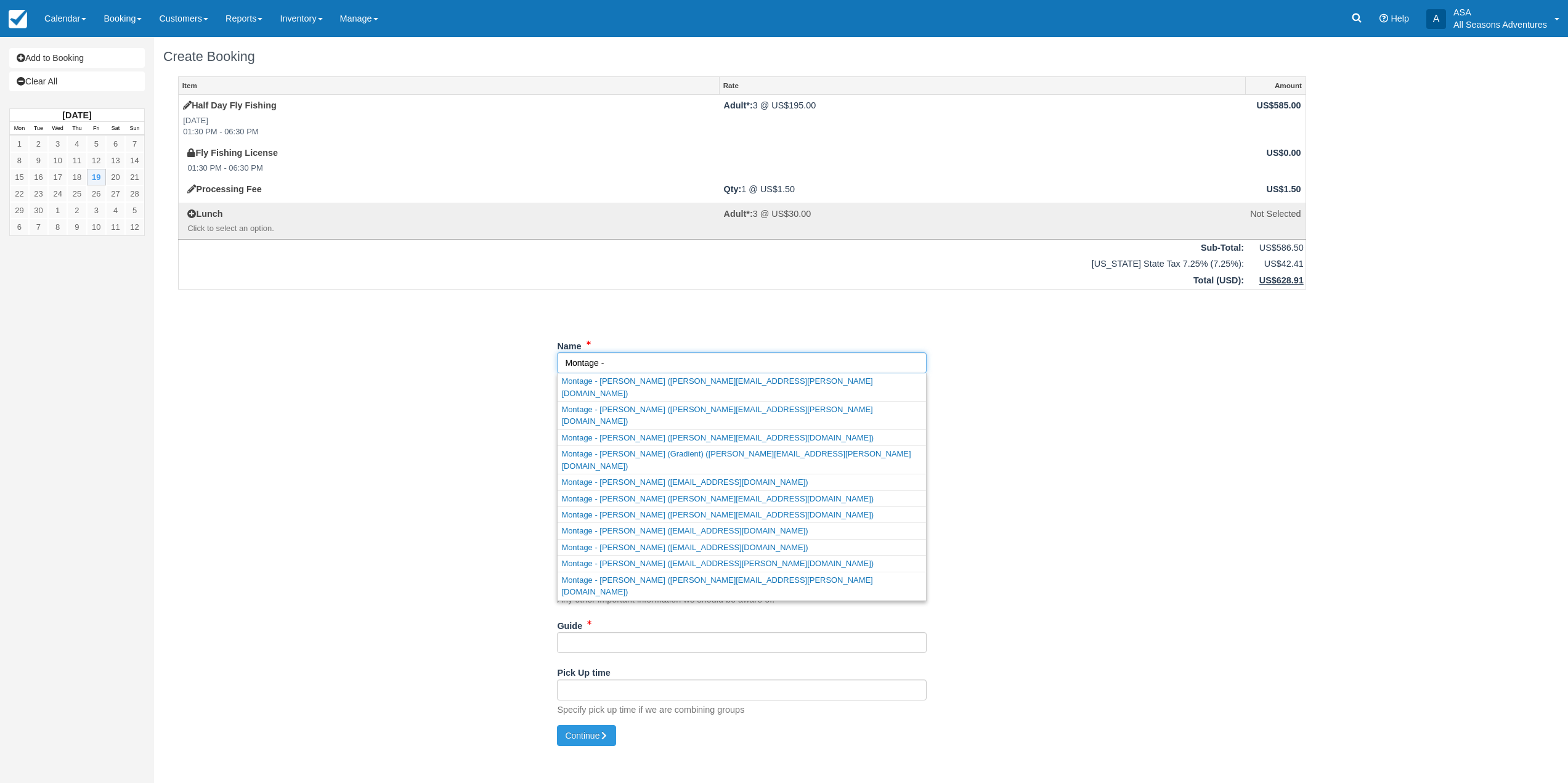
type input "Montage -"
click at [602, 327] on div "Item Rate Amount Half Day Fly Fishing [DATE] 01:30 PM - 06:30 PM Adult*: 3 @ US…" at bounding box center [742, 401] width 1158 height 650
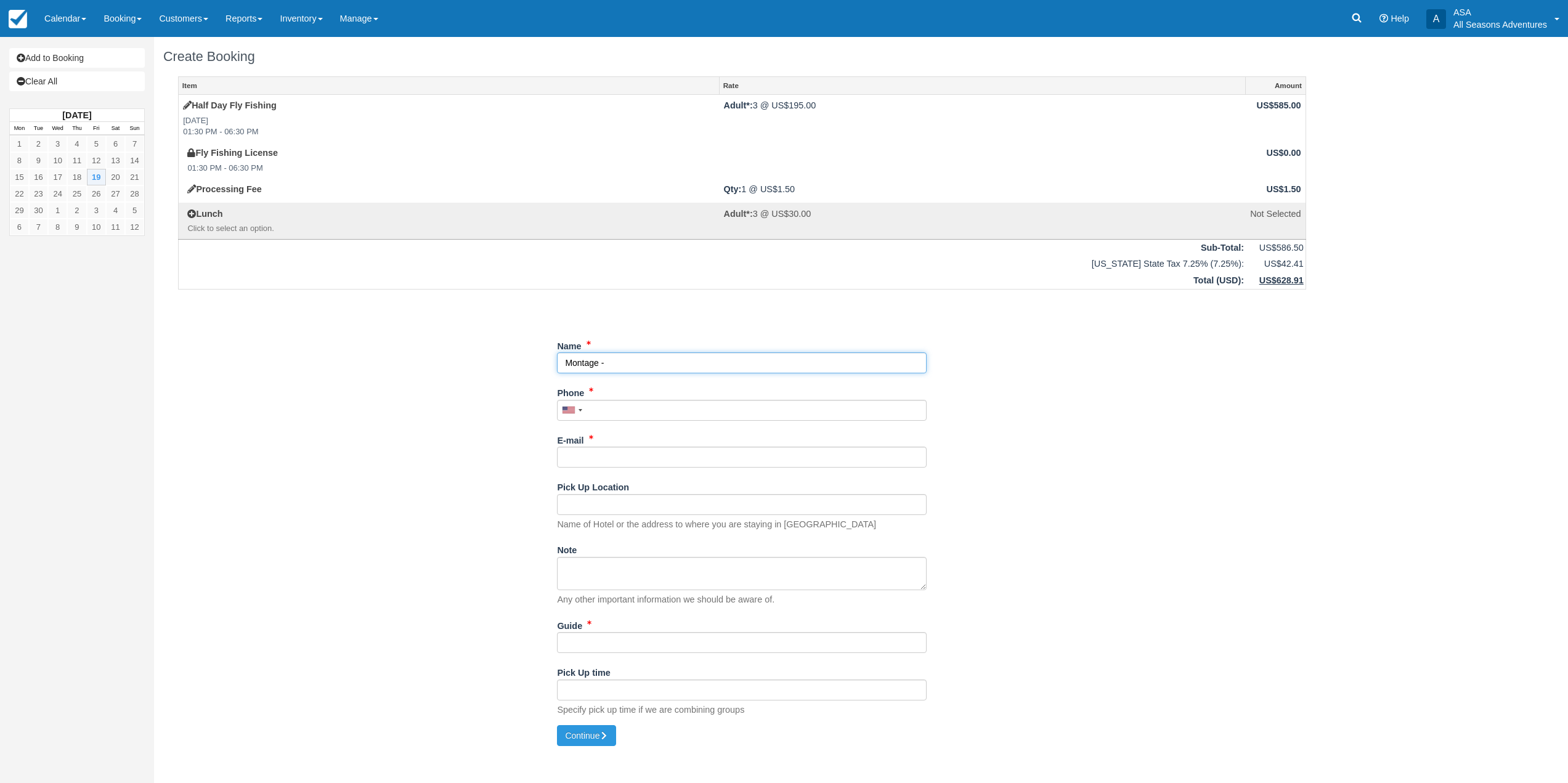
click at [651, 366] on input "Name" at bounding box center [742, 363] width 370 height 21
click at [428, 411] on div "Item Rate Amount Half Day Fly Fishing [DATE] 01:30 PM - 06:30 PM Adult*: 3 @ US…" at bounding box center [742, 401] width 1158 height 650
drag, startPoint x: 162, startPoint y: 53, endPoint x: 275, endPoint y: 49, distance: 113.1
click at [275, 49] on div "Create Booking" at bounding box center [742, 56] width 1176 height 40
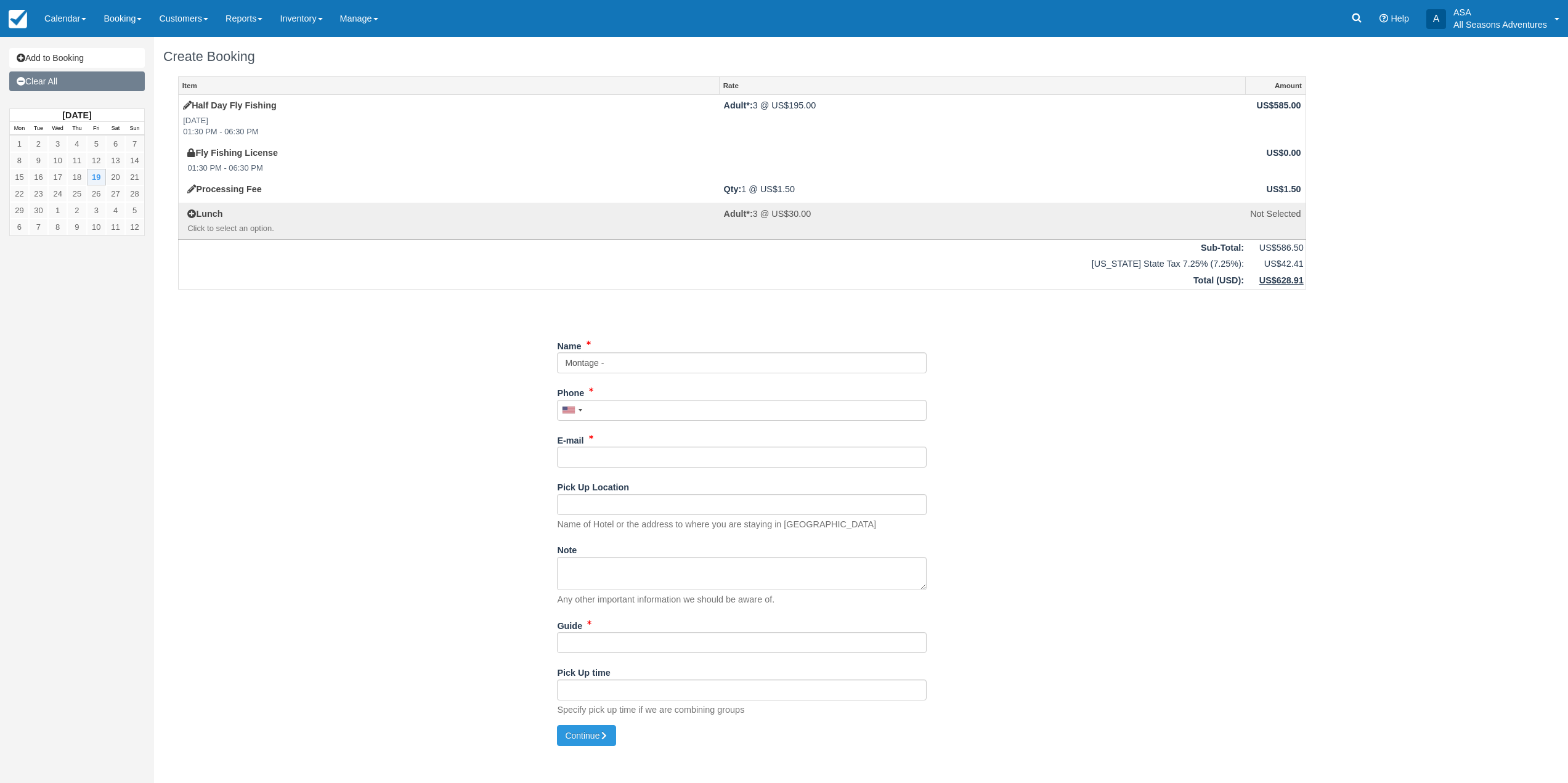
click at [88, 90] on link "Clear All" at bounding box center [76, 81] width 135 height 19
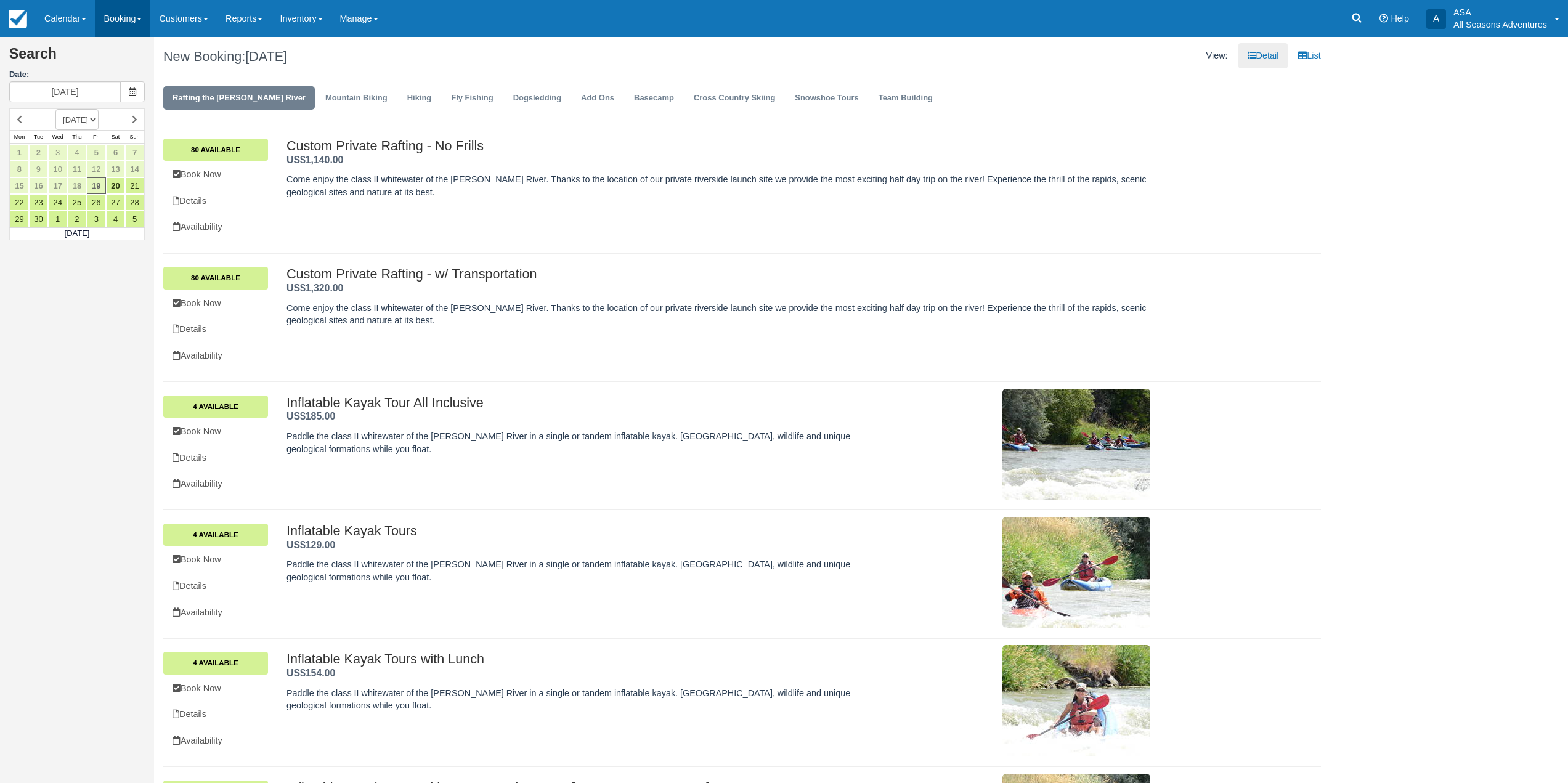
click at [142, 20] on span at bounding box center [139, 19] width 5 height 3
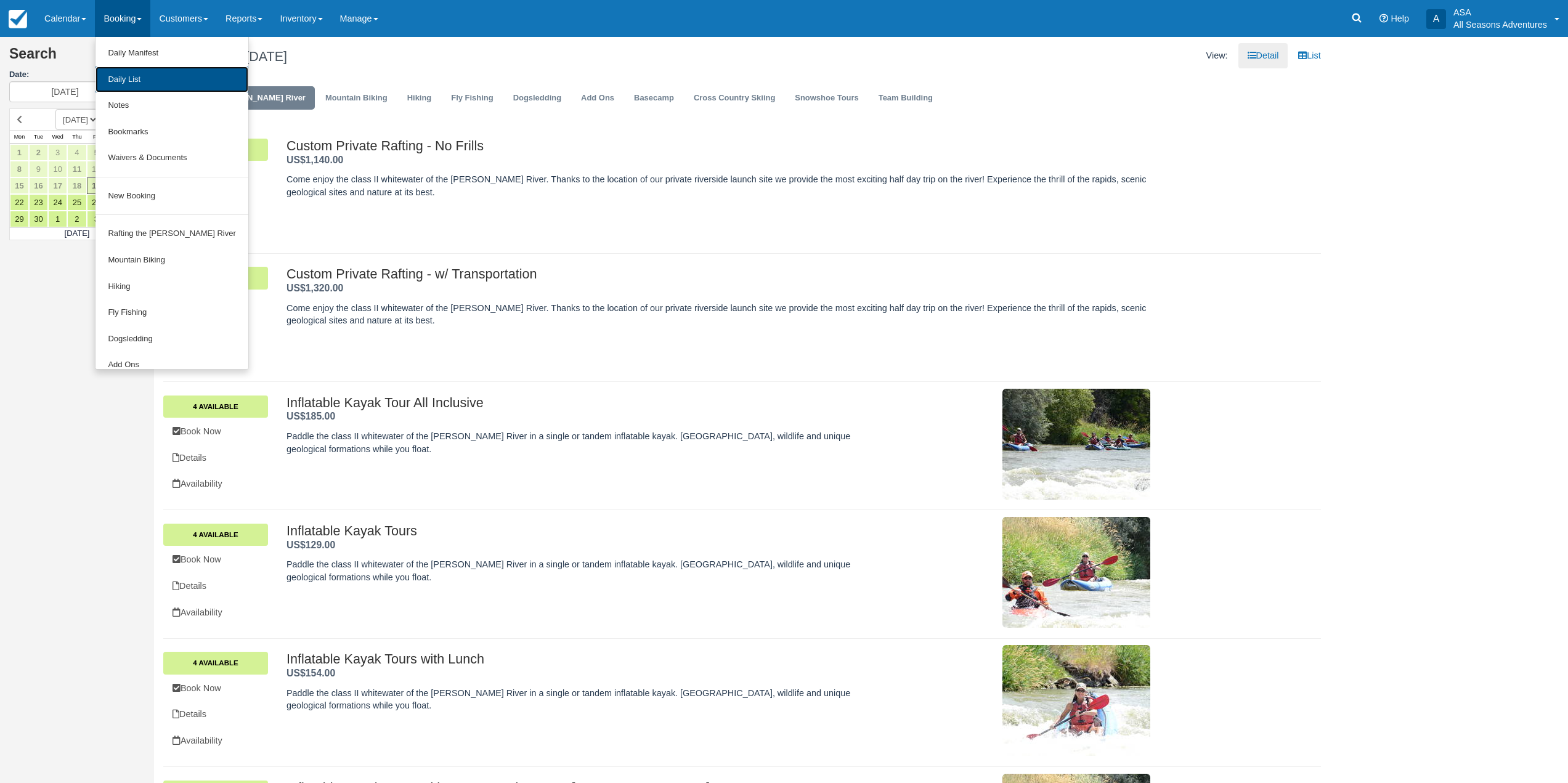
click at [128, 75] on link "Daily List" at bounding box center [171, 80] width 152 height 26
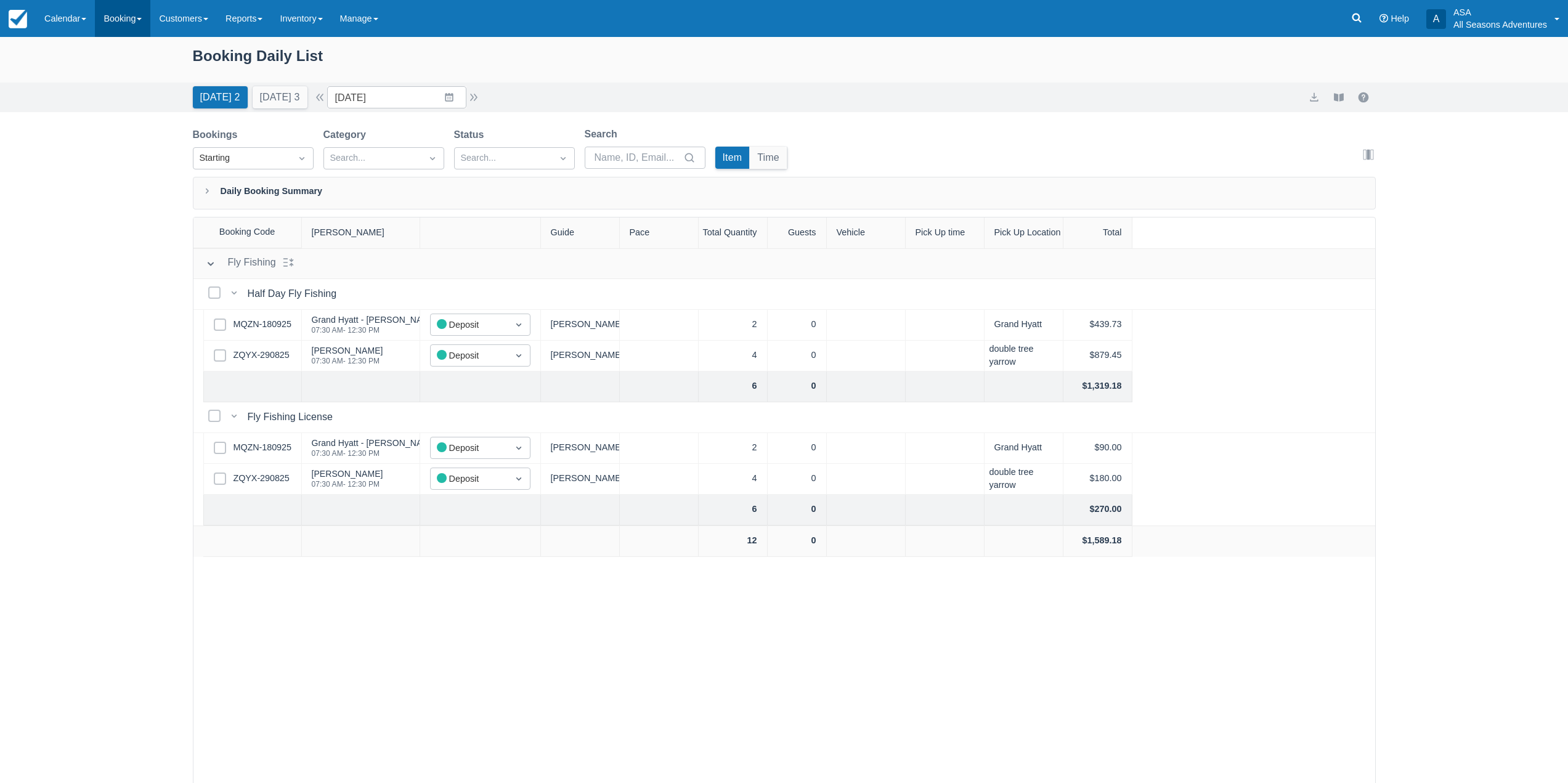
click at [117, 8] on link "Booking" at bounding box center [123, 18] width 56 height 37
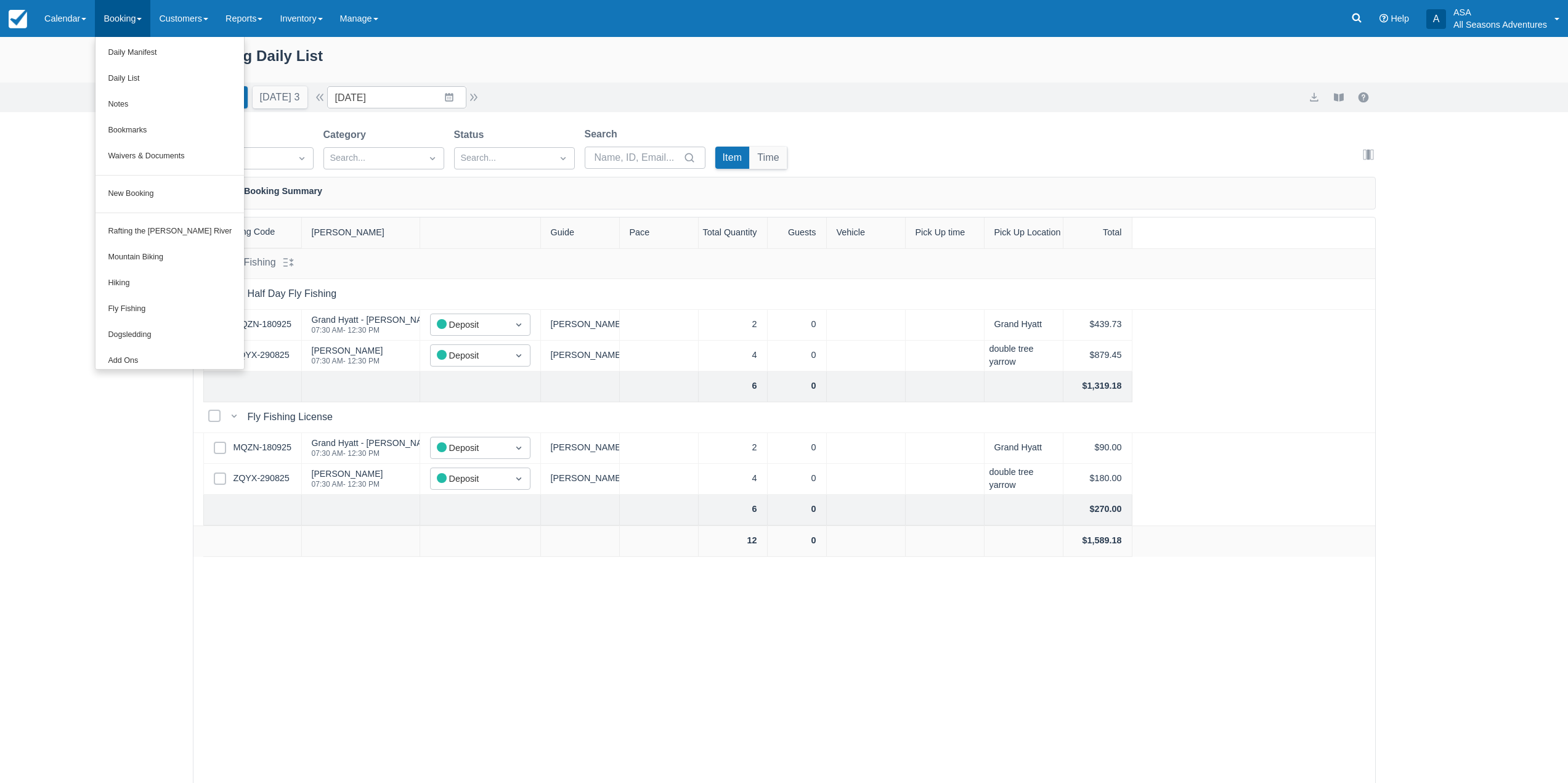
click at [117, 13] on link "Booking" at bounding box center [123, 18] width 56 height 37
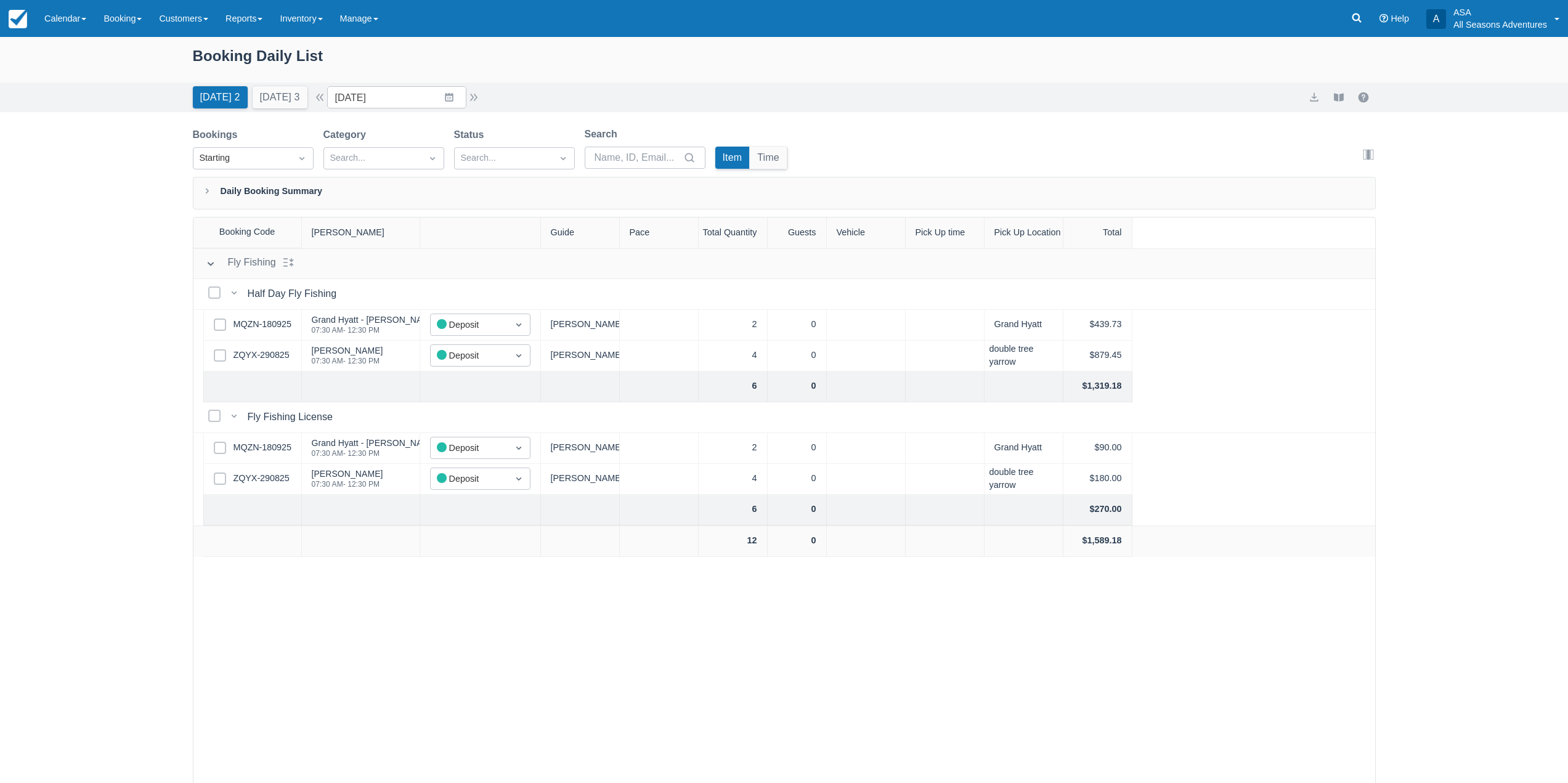
click at [117, 107] on div "[DATE] 2 [DATE] 3 Date [DATE] Navigate forward to interact with the calendar an…" at bounding box center [784, 97] width 1568 height 30
click at [293, 95] on button "[DATE] 3" at bounding box center [280, 97] width 55 height 22
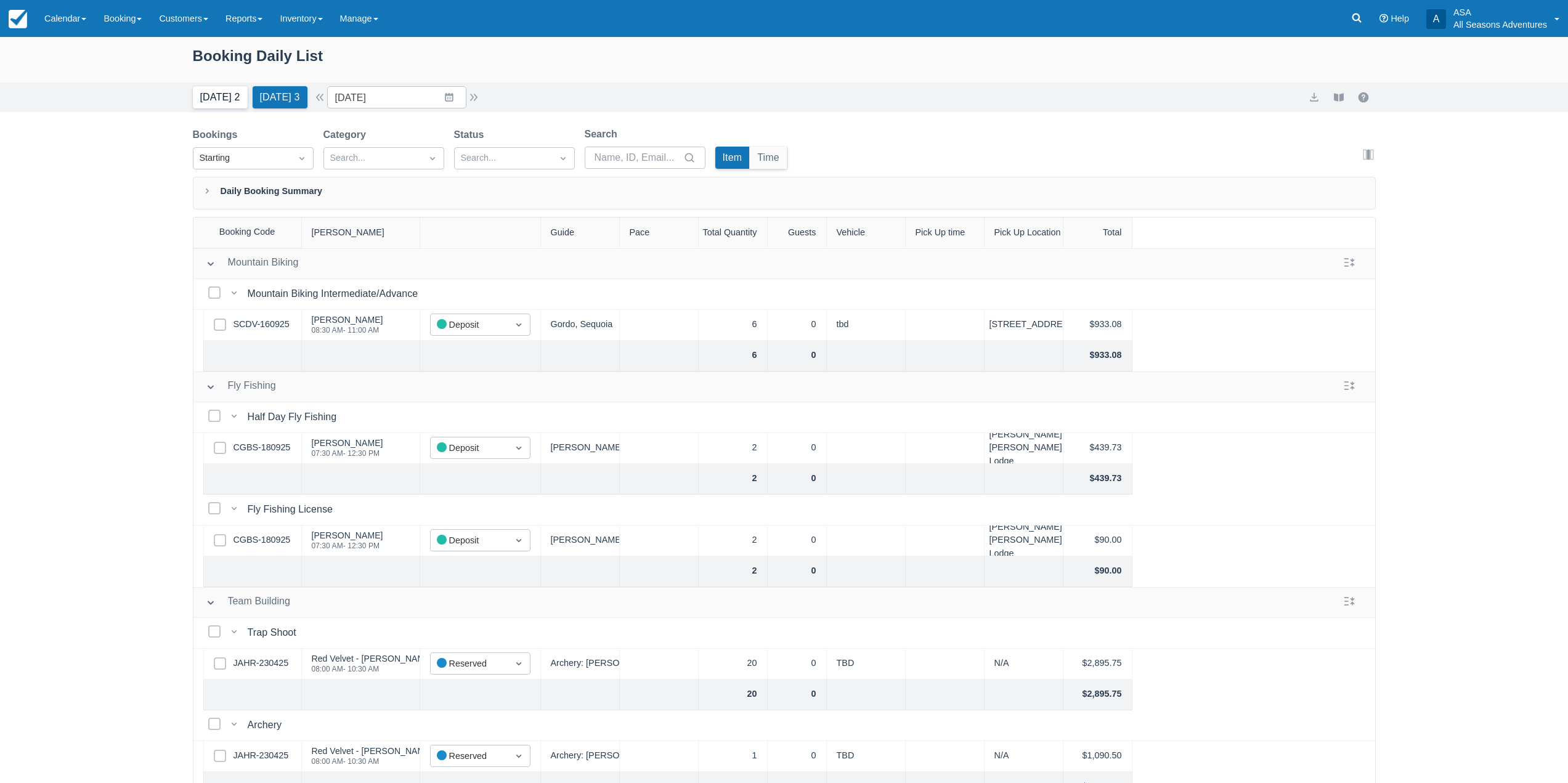
click at [226, 100] on button "[DATE] 2" at bounding box center [220, 97] width 55 height 22
type input "[DATE]"
